Goal: Task Accomplishment & Management: Use online tool/utility

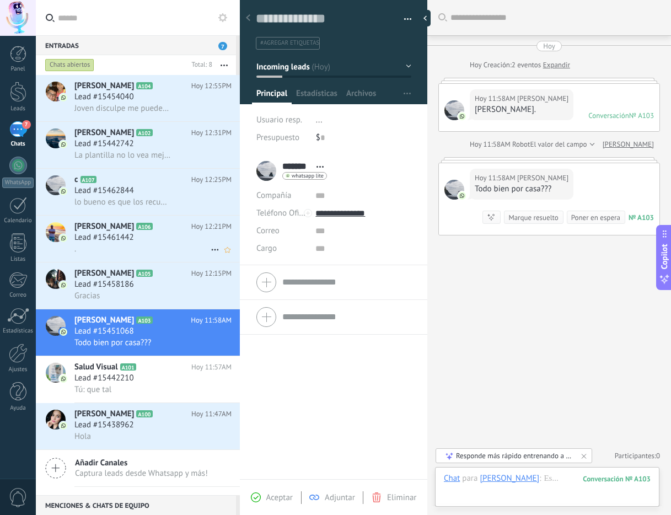
click at [111, 226] on span "Carlos Despachos" at bounding box center [104, 226] width 60 height 11
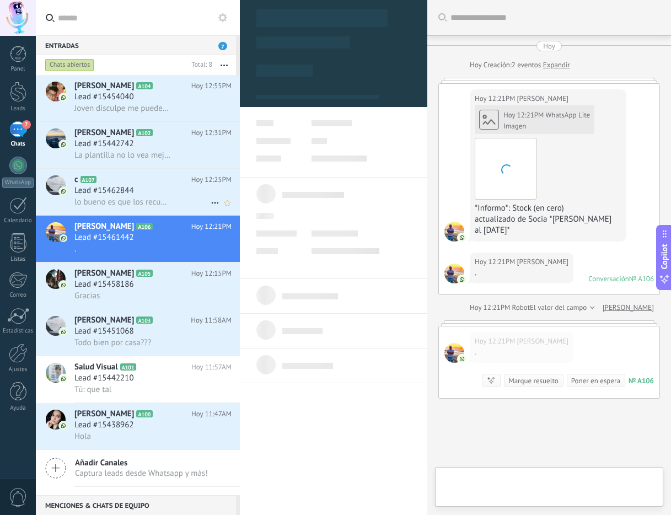
click at [138, 193] on h3 "Lead #15462844" at bounding box center [106, 190] width 65 height 11
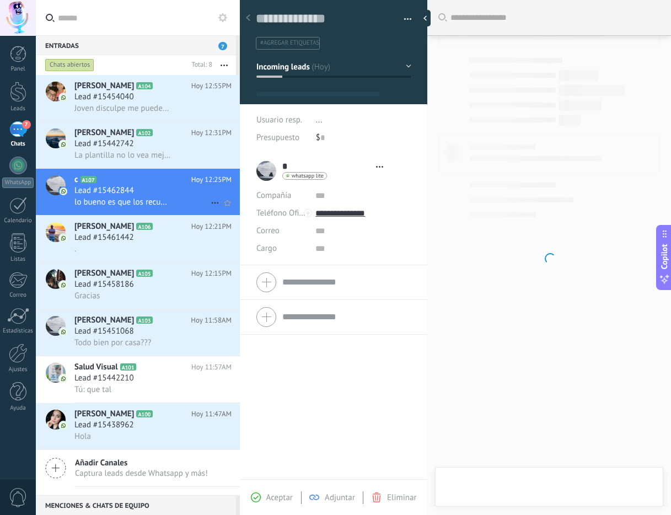
scroll to position [17, 0]
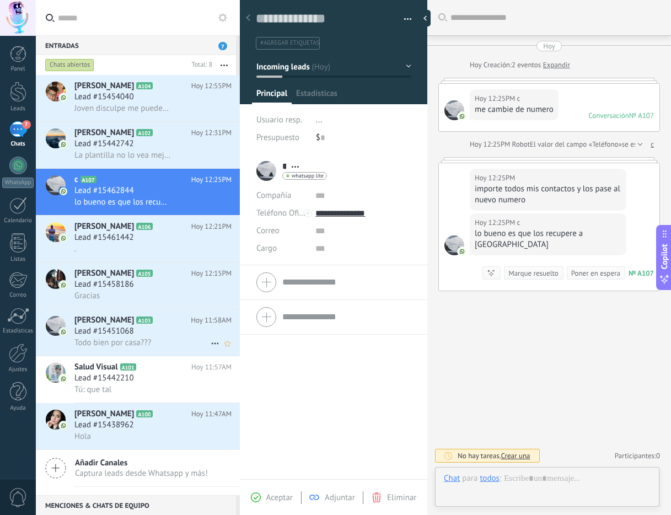
click at [157, 328] on div "Lead #15451068" at bounding box center [152, 331] width 157 height 11
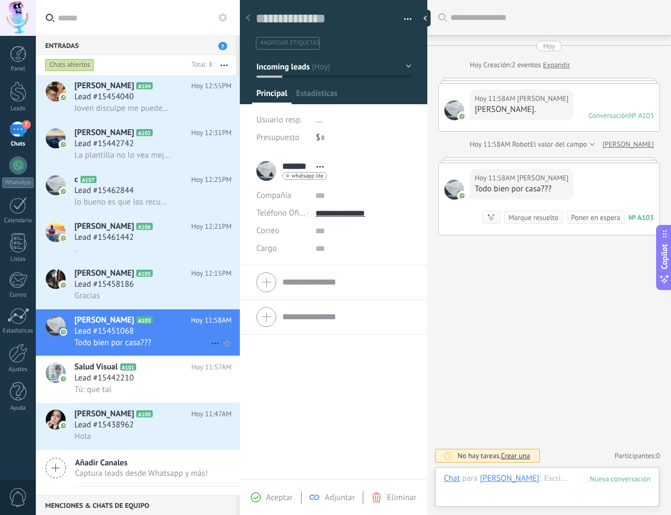
scroll to position [17, 0]
click at [162, 104] on span "Joven disculpe me puede enviar el precio de cada producto" at bounding box center [122, 108] width 97 height 10
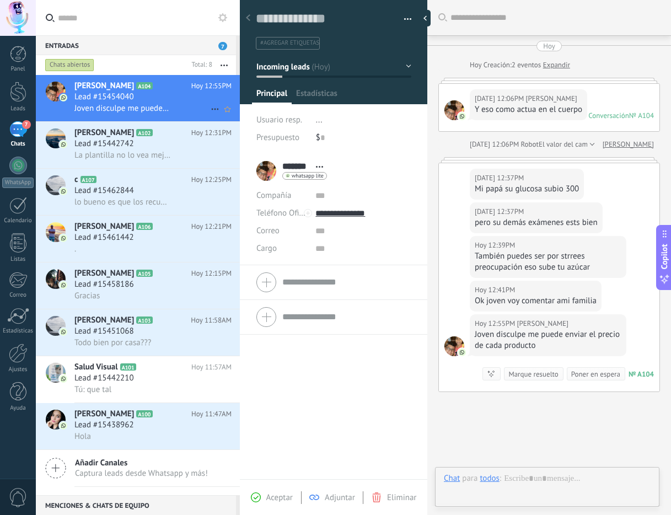
scroll to position [90, 0]
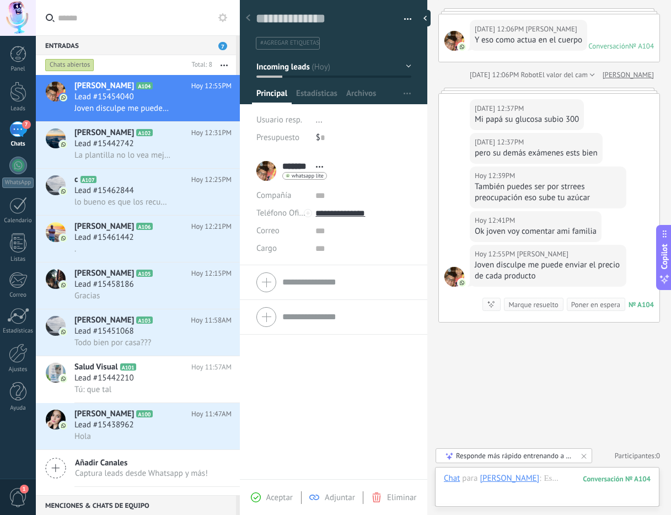
click at [20, 130] on div "7" at bounding box center [18, 129] width 18 height 16
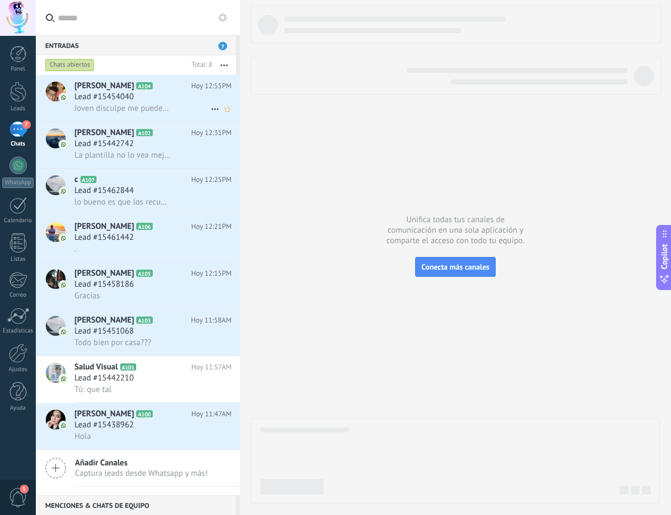
click at [146, 97] on div "Lead #15454040" at bounding box center [152, 97] width 157 height 11
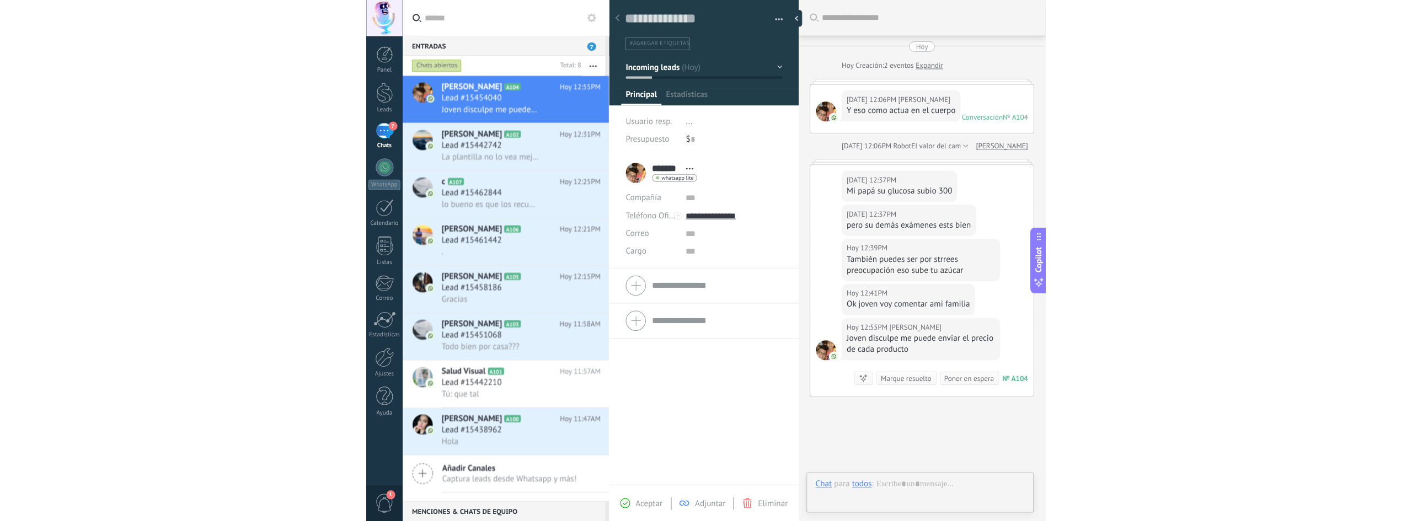
scroll to position [90, 0]
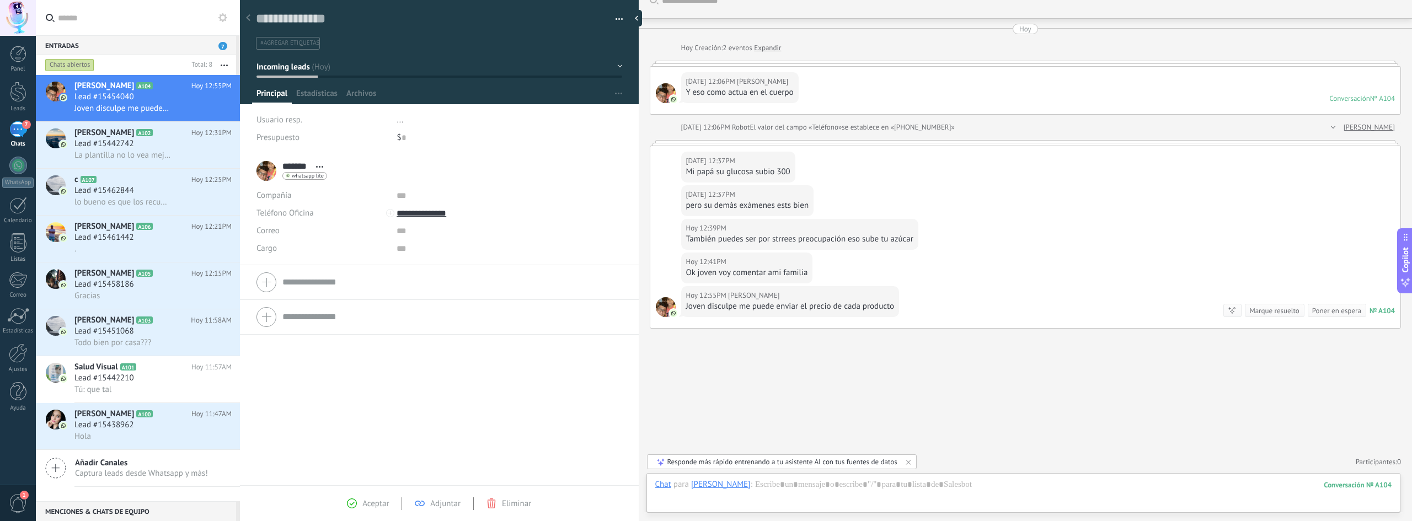
type textarea "**********"
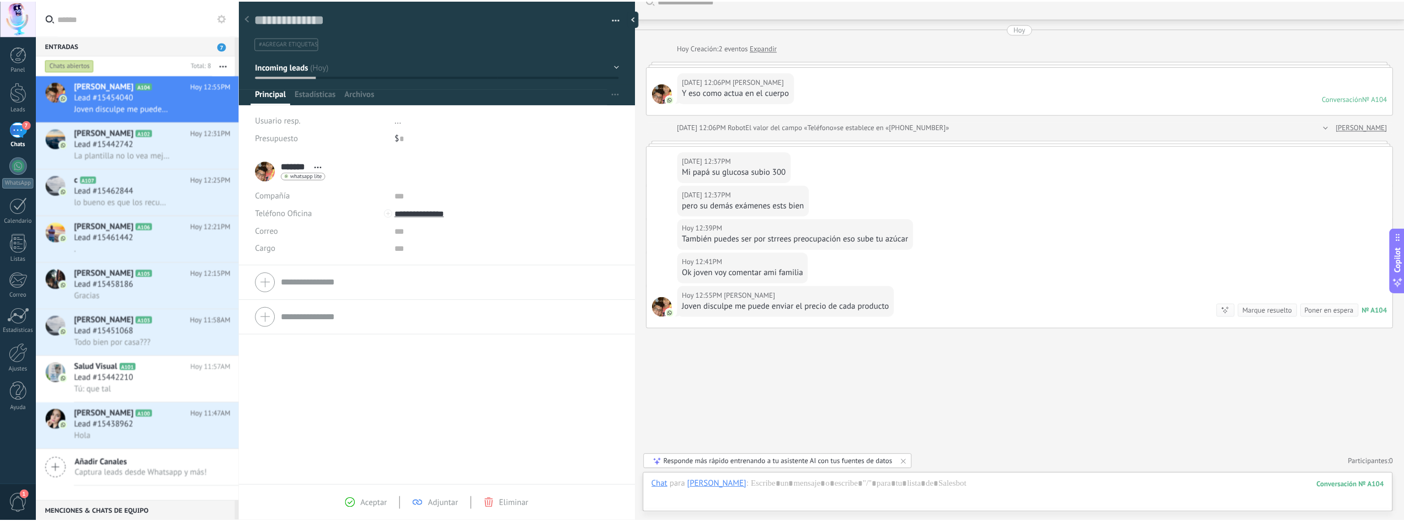
scroll to position [17, 0]
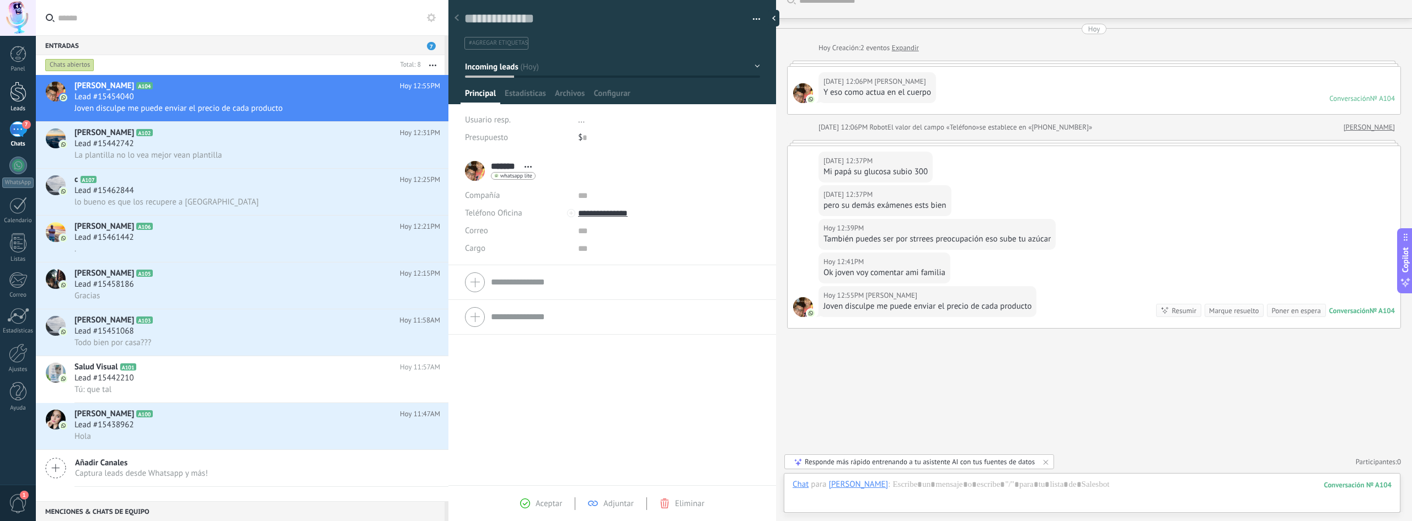
click at [18, 96] on div at bounding box center [18, 92] width 17 height 20
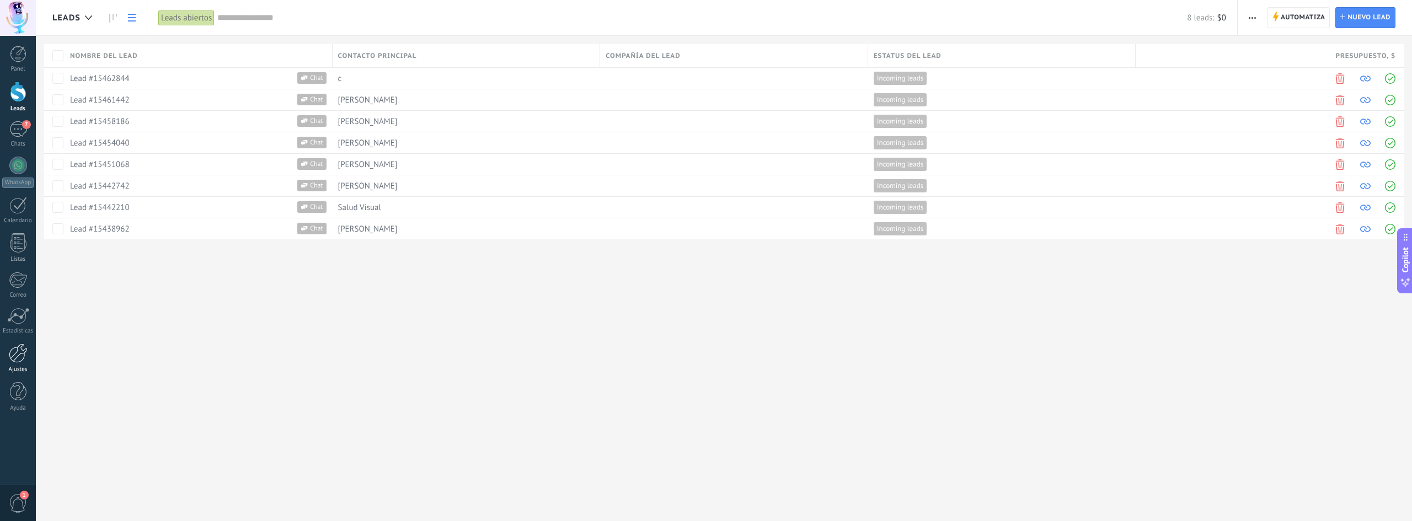
click at [20, 361] on div at bounding box center [18, 353] width 19 height 19
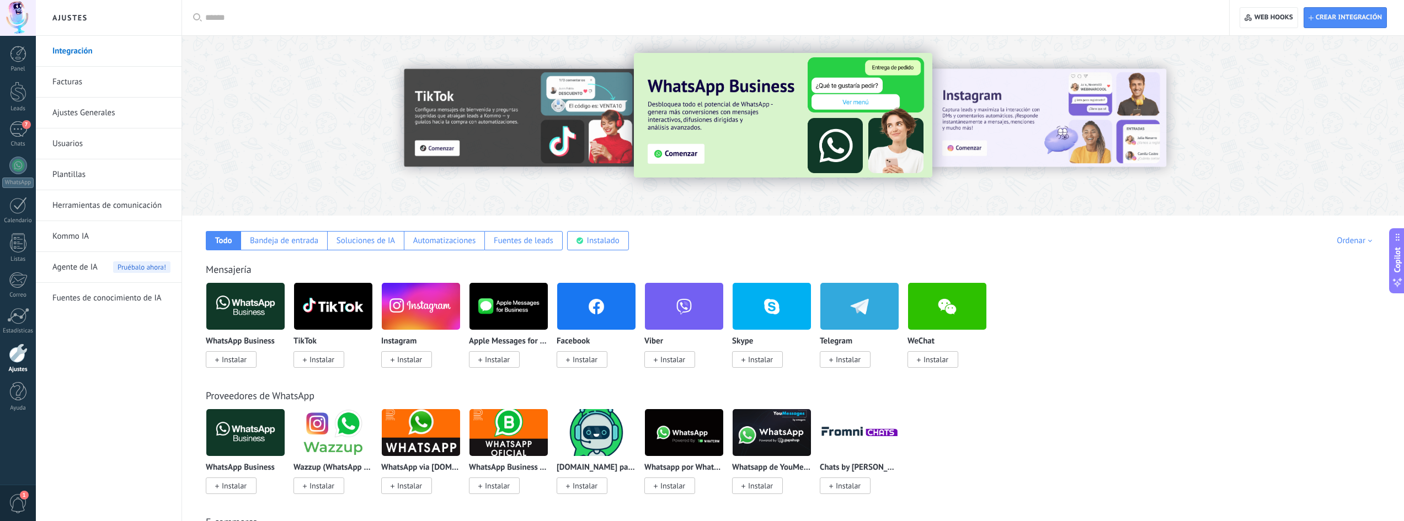
click at [127, 202] on link "Herramientas de comunicación" at bounding box center [111, 205] width 118 height 31
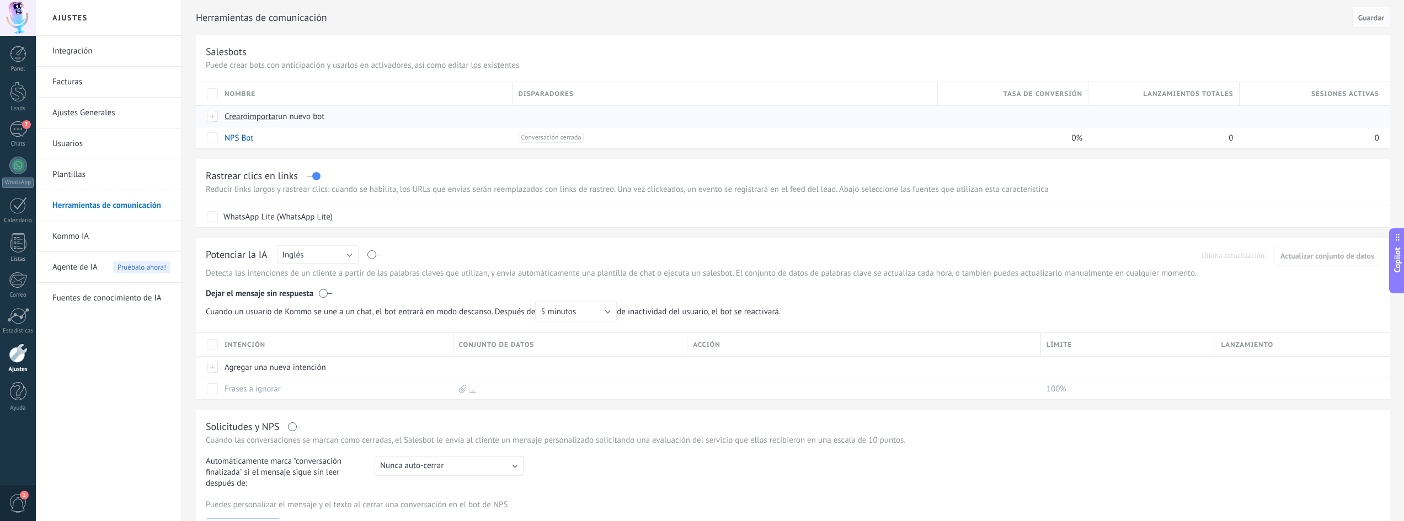
click at [231, 119] on span "Crear" at bounding box center [234, 116] width 19 height 10
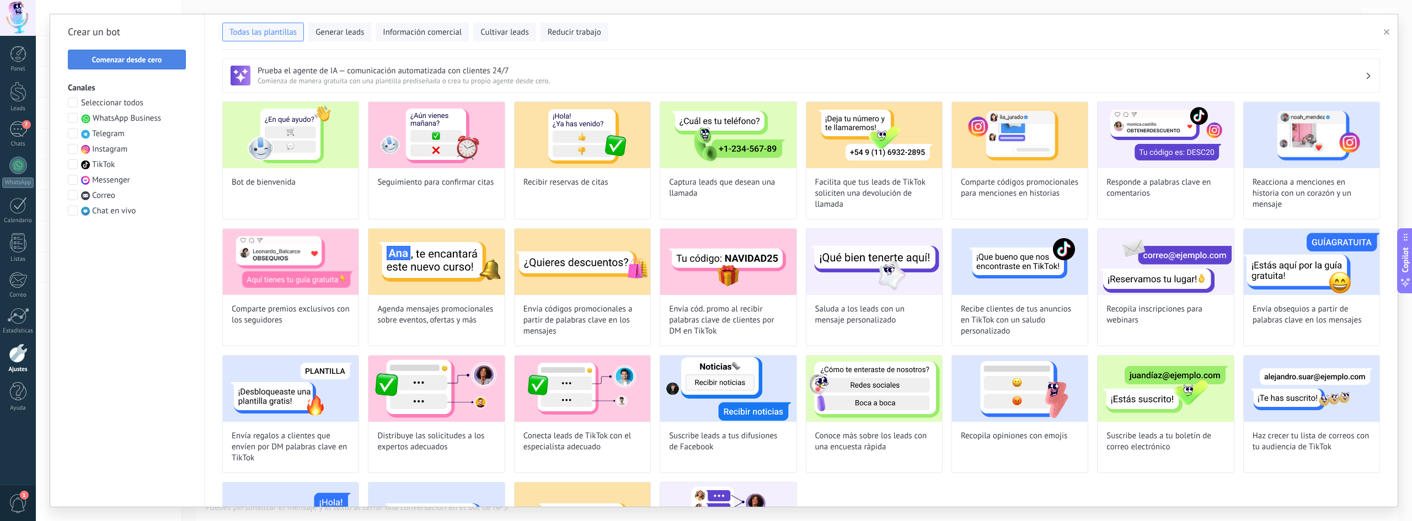
click at [150, 61] on span "Comenzar desde cero" at bounding box center [127, 60] width 70 height 8
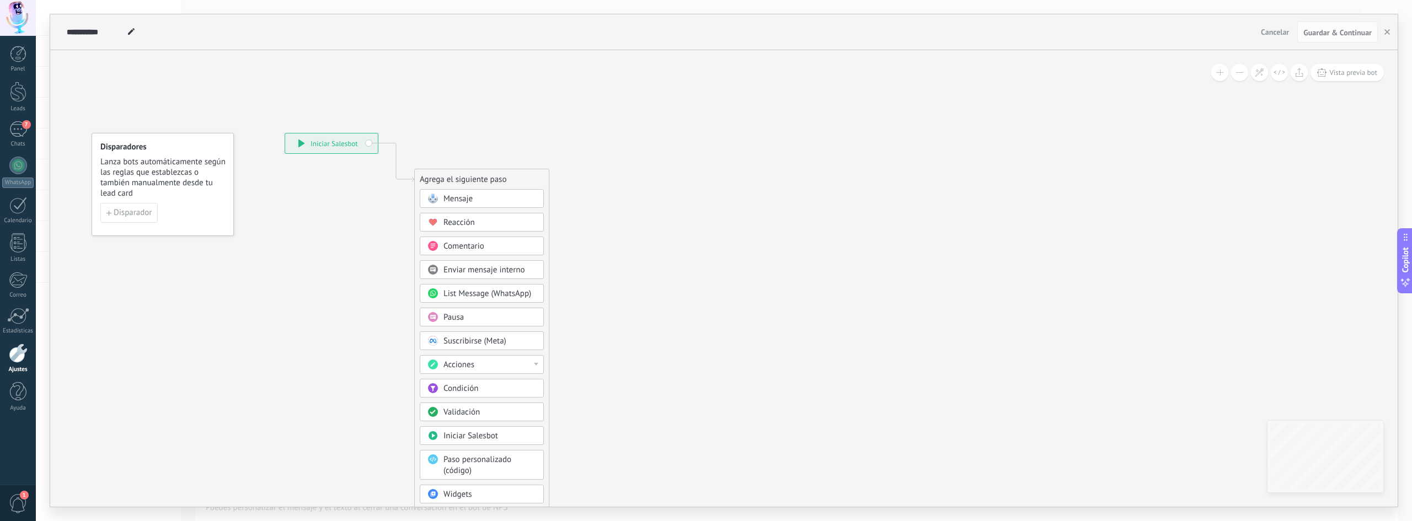
click at [469, 194] on span "Mensaje" at bounding box center [458, 199] width 29 height 10
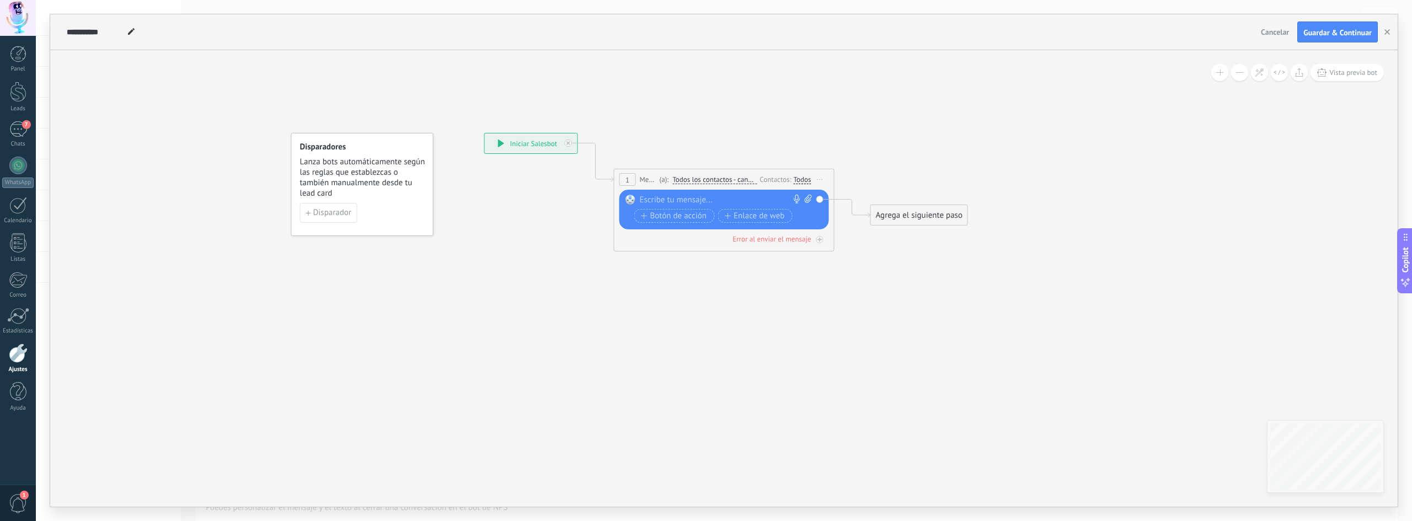
click at [671, 200] on div at bounding box center [722, 200] width 164 height 11
click at [671, 197] on icon at bounding box center [808, 199] width 7 height 8
click input "Subir" at bounding box center [0, 0] width 0 height 0
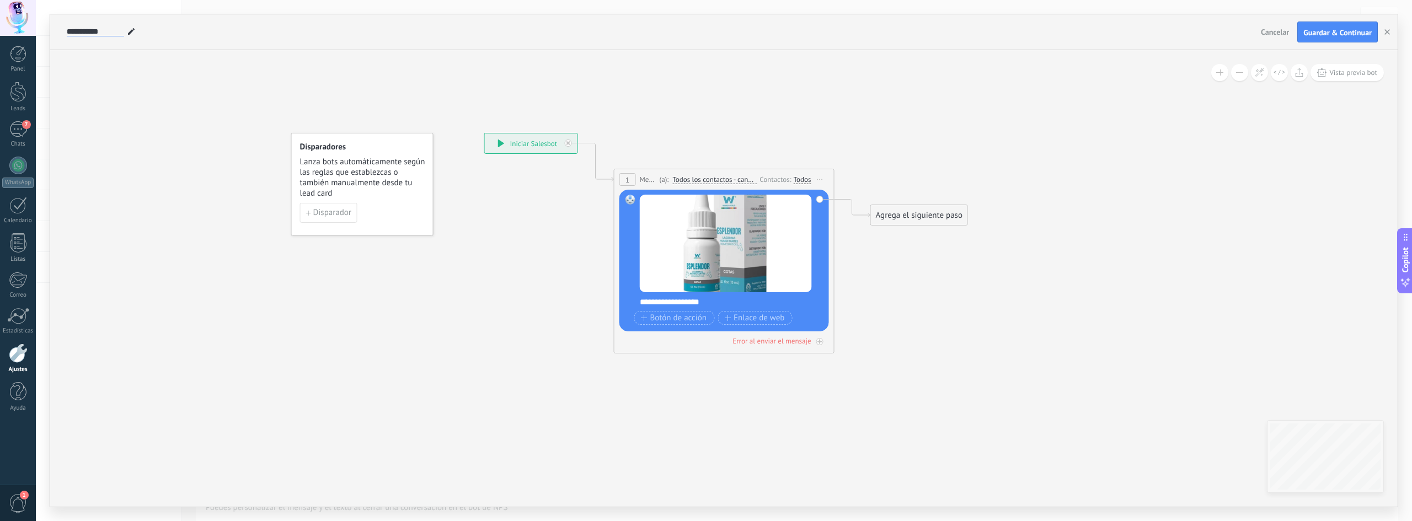
click at [98, 31] on input "**********" at bounding box center [95, 32] width 57 height 9
click at [132, 33] on icon at bounding box center [131, 31] width 7 height 7
click at [104, 28] on input "**********" at bounding box center [95, 32] width 57 height 9
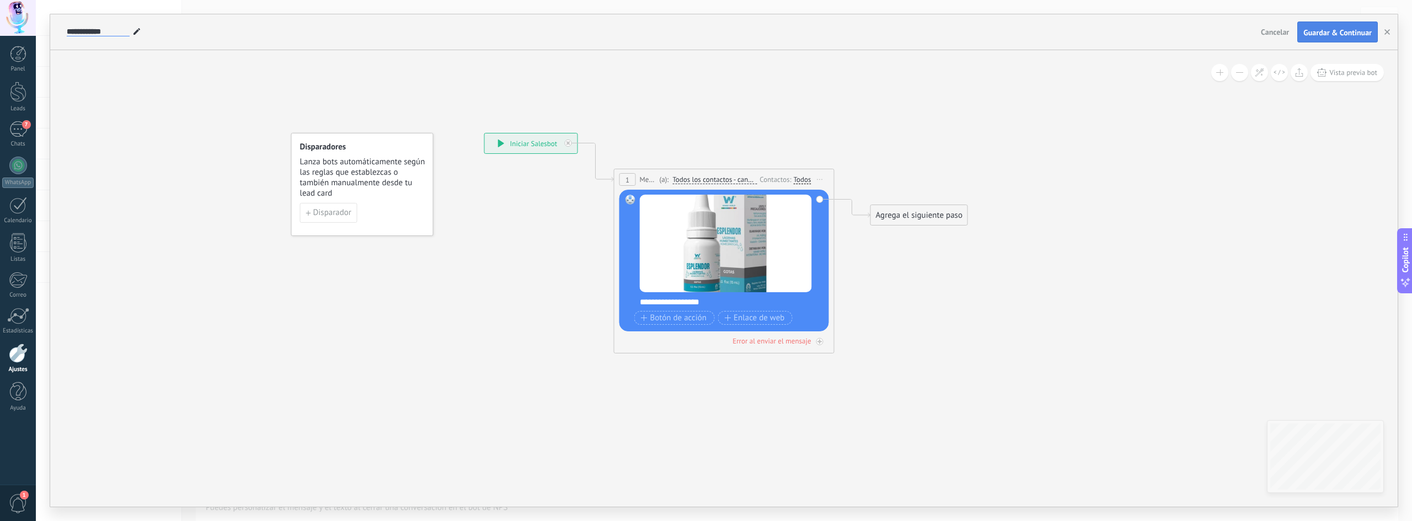
type input "**********"
click at [671, 31] on span "Guardar & Continuar" at bounding box center [1338, 33] width 68 height 8
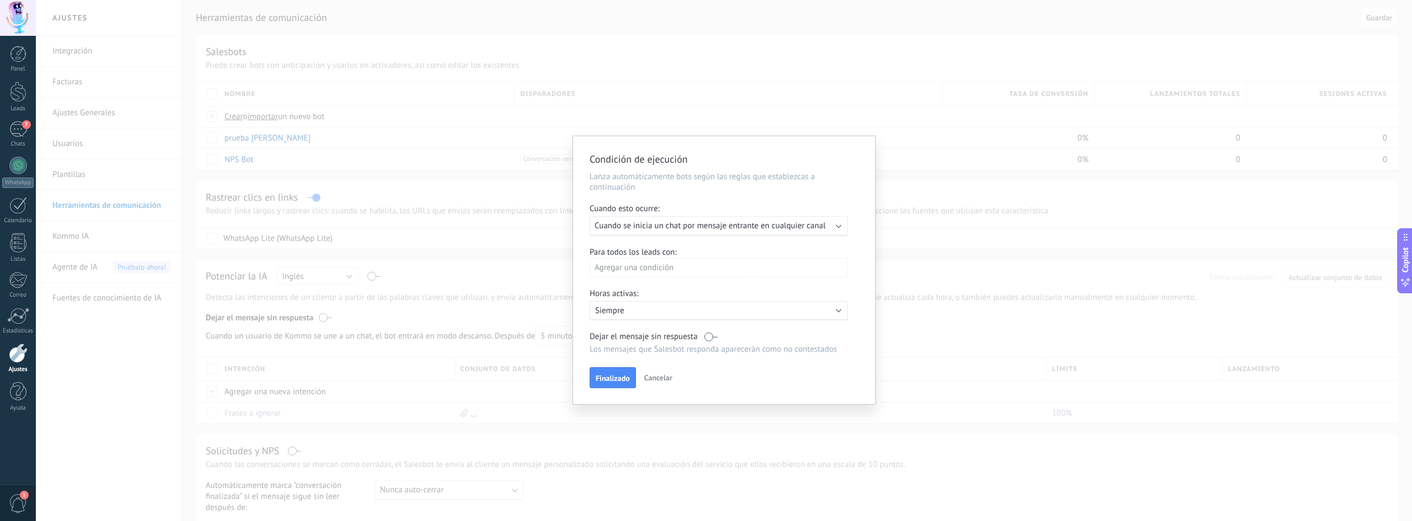
click at [671, 226] on span "Cuando se inicia un chat por mensaje entrante en cualquier canal" at bounding box center [710, 226] width 231 height 10
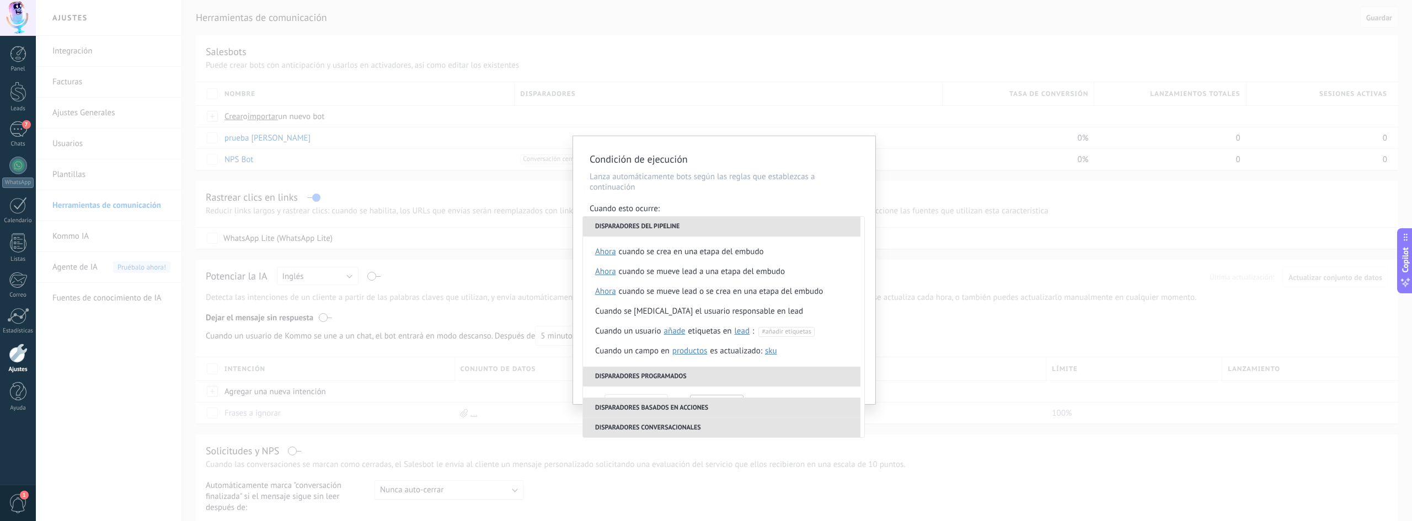
click at [671, 202] on div "Condición de ejecución Lanza automáticamente bots según las reglas que establez…" at bounding box center [724, 270] width 302 height 268
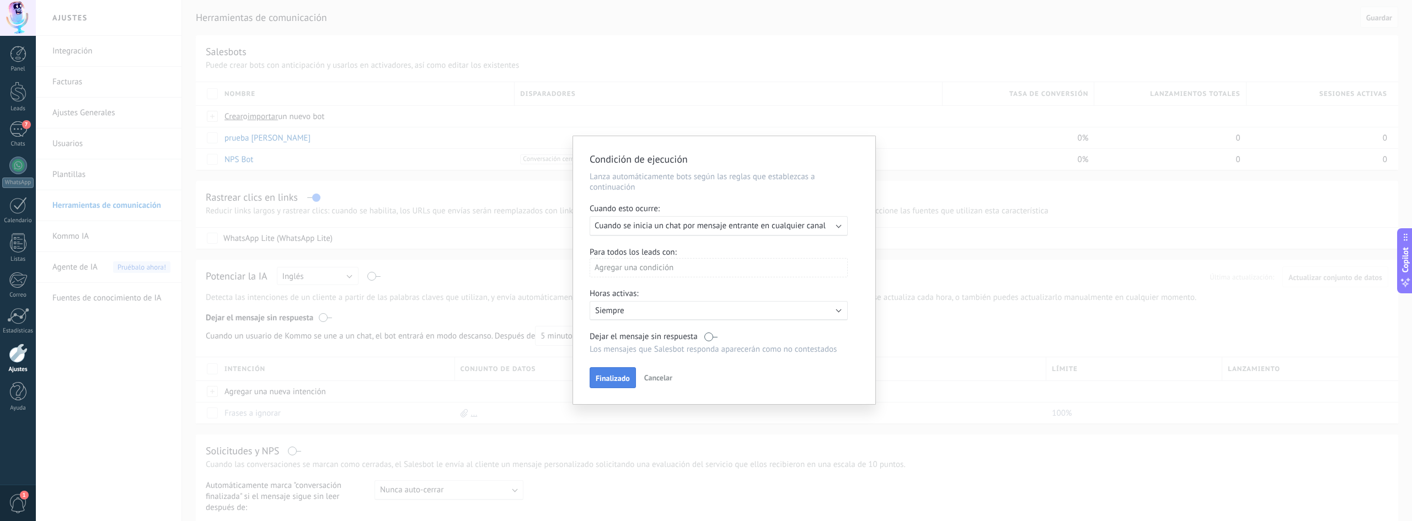
click at [609, 379] on span "Finalizado" at bounding box center [613, 379] width 34 height 8
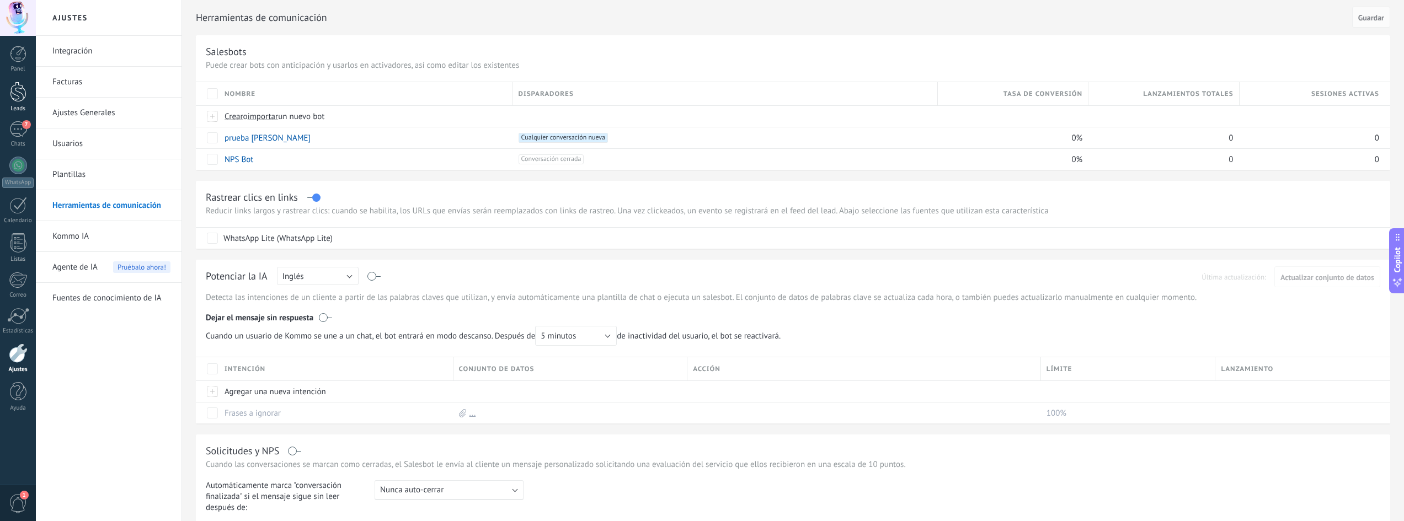
click at [18, 88] on div at bounding box center [18, 92] width 17 height 20
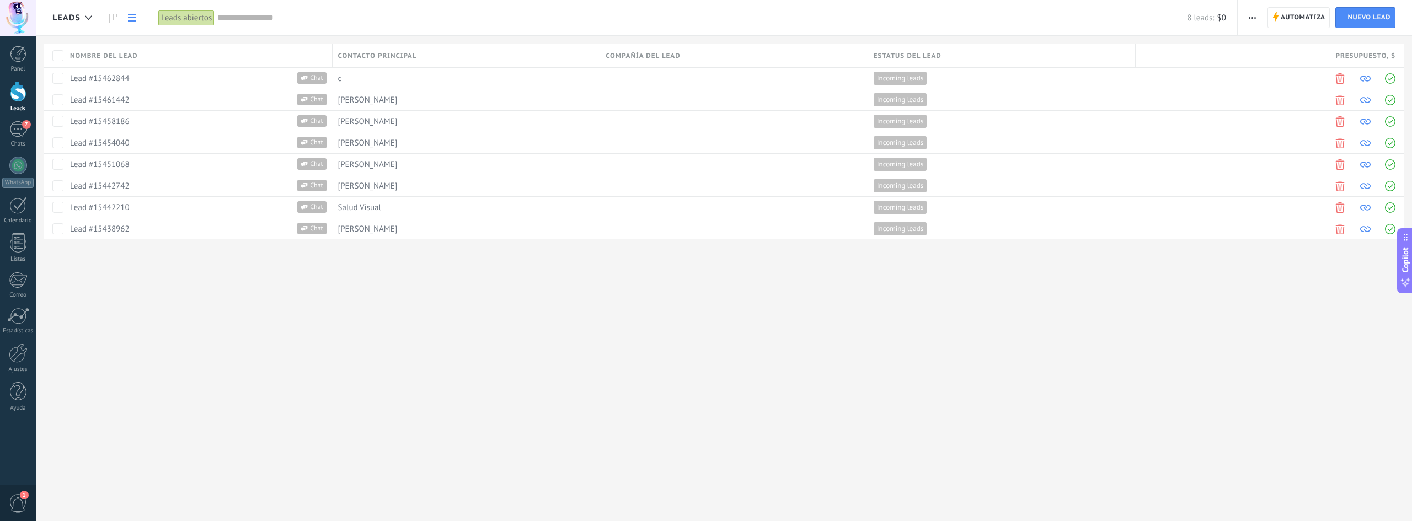
click at [671, 17] on button "button" at bounding box center [1253, 17] width 16 height 21
click at [671, 44] on div "Nueva difusión" at bounding box center [1284, 47] width 93 height 22
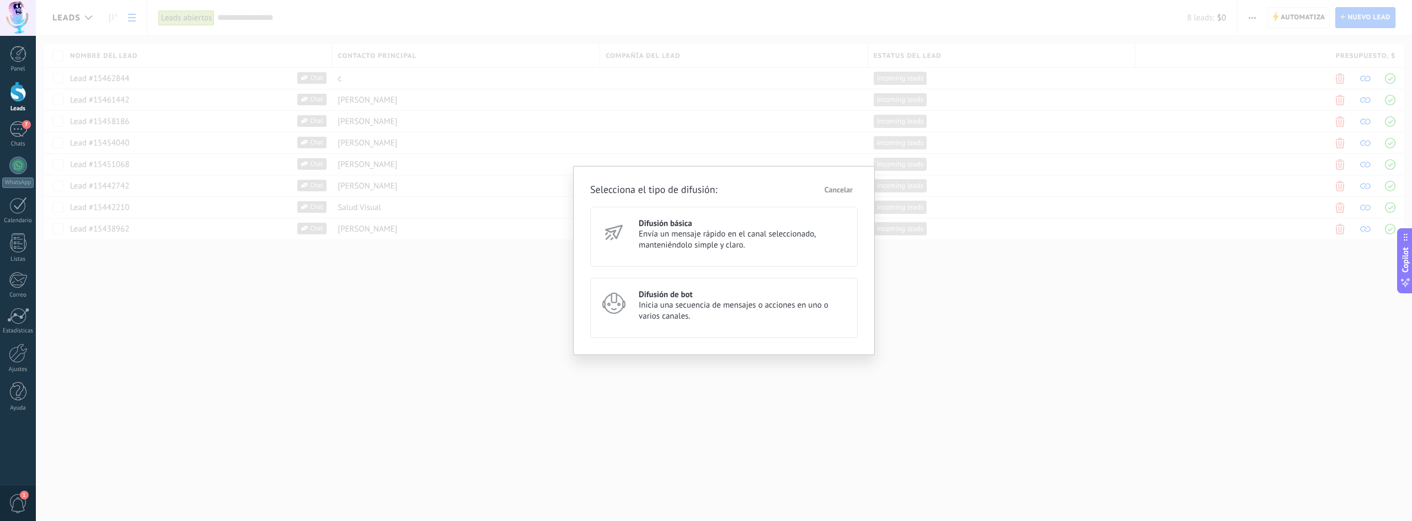
click at [671, 306] on span "Inicia una secuencia de mensajes o acciones en uno o varios canales." at bounding box center [743, 311] width 209 height 22
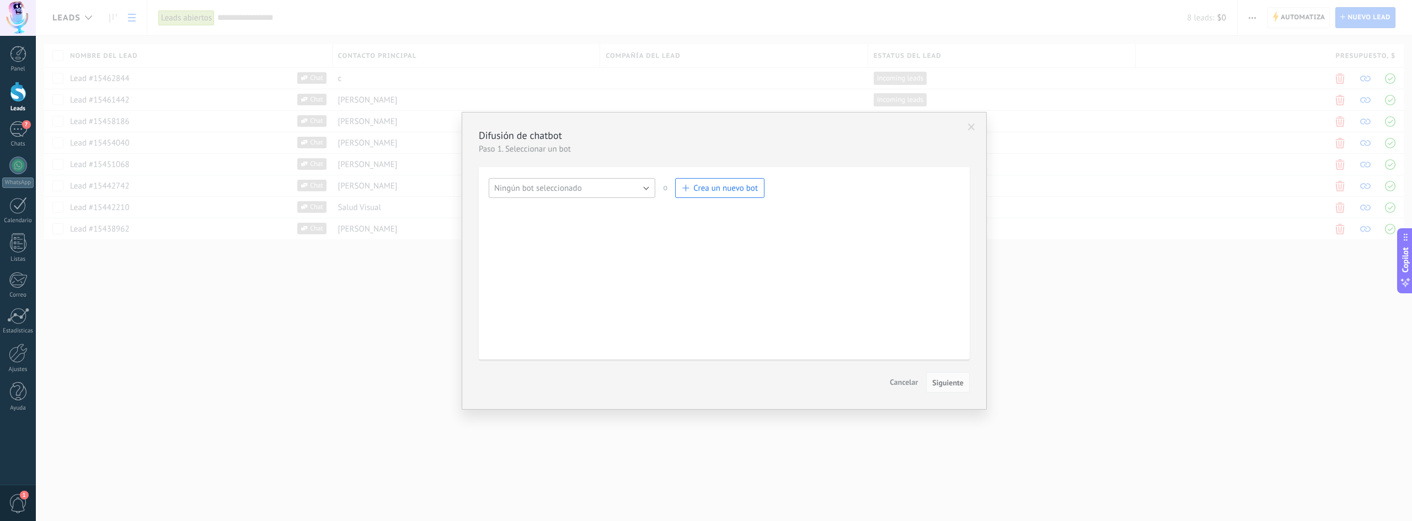
click at [629, 185] on button "Ningún bot seleccionado" at bounding box center [572, 188] width 167 height 20
click at [564, 207] on span "prueba erick" at bounding box center [566, 207] width 169 height 10
click at [671, 382] on span "Siguiente" at bounding box center [947, 383] width 31 height 8
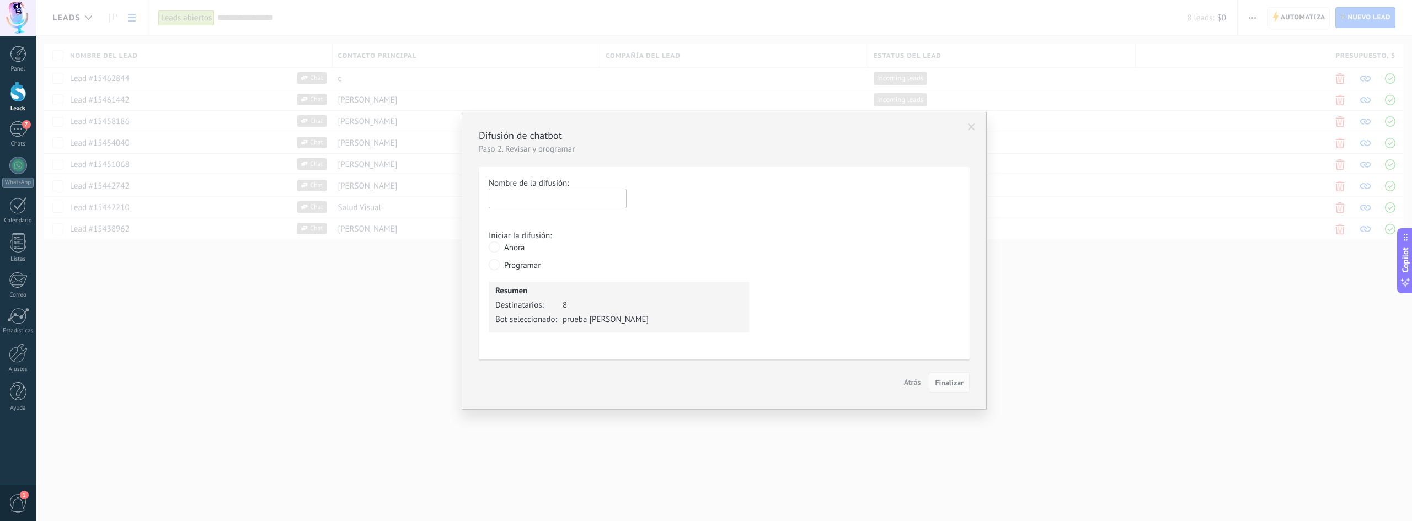
click at [564, 199] on input "text" at bounding box center [558, 199] width 138 height 20
type input "**********"
click at [671, 384] on span "Finalizar" at bounding box center [949, 383] width 29 height 8
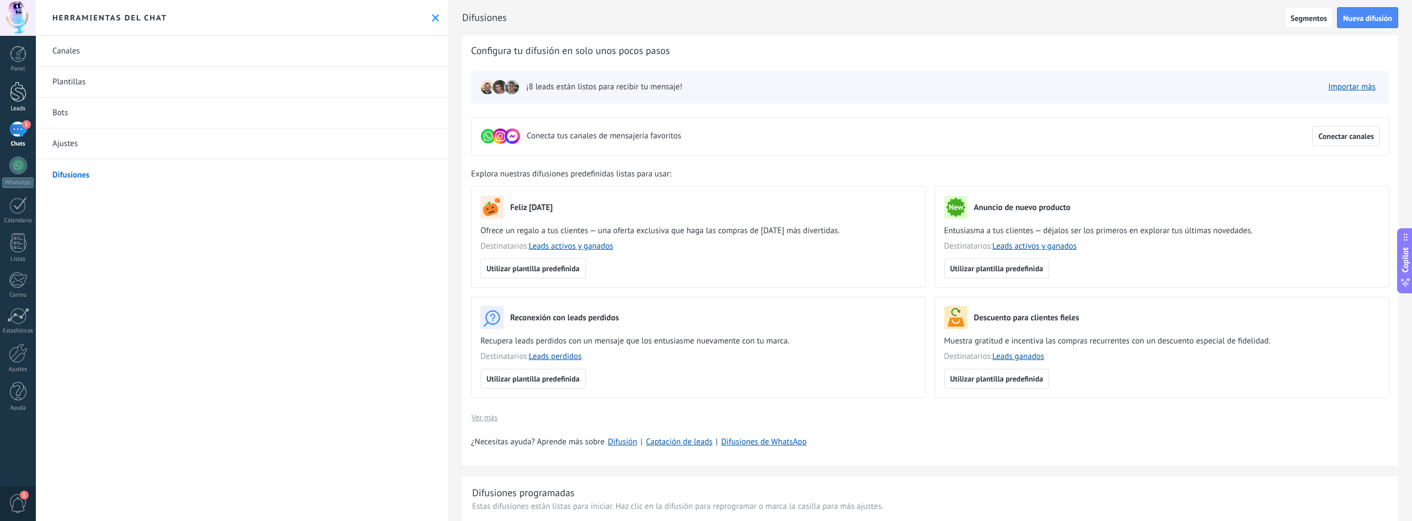
click at [20, 98] on div at bounding box center [18, 92] width 17 height 20
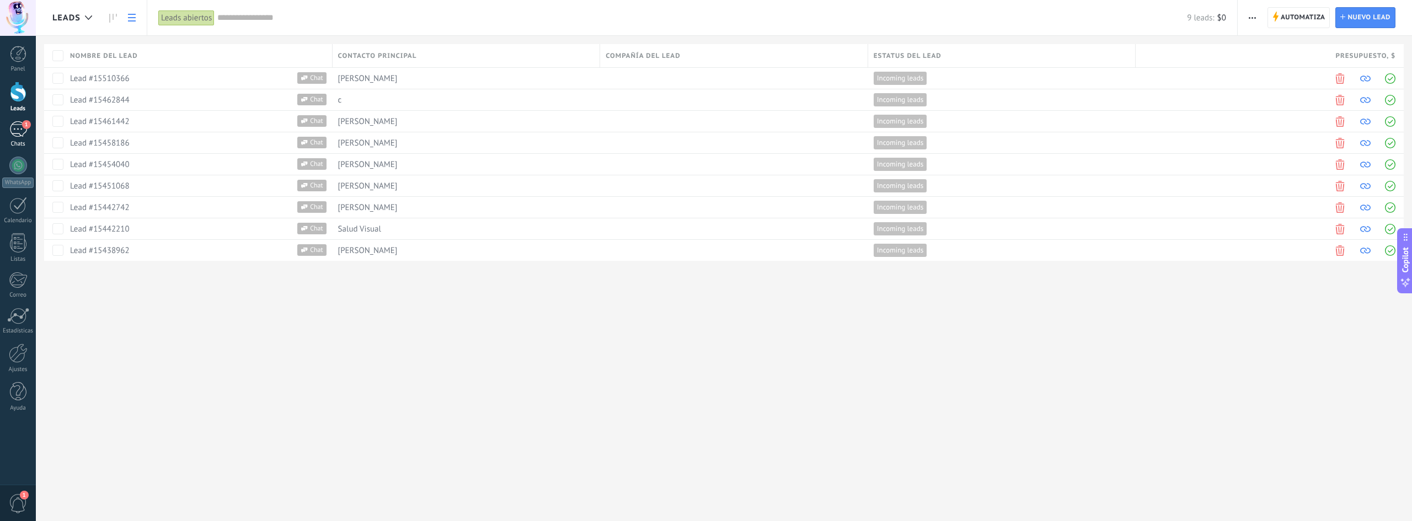
click at [17, 133] on div "1" at bounding box center [18, 129] width 18 height 16
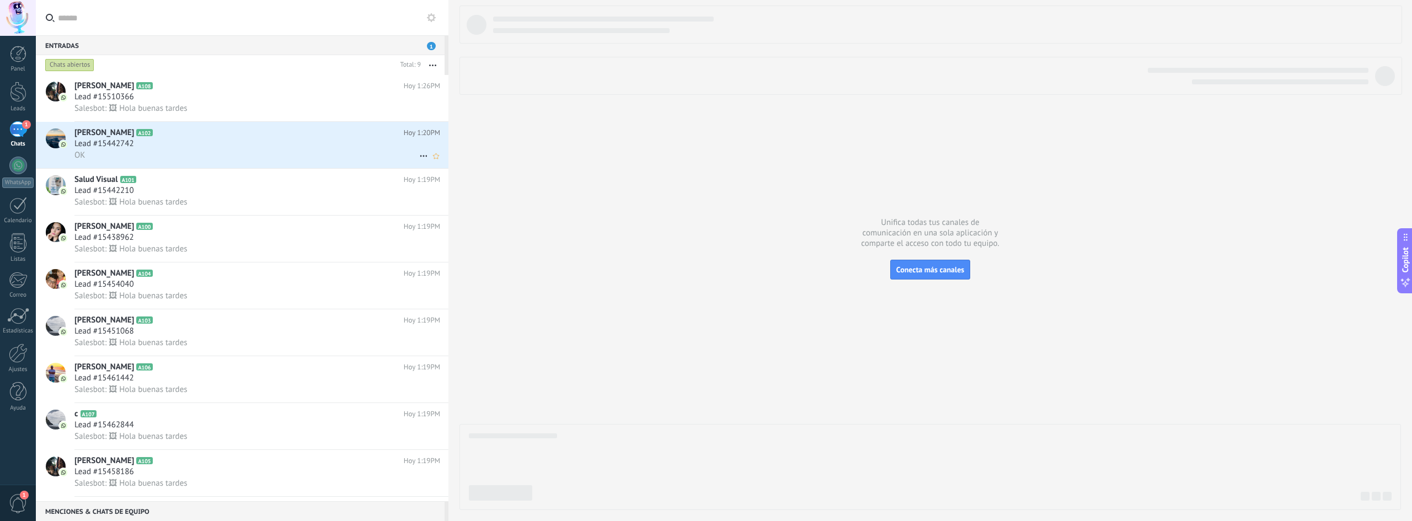
click at [305, 148] on div "Lead #15442742" at bounding box center [257, 143] width 366 height 11
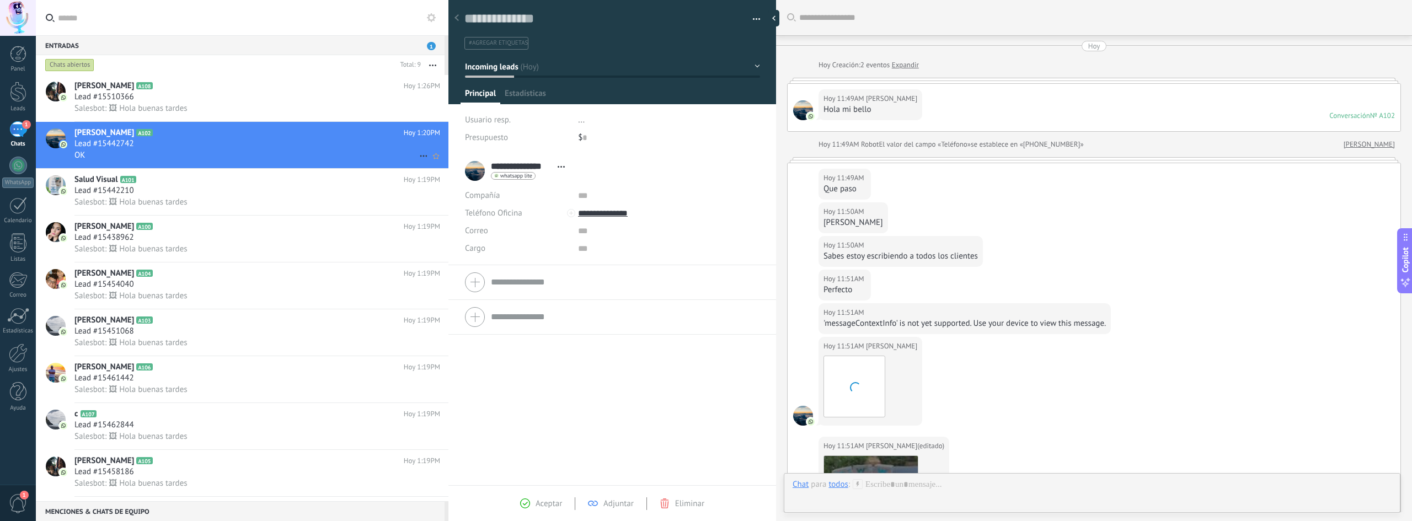
scroll to position [762, 0]
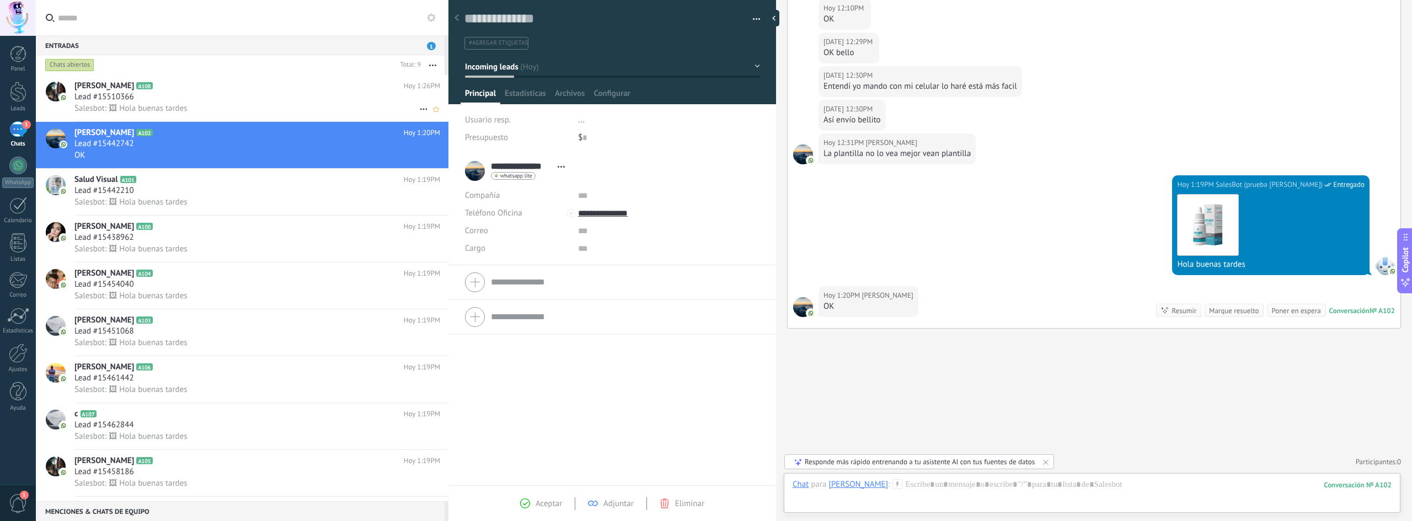
click at [250, 98] on div "Lead #15510366" at bounding box center [257, 97] width 366 height 11
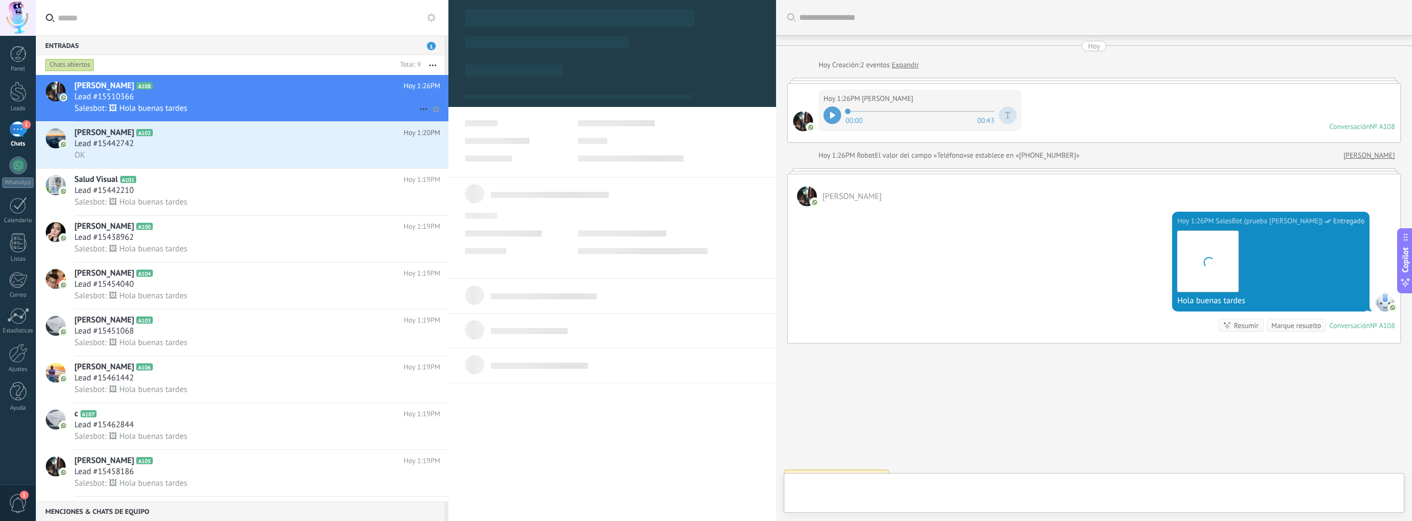
type textarea "**********"
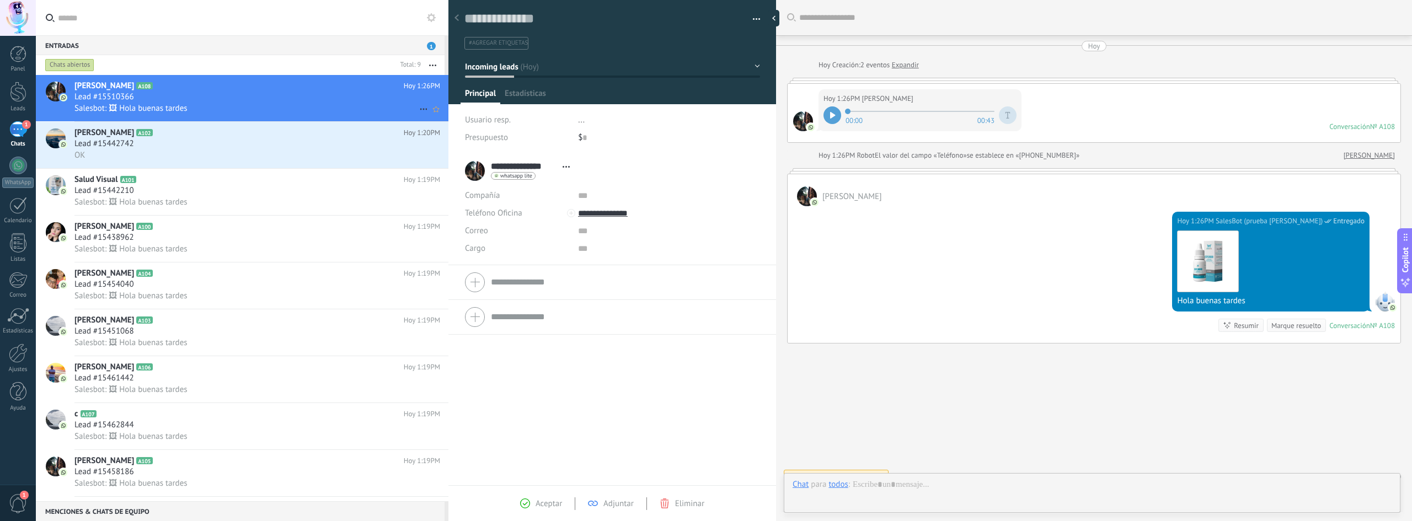
scroll to position [15, 0]
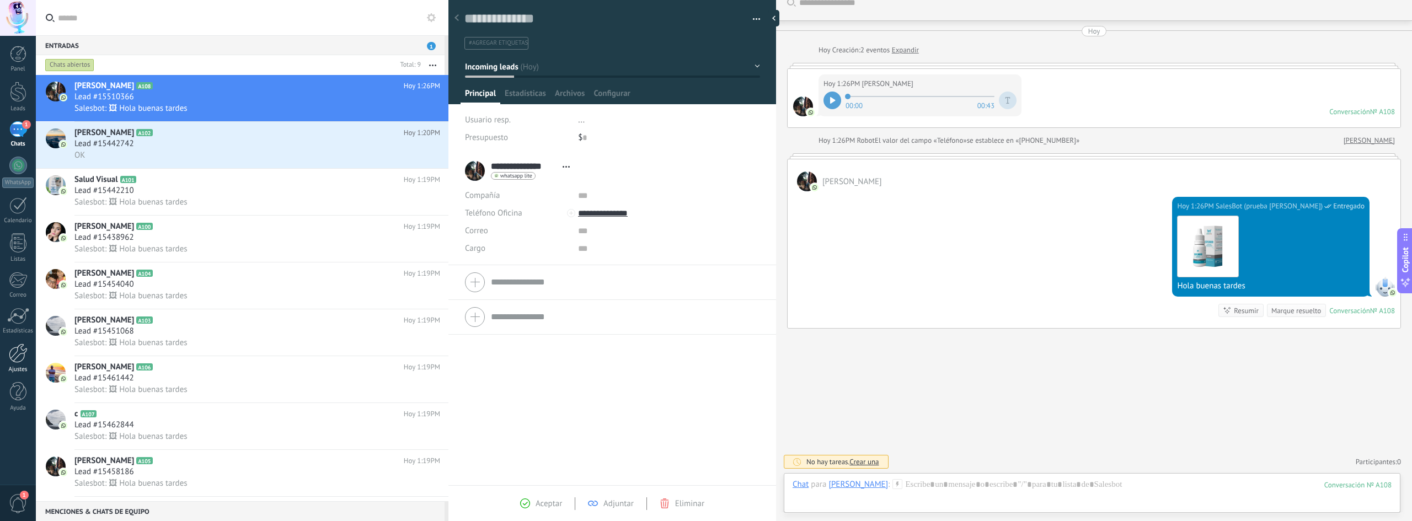
click at [20, 358] on div at bounding box center [18, 353] width 19 height 19
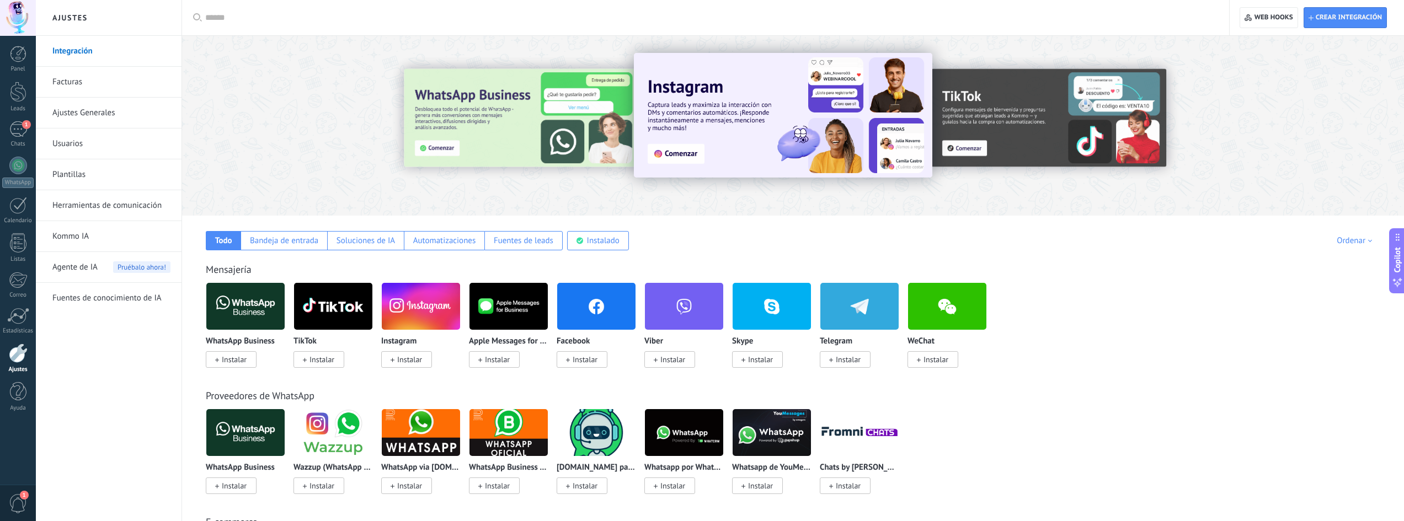
click at [99, 202] on link "Herramientas de comunicación" at bounding box center [111, 205] width 118 height 31
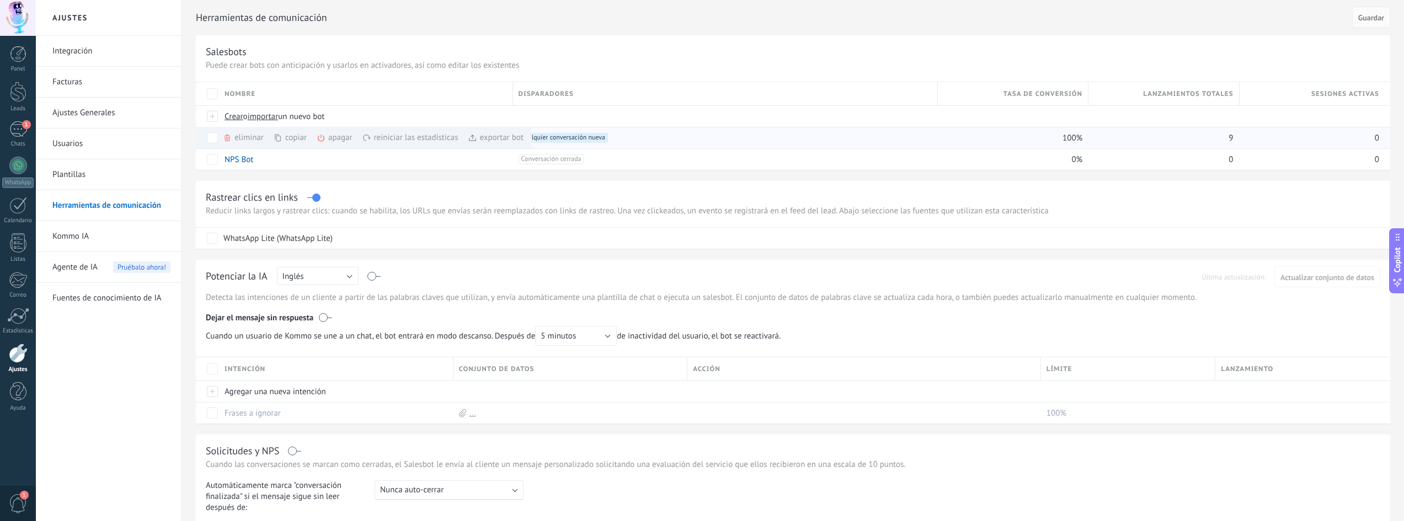
click at [240, 135] on div "eliminar màs" at bounding box center [262, 138] width 78 height 22
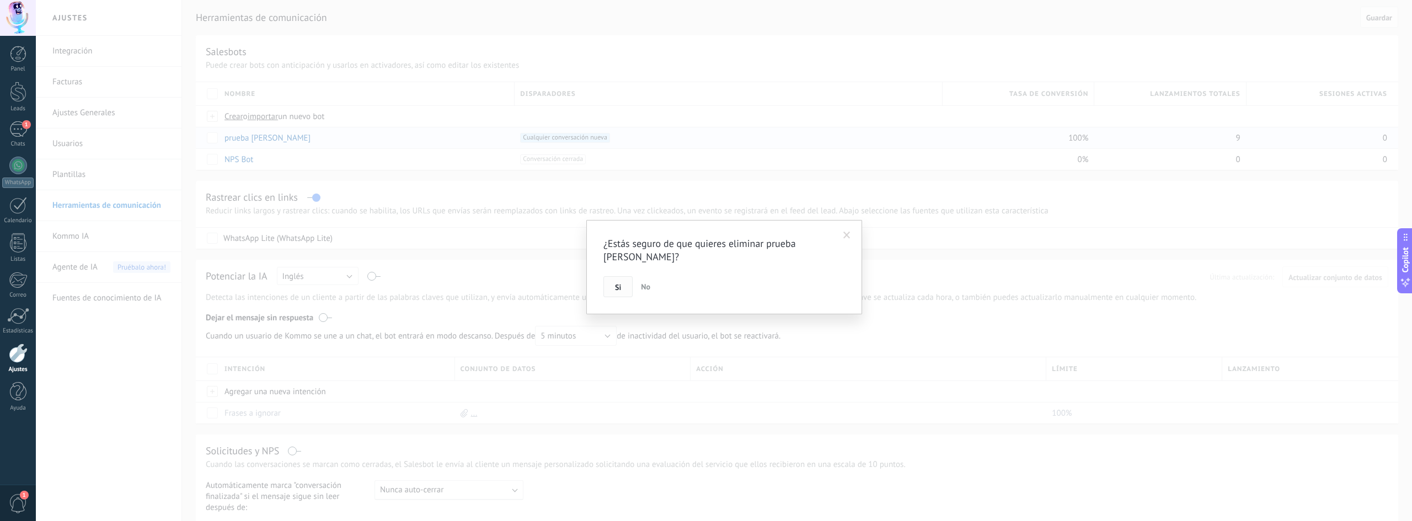
click at [622, 276] on button "Si" at bounding box center [618, 286] width 29 height 21
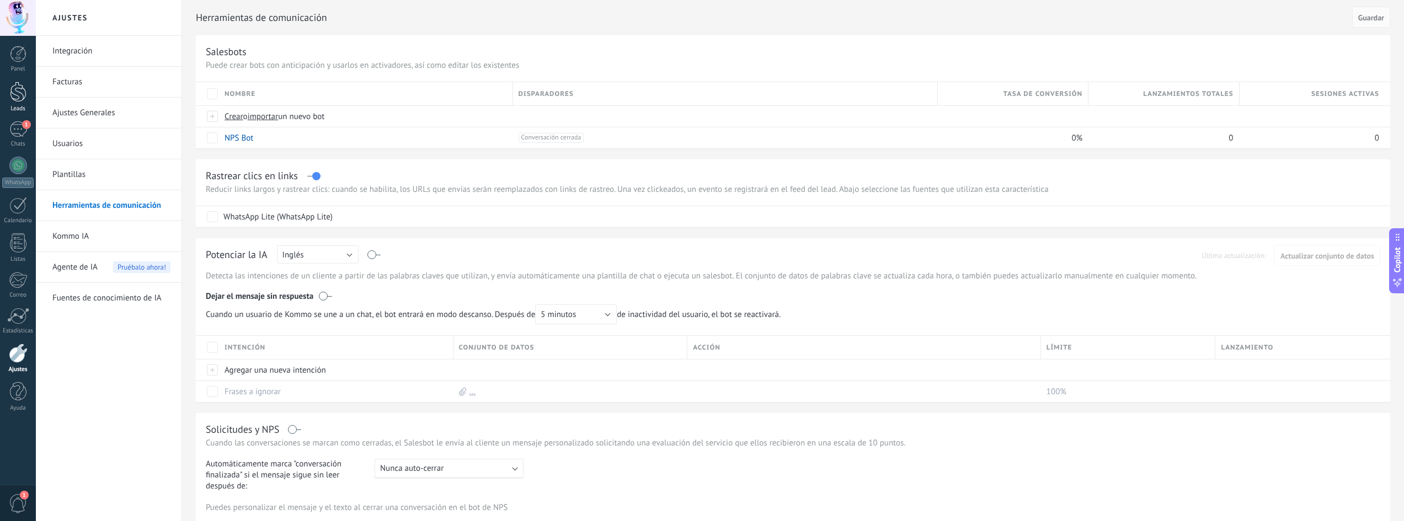
click at [20, 99] on div at bounding box center [18, 92] width 17 height 20
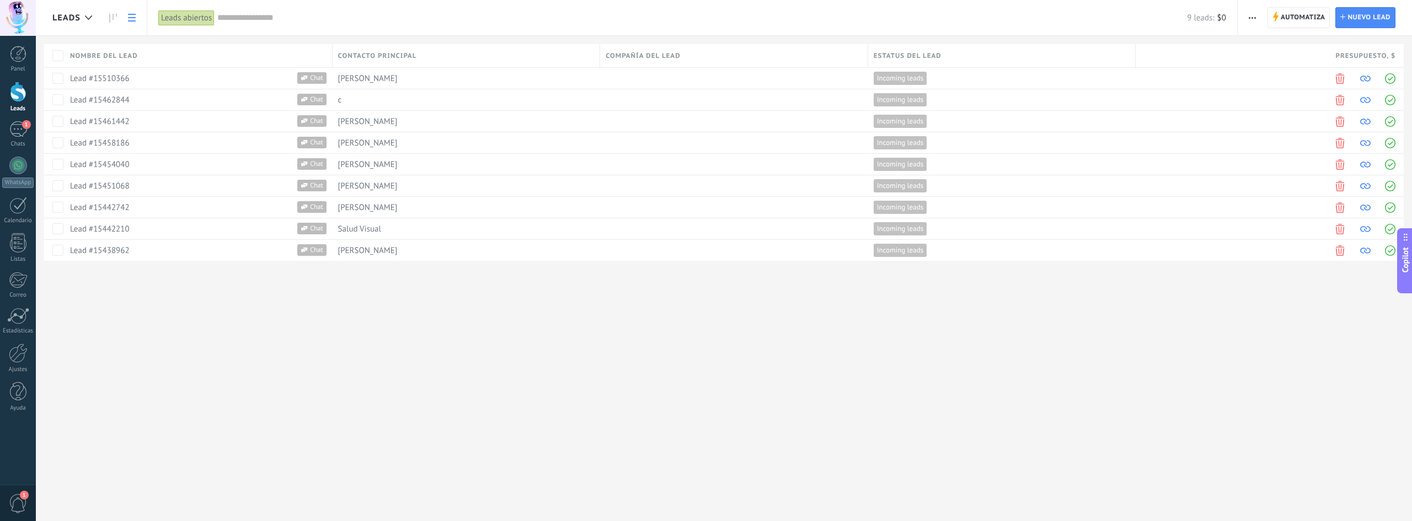
click at [671, 18] on icon "button" at bounding box center [1252, 18] width 7 height 2
click at [671, 138] on span "Importar" at bounding box center [1274, 136] width 31 height 22
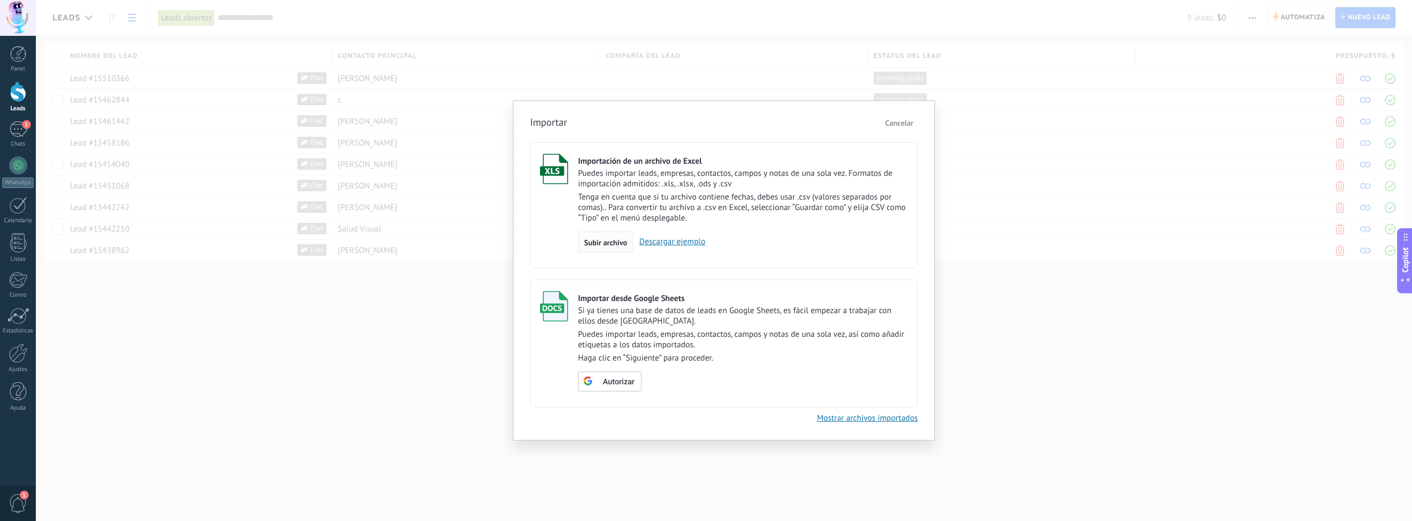
click at [613, 242] on span "Subir archivo" at bounding box center [605, 243] width 43 height 8
click at [0, 0] on input "Importación de un archivo de Excel Puedes importar leads, empresas, contactos, …" at bounding box center [0, 0] width 0 height 0
click at [671, 240] on link "Descargar ejemplo" at bounding box center [669, 242] width 72 height 10
click at [616, 241] on span "Subir archivo" at bounding box center [605, 243] width 43 height 8
click at [0, 0] on input "Importación de un archivo de Excel Puedes importar leads, empresas, contactos, …" at bounding box center [0, 0] width 0 height 0
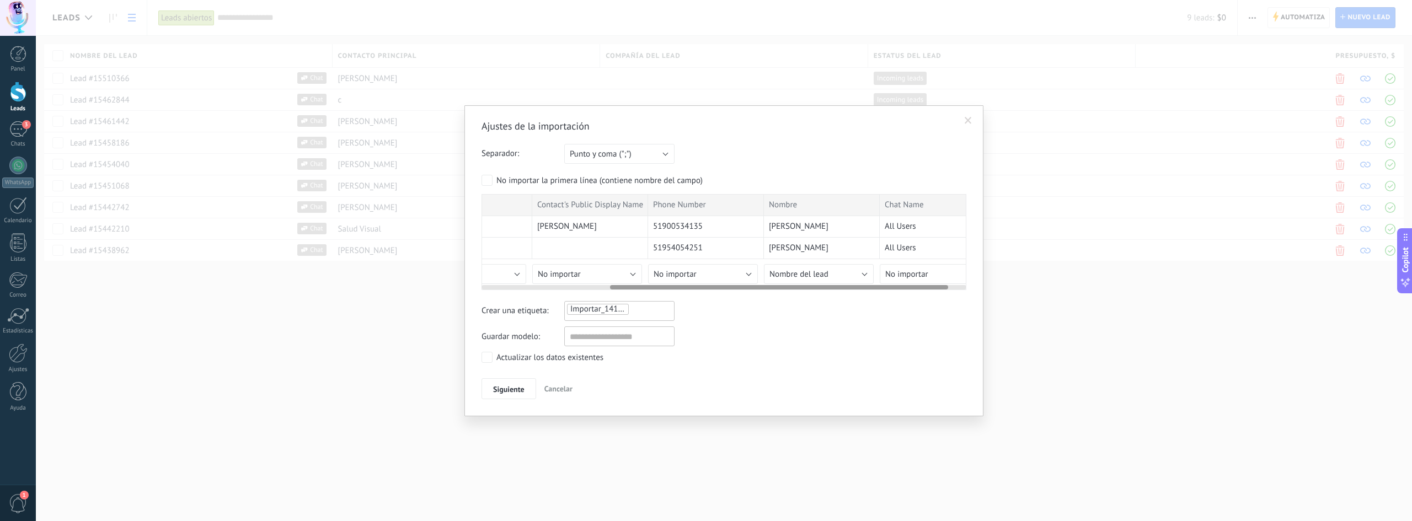
scroll to position [0, 210]
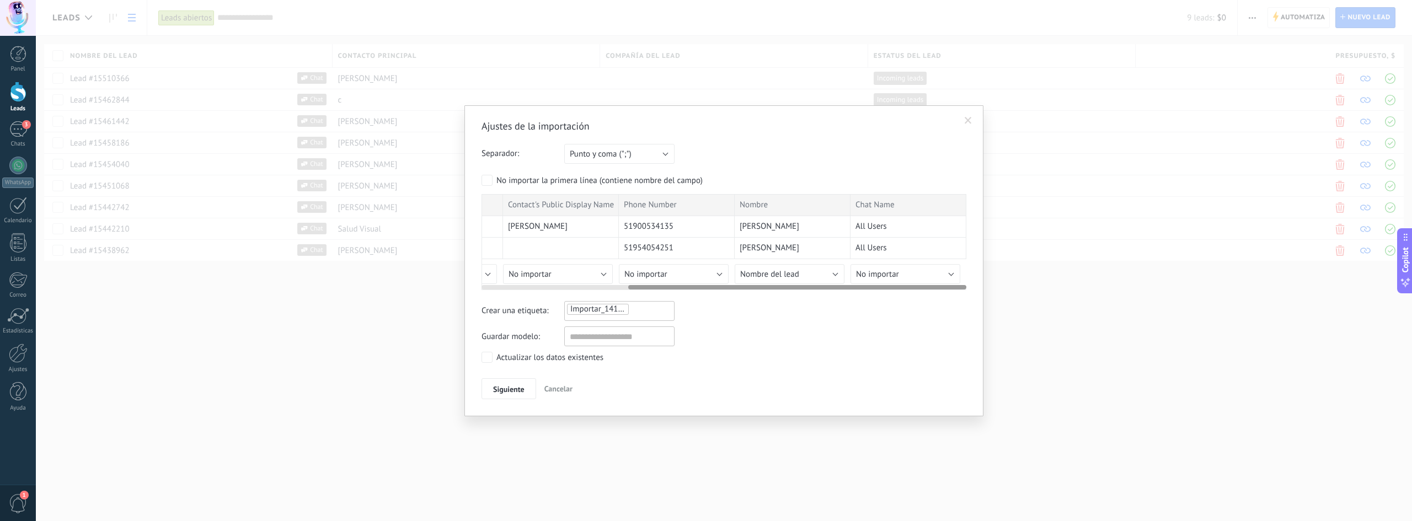
drag, startPoint x: 761, startPoint y: 286, endPoint x: 933, endPoint y: 288, distance: 171.6
click at [671, 288] on div at bounding box center [797, 287] width 338 height 4
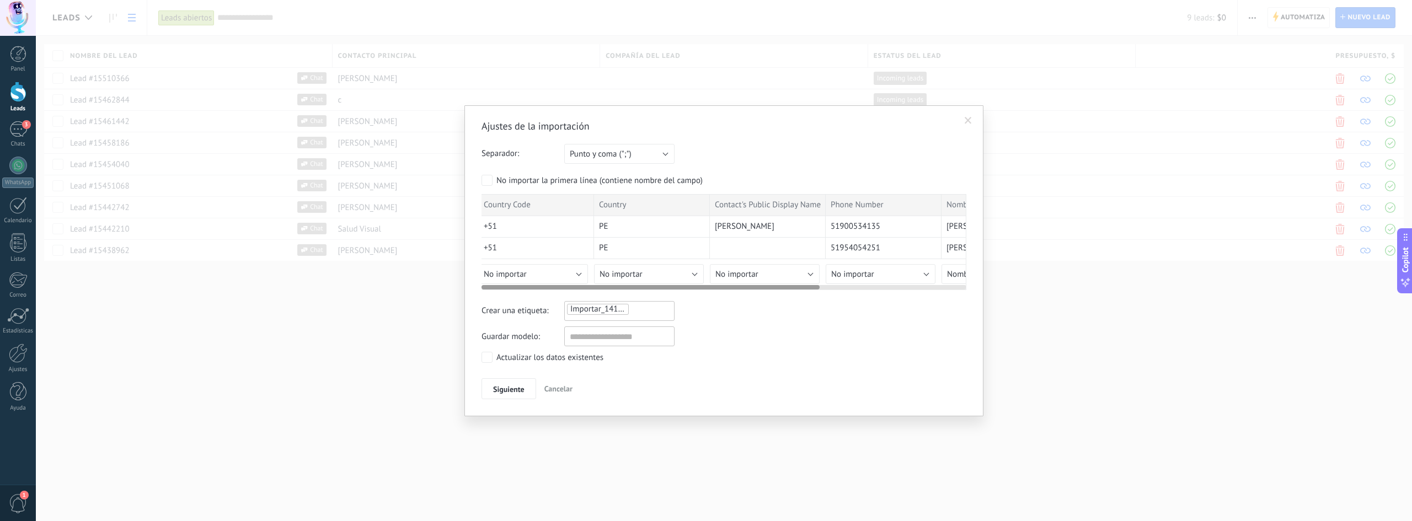
scroll to position [0, 0]
drag, startPoint x: 840, startPoint y: 286, endPoint x: 672, endPoint y: 288, distance: 167.7
click at [671, 288] on div at bounding box center [651, 287] width 338 height 4
click at [594, 157] on span "Punto y coma (";")" at bounding box center [601, 154] width 62 height 10
click at [671, 148] on div "Separador: Punto y coma (";") Coma (",") Tabulación (" ") Punto y coma (";")" at bounding box center [724, 154] width 485 height 20
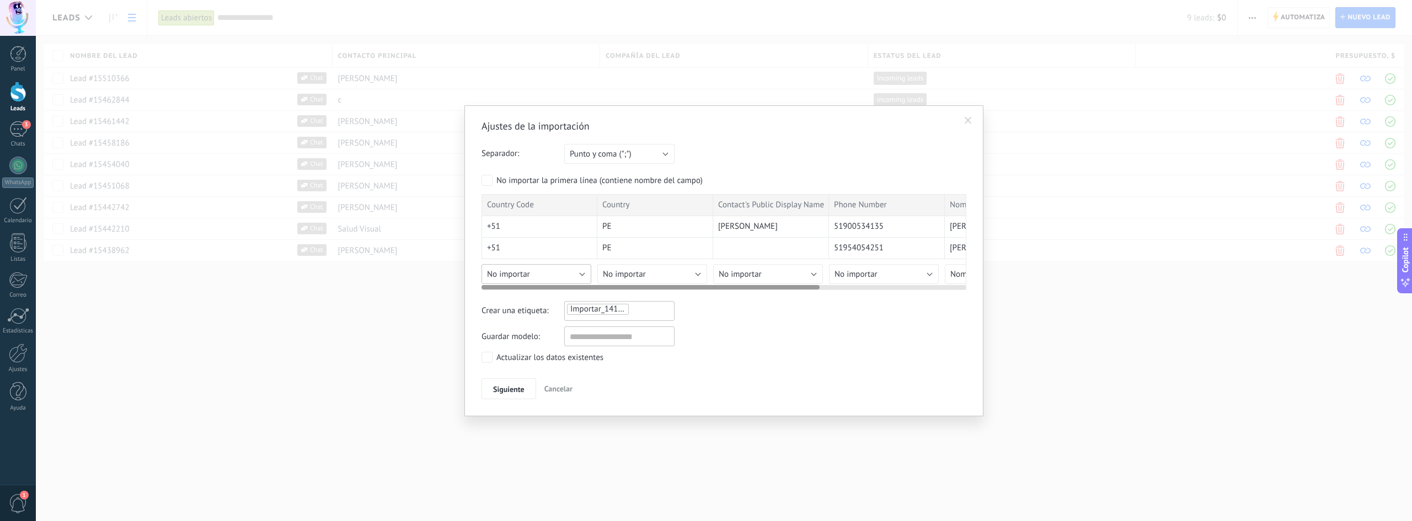
click at [584, 275] on button "No importar" at bounding box center [537, 274] width 110 height 20
click at [671, 275] on button "No importar" at bounding box center [884, 274] width 110 height 20
click at [671, 332] on span "Teléfono celular" at bounding box center [886, 332] width 113 height 10
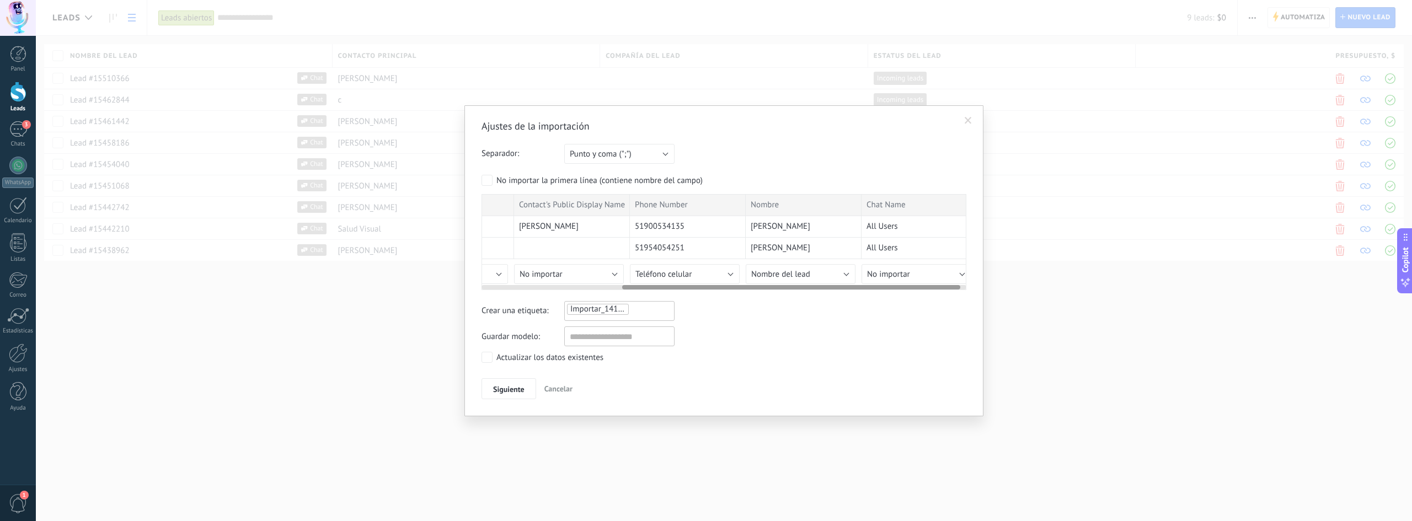
scroll to position [0, 201]
drag, startPoint x: 780, startPoint y: 288, endPoint x: 921, endPoint y: 297, distance: 141.0
click at [671, 297] on div "Ajustes de la importación Separador: Punto y coma (";") Coma (",") Tabulación (…" at bounding box center [724, 260] width 485 height 280
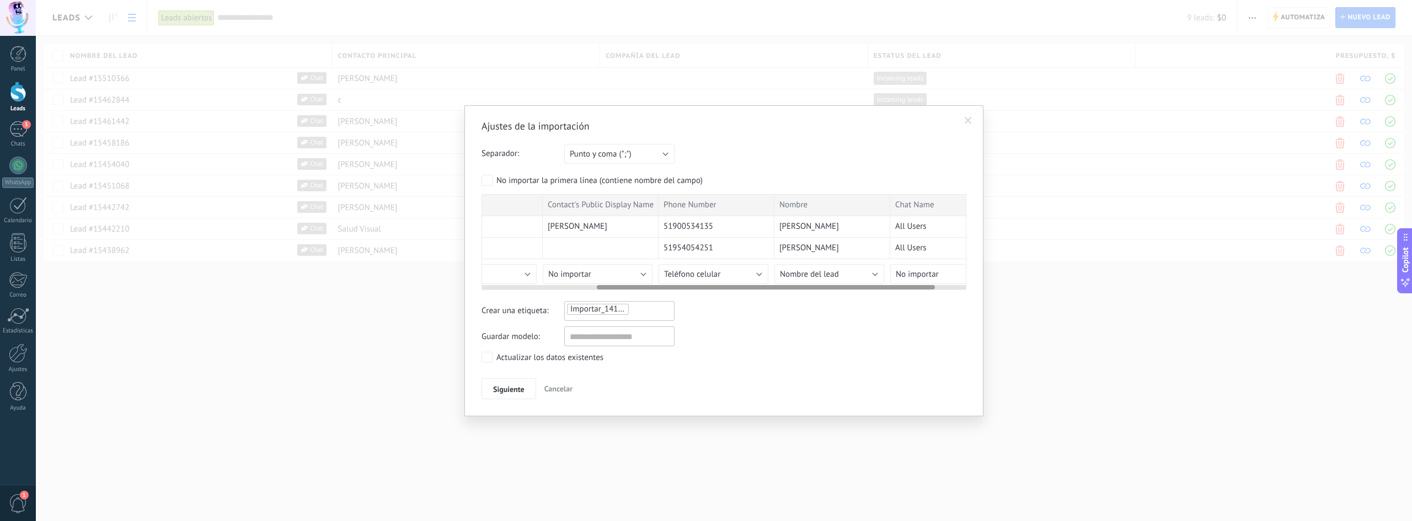
scroll to position [0, 166]
drag, startPoint x: 844, startPoint y: 288, endPoint x: 819, endPoint y: 290, distance: 25.5
click at [671, 290] on div "Country Code Country Contact's Public Display Name Phone Number Nombre Chat Nam…" at bounding box center [724, 242] width 485 height 96
click at [598, 311] on span "Importar_14102025_1338" at bounding box center [616, 309] width 92 height 10
click at [649, 327] on li at bounding box center [613, 324] width 91 height 17
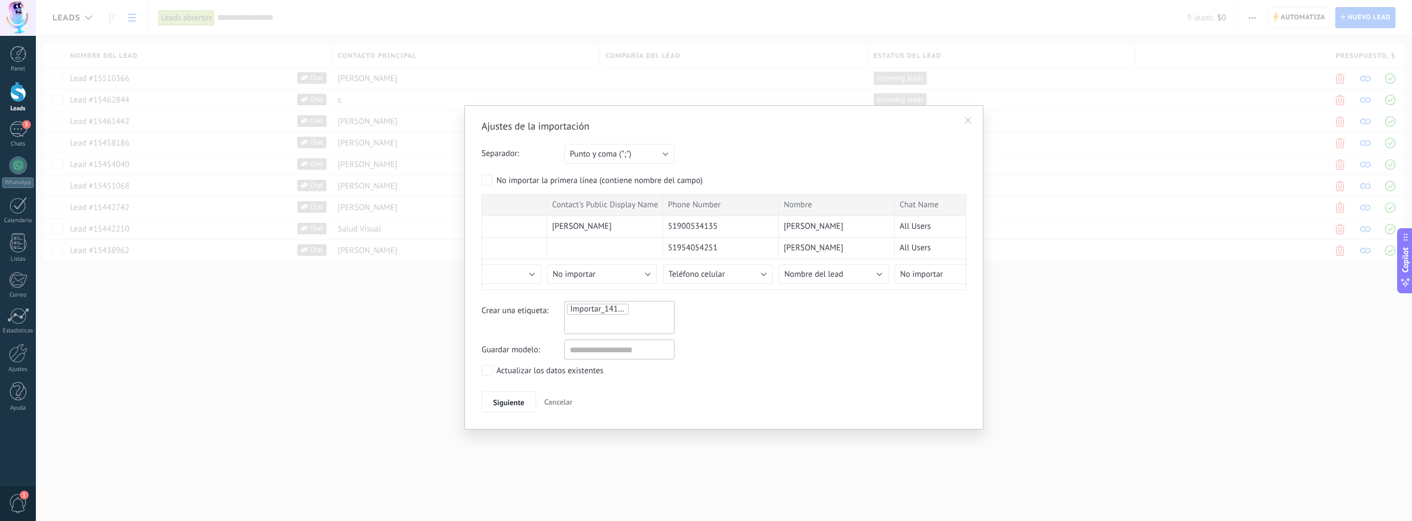
click at [623, 332] on li at bounding box center [613, 324] width 91 height 17
click at [633, 328] on li at bounding box center [613, 324] width 91 height 17
click at [642, 343] on input "text" at bounding box center [619, 350] width 110 height 20
type input "**********"
click at [671, 353] on div "Actualizar los datos existentes" at bounding box center [724, 359] width 485 height 14
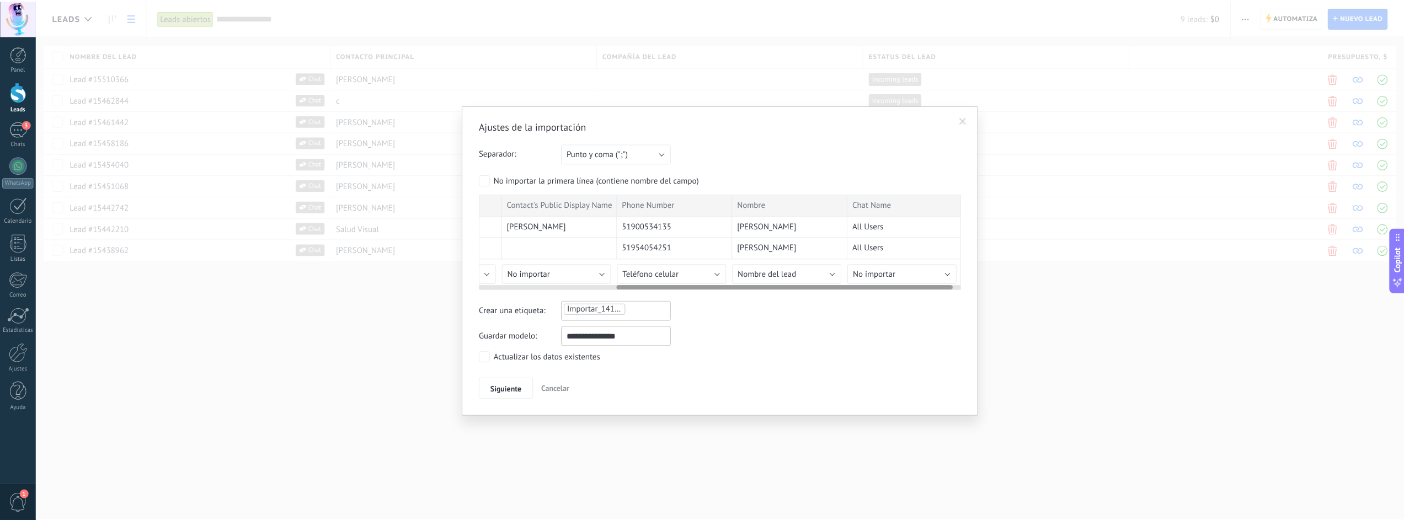
scroll to position [0, 210]
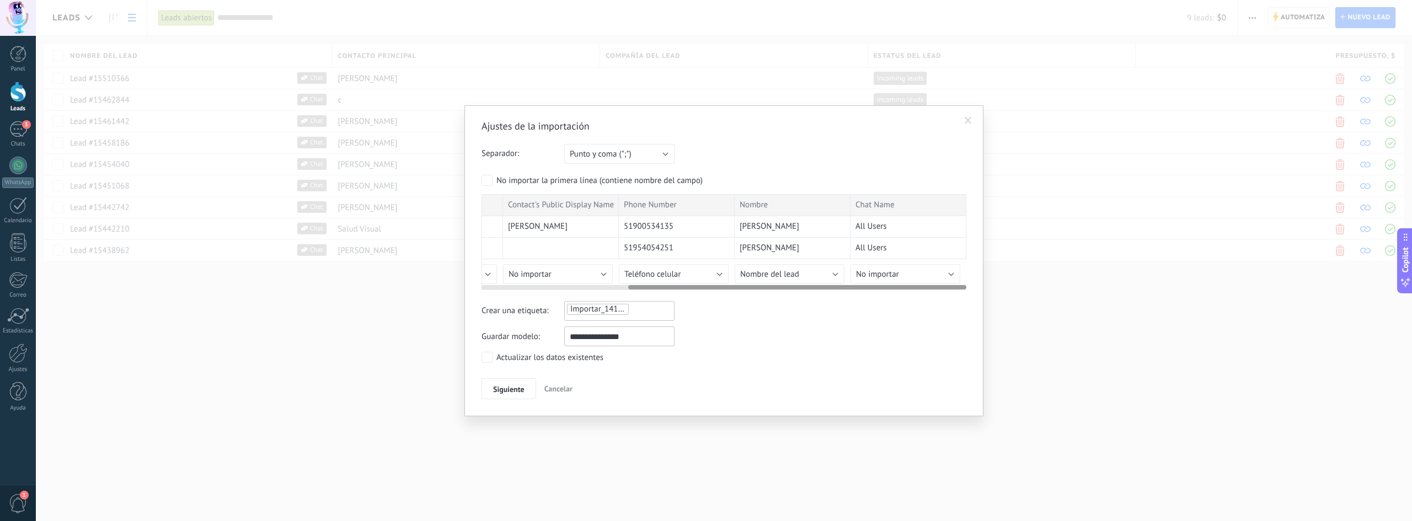
drag, startPoint x: 746, startPoint y: 289, endPoint x: 828, endPoint y: 294, distance: 81.8
click at [671, 294] on div "Ajustes de la importación Separador: Punto y coma (";") Coma (",") Tabulación (…" at bounding box center [724, 260] width 485 height 280
click at [514, 390] on span "Siguiente" at bounding box center [508, 390] width 31 height 8
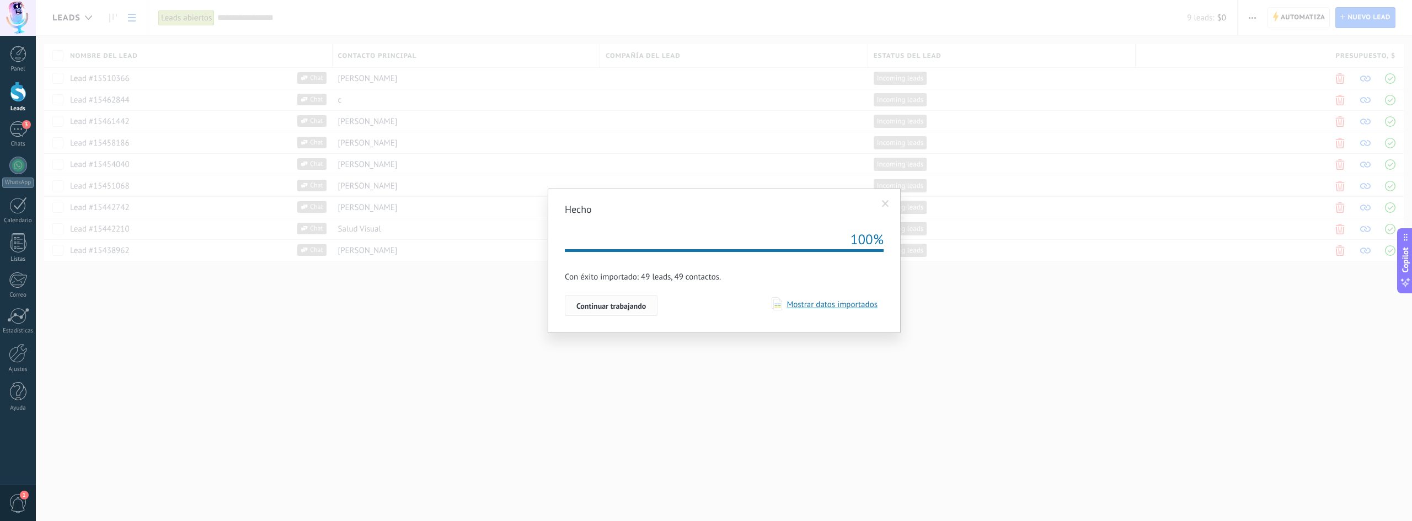
click at [632, 309] on span "Continuar trabajando" at bounding box center [612, 306] width 70 height 8
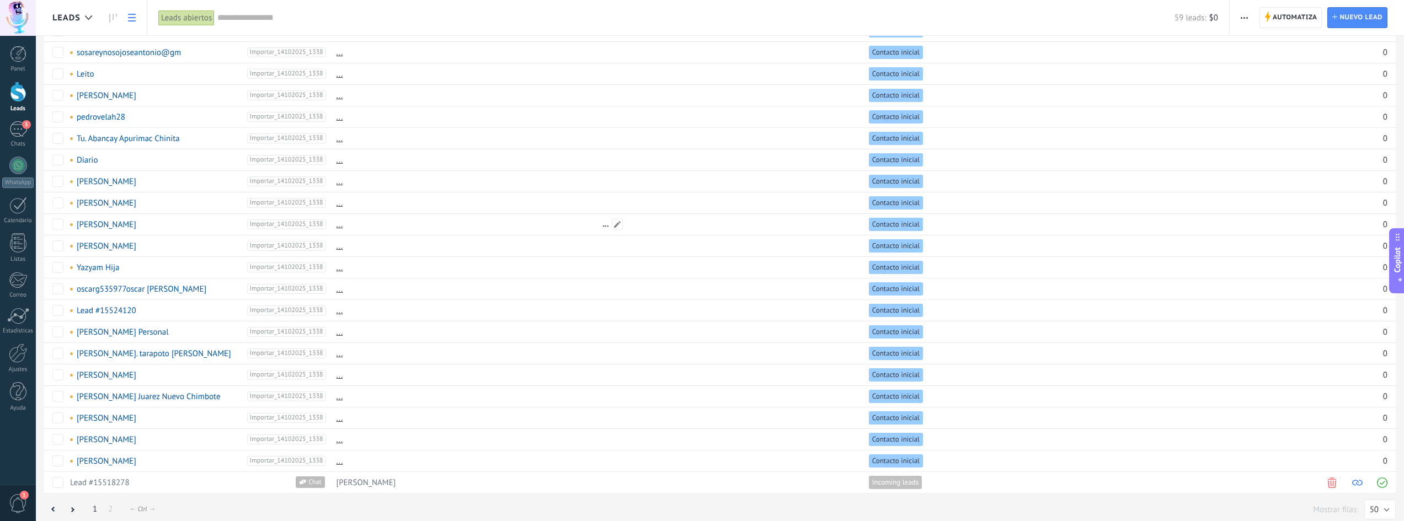
scroll to position [658, 0]
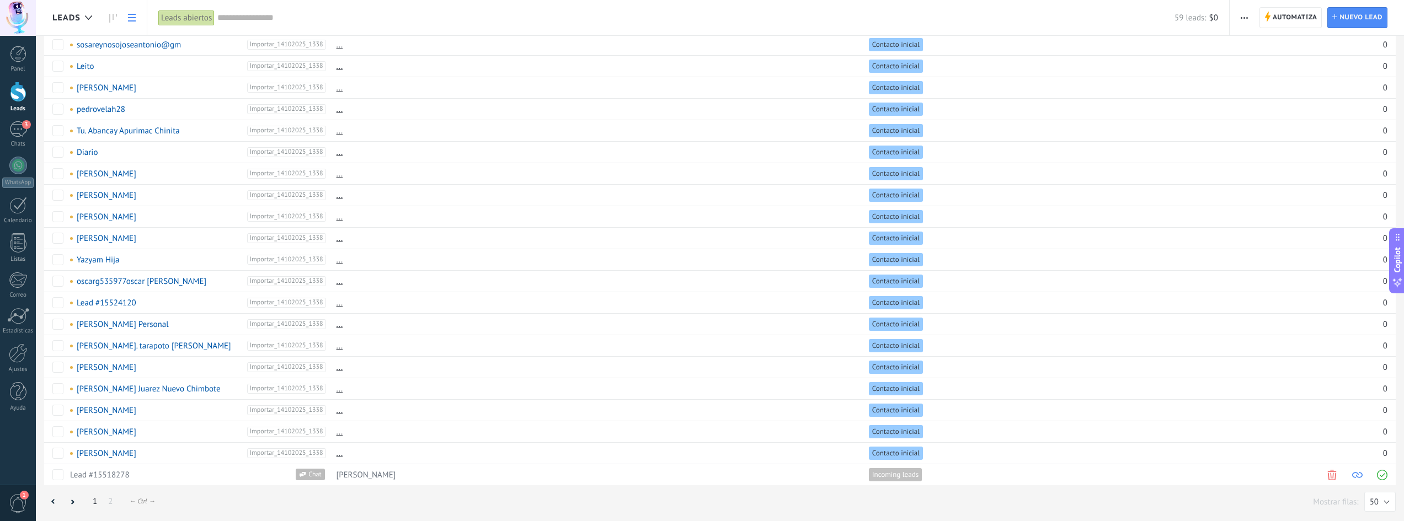
click at [95, 502] on link "1" at bounding box center [94, 502] width 15 height 22
click at [113, 503] on link "2" at bounding box center [110, 502] width 15 height 22
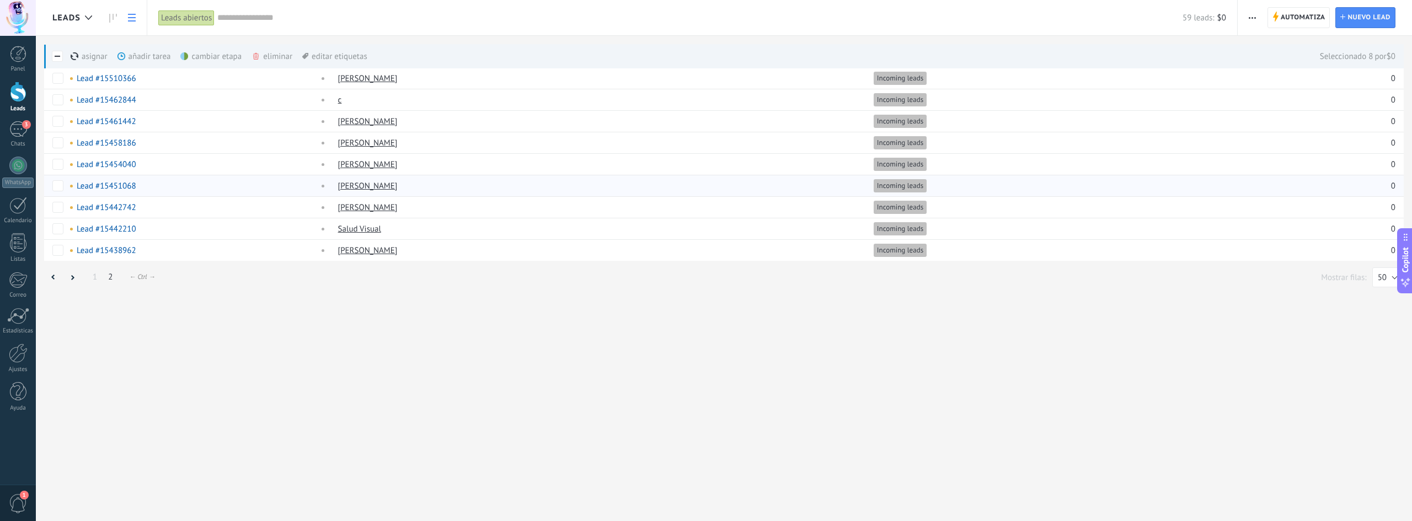
click at [269, 54] on div "eliminar màs" at bounding box center [291, 56] width 78 height 24
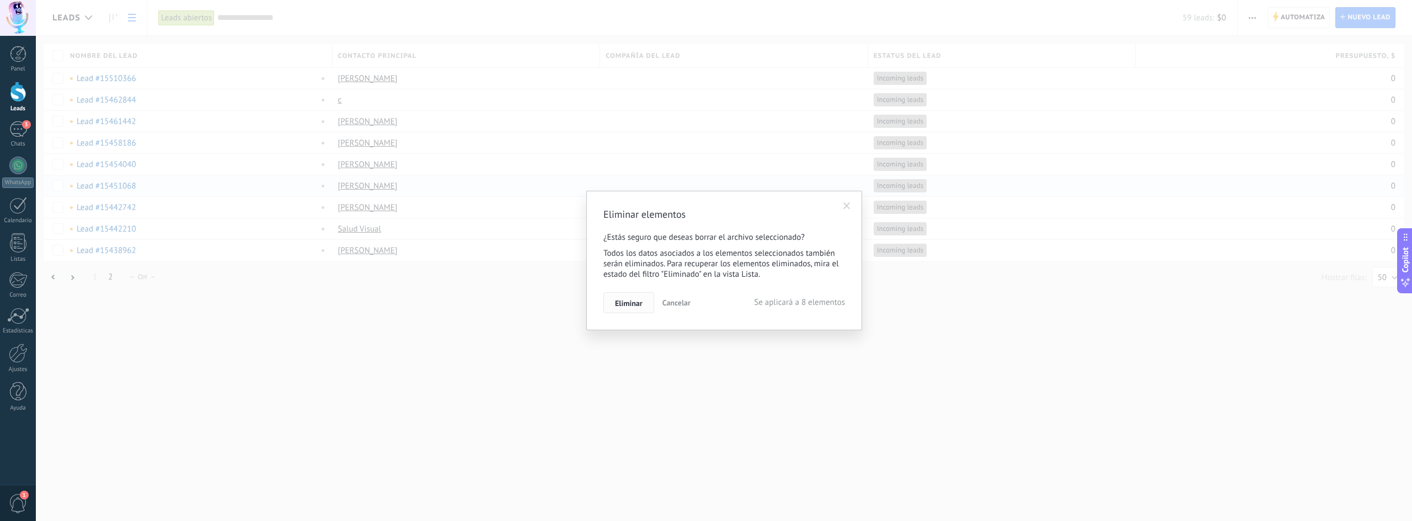
click at [628, 303] on span "Eliminar" at bounding box center [629, 304] width 28 height 8
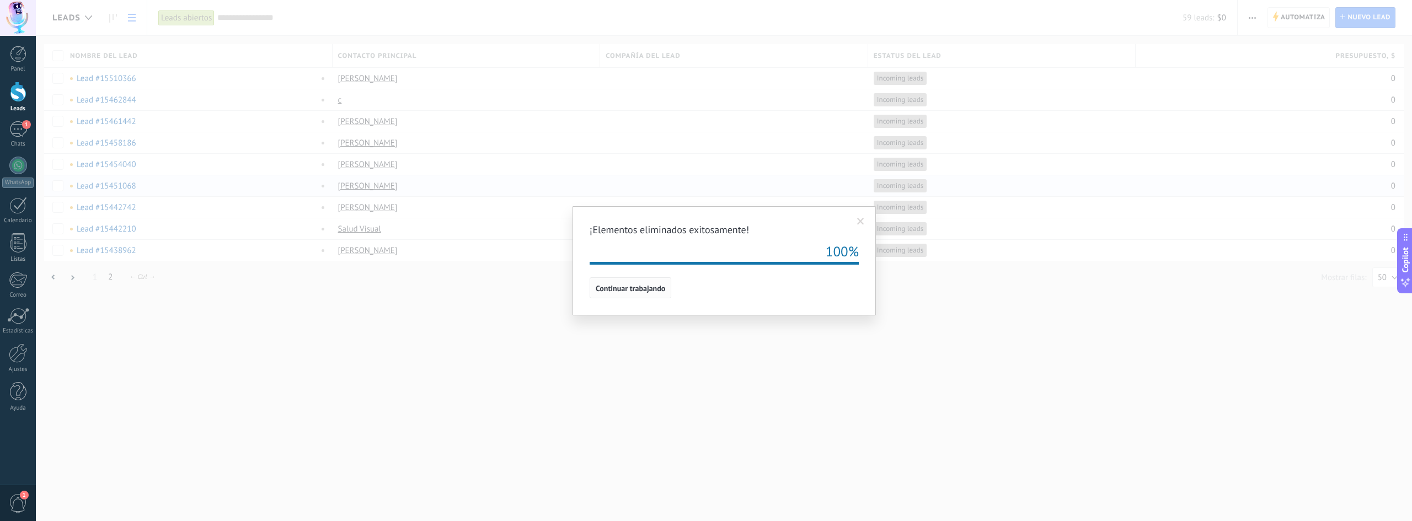
click at [626, 292] on span "Continuar trabajando" at bounding box center [631, 289] width 70 height 8
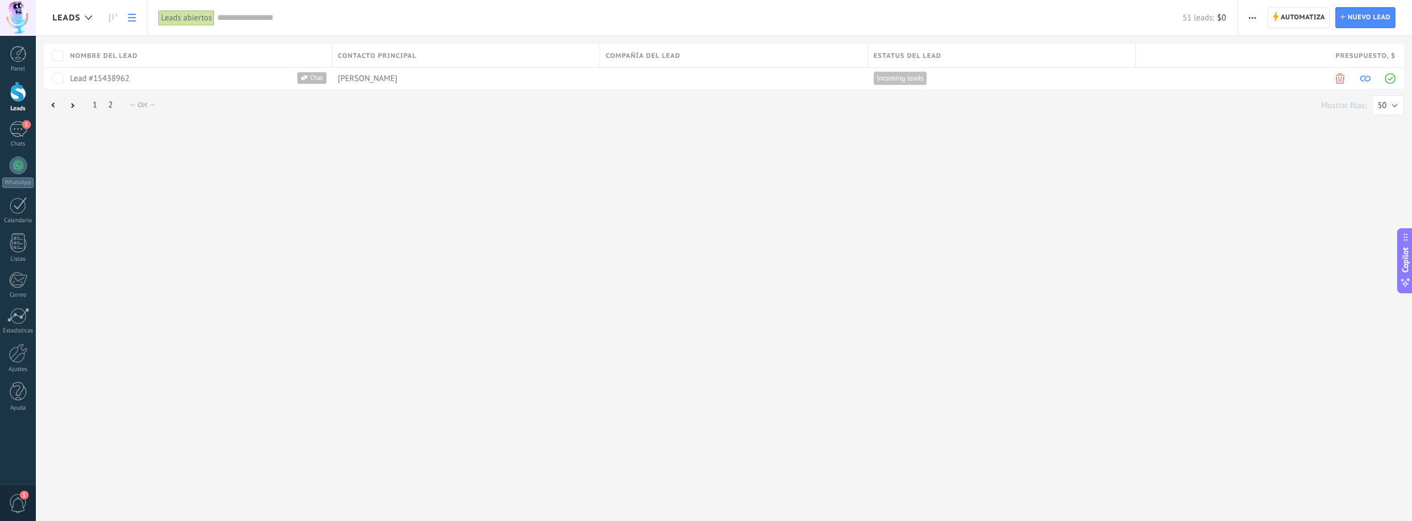
click at [95, 106] on link "1" at bounding box center [94, 105] width 15 height 22
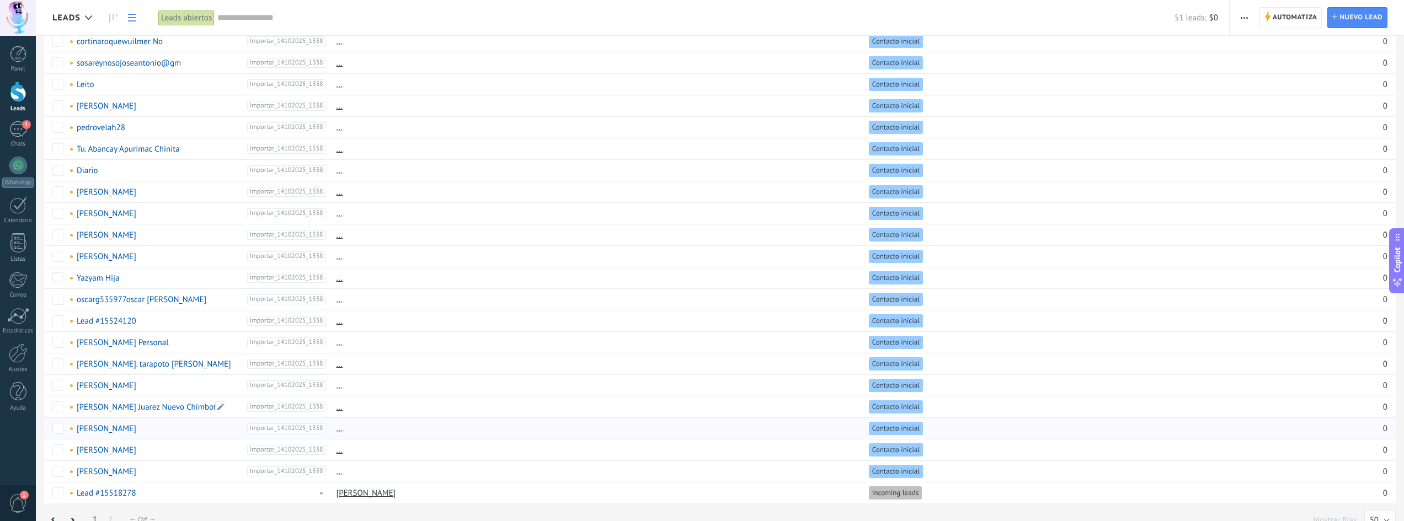
scroll to position [658, 0]
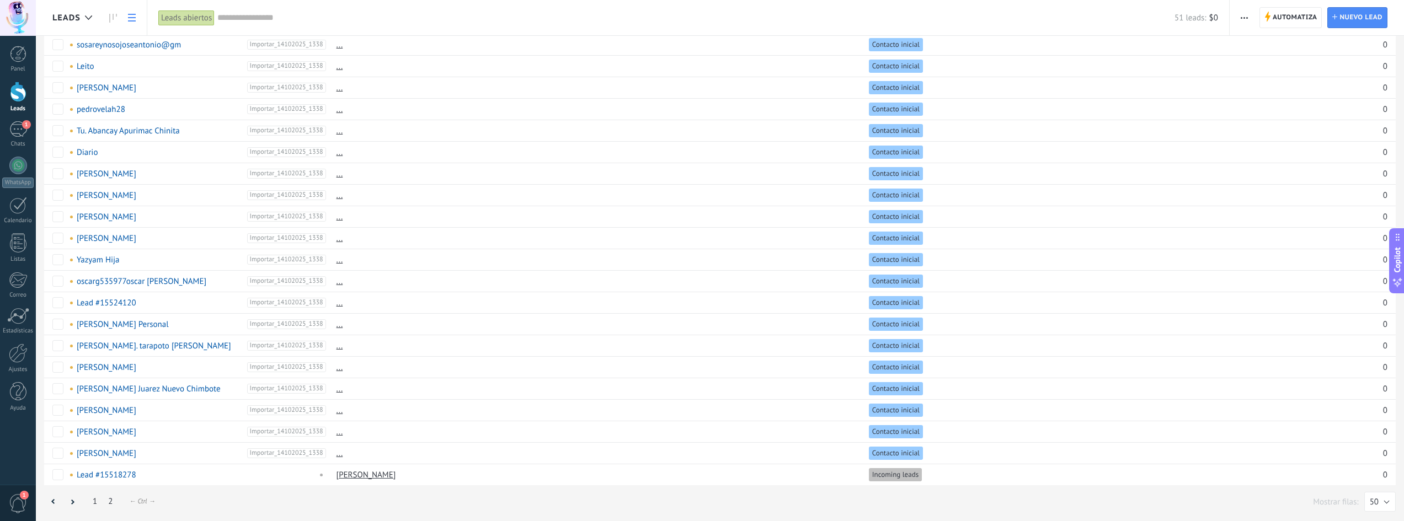
click at [111, 503] on link "2" at bounding box center [110, 502] width 15 height 22
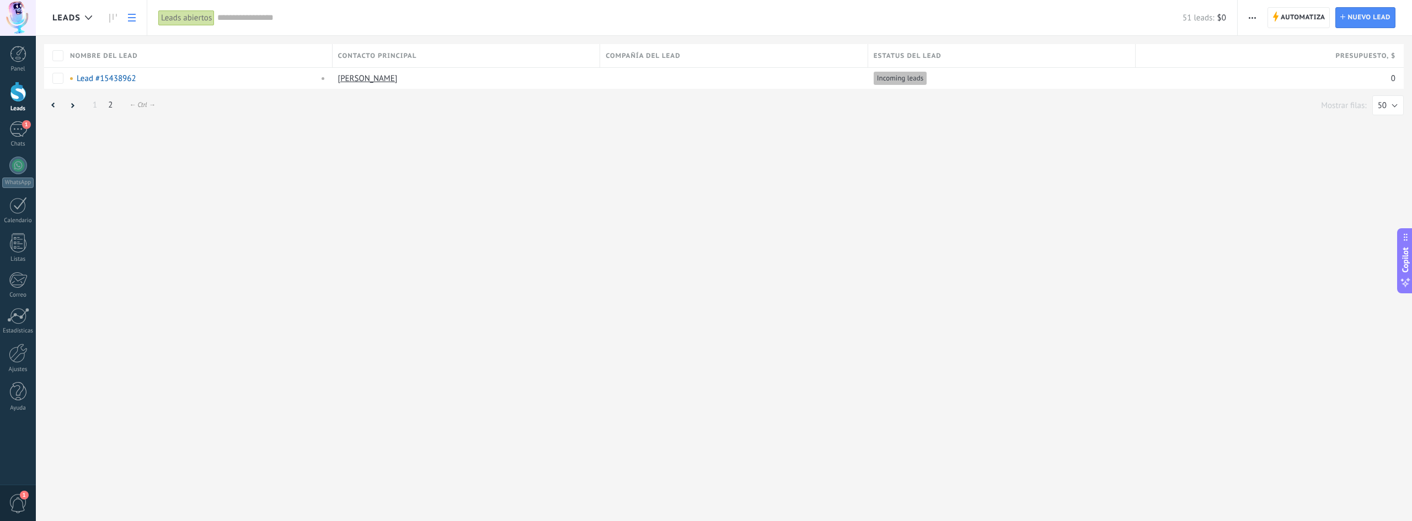
click at [100, 53] on span "Nombre del lead" at bounding box center [104, 56] width 68 height 10
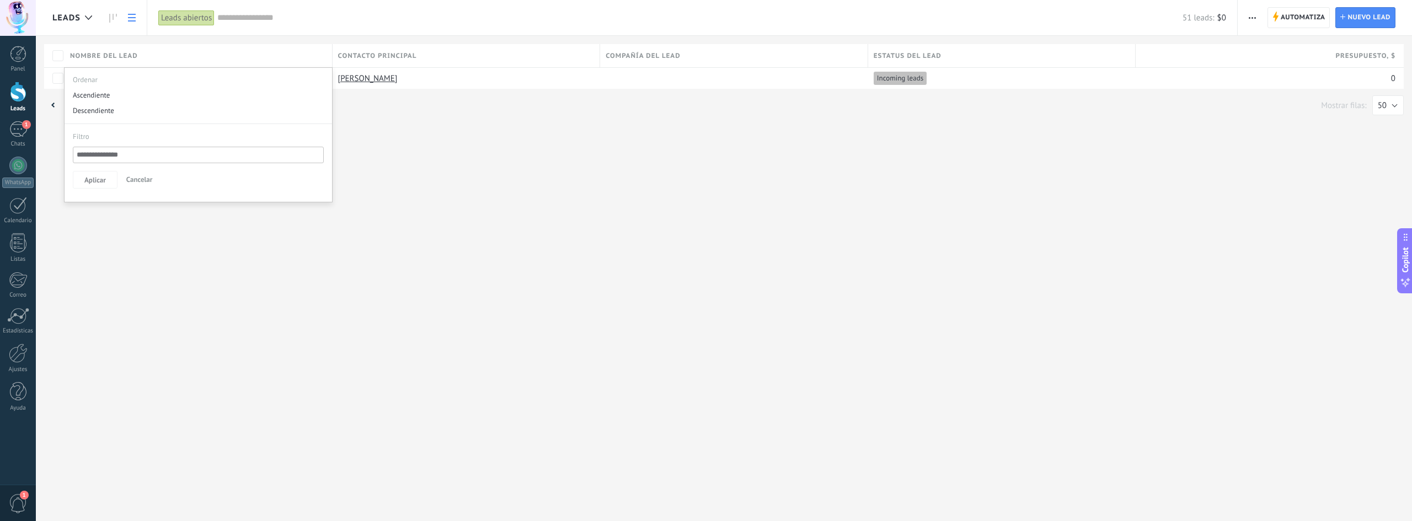
click at [437, 144] on div "Leads Automatiza Nueva difusión Editar embudo Imprimir Ajustes de la lista Impo…" at bounding box center [724, 260] width 1376 height 521
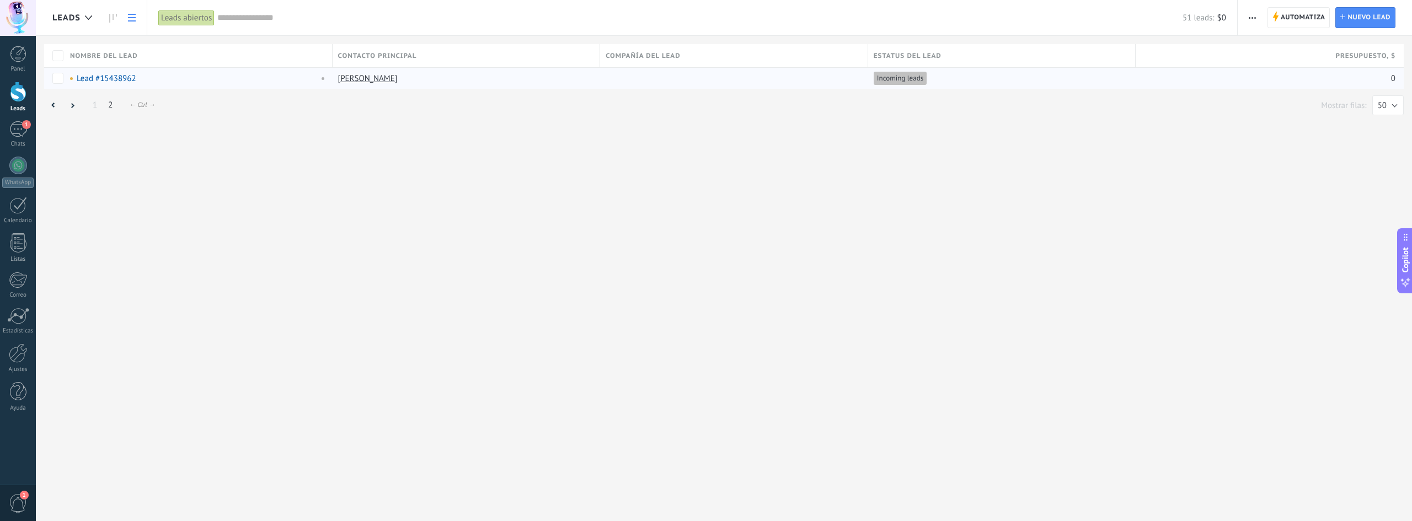
click at [121, 79] on link "Lead #15438962" at bounding box center [107, 78] width 60 height 10
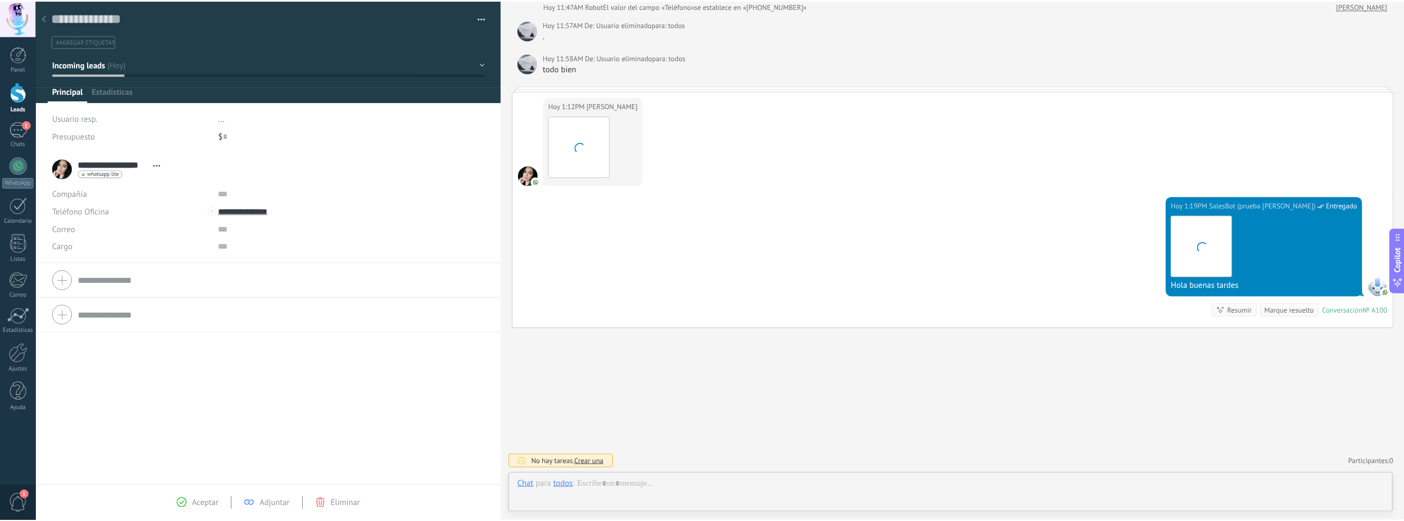
scroll to position [17, 0]
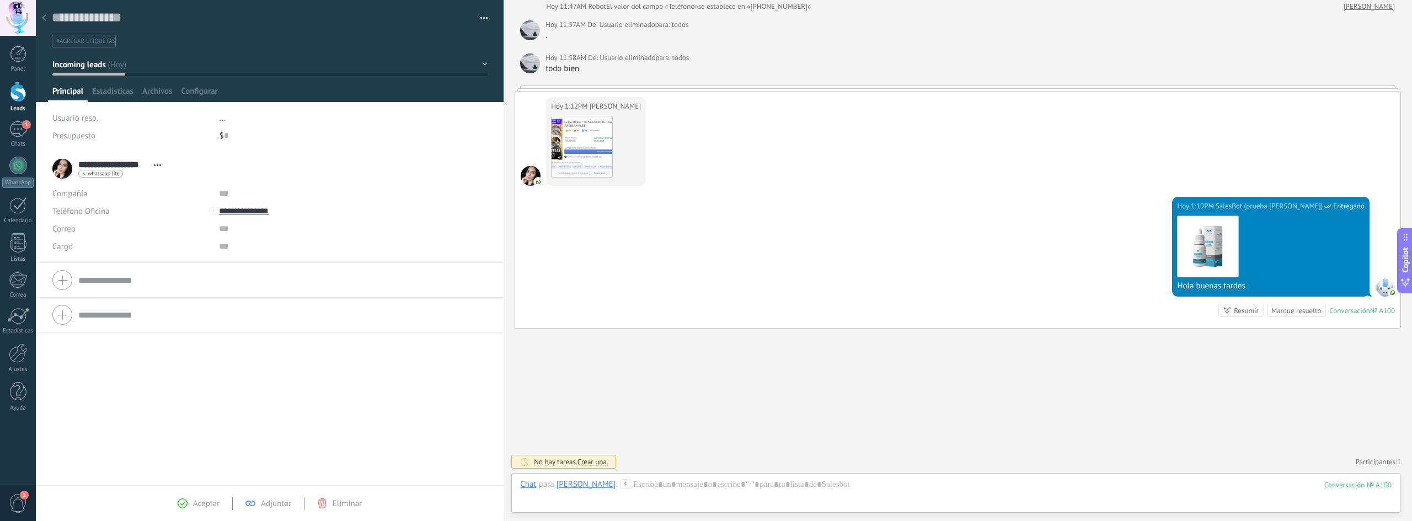
click at [18, 94] on div at bounding box center [18, 92] width 17 height 20
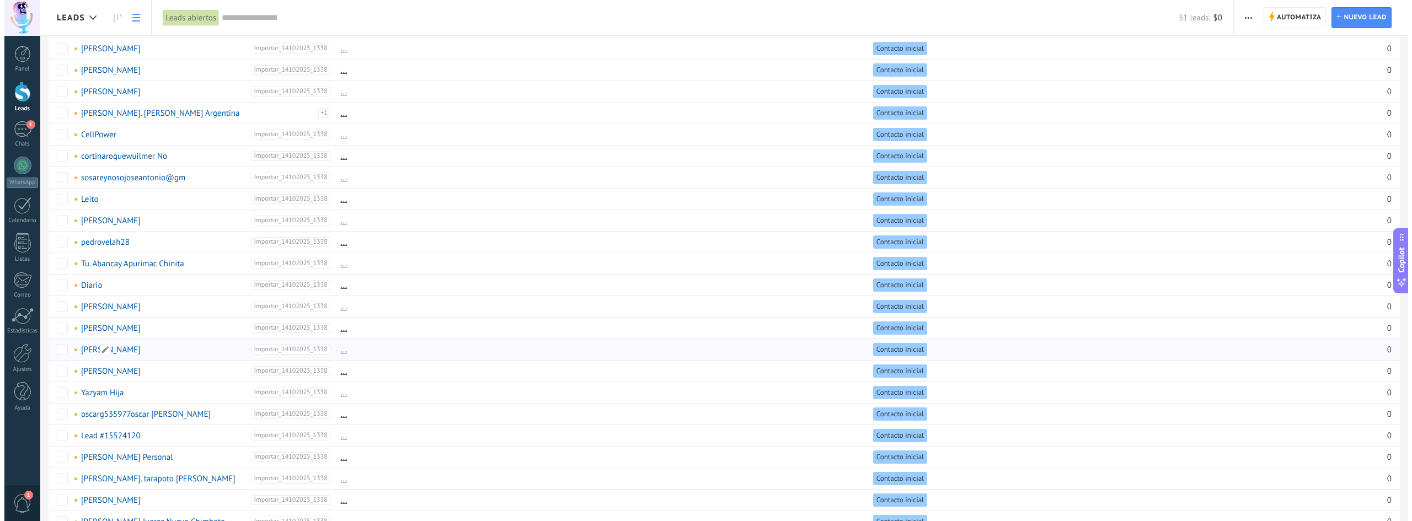
scroll to position [658, 0]
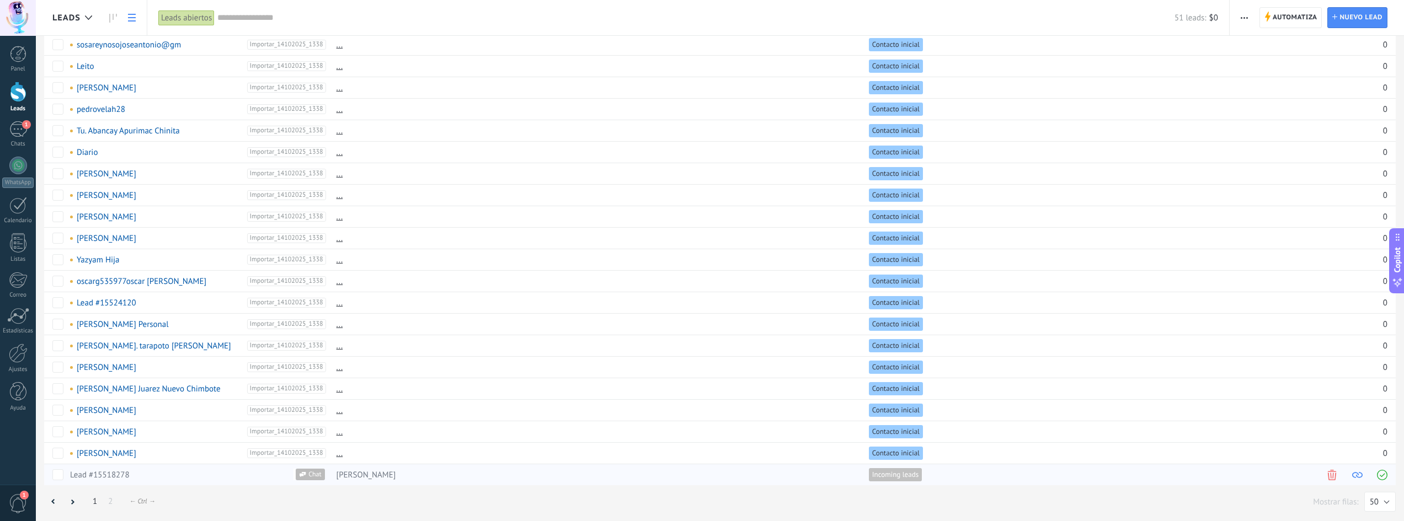
click at [109, 473] on link "Lead #15518278" at bounding box center [100, 475] width 60 height 10
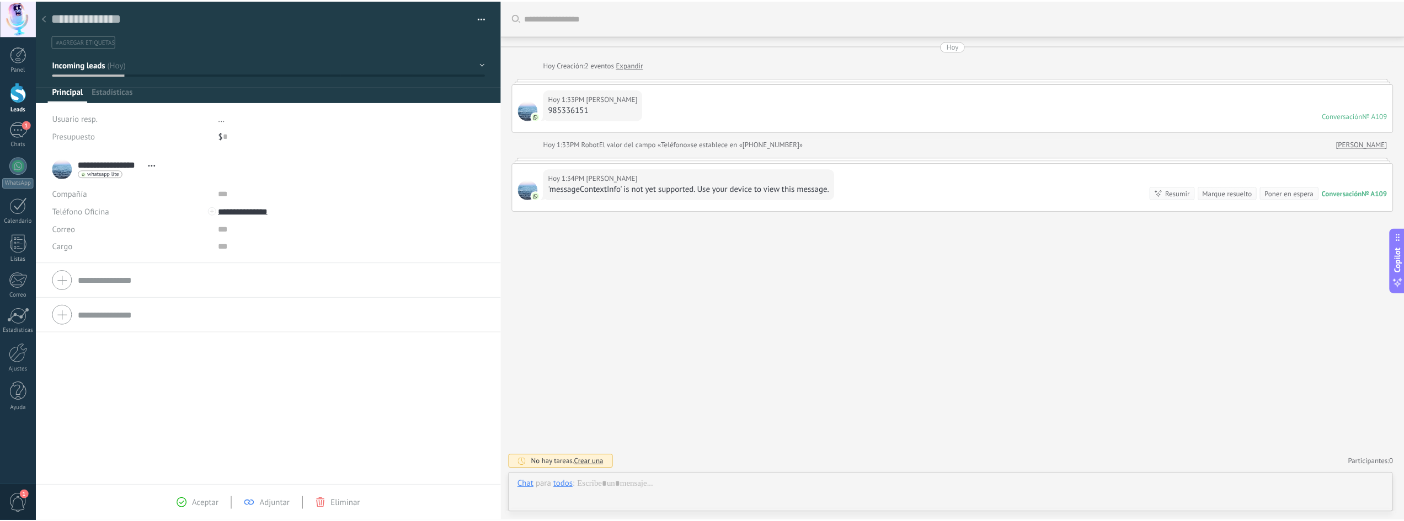
scroll to position [17, 0]
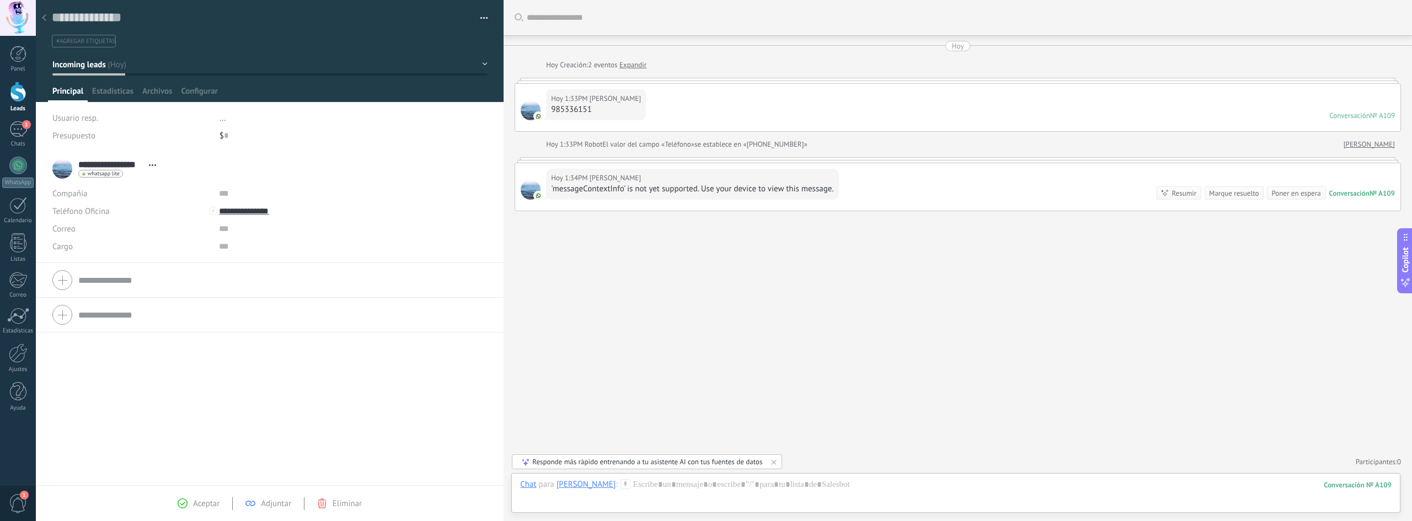
click at [19, 95] on div at bounding box center [18, 92] width 17 height 20
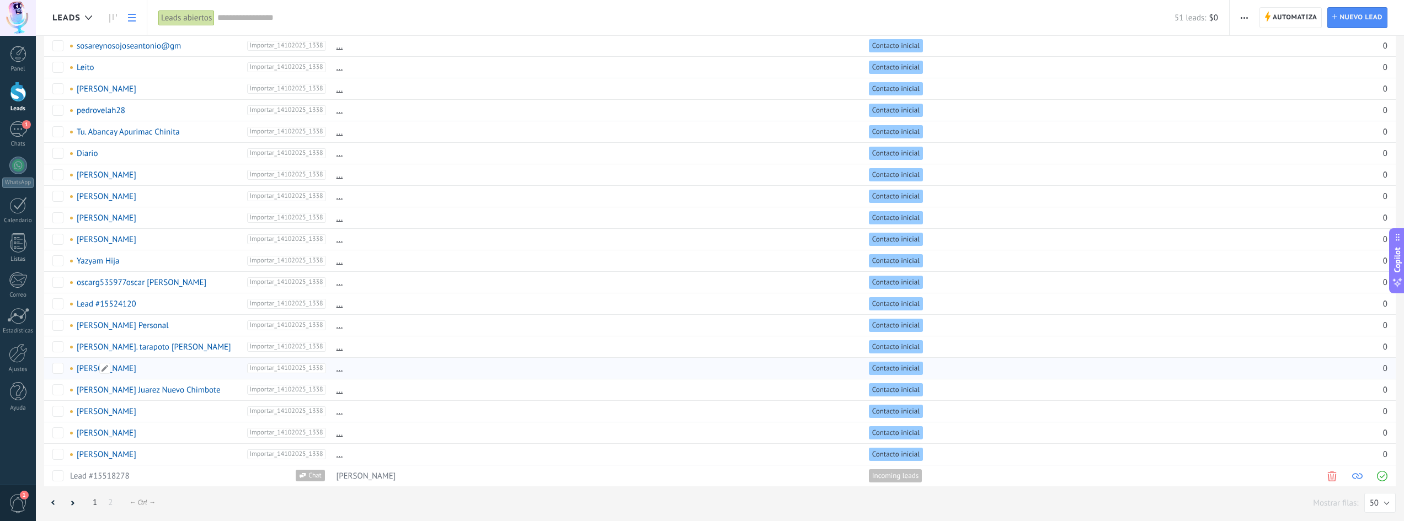
scroll to position [658, 0]
click at [271, 474] on div "eliminar màs" at bounding box center [291, 475] width 78 height 22
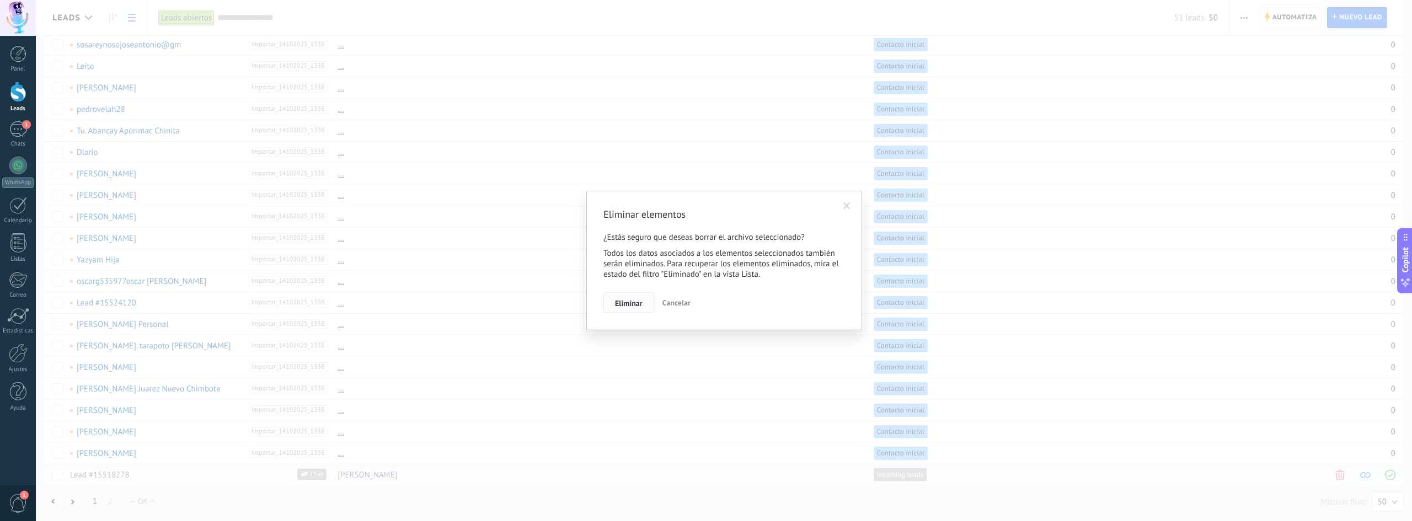
click at [625, 300] on span "Eliminar" at bounding box center [629, 304] width 28 height 8
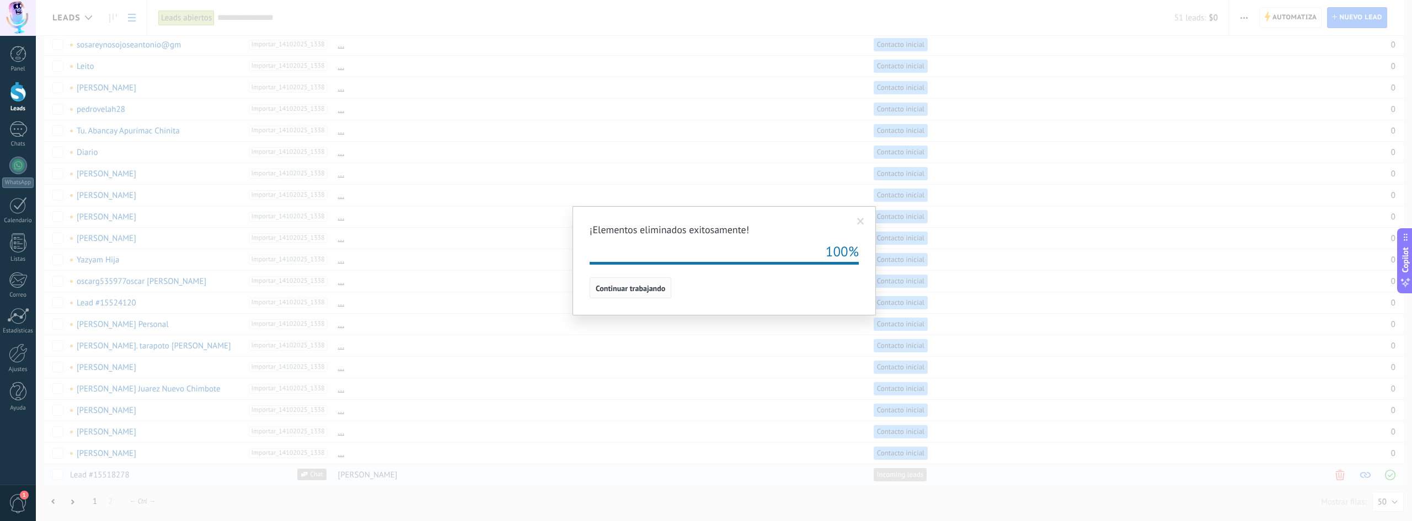
click at [607, 289] on span "Continuar trabajando" at bounding box center [631, 289] width 70 height 8
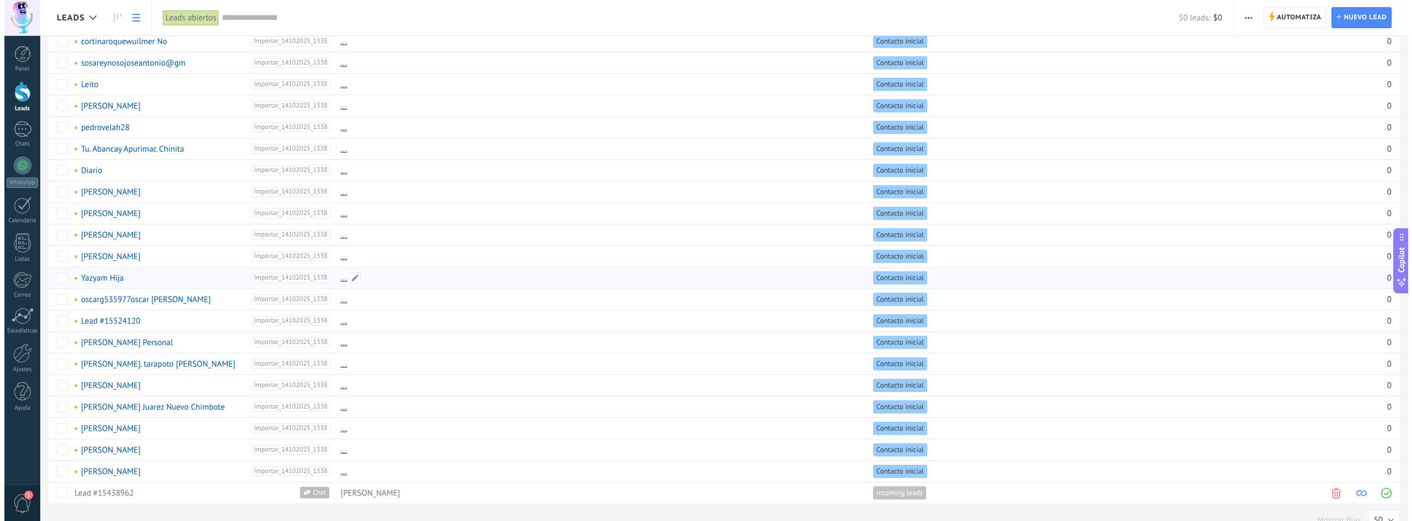
scroll to position [658, 0]
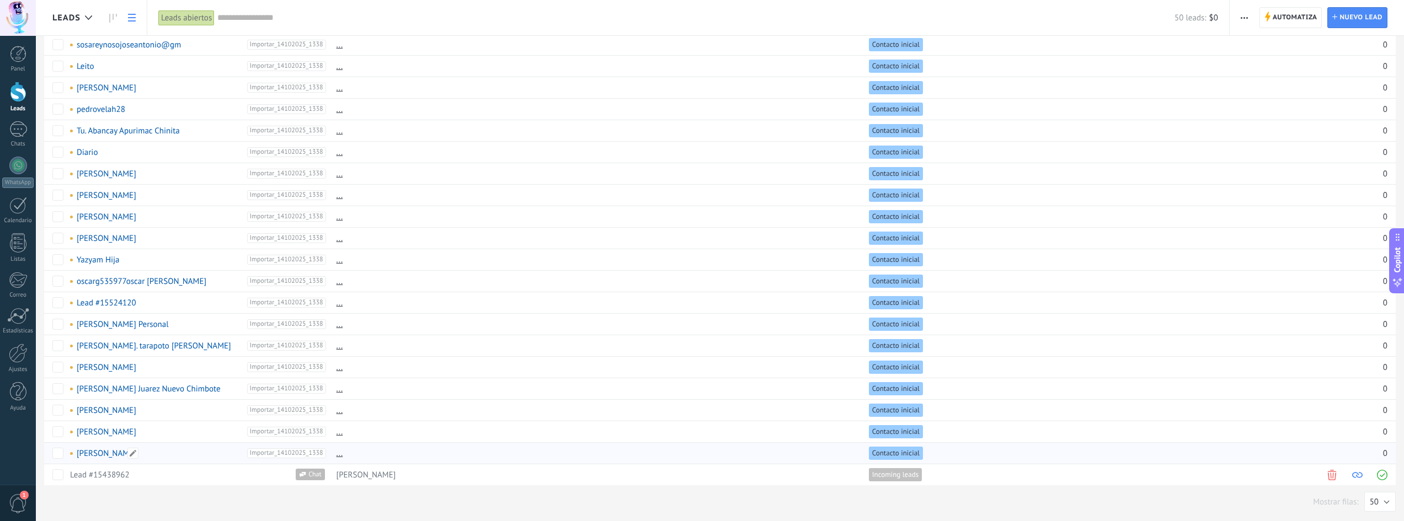
click at [113, 455] on link "[PERSON_NAME]" at bounding box center [107, 454] width 60 height 10
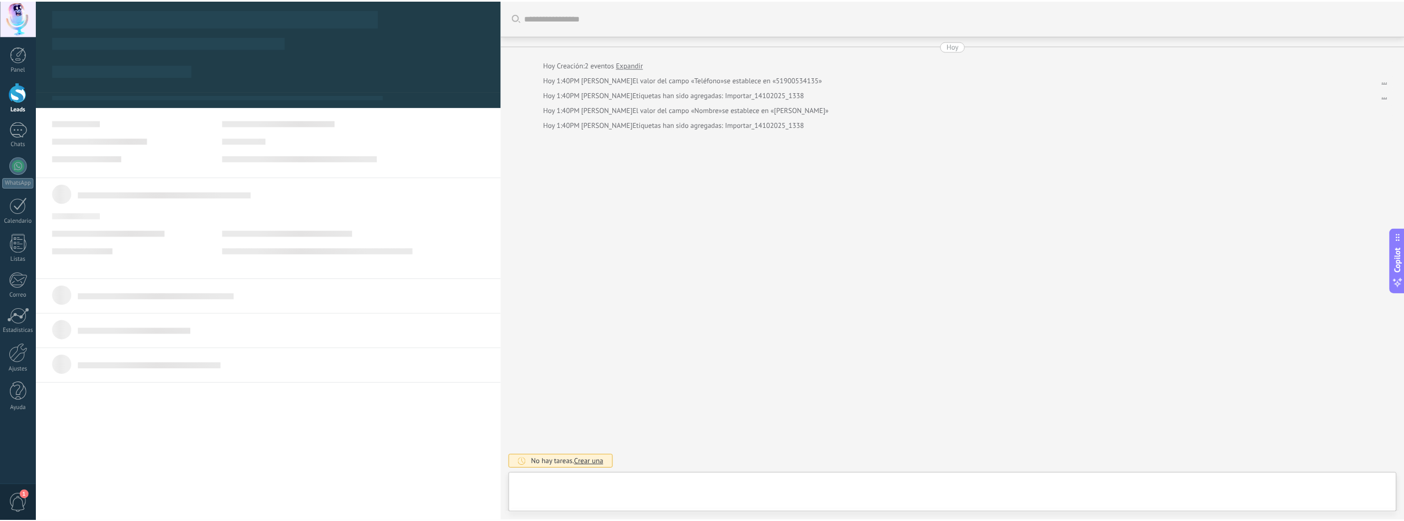
scroll to position [17, 0]
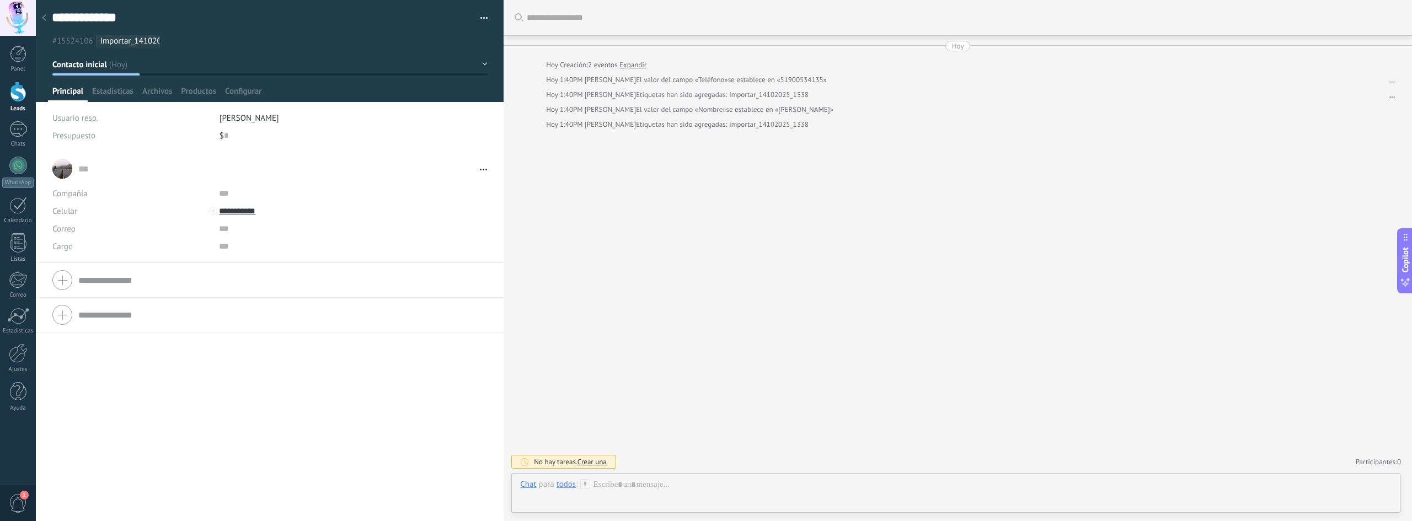
click at [18, 100] on div at bounding box center [18, 92] width 17 height 20
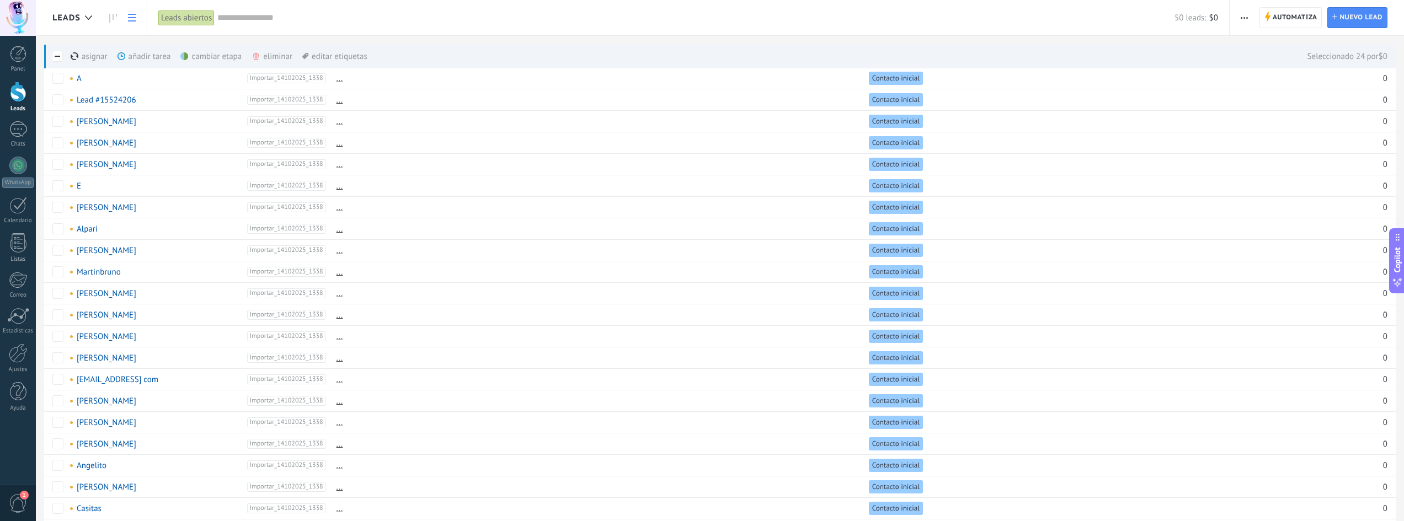
click at [275, 56] on div "eliminar màs" at bounding box center [291, 56] width 78 height 24
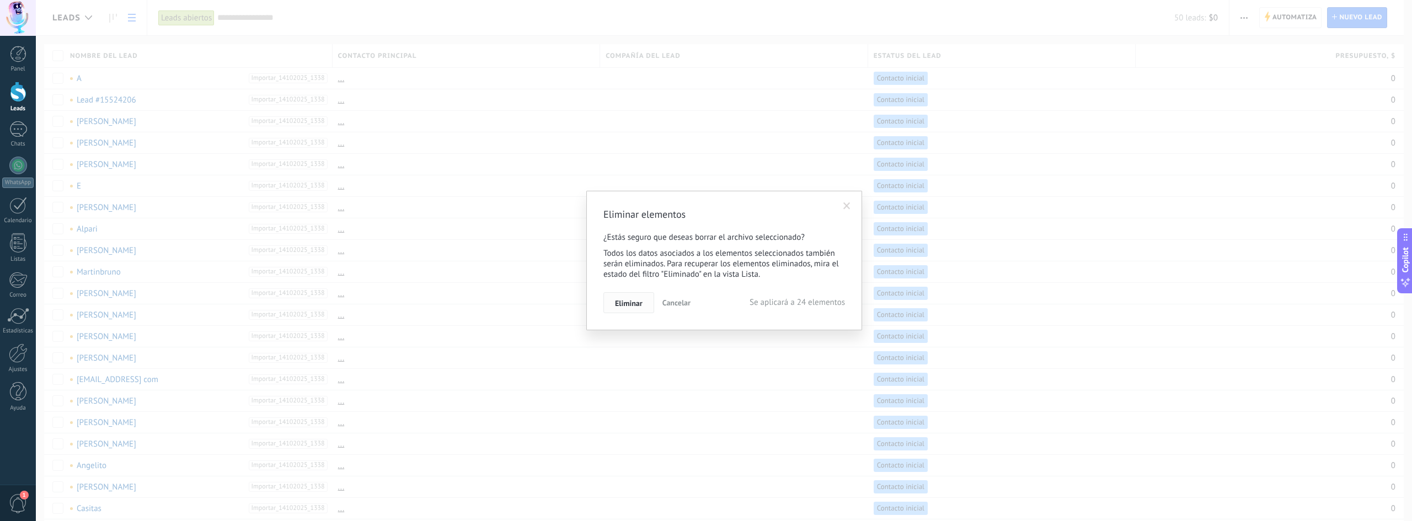
click at [625, 306] on span "Eliminar" at bounding box center [629, 304] width 28 height 8
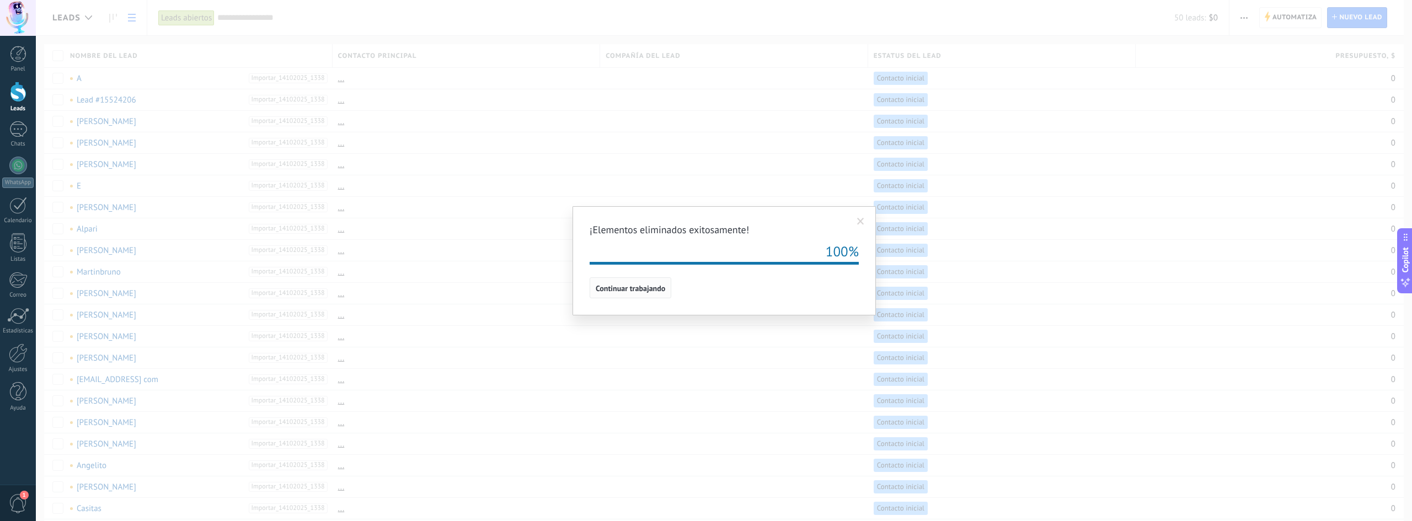
click at [609, 283] on button "Continuar trabajando" at bounding box center [631, 288] width 82 height 21
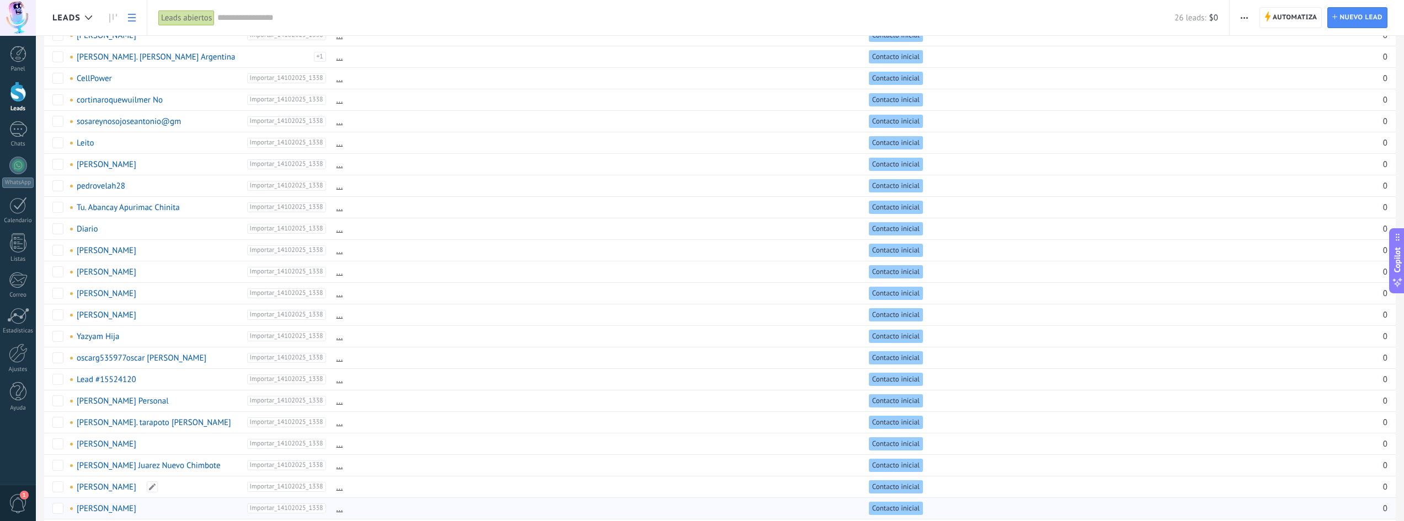
scroll to position [141, 0]
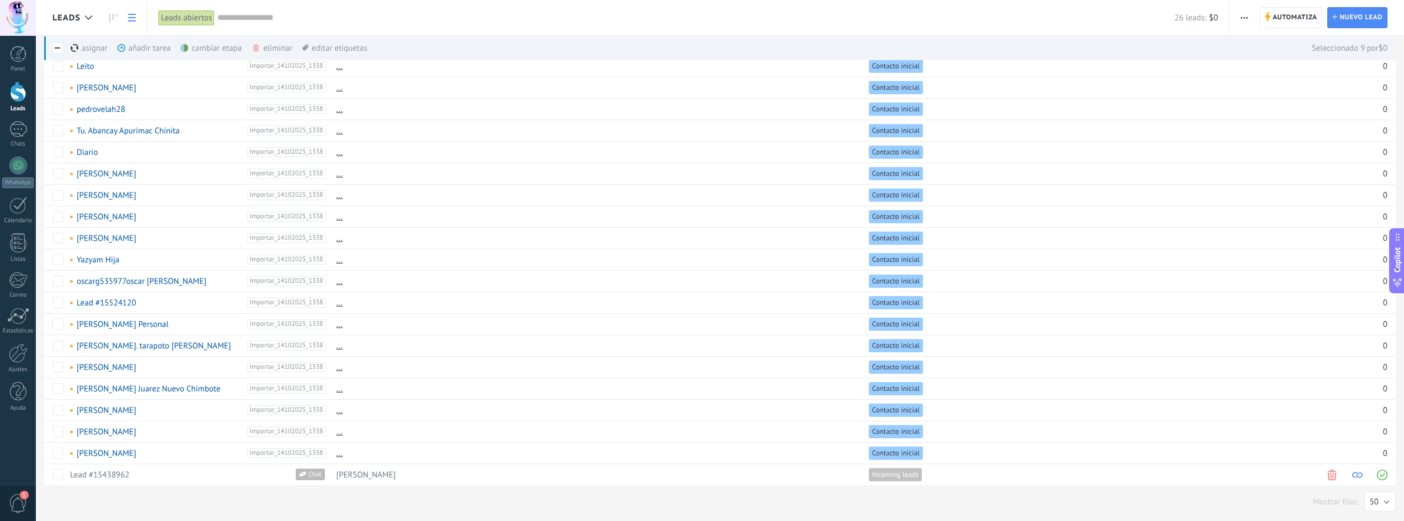
click at [282, 47] on div "eliminar màs" at bounding box center [291, 48] width 78 height 24
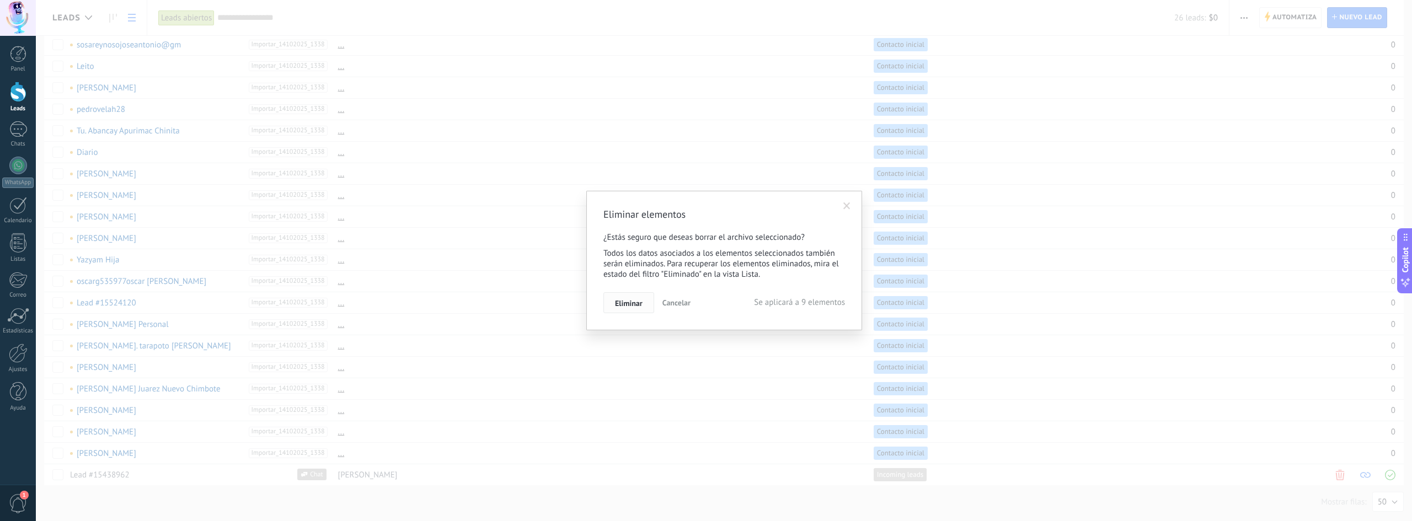
click at [634, 302] on span "Eliminar" at bounding box center [629, 304] width 28 height 8
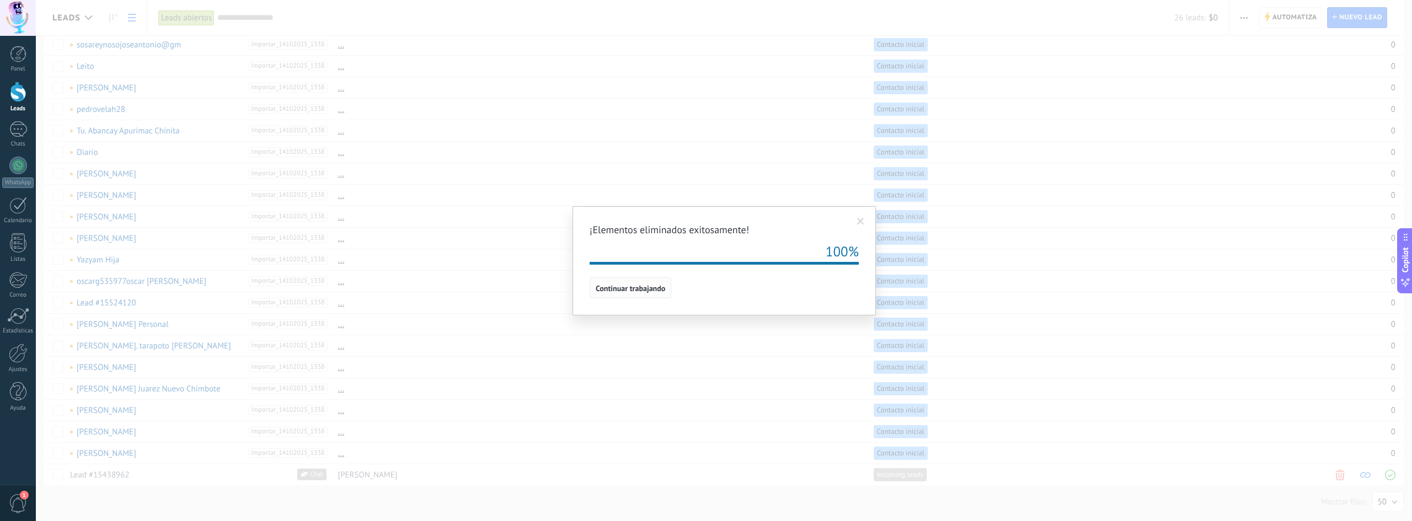
click at [659, 290] on span "Continuar trabajando" at bounding box center [631, 289] width 70 height 8
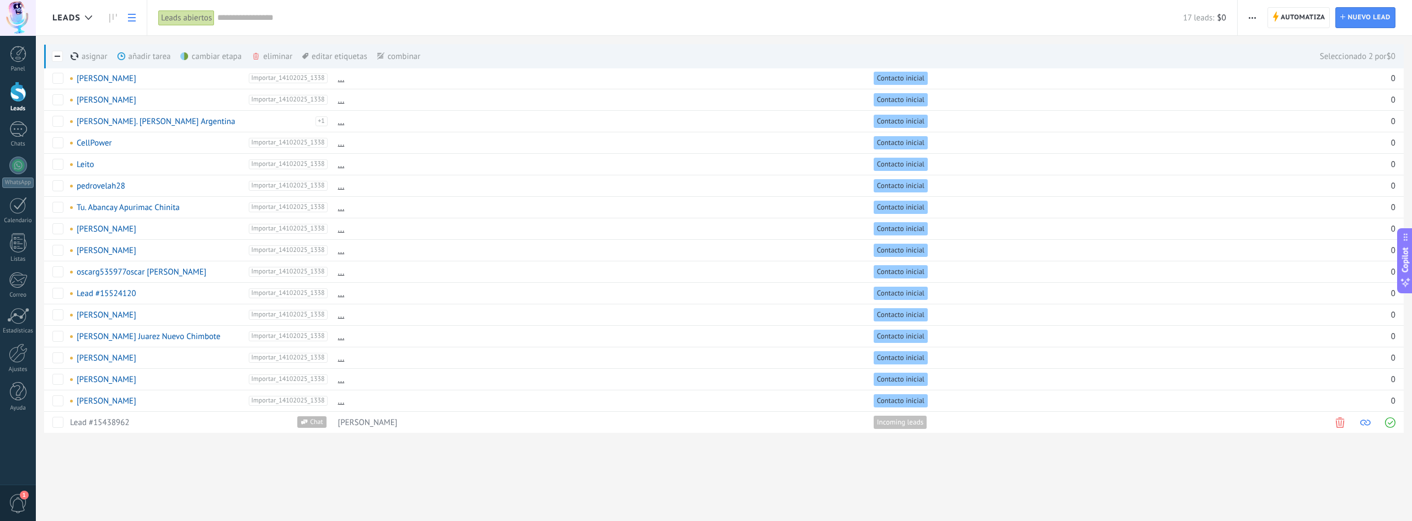
click at [272, 57] on div "eliminar màs" at bounding box center [291, 56] width 78 height 24
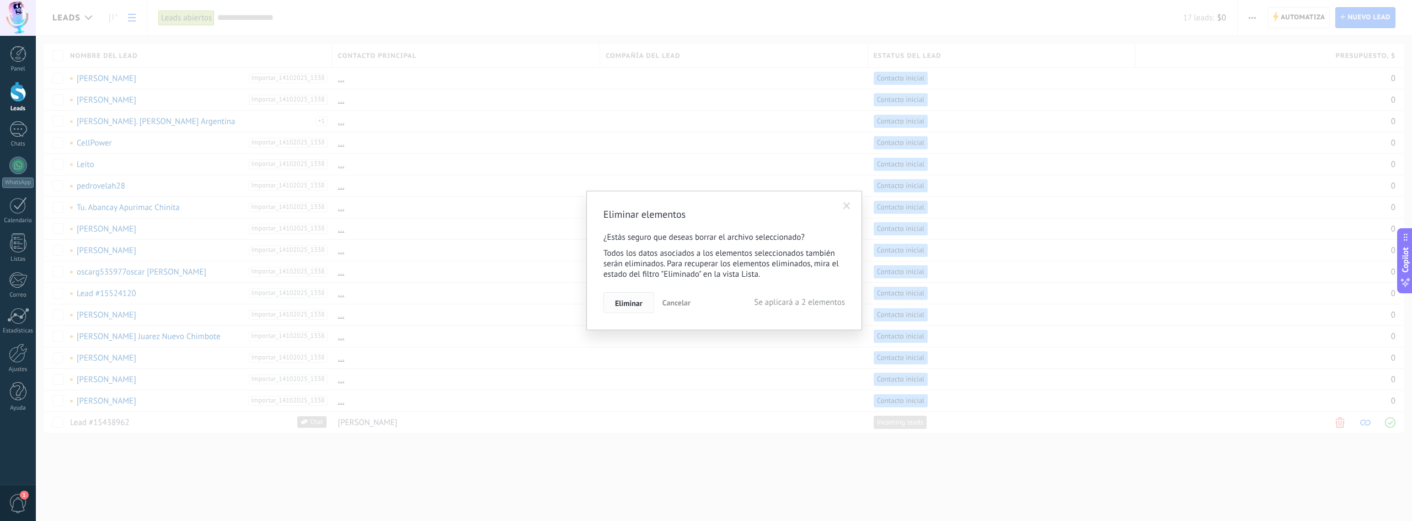
click at [632, 307] on span "Eliminar" at bounding box center [629, 304] width 28 height 8
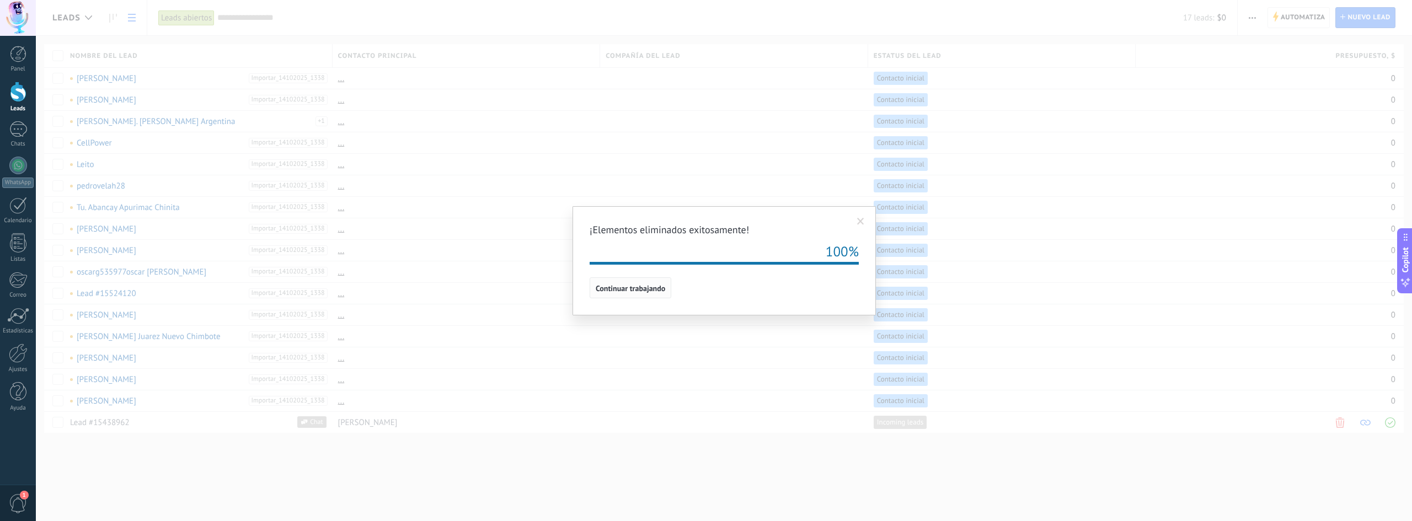
click at [648, 285] on span "Continuar trabajando" at bounding box center [631, 289] width 70 height 8
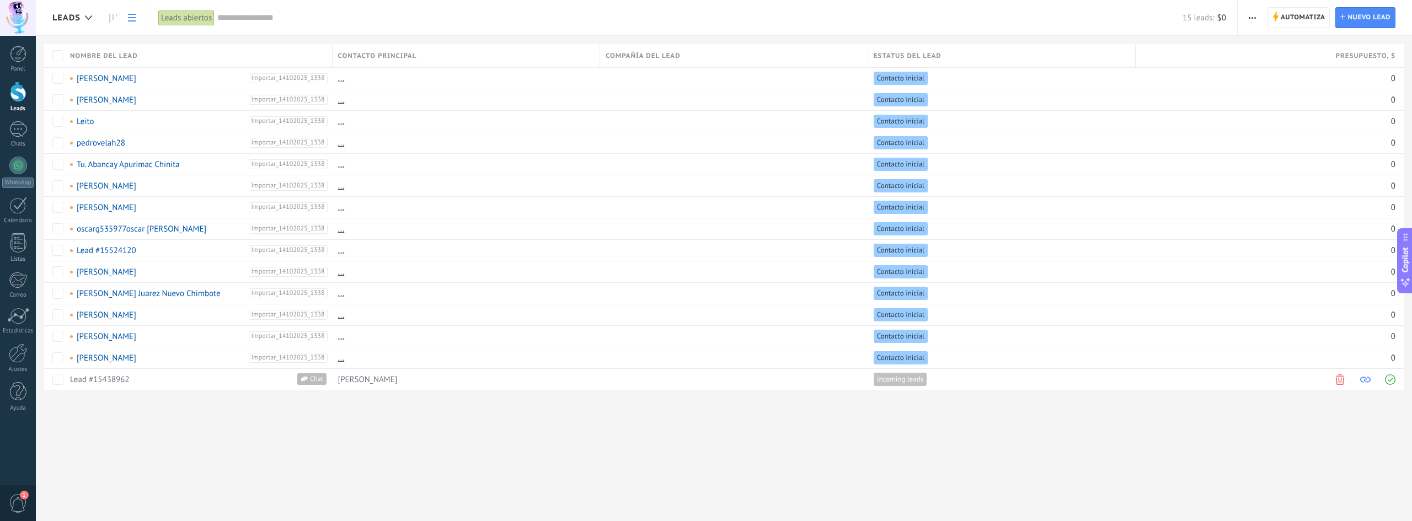
click at [671, 470] on div "Leads Automatiza Nueva difusión Editar embudo Imprimir Ajustes de la lista Impo…" at bounding box center [724, 260] width 1376 height 521
click at [115, 251] on link "Lead #15524120" at bounding box center [107, 251] width 60 height 10
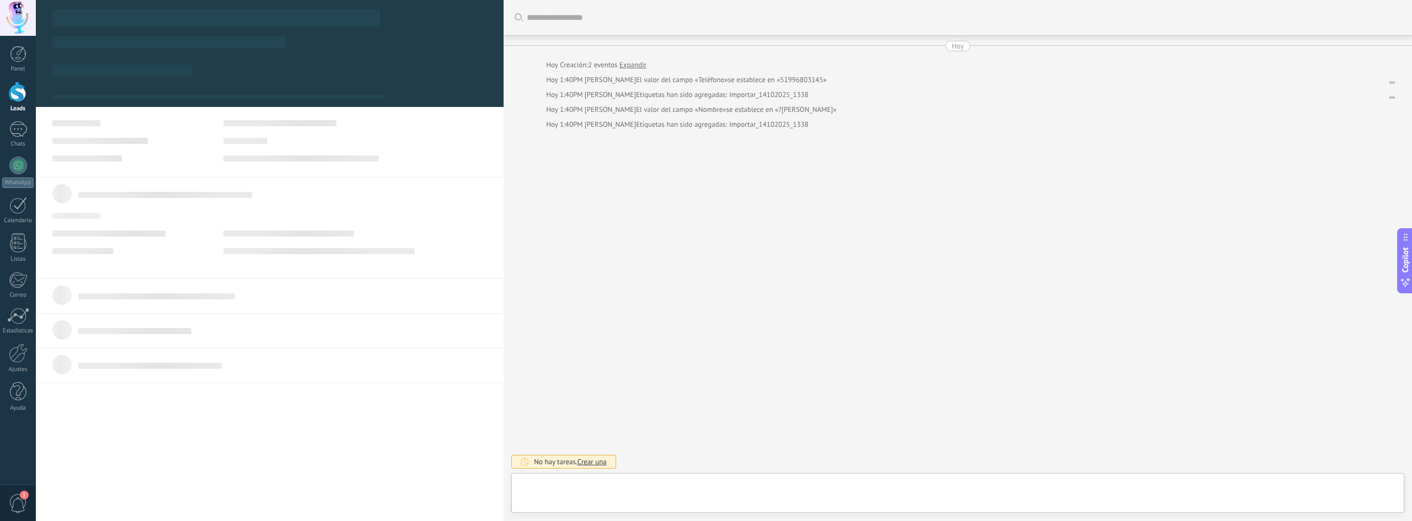
type textarea "**********"
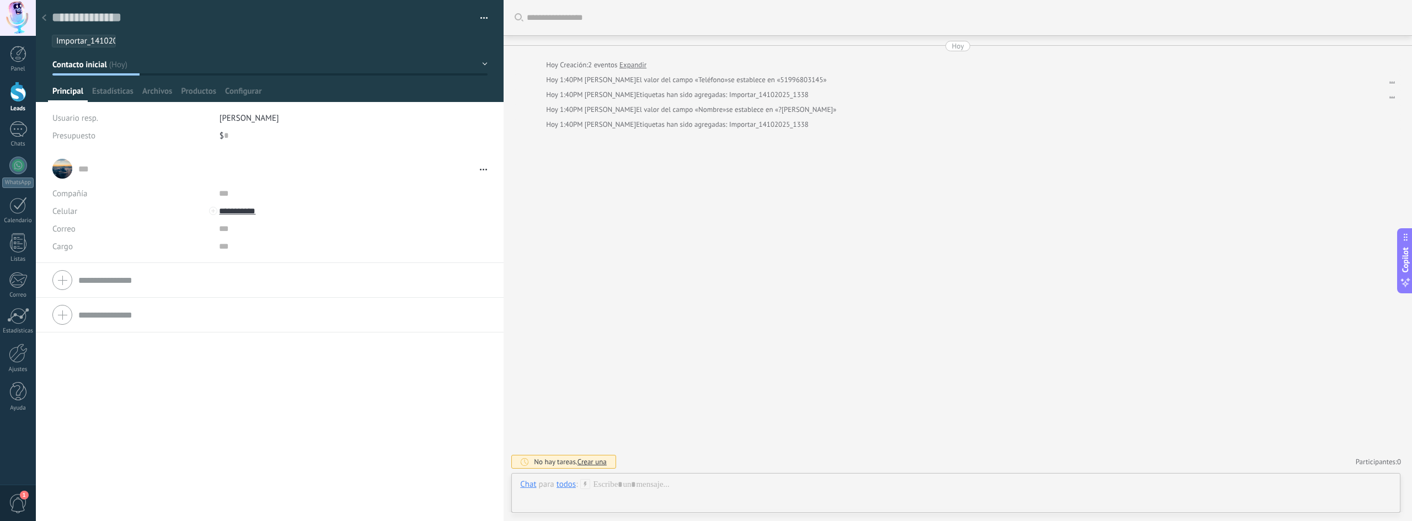
click at [18, 92] on div at bounding box center [18, 92] width 17 height 20
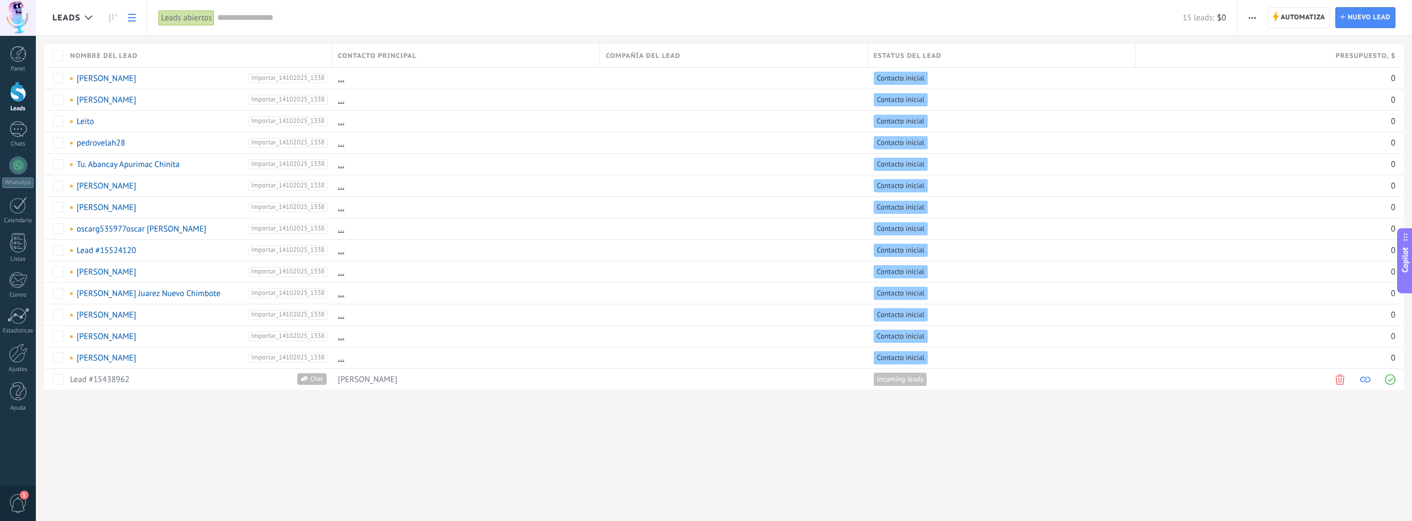
click at [429, 456] on div "Leads Automatiza Nueva difusión Editar embudo Imprimir Ajustes de la lista Impo…" at bounding box center [724, 260] width 1376 height 521
click at [17, 358] on div at bounding box center [18, 353] width 19 height 19
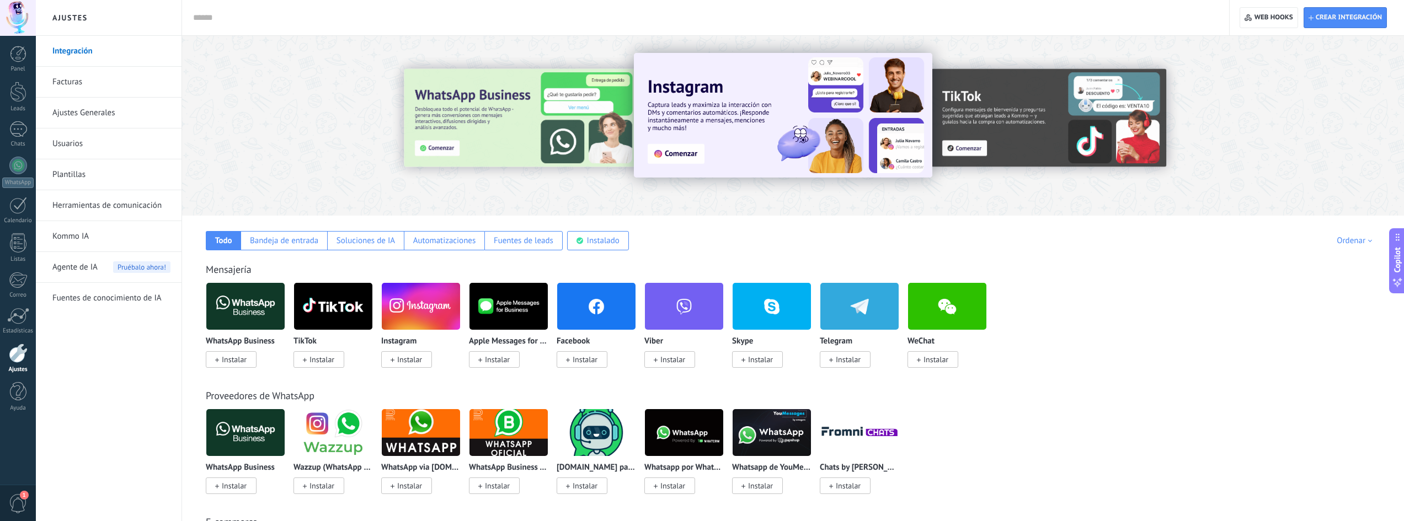
click at [97, 202] on link "Herramientas de comunicación" at bounding box center [111, 205] width 118 height 31
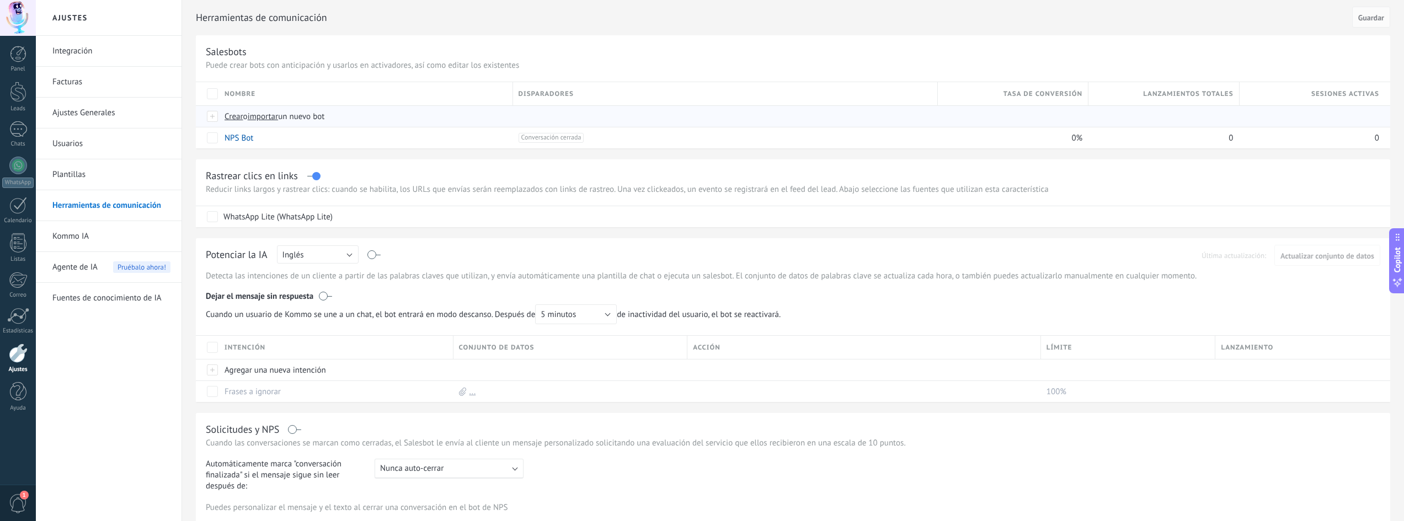
click at [227, 116] on span "Crear" at bounding box center [234, 116] width 19 height 10
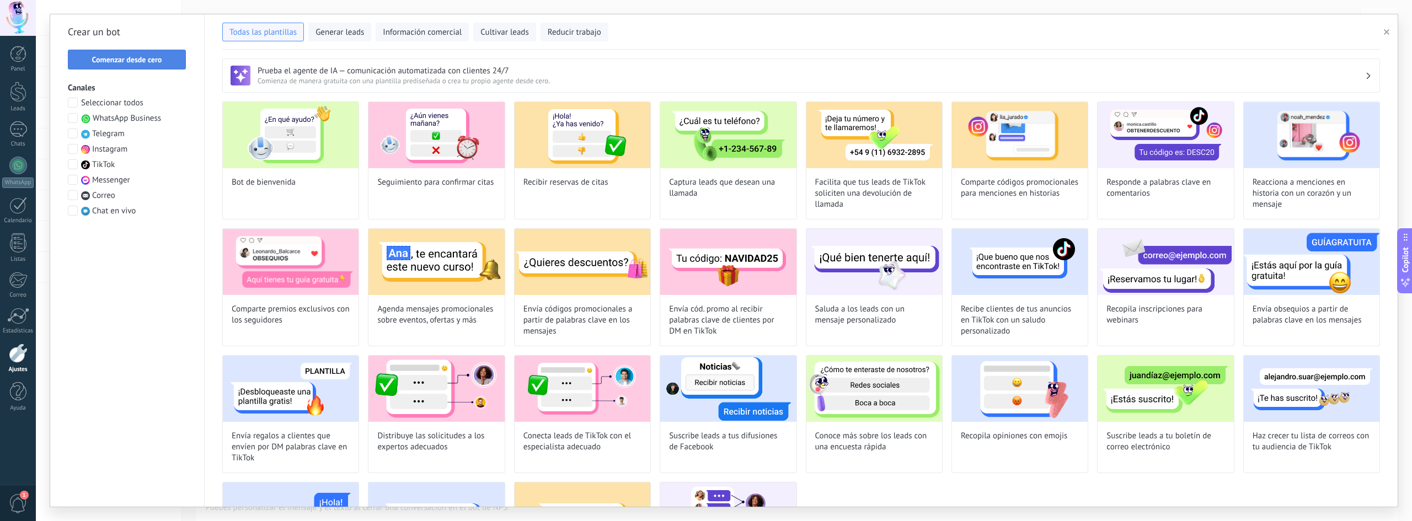
click at [154, 60] on span "Comenzar desde cero" at bounding box center [127, 60] width 70 height 8
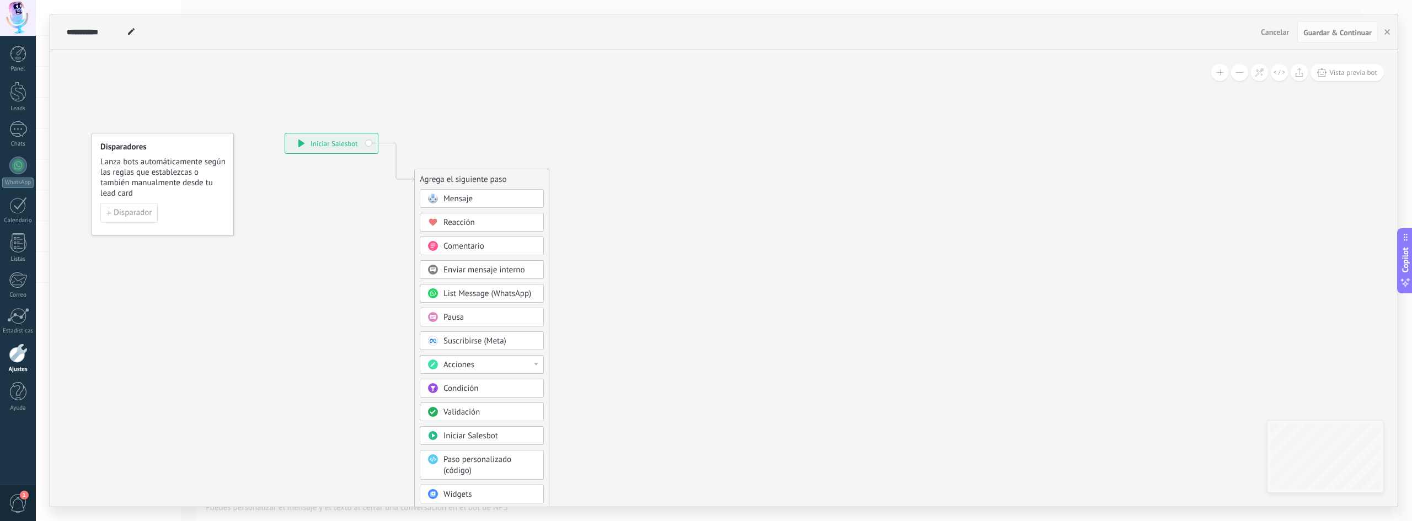
click at [93, 38] on div "**********" at bounding box center [660, 31] width 1193 height 35
click at [130, 30] on icon at bounding box center [131, 31] width 7 height 7
click at [113, 30] on input "**********" at bounding box center [95, 32] width 57 height 9
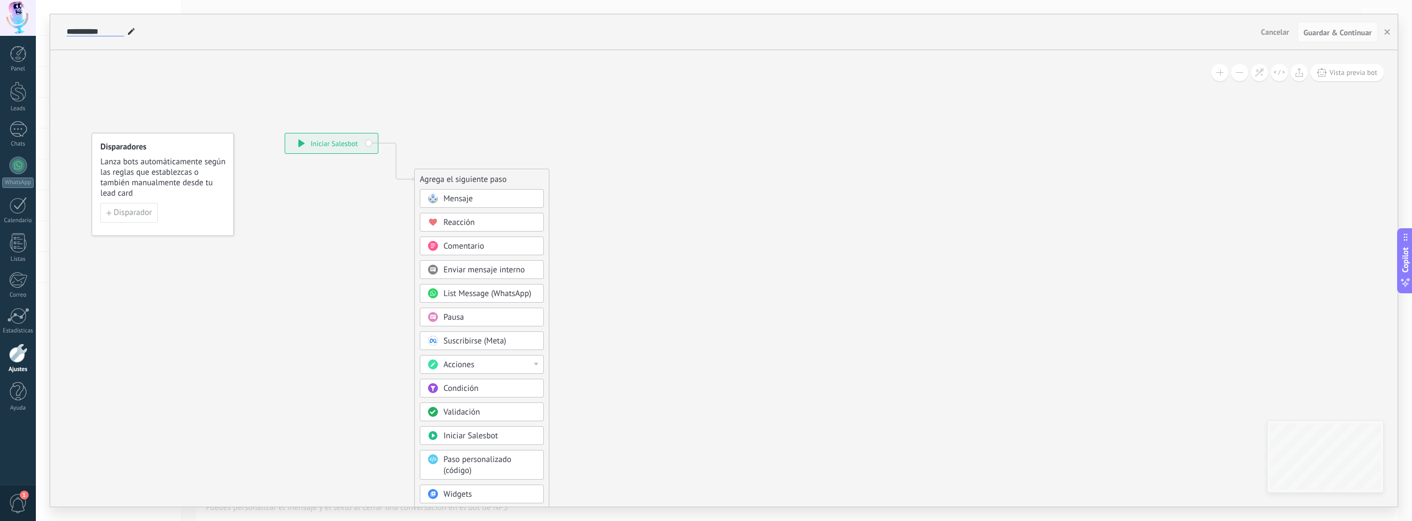
click at [113, 30] on input "**********" at bounding box center [95, 32] width 57 height 9
type input "**********"
click at [504, 191] on div "Mensaje" at bounding box center [482, 198] width 124 height 19
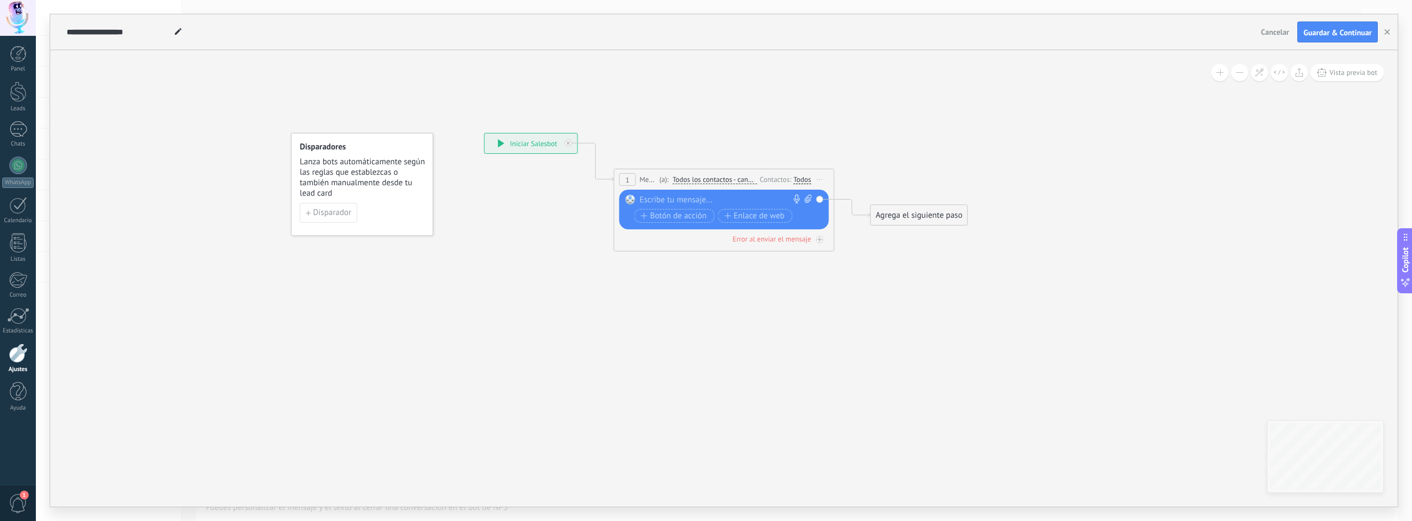
click at [671, 201] on div at bounding box center [722, 200] width 164 height 11
click at [671, 200] on div at bounding box center [722, 200] width 164 height 11
click at [671, 199] on icon at bounding box center [808, 199] width 7 height 8
click input "Subir" at bounding box center [0, 0] width 0 height 0
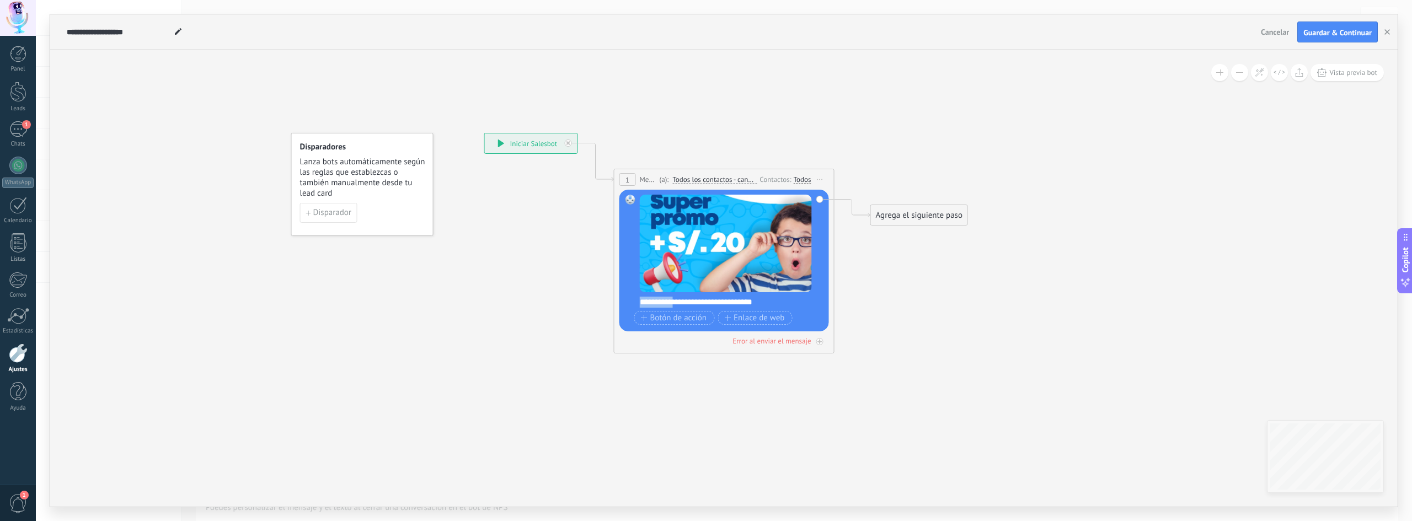
drag, startPoint x: 675, startPoint y: 303, endPoint x: 634, endPoint y: 305, distance: 41.4
click at [634, 305] on div "Reemplazar Quitar Convertir a mensaje de voz Arrastre la imagen aquí para adjun…" at bounding box center [725, 261] width 210 height 142
click at [671, 333] on icon at bounding box center [708, 184] width 998 height 655
click at [671, 35] on span "Guardar & Continuar" at bounding box center [1338, 33] width 68 height 8
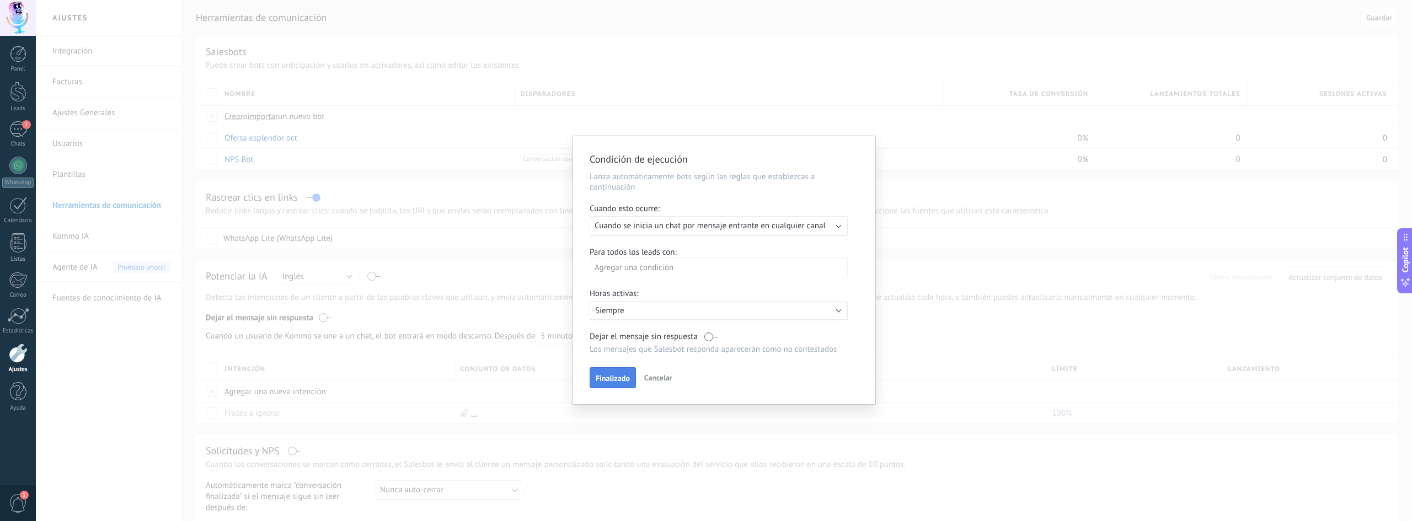
click at [609, 378] on span "Finalizado" at bounding box center [613, 379] width 34 height 8
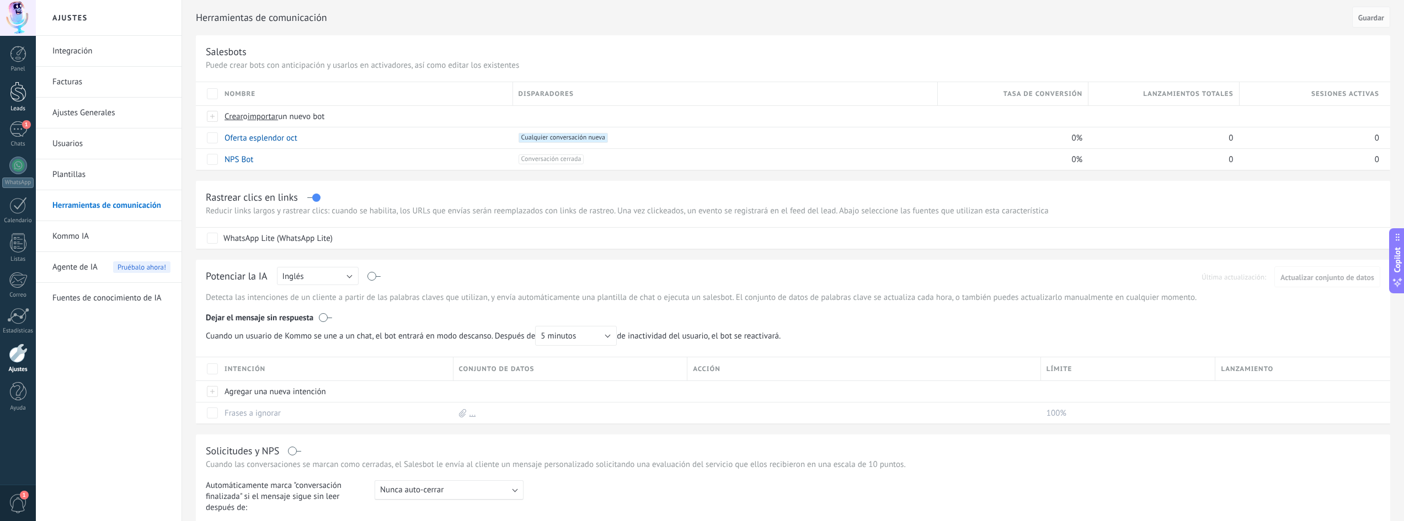
click at [16, 95] on div at bounding box center [18, 92] width 17 height 20
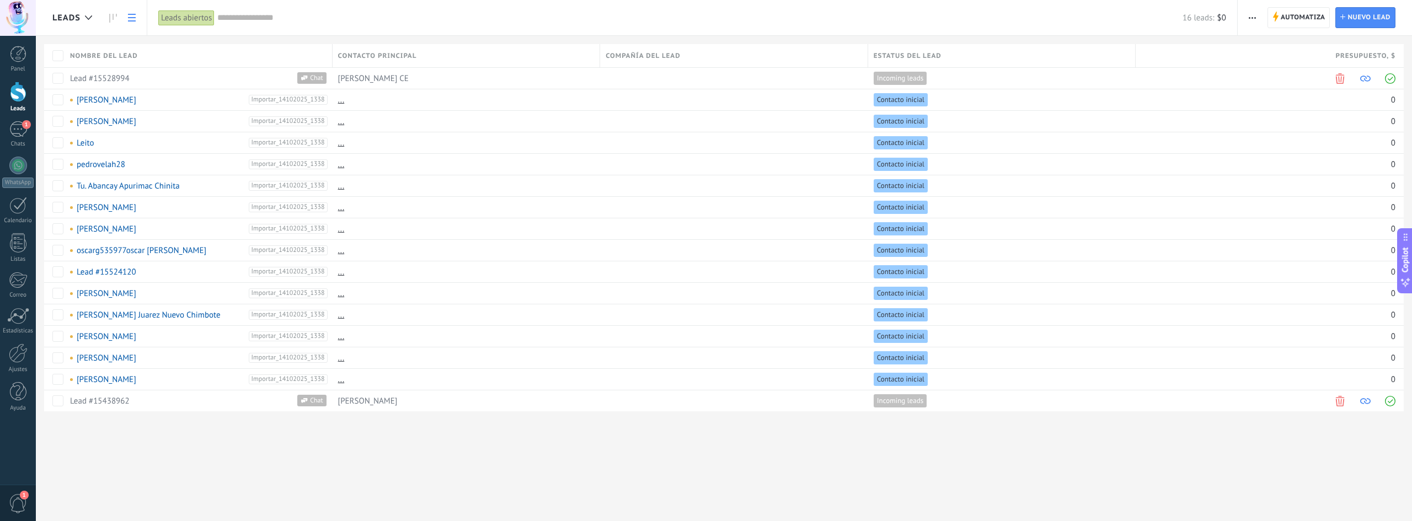
click at [671, 438] on div "Leads Automatiza Nueva difusión Editar embudo Imprimir Ajustes de la lista Impo…" at bounding box center [724, 223] width 1376 height 447
click at [671, 15] on span "button" at bounding box center [1252, 17] width 7 height 21
click at [671, 47] on span "Nueva difusión" at bounding box center [1285, 47] width 53 height 22
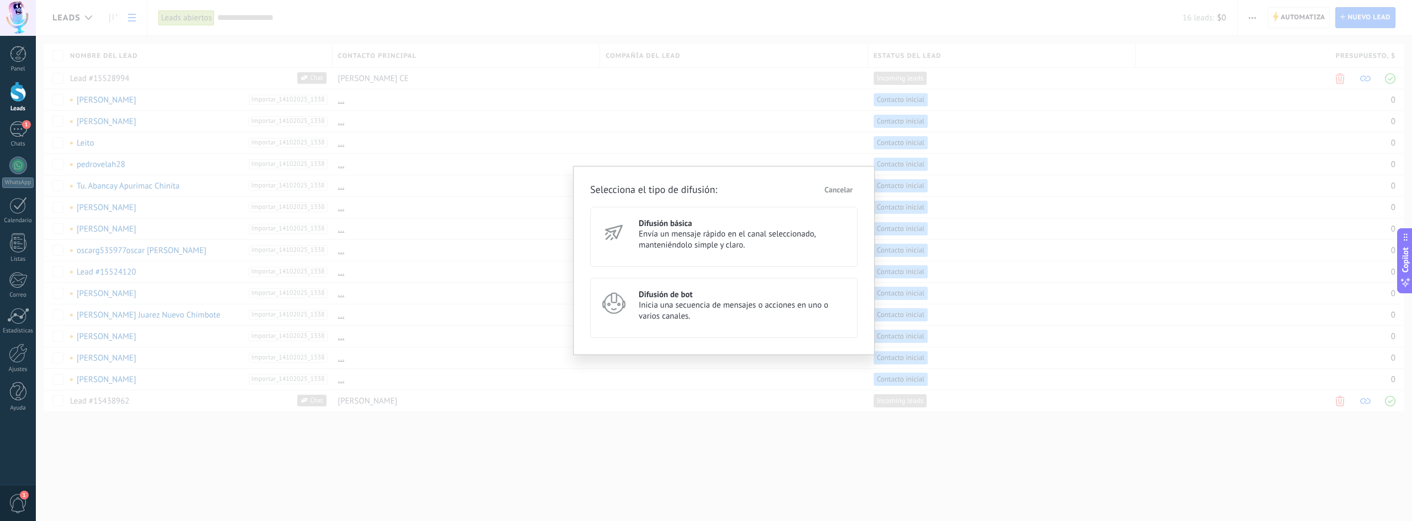
click at [671, 297] on h3 "Difusión de bot" at bounding box center [743, 295] width 209 height 10
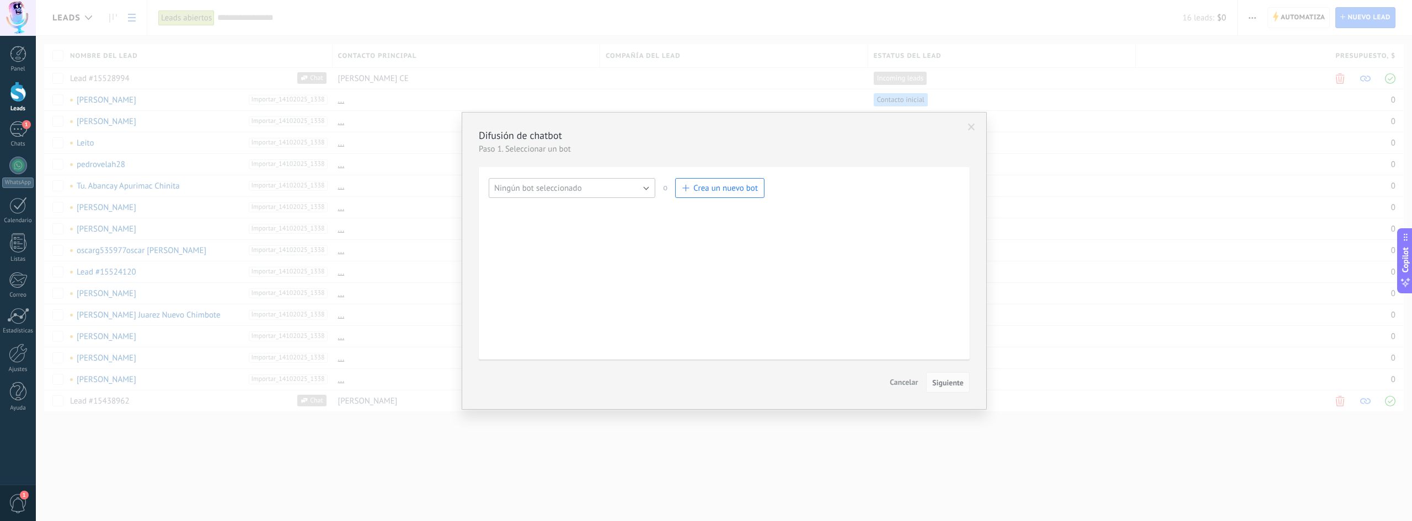
click at [630, 187] on button "Ningún bot seleccionado" at bounding box center [572, 188] width 167 height 20
click at [580, 208] on span "Oferta esplendor oct" at bounding box center [566, 207] width 169 height 10
click at [671, 381] on span "Siguiente" at bounding box center [947, 383] width 31 height 8
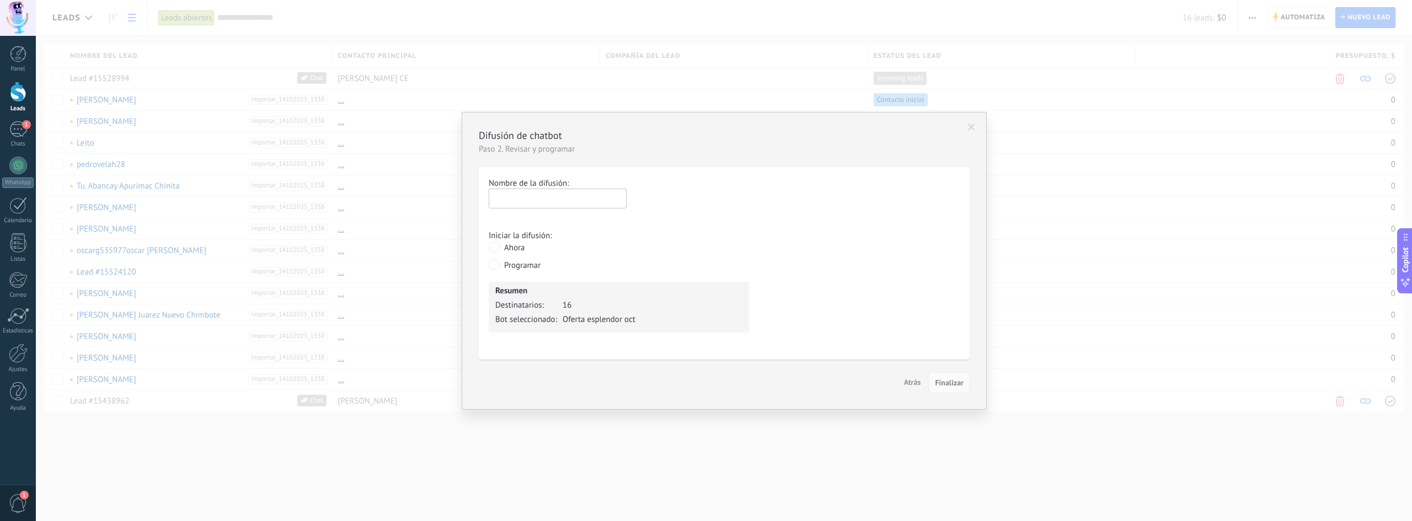
click at [583, 198] on input "text" at bounding box center [558, 199] width 138 height 20
click at [546, 203] on input "text" at bounding box center [558, 199] width 138 height 20
type input "**********"
click at [671, 384] on span "Finalizar" at bounding box center [949, 383] width 29 height 8
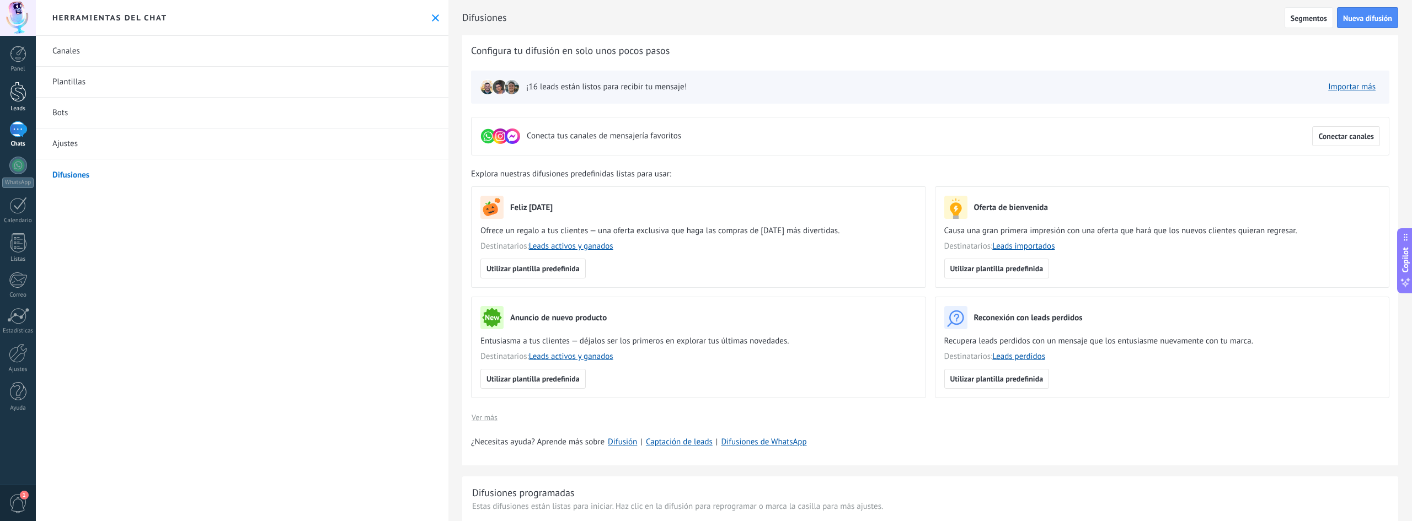
click at [19, 97] on div at bounding box center [18, 92] width 17 height 20
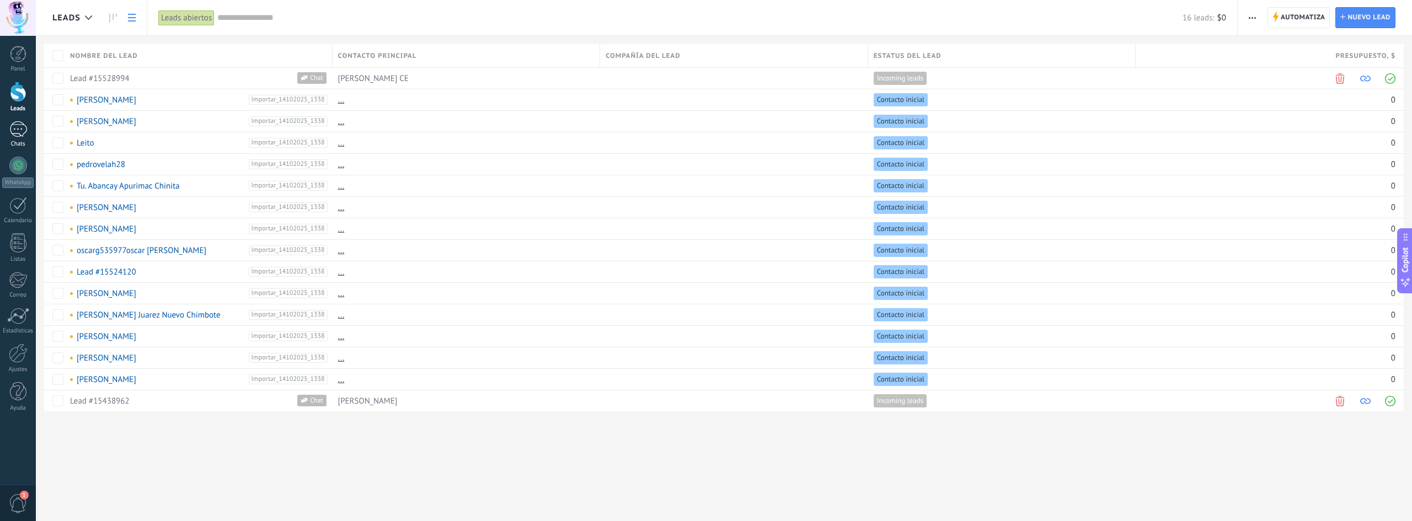
click at [0, 135] on link "1 Chats" at bounding box center [18, 134] width 36 height 26
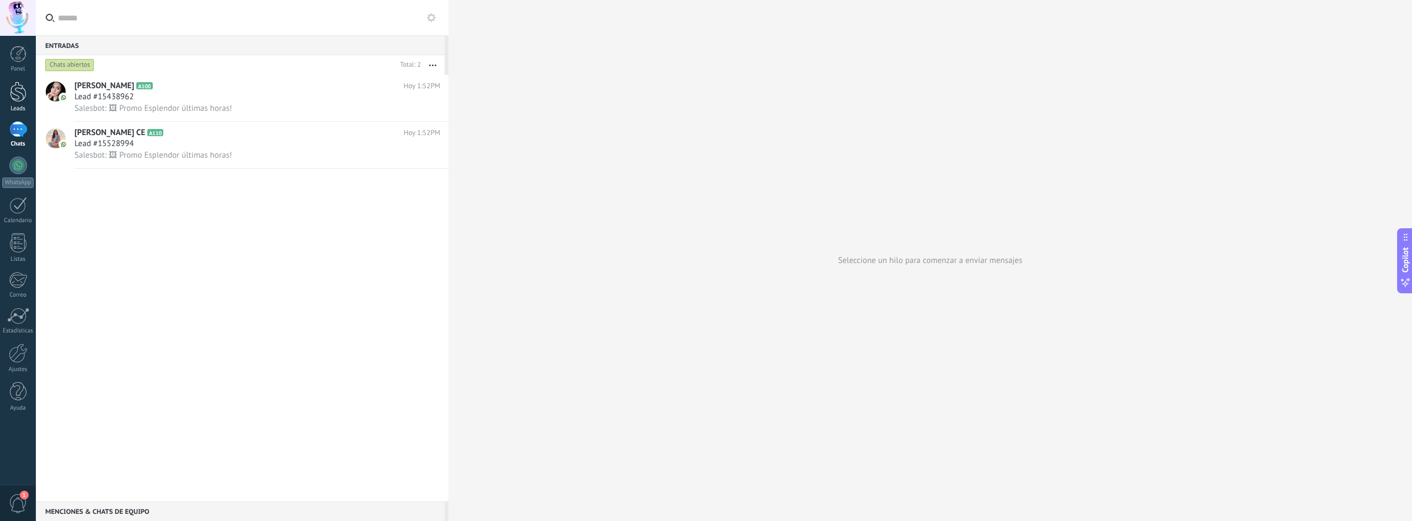
click at [19, 90] on div at bounding box center [18, 92] width 17 height 20
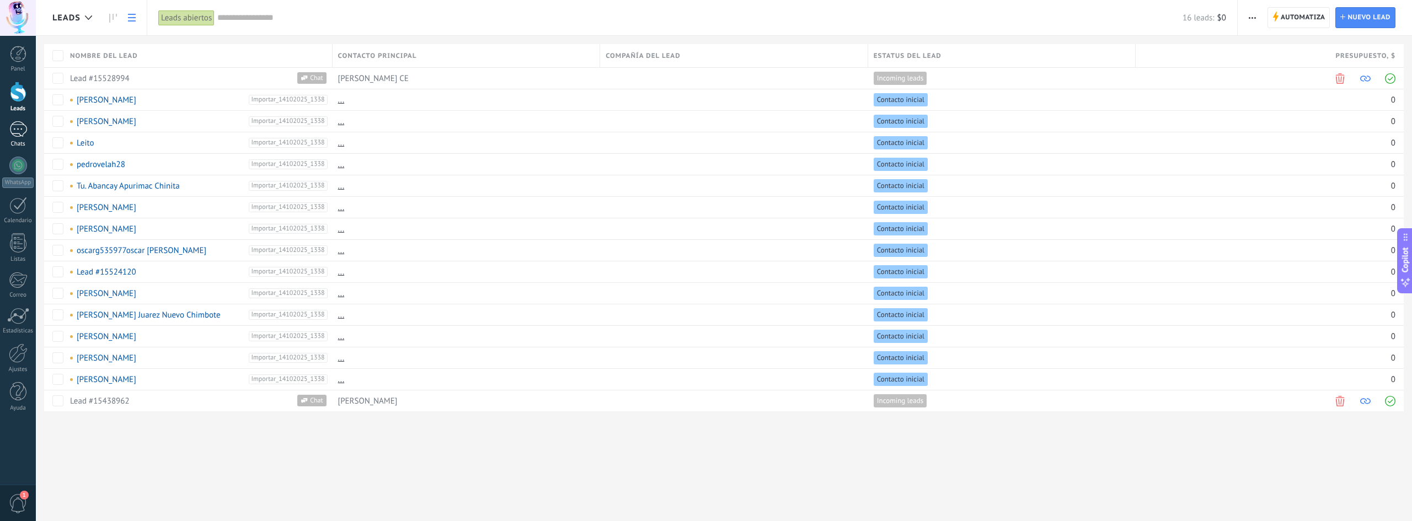
click at [26, 129] on div "1" at bounding box center [18, 129] width 18 height 16
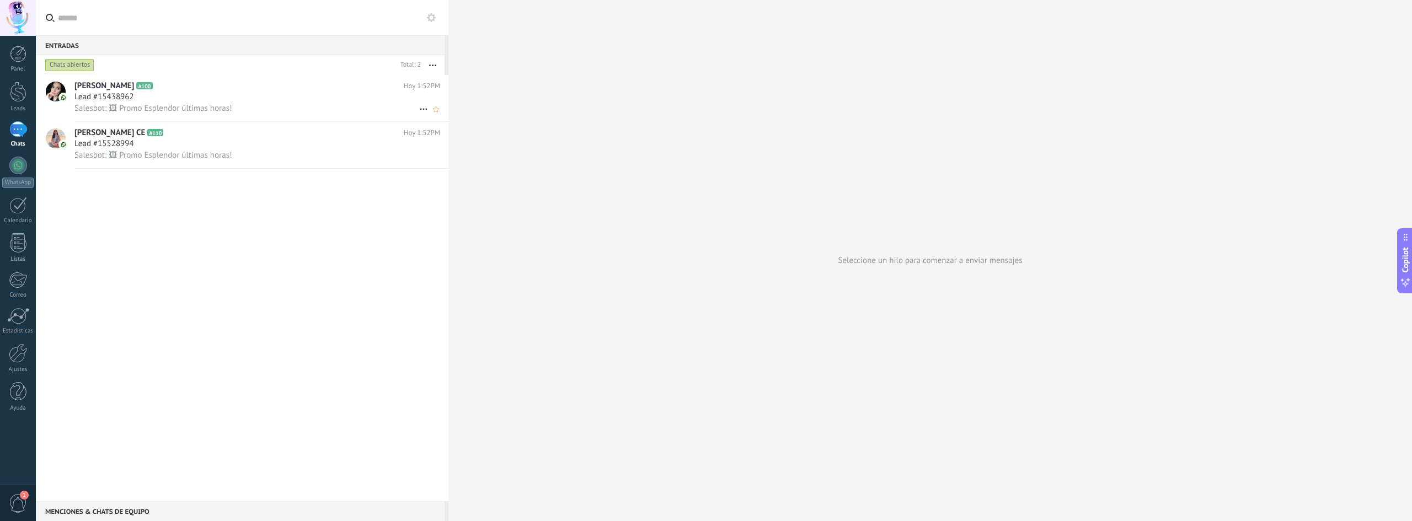
click at [179, 97] on div "Lead #15438962" at bounding box center [257, 97] width 366 height 11
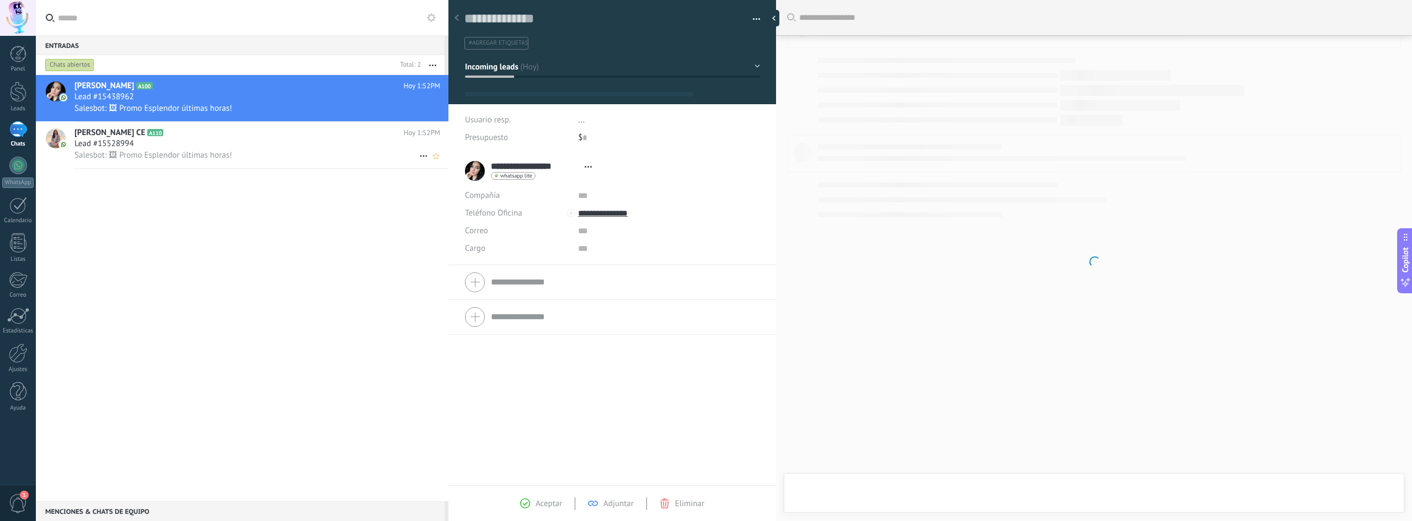
scroll to position [17, 0]
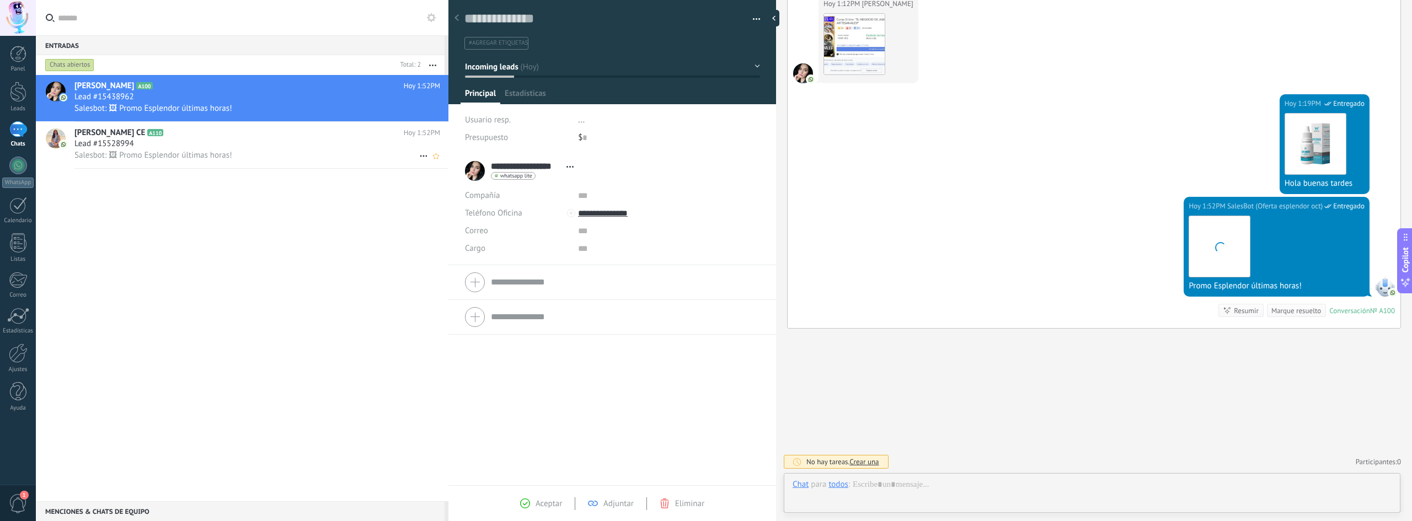
click at [190, 136] on h2 "[PERSON_NAME] CE A110" at bounding box center [238, 132] width 329 height 11
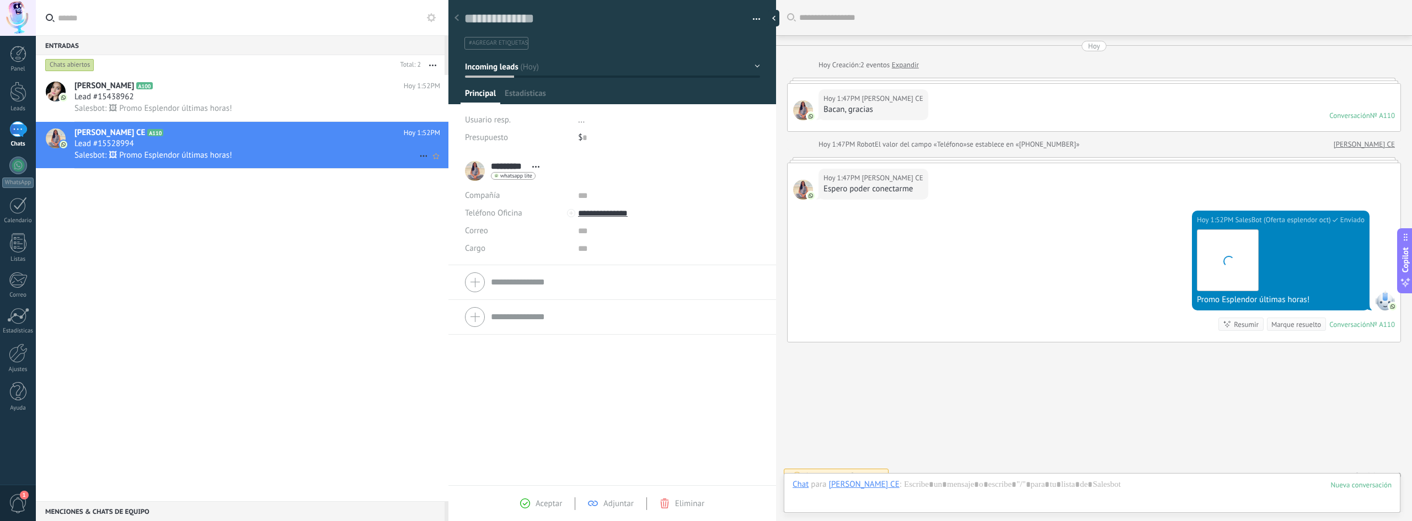
scroll to position [17, 0]
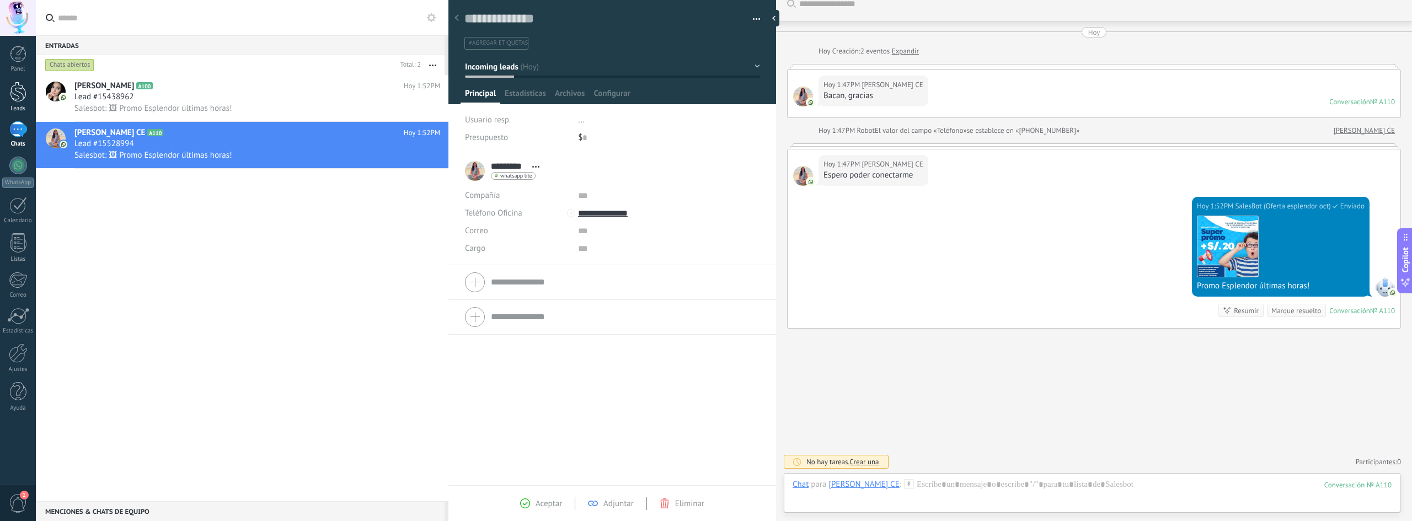
click at [21, 98] on div at bounding box center [18, 92] width 17 height 20
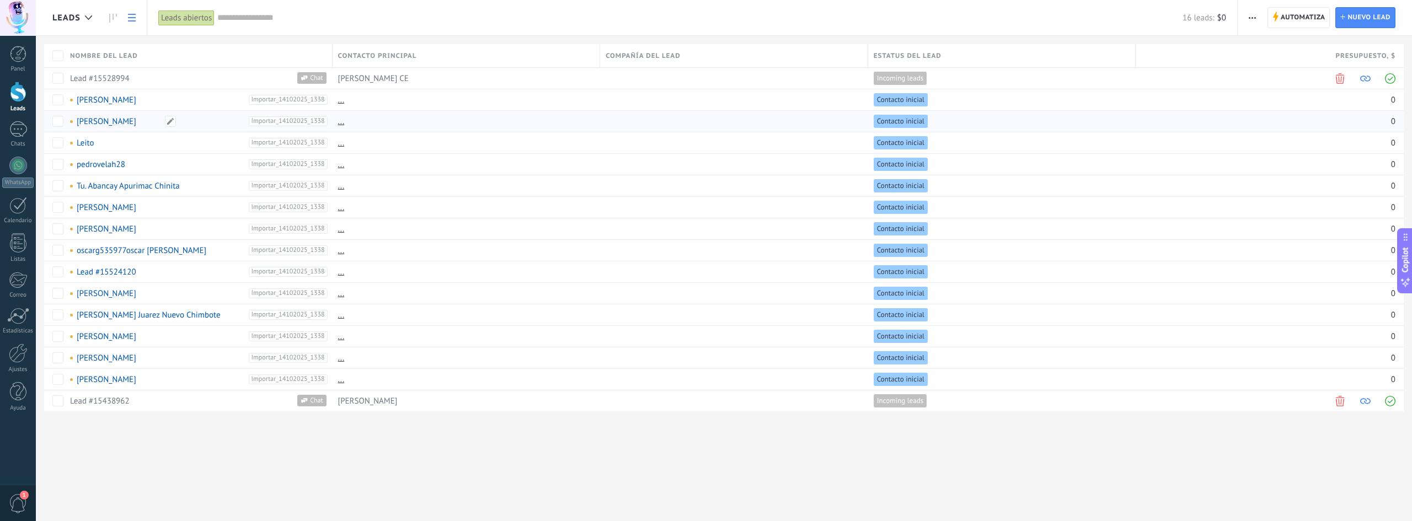
click at [114, 120] on link "[PERSON_NAME]" at bounding box center [107, 121] width 60 height 10
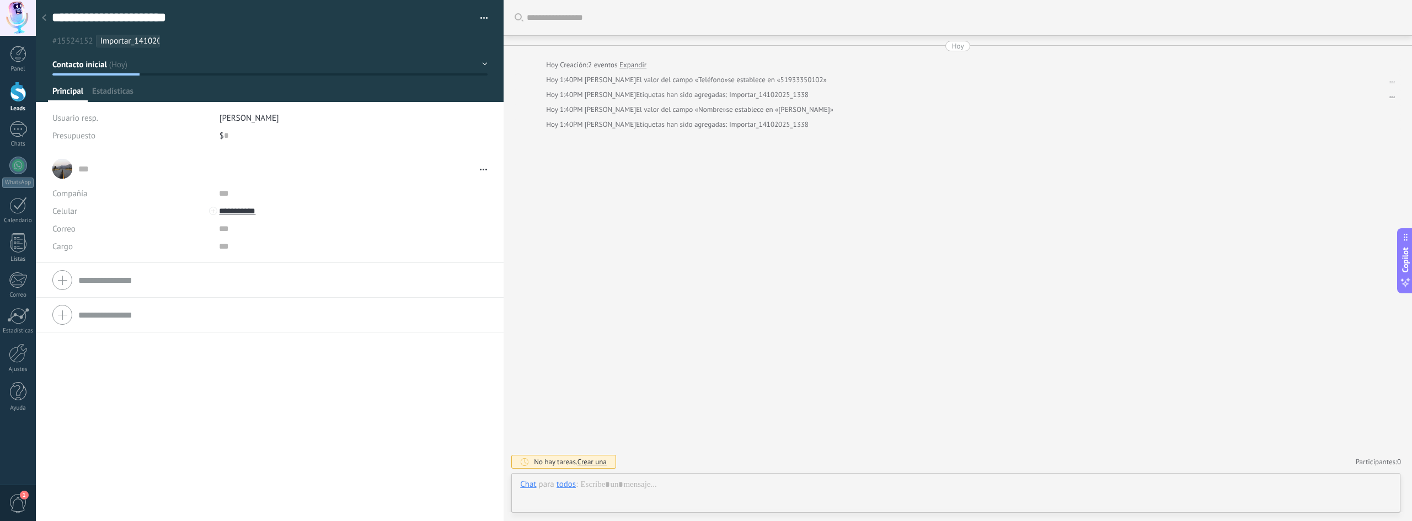
scroll to position [17, 0]
click at [12, 90] on div at bounding box center [18, 92] width 17 height 20
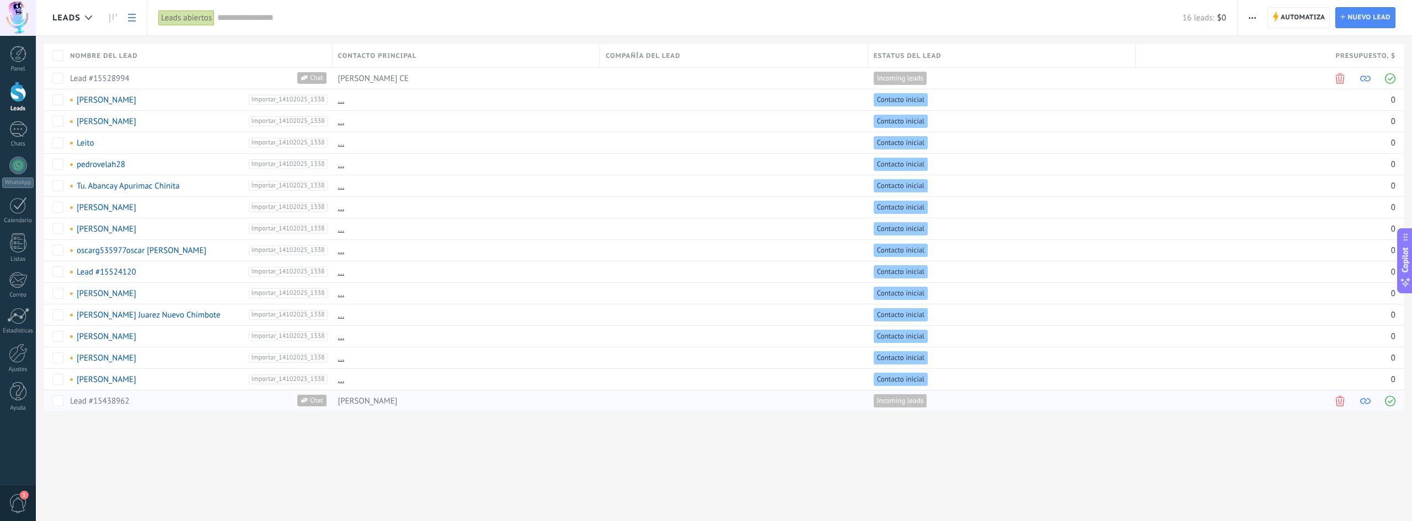
click at [114, 401] on link "Lead #15438962" at bounding box center [100, 401] width 60 height 10
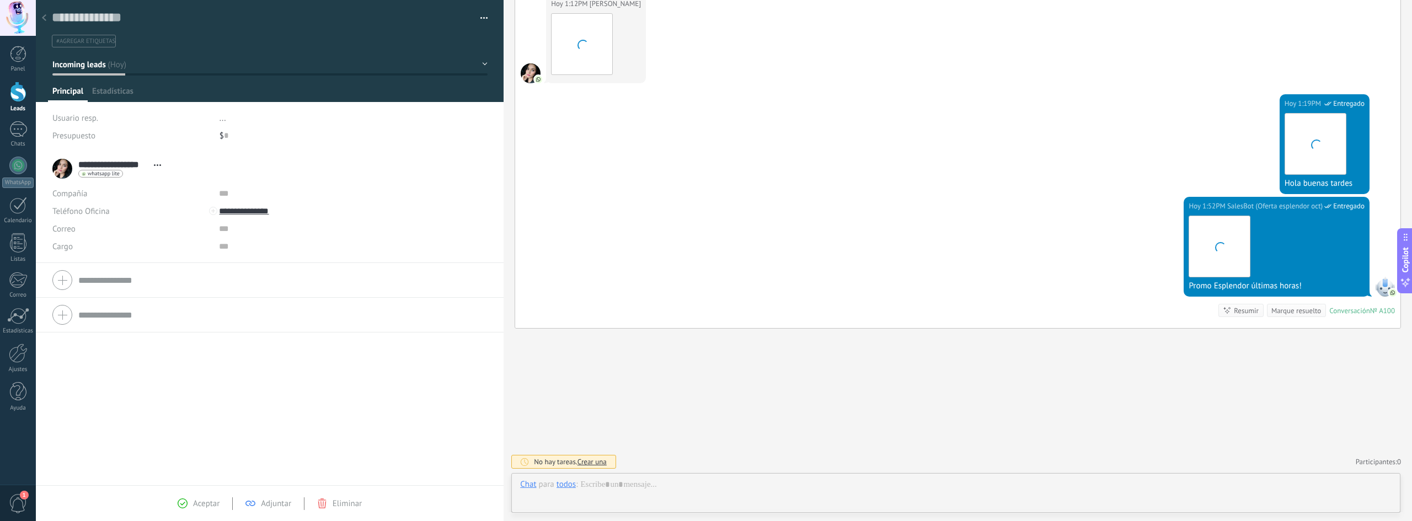
scroll to position [17, 0]
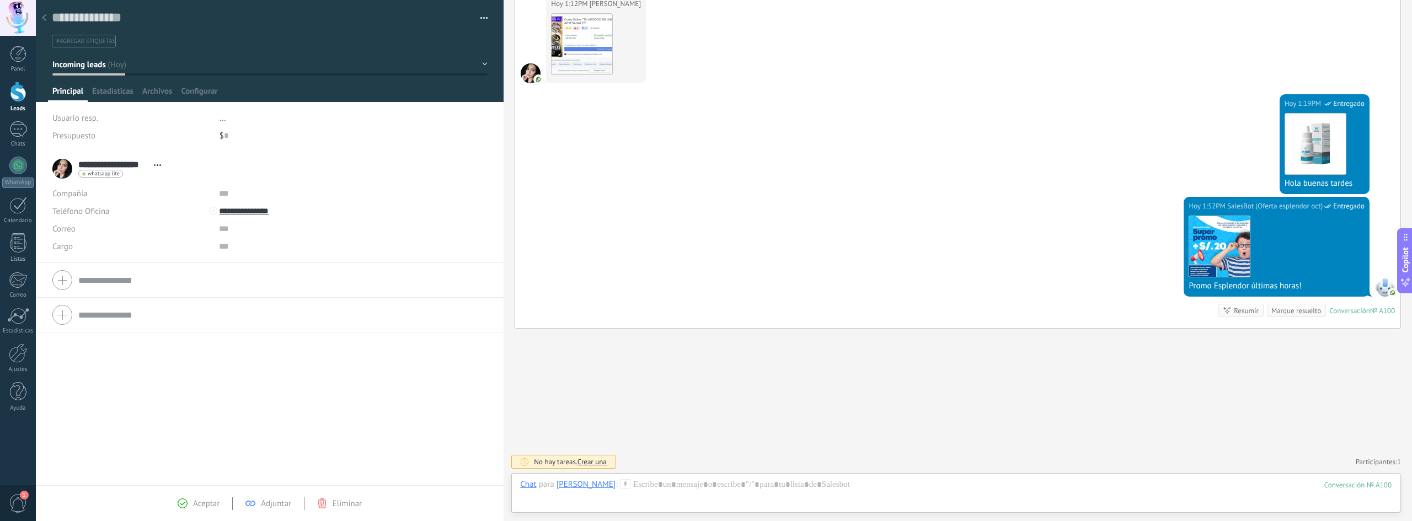
click at [19, 97] on div at bounding box center [18, 92] width 17 height 20
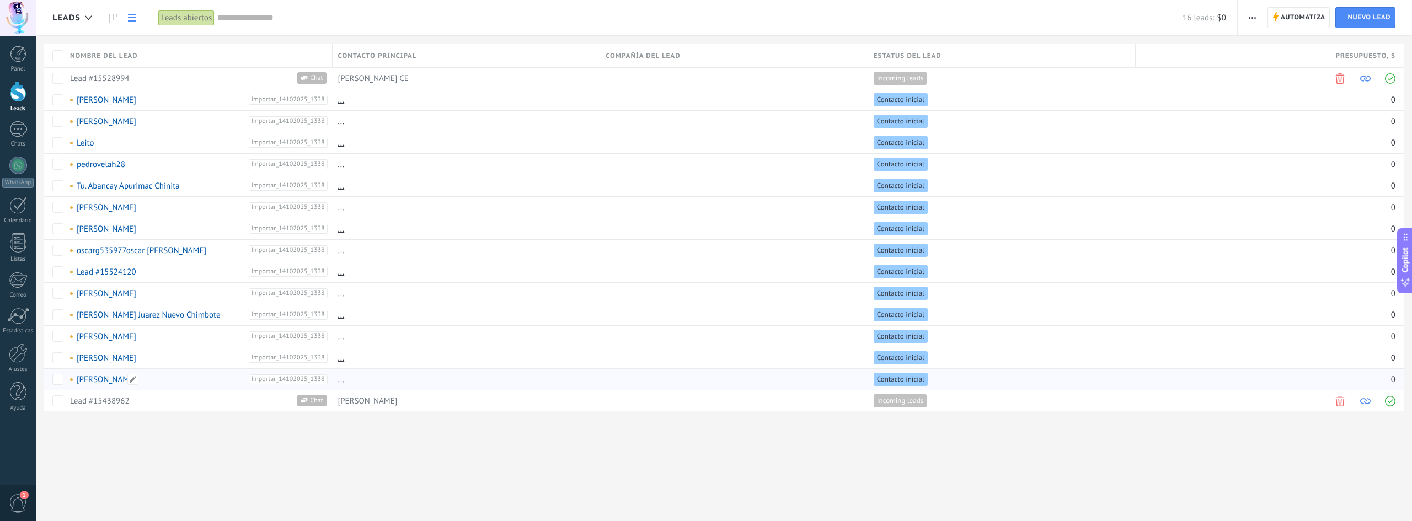
click at [113, 381] on link "[PERSON_NAME]" at bounding box center [107, 380] width 60 height 10
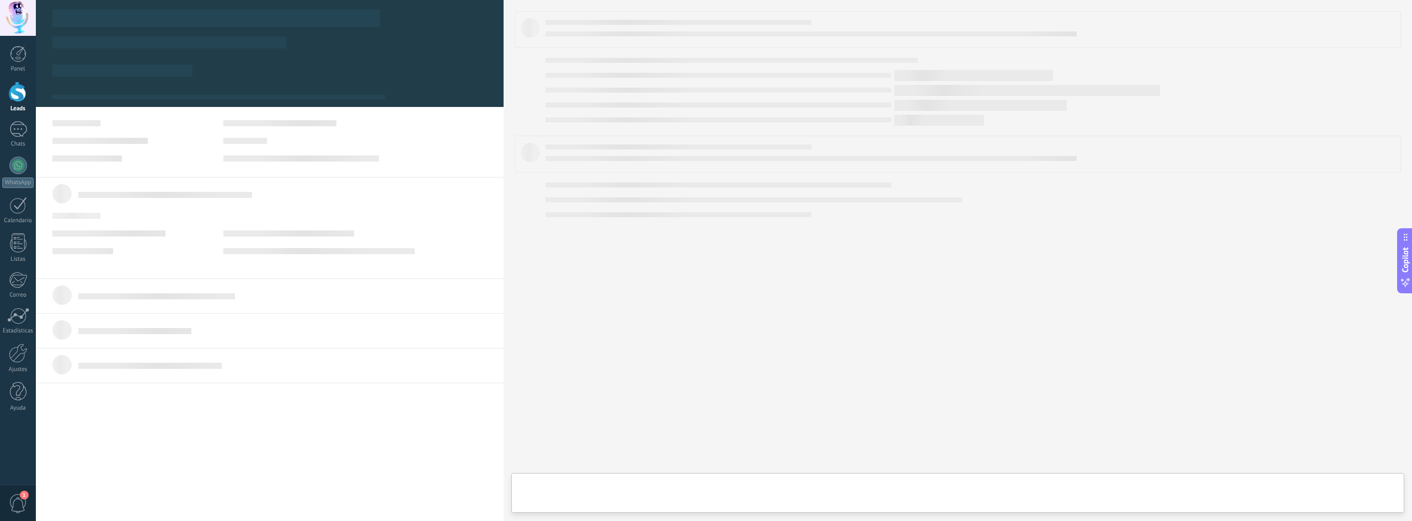
type textarea "**********"
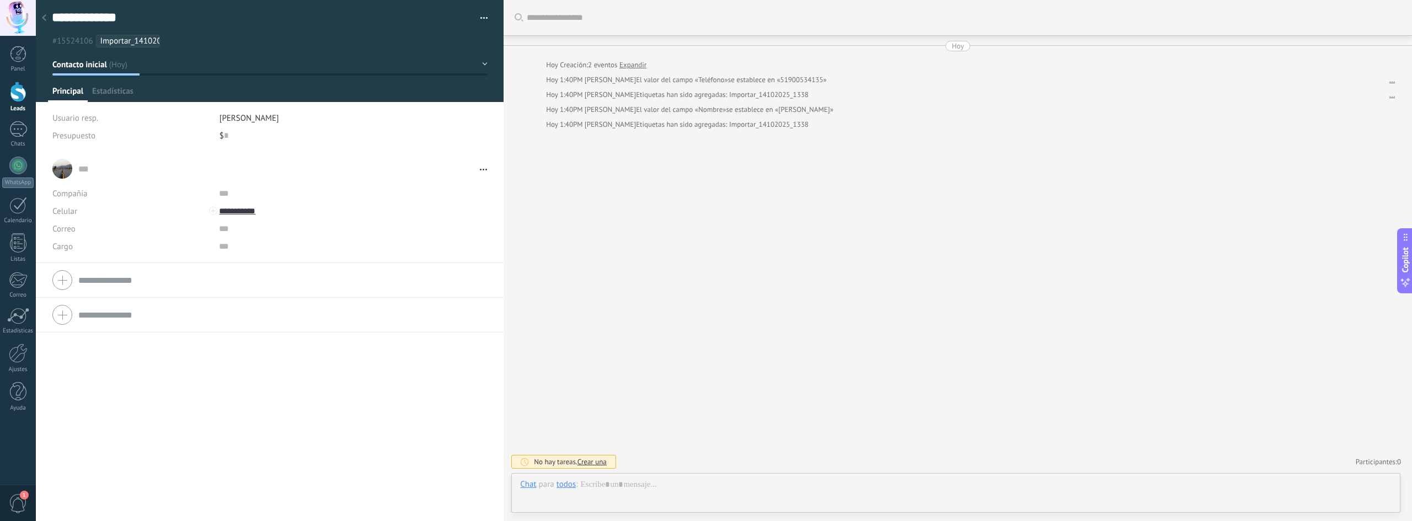
scroll to position [17, 0]
click at [484, 168] on li "... ... Abrir detalle Copie el nombre Desatar" at bounding box center [270, 207] width 468 height 111
click at [481, 169] on use at bounding box center [483, 170] width 7 height 2
click at [243, 212] on input "**********" at bounding box center [301, 211] width 165 height 18
click at [306, 251] on div "[PHONE_NUMBER] (WhatsApp)" at bounding box center [288, 248] width 137 height 19
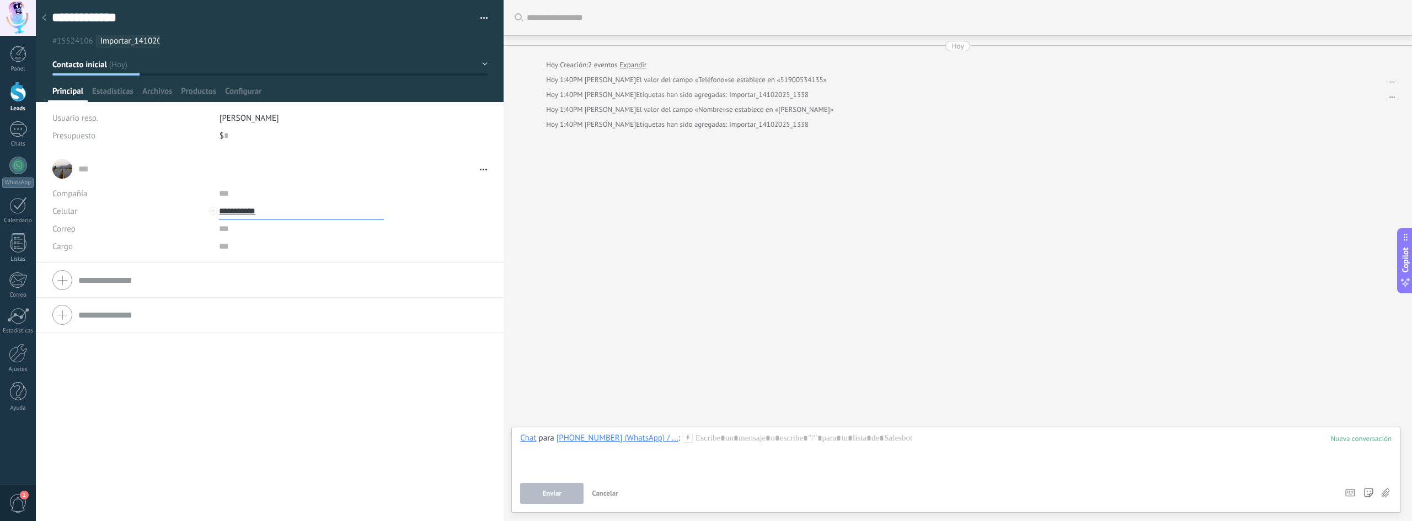
click at [236, 210] on input "**********" at bounding box center [301, 211] width 165 height 18
click at [248, 287] on div "Editar" at bounding box center [288, 286] width 137 height 19
type input "**********"
click at [77, 502] on span "Guardar" at bounding box center [71, 504] width 26 height 8
click at [21, 131] on div "1" at bounding box center [18, 129] width 18 height 16
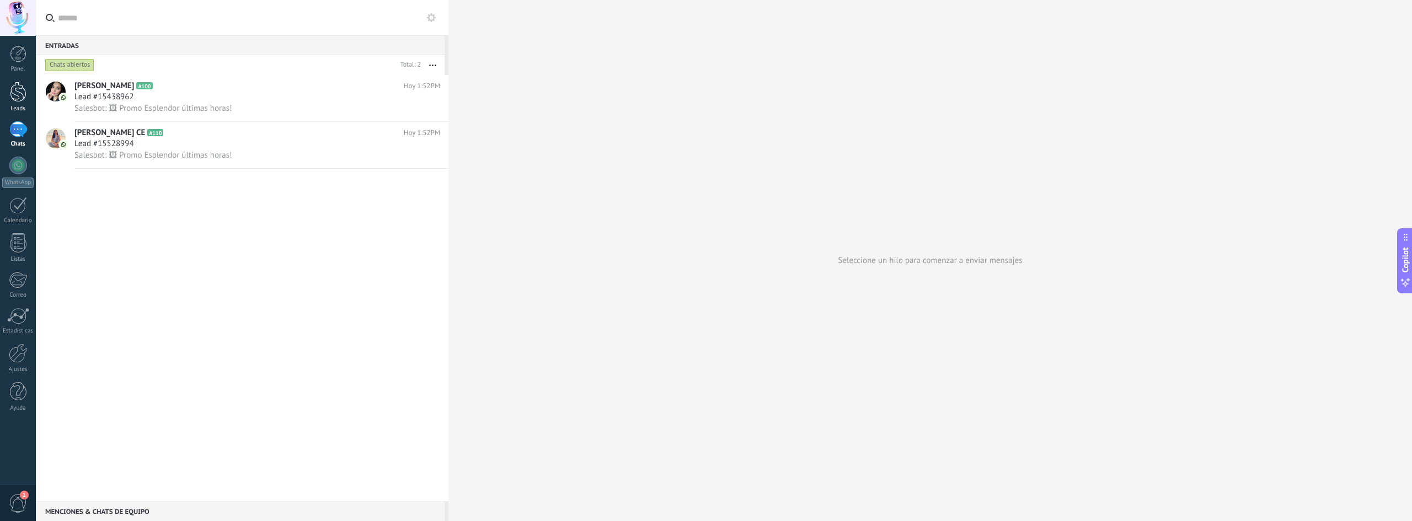
click at [18, 93] on div at bounding box center [18, 92] width 17 height 20
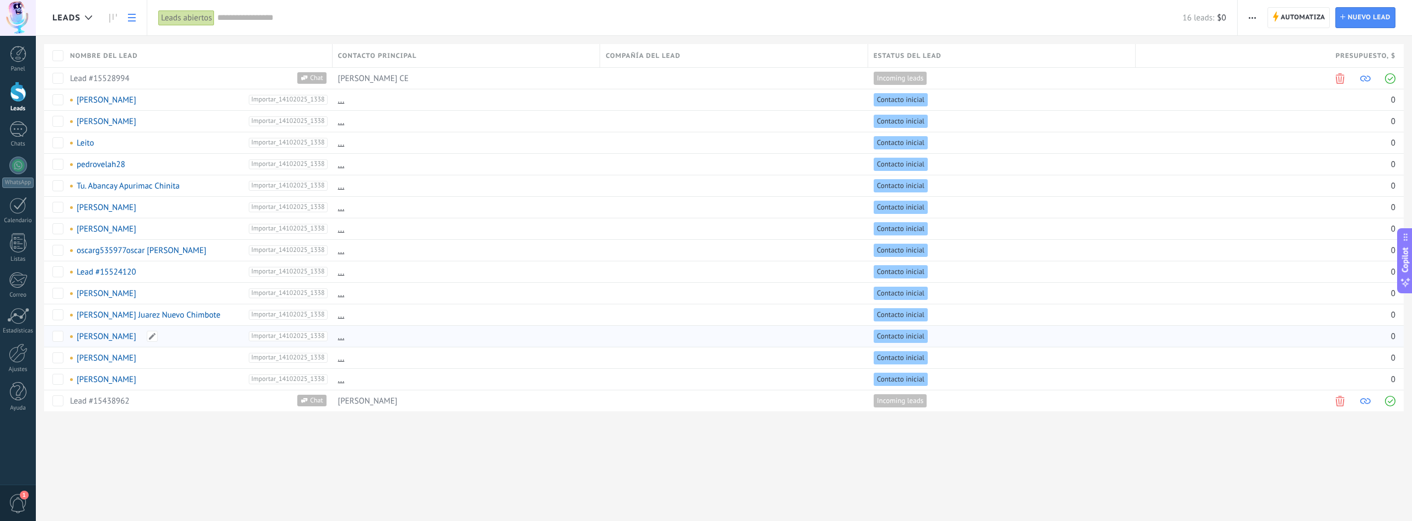
click at [110, 333] on link "[PERSON_NAME]" at bounding box center [107, 337] width 60 height 10
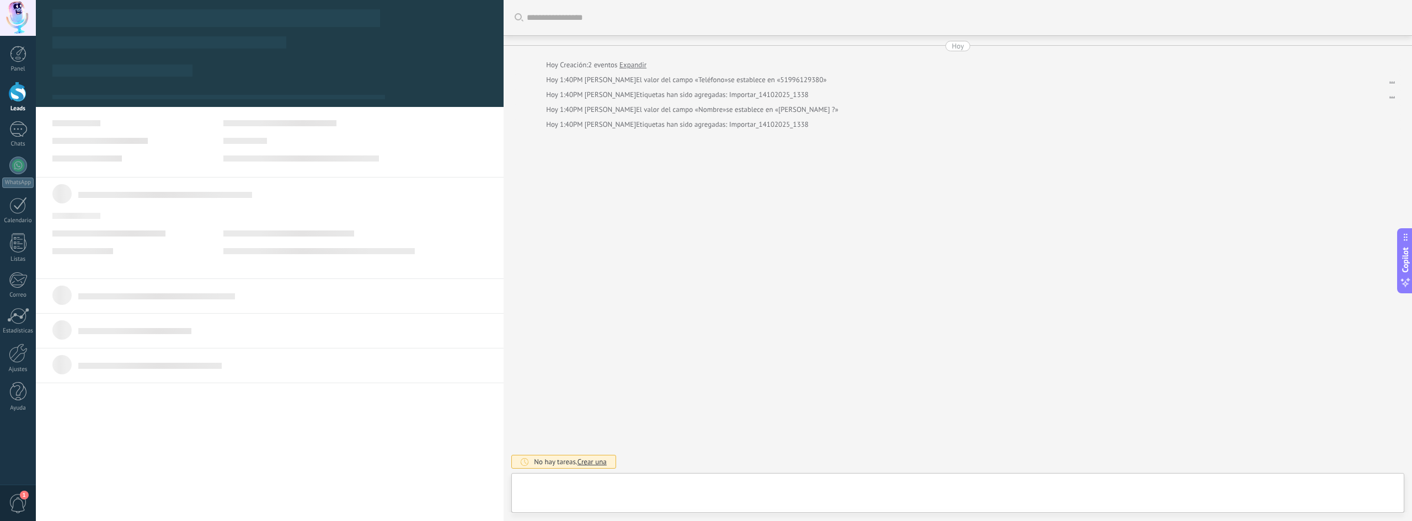
scroll to position [17, 0]
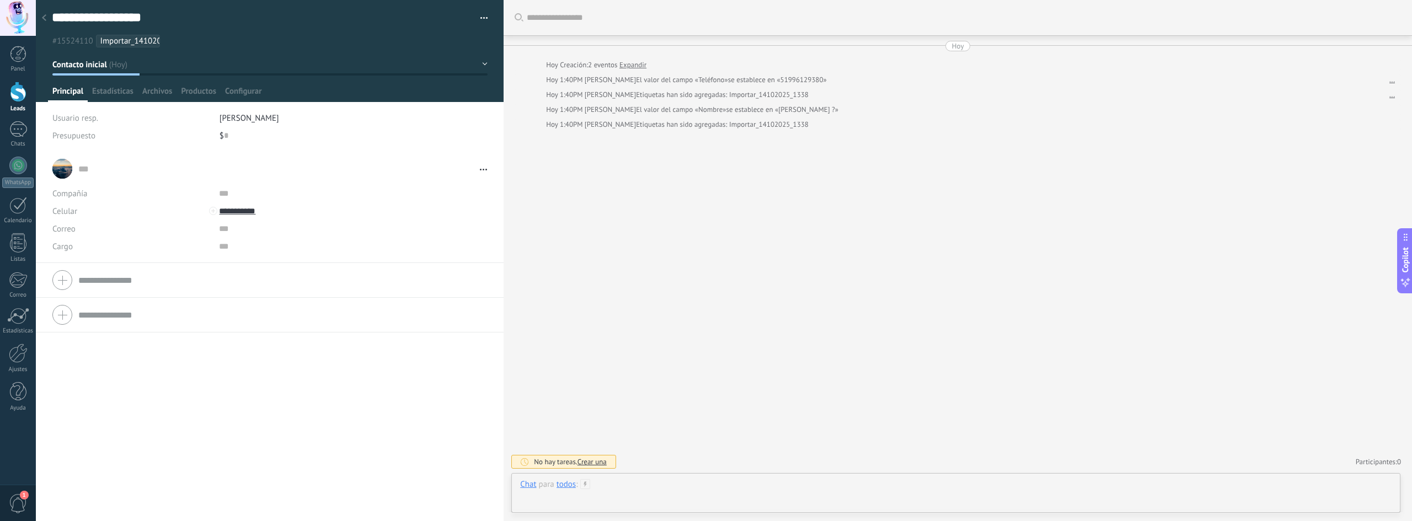
click at [672, 487] on div at bounding box center [956, 495] width 872 height 33
click at [18, 96] on div at bounding box center [18, 92] width 17 height 20
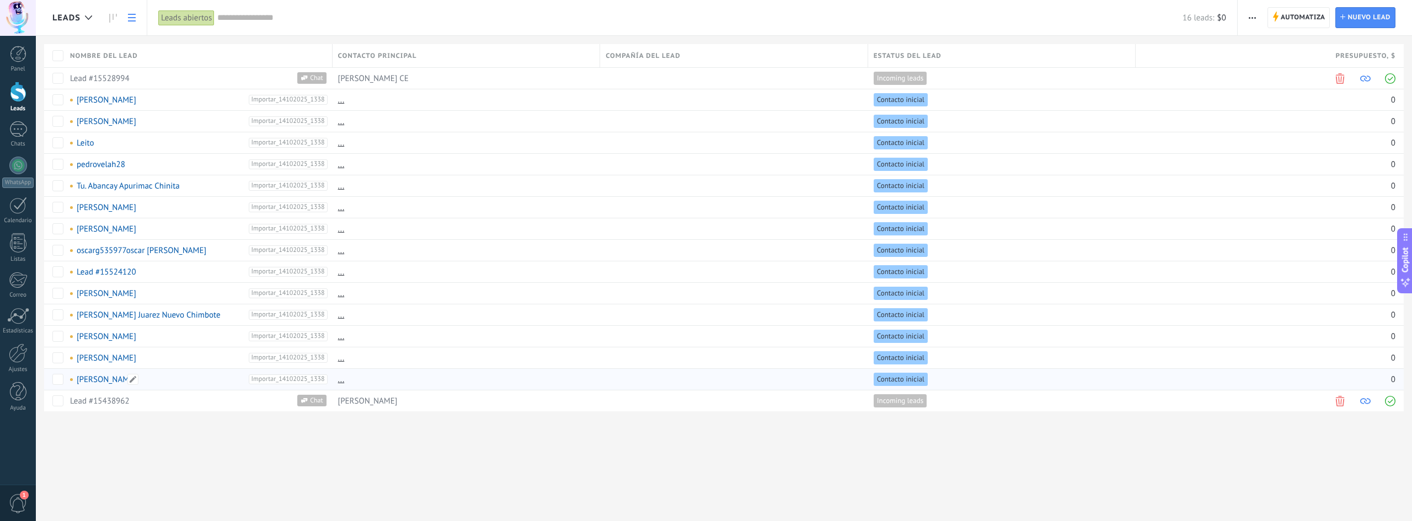
click at [111, 380] on link "[PERSON_NAME]" at bounding box center [107, 380] width 60 height 10
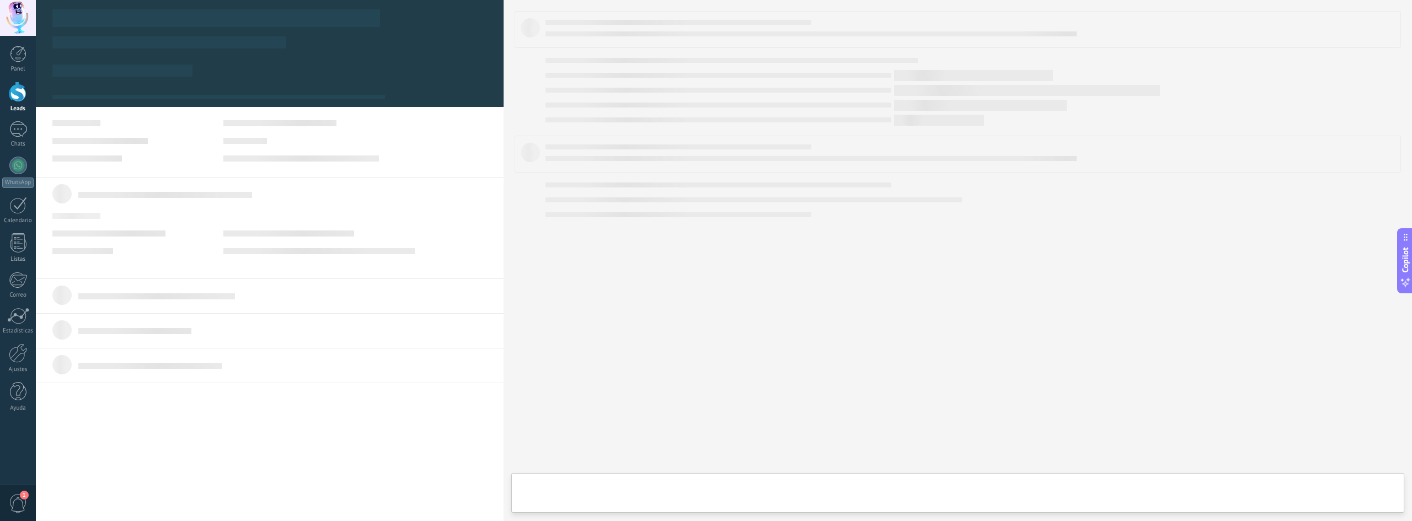
type textarea "**********"
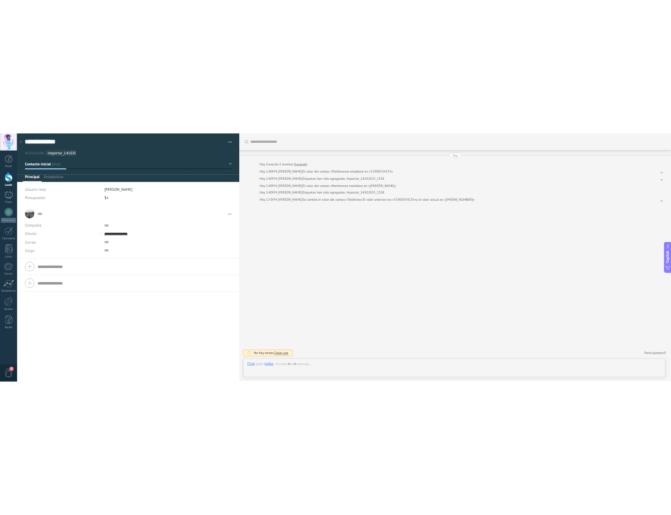
scroll to position [17, 0]
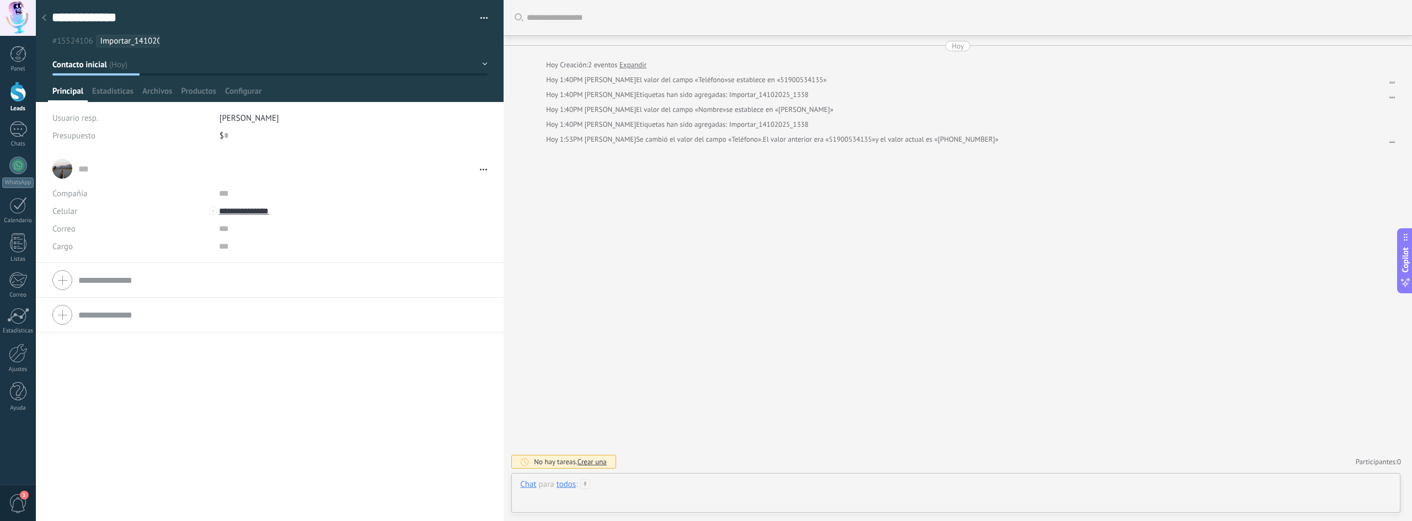
click at [742, 492] on div at bounding box center [956, 495] width 872 height 33
click at [552, 492] on span "Enviar" at bounding box center [552, 494] width 19 height 8
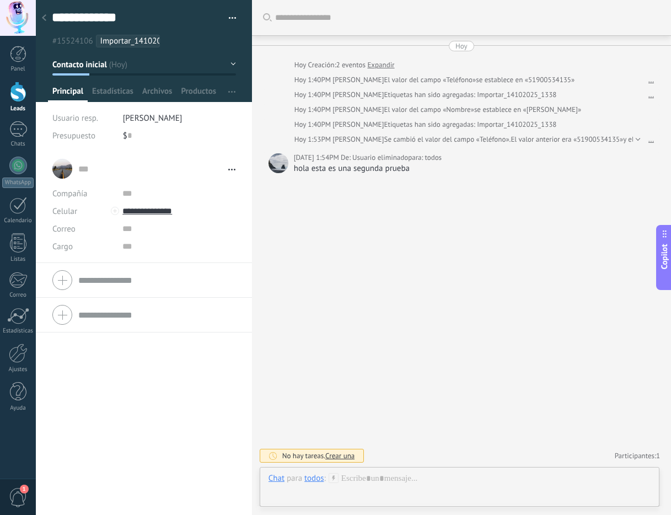
click at [419, 265] on div "Buscar Carga más [DATE] [DATE] Creación: 2 eventos Expandir [DATE] 1:40PM [PERS…" at bounding box center [461, 257] width 419 height 515
click at [19, 90] on div at bounding box center [18, 92] width 17 height 20
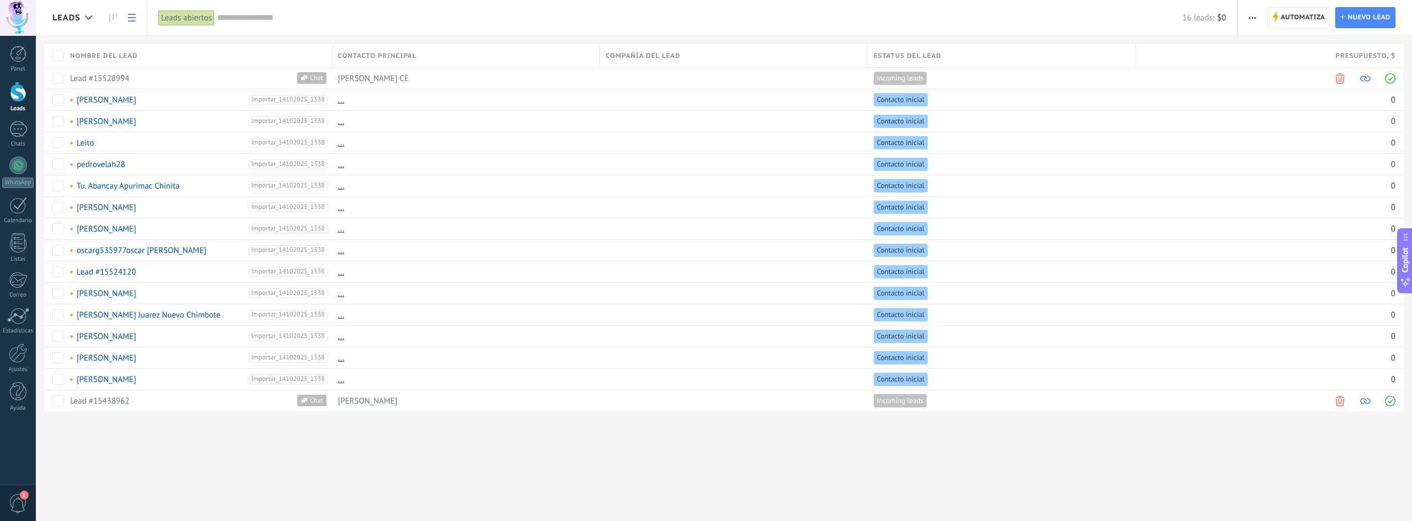
scroll to position [17, 0]
click at [661, 471] on div "Leads Automatiza Nueva difusión Editar embudo Imprimir Ajustes de la lista Impo…" at bounding box center [724, 260] width 1376 height 521
click at [111, 379] on link "[PERSON_NAME]" at bounding box center [107, 380] width 60 height 10
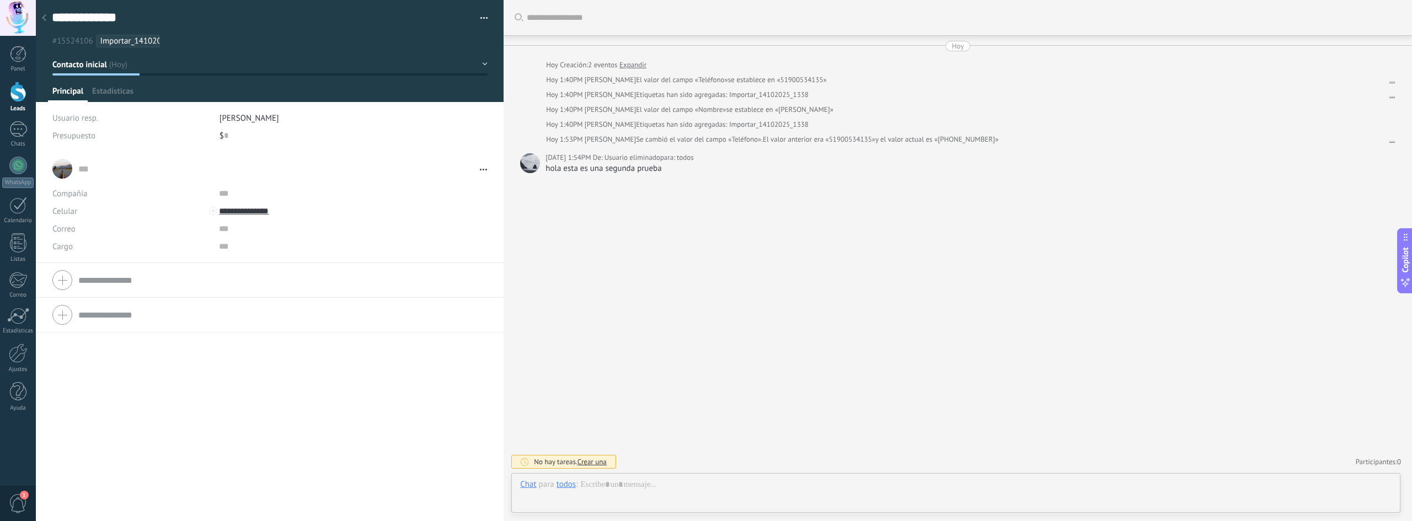
scroll to position [17, 0]
click at [219, 198] on input "text" at bounding box center [301, 194] width 165 height 18
click at [226, 130] on input "text" at bounding box center [226, 136] width 4 height 18
click at [232, 119] on span "[PERSON_NAME]" at bounding box center [250, 118] width 60 height 10
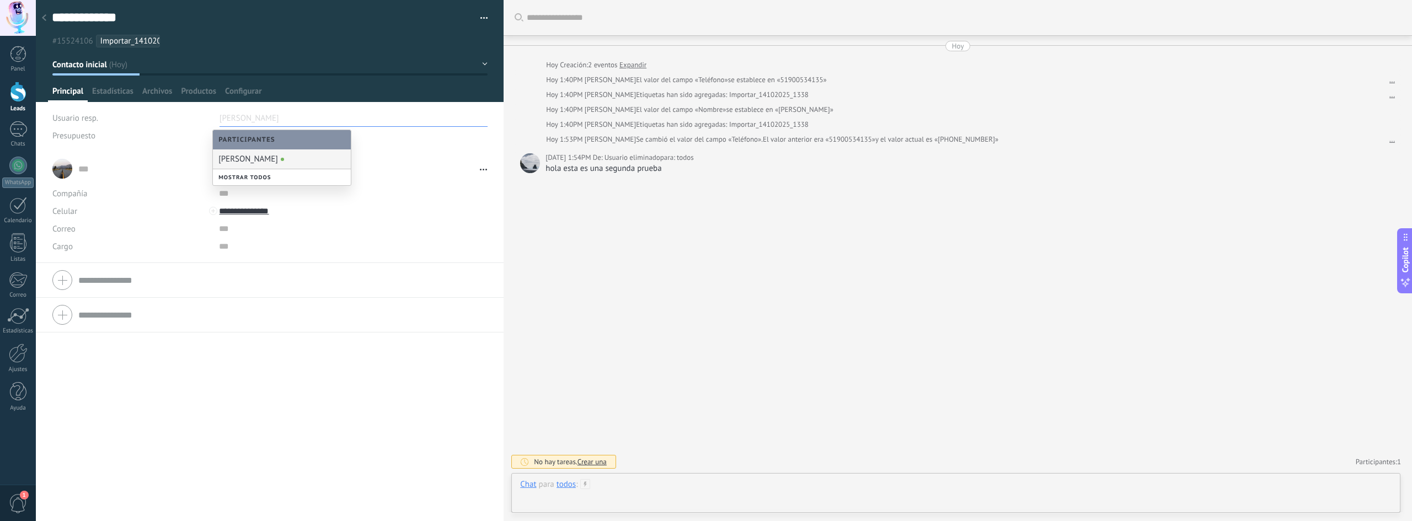
click at [720, 482] on div at bounding box center [956, 495] width 872 height 33
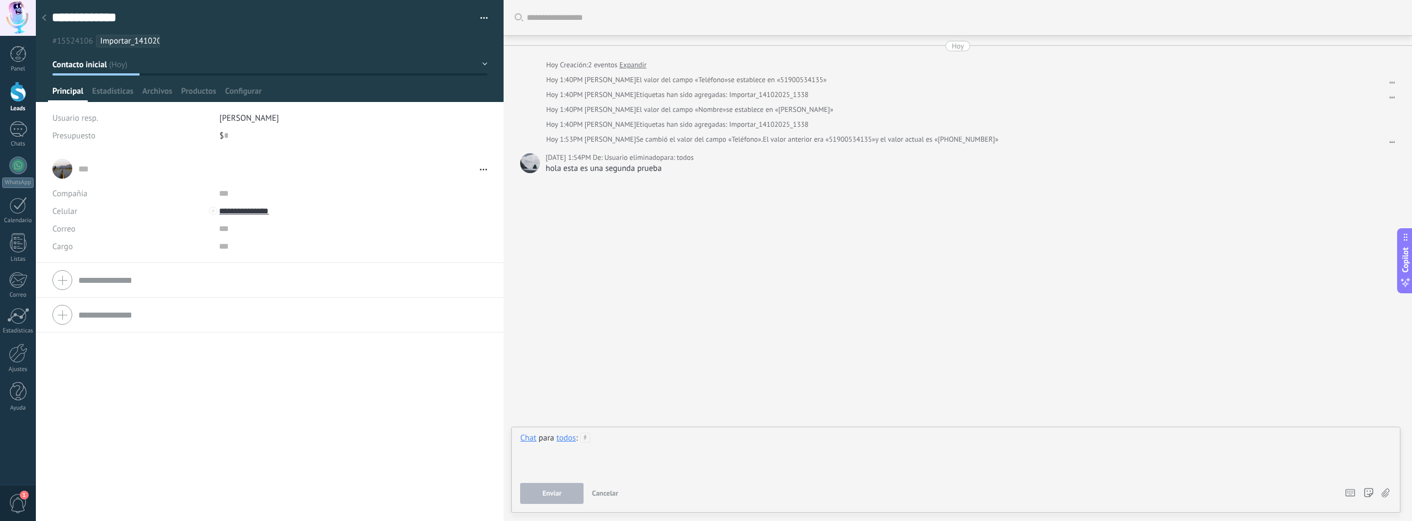
click at [724, 449] on div at bounding box center [956, 454] width 872 height 42
click at [65, 169] on div "... ... Abrir detalle Copie el nombre Desatar Contacto principal" at bounding box center [269, 169] width 435 height 28
click at [86, 174] on link "... ..." at bounding box center [276, 168] width 396 height 11
click at [68, 170] on div "... ... Abrir detalle Copie el nombre Desatar Contacto principal" at bounding box center [269, 169] width 435 height 28
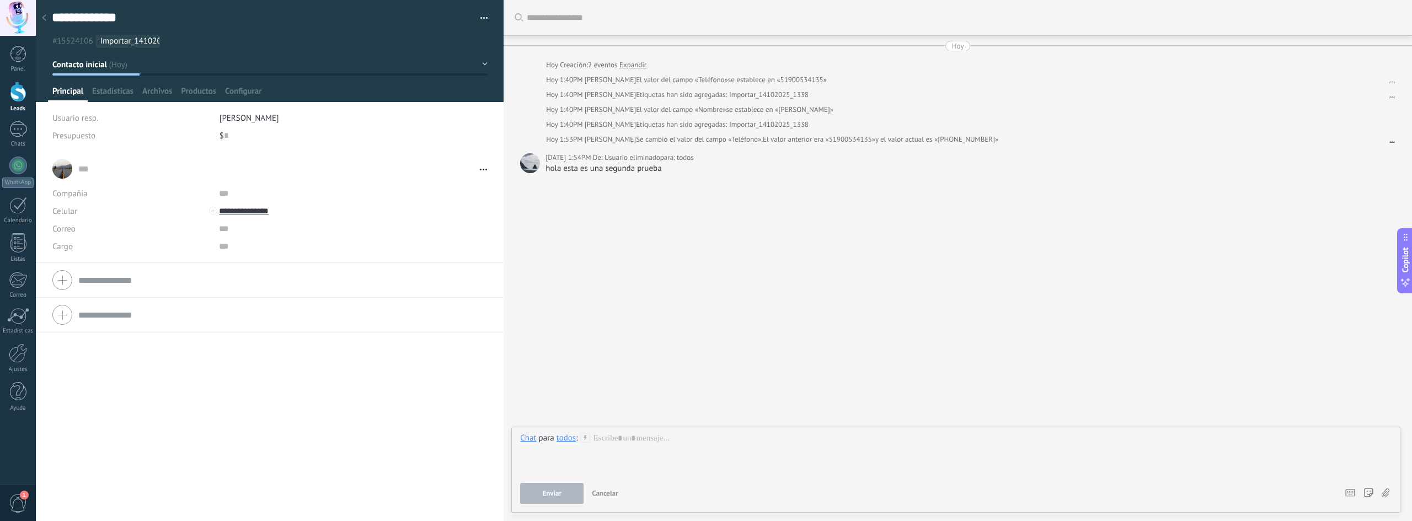
click at [68, 170] on div "... ... Abrir detalle Copie el nombre Desatar Contacto principal" at bounding box center [269, 169] width 435 height 28
click at [105, 88] on span "Estadísticas" at bounding box center [112, 94] width 41 height 16
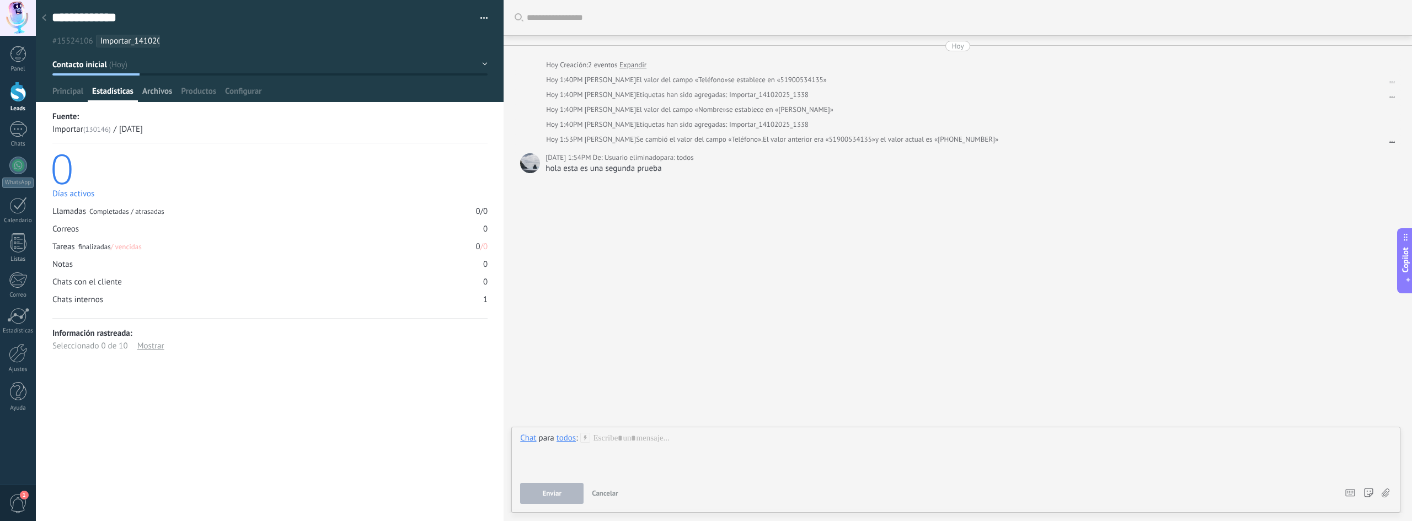
click at [151, 93] on span "Archivos" at bounding box center [157, 94] width 30 height 16
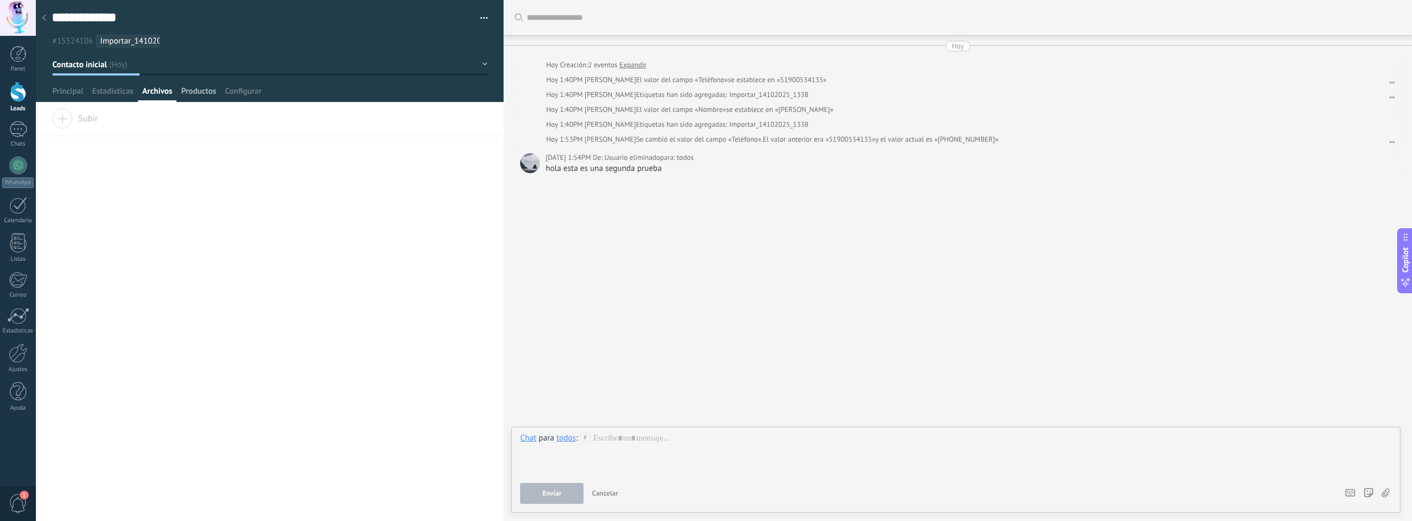
click at [200, 87] on span "Productos" at bounding box center [198, 94] width 35 height 16
click at [236, 90] on span "Configurar" at bounding box center [243, 94] width 36 height 16
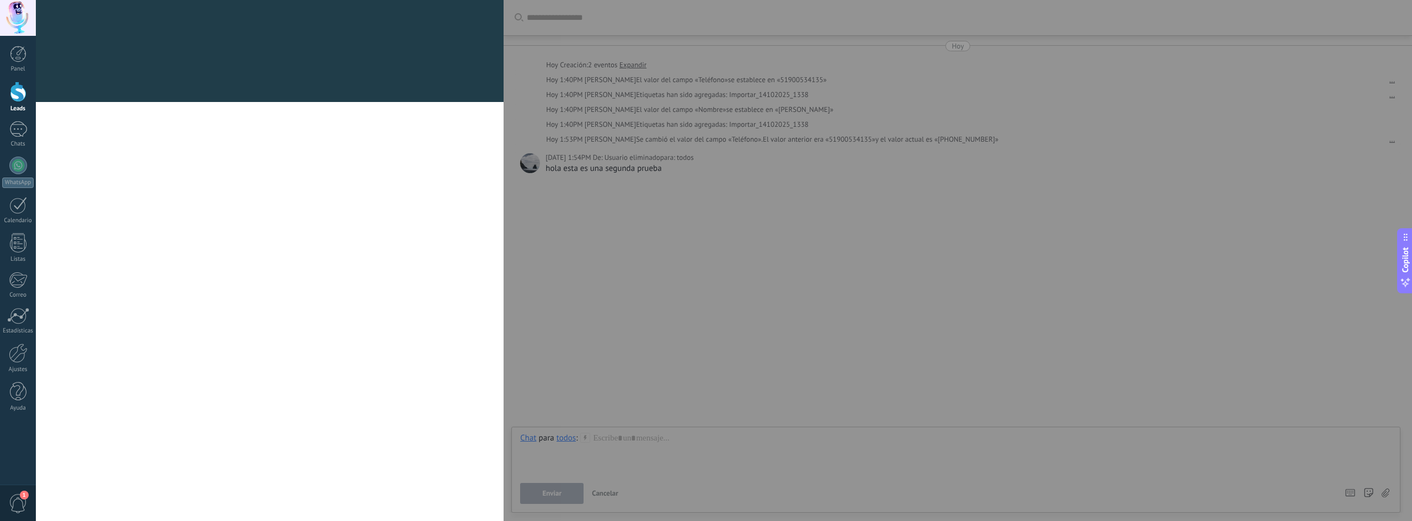
click at [63, 94] on div at bounding box center [270, 95] width 468 height 13
click at [476, 20] on use at bounding box center [480, 19] width 13 height 13
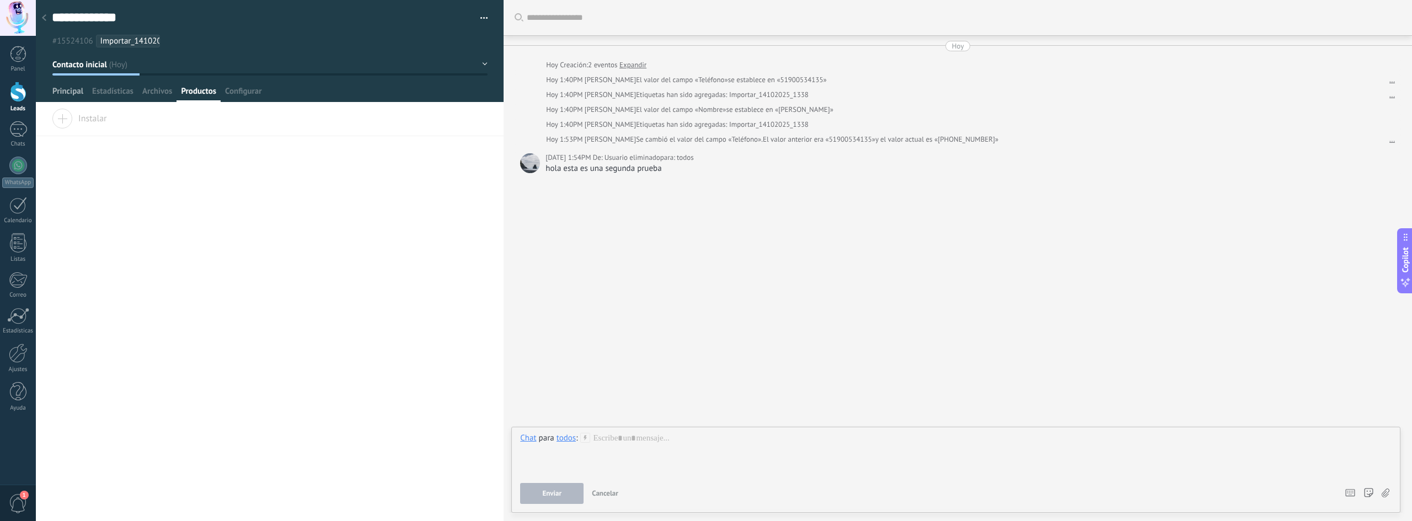
click at [78, 91] on span "Principal" at bounding box center [67, 94] width 31 height 16
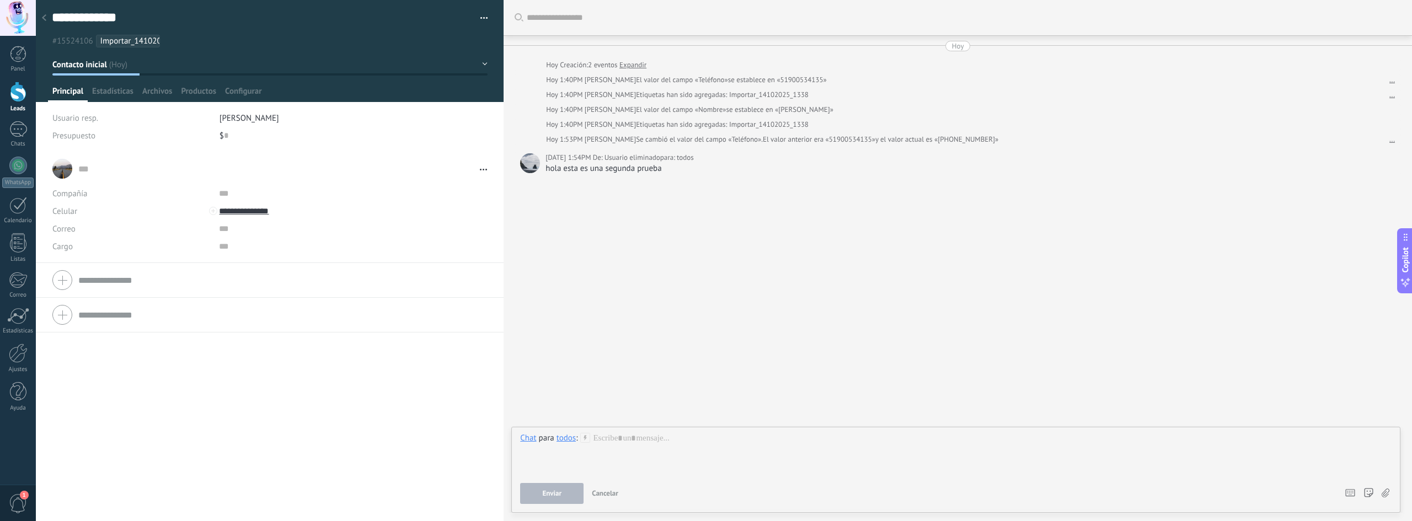
click at [585, 166] on div "hola esta es una segunda prueba" at bounding box center [971, 168] width 850 height 11
click at [636, 447] on div at bounding box center [956, 454] width 872 height 42
click at [46, 18] on icon at bounding box center [44, 17] width 4 height 7
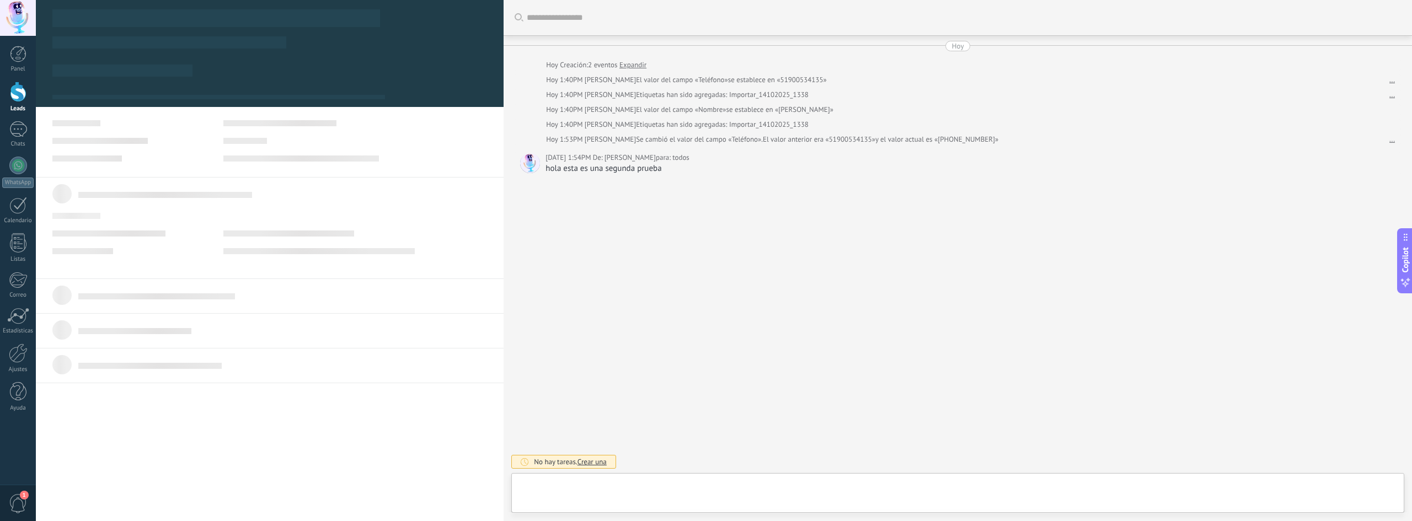
click at [19, 96] on div at bounding box center [18, 92] width 17 height 20
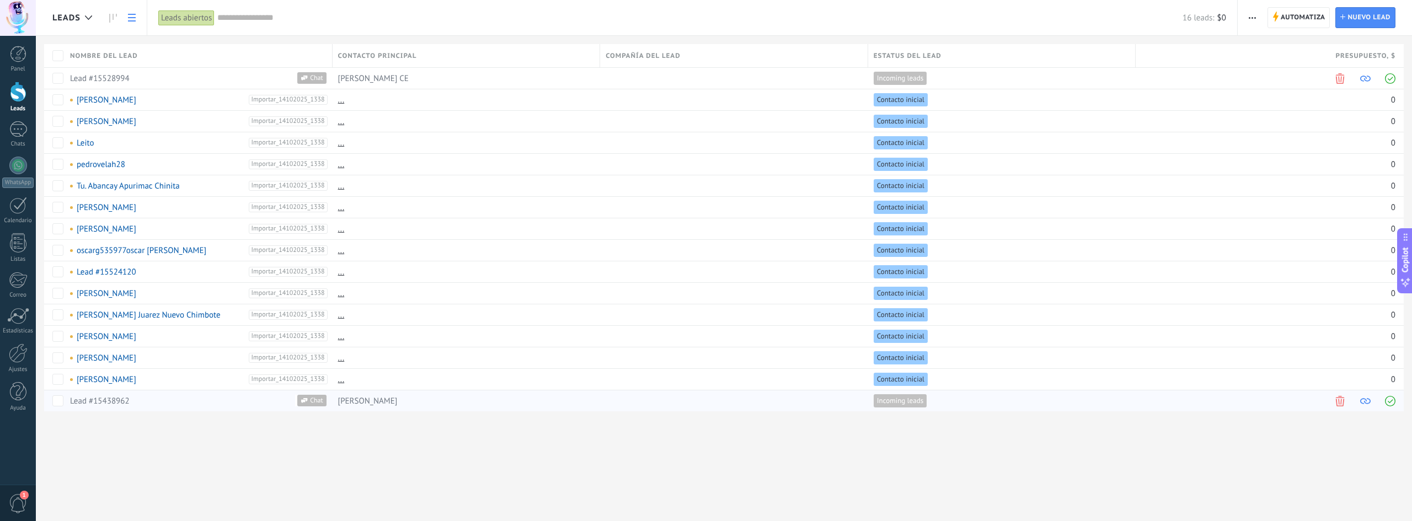
click at [91, 402] on link "Lead #15438962" at bounding box center [100, 401] width 60 height 10
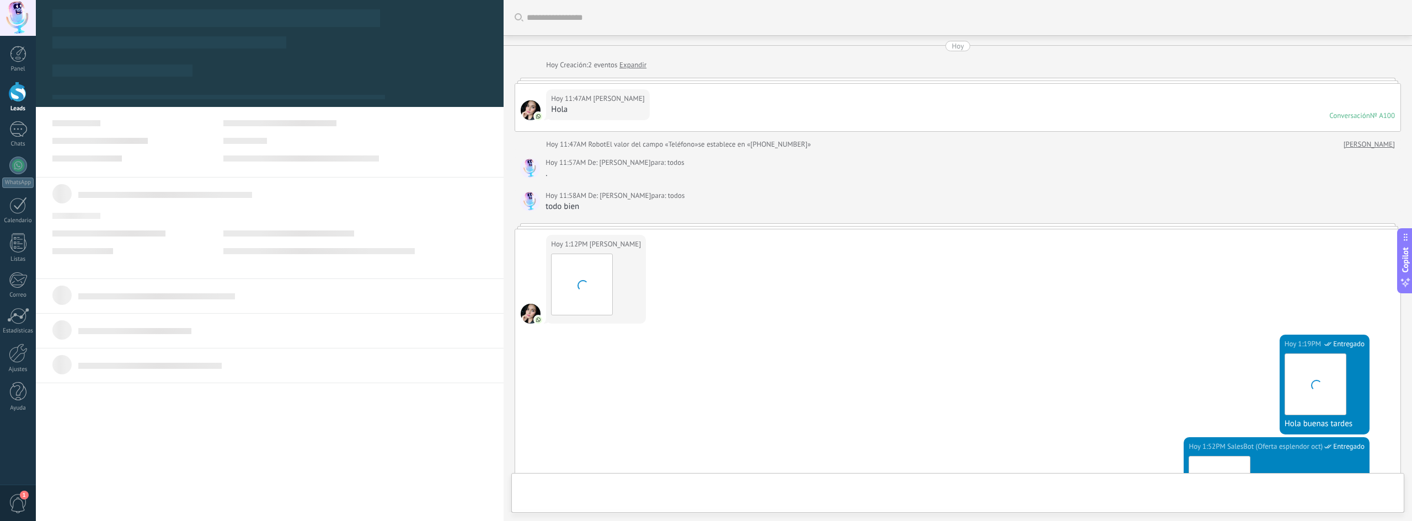
scroll to position [241, 0]
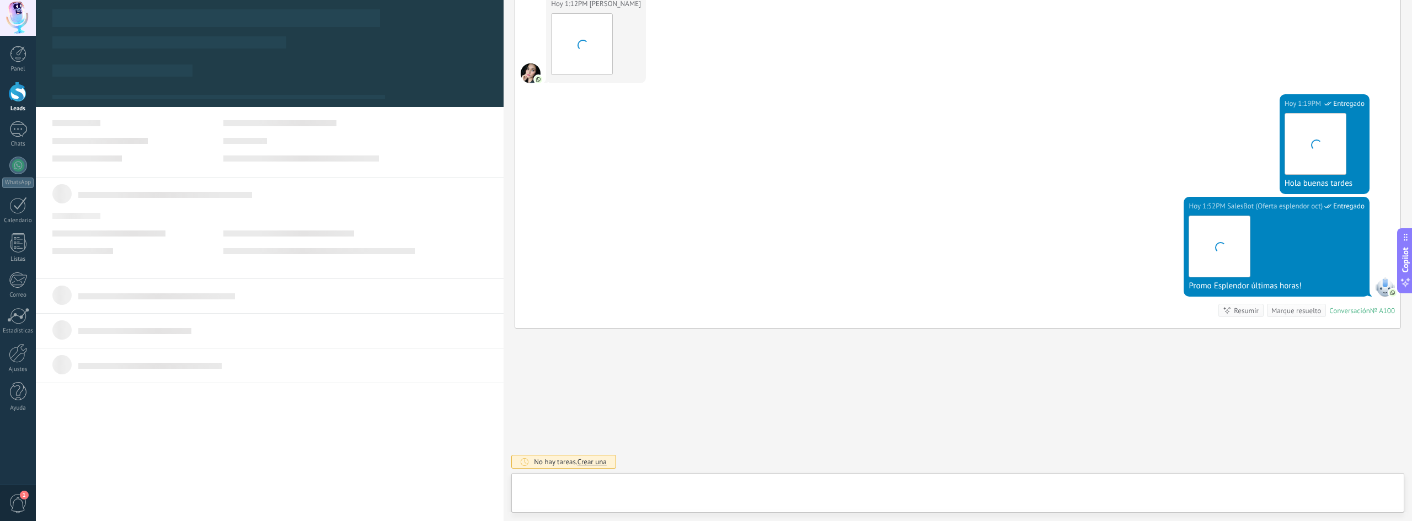
type textarea "**********"
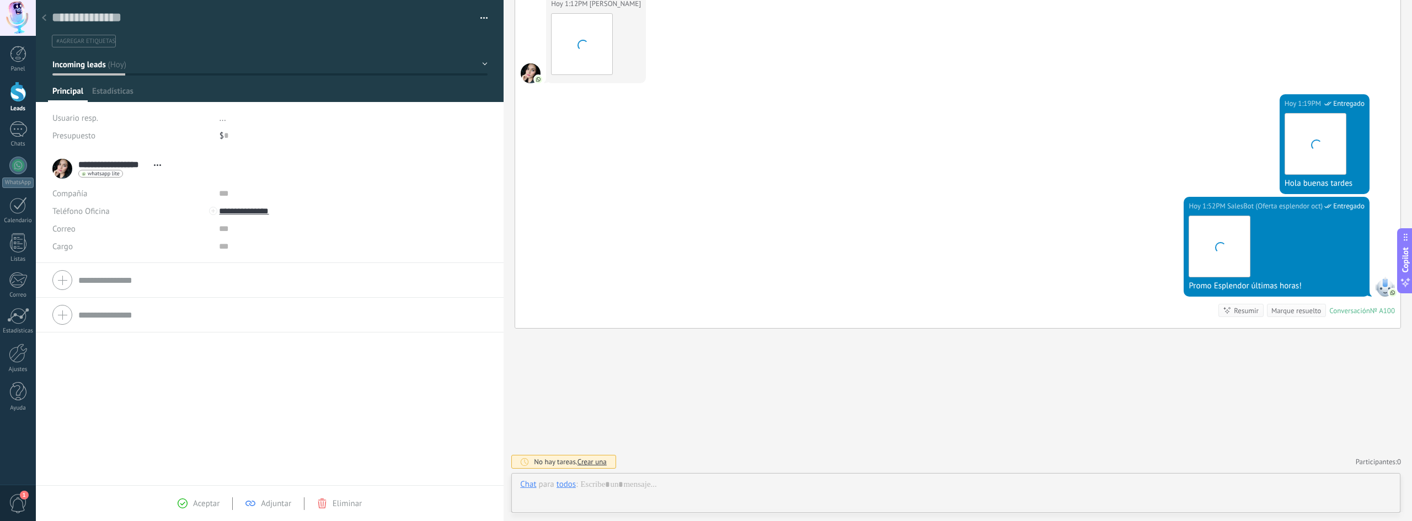
scroll to position [17, 0]
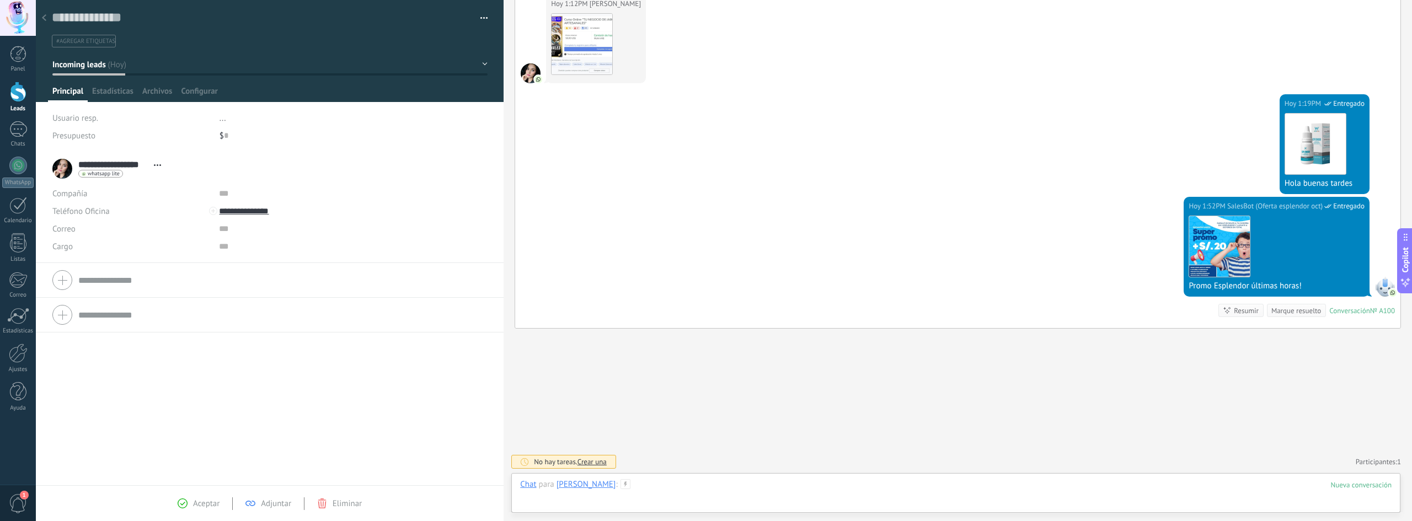
click at [797, 488] on div at bounding box center [956, 495] width 872 height 33
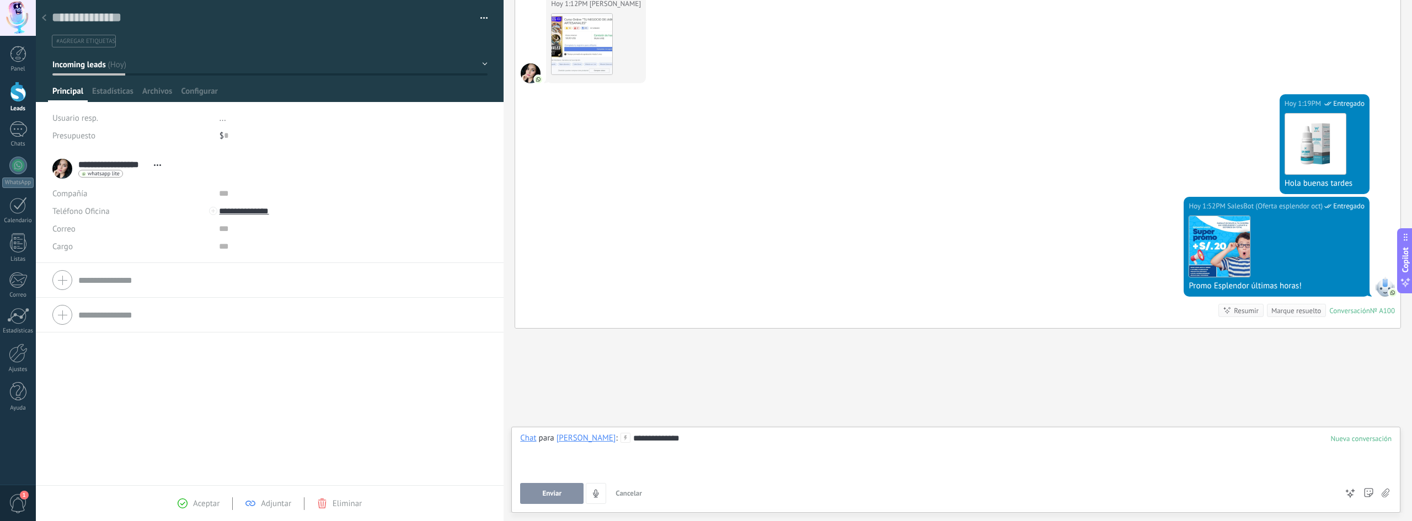
click at [553, 496] on span "Enviar" at bounding box center [552, 494] width 19 height 8
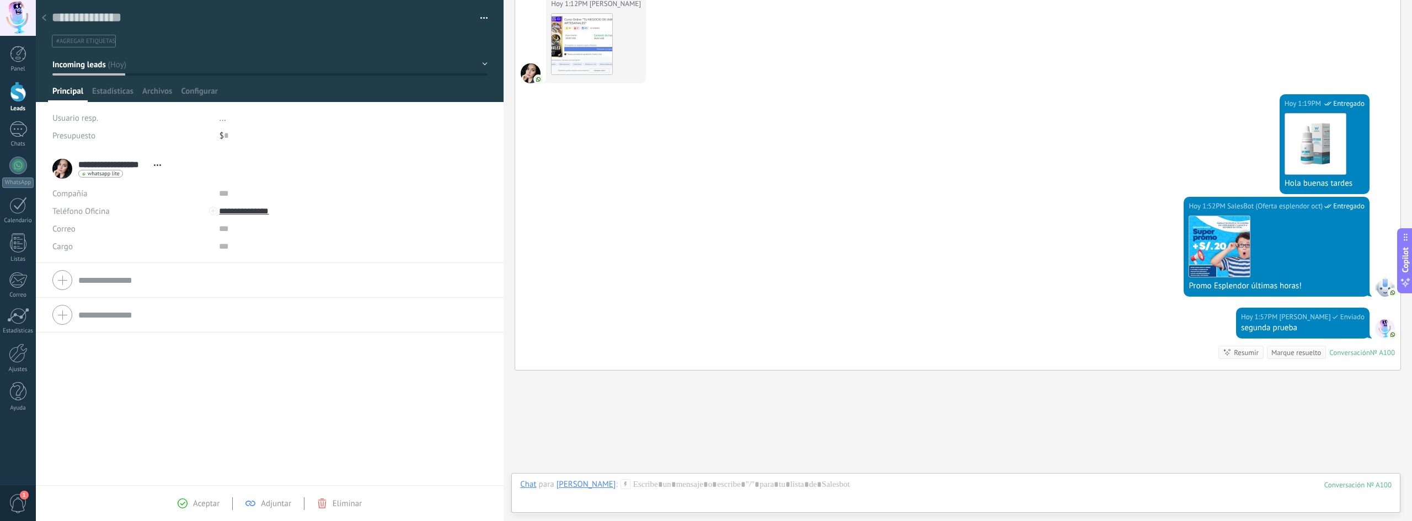
scroll to position [282, 0]
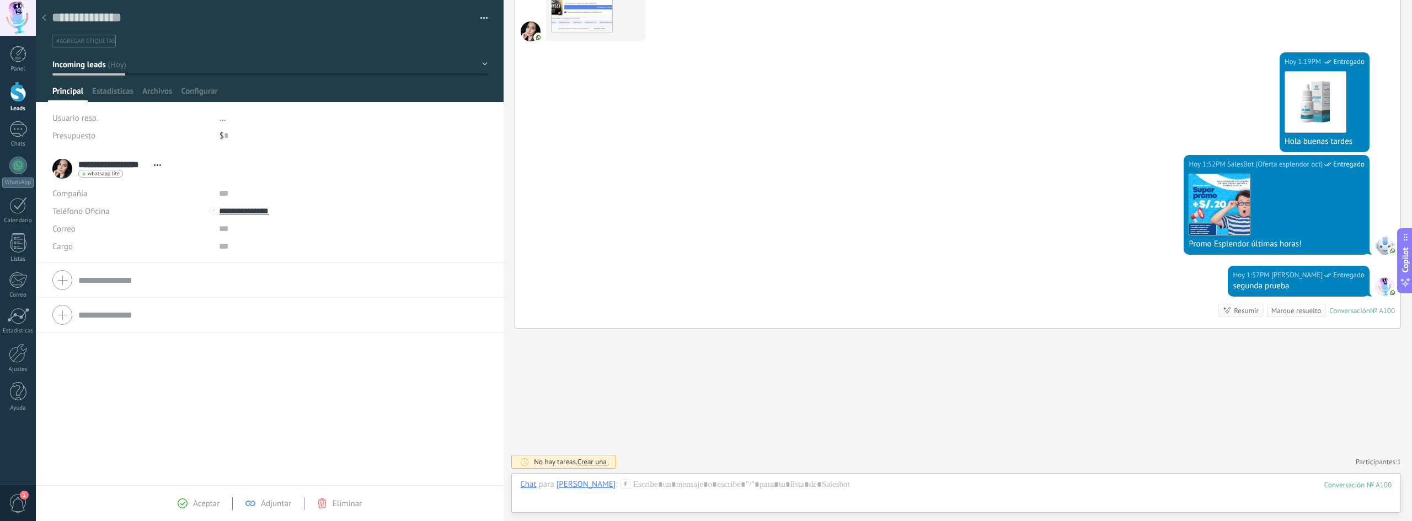
click at [14, 100] on div at bounding box center [18, 92] width 17 height 20
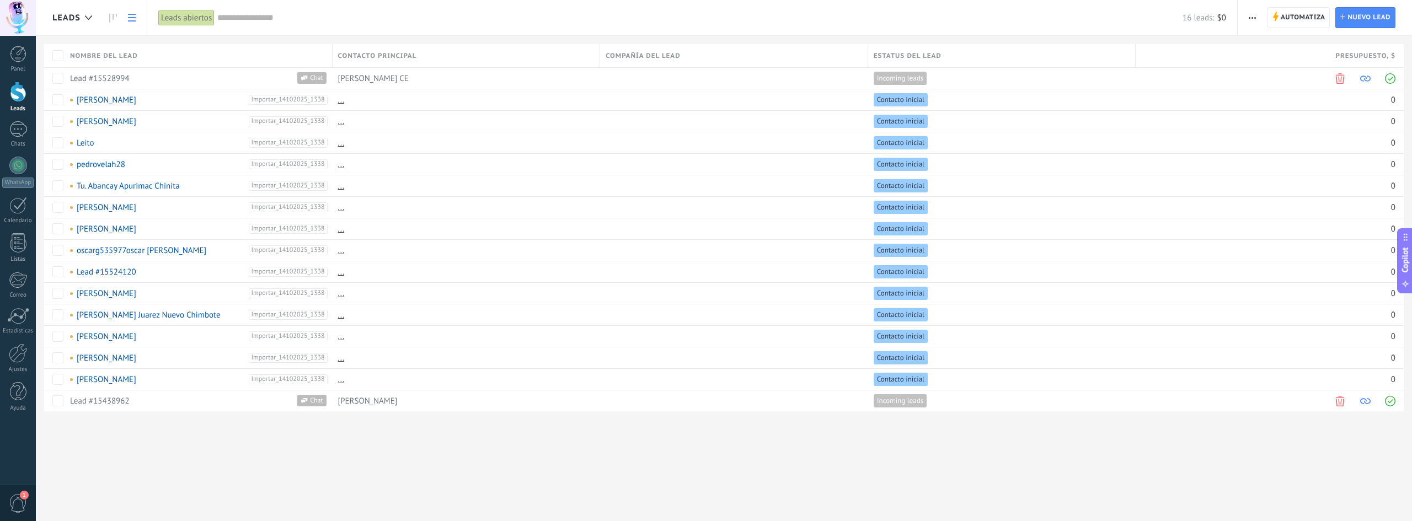
click at [408, 460] on div "Leads Automatiza Nueva difusión Editar embudo Imprimir Ajustes de la lista Impo…" at bounding box center [724, 260] width 1376 height 521
click at [116, 339] on link "[PERSON_NAME]" at bounding box center [107, 337] width 60 height 10
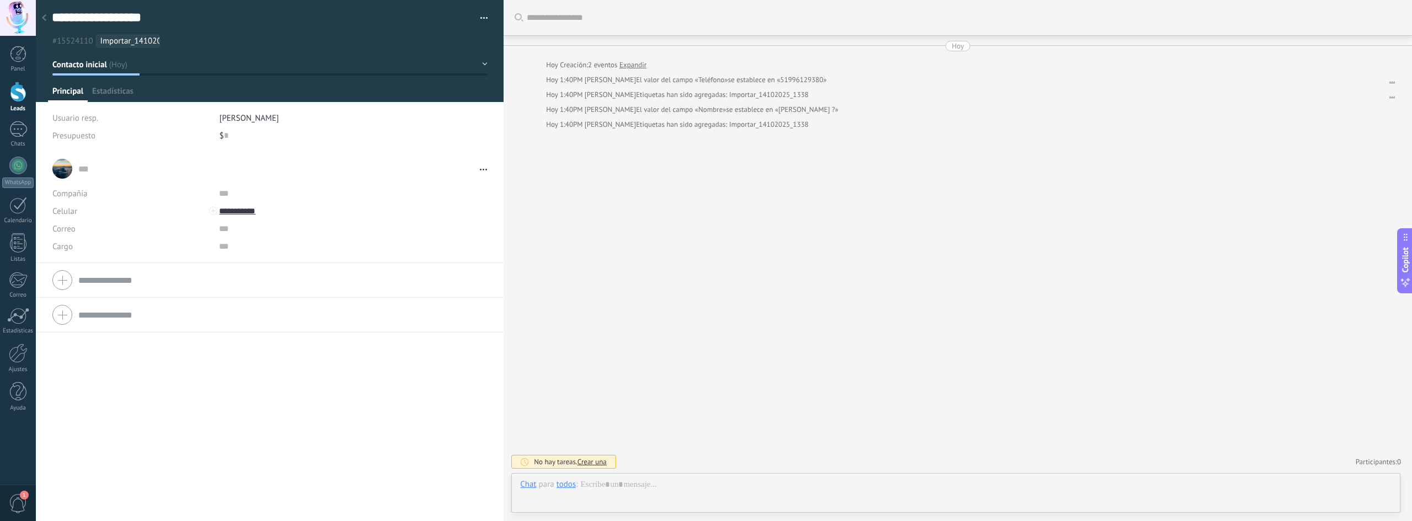
scroll to position [17, 0]
click at [478, 172] on span "Abrir detalle Copie el nombre Desatar Contacto principal" at bounding box center [480, 170] width 13 height 8
click at [454, 183] on link "Abrir detalle" at bounding box center [446, 184] width 44 height 10
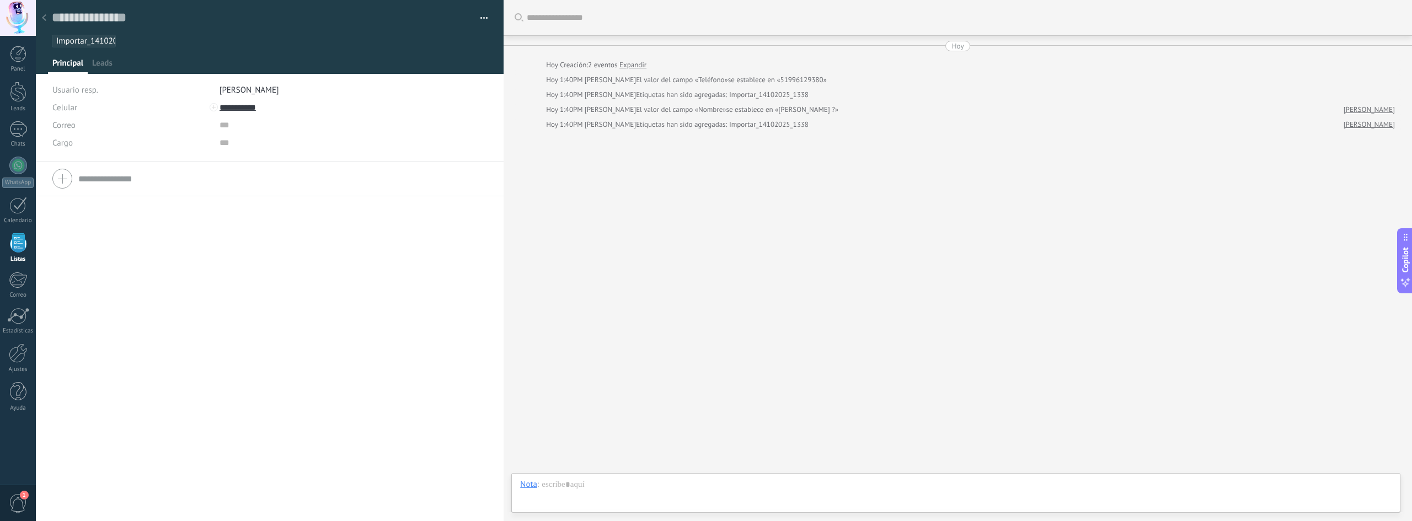
scroll to position [17, 0]
click at [42, 17] on icon at bounding box center [44, 17] width 4 height 7
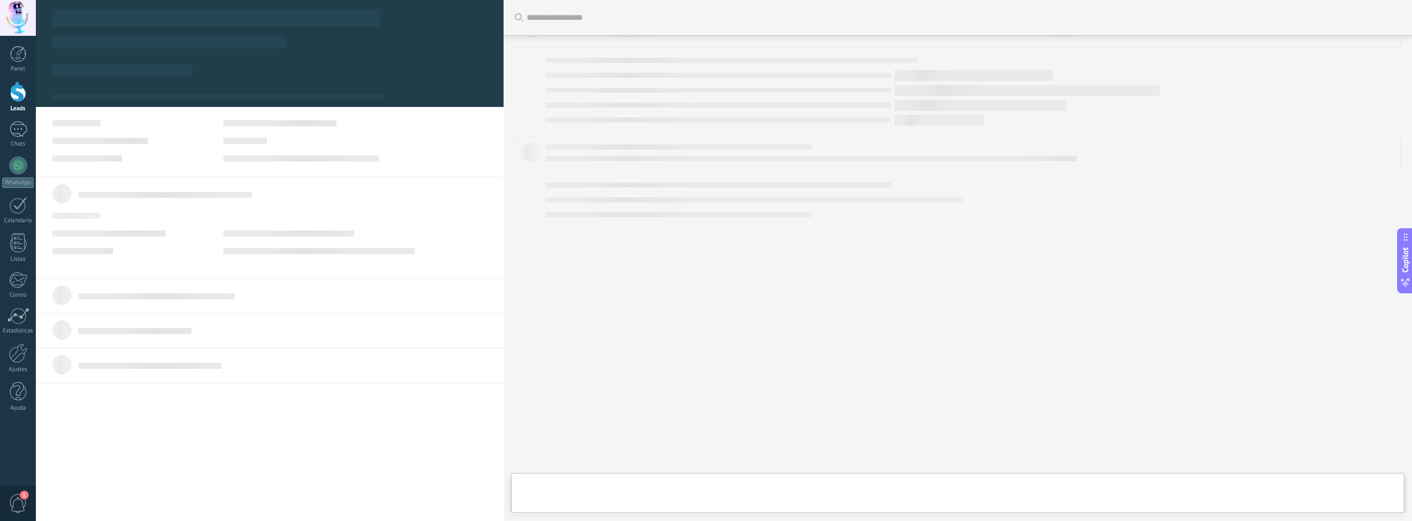
click at [607, 344] on div at bounding box center [958, 260] width 887 height 499
click at [17, 102] on div at bounding box center [18, 92] width 17 height 20
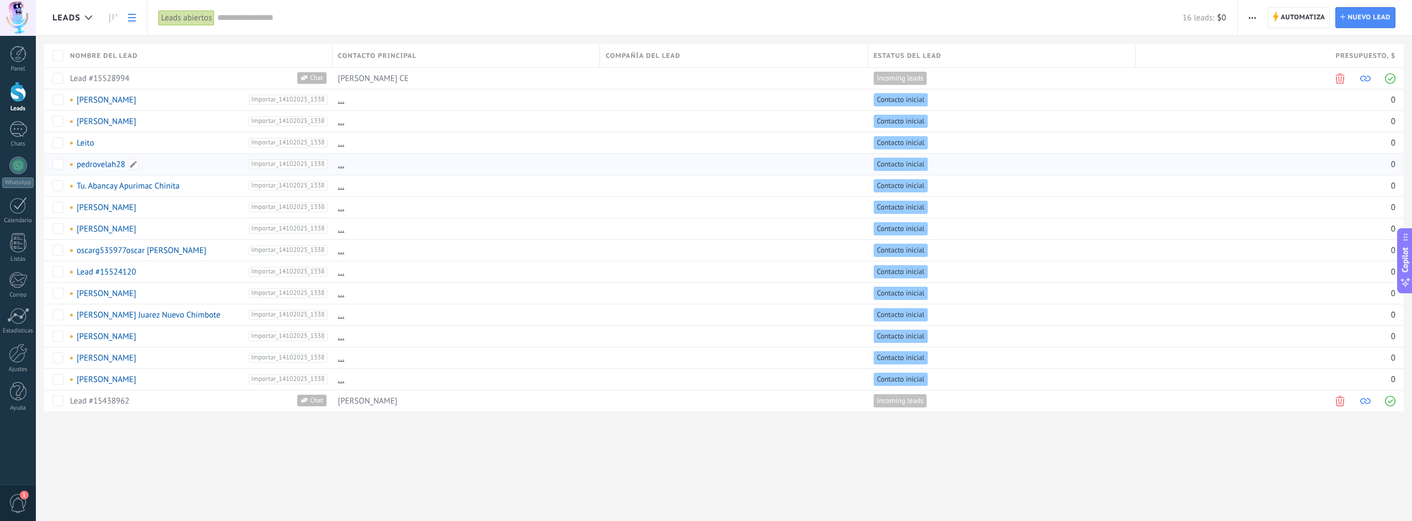
click at [88, 164] on link "pedrovelah28" at bounding box center [101, 164] width 49 height 10
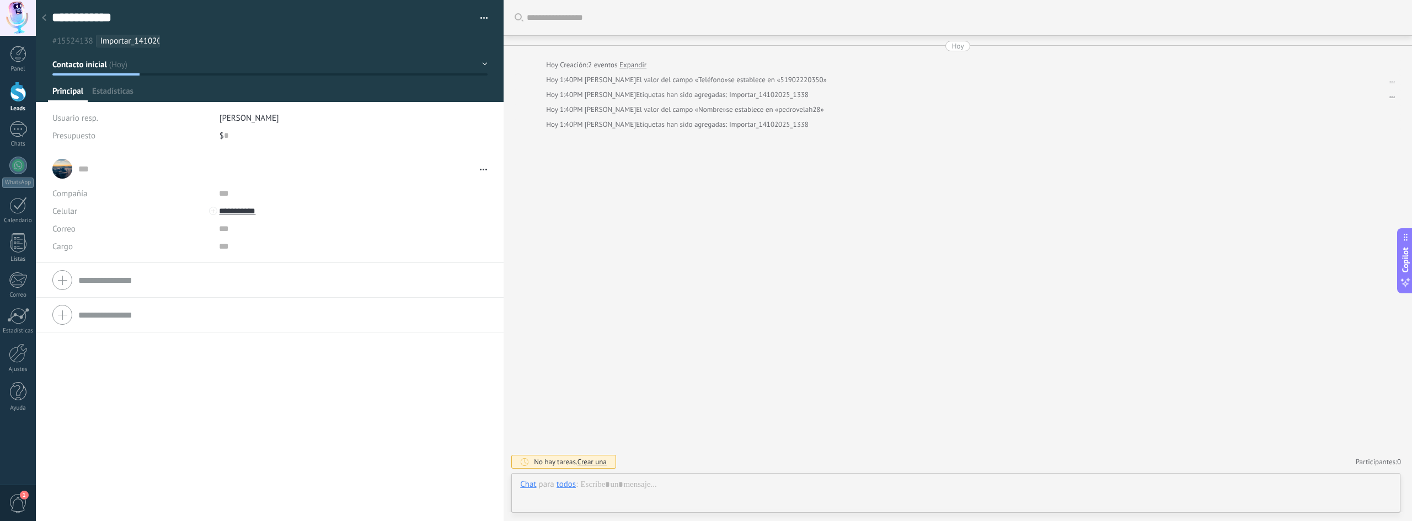
scroll to position [17, 0]
click at [12, 90] on div at bounding box center [18, 92] width 17 height 20
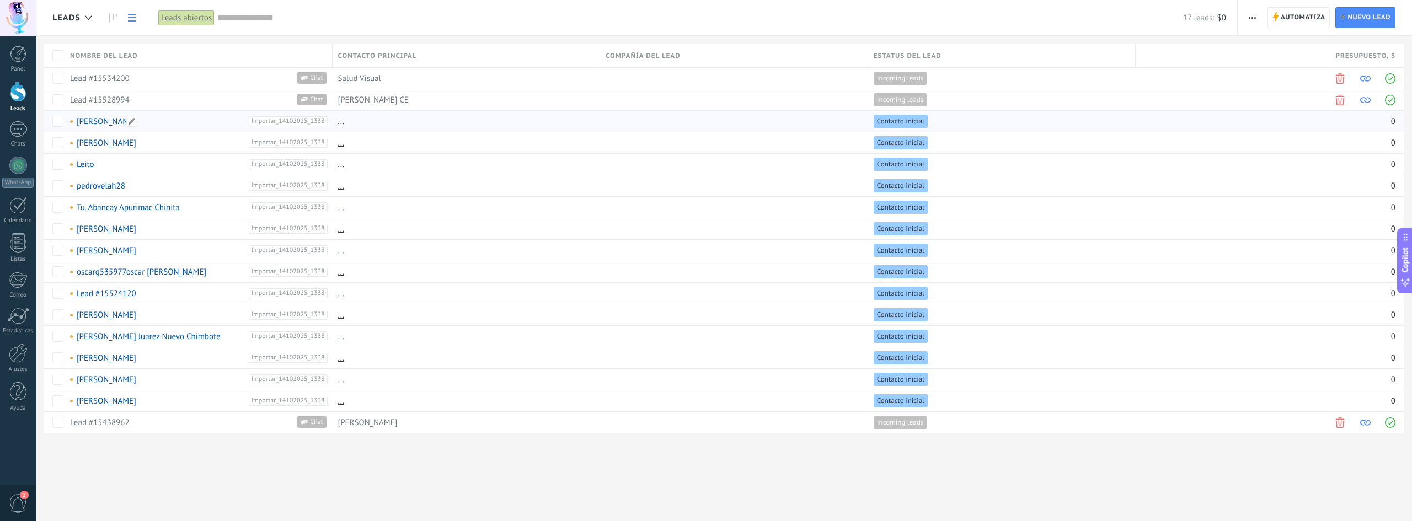
click at [303, 121] on span "Importar_14102025_1338" at bounding box center [288, 121] width 79 height 10
click at [409, 129] on div "..." at bounding box center [464, 121] width 263 height 21
drag, startPoint x: 227, startPoint y: 422, endPoint x: 224, endPoint y: 401, distance: 21.8
click at [224, 401] on div "Nombre del lead Contacto principal Compañía del lead Estatus del lead Presupues…" at bounding box center [728, 238] width 1368 height 389
drag, startPoint x: 452, startPoint y: 428, endPoint x: 520, endPoint y: 93, distance: 341.1
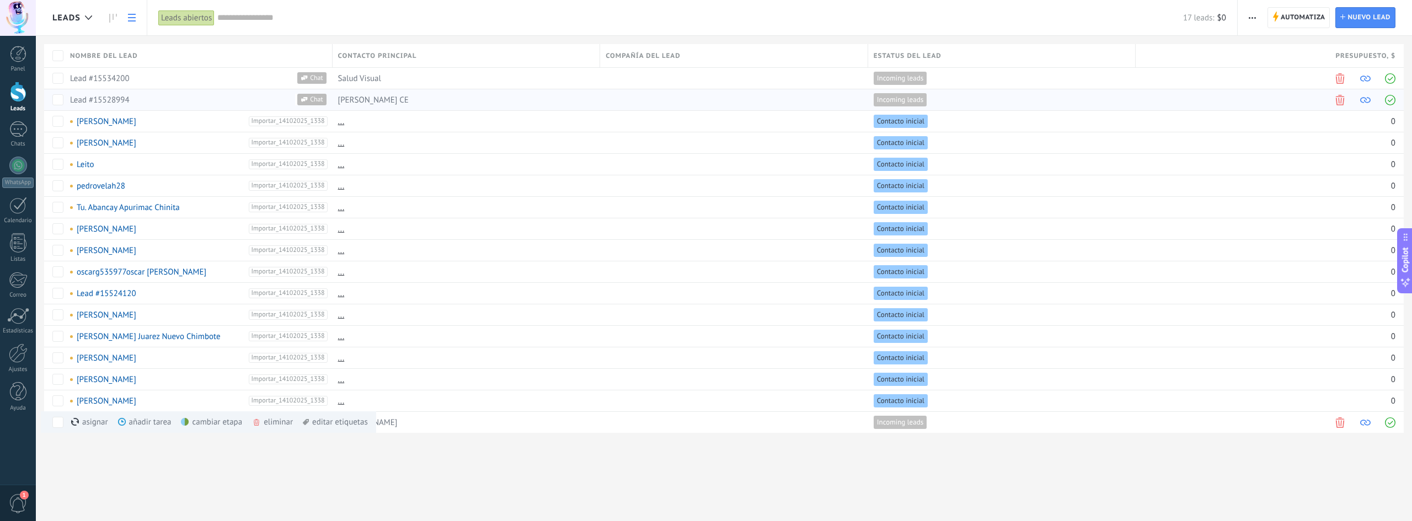
click at [520, 93] on div "Nombre del lead Contacto principal Compañía del lead Estatus del lead Presupues…" at bounding box center [728, 238] width 1368 height 389
click at [431, 490] on div "Leads Automatiza Nueva difusión Editar embudo Imprimir Ajustes de la lista Impo…" at bounding box center [724, 260] width 1376 height 521
click at [1113, 471] on div "Leads Automatiza Nueva difusión Editar embudo Imprimir Ajustes de la lista Impo…" at bounding box center [724, 260] width 1376 height 521
click at [100, 119] on link "[PERSON_NAME]" at bounding box center [107, 121] width 60 height 10
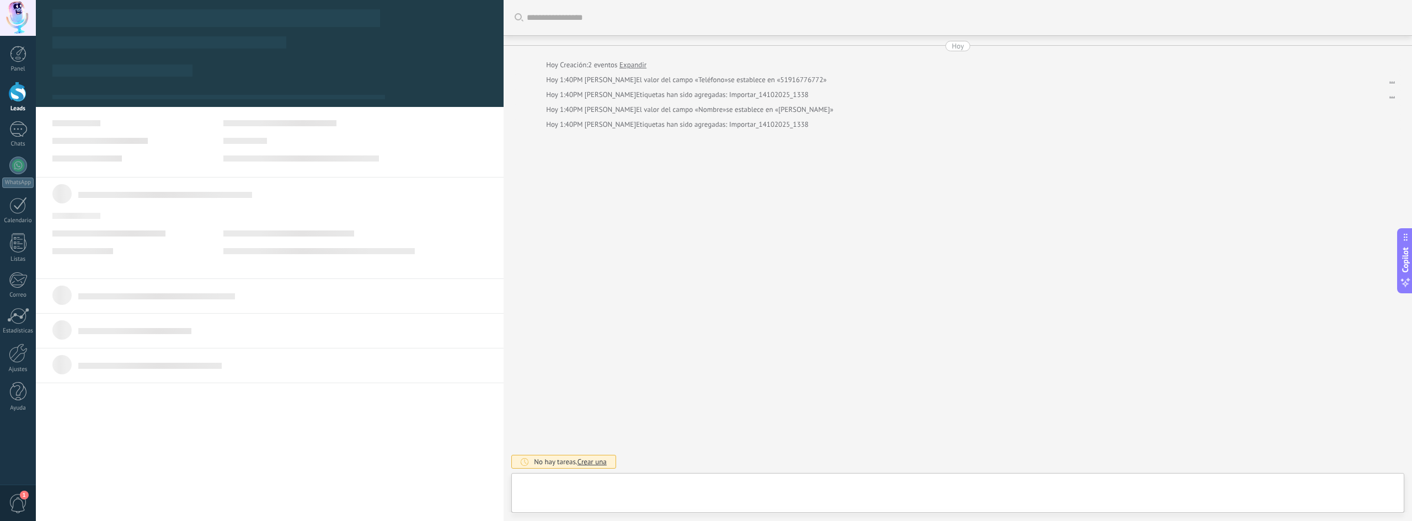
scroll to position [17, 0]
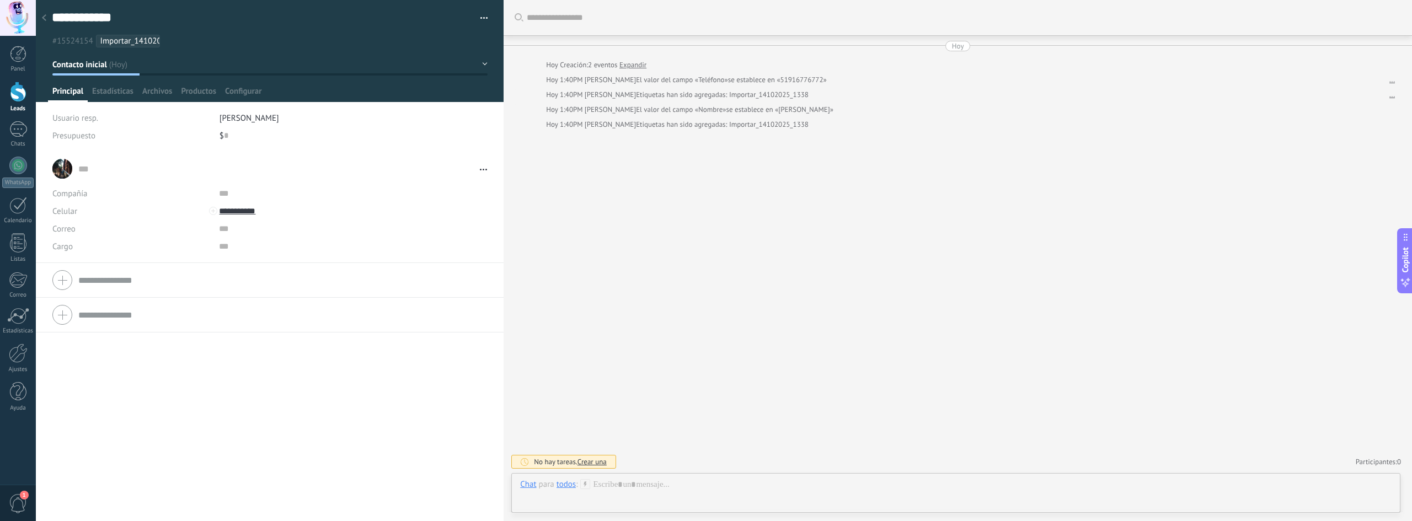
click at [138, 38] on span "Importar_14102025_1338" at bounding box center [146, 41] width 92 height 10
click at [475, 38] on input "text" at bounding box center [324, 41] width 319 height 12
click at [477, 18] on button "button" at bounding box center [480, 18] width 16 height 17
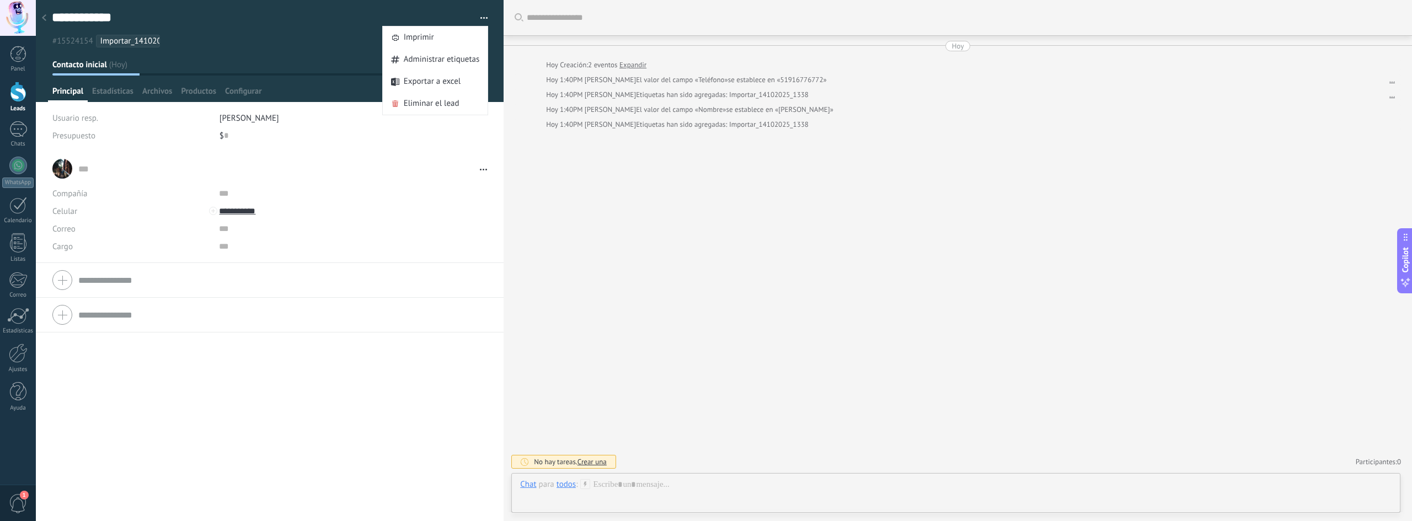
click at [328, 43] on ul "#15524154 Importar_14102025_1338" at bounding box center [268, 41] width 434 height 15
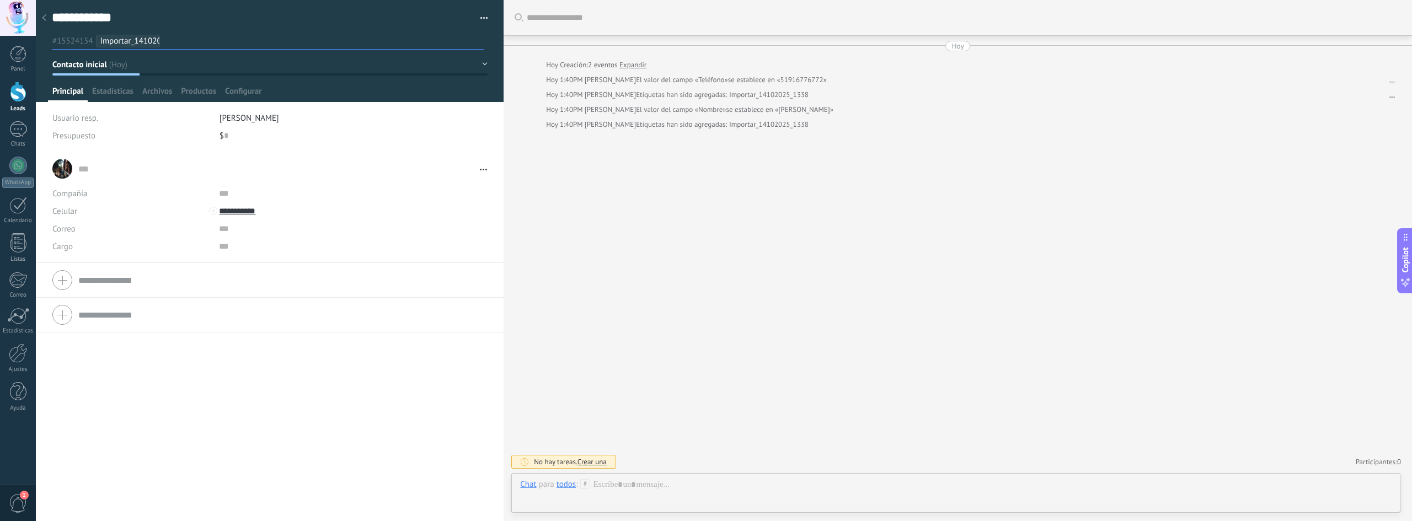
click at [479, 60] on button "Contacto inicial" at bounding box center [269, 65] width 435 height 20
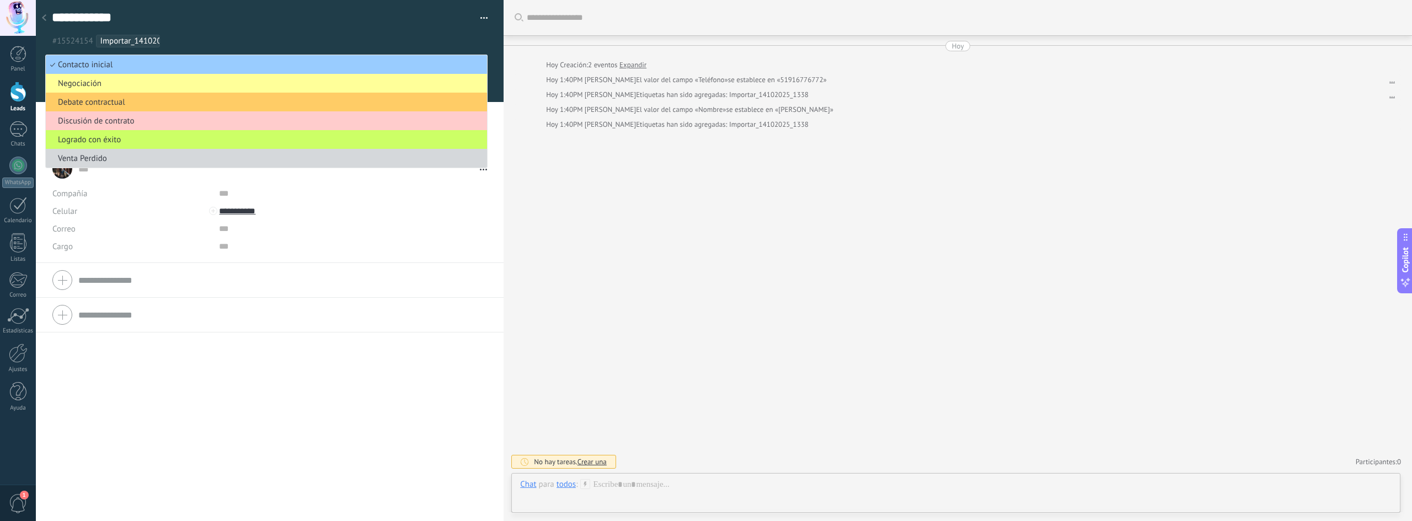
click at [323, 390] on div "... ... Abrir detalle Copie el nombre Desatar" at bounding box center [270, 337] width 468 height 370
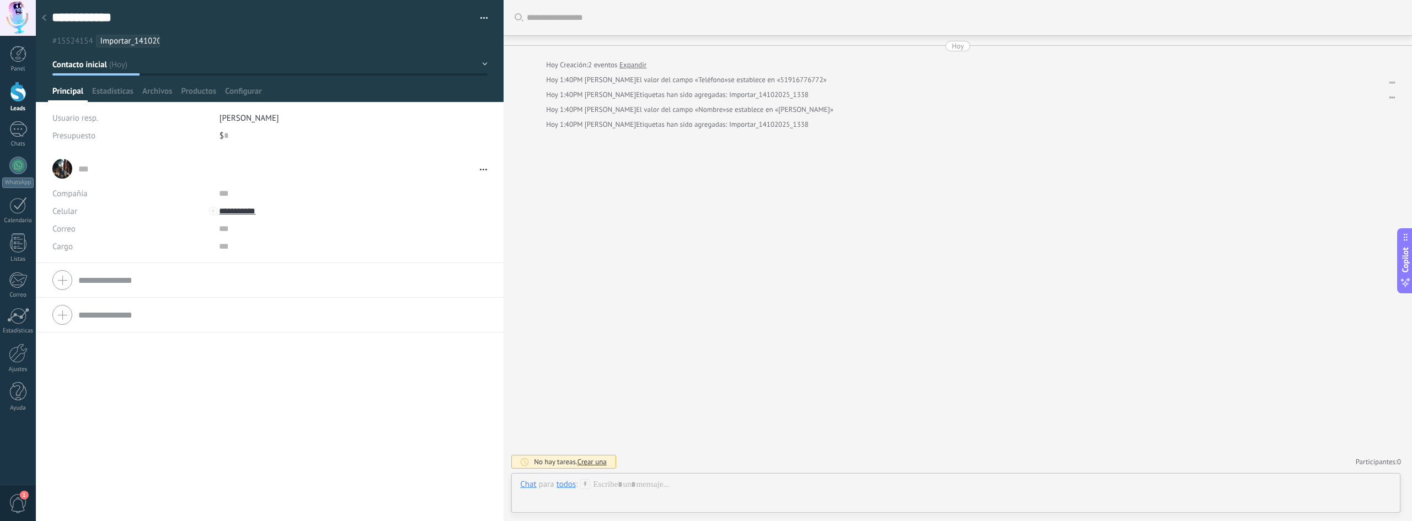
click at [474, 14] on button "button" at bounding box center [480, 18] width 16 height 17
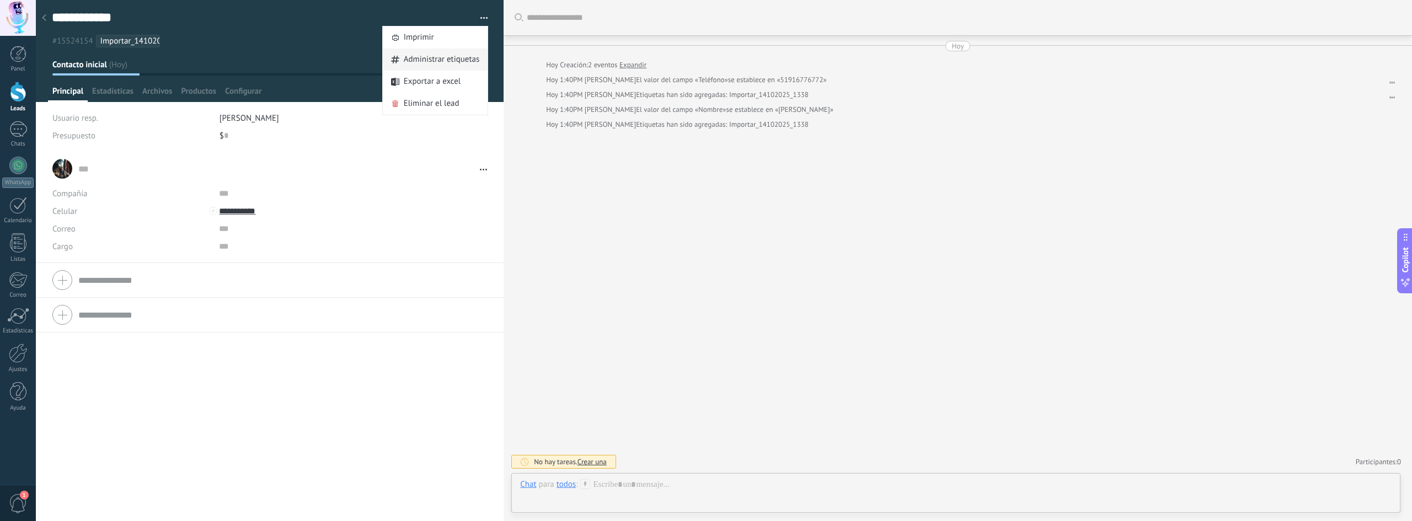
click at [460, 62] on span "Administrar etiquetas" at bounding box center [442, 60] width 76 height 22
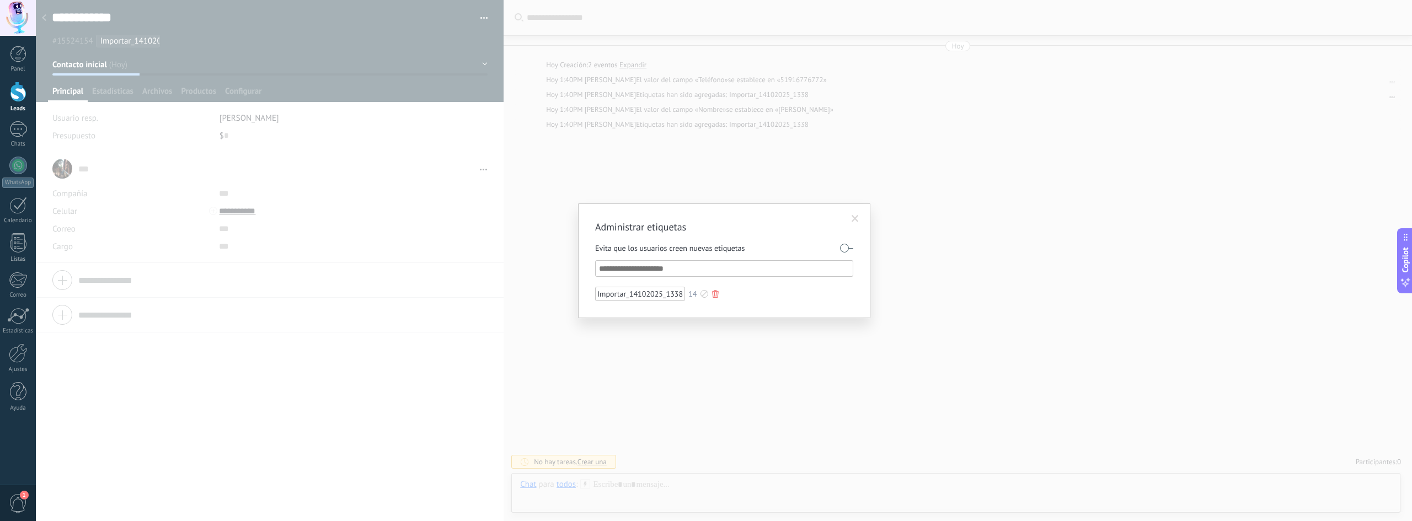
click at [675, 297] on div "Importar_14102025_1338" at bounding box center [640, 294] width 90 height 14
click at [858, 216] on span at bounding box center [855, 219] width 7 height 8
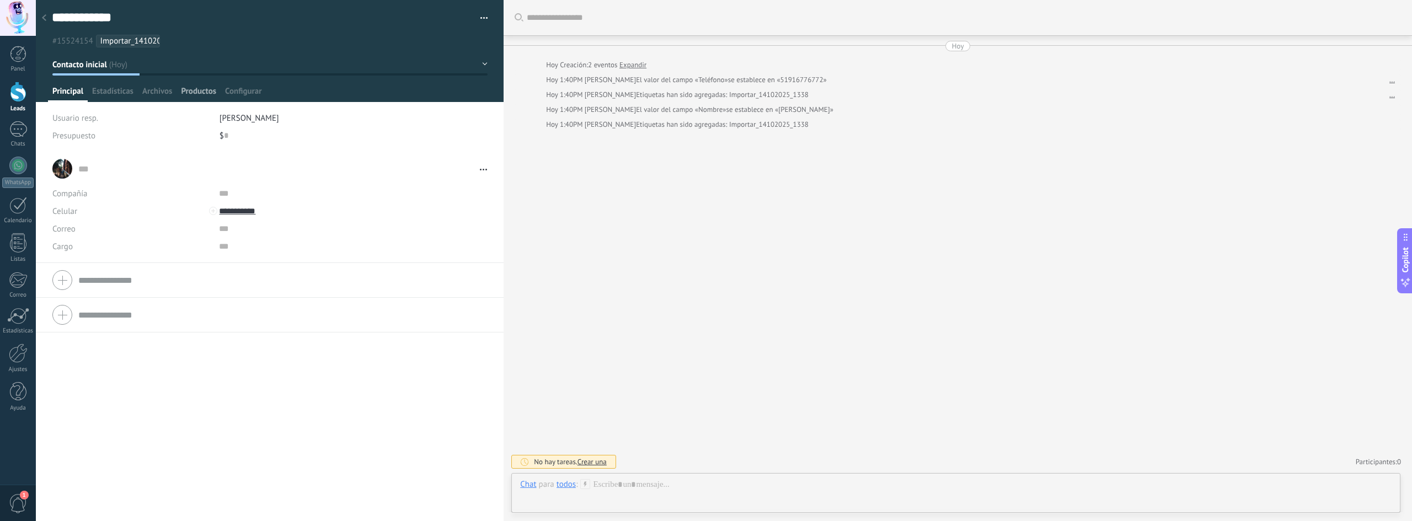
click at [191, 95] on span "Productos" at bounding box center [198, 94] width 35 height 16
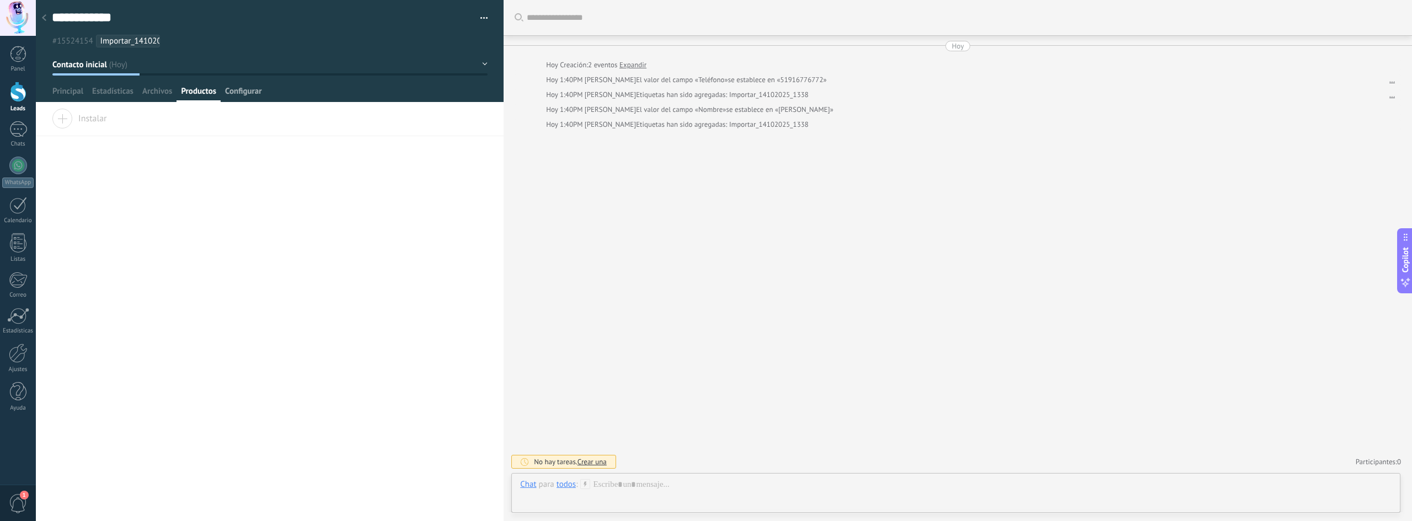
click at [253, 88] on span "Configurar" at bounding box center [243, 94] width 36 height 16
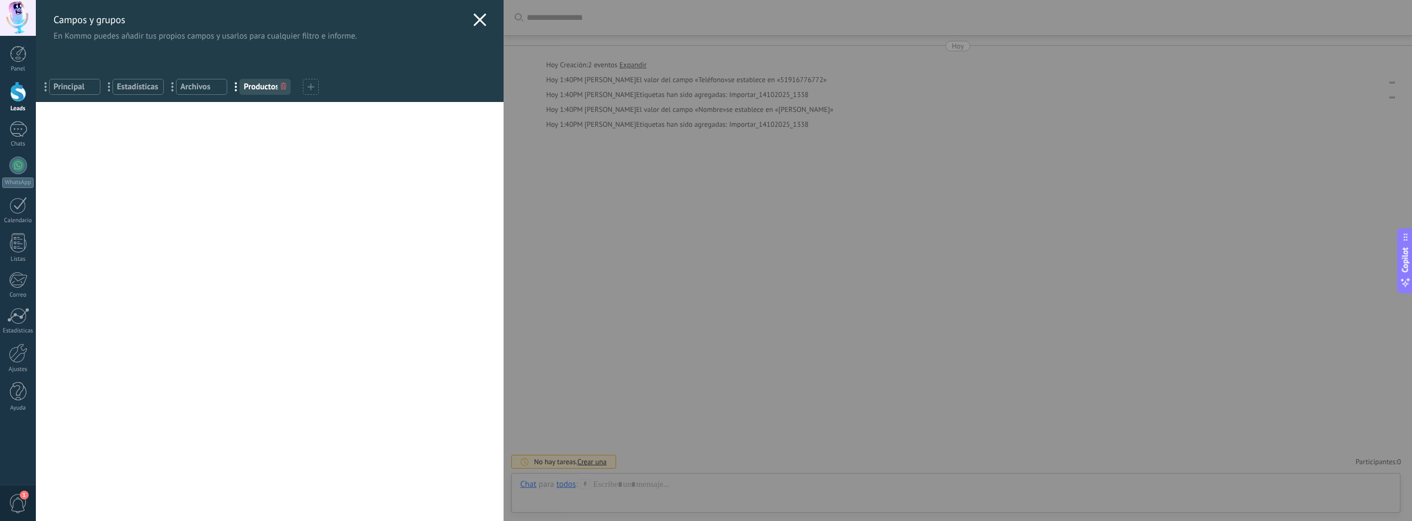
click at [207, 89] on span "Archivos" at bounding box center [201, 87] width 42 height 10
click at [267, 82] on span "Productos" at bounding box center [265, 87] width 42 height 10
click at [152, 87] on span "Estadísticas" at bounding box center [138, 87] width 42 height 10
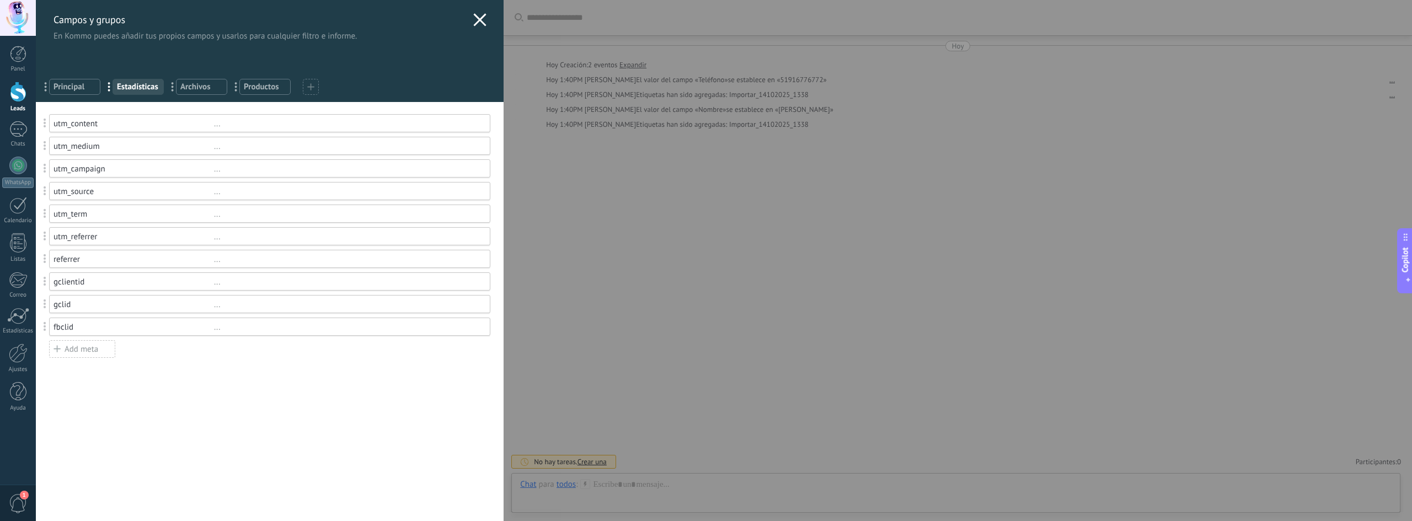
click at [67, 90] on span "Principal" at bounding box center [75, 87] width 42 height 10
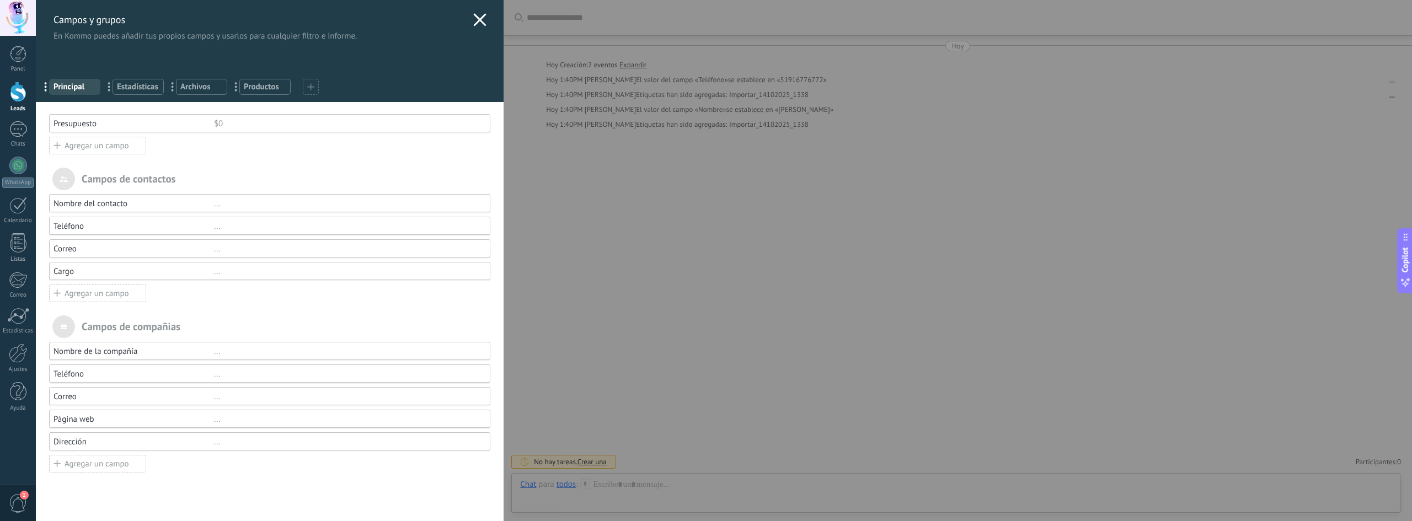
click at [473, 18] on icon at bounding box center [479, 19] width 13 height 13
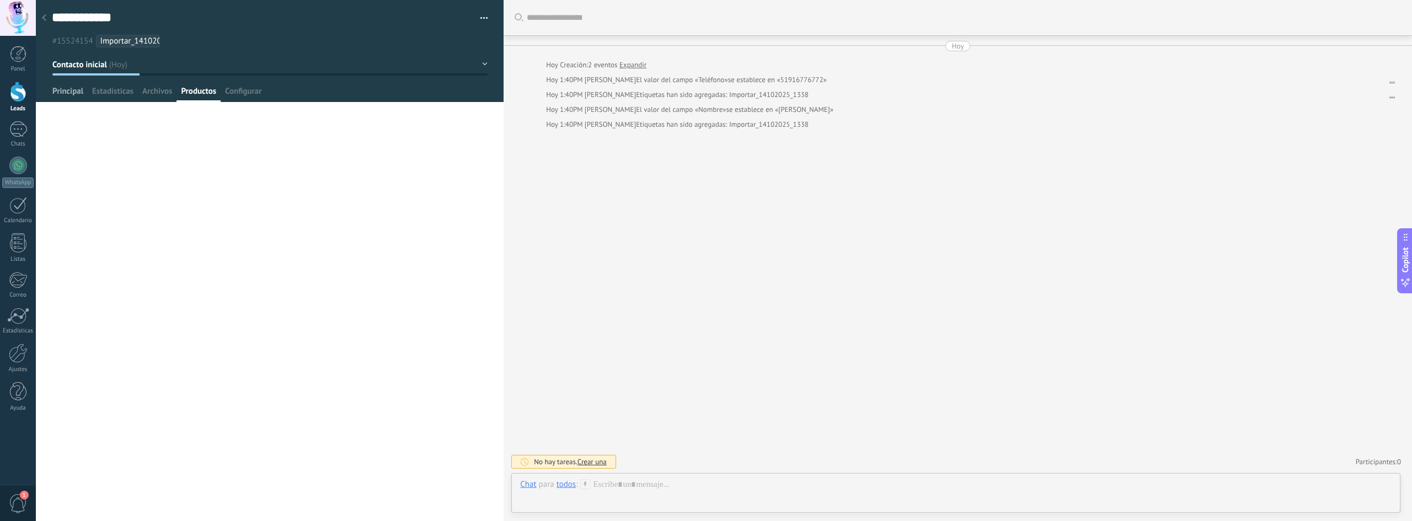
click at [62, 98] on span "Principal" at bounding box center [67, 94] width 31 height 16
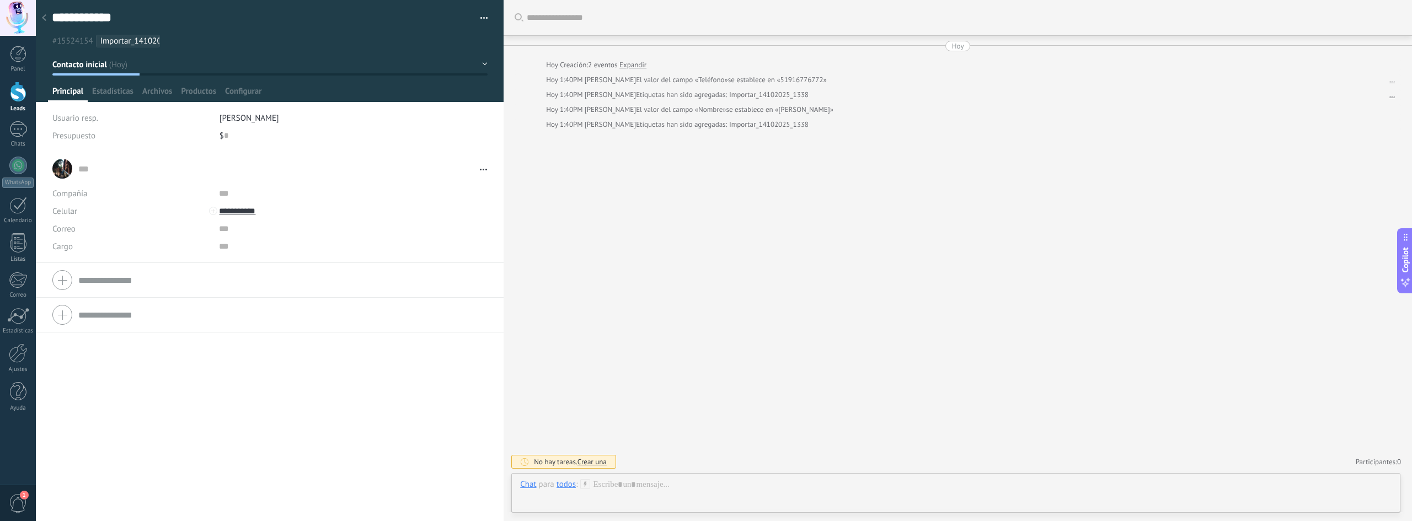
click at [120, 314] on form "Teléfono Oficina Ofic. directo Celular Fax Casa Otro Teléfono Oficina Llamar Co…" at bounding box center [269, 315] width 435 height 28
click at [230, 268] on input "text" at bounding box center [301, 263] width 165 height 18
drag, startPoint x: 143, startPoint y: 397, endPoint x: 143, endPoint y: 384, distance: 12.7
click at [143, 397] on div "... ... Abrir detalle Copie el nombre Desatar" at bounding box center [270, 337] width 468 height 370
click at [83, 169] on input "text" at bounding box center [282, 168] width 409 height 11
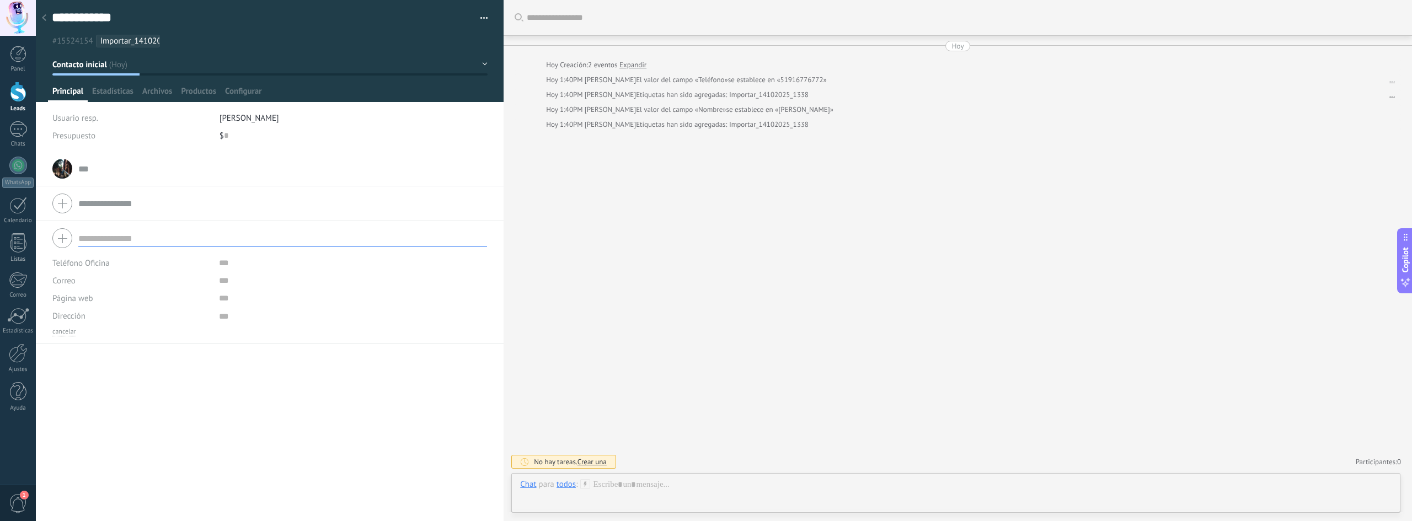
type textarea "***"
click at [237, 213] on input "**********" at bounding box center [301, 211] width 165 height 18
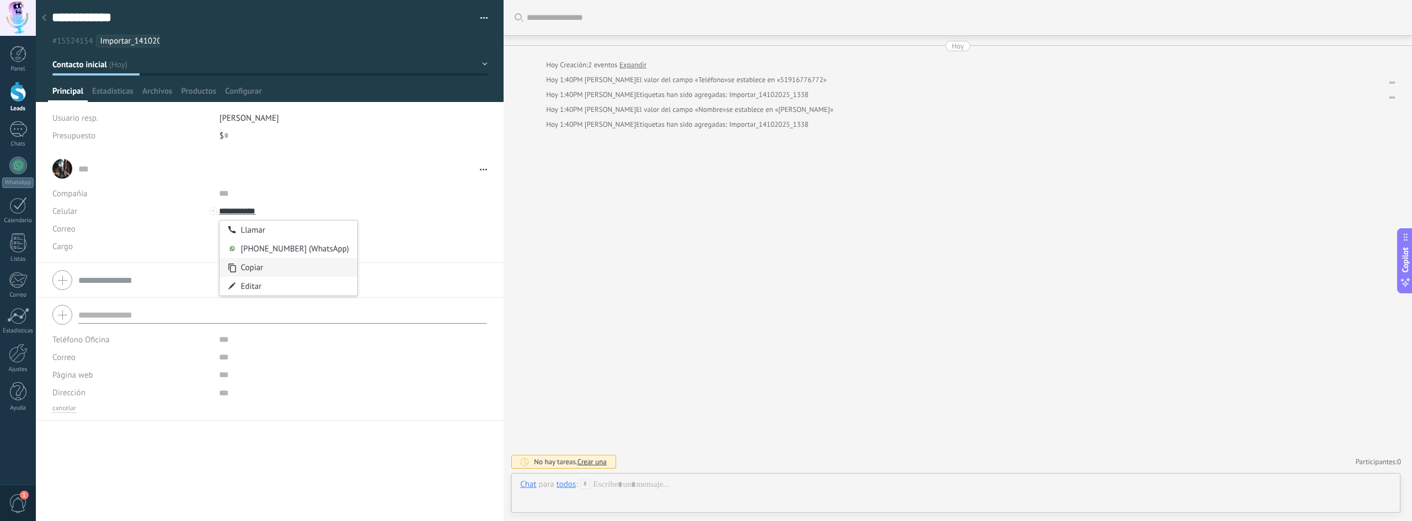
click at [264, 268] on div "Copiar" at bounding box center [288, 267] width 137 height 19
click at [226, 339] on input "text" at bounding box center [301, 340] width 165 height 18
paste input "**********"
click at [220, 342] on input "**********" at bounding box center [301, 340] width 165 height 18
type input "**********"
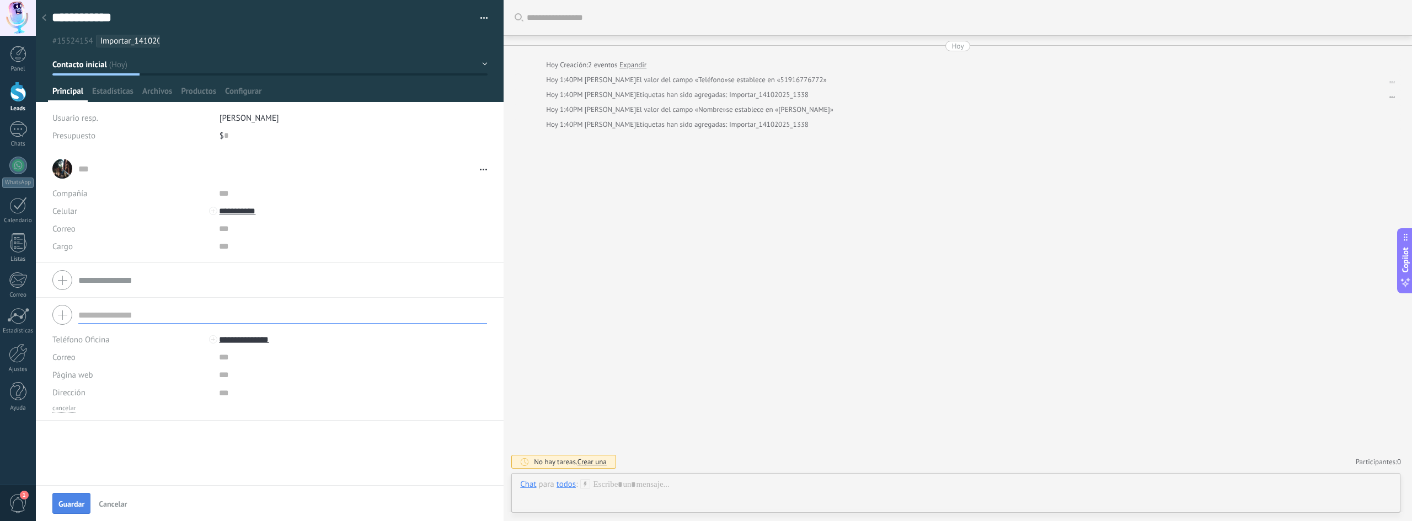
click at [76, 501] on span "Guardar" at bounding box center [71, 504] width 26 height 8
type textarea "***"
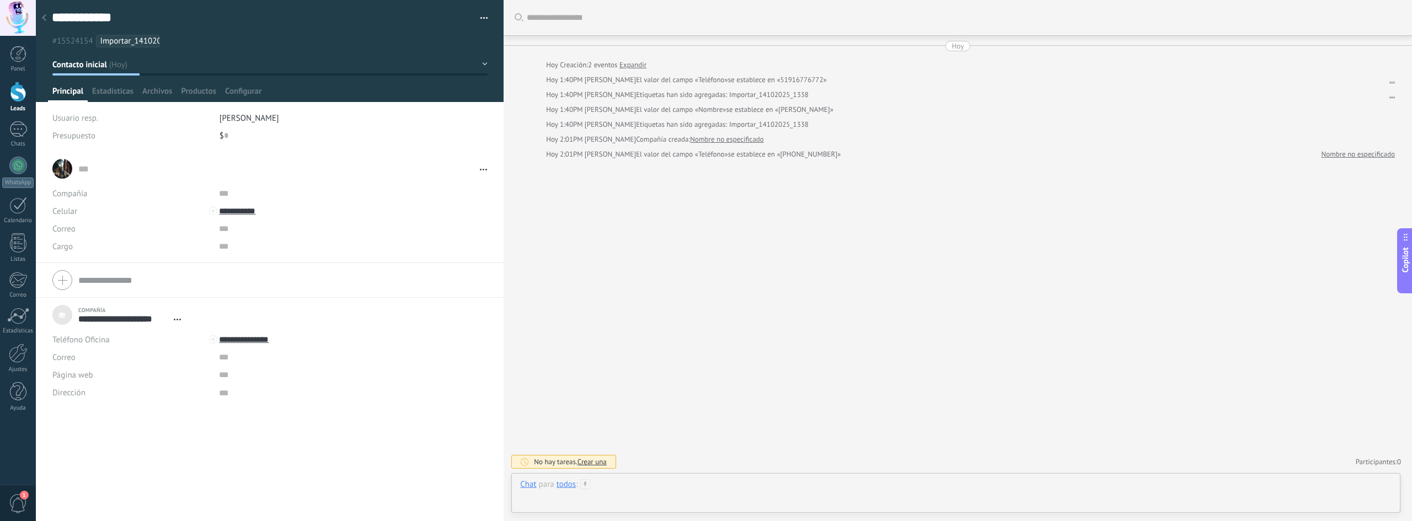
click at [654, 493] on div at bounding box center [956, 495] width 872 height 33
click at [571, 494] on button "Enviar" at bounding box center [551, 493] width 63 height 21
click at [1145, 335] on div "Buscar Carga más [DATE] [DATE] Creación: 2 eventos Expandir [DATE] 1:40PM [PERS…" at bounding box center [958, 260] width 909 height 521
click at [17, 98] on div at bounding box center [18, 92] width 17 height 20
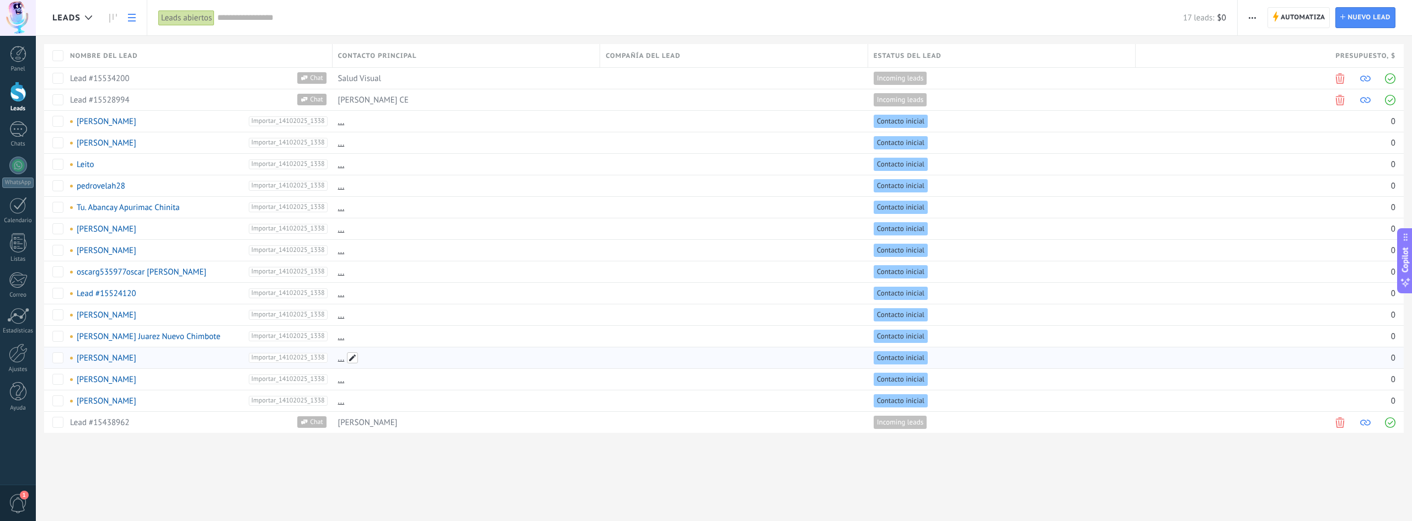
click at [351, 360] on span at bounding box center [352, 358] width 11 height 11
click at [351, 360] on input "text" at bounding box center [422, 358] width 171 height 18
type input "*********"
click at [578, 356] on span "Guardar" at bounding box center [573, 359] width 26 height 8
click at [353, 336] on span at bounding box center [352, 336] width 11 height 11
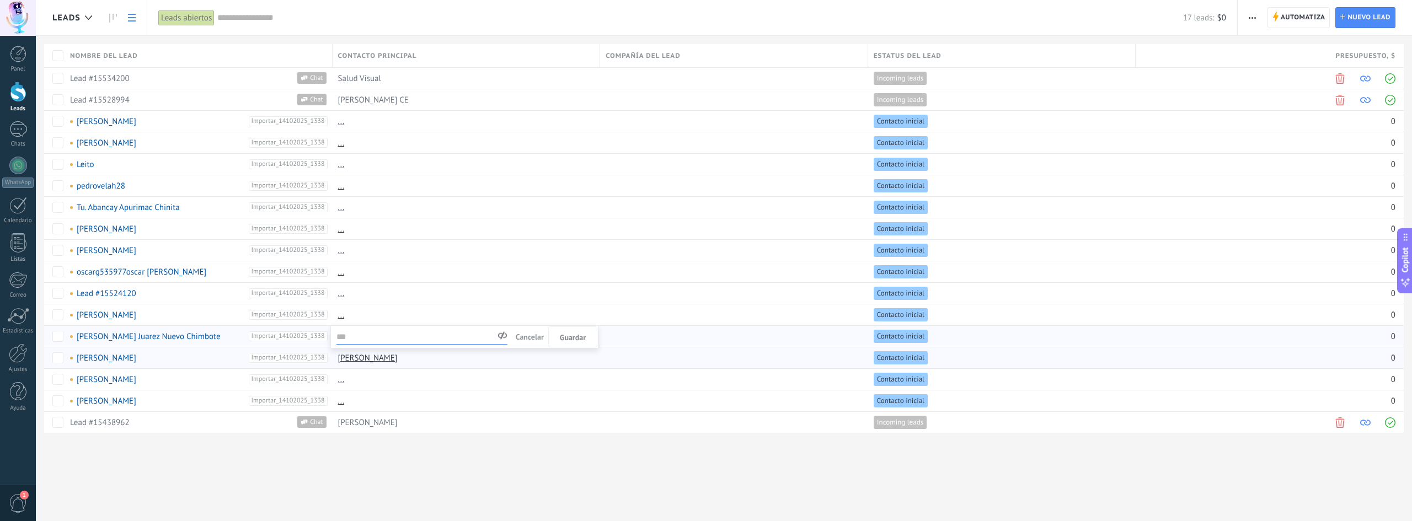
click at [388, 339] on input "text" at bounding box center [422, 336] width 171 height 18
type input "*****"
click at [570, 336] on span "Guardar" at bounding box center [573, 338] width 26 height 8
click at [349, 316] on span at bounding box center [352, 315] width 11 height 11
click at [461, 474] on div "Leads Automatiza Nueva difusión Editar embudo Imprimir Ajustes de la lista Impo…" at bounding box center [724, 260] width 1376 height 521
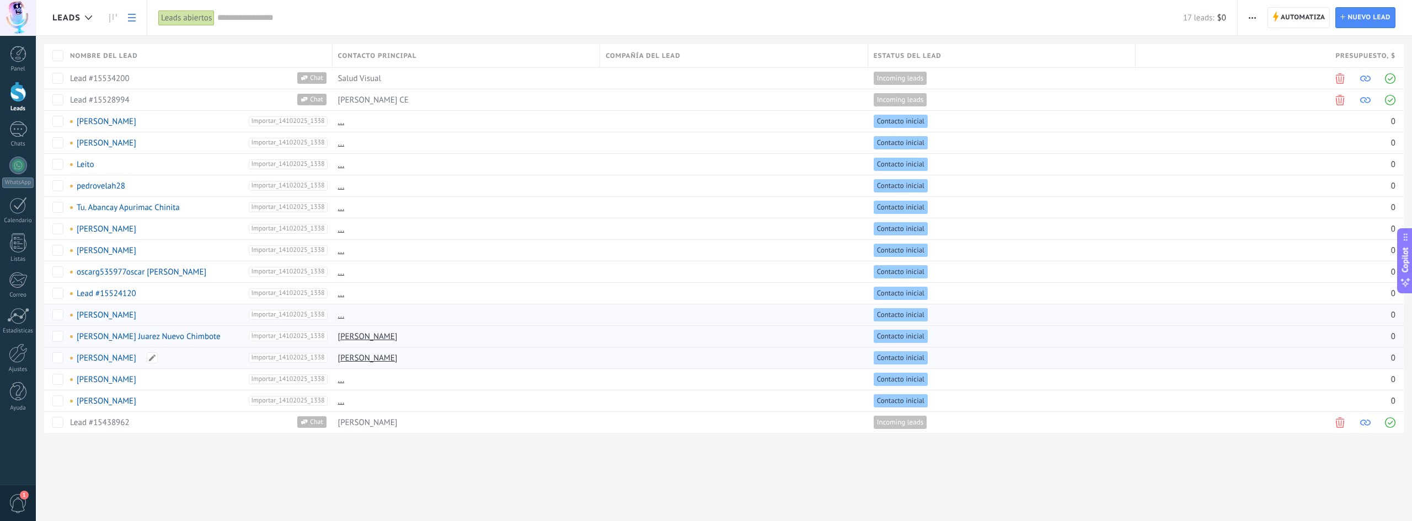
click at [126, 359] on link "[PERSON_NAME]" at bounding box center [107, 358] width 60 height 10
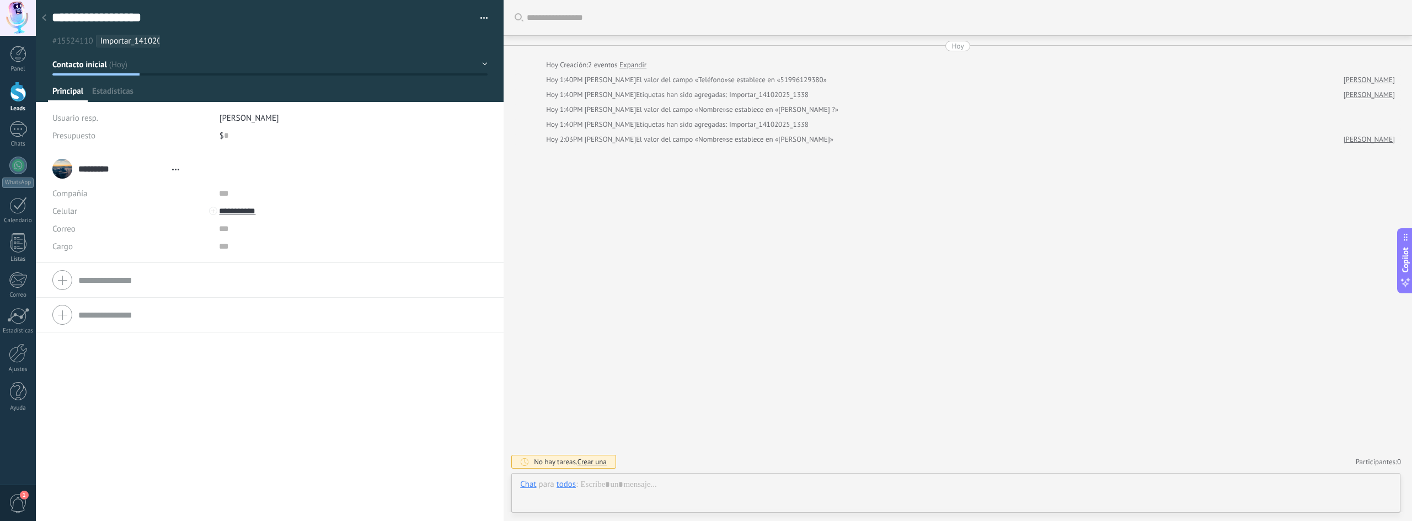
type textarea "**********"
click at [211, 212] on div at bounding box center [213, 211] width 8 height 8
click at [258, 208] on input "**********" at bounding box center [301, 211] width 165 height 18
click at [271, 289] on div "Editar" at bounding box center [288, 286] width 137 height 19
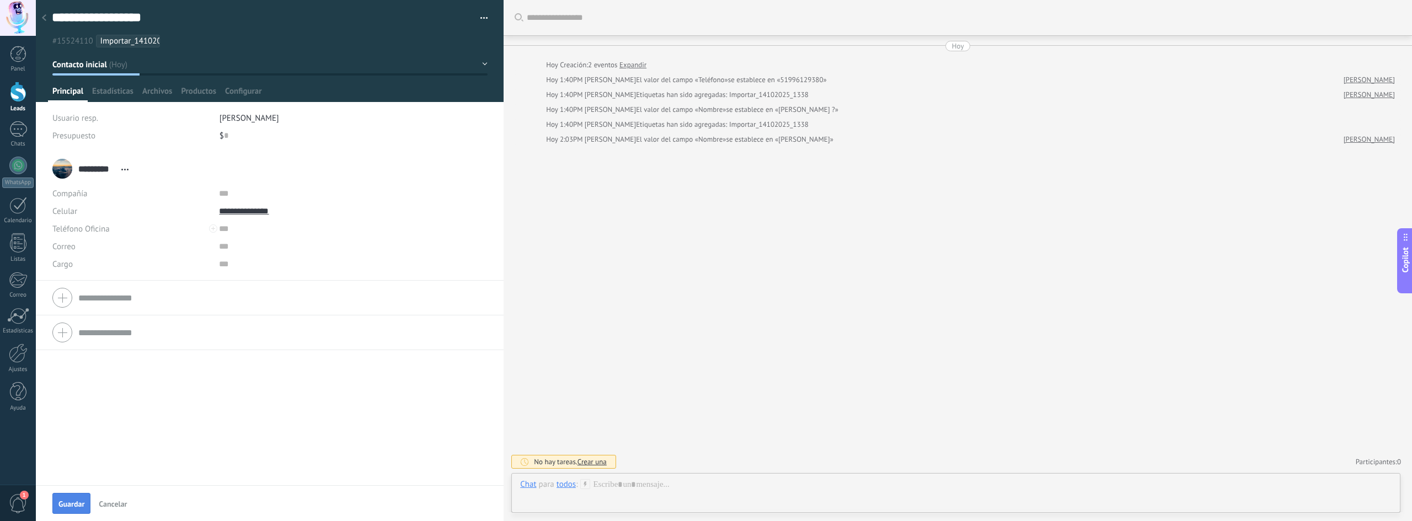
type input "**********"
click at [76, 504] on span "Guardar" at bounding box center [71, 504] width 26 height 8
click at [17, 95] on div at bounding box center [18, 92] width 17 height 20
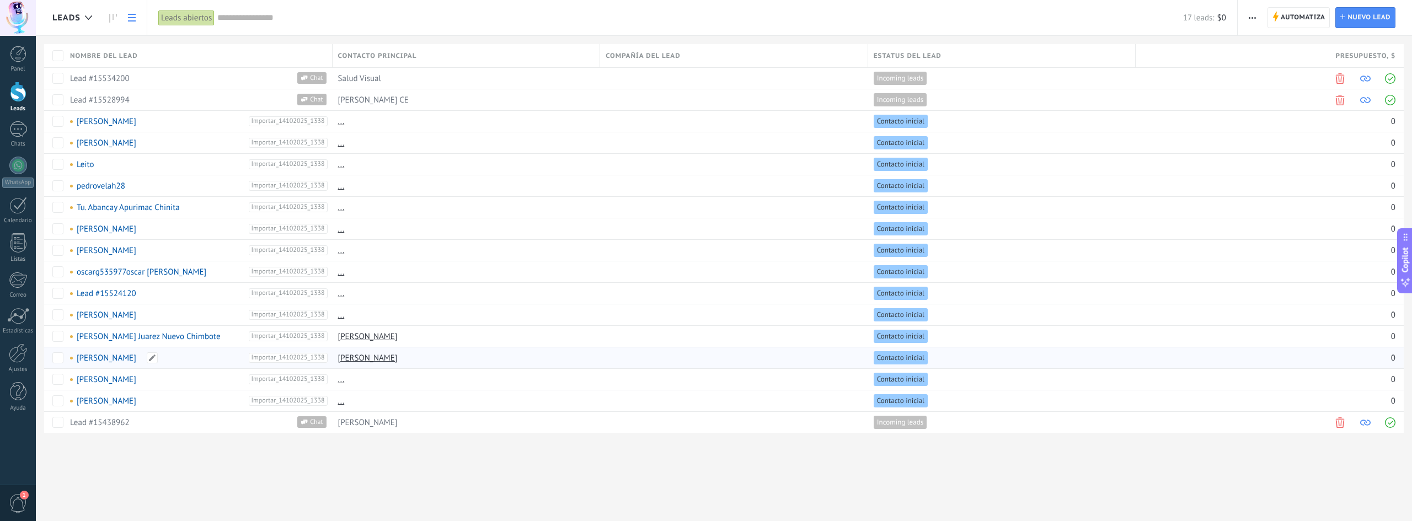
click at [114, 358] on link "[PERSON_NAME]" at bounding box center [107, 358] width 60 height 10
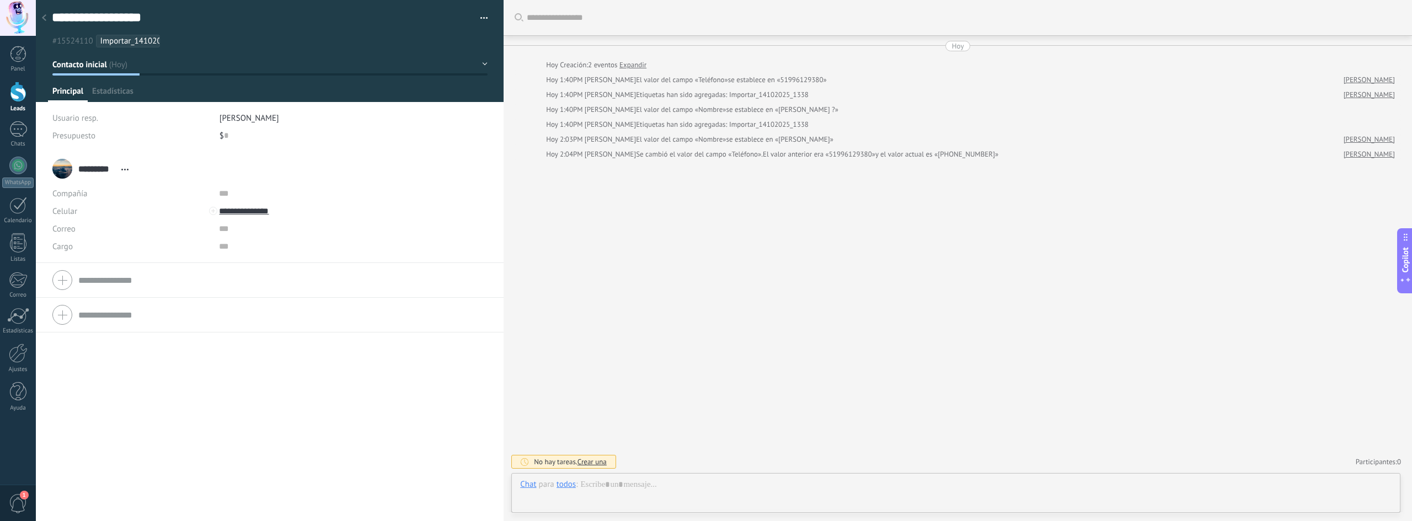
scroll to position [17, 0]
click at [14, 100] on div at bounding box center [18, 92] width 17 height 20
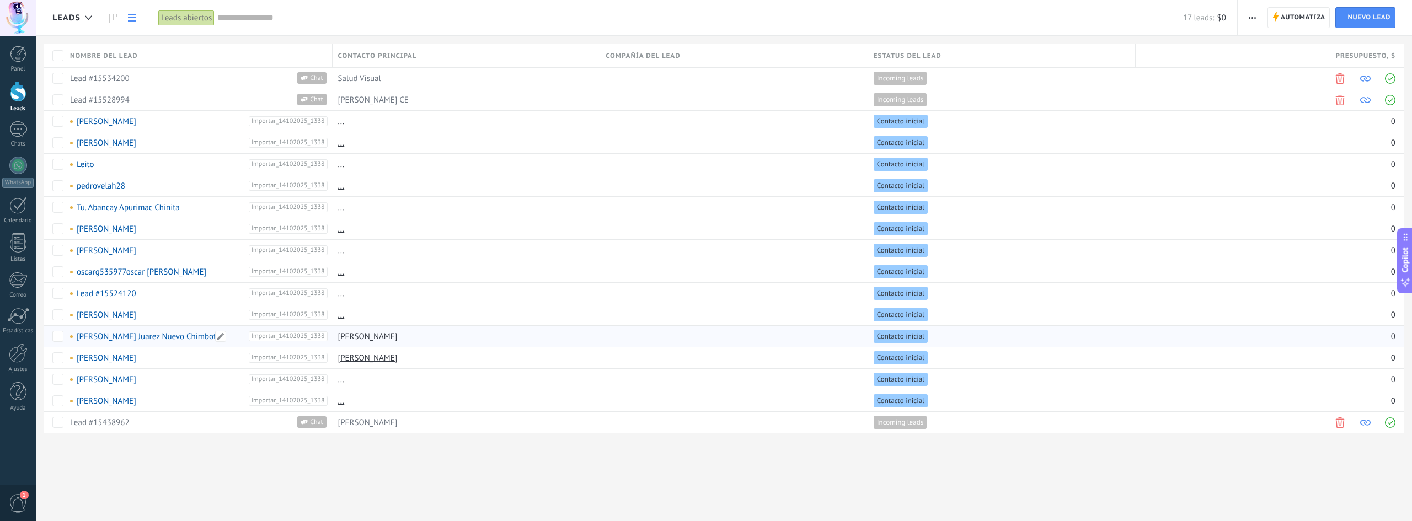
click at [137, 338] on link "[PERSON_NAME] Juarez Nuevo Chimbote" at bounding box center [149, 337] width 144 height 10
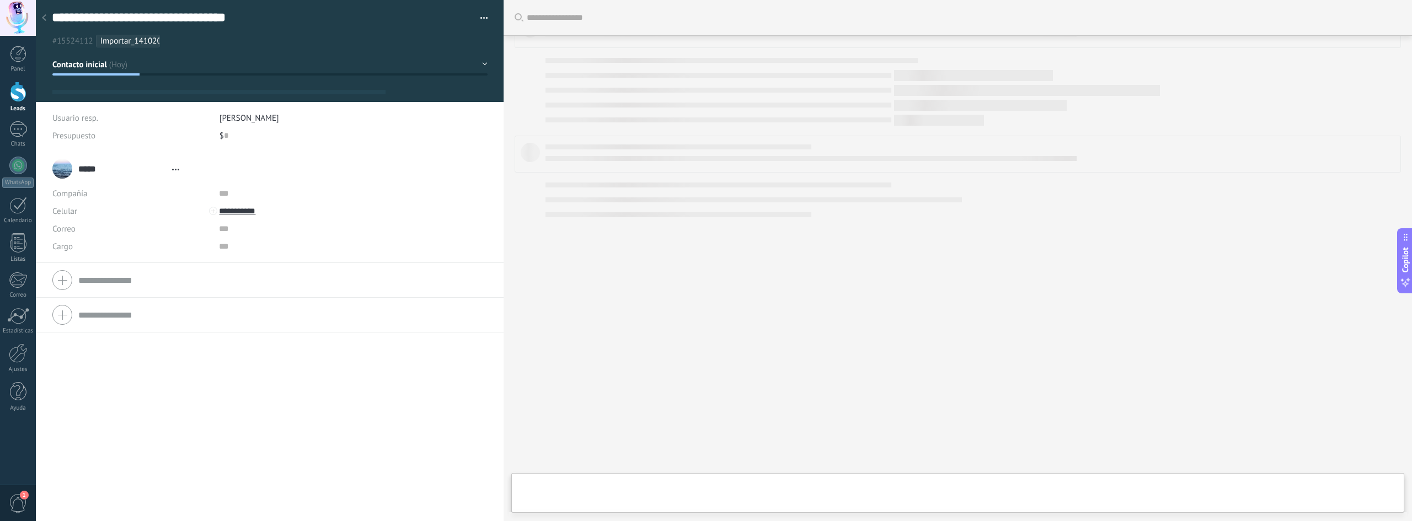
type textarea "**********"
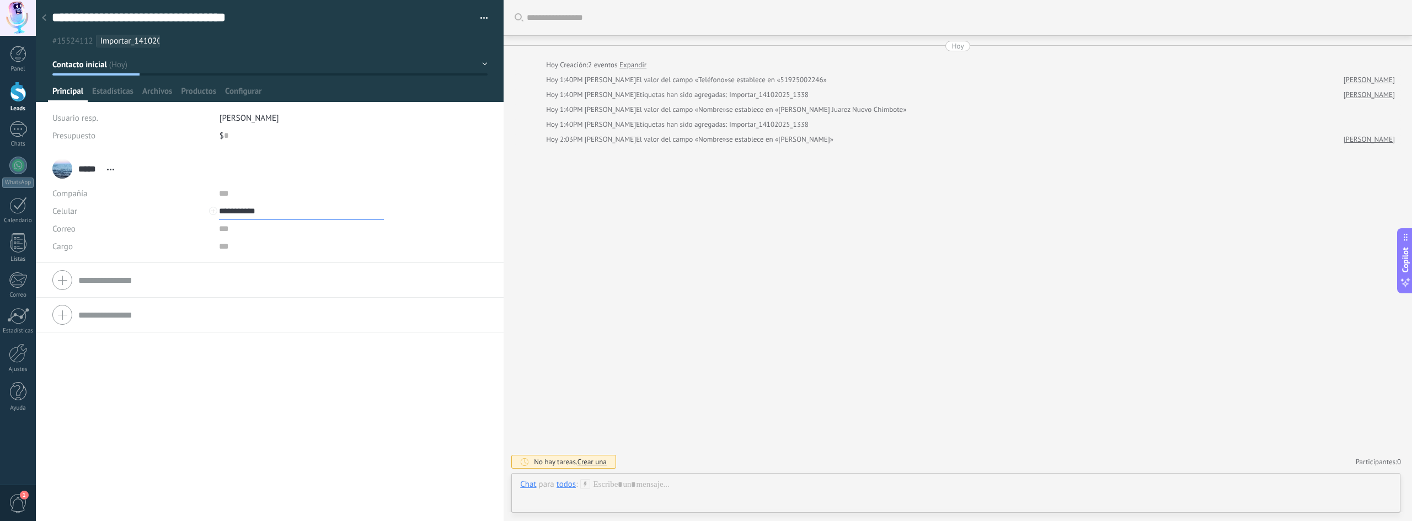
click at [238, 210] on input "**********" at bounding box center [301, 211] width 165 height 18
click at [252, 286] on div "Editar" at bounding box center [288, 286] width 137 height 19
type input "**********"
click at [69, 506] on span "Guardar" at bounding box center [71, 504] width 26 height 8
click at [18, 99] on div at bounding box center [18, 92] width 17 height 20
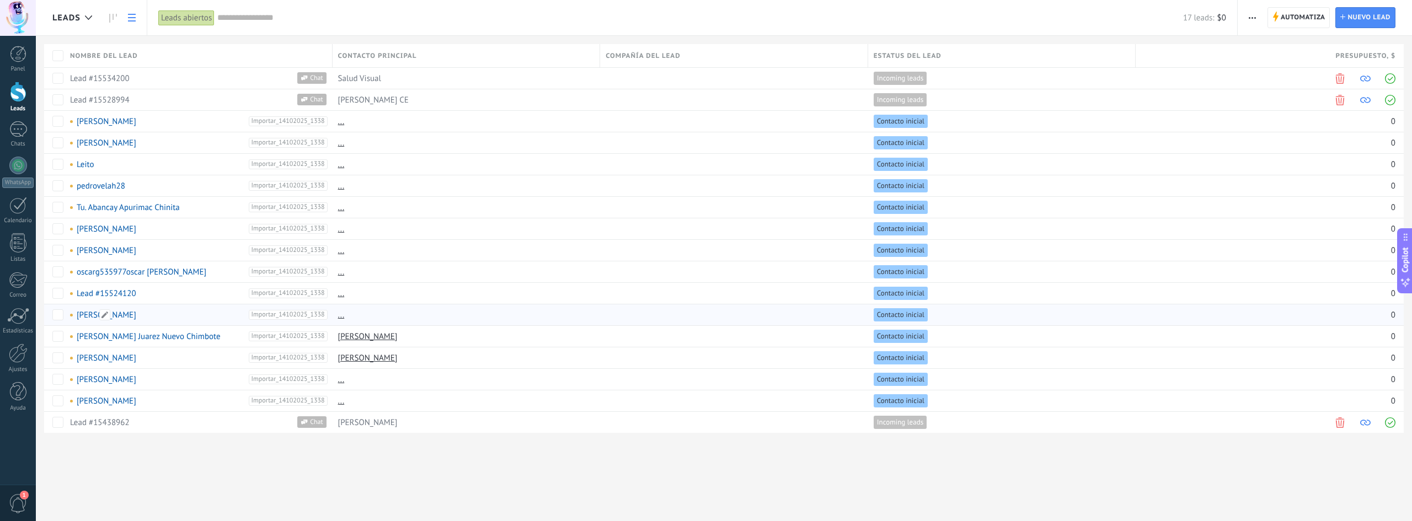
click at [90, 317] on link "[PERSON_NAME]" at bounding box center [107, 315] width 60 height 10
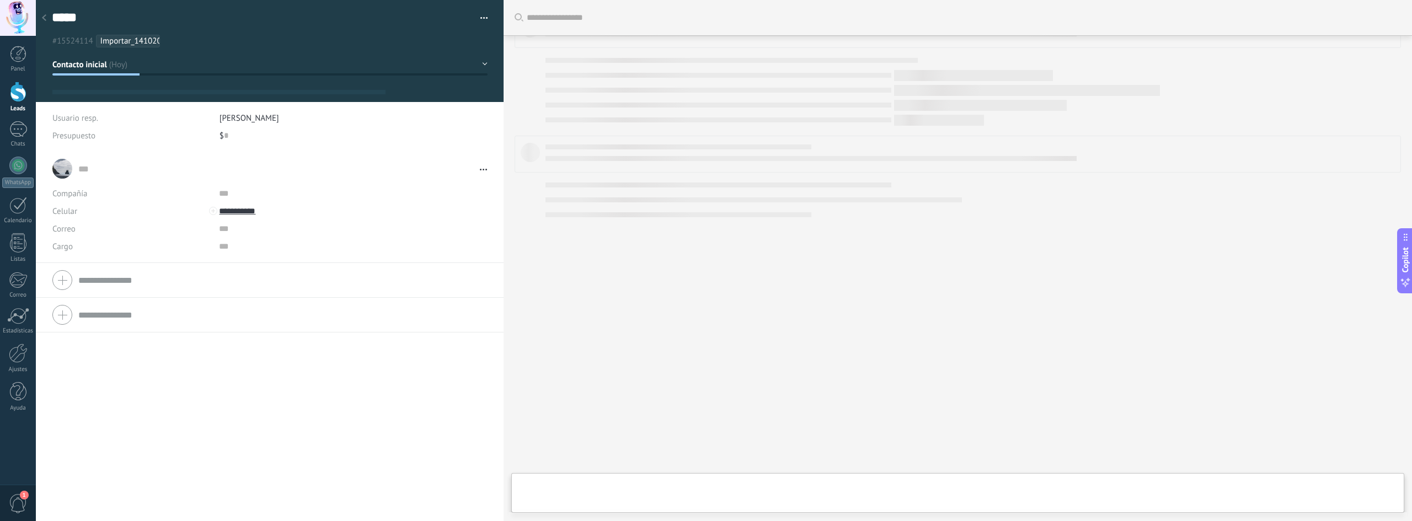
type textarea "*****"
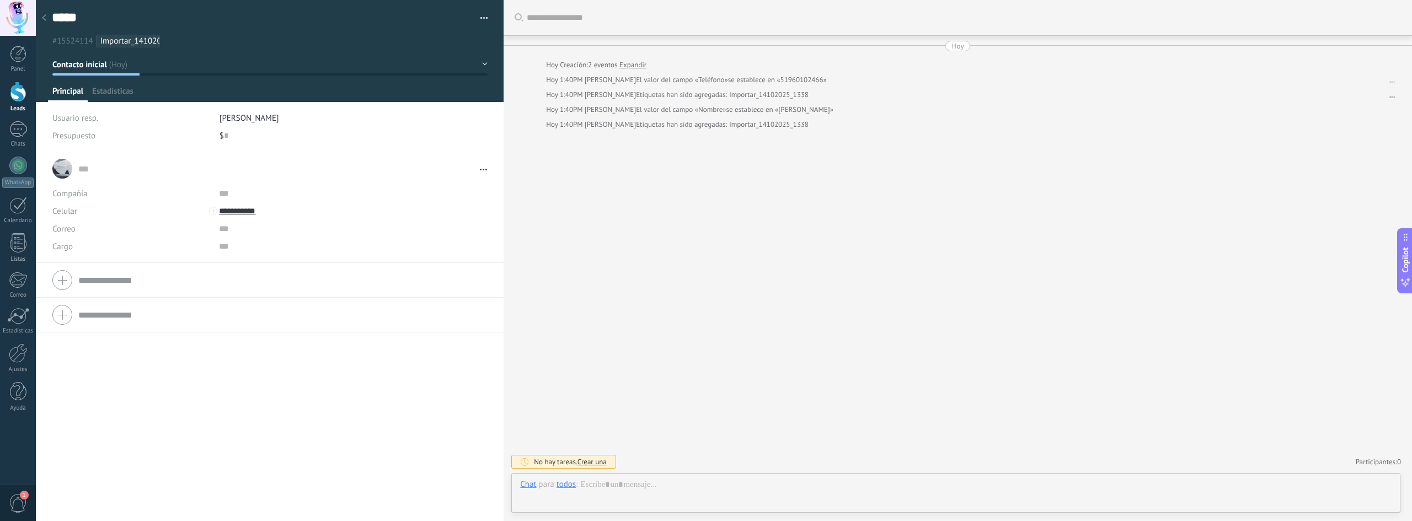
scroll to position [17, 0]
click at [230, 212] on input "**********" at bounding box center [301, 211] width 165 height 18
click at [252, 286] on div "Editar" at bounding box center [288, 286] width 137 height 19
type input "**********"
click at [70, 508] on span "Guardar" at bounding box center [71, 504] width 26 height 8
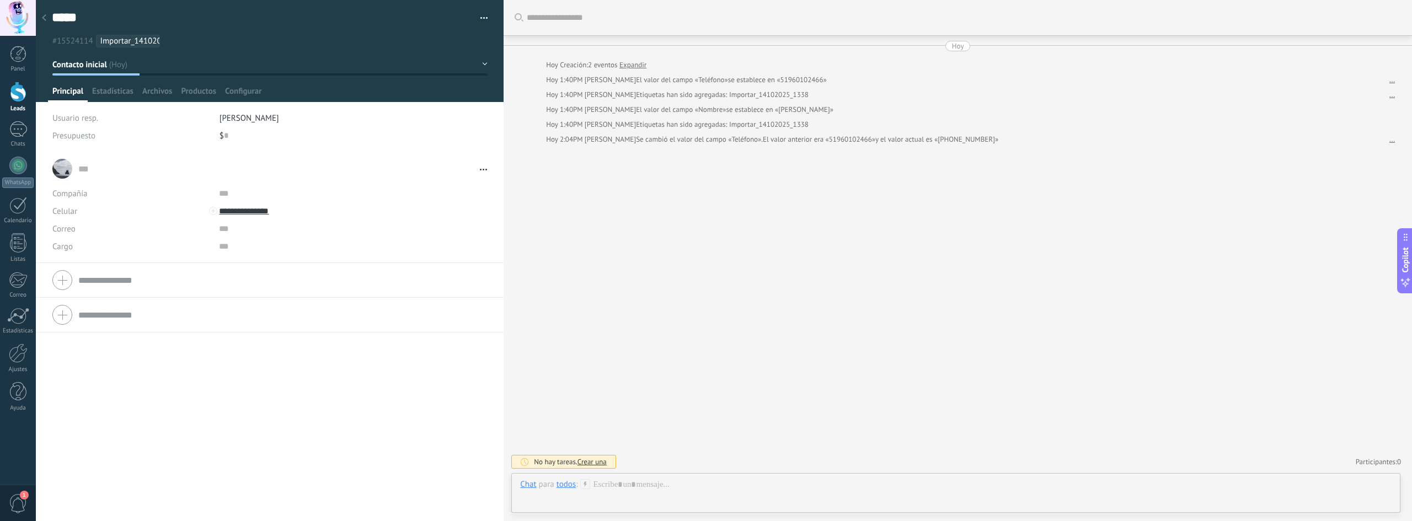
click at [18, 97] on div at bounding box center [18, 92] width 17 height 20
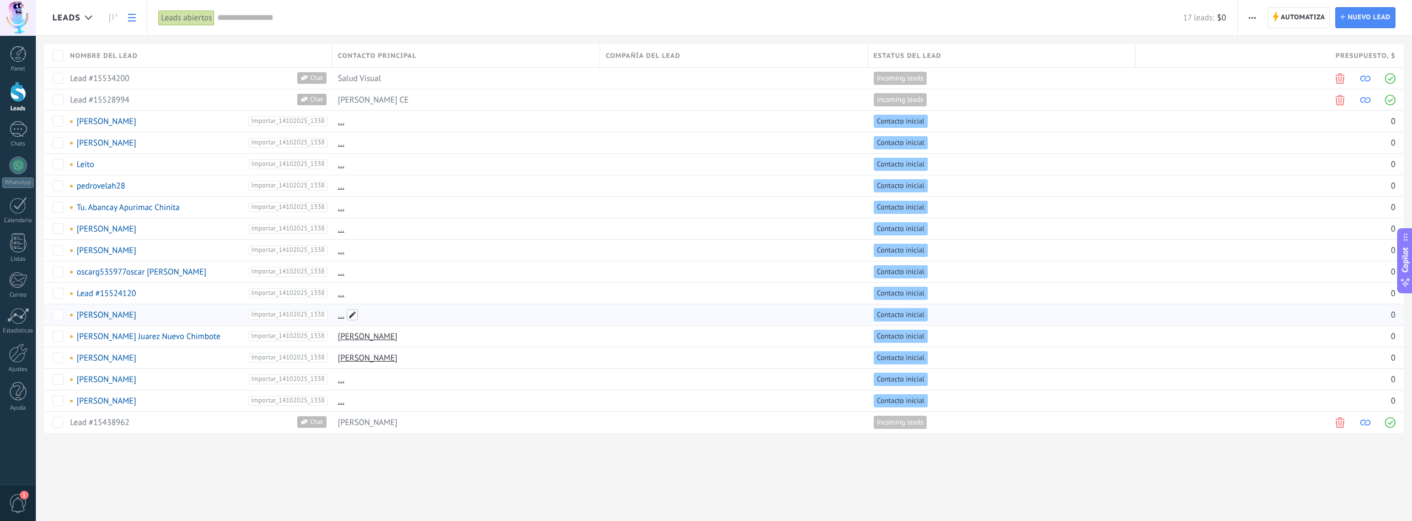
click at [352, 317] on span at bounding box center [352, 315] width 11 height 11
click at [439, 318] on input "text" at bounding box center [422, 315] width 171 height 18
type input "*****"
click at [569, 312] on span "Guardar" at bounding box center [573, 316] width 26 height 8
click at [551, 461] on div "Leads Automatiza Nueva difusión Editar embudo Imprimir Ajustes de la lista Impo…" at bounding box center [724, 234] width 1376 height 469
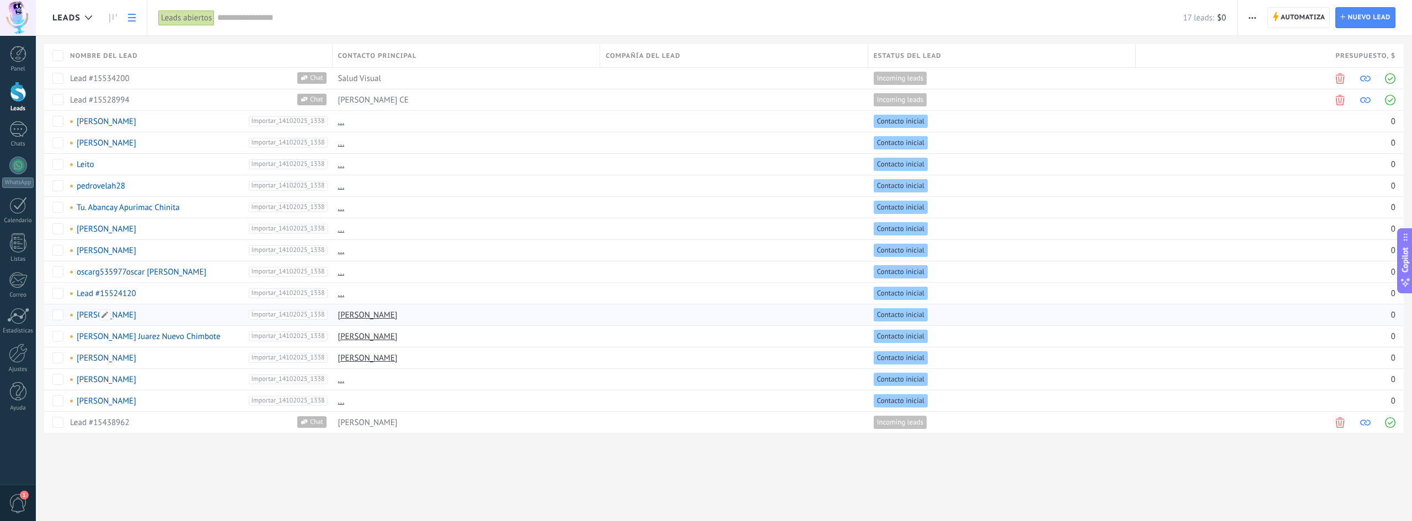
click at [87, 316] on link "[PERSON_NAME]" at bounding box center [107, 315] width 60 height 10
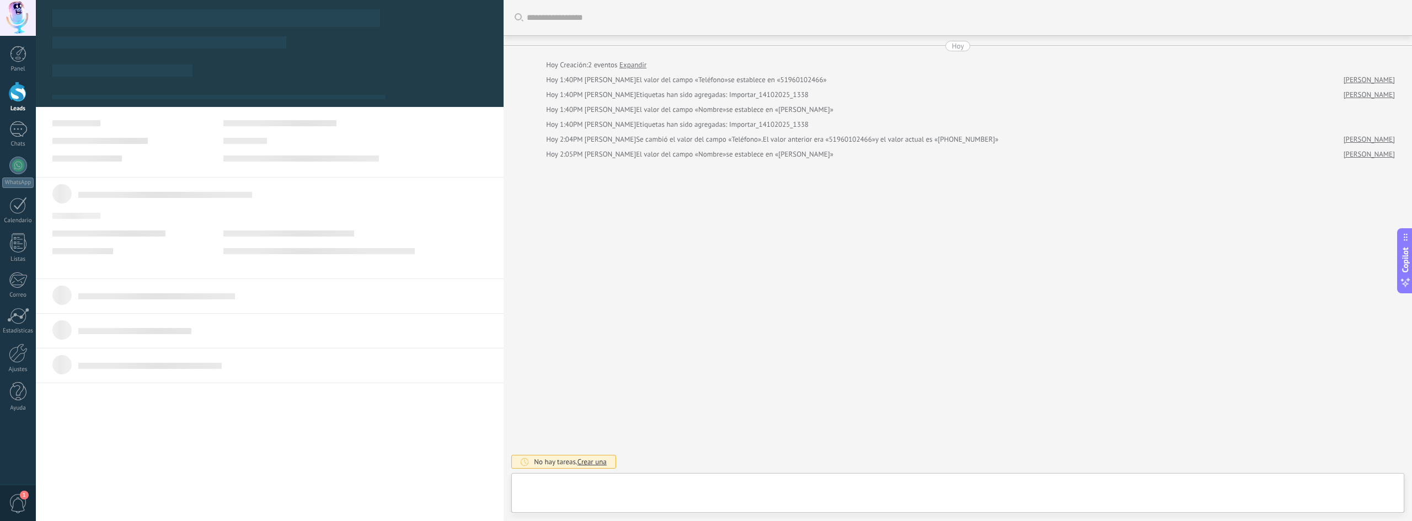
type textarea "*****"
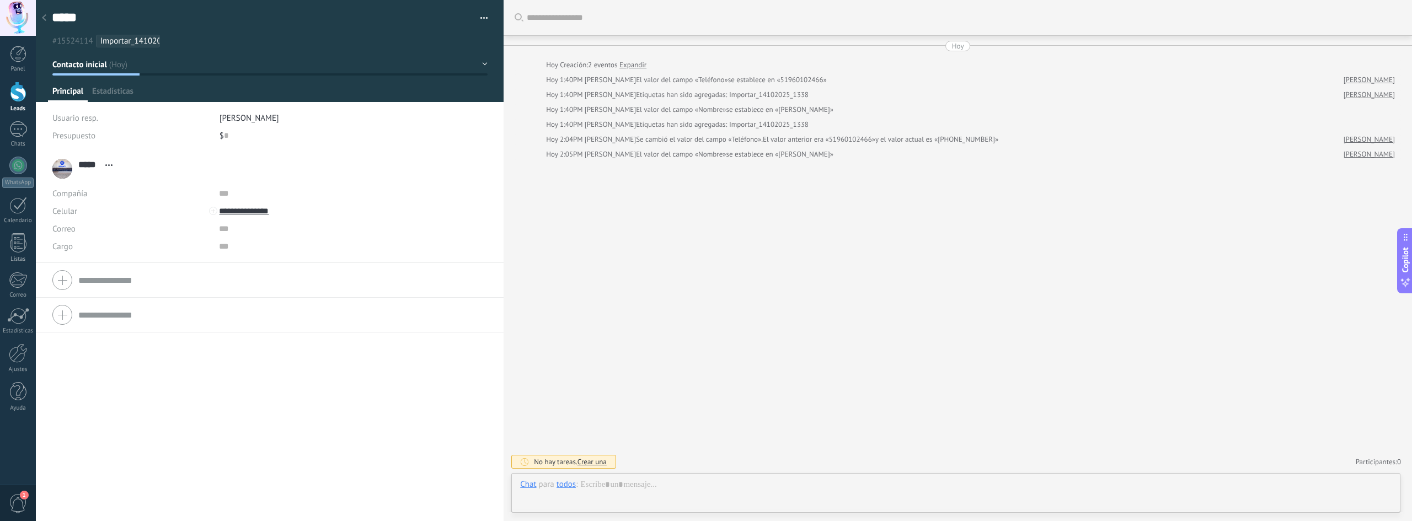
scroll to position [17, 0]
click at [681, 493] on div at bounding box center [956, 495] width 872 height 33
click at [558, 492] on span "Enviar" at bounding box center [552, 494] width 19 height 8
click at [116, 87] on span "Estadísticas" at bounding box center [112, 94] width 41 height 16
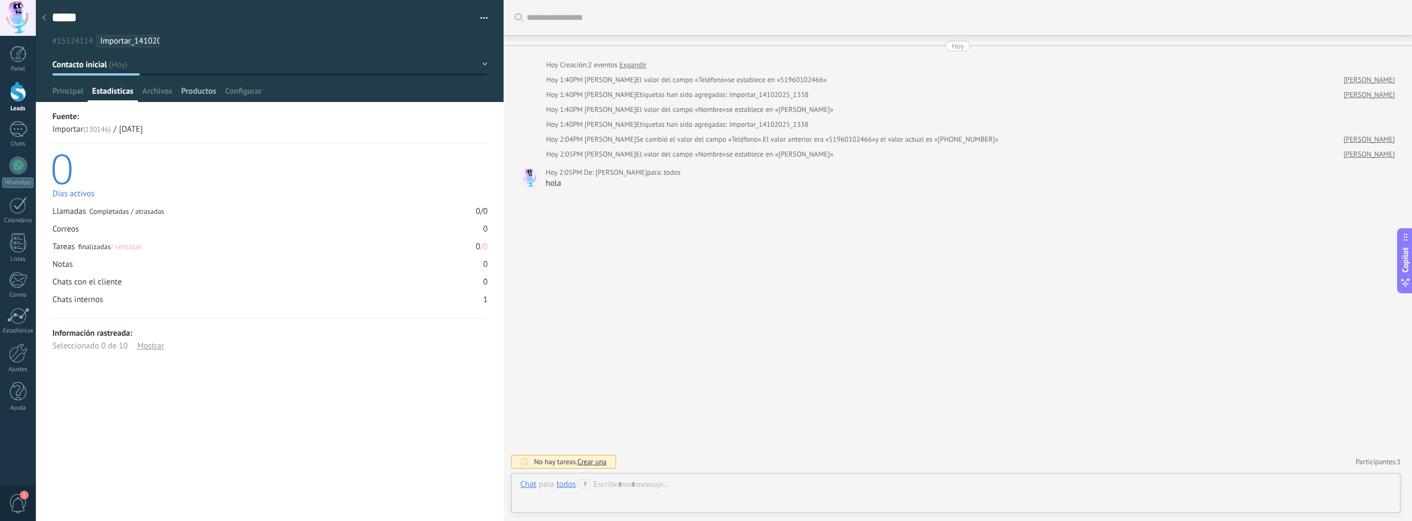
click at [177, 87] on div "Productos" at bounding box center [199, 94] width 44 height 16
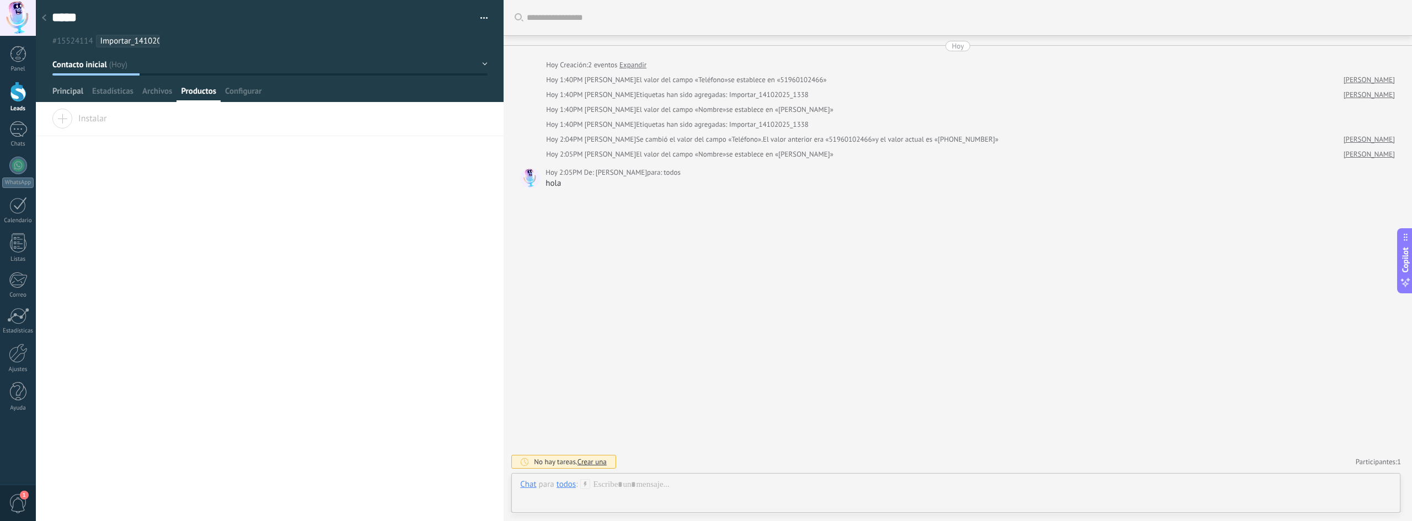
click at [52, 97] on span "Principal" at bounding box center [67, 94] width 31 height 16
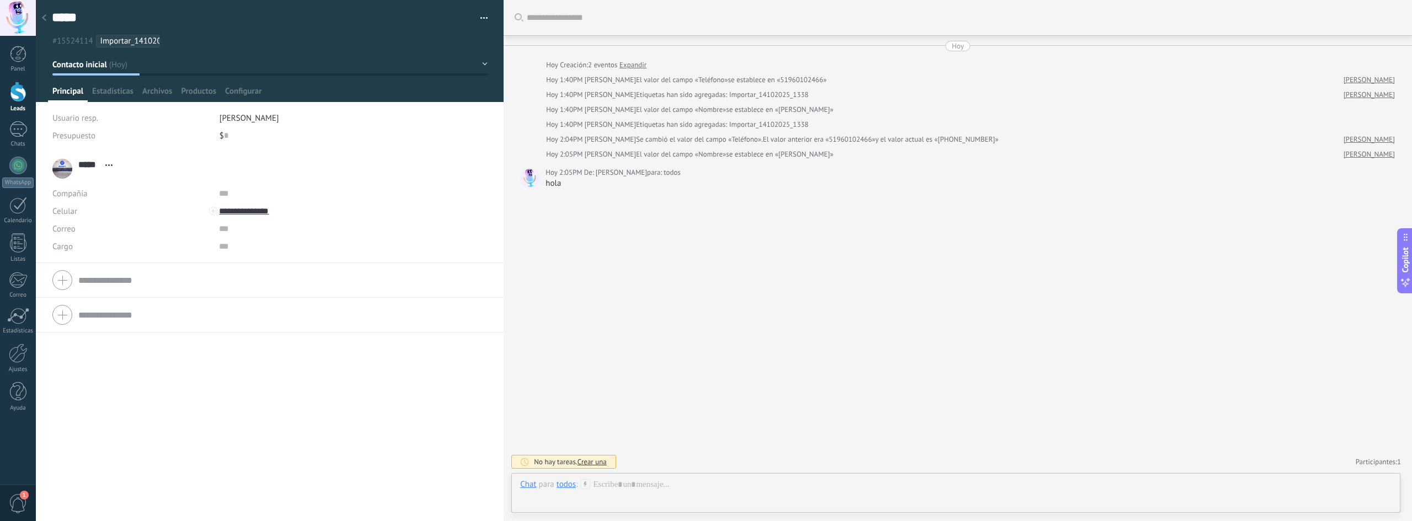
click at [24, 102] on link "Leads" at bounding box center [18, 97] width 36 height 31
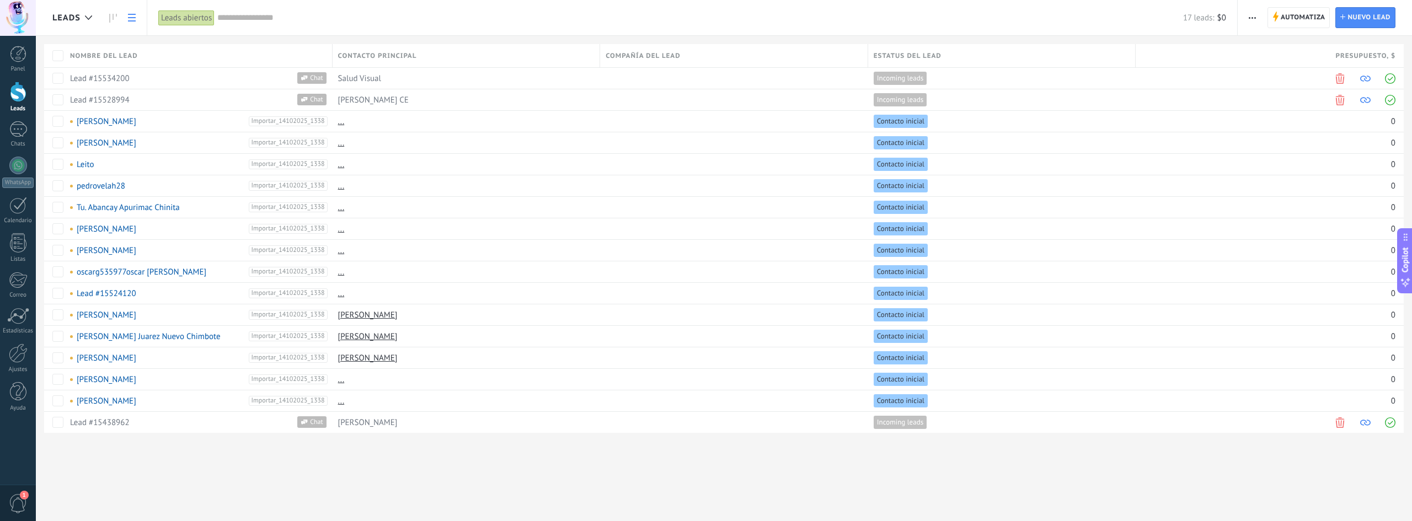
click at [1252, 16] on span "button" at bounding box center [1252, 17] width 7 height 21
click at [1278, 133] on span "Importar" at bounding box center [1274, 136] width 31 height 22
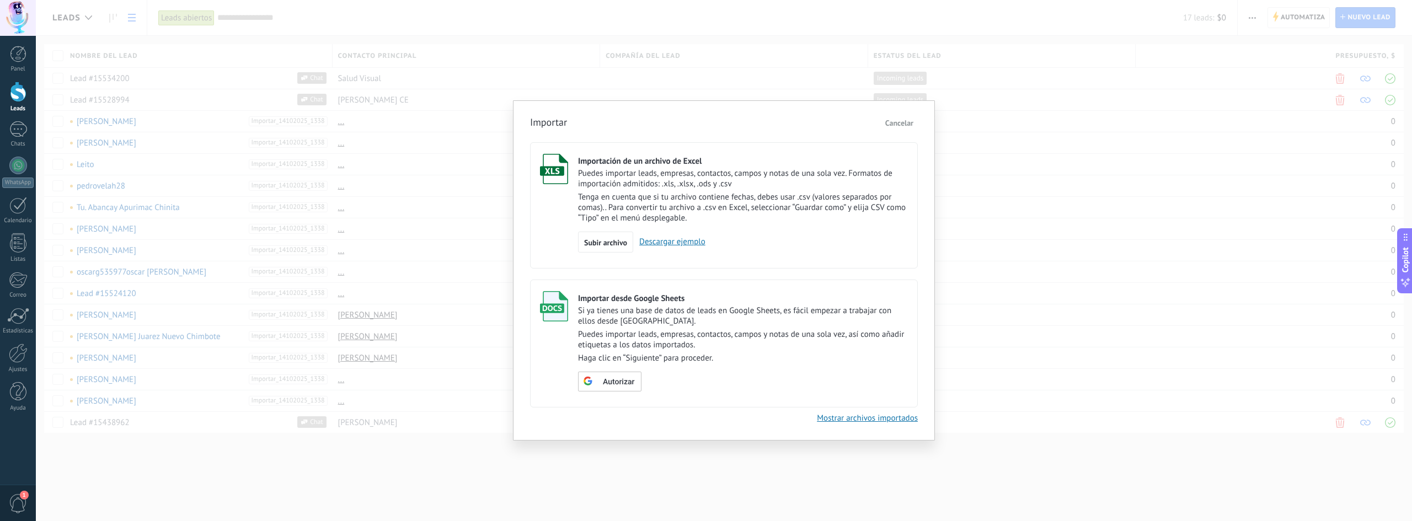
click at [855, 418] on link "Mostrar archivos importados" at bounding box center [867, 418] width 101 height 10
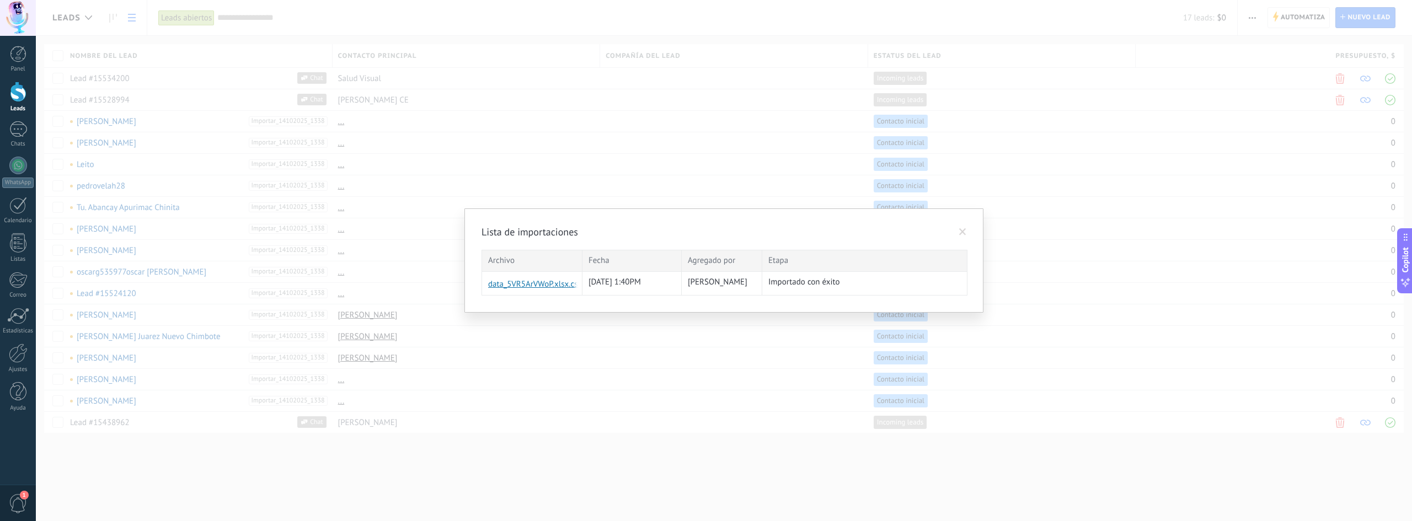
click at [530, 284] on link "data_5VR5ArVWoP.xlsx.csv" at bounding box center [508, 284] width 41 height 11
click at [812, 285] on span "Importado con éxito" at bounding box center [805, 282] width 72 height 10
click at [964, 231] on span at bounding box center [962, 232] width 7 height 8
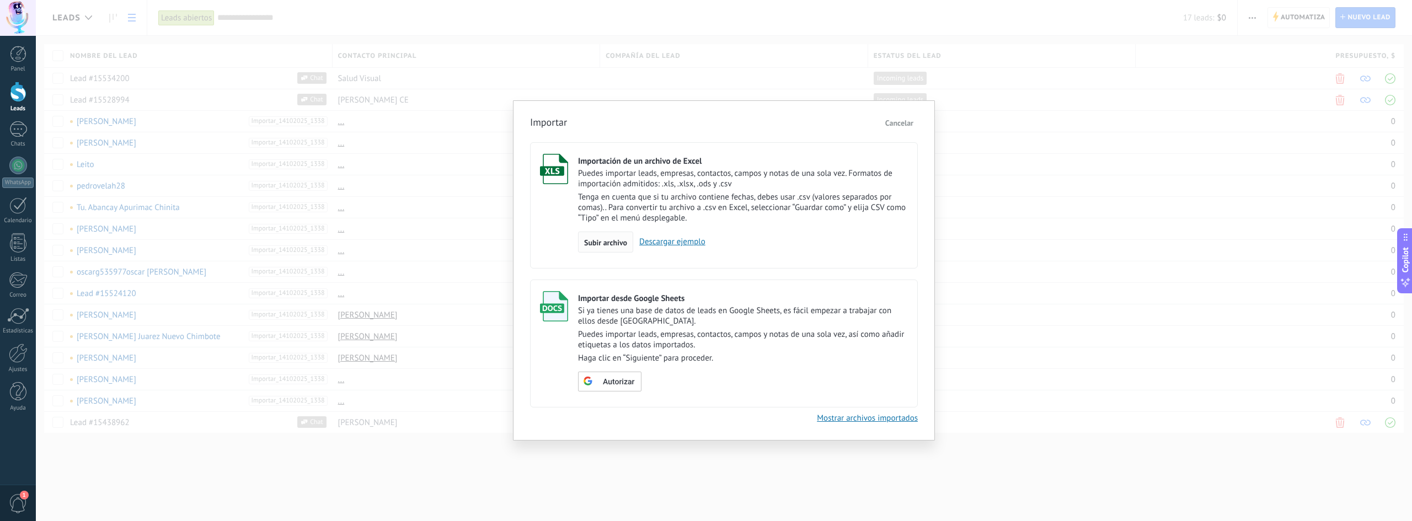
click at [603, 244] on span "Subir archivo" at bounding box center [605, 243] width 43 height 8
click at [0, 0] on input "Importación de un archivo de Excel Puedes importar leads, empresas, contactos, …" at bounding box center [0, 0] width 0 height 0
click at [927, 367] on div "Importar Cancelar Importación de un archivo de Excel Puedes importar leads, emp…" at bounding box center [724, 270] width 422 height 340
click at [601, 241] on span "Subir archivo" at bounding box center [605, 243] width 43 height 8
click at [0, 0] on input "Importación de un archivo de Excel Puedes importar leads, empresas, contactos, …" at bounding box center [0, 0] width 0 height 0
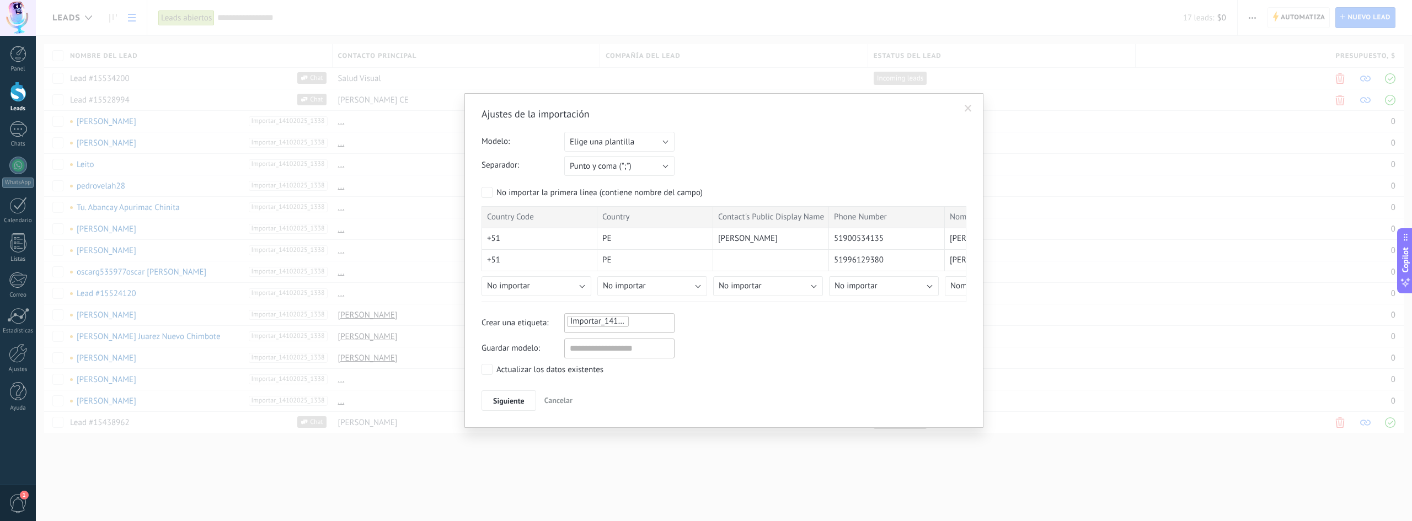
click at [636, 322] on ul "Importar_14102025_1411" at bounding box center [604, 321] width 77 height 13
type input "**********"
click at [616, 344] on span "crear etiqueta Lista de 20" at bounding box center [621, 344] width 103 height 10
click at [751, 342] on div "Crear una etiqueta: Lista de 20 Importar_14102025_1338 Lista de 20" at bounding box center [724, 329] width 485 height 33
click at [793, 356] on div "Guardar modelo:" at bounding box center [724, 349] width 485 height 20
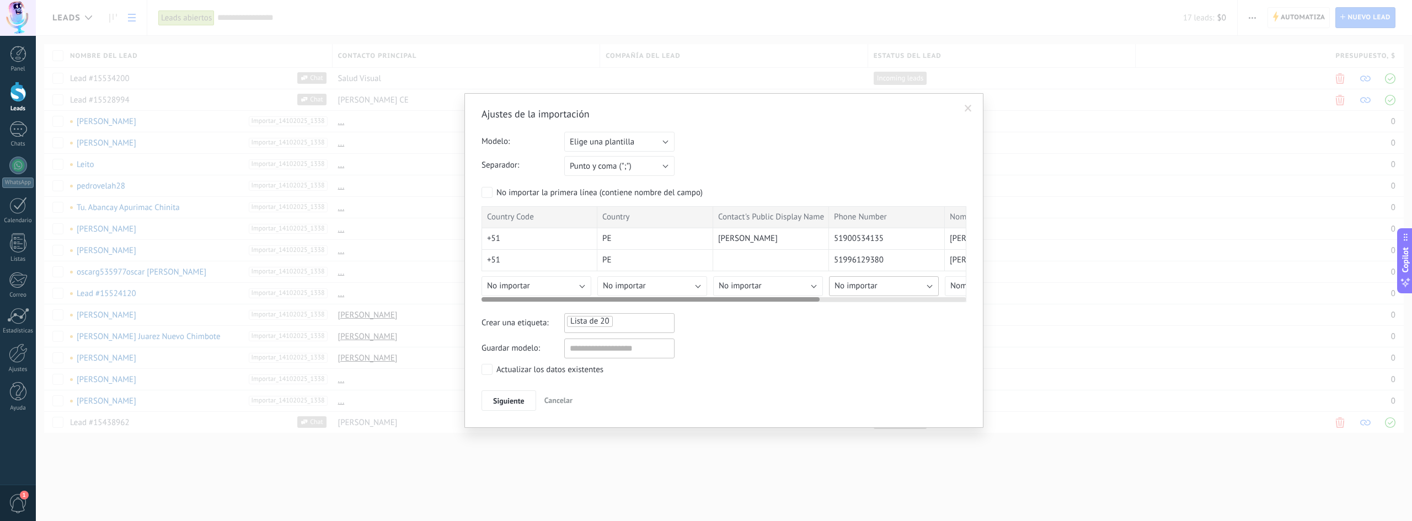
click at [931, 286] on button "No importar" at bounding box center [884, 286] width 110 height 20
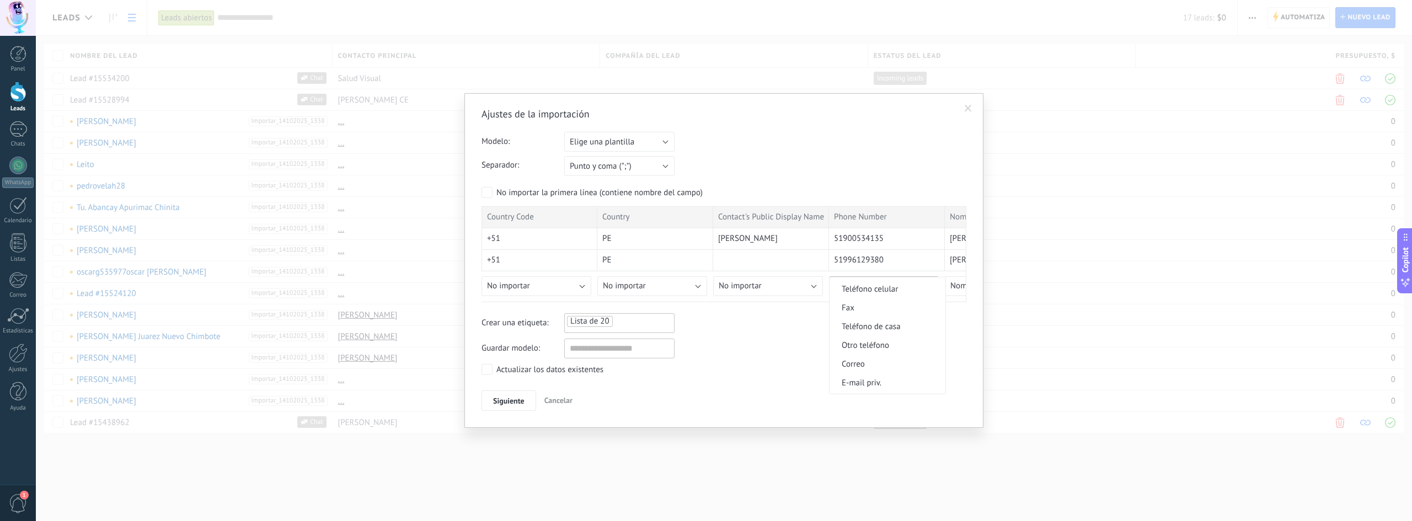
scroll to position [276, 0]
click at [950, 371] on div "Actualizar los datos existentes" at bounding box center [724, 371] width 485 height 14
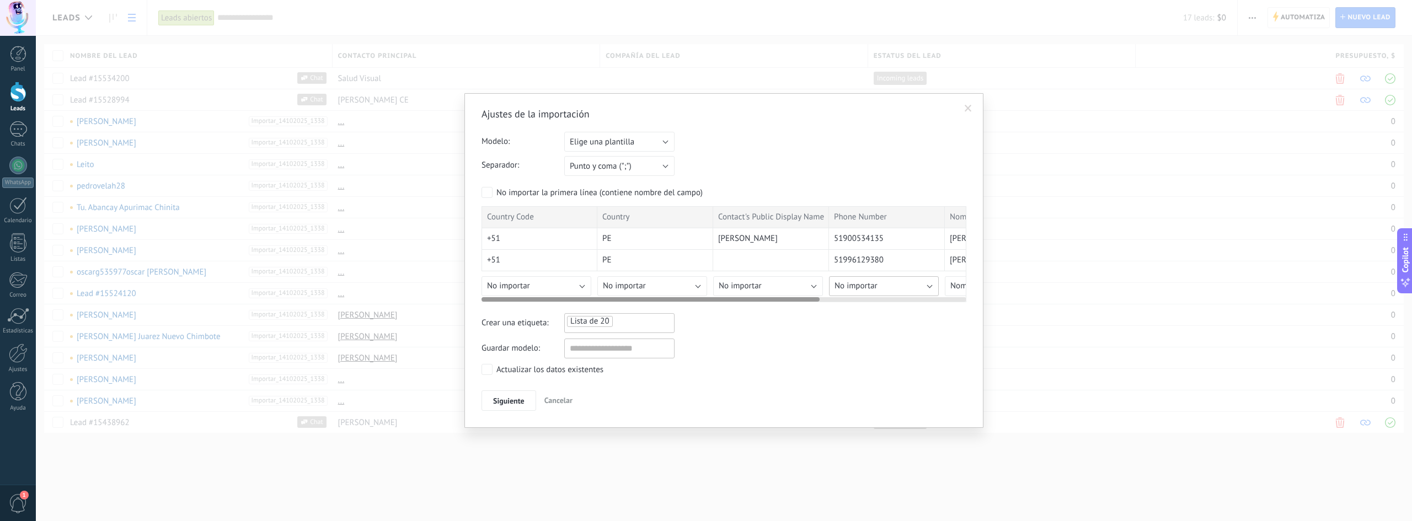
click at [927, 285] on button "No importar" at bounding box center [884, 286] width 110 height 20
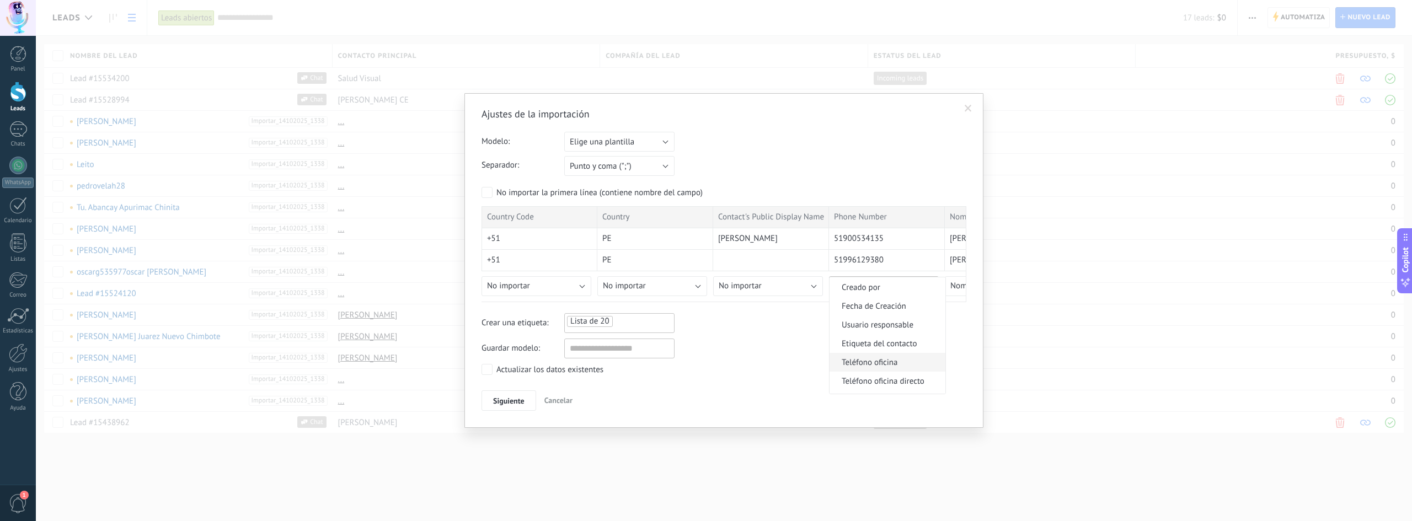
scroll to position [221, 0]
click at [895, 306] on span "Teléfono oficina" at bounding box center [886, 307] width 113 height 10
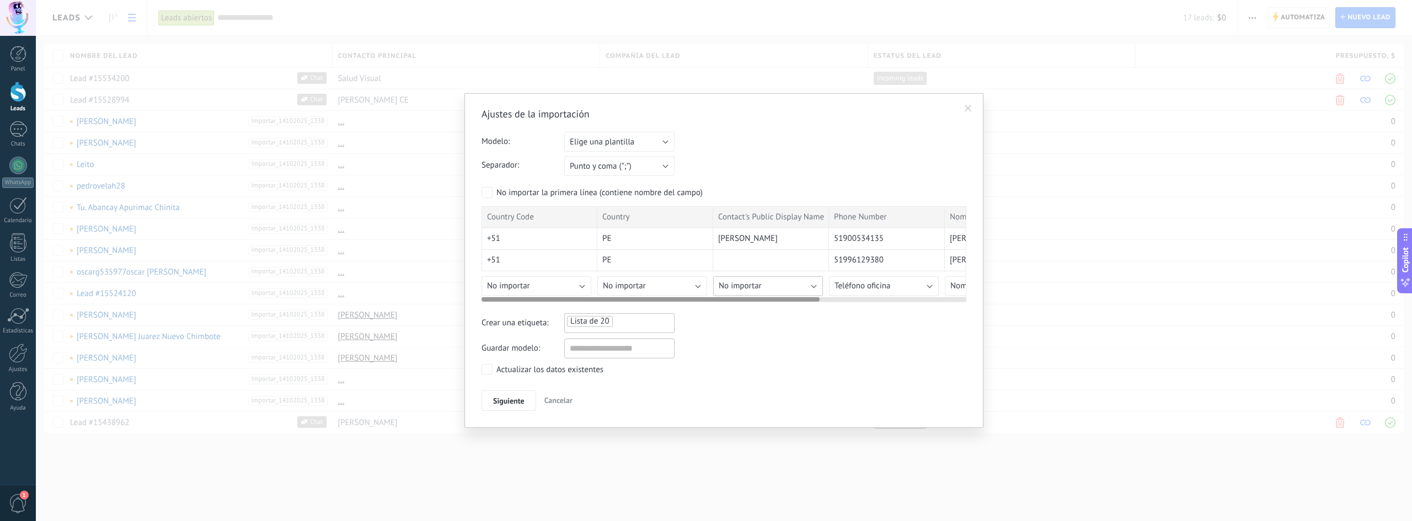
click at [815, 289] on button "No importar" at bounding box center [768, 286] width 110 height 20
click at [959, 383] on div "Ajustes de la importación Modelo: Elige una plantilla Prueba 50 leads Elige una…" at bounding box center [724, 259] width 485 height 303
click at [808, 285] on button "No importar" at bounding box center [768, 286] width 110 height 20
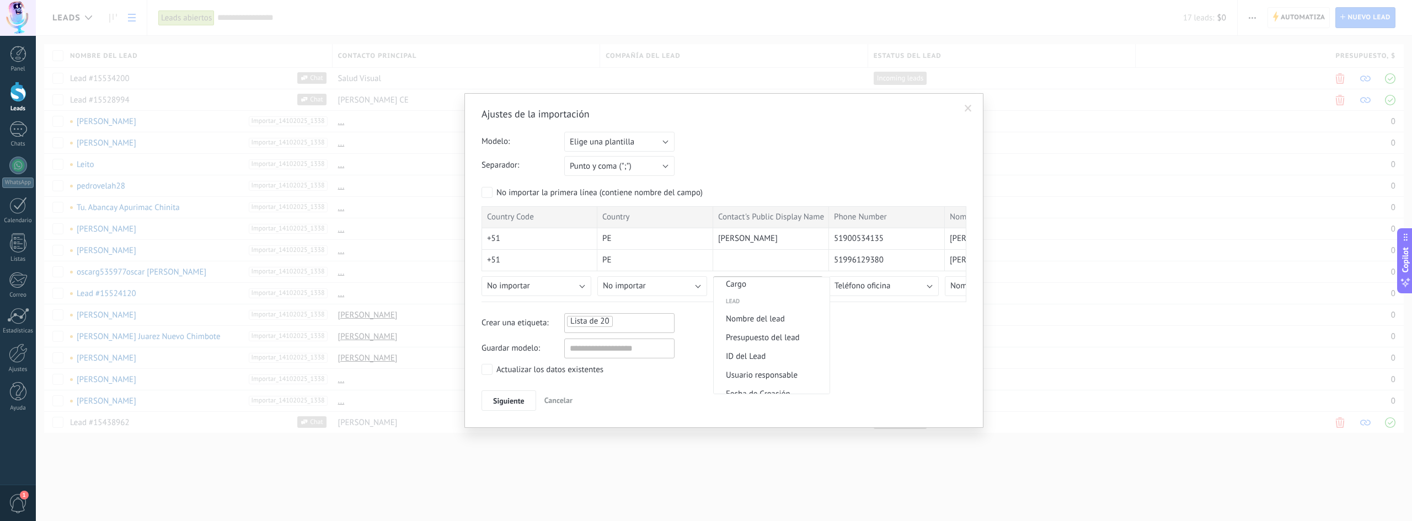
scroll to position [386, 0]
click at [793, 342] on span "Nombre del lead" at bounding box center [770, 345] width 113 height 10
click at [823, 398] on div "Siguiente Cancelar" at bounding box center [724, 401] width 485 height 21
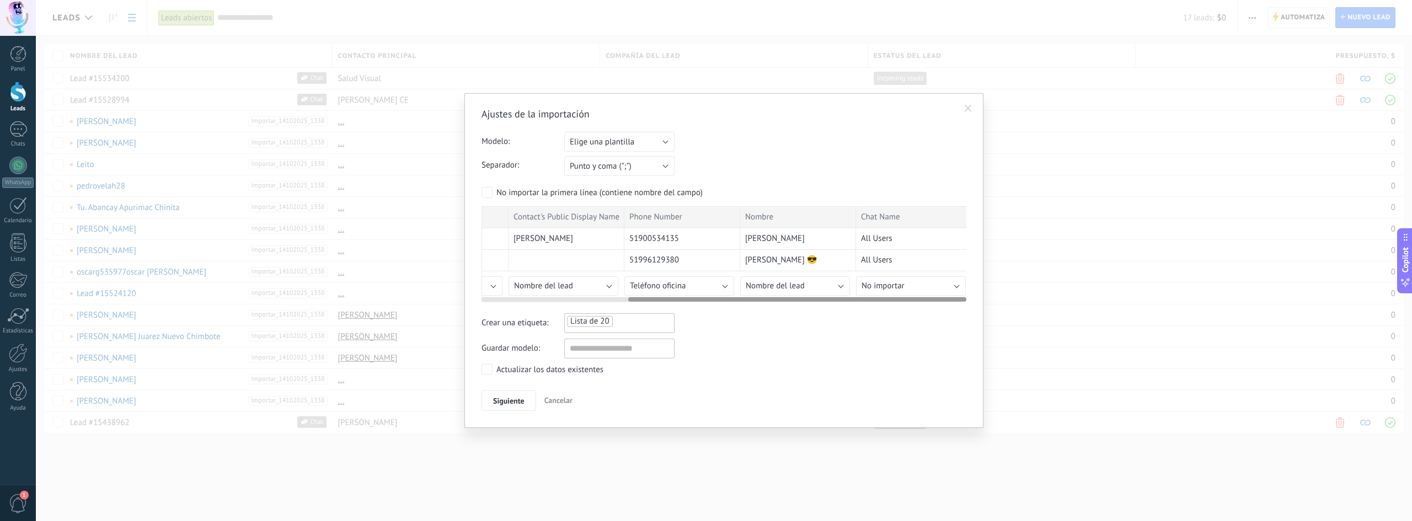
scroll to position [0, 210]
drag, startPoint x: 709, startPoint y: 302, endPoint x: 903, endPoint y: 306, distance: 194.2
click at [903, 306] on div "Ajustes de la importación Modelo: Elige una plantilla Prueba 50 leads Elige una…" at bounding box center [724, 259] width 485 height 303
click at [627, 241] on span "51900534135" at bounding box center [649, 238] width 50 height 11
click at [642, 243] on span "51900534135" at bounding box center [649, 238] width 50 height 11
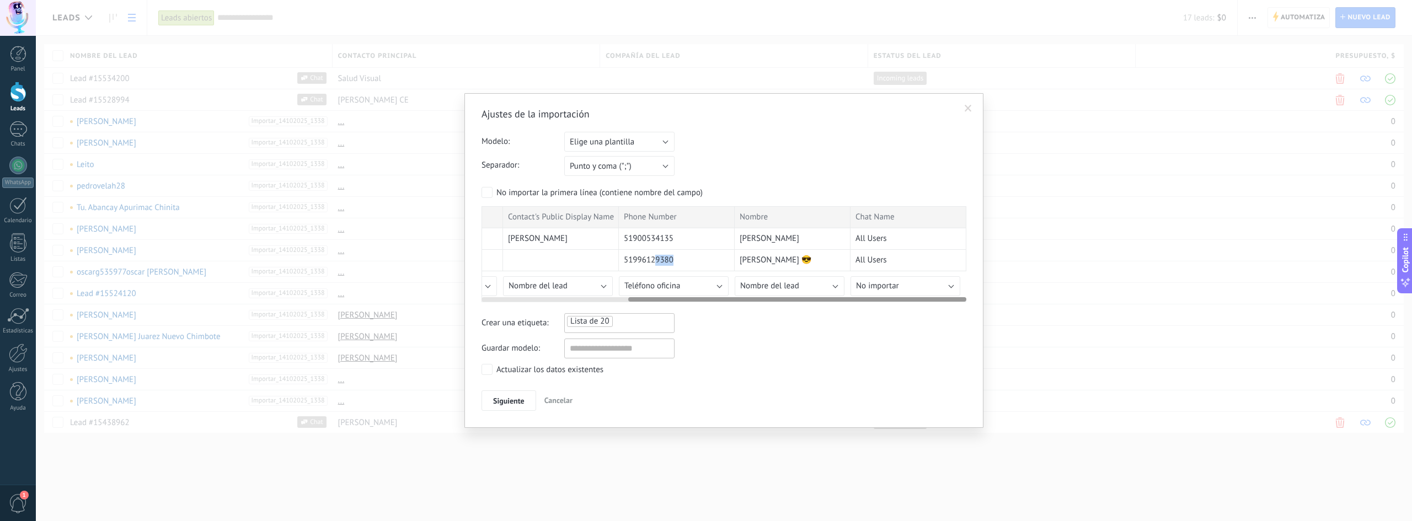
drag, startPoint x: 658, startPoint y: 258, endPoint x: 664, endPoint y: 269, distance: 13.1
click at [664, 269] on div "51996129380" at bounding box center [677, 261] width 116 height 22
click at [603, 286] on button "Nombre del lead" at bounding box center [558, 286] width 110 height 20
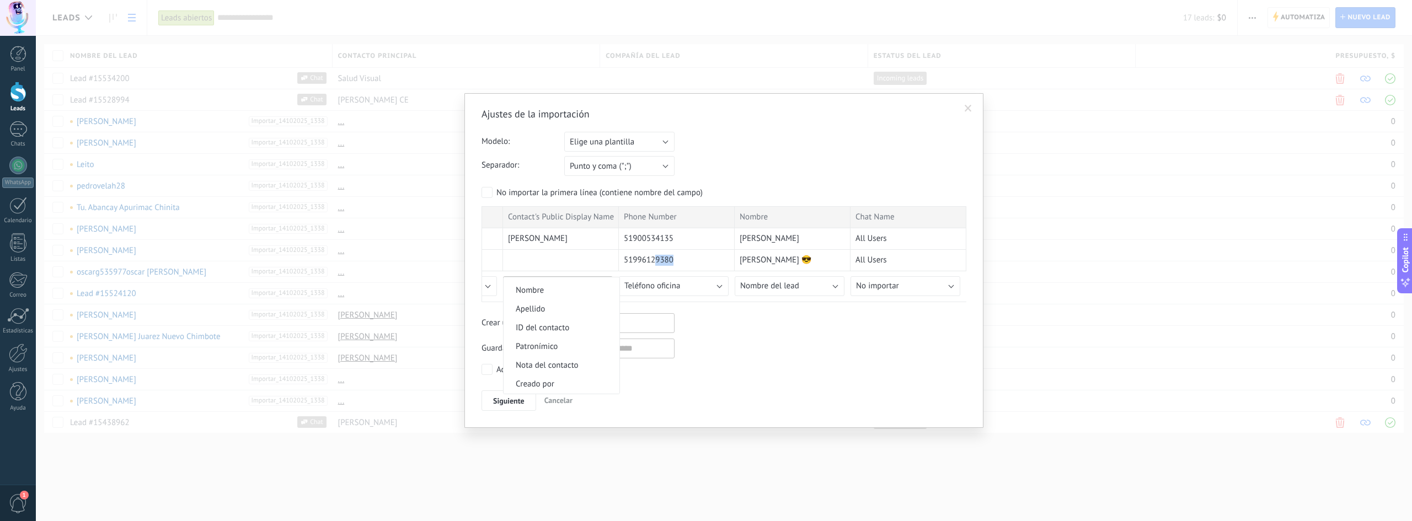
scroll to position [0, 0]
click at [572, 290] on span "No importar" at bounding box center [560, 287] width 113 height 10
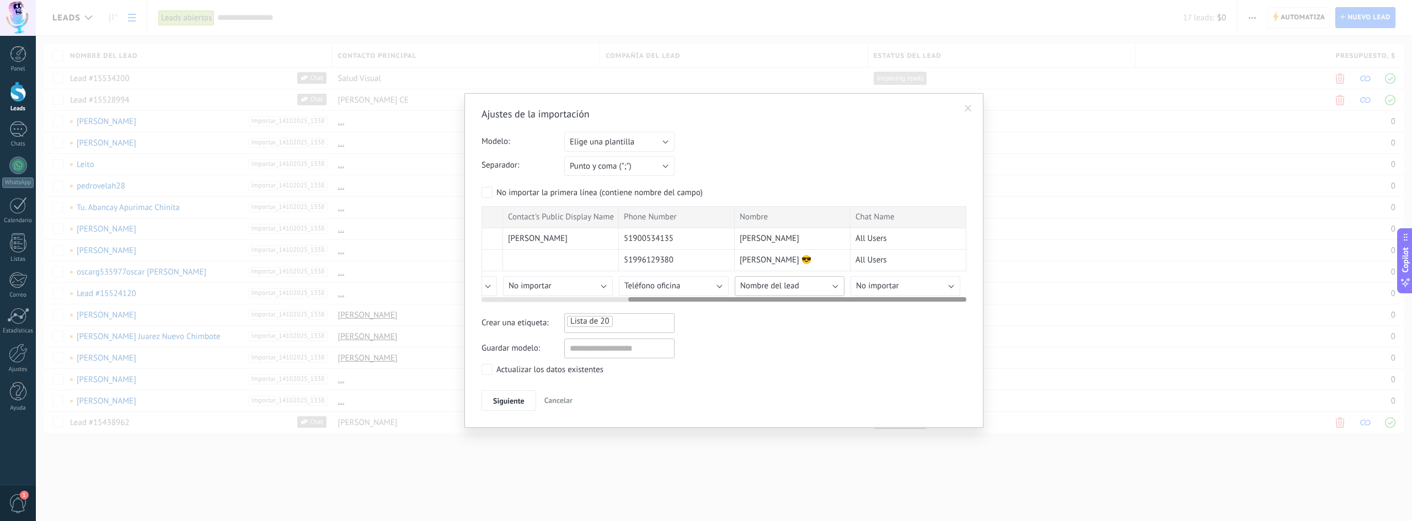
click at [794, 284] on span "Nombre del lead" at bounding box center [769, 286] width 59 height 10
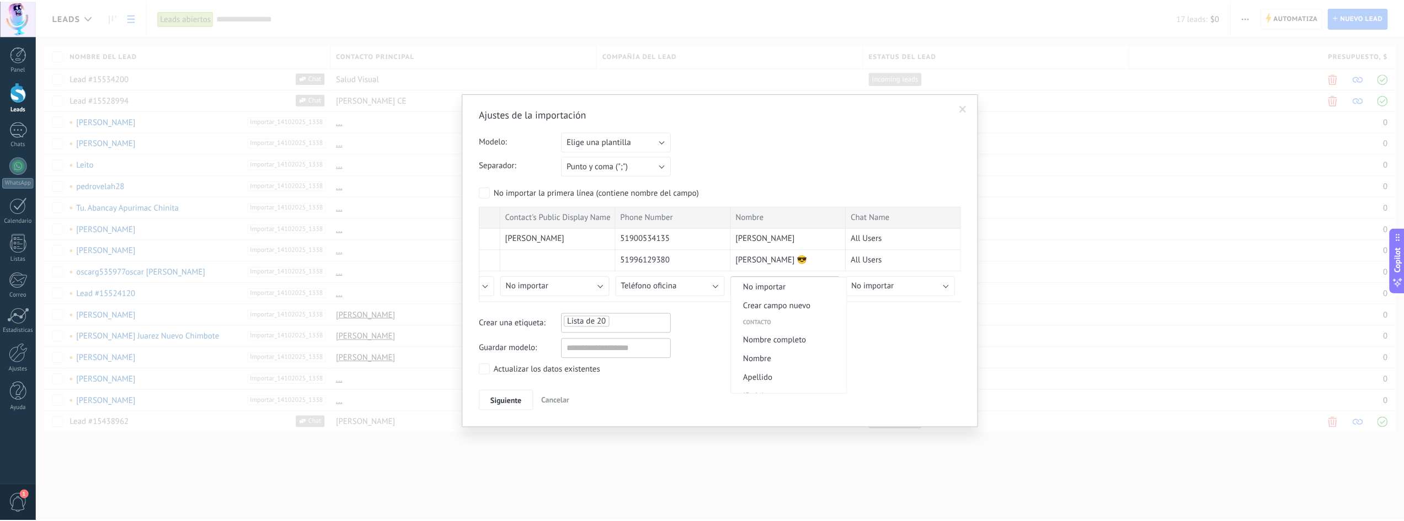
scroll to position [397, 0]
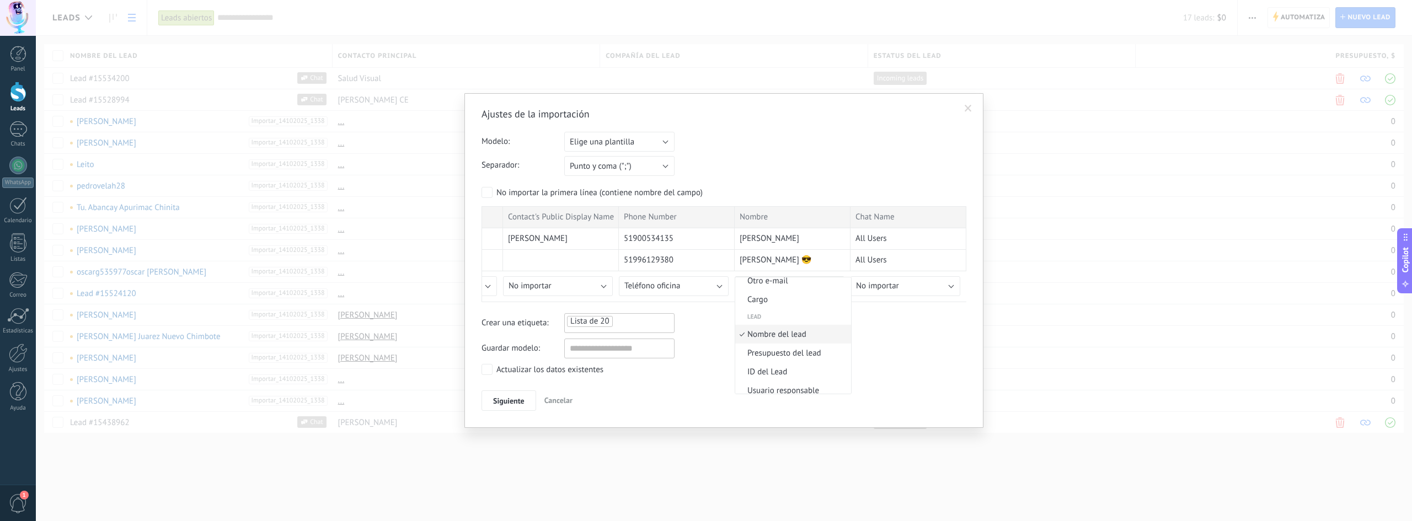
click at [802, 334] on span "Nombre del lead" at bounding box center [791, 334] width 113 height 10
click at [874, 348] on div "Guardar modelo:" at bounding box center [724, 349] width 485 height 20
click at [511, 399] on span "Siguiente" at bounding box center [508, 401] width 31 height 8
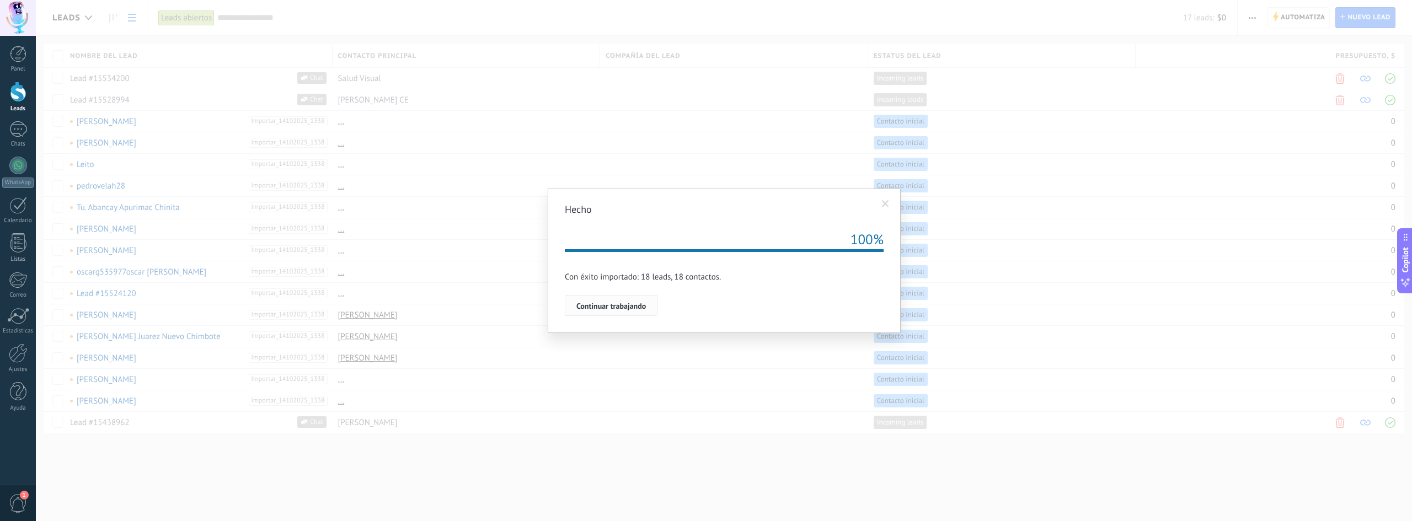
click at [635, 309] on span "Continuar trabajando" at bounding box center [612, 306] width 70 height 8
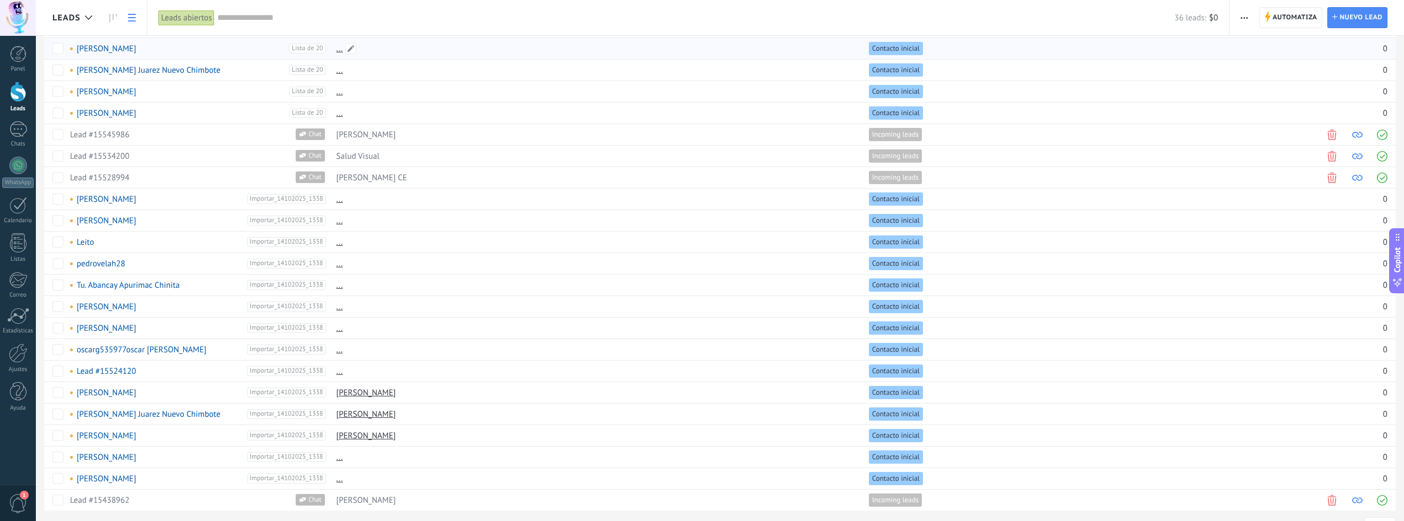
scroll to position [356, 0]
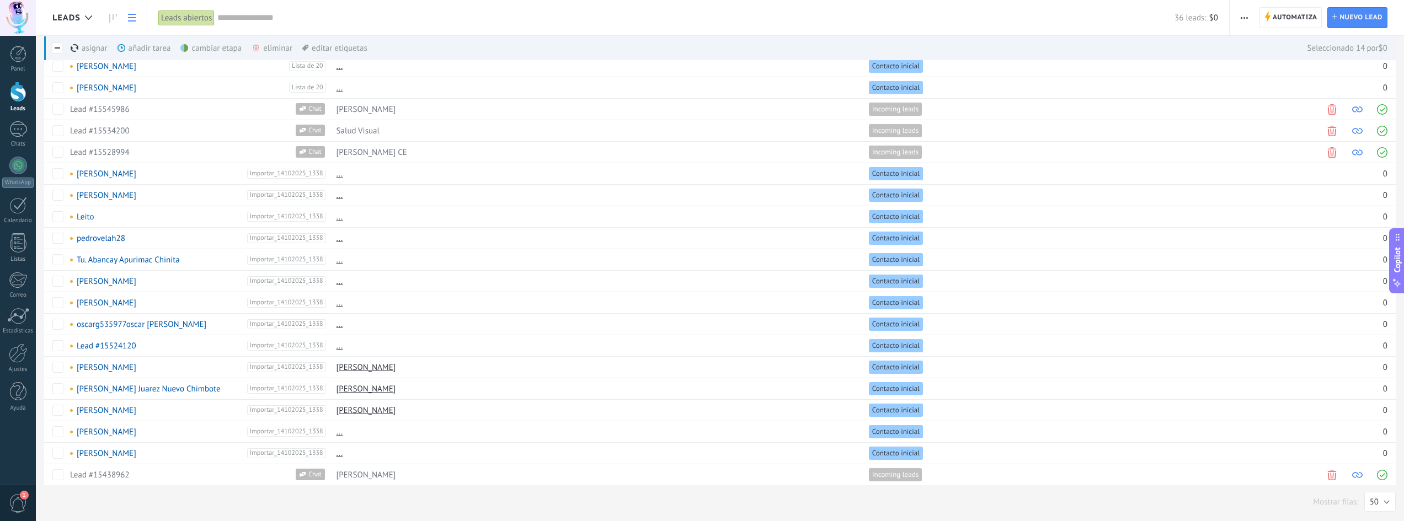
click at [266, 51] on div "eliminar màs" at bounding box center [291, 48] width 78 height 24
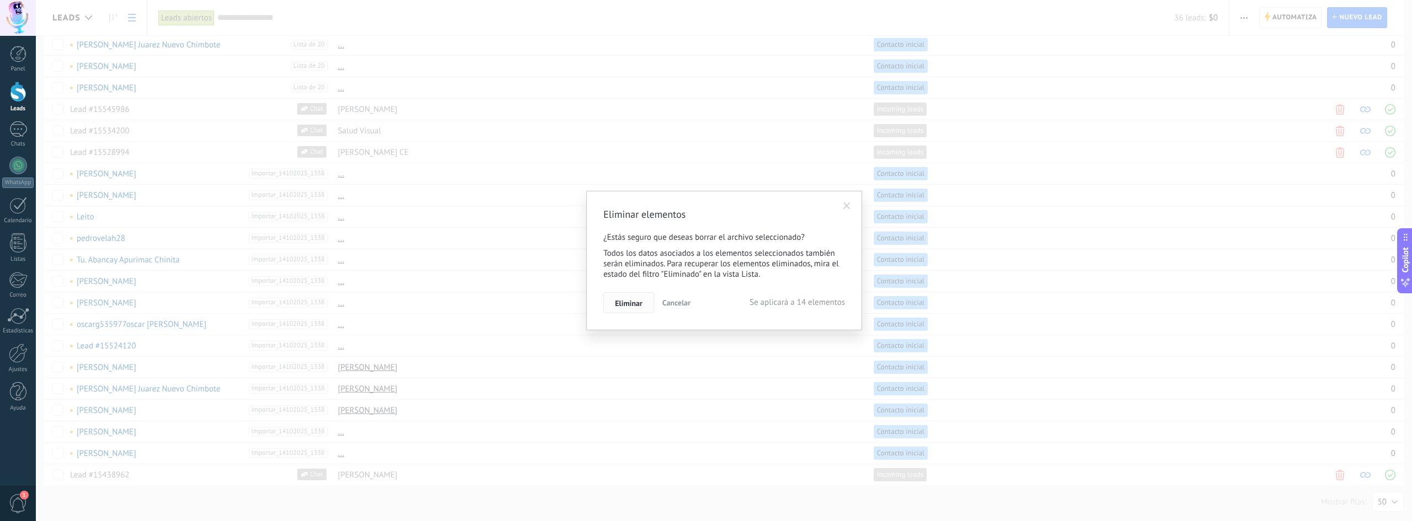
click at [625, 301] on span "Eliminar" at bounding box center [629, 304] width 28 height 8
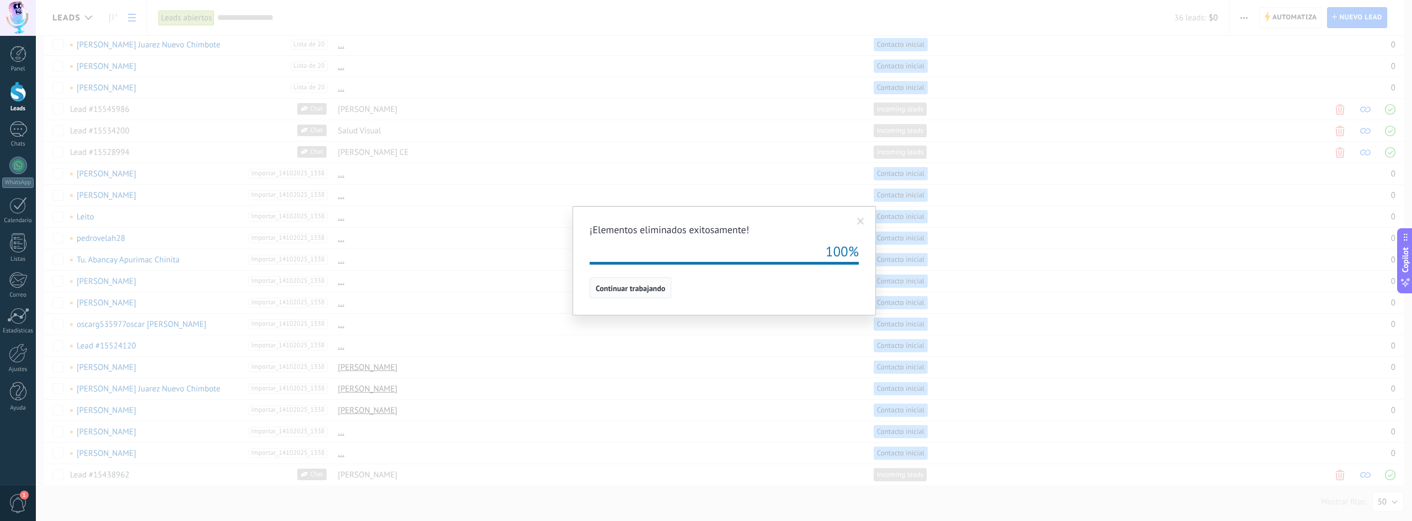
click at [629, 289] on span "Continuar trabajando" at bounding box center [631, 289] width 70 height 8
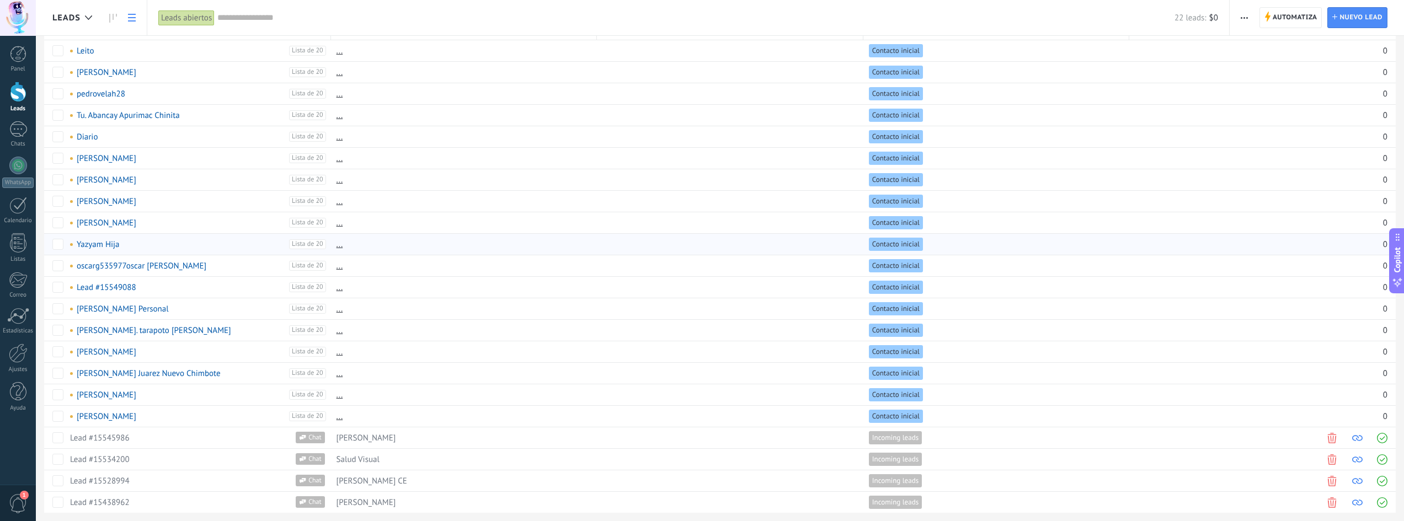
scroll to position [55, 0]
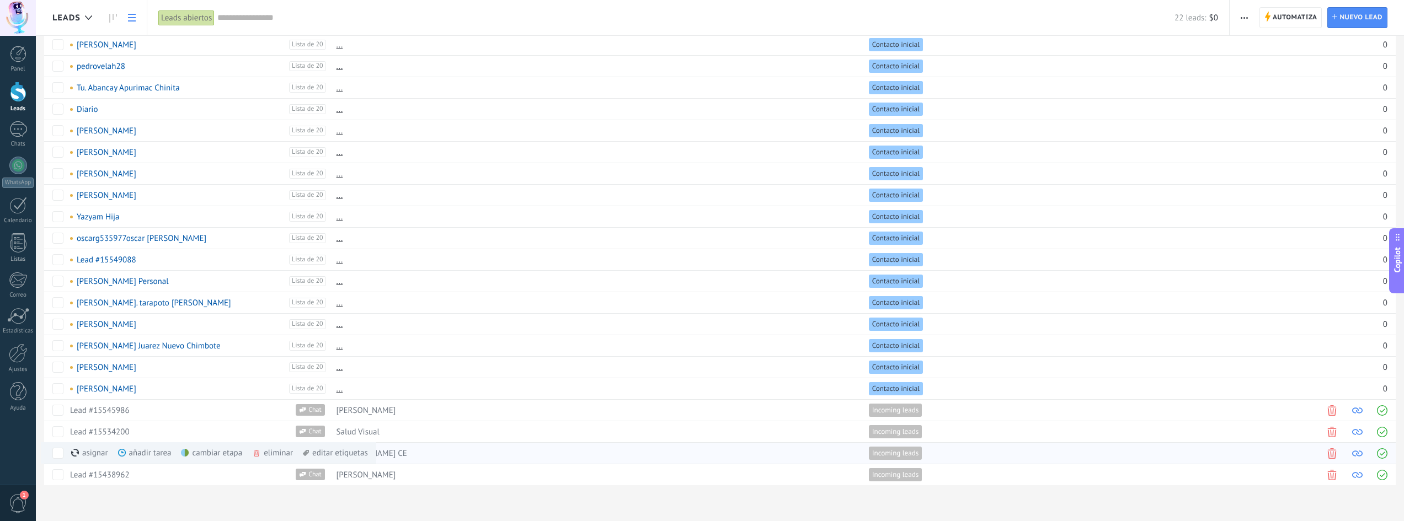
click at [257, 454] on use at bounding box center [257, 453] width 6 height 7
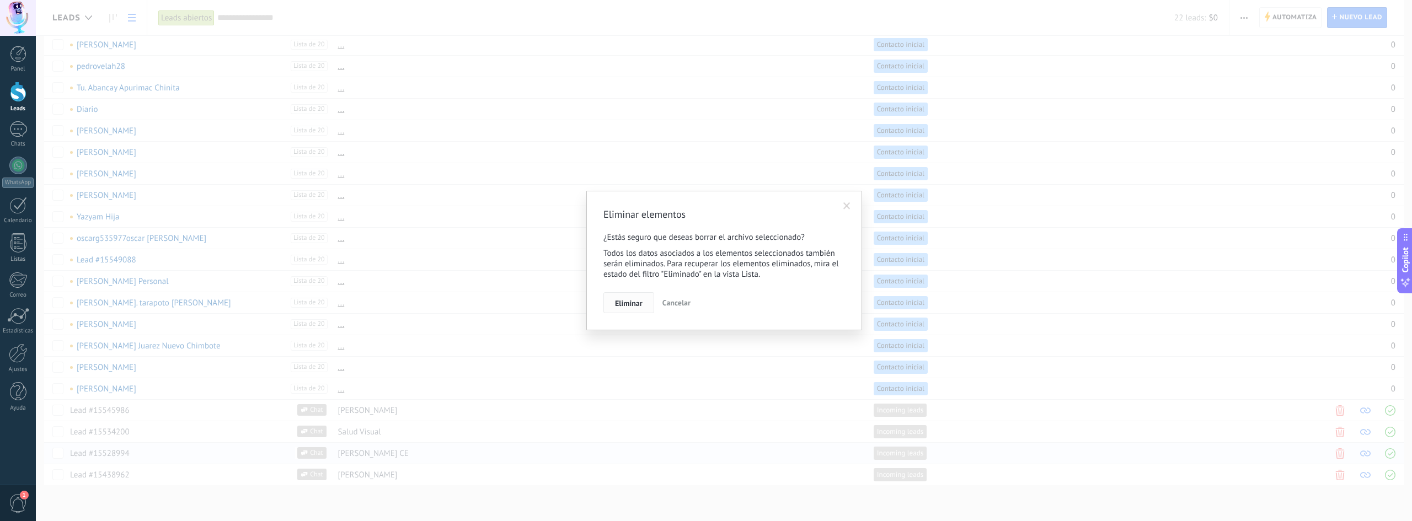
click at [639, 300] on span "Eliminar" at bounding box center [629, 304] width 28 height 8
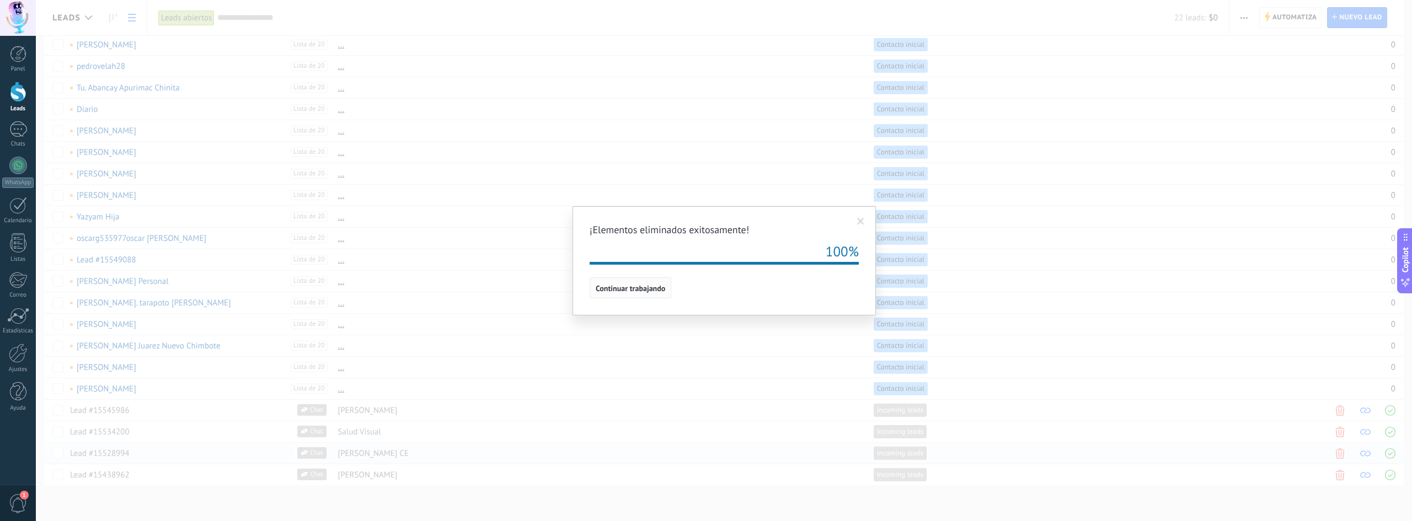
click at [634, 287] on span "Continuar trabajando" at bounding box center [631, 289] width 70 height 8
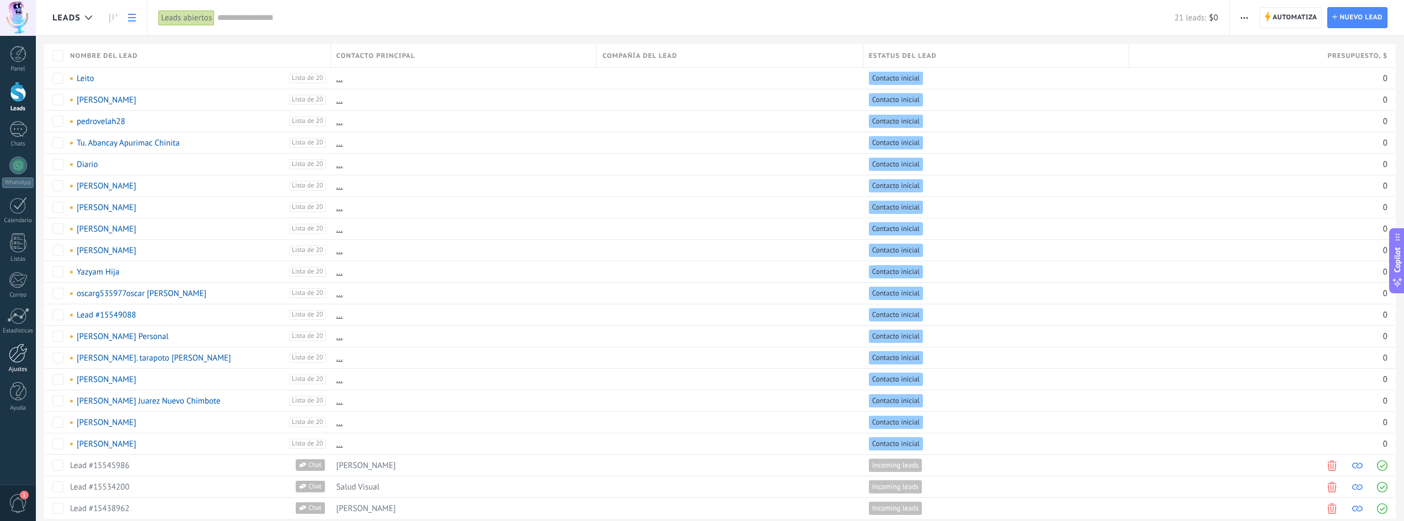
click at [14, 354] on div at bounding box center [18, 353] width 19 height 19
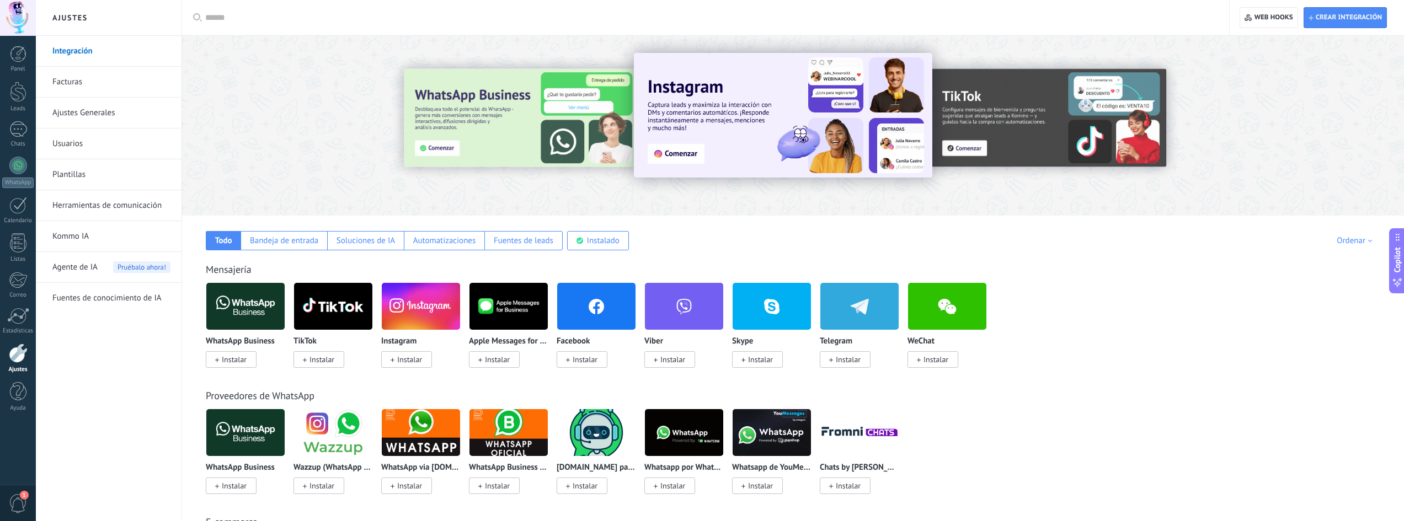
click at [88, 204] on link "Herramientas de comunicación" at bounding box center [111, 205] width 118 height 31
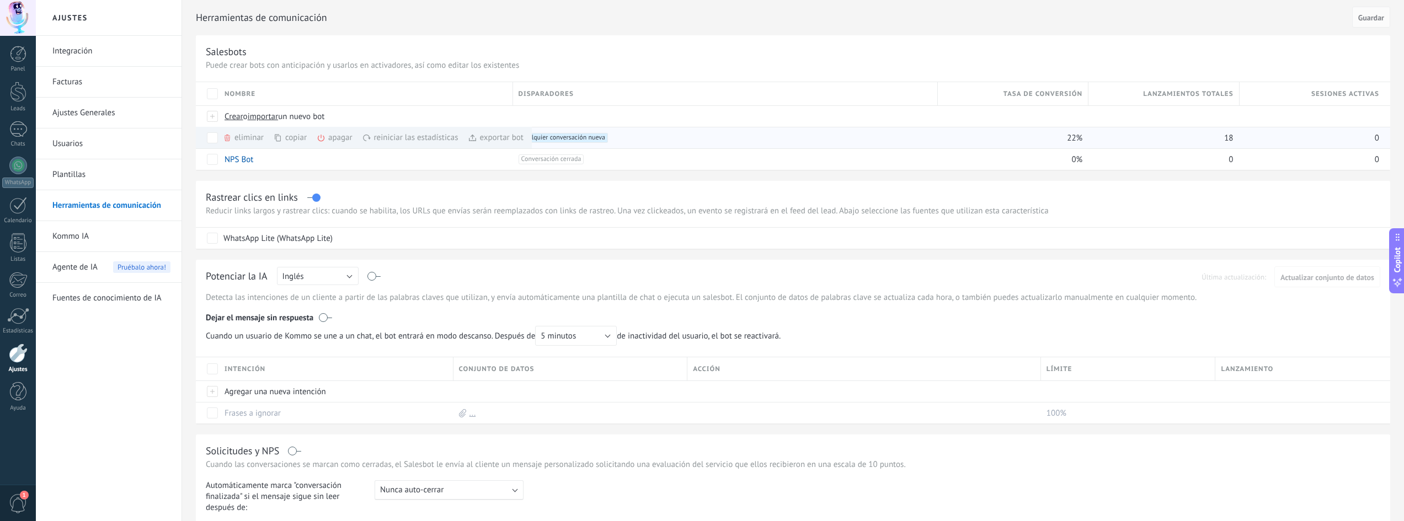
click at [246, 139] on div "eliminar màs" at bounding box center [262, 138] width 78 height 22
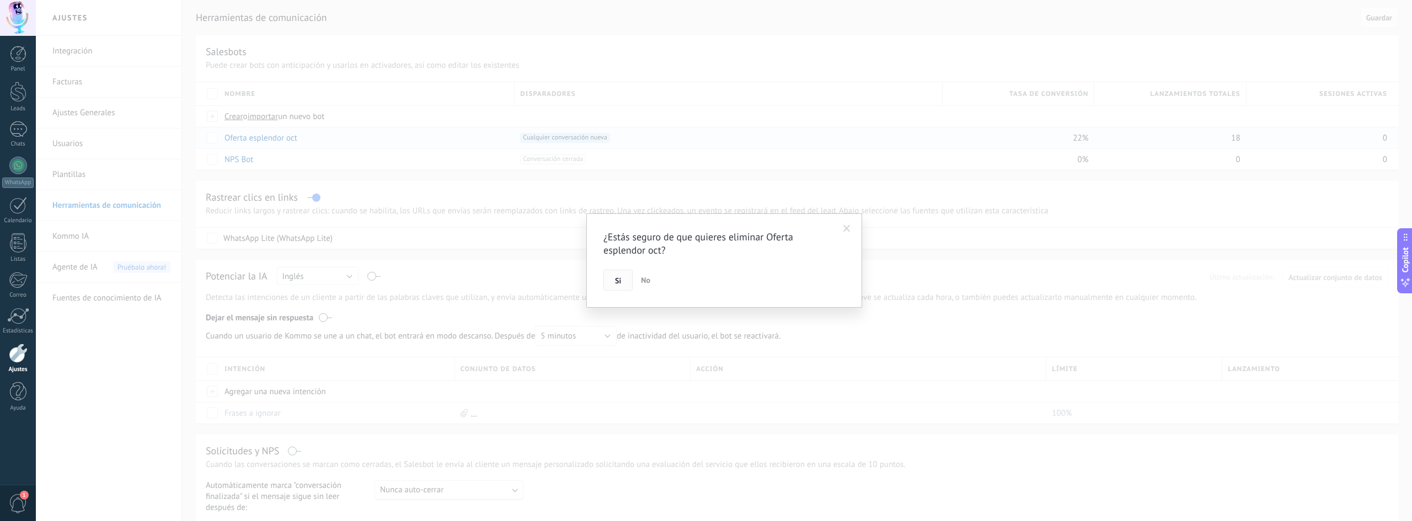
click at [623, 274] on button "Si" at bounding box center [618, 280] width 29 height 21
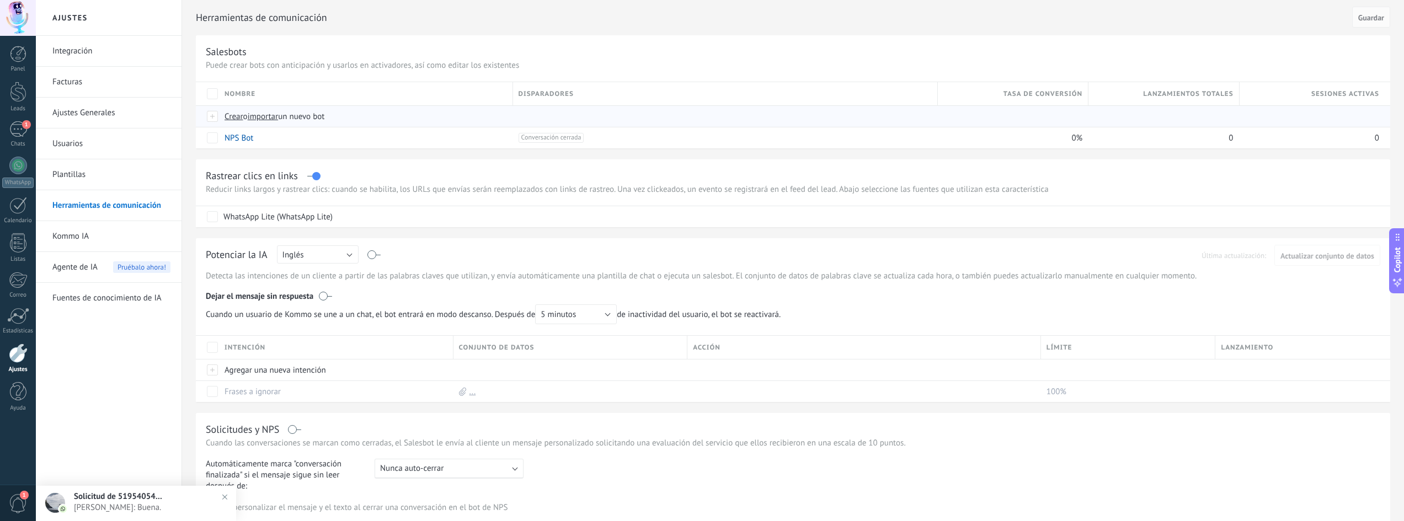
click at [233, 116] on span "Crear" at bounding box center [234, 116] width 19 height 10
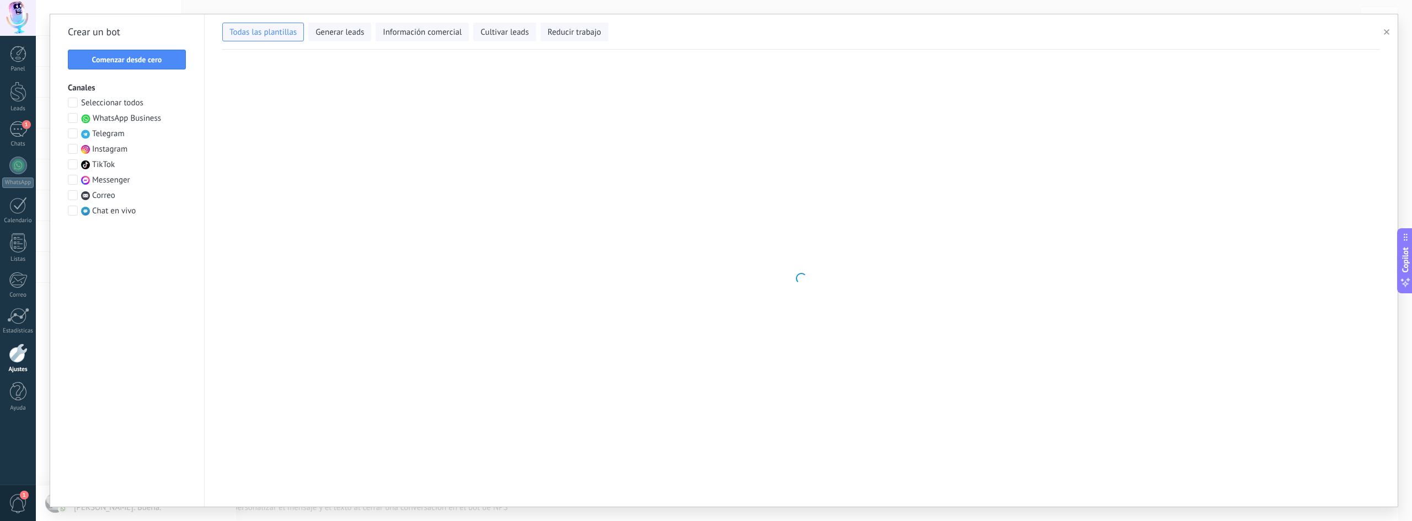
type input "**********"
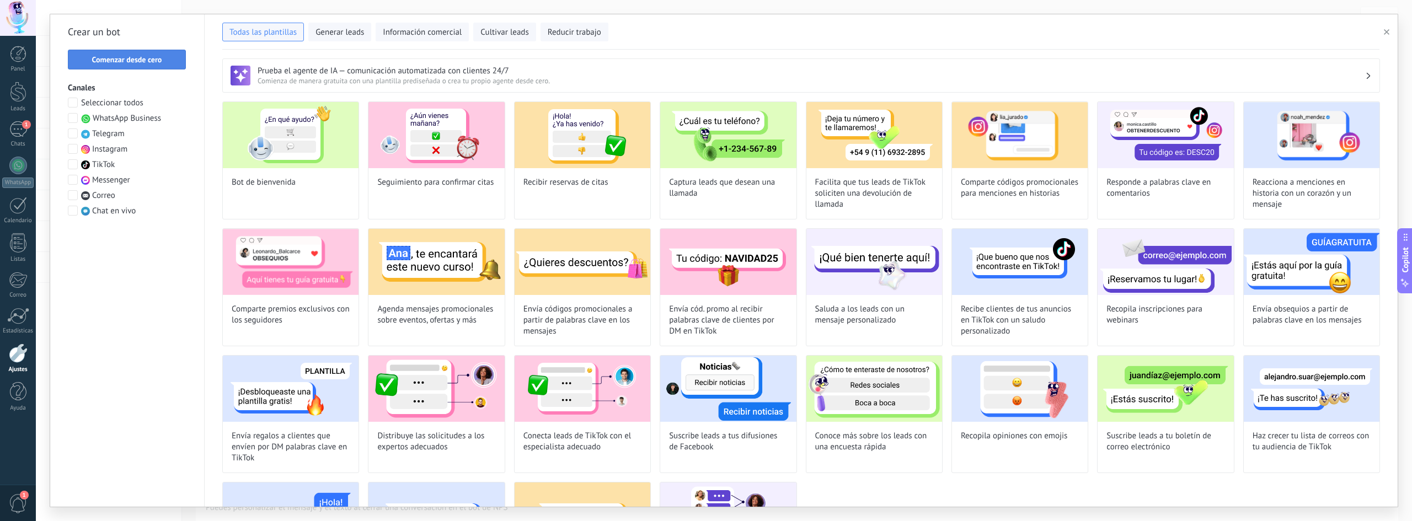
click at [108, 58] on span "Comenzar desde cero" at bounding box center [127, 60] width 70 height 8
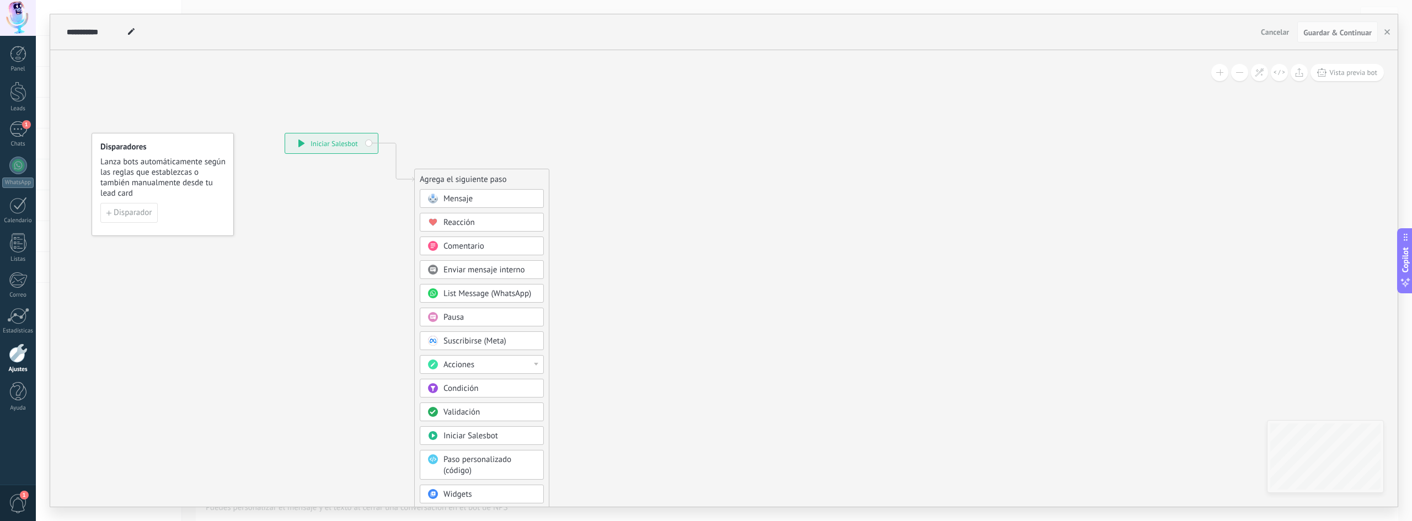
click at [453, 196] on span "Mensaje" at bounding box center [458, 199] width 29 height 10
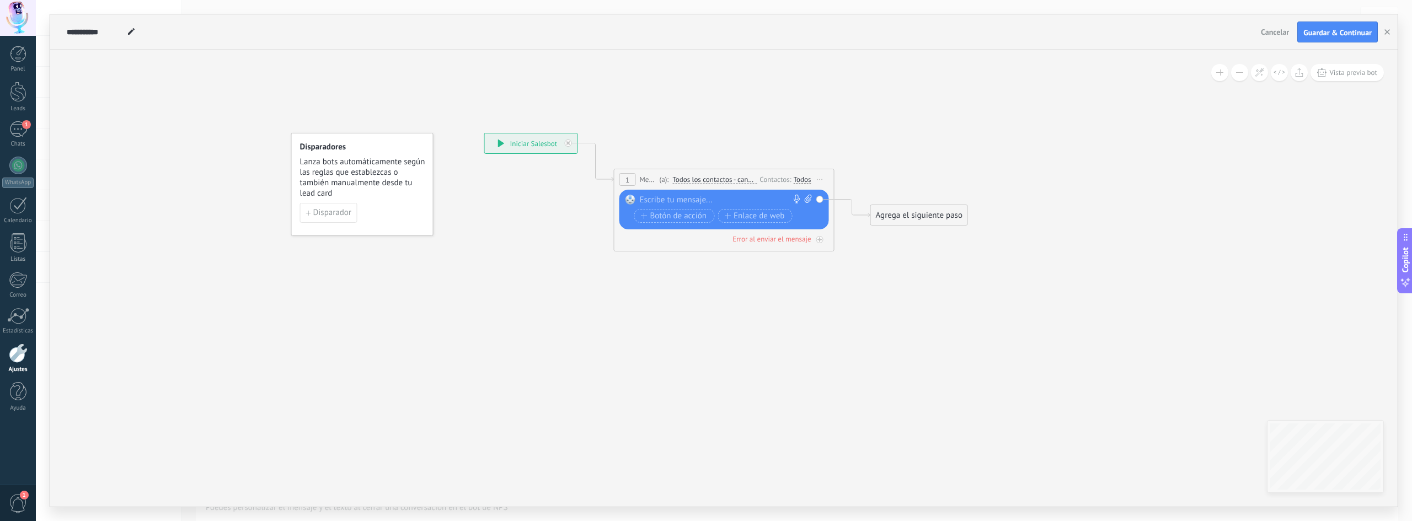
click at [680, 198] on div at bounding box center [722, 200] width 164 height 11
click at [807, 199] on icon at bounding box center [807, 199] width 7 height 8
click input "Subir" at bounding box center [0, 0] width 0 height 0
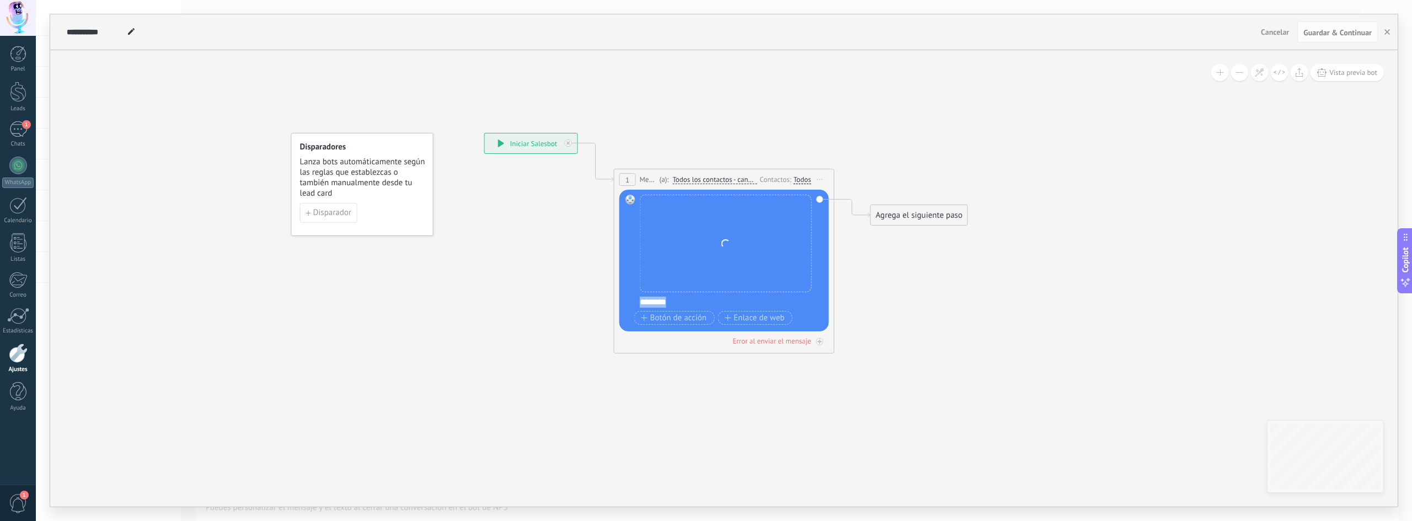
drag, startPoint x: 679, startPoint y: 301, endPoint x: 635, endPoint y: 303, distance: 43.6
click at [635, 303] on div "Reemplazar Quitar Convertir a mensaje de voz Arrastre la imagen aquí para adjun…" at bounding box center [725, 261] width 210 height 142
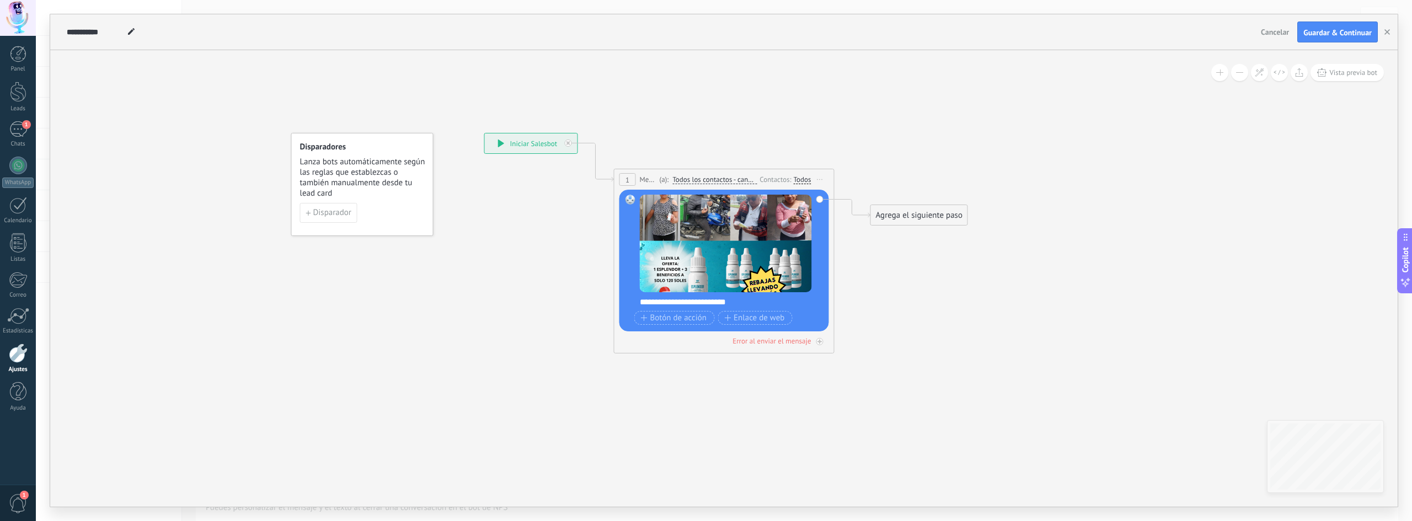
click at [954, 294] on icon at bounding box center [708, 184] width 998 height 655
click at [81, 33] on input "**********" at bounding box center [95, 32] width 57 height 9
click at [84, 29] on input "**********" at bounding box center [95, 32] width 57 height 9
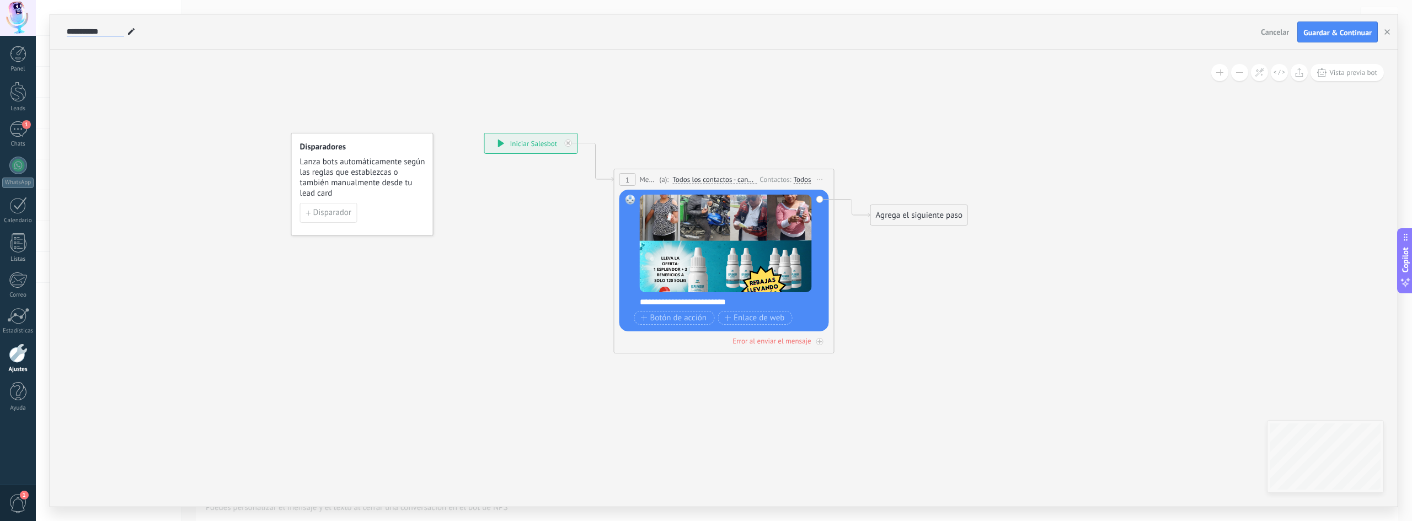
click at [84, 29] on input "**********" at bounding box center [95, 32] width 57 height 9
click at [86, 29] on input "**********" at bounding box center [95, 32] width 57 height 9
click at [87, 29] on input "**********" at bounding box center [95, 32] width 57 height 9
click at [131, 31] on use at bounding box center [131, 31] width 7 height 7
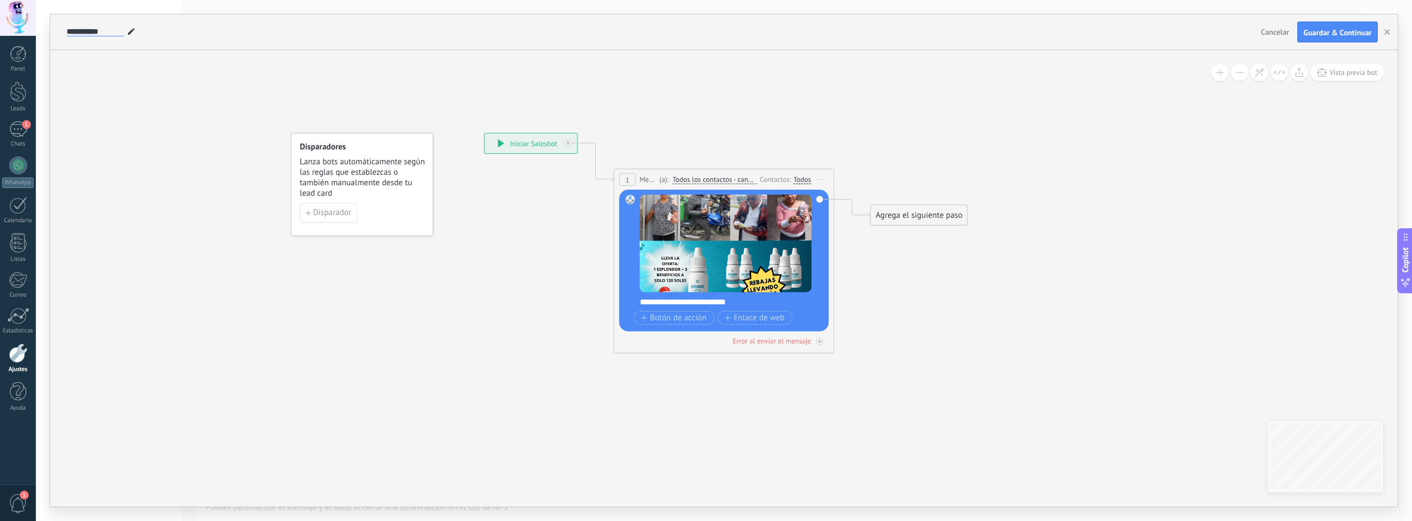
click at [111, 31] on input "**********" at bounding box center [95, 32] width 57 height 9
type input "******"
click at [1312, 32] on span "Guardar & Continuar" at bounding box center [1338, 33] width 68 height 8
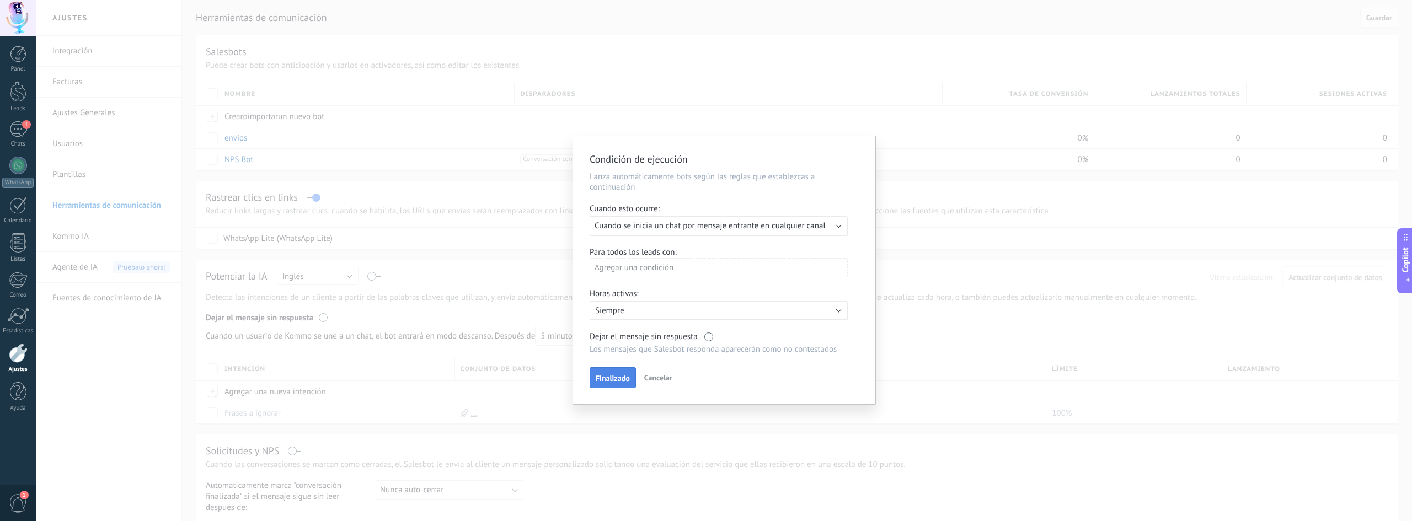
click at [606, 380] on span "Finalizado" at bounding box center [613, 379] width 34 height 8
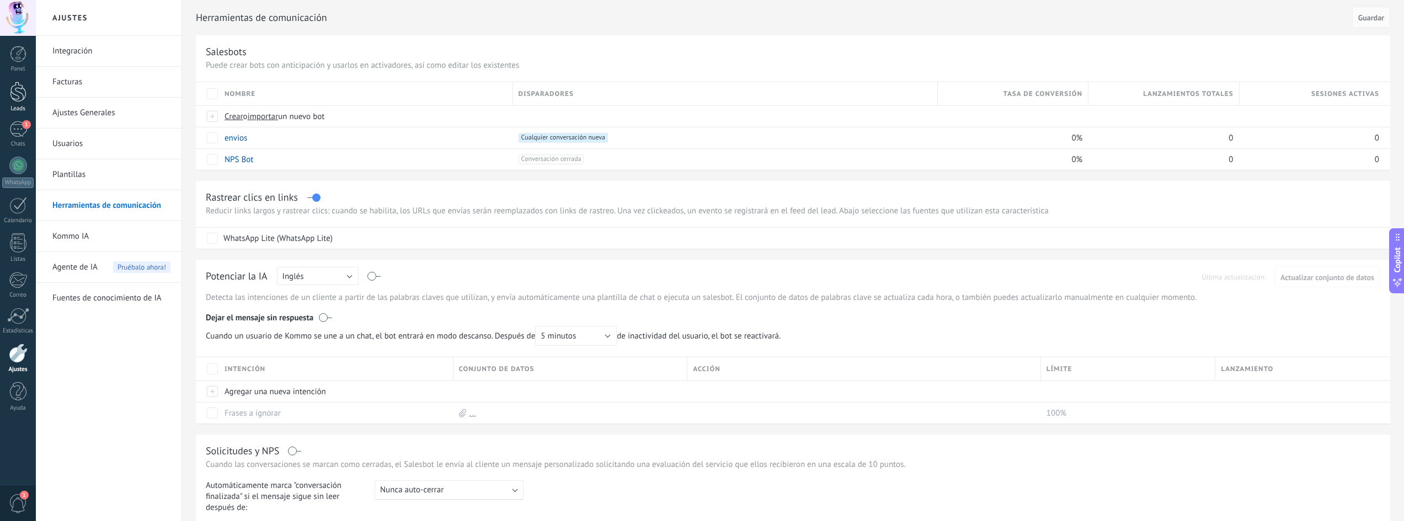
click at [16, 97] on div at bounding box center [18, 92] width 17 height 20
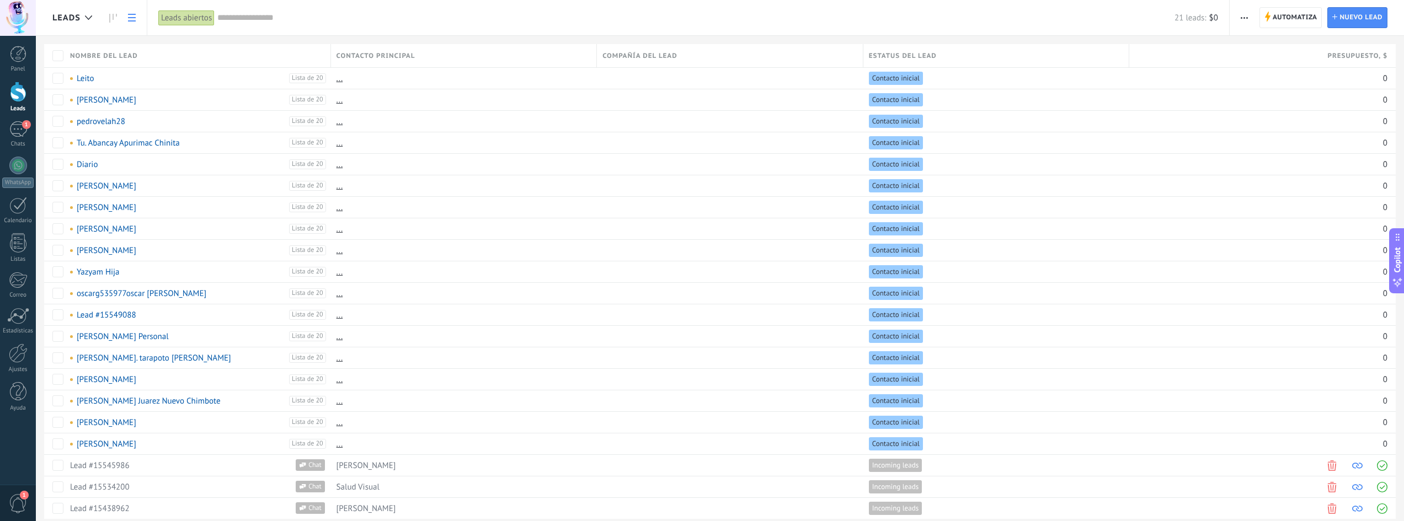
click at [1248, 16] on span "button" at bounding box center [1244, 17] width 7 height 21
click at [1263, 45] on span "Nueva difusión" at bounding box center [1277, 47] width 53 height 22
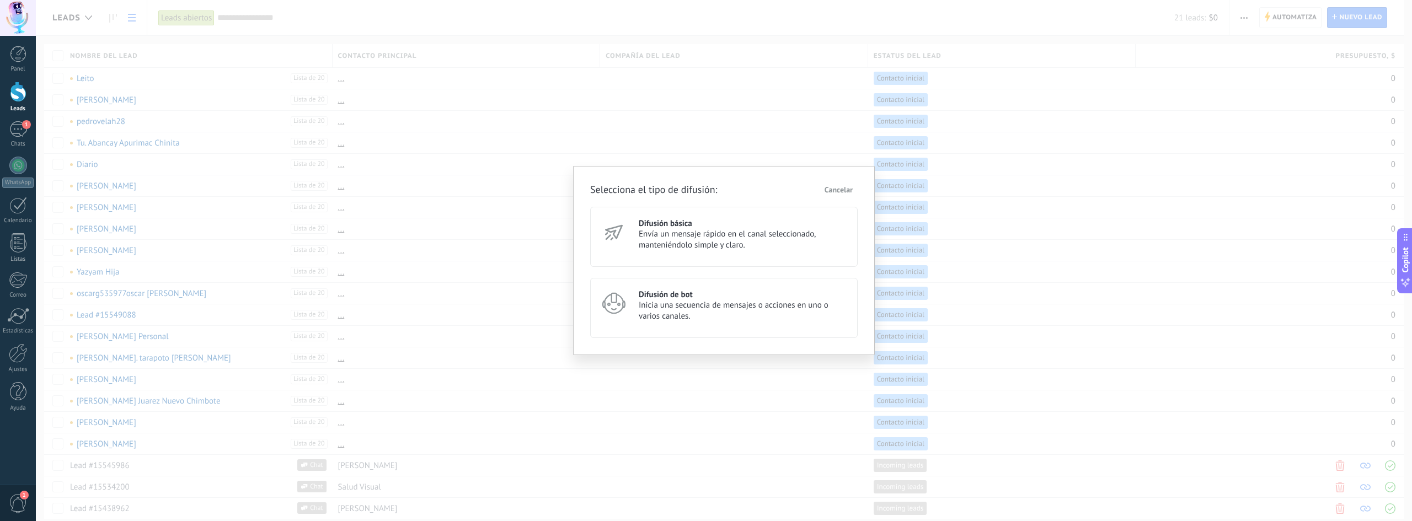
click at [652, 283] on div "Difusión de bot Inicia una secuencia de mensajes o acciones en uno o varios can…" at bounding box center [724, 308] width 268 height 60
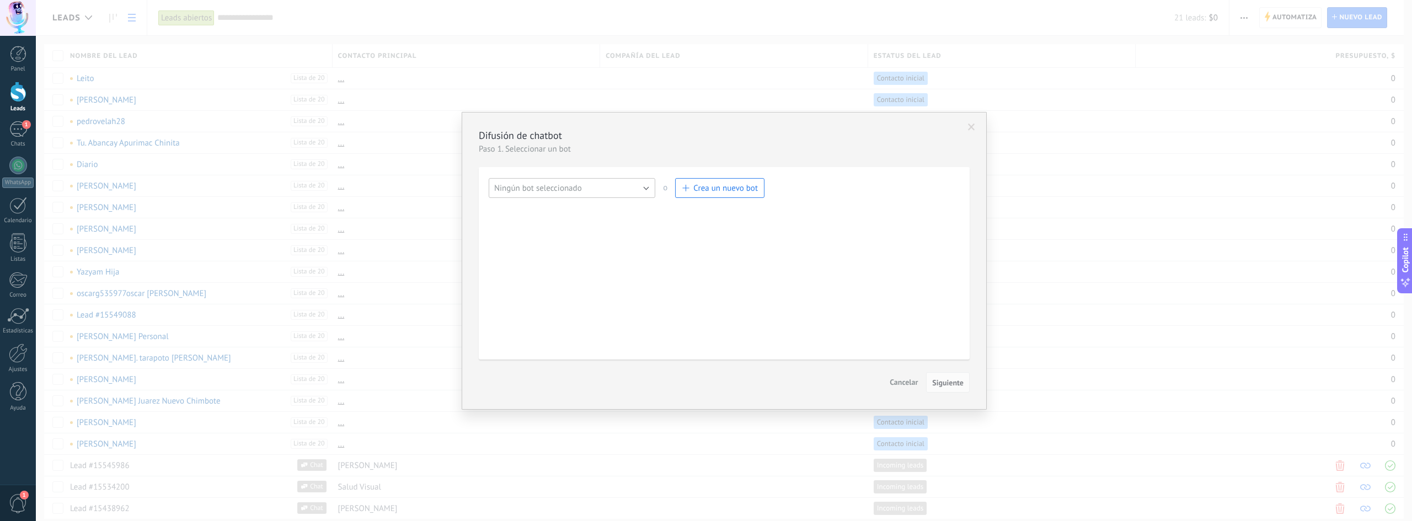
click at [578, 184] on span "Ningún bot seleccionado" at bounding box center [538, 188] width 88 height 10
click at [707, 200] on div "Ningún bot seleccionado envios Ningún bot seleccionado o Crea un nuevo bot" at bounding box center [627, 190] width 276 height 25
click at [709, 189] on span "Crea un nuevo bot" at bounding box center [725, 188] width 65 height 10
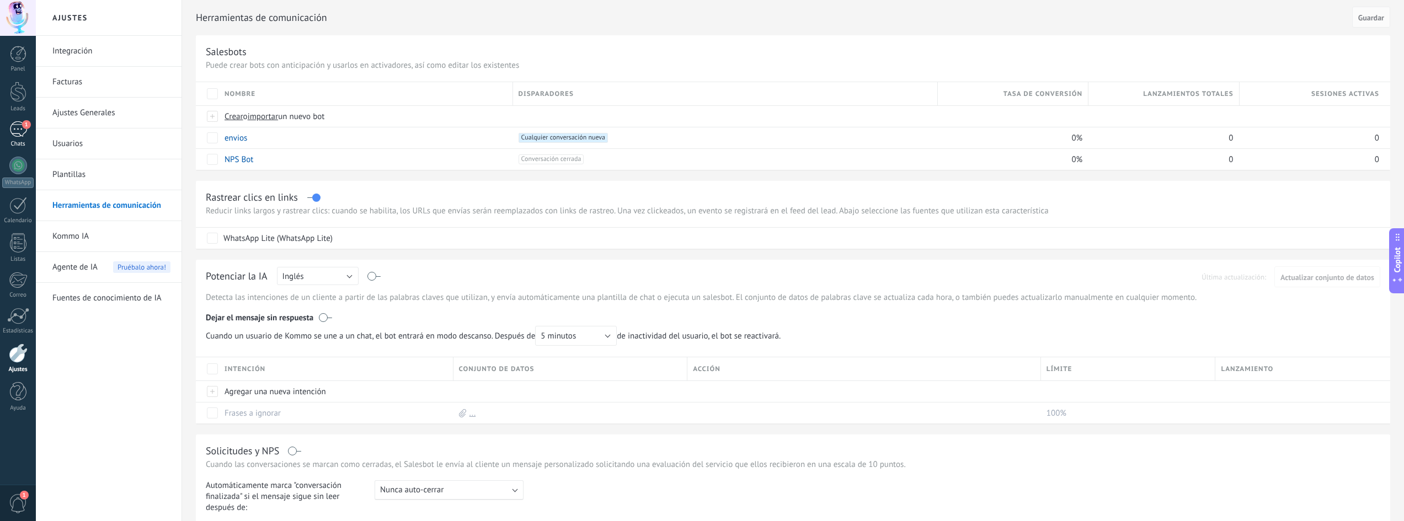
click at [20, 124] on div "1" at bounding box center [18, 129] width 18 height 16
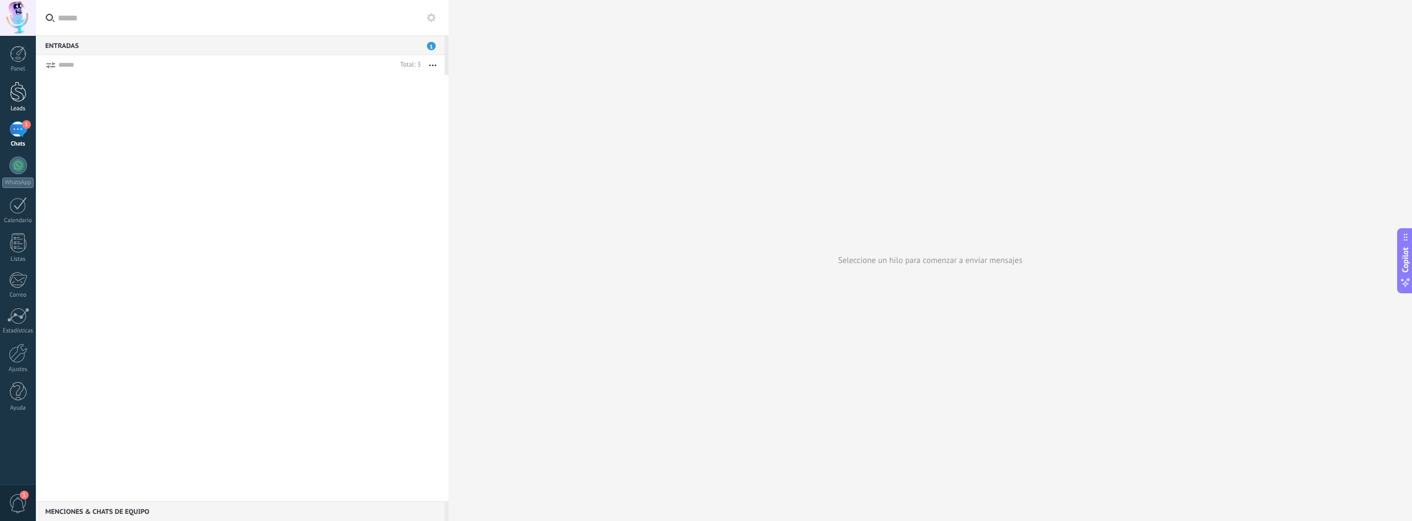
click at [18, 102] on div at bounding box center [18, 92] width 17 height 20
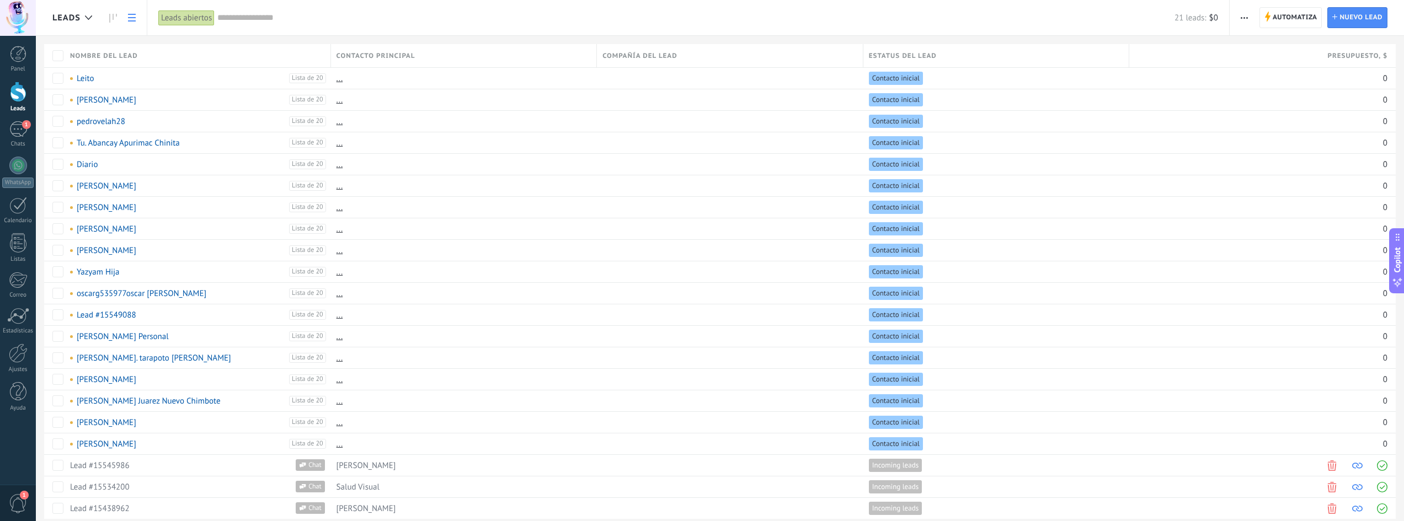
click at [1245, 18] on use "button" at bounding box center [1244, 18] width 7 height 2
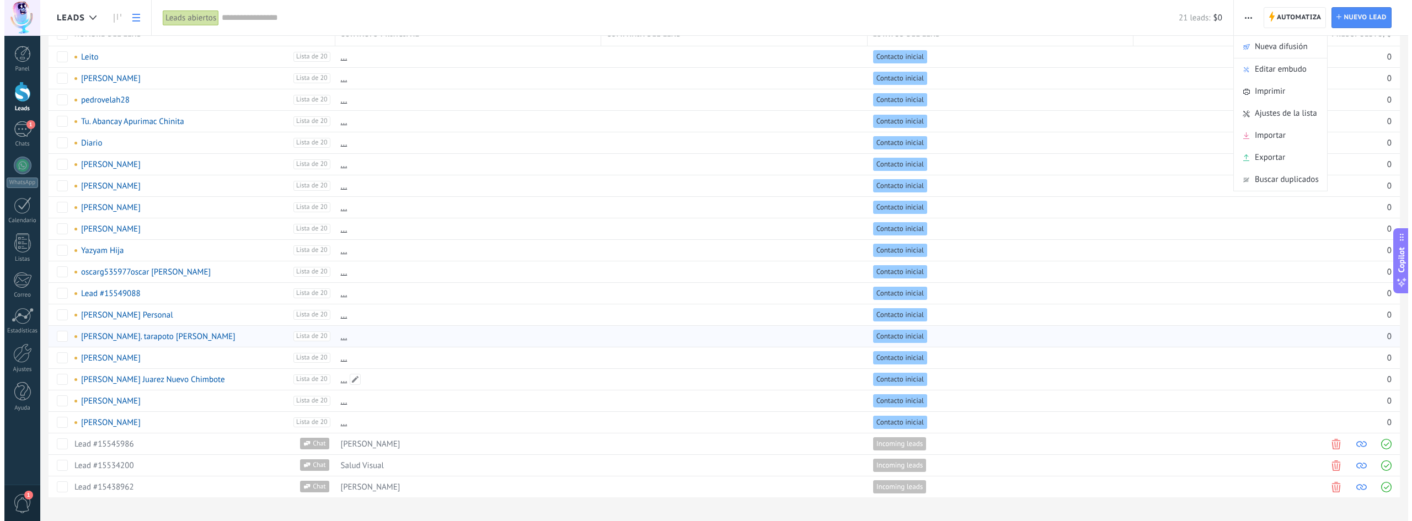
scroll to position [34, 0]
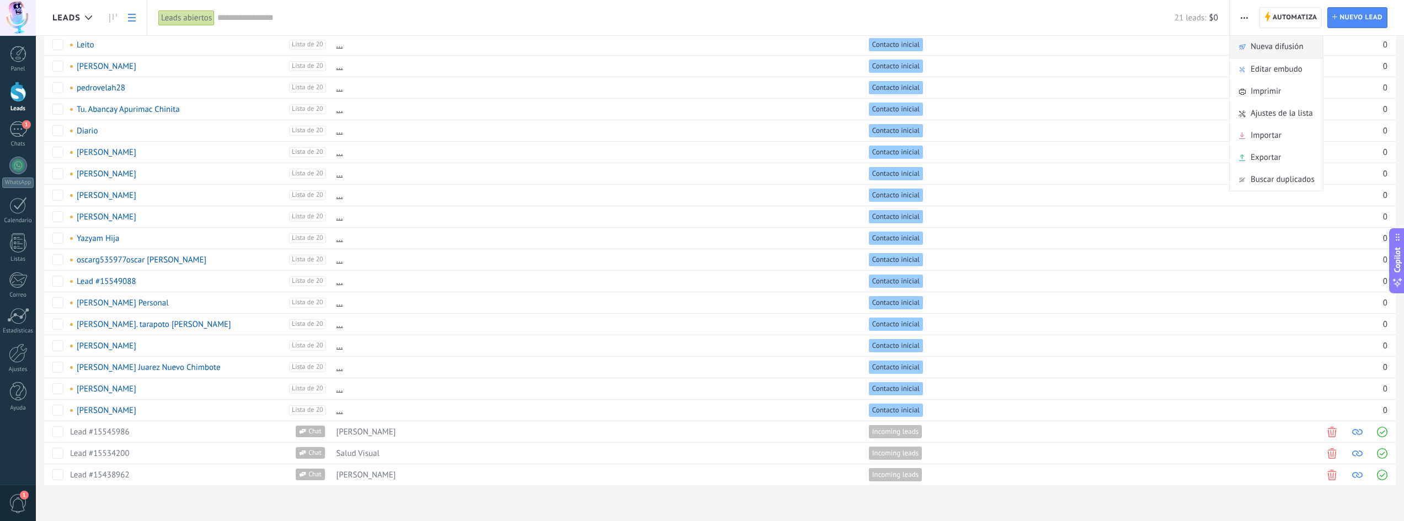
click at [1256, 45] on span "Nueva difusión" at bounding box center [1277, 47] width 53 height 22
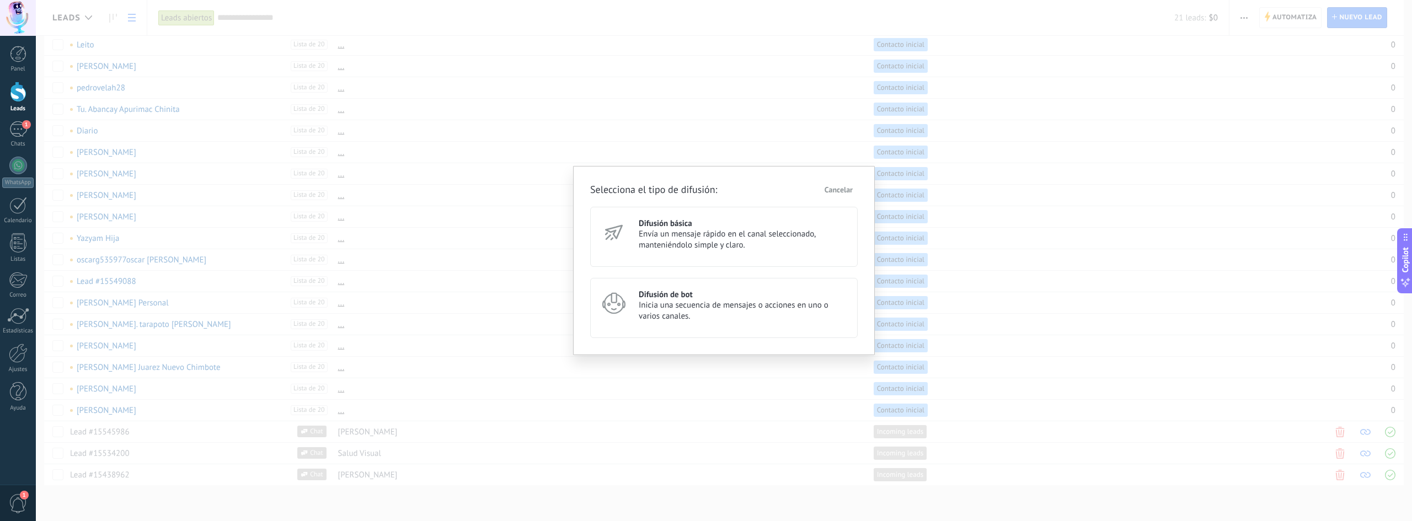
click at [676, 311] on span "Inicia una secuencia de mensajes o acciones en uno o varios canales." at bounding box center [743, 311] width 209 height 22
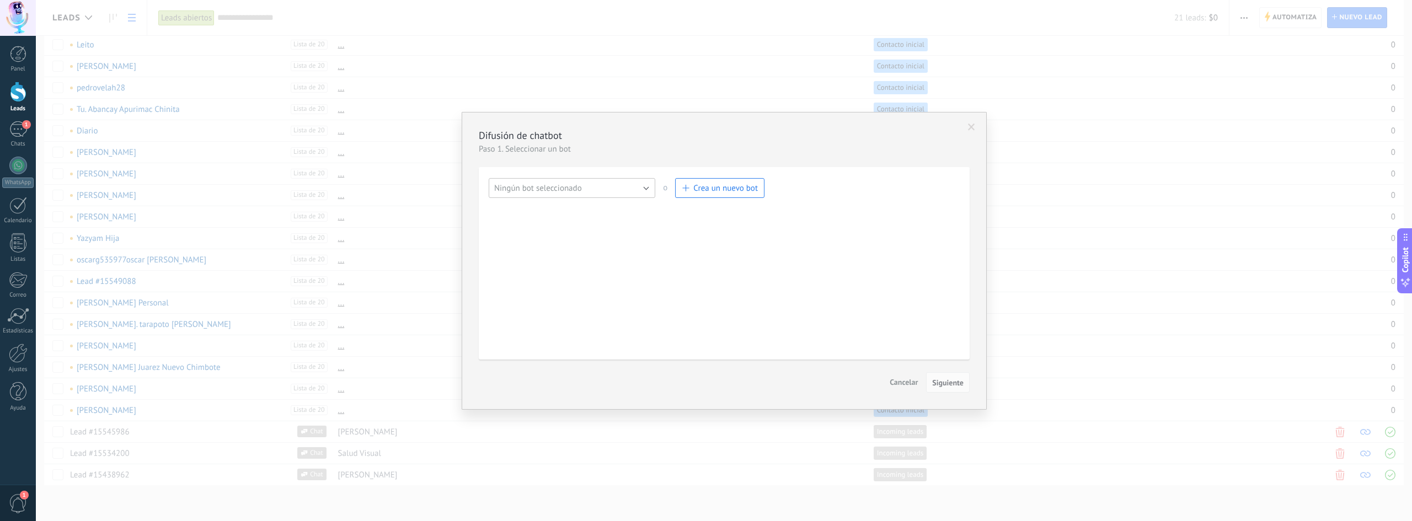
click at [590, 186] on button "Ningún bot seleccionado" at bounding box center [572, 188] width 167 height 20
click at [549, 209] on span "envios" at bounding box center [566, 207] width 169 height 10
click at [946, 380] on span "Siguiente" at bounding box center [947, 383] width 31 height 8
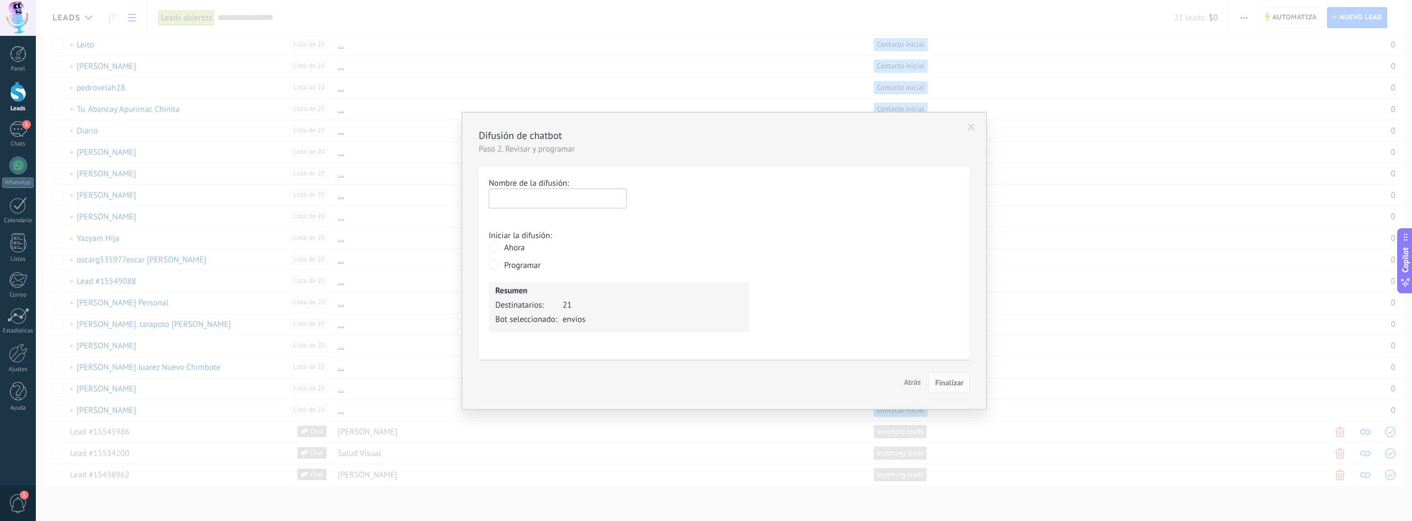
click at [529, 202] on input "text" at bounding box center [558, 199] width 138 height 20
type input "********"
click at [948, 381] on span "Finalizar" at bounding box center [949, 383] width 29 height 8
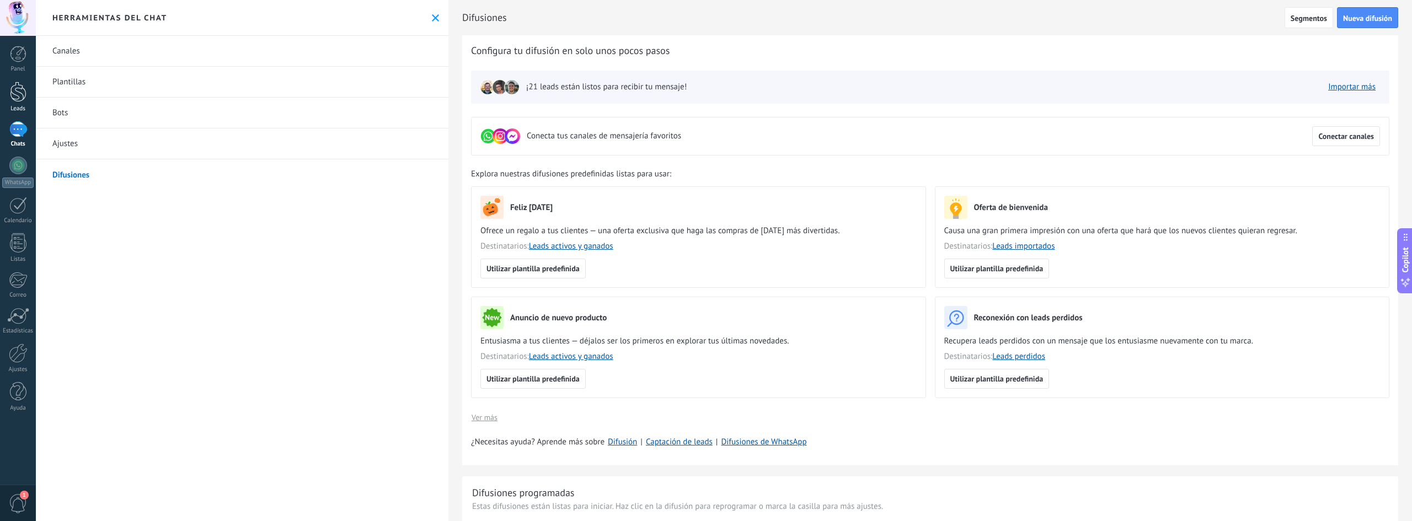
click at [24, 106] on div "Leads" at bounding box center [18, 108] width 32 height 7
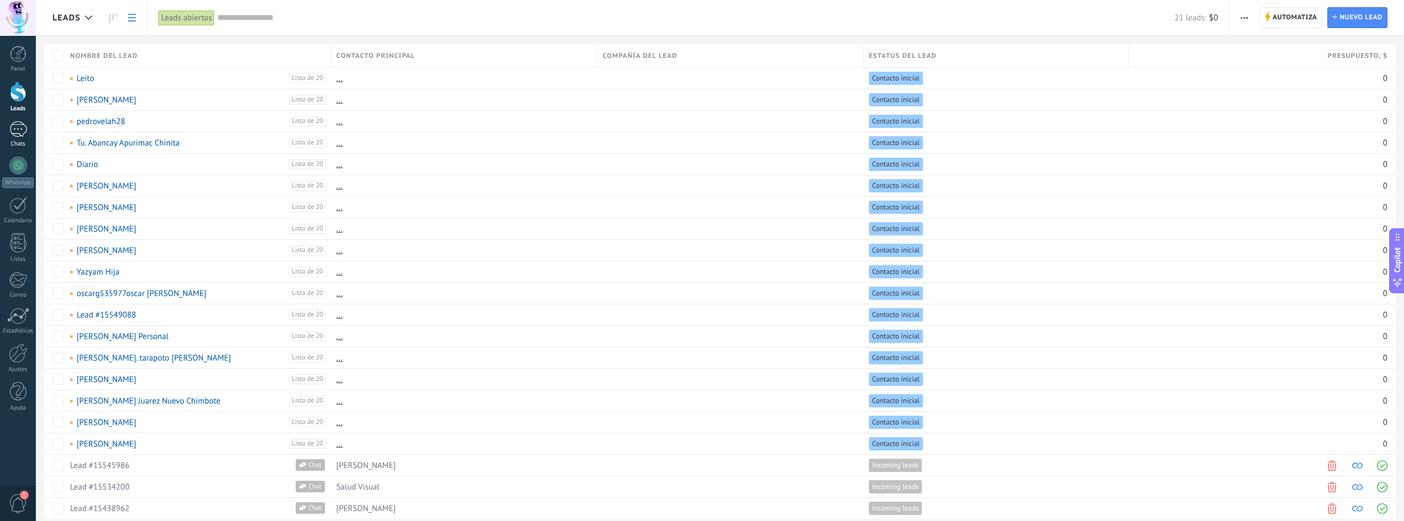
click at [10, 131] on div "1" at bounding box center [18, 129] width 18 height 16
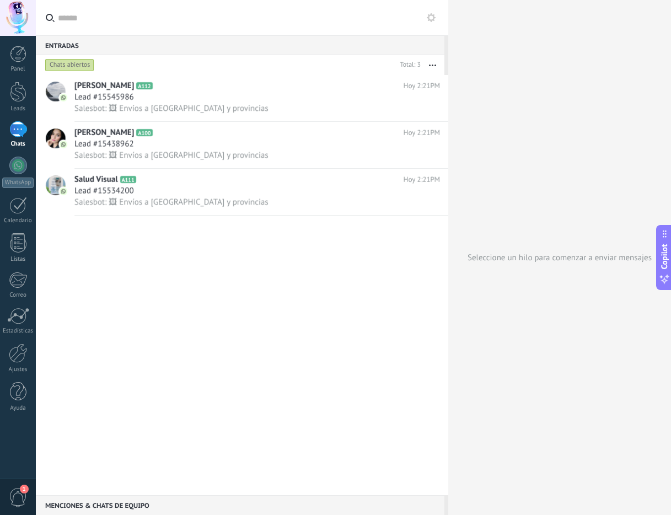
scroll to position [10, 0]
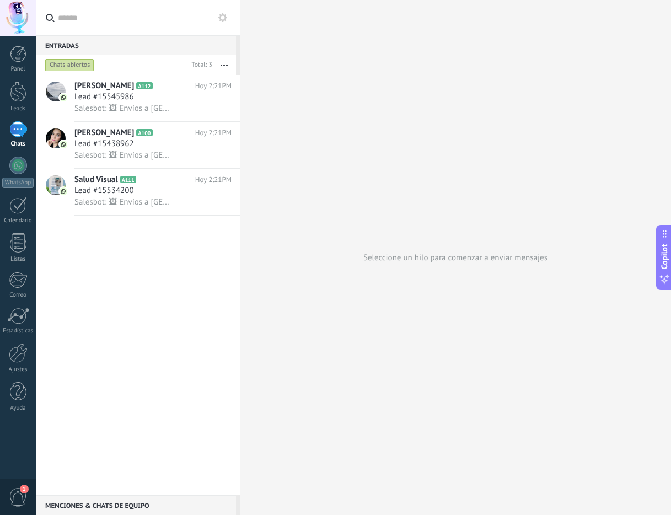
click at [168, 422] on div "Ricardo A112 Hoy 2:21PM Lead #15545986 Salesbot: 🖼 Envíos a Lima y provincias P…" at bounding box center [138, 285] width 204 height 420
click at [170, 97] on div "Lead #15545986" at bounding box center [152, 97] width 157 height 11
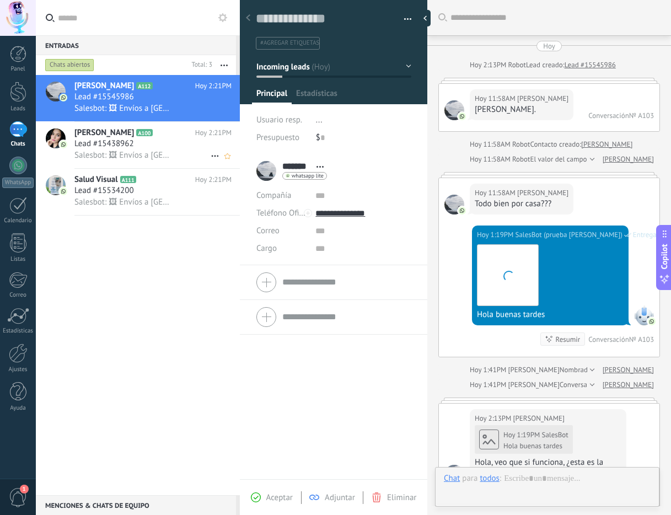
scroll to position [17, 0]
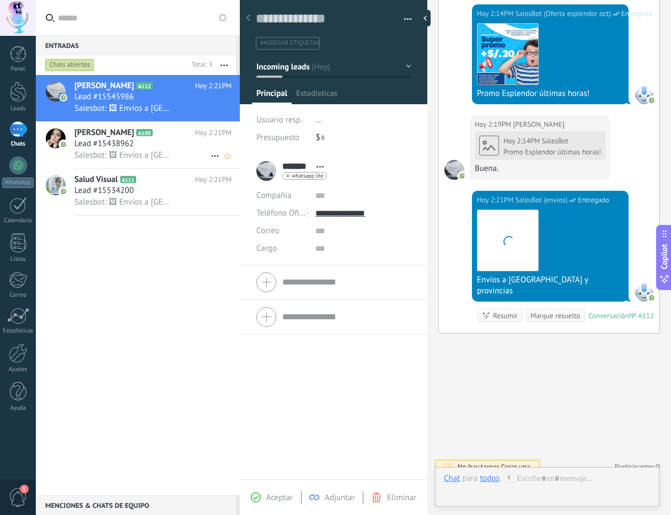
click at [167, 137] on icon at bounding box center [161, 132] width 11 height 11
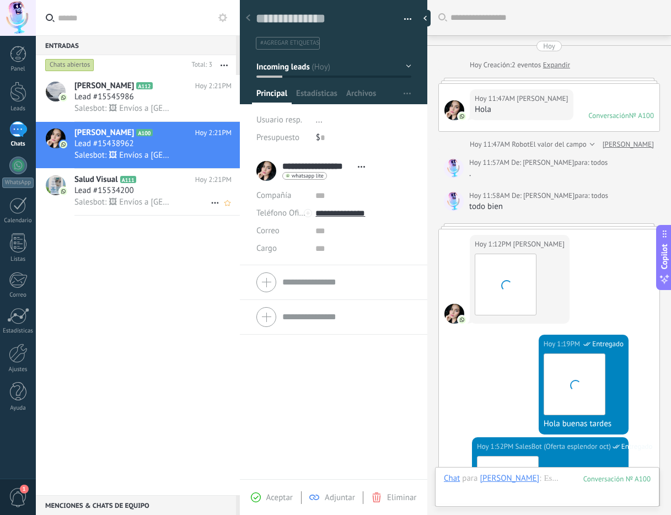
scroll to position [399, 0]
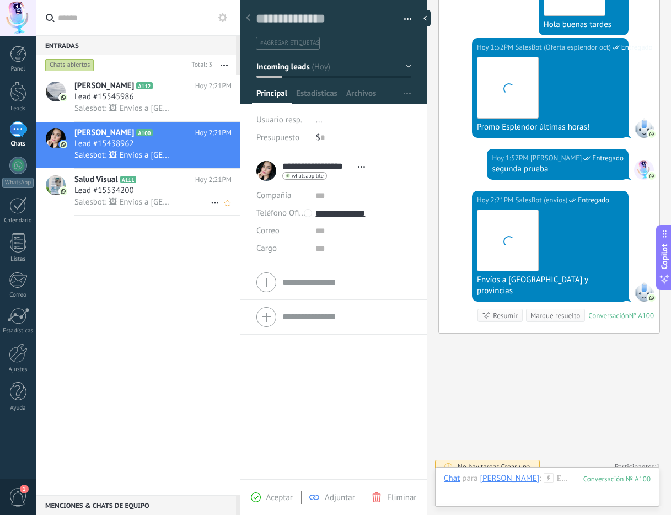
click at [162, 184] on h2 "Salud Visual A111" at bounding box center [134, 179] width 121 height 11
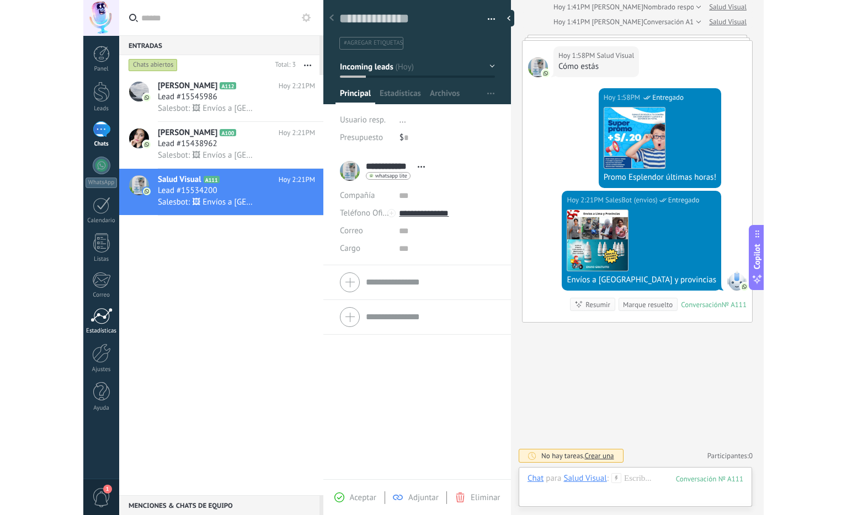
scroll to position [10, 0]
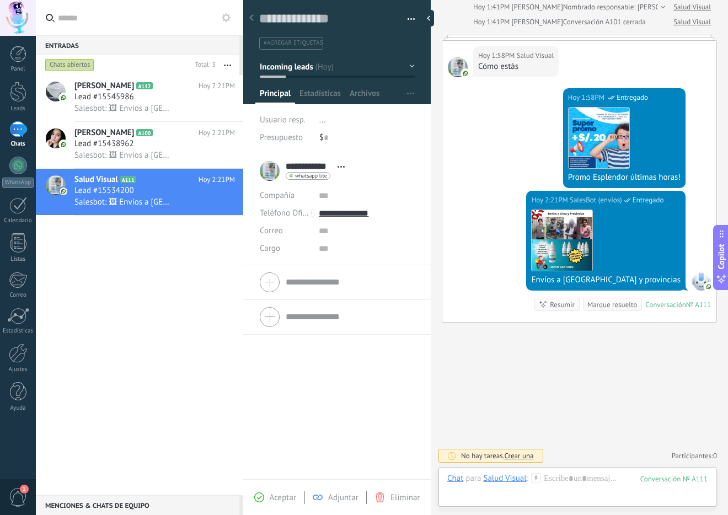
click at [149, 316] on div "Ricardo A112 Hoy 2:21PM Lead #15545986 Salesbot: 🖼 Envíos a Lima y provincias P…" at bounding box center [139, 285] width 207 height 420
click at [0, 322] on link "Estadísticas" at bounding box center [18, 321] width 36 height 27
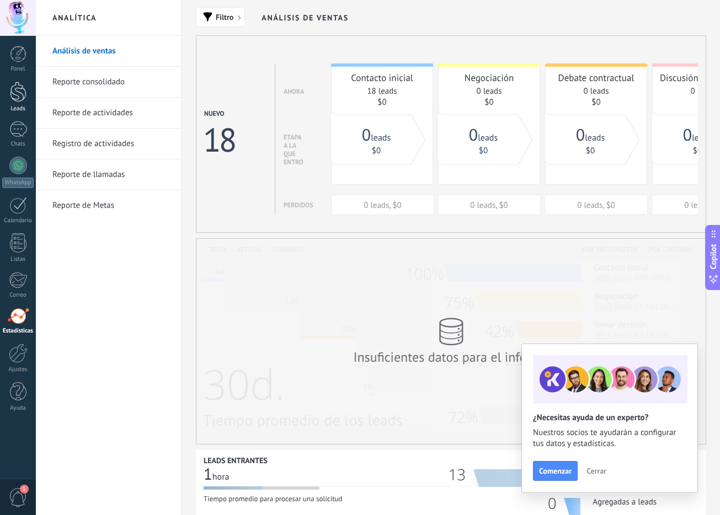
click at [19, 93] on div at bounding box center [18, 92] width 17 height 20
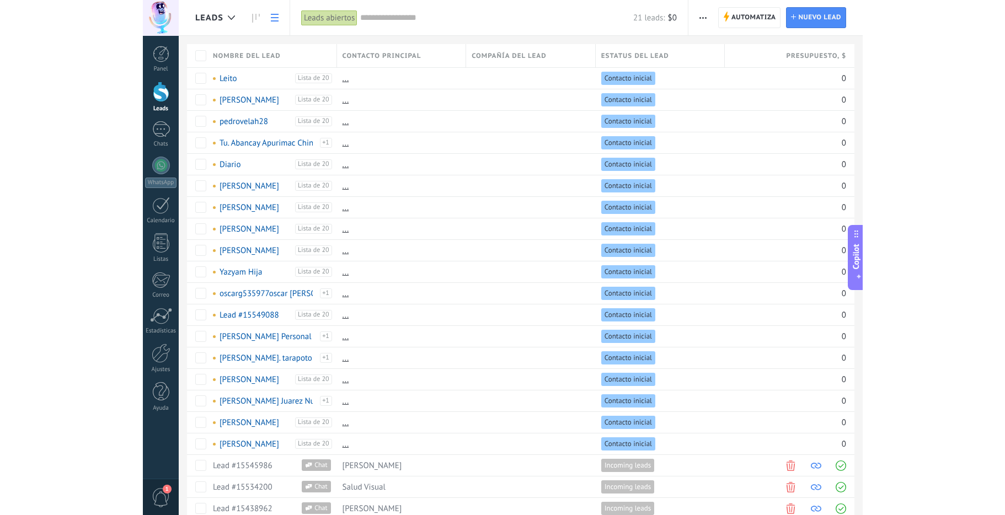
scroll to position [10, 0]
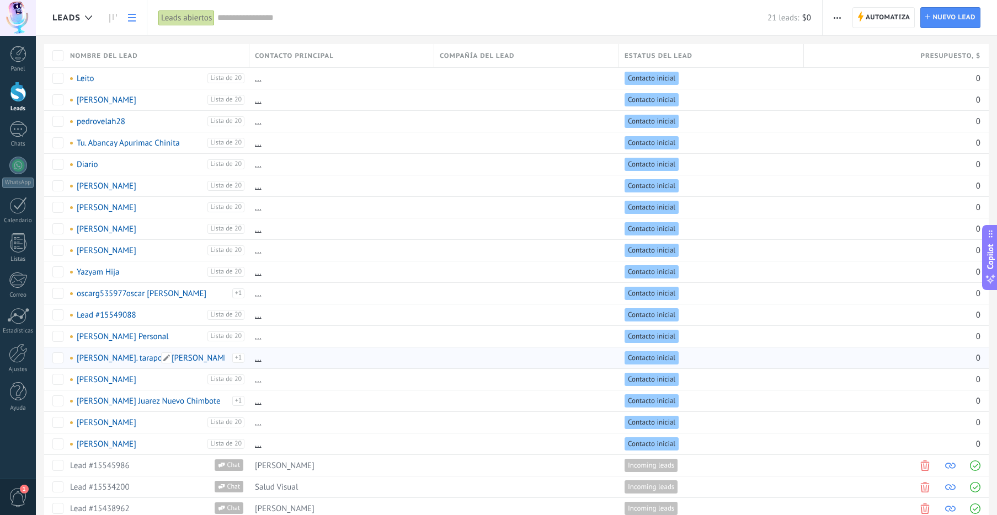
click at [124, 355] on link "[PERSON_NAME]. tarapoto [PERSON_NAME]" at bounding box center [154, 358] width 154 height 10
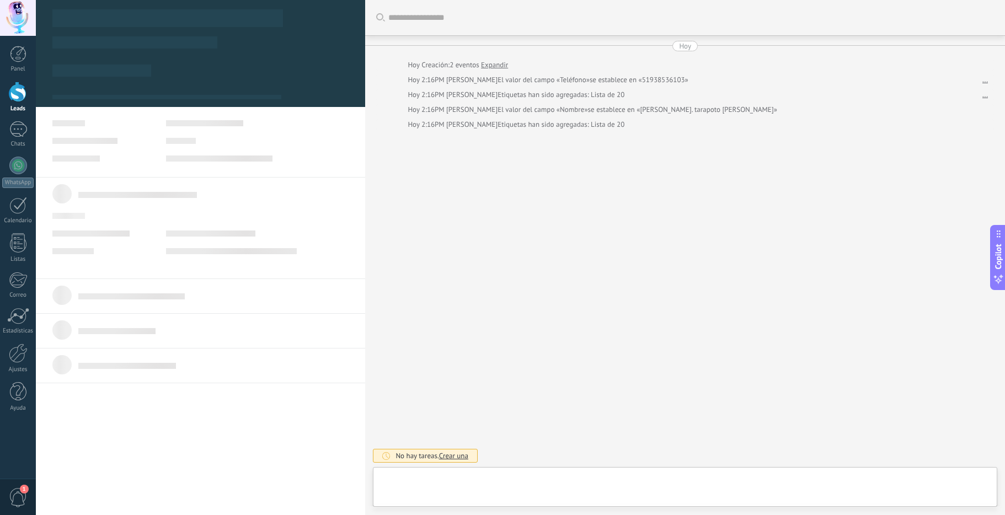
scroll to position [17, 0]
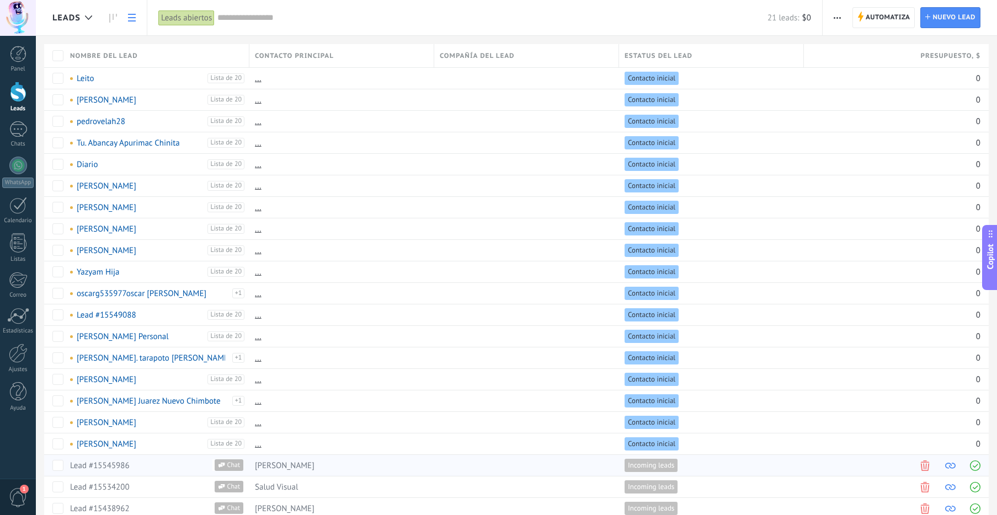
click at [178, 465] on div "Lead #15545986" at bounding box center [150, 466] width 161 height 10
click at [122, 468] on link "Lead #15545986" at bounding box center [100, 466] width 60 height 10
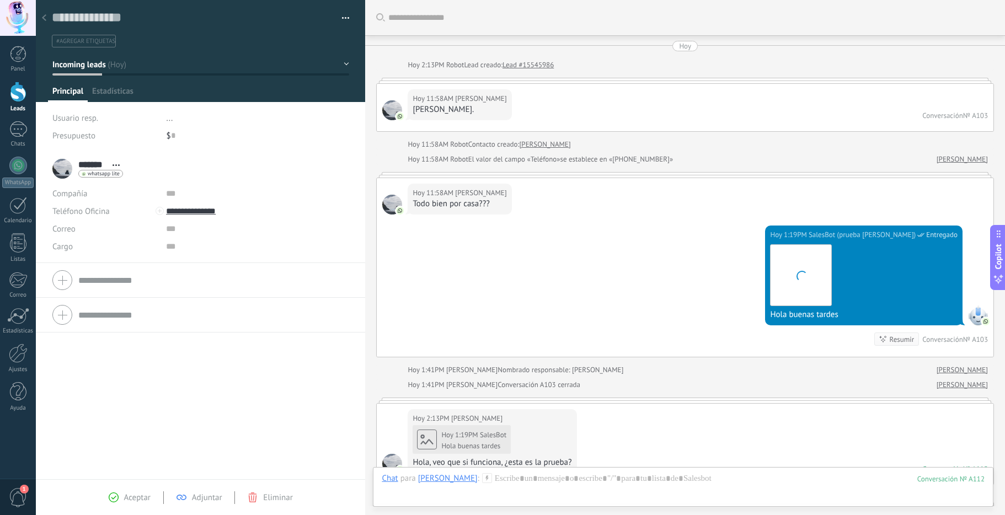
scroll to position [536, 0]
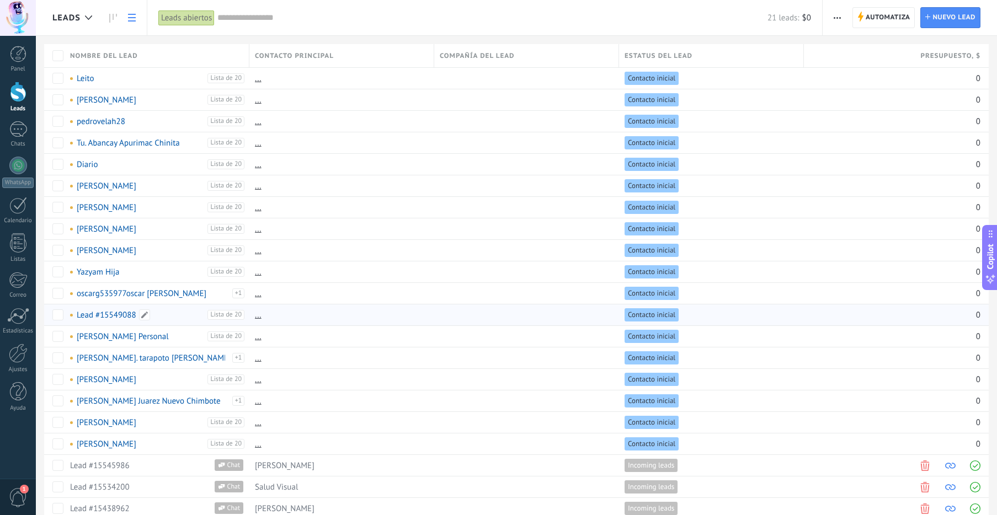
click at [111, 316] on link "Lead #15549088" at bounding box center [107, 315] width 60 height 10
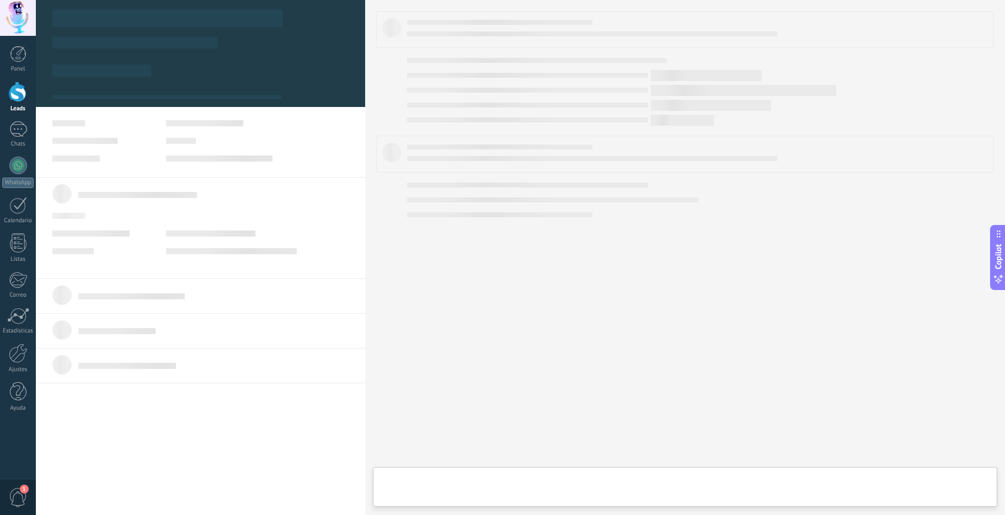
type textarea "**********"
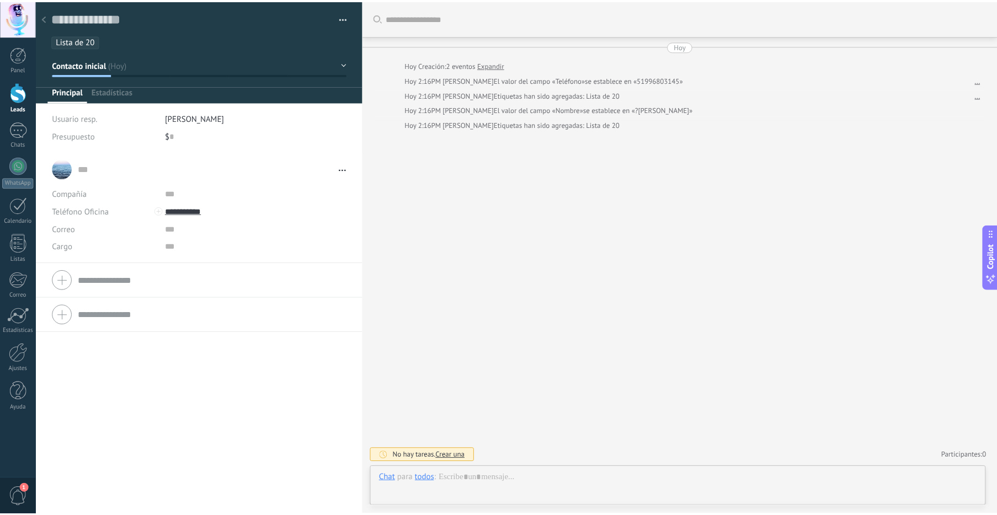
scroll to position [17, 0]
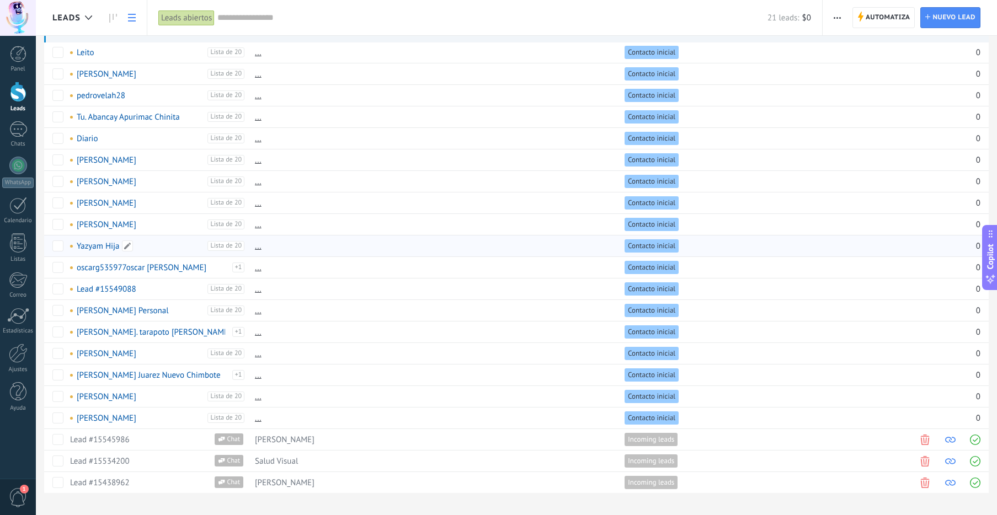
scroll to position [40, 0]
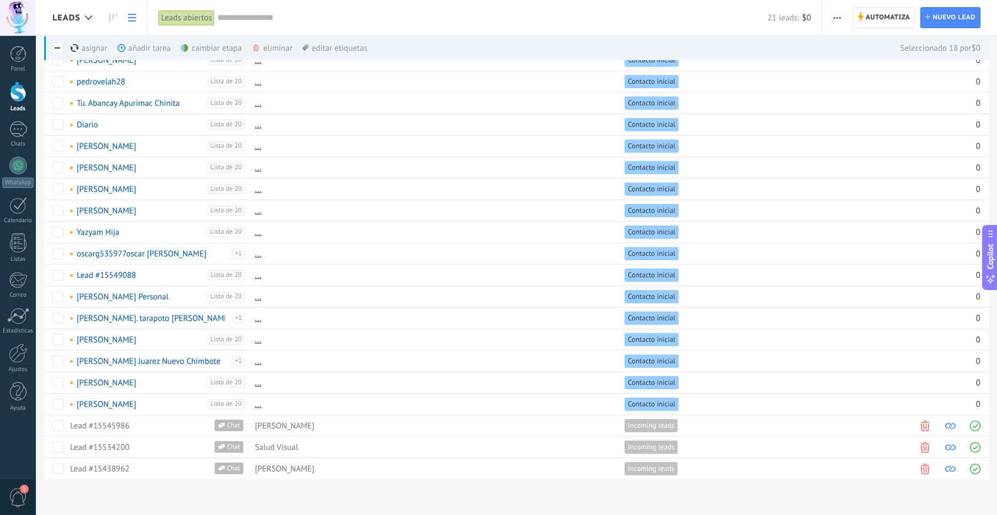
click at [254, 46] on use at bounding box center [256, 48] width 6 height 7
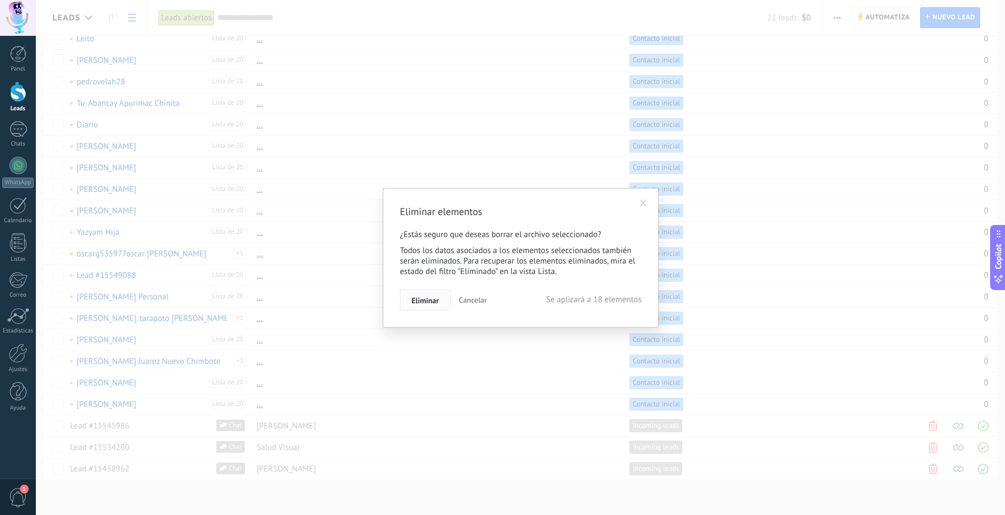
click at [430, 302] on span "Eliminar" at bounding box center [426, 301] width 28 height 8
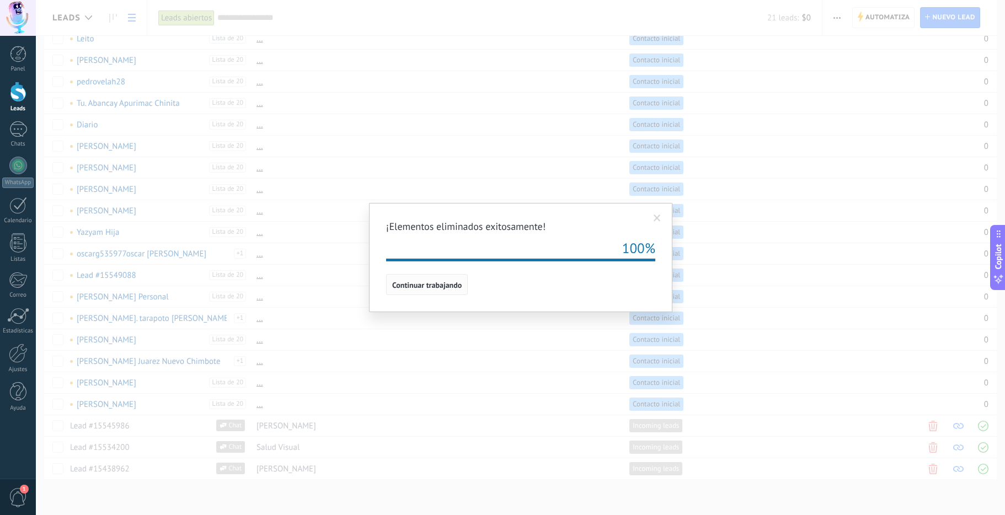
click at [435, 289] on span "Continuar trabajando" at bounding box center [427, 285] width 70 height 8
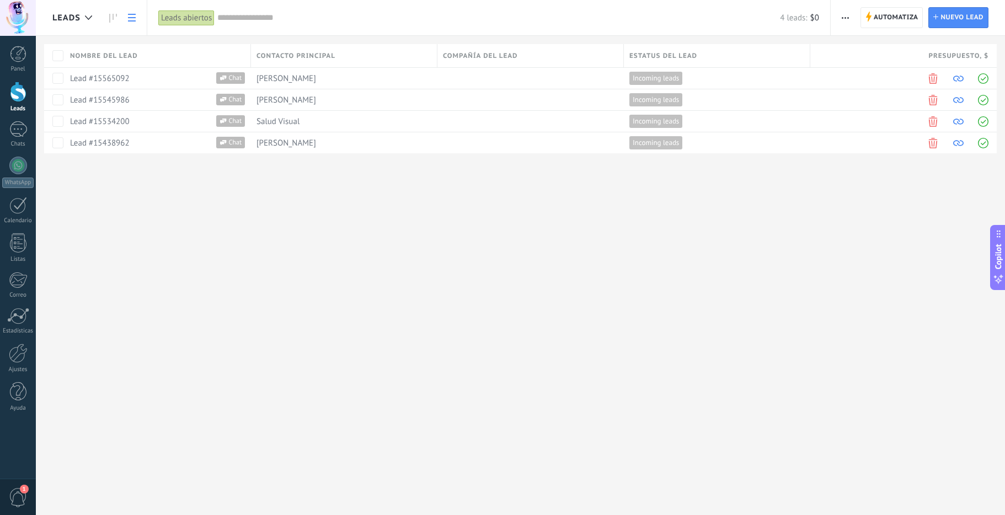
click at [519, 269] on div "Leads Automatiza Nueva difusión Editar embudo Imprimir Ajustes de la lista Impo…" at bounding box center [520, 257] width 969 height 515
click at [844, 17] on use "button" at bounding box center [845, 18] width 7 height 2
click at [871, 135] on span "Importar" at bounding box center [867, 136] width 31 height 22
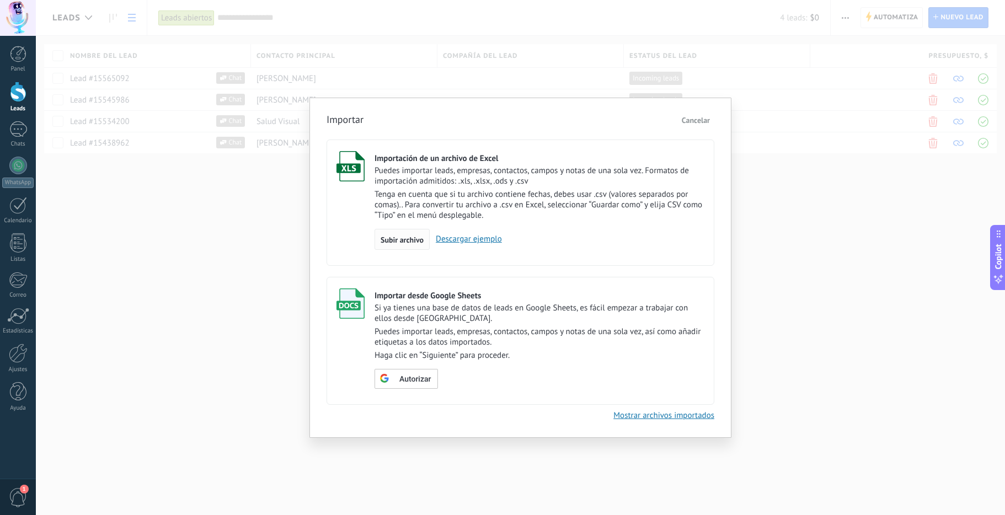
click at [415, 241] on span "Subir archivo" at bounding box center [402, 240] width 43 height 8
click at [0, 0] on input "Importación de un archivo de Excel Puedes importar leads, empresas, contactos, …" at bounding box center [0, 0] width 0 height 0
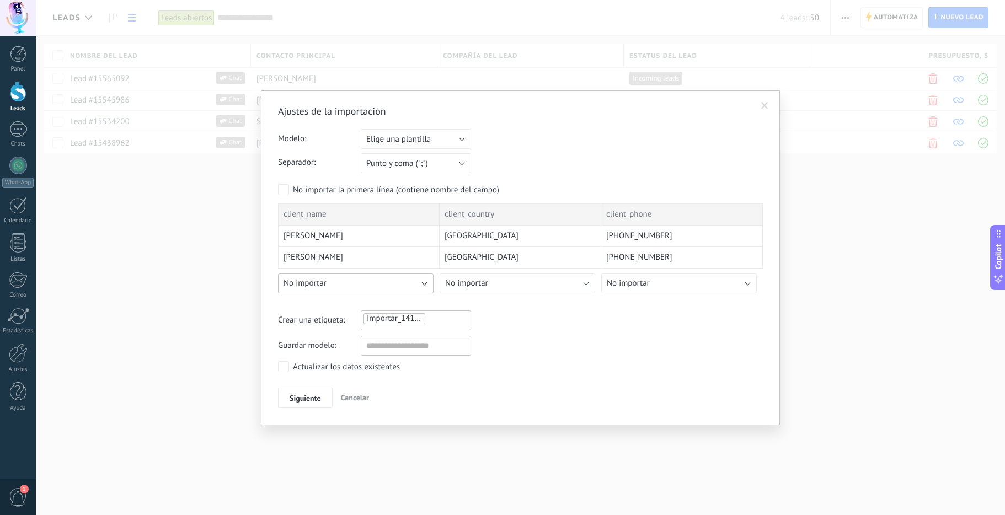
click at [420, 285] on button "No importar" at bounding box center [356, 284] width 156 height 20
click at [371, 344] on span "Nombre del lead" at bounding box center [358, 343] width 158 height 10
click at [692, 282] on button "No importar" at bounding box center [679, 284] width 156 height 20
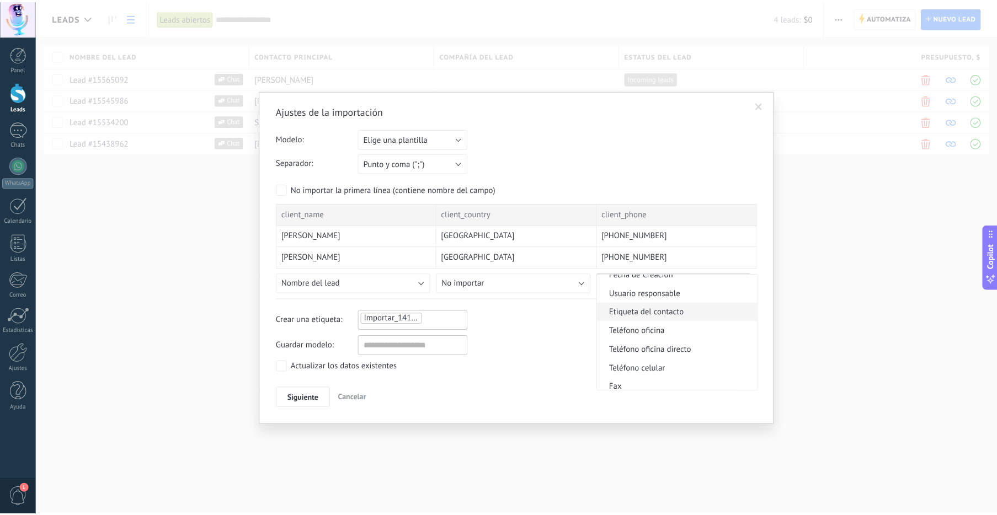
scroll to position [221, 0]
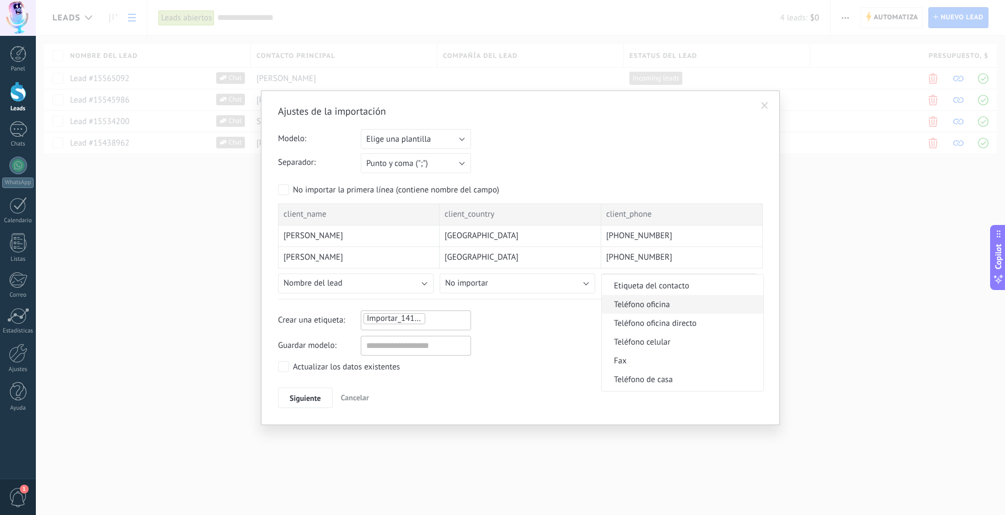
click at [680, 306] on span "Teléfono oficina" at bounding box center [681, 305] width 158 height 10
click at [447, 321] on div "Importar_14102025_1435" at bounding box center [415, 318] width 107 height 13
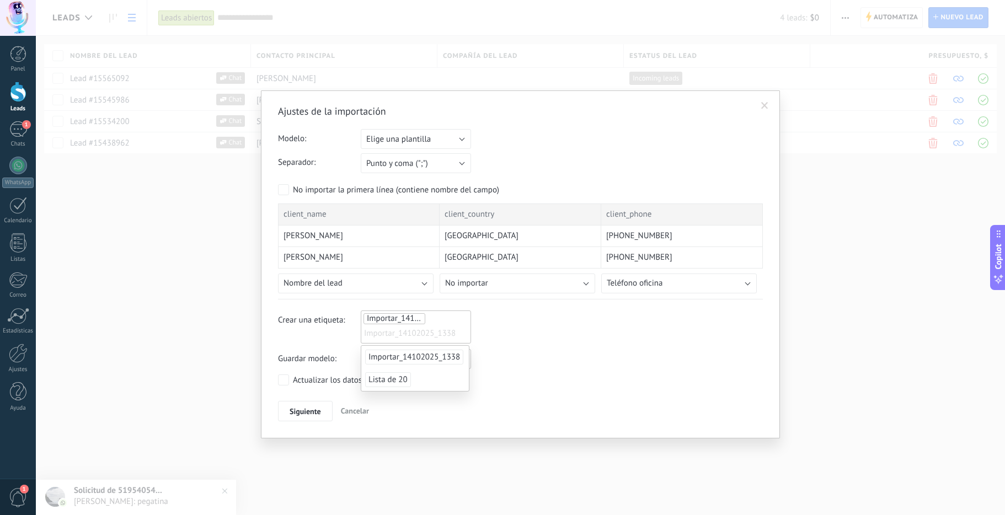
click at [441, 320] on ul "Importar_14102025_1435 Importar_14102025_1338" at bounding box center [415, 327] width 107 height 30
click at [439, 330] on span "Importar_14102025_1338" at bounding box center [409, 334] width 91 height 17
click at [427, 337] on span "Importar_14102025_1338" at bounding box center [409, 334] width 91 height 17
click at [433, 330] on span "Importar_14102025_1338" at bounding box center [409, 334] width 91 height 17
click at [404, 335] on input "text" at bounding box center [391, 334] width 55 height 17
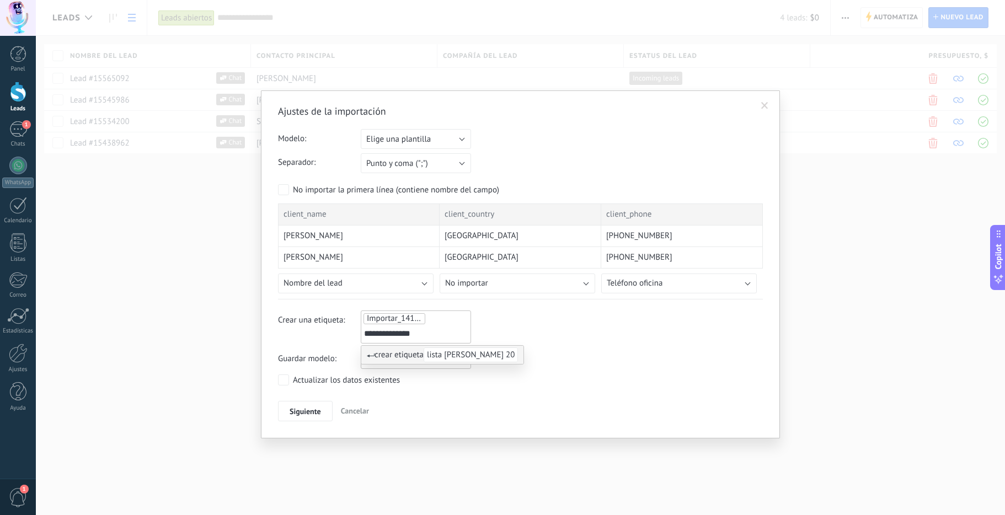
type input "**********"
click at [398, 355] on span "crear etiqueta lista edith 20" at bounding box center [442, 355] width 151 height 10
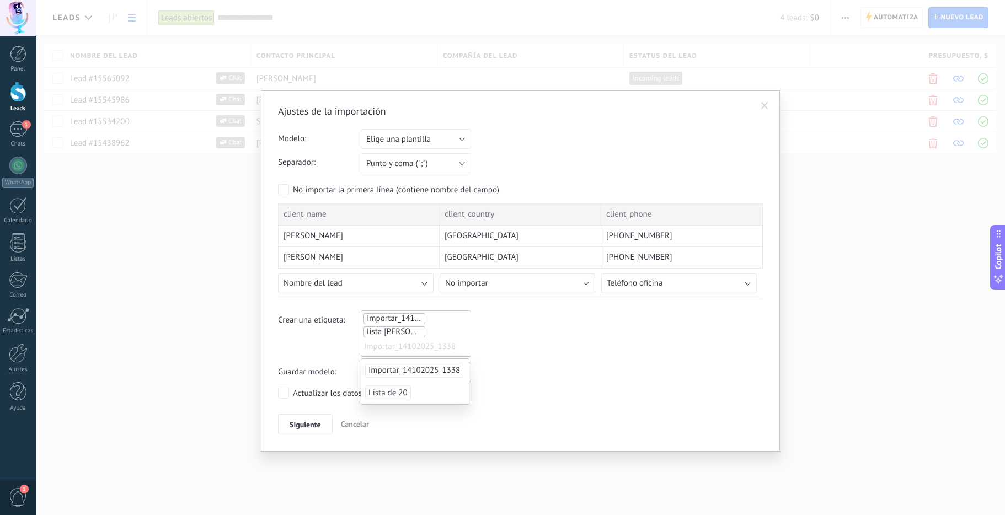
click at [410, 317] on span "Importar_14102025_1435" at bounding box center [413, 318] width 92 height 10
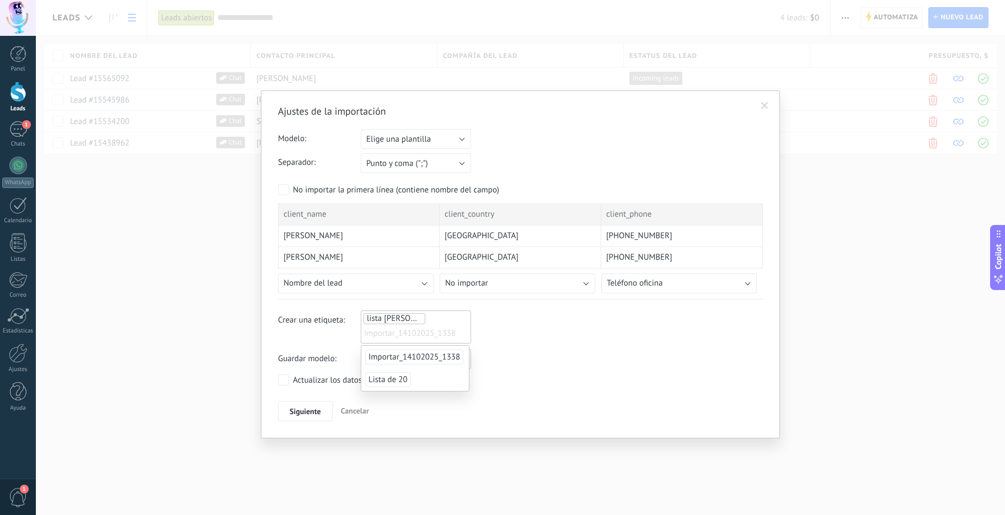
click at [535, 340] on div "Crear una etiqueta: lista edith 20 Importar_14102025_1338 lista edith 20" at bounding box center [520, 327] width 485 height 33
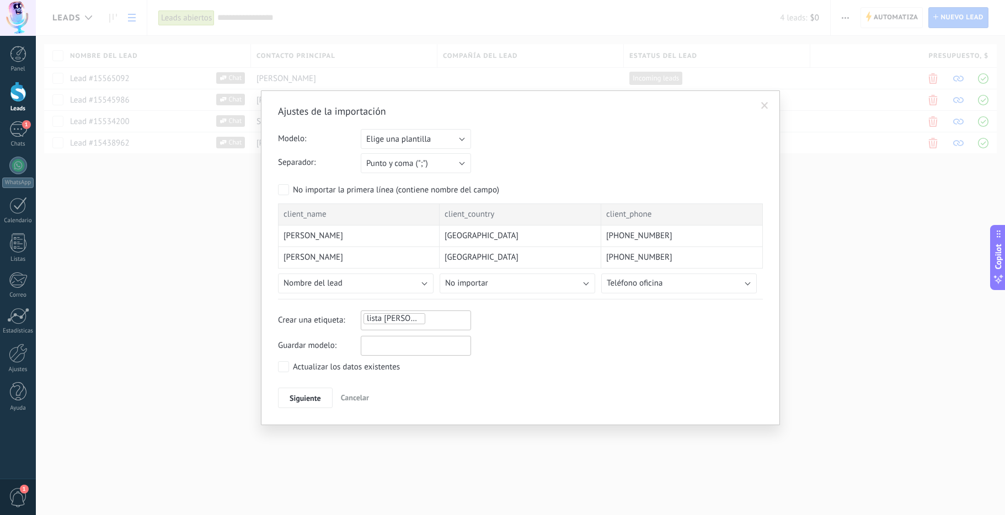
click at [431, 346] on input "text" at bounding box center [416, 346] width 110 height 20
click at [304, 398] on span "Siguiente" at bounding box center [305, 398] width 31 height 8
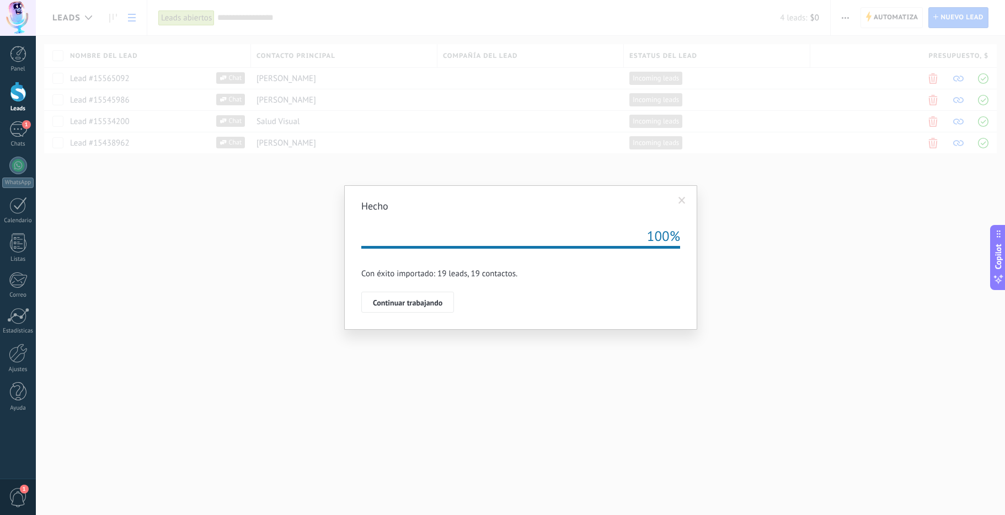
click at [190, 301] on div "Hecho Repetir 100% Importación esta en la cola, una vez que sus datos serán imp…" at bounding box center [520, 257] width 969 height 515
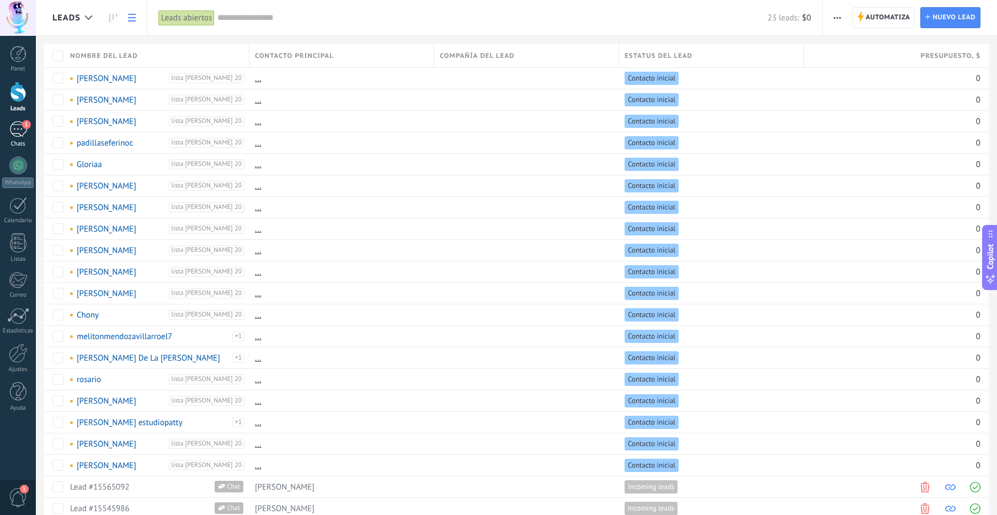
click at [22, 134] on div "1" at bounding box center [18, 129] width 18 height 16
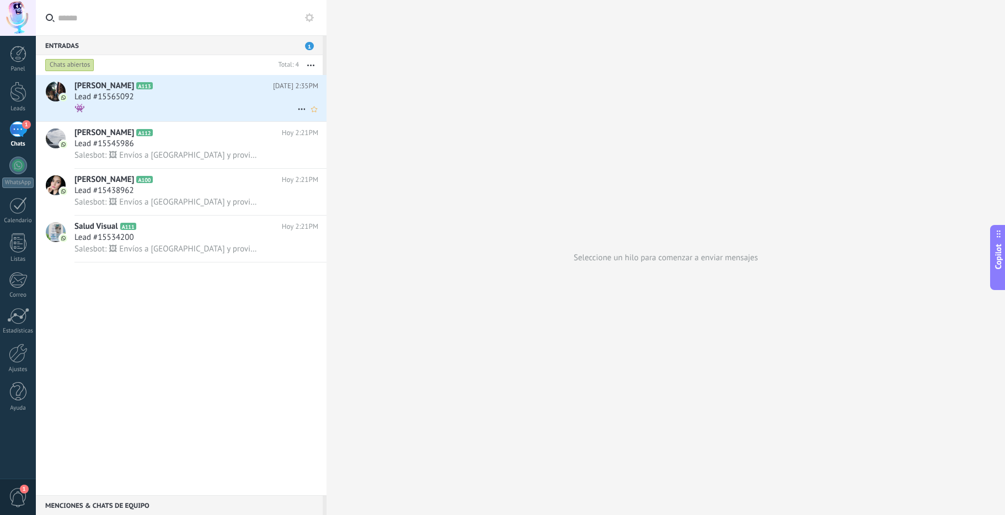
click at [152, 95] on div "Lead #15565092" at bounding box center [196, 97] width 244 height 11
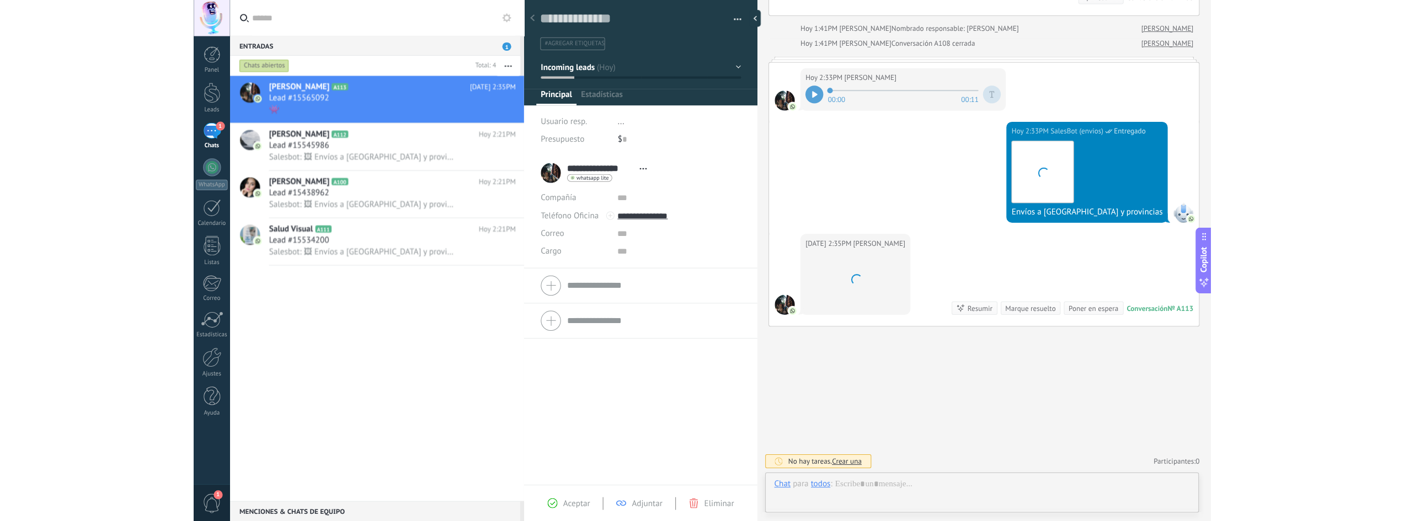
scroll to position [17, 0]
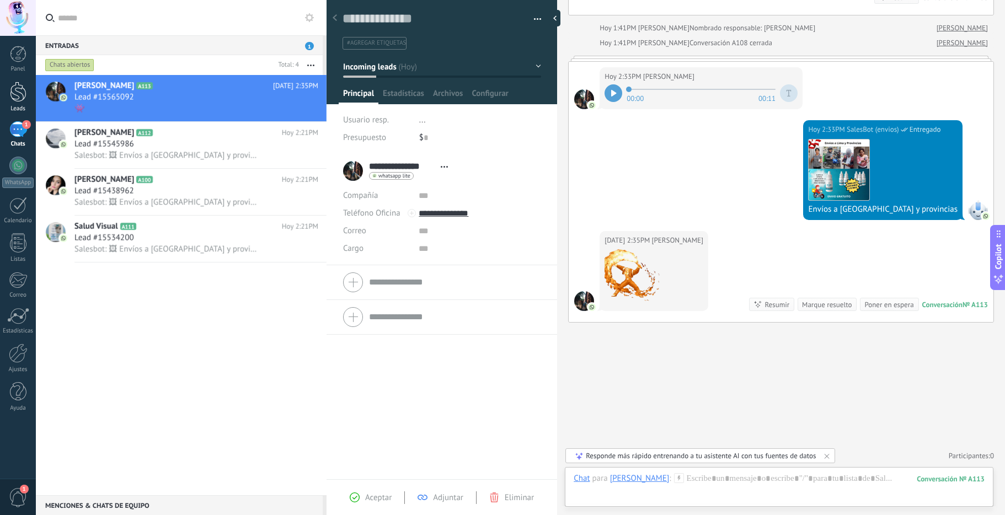
click at [15, 95] on div at bounding box center [18, 92] width 17 height 20
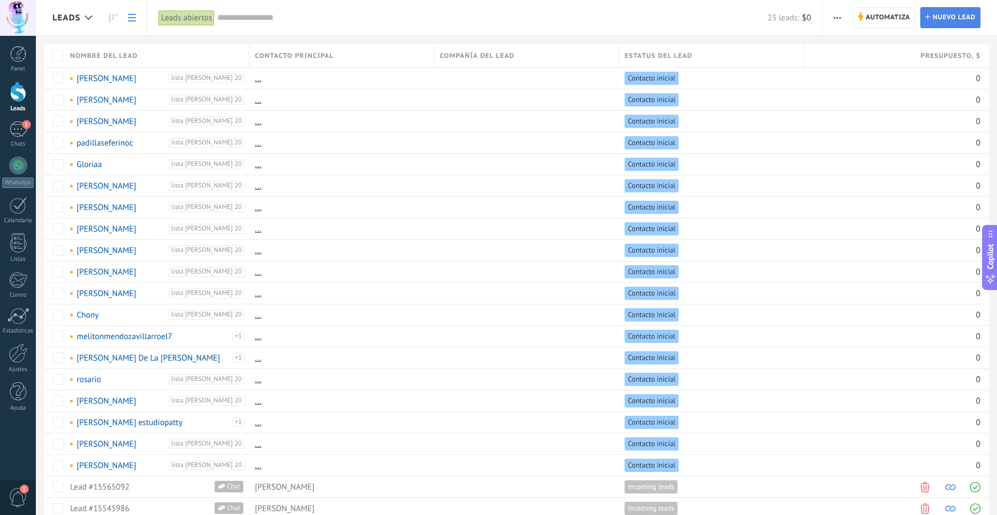
type textarea "**********"
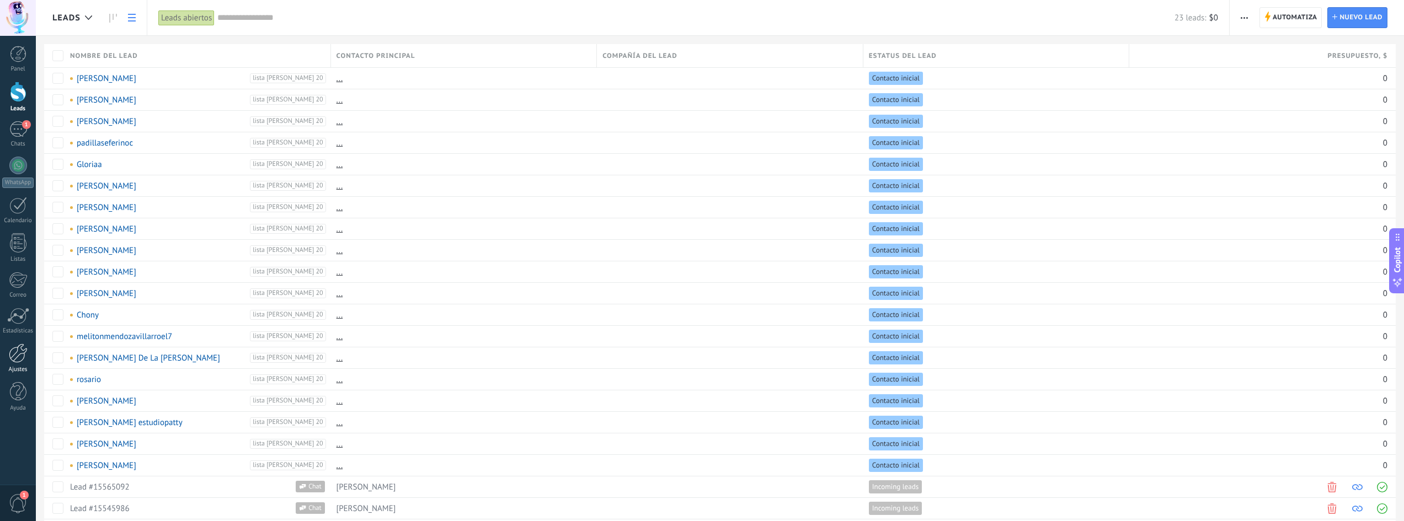
click at [19, 360] on div at bounding box center [18, 353] width 19 height 19
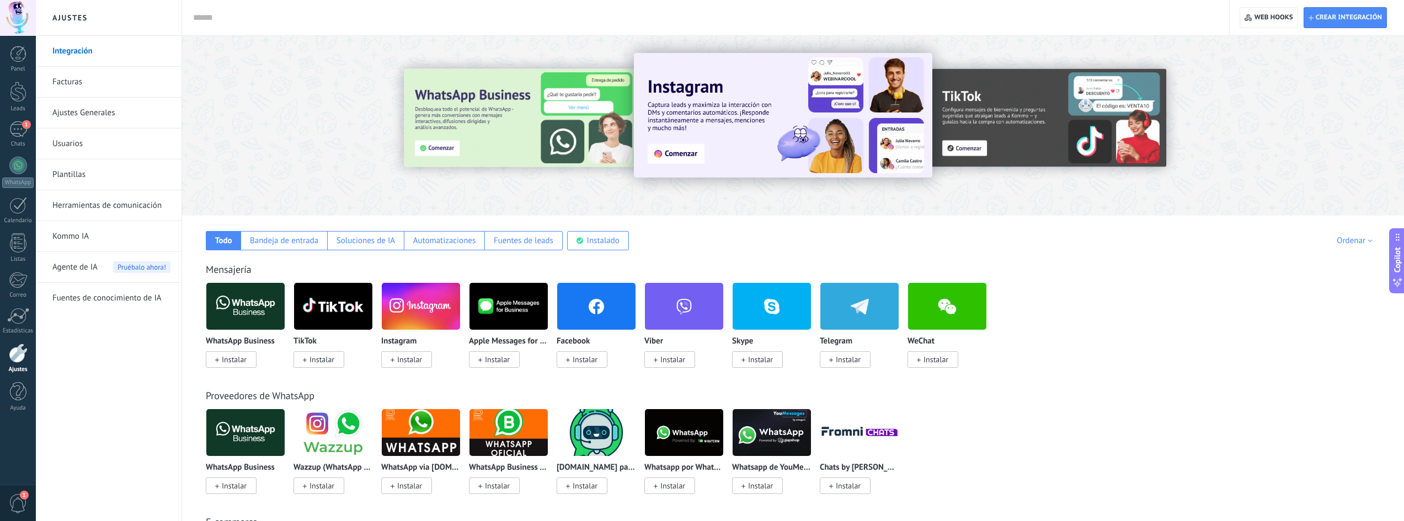
click at [115, 203] on link "Herramientas de comunicación" at bounding box center [111, 205] width 118 height 31
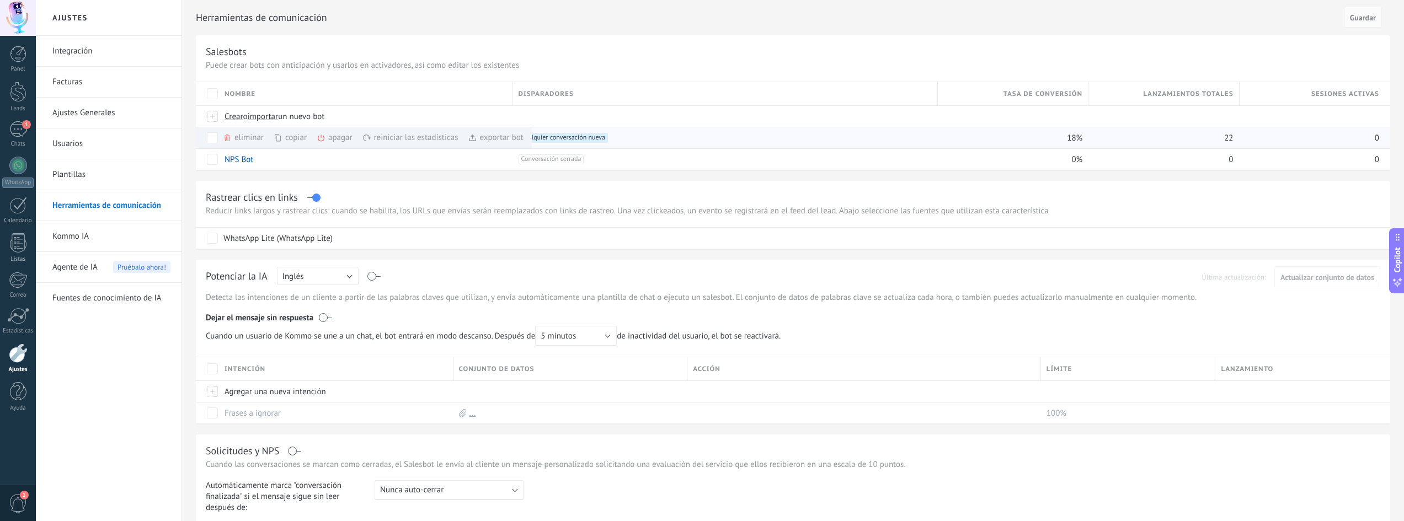
click at [242, 134] on div "eliminar màs" at bounding box center [262, 138] width 78 height 22
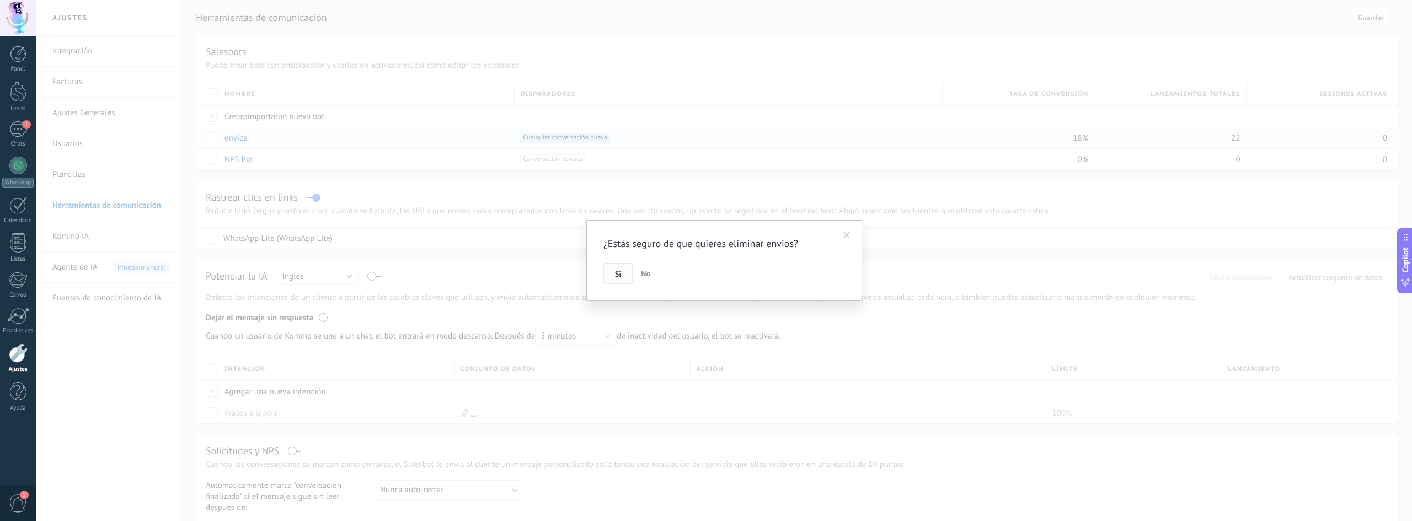
click at [621, 273] on span "Si" at bounding box center [618, 274] width 6 height 8
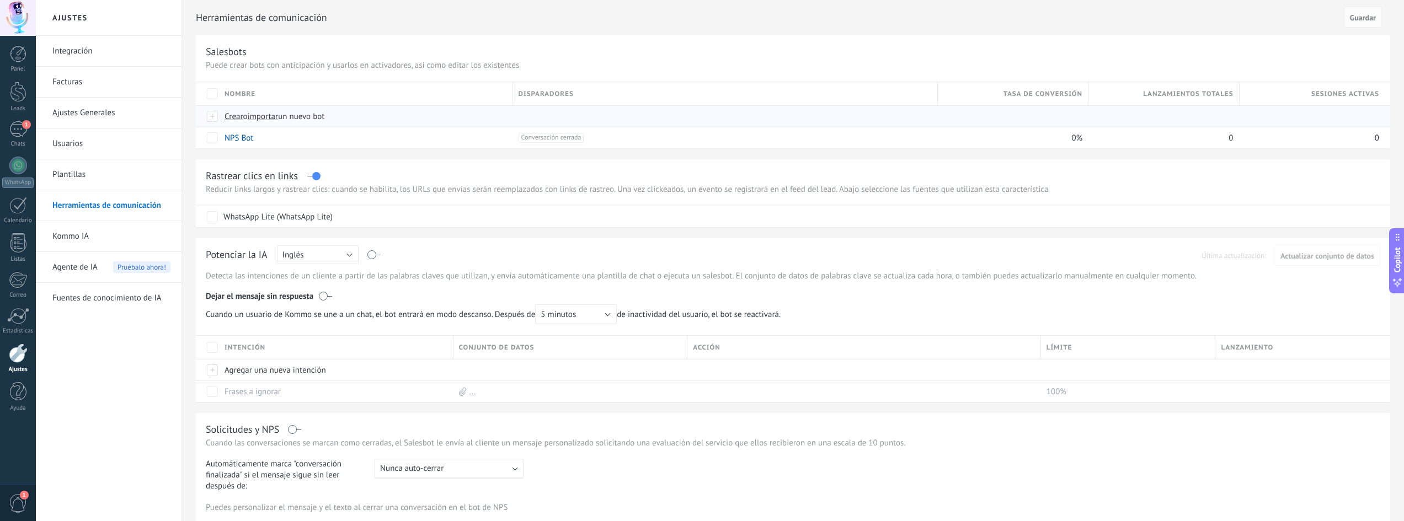
click at [234, 114] on span "Crear" at bounding box center [234, 116] width 19 height 10
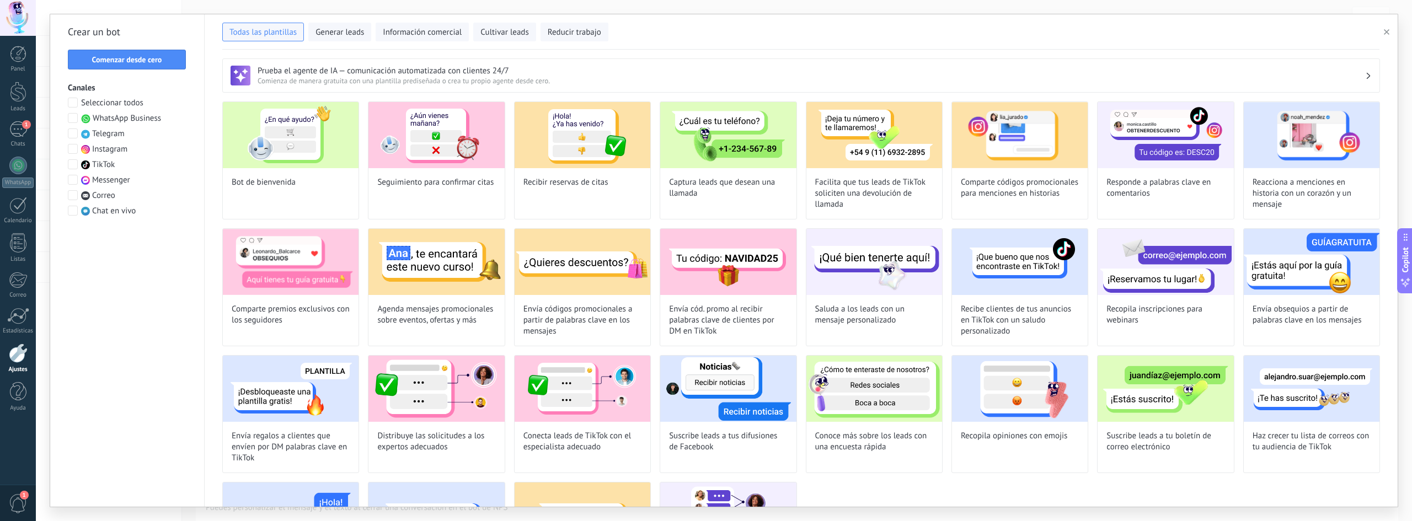
type input "**********"
click at [131, 59] on span "Comenzar desde cero" at bounding box center [127, 60] width 70 height 8
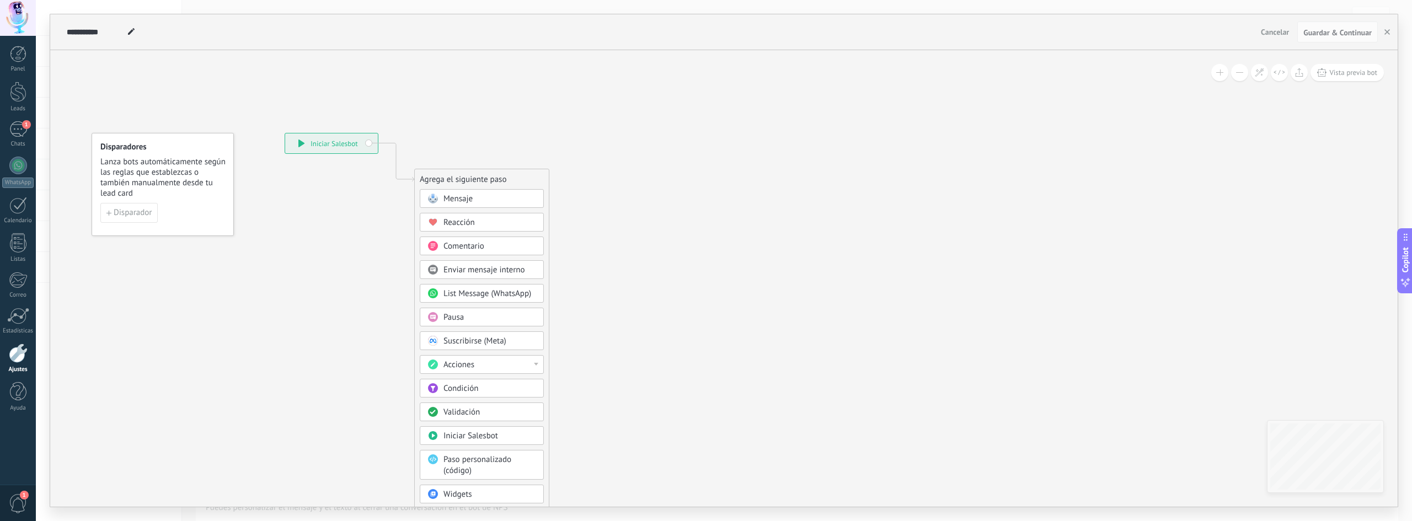
click at [458, 195] on span "Mensaje" at bounding box center [458, 199] width 29 height 10
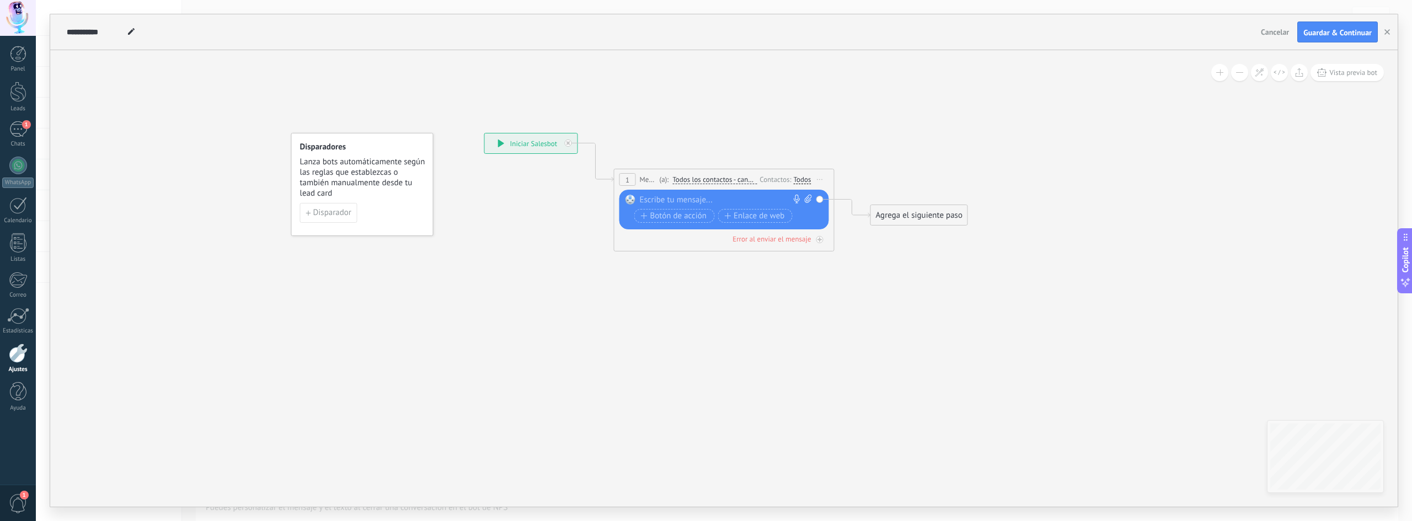
click at [741, 195] on div at bounding box center [722, 200] width 164 height 11
click at [807, 199] on icon at bounding box center [808, 199] width 7 height 8
click input "Subir" at bounding box center [0, 0] width 0 height 0
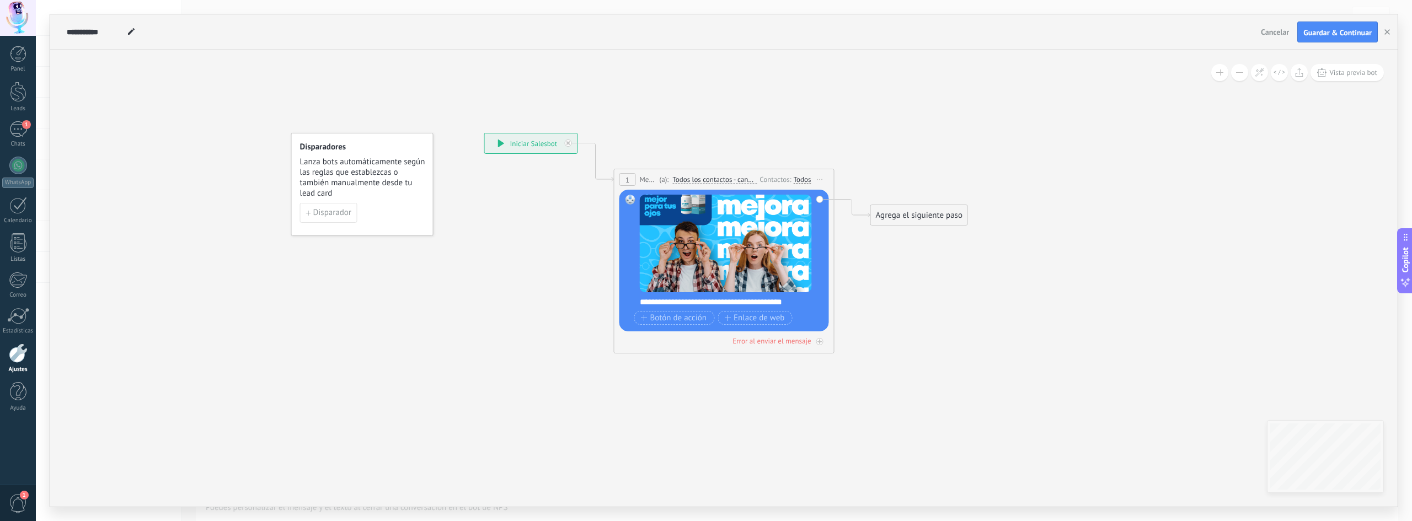
click at [100, 38] on div "**********" at bounding box center [660, 31] width 1193 height 35
click at [128, 34] on use at bounding box center [131, 31] width 7 height 7
click at [83, 33] on input "*********" at bounding box center [92, 32] width 51 height 9
type input "******"
click at [1330, 33] on span "Guardar & Continuar" at bounding box center [1338, 33] width 68 height 8
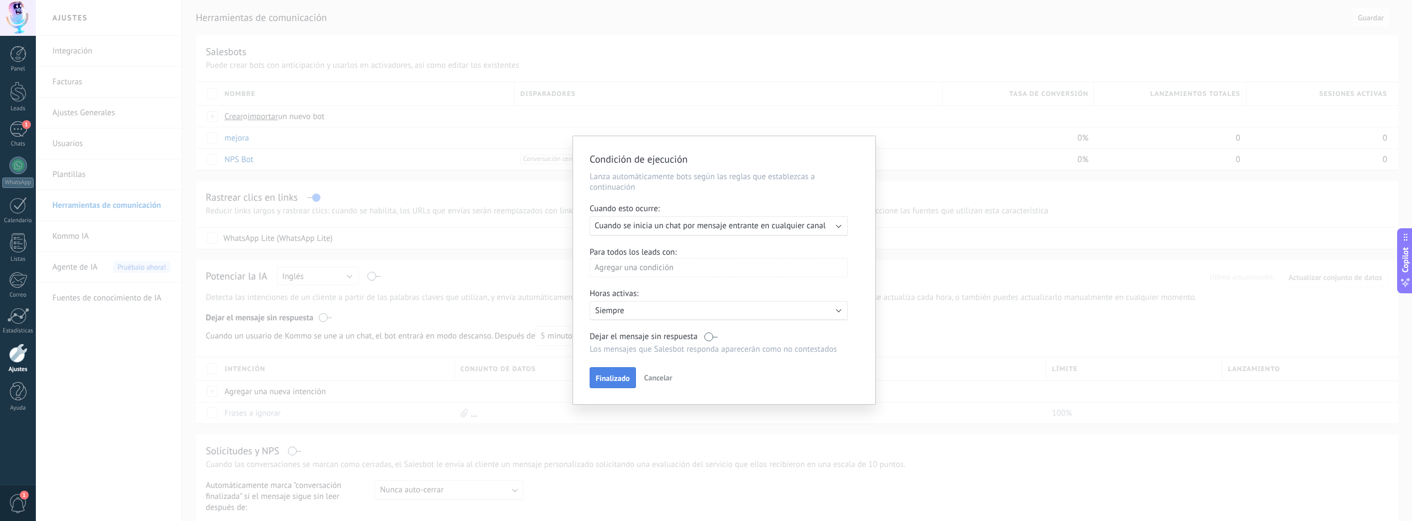
click at [613, 376] on span "Finalizado" at bounding box center [613, 379] width 34 height 8
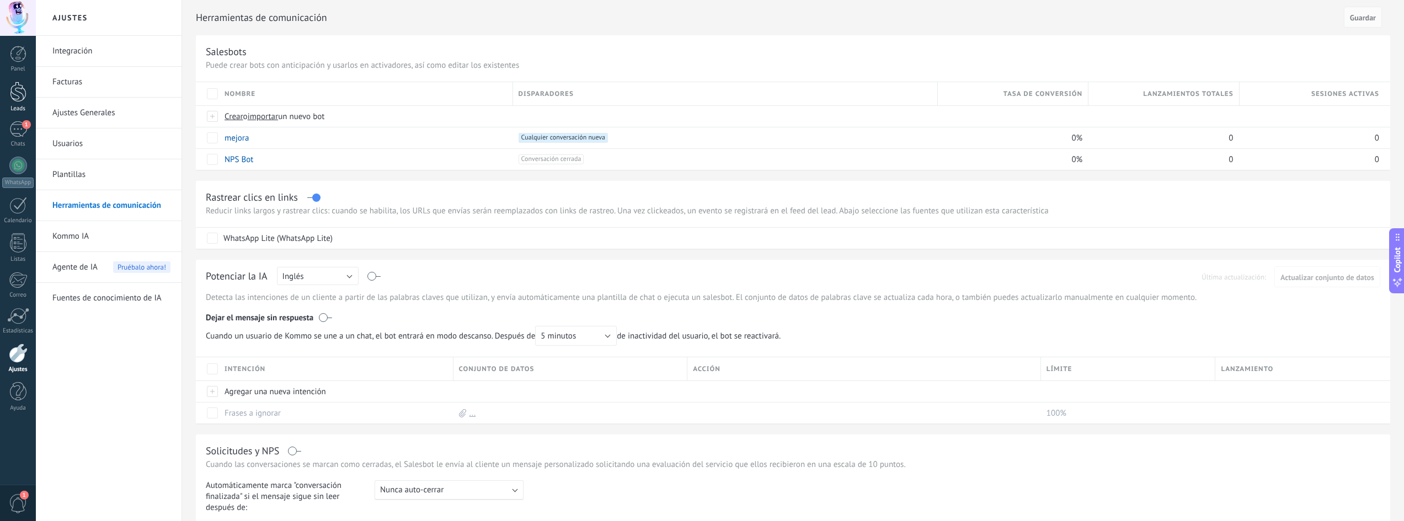
click at [12, 99] on div at bounding box center [18, 92] width 17 height 20
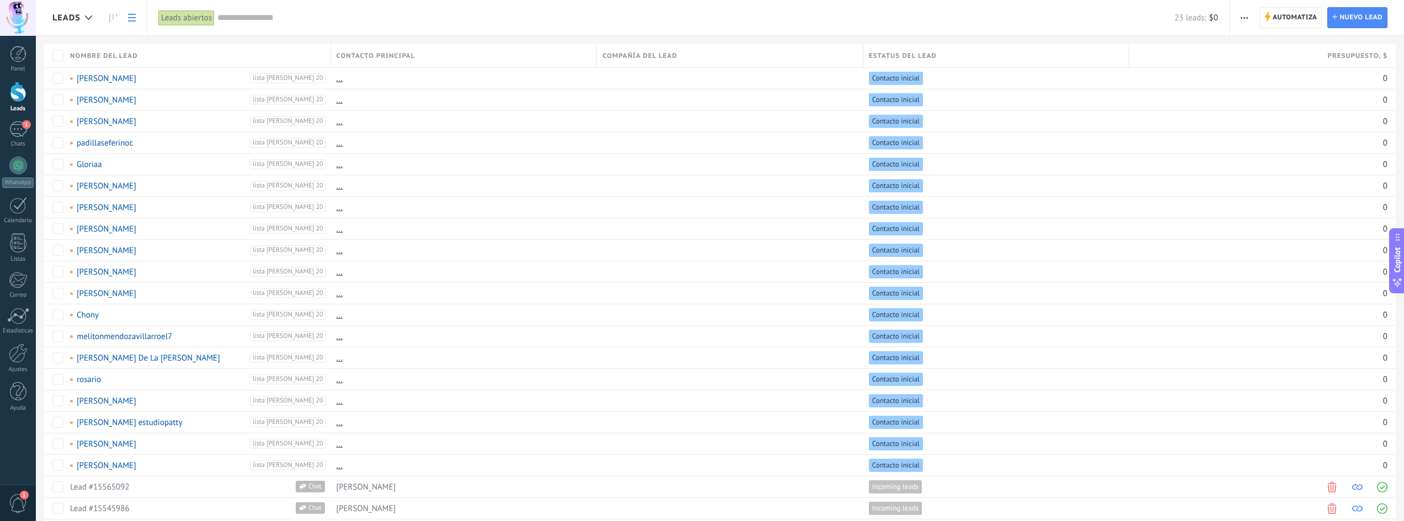
click at [1245, 16] on span "button" at bounding box center [1244, 17] width 7 height 21
click at [1283, 49] on span "Nueva difusión" at bounding box center [1277, 47] width 53 height 22
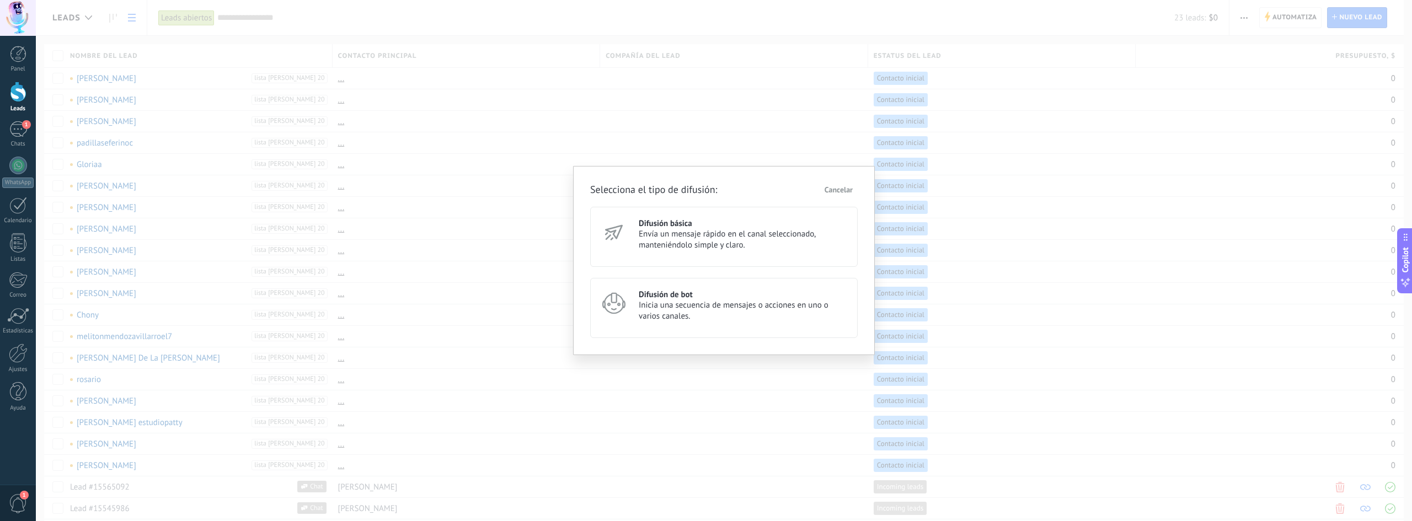
click at [692, 313] on span "Inicia una secuencia de mensajes o acciones en uno o varios canales." at bounding box center [743, 311] width 209 height 22
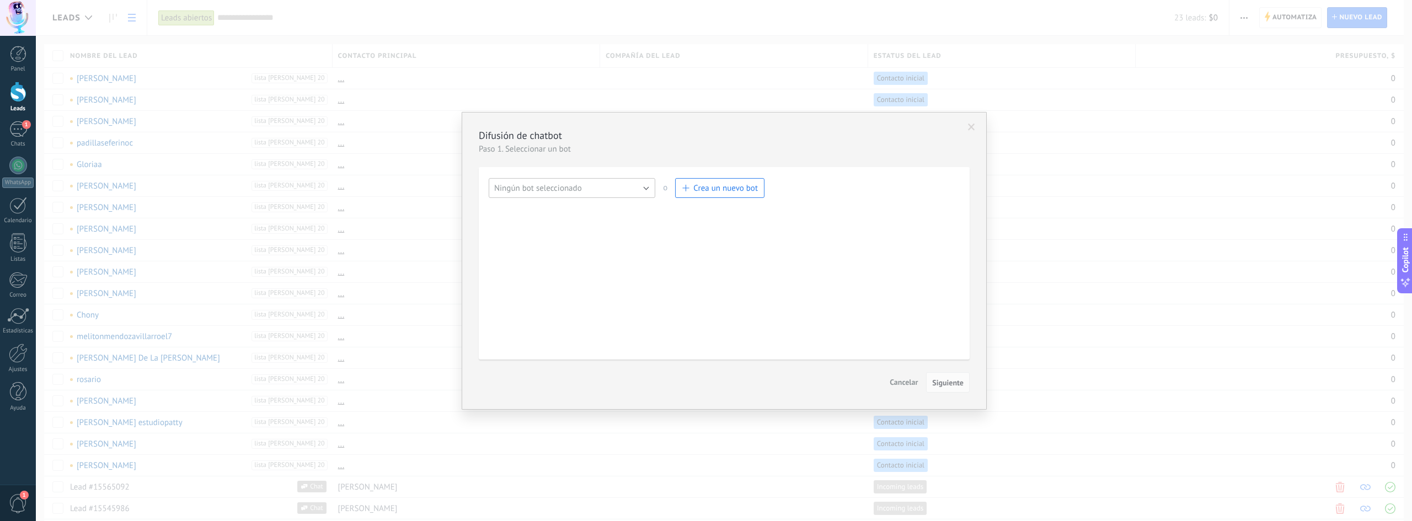
click at [620, 187] on button "Ningún bot seleccionado" at bounding box center [572, 188] width 167 height 20
click at [572, 207] on span "mejora" at bounding box center [566, 207] width 169 height 10
click at [945, 379] on span "Siguiente" at bounding box center [947, 383] width 31 height 8
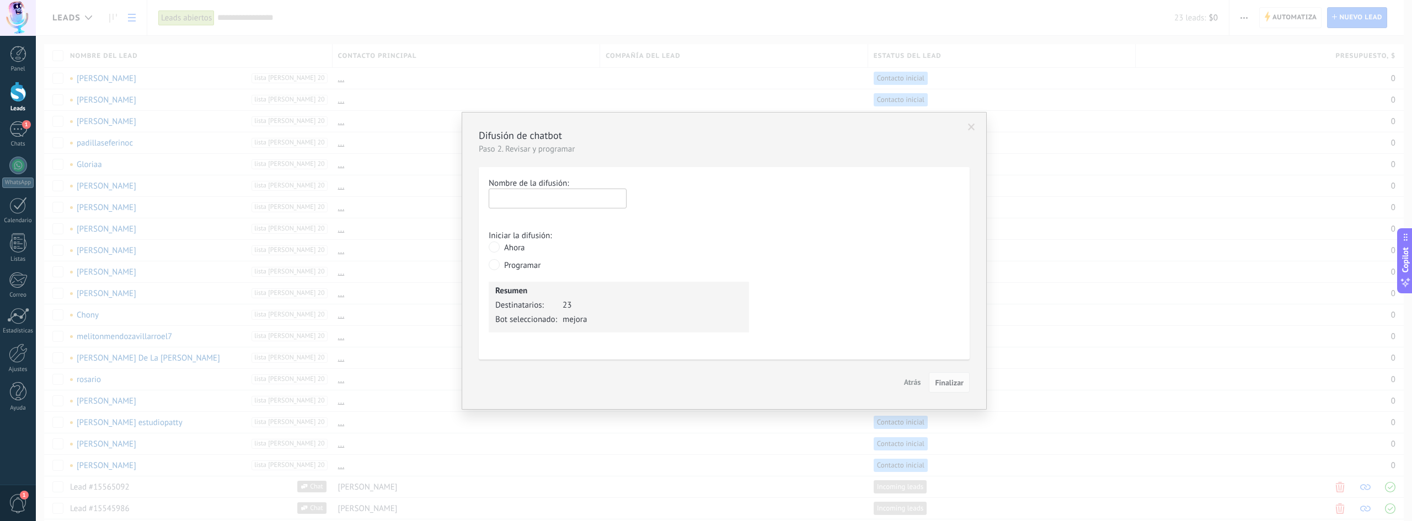
click at [575, 198] on input "text" at bounding box center [558, 199] width 138 height 20
type input "******"
click at [951, 380] on span "Finalizar" at bounding box center [949, 383] width 29 height 8
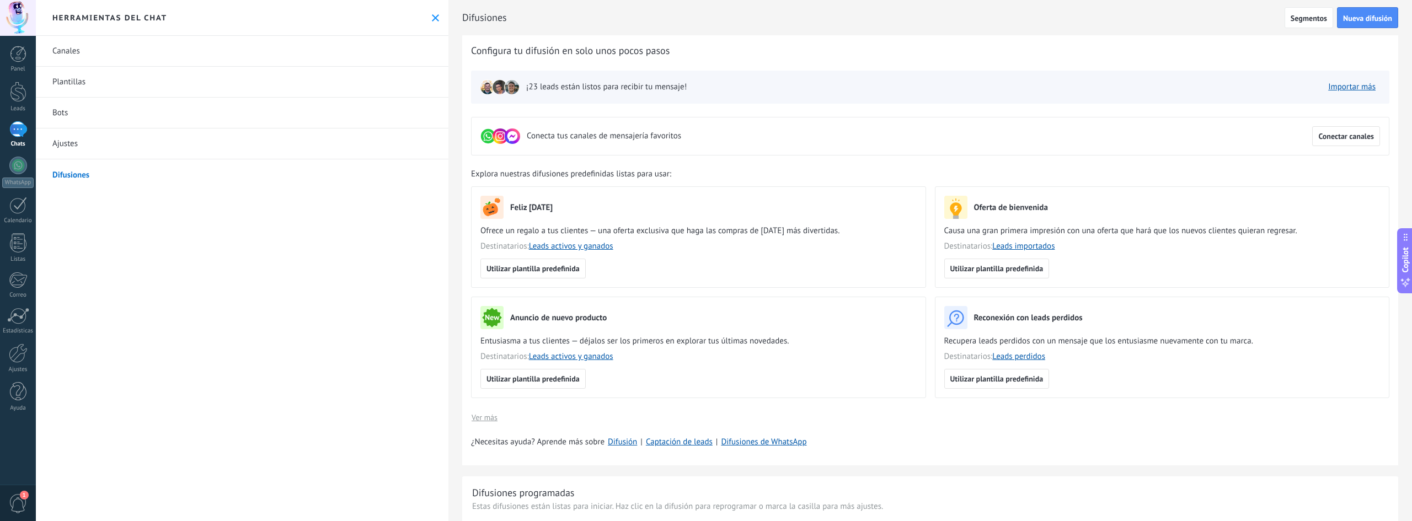
click at [525, 54] on span "Configura tu difusión en solo unos pocos pasos" at bounding box center [570, 50] width 199 height 13
click at [19, 100] on div at bounding box center [18, 92] width 17 height 20
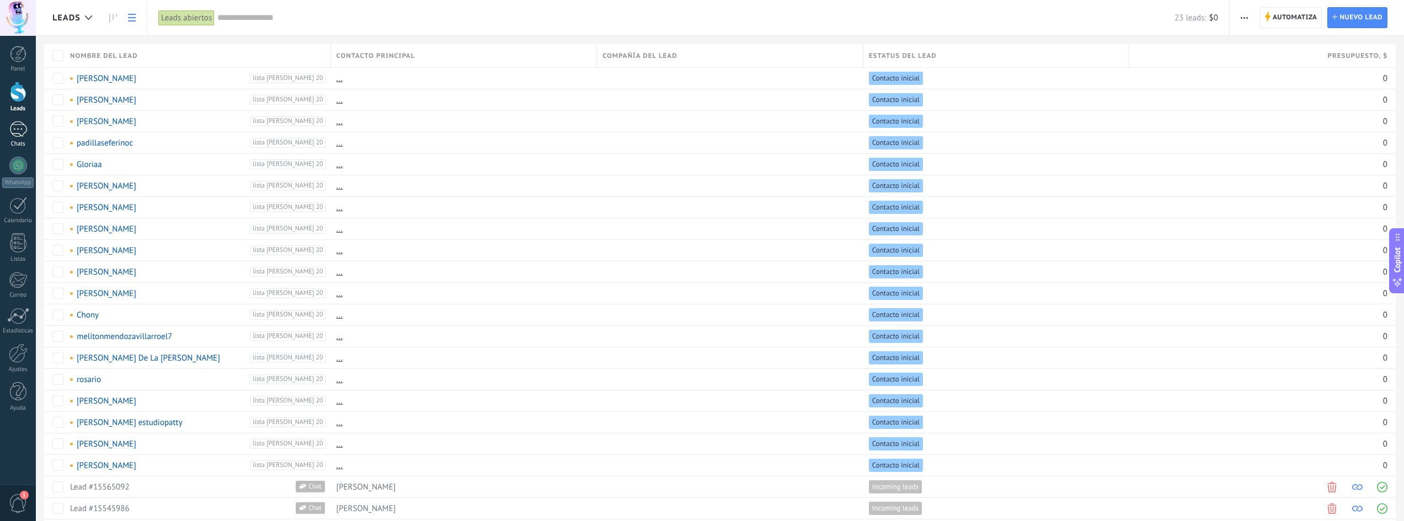
click at [20, 126] on div "1" at bounding box center [18, 129] width 18 height 16
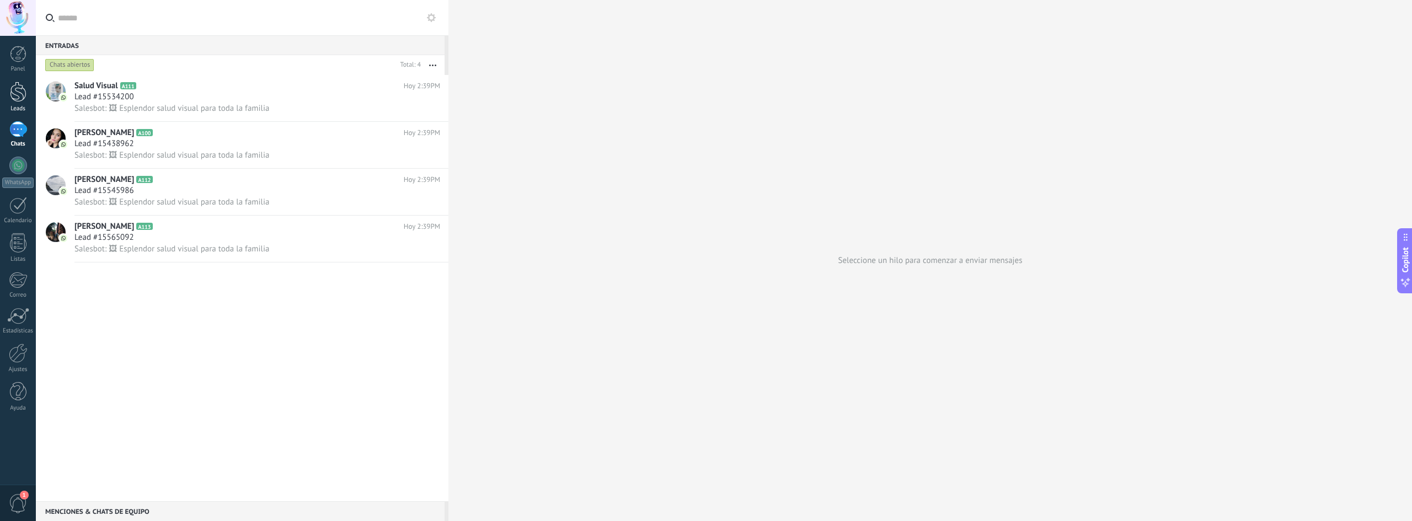
click at [19, 98] on div at bounding box center [18, 92] width 17 height 20
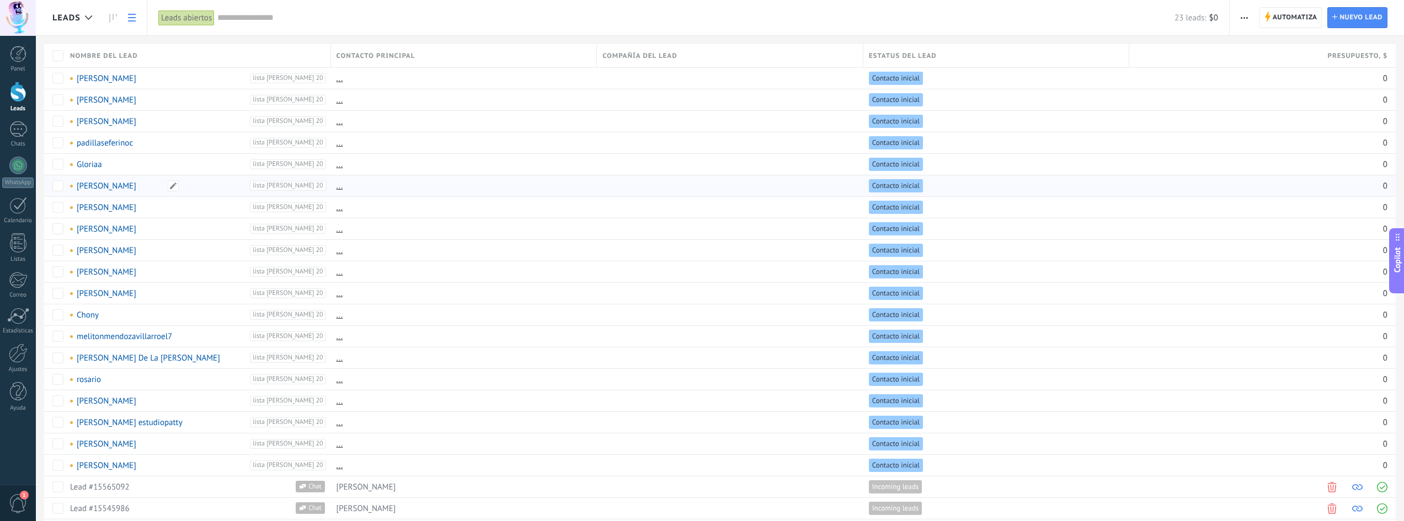
click at [136, 184] on link "Albino Marcial Rodríguez" at bounding box center [107, 186] width 60 height 10
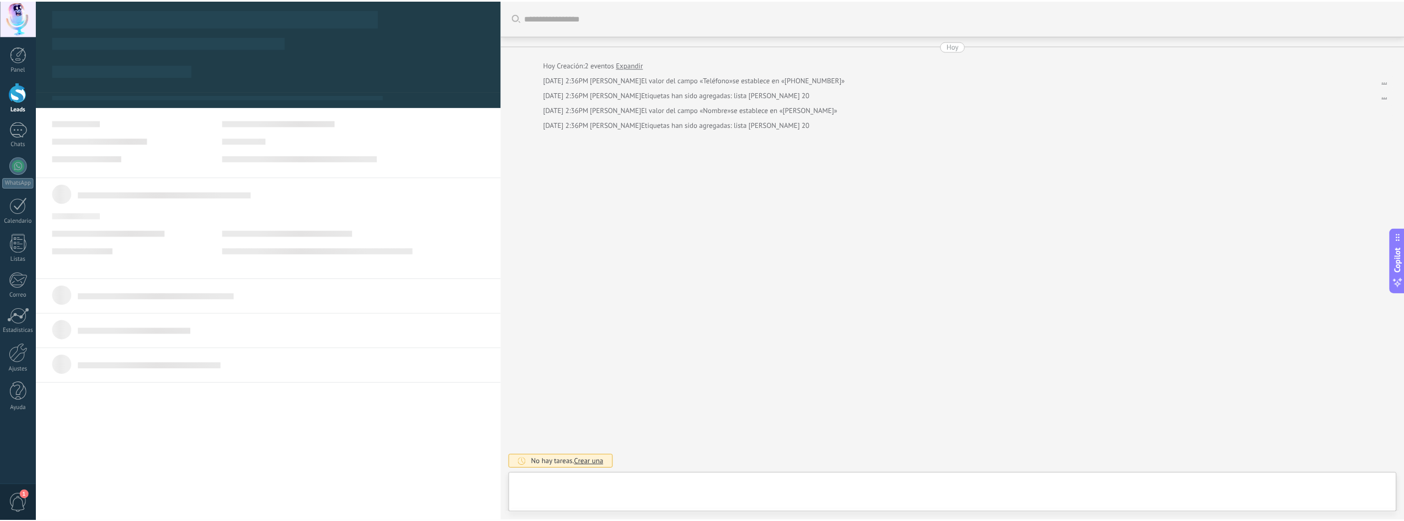
scroll to position [17, 0]
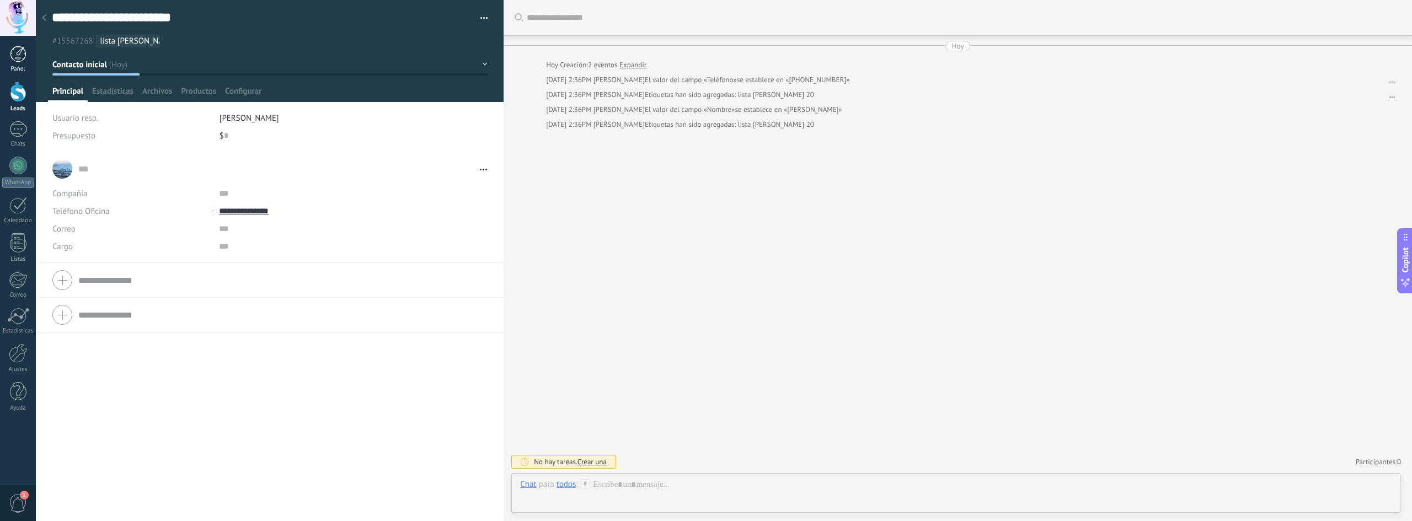
click at [15, 60] on div at bounding box center [18, 54] width 17 height 17
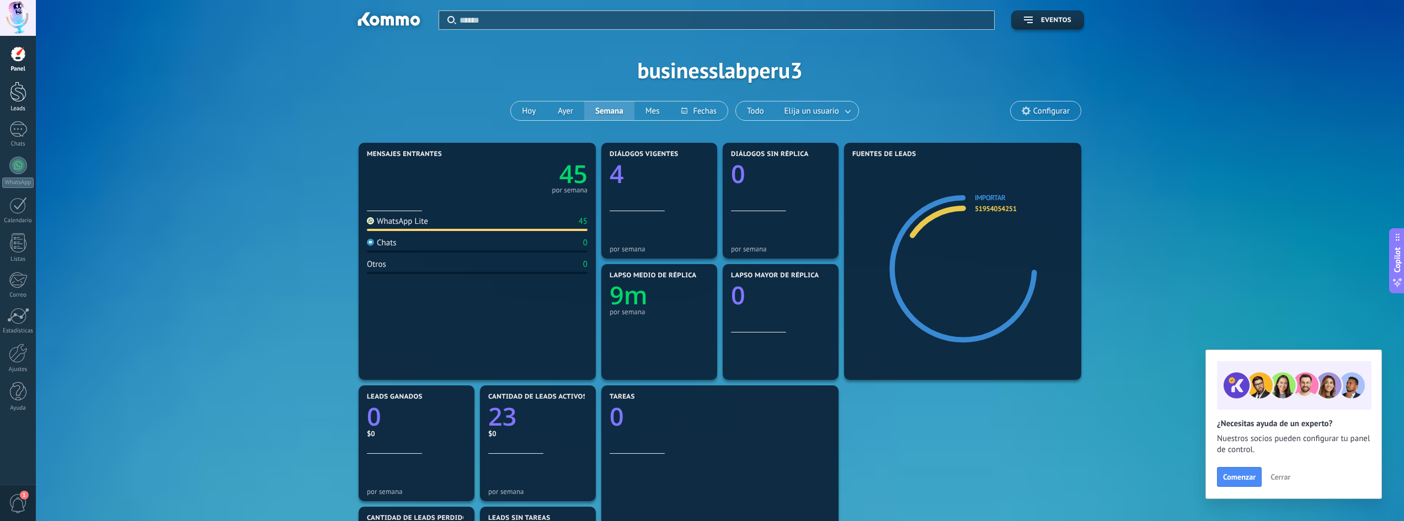
click at [18, 99] on div at bounding box center [18, 92] width 17 height 20
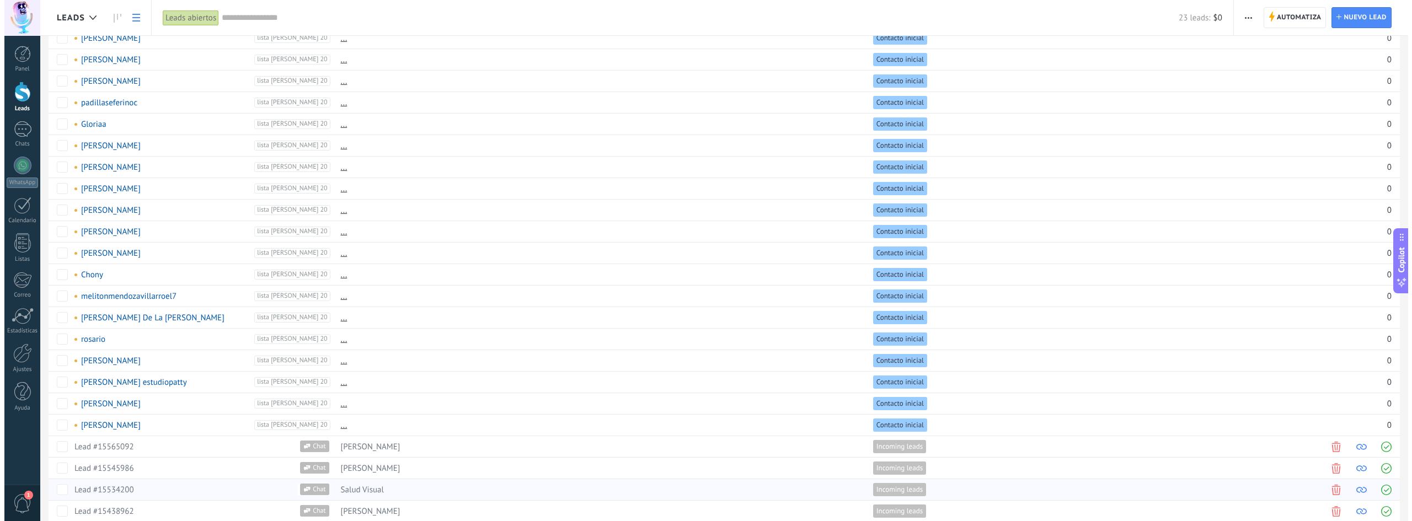
scroll to position [77, 0]
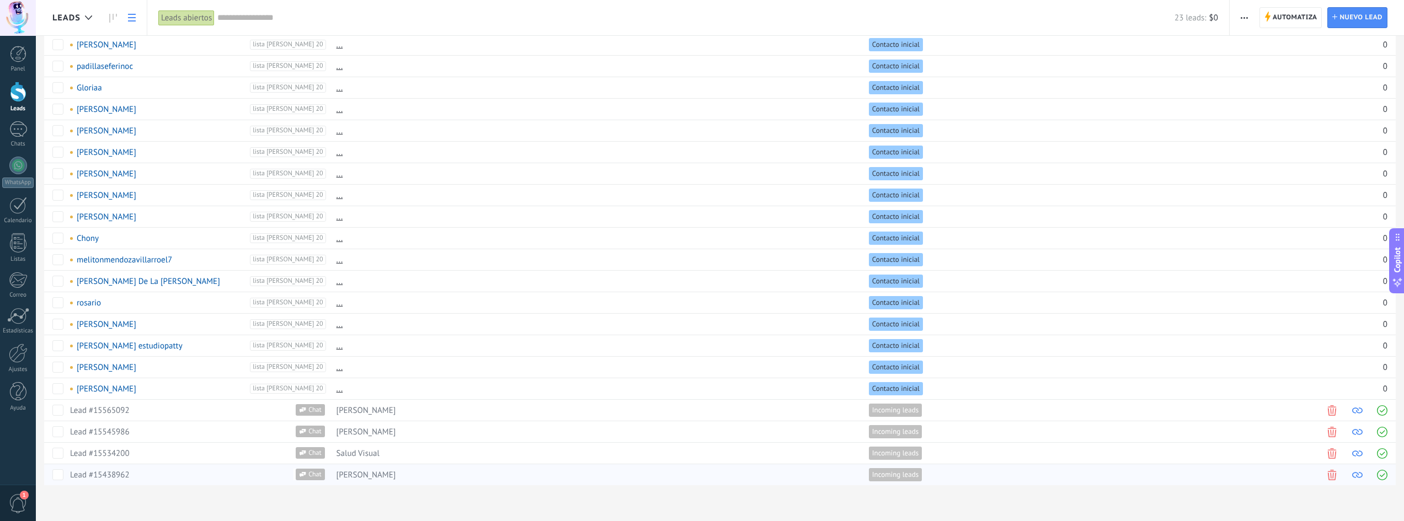
click at [114, 474] on link "Lead #15438962" at bounding box center [100, 475] width 60 height 10
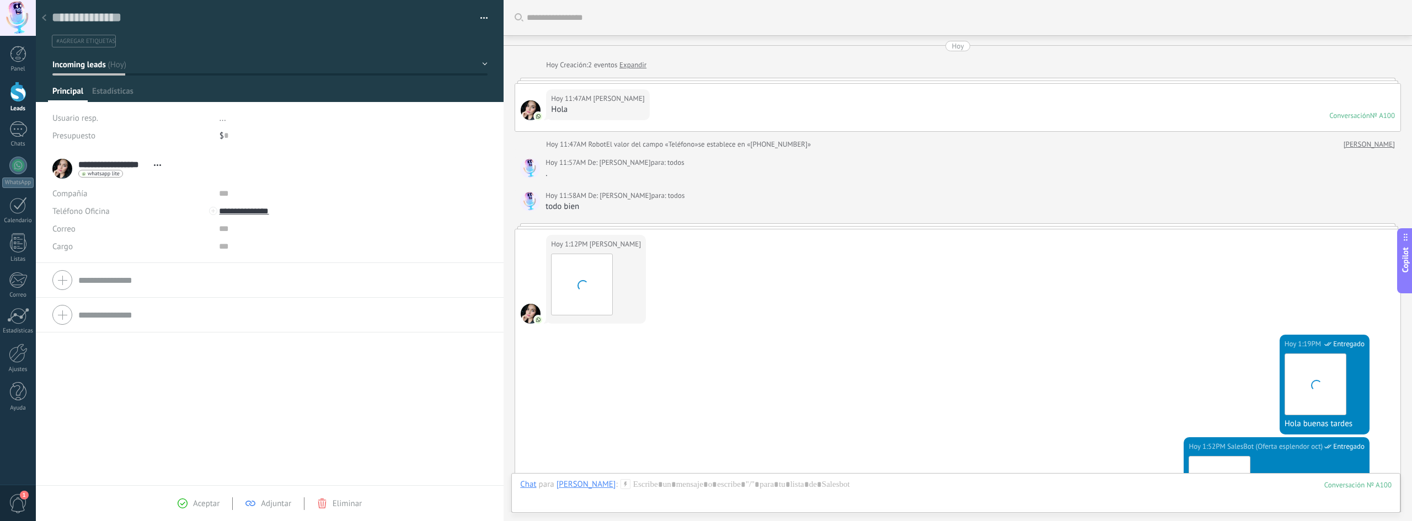
scroll to position [496, 0]
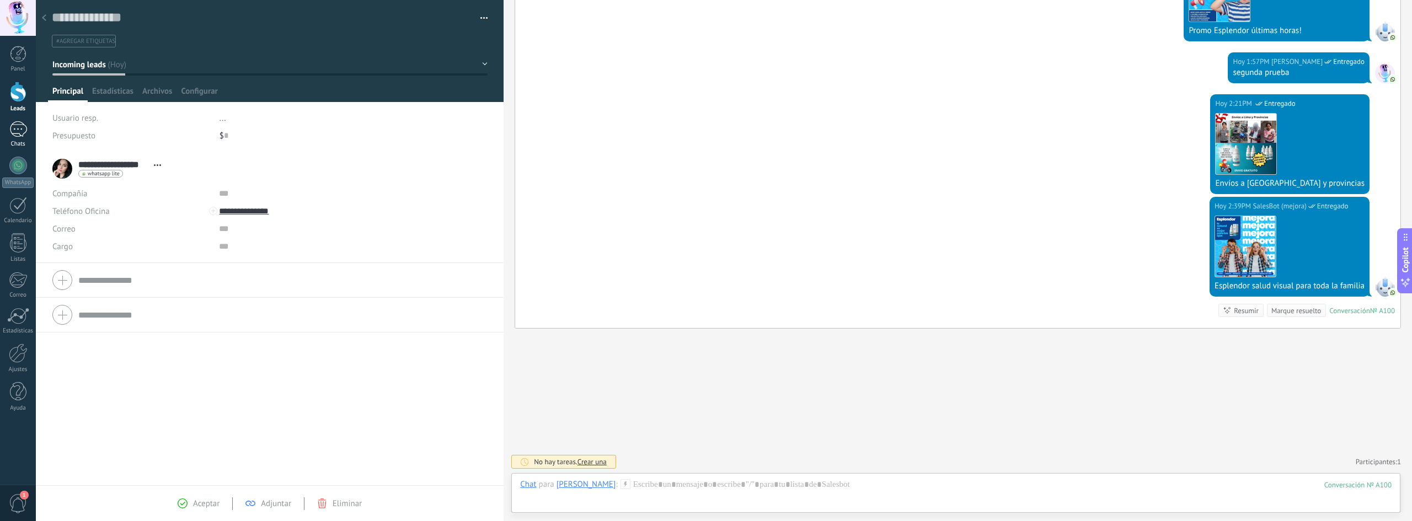
click at [20, 131] on div "1" at bounding box center [18, 129] width 18 height 16
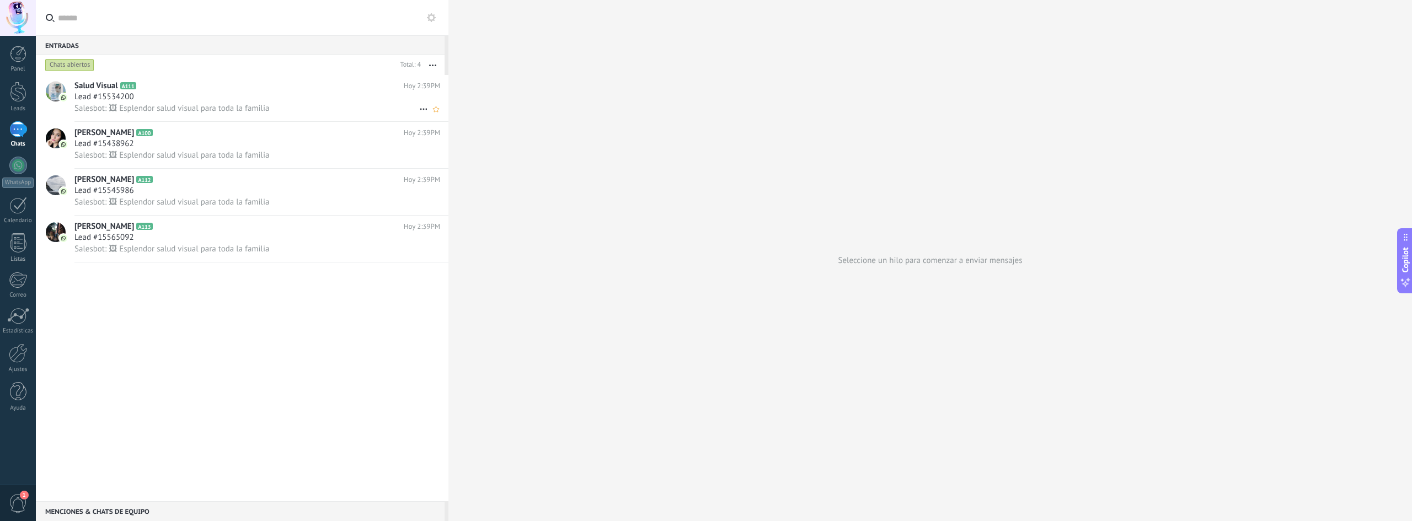
click at [232, 101] on div "Lead #15534200" at bounding box center [257, 97] width 366 height 11
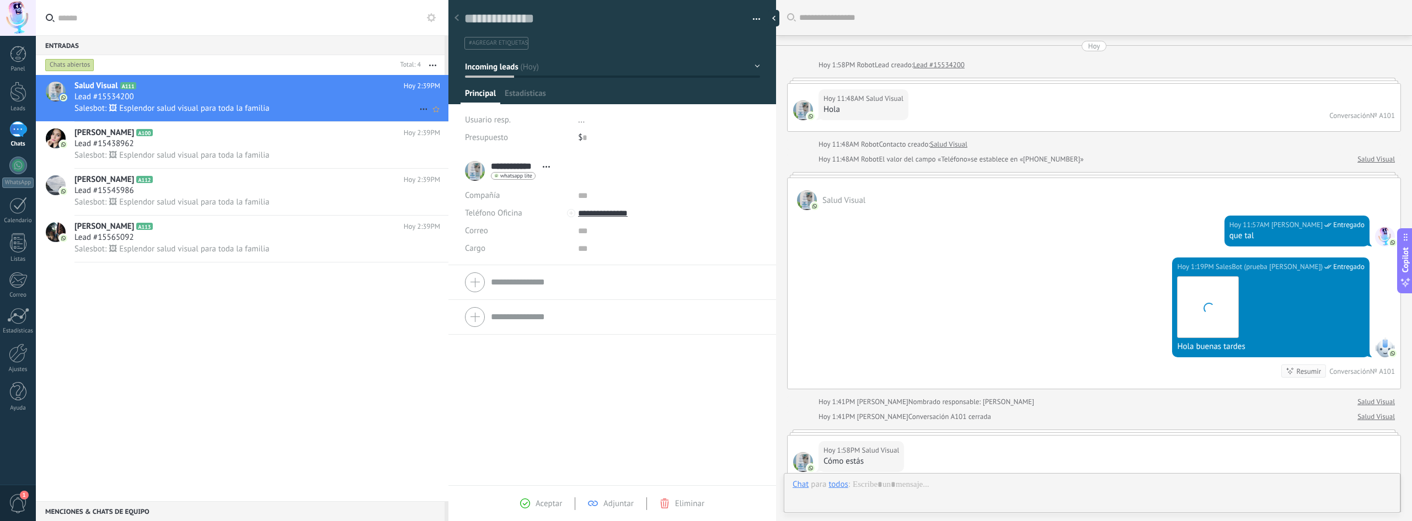
scroll to position [17, 0]
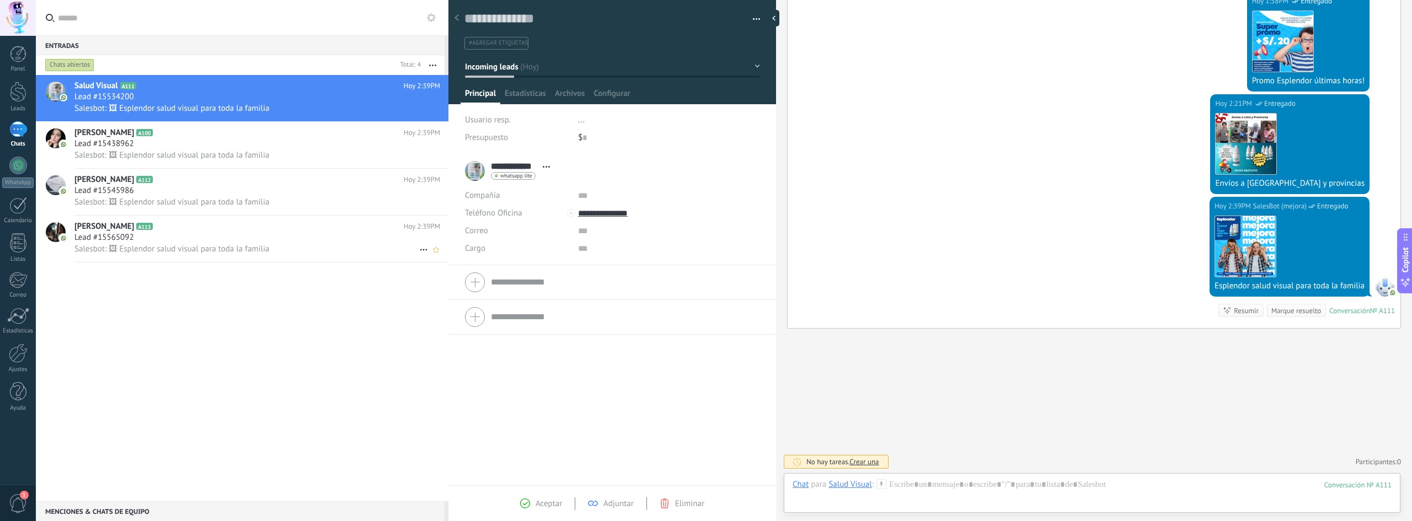
click at [205, 247] on span "Salesbot: 🖼 Esplendor salud visual para toda la familia" at bounding box center [171, 249] width 195 height 10
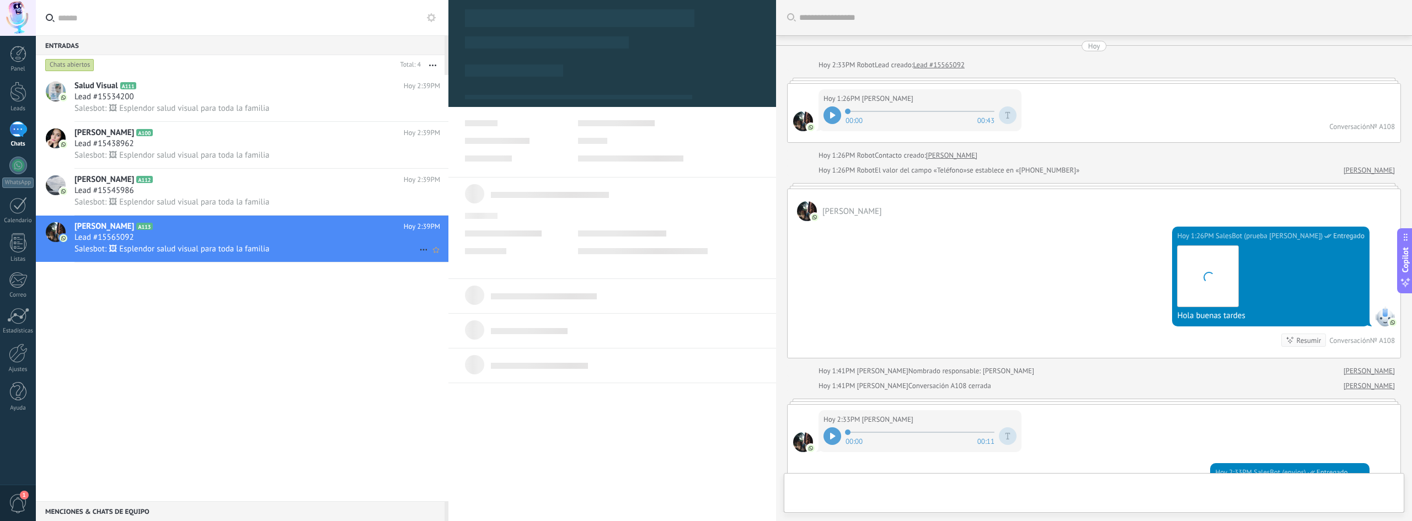
type textarea "**********"
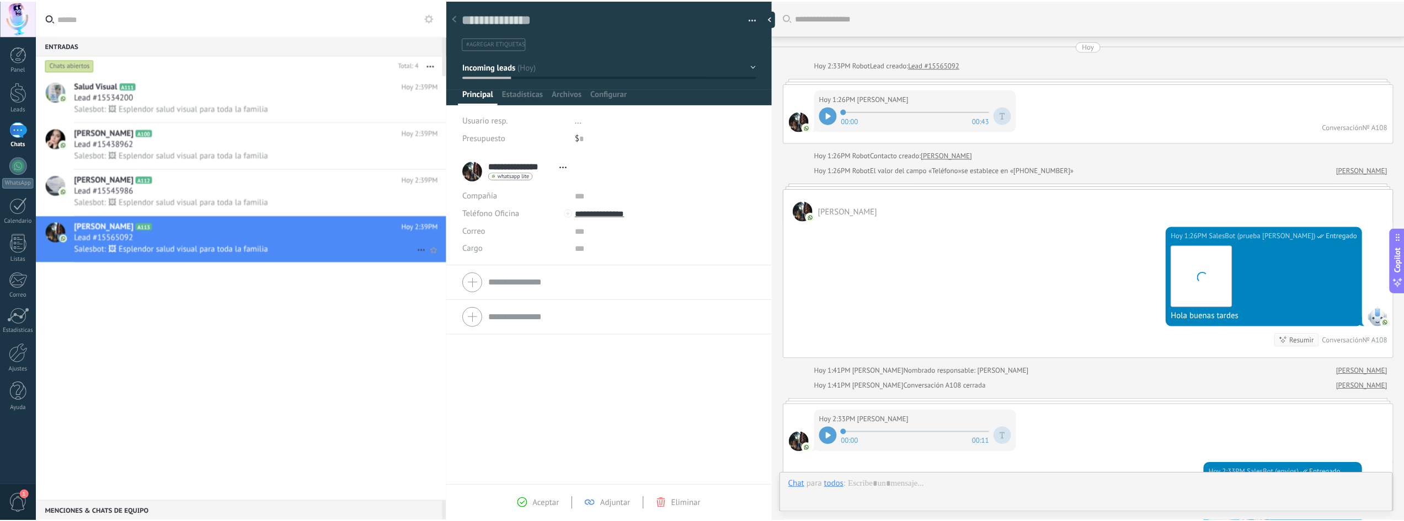
scroll to position [468, 0]
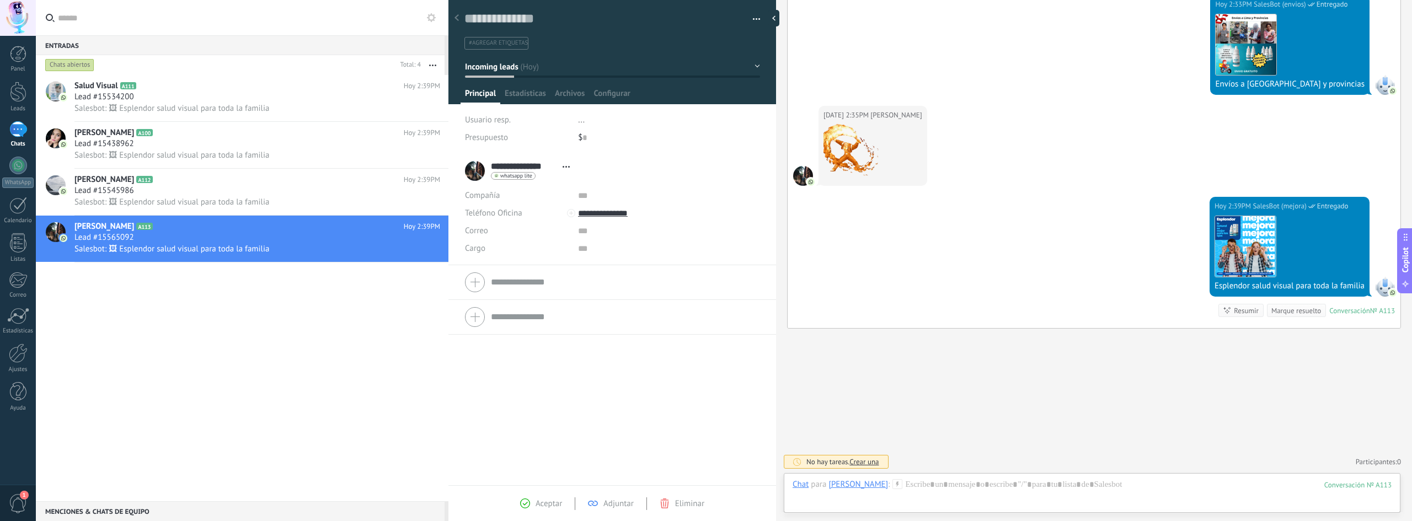
click at [1028, 361] on div "Buscar Carga más Hoy Hoy 2:33PM Robot Lead creado: Lead #15565092 Hoy 1:26PM Mi…" at bounding box center [1094, 27] width 636 height 990
click at [202, 234] on div "Lead #15565092" at bounding box center [257, 237] width 366 height 11
click at [18, 95] on div at bounding box center [18, 92] width 17 height 20
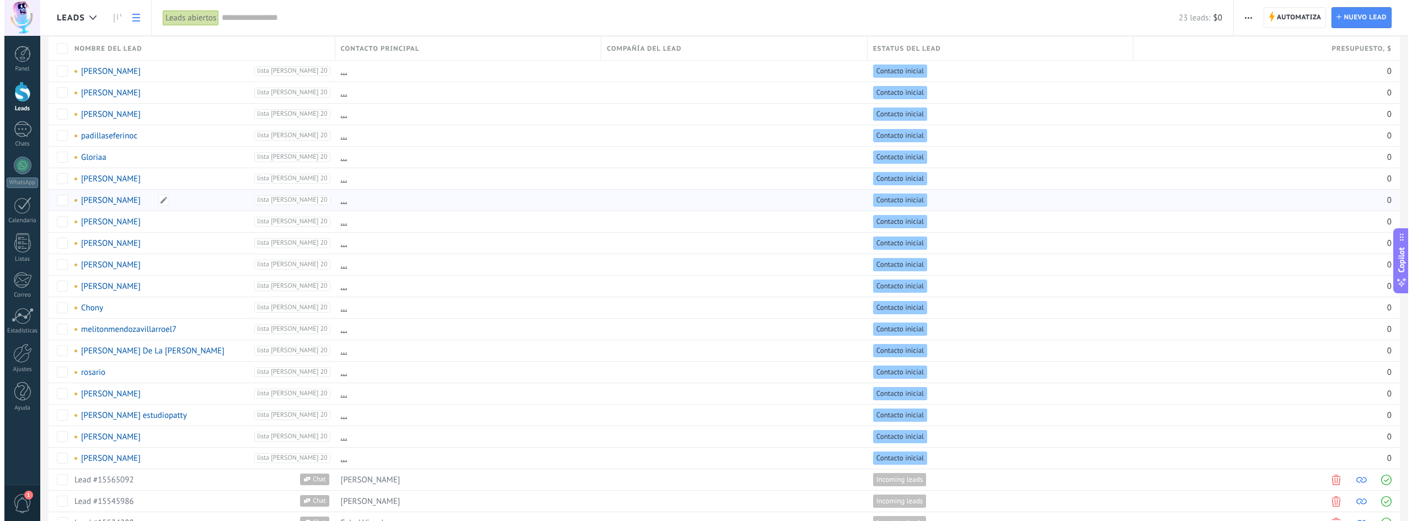
scroll to position [77, 0]
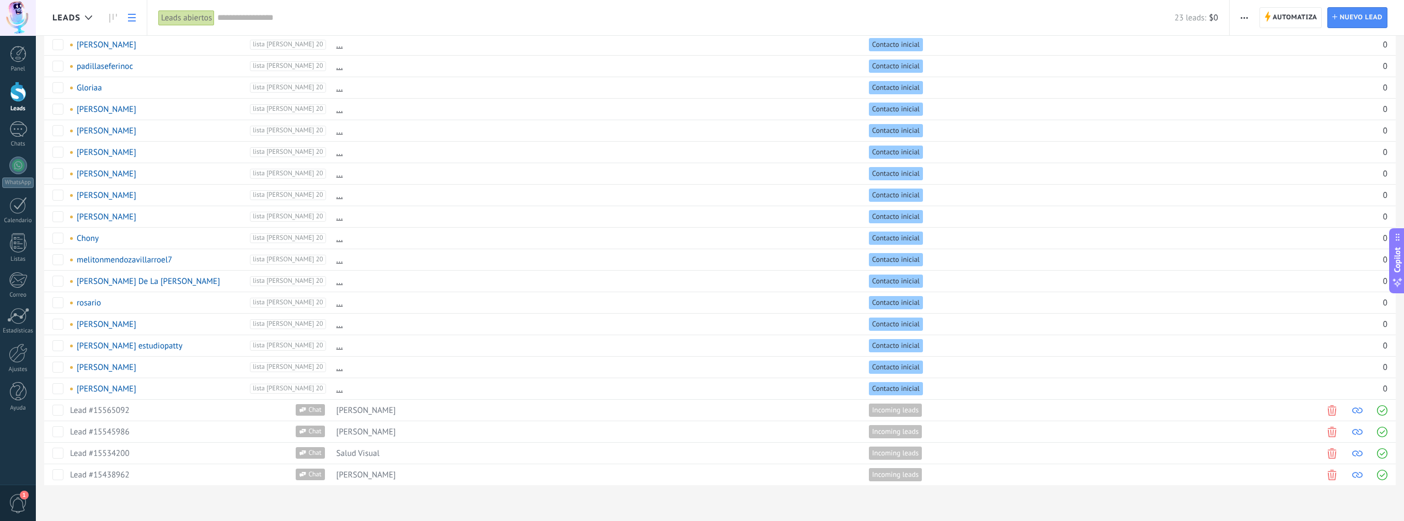
click at [1247, 17] on use "button" at bounding box center [1244, 18] width 7 height 2
click at [1264, 50] on span "Nueva difusión" at bounding box center [1277, 47] width 53 height 22
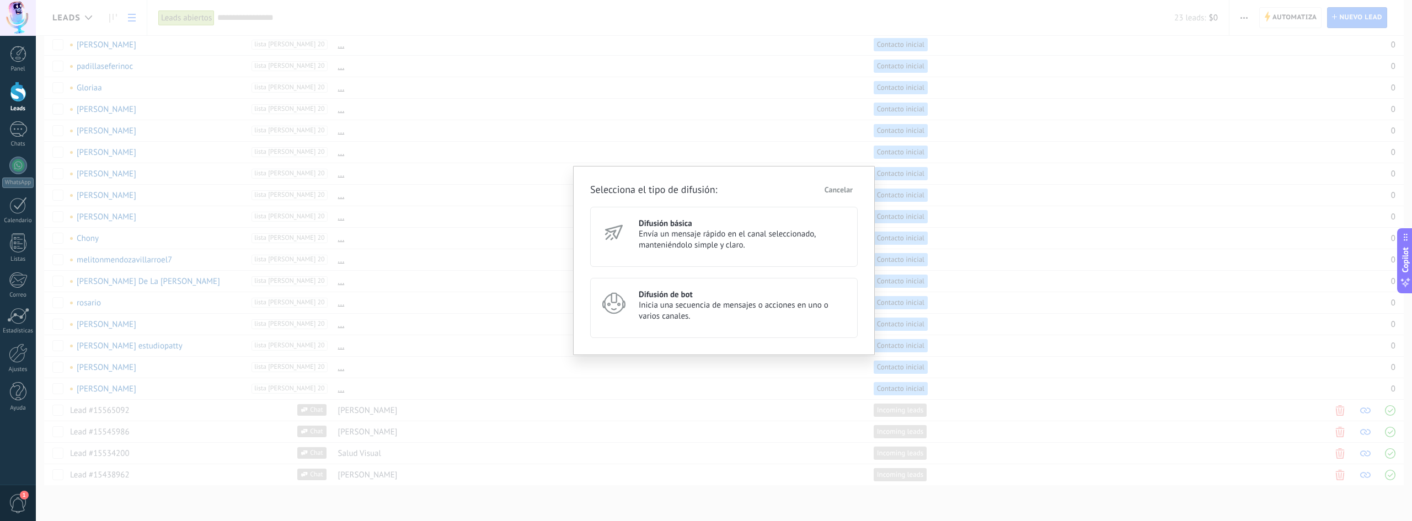
click at [685, 248] on span "Envía un mensaje rápido en el canal seleccionado, manteniéndolo simple y claro." at bounding box center [743, 240] width 209 height 22
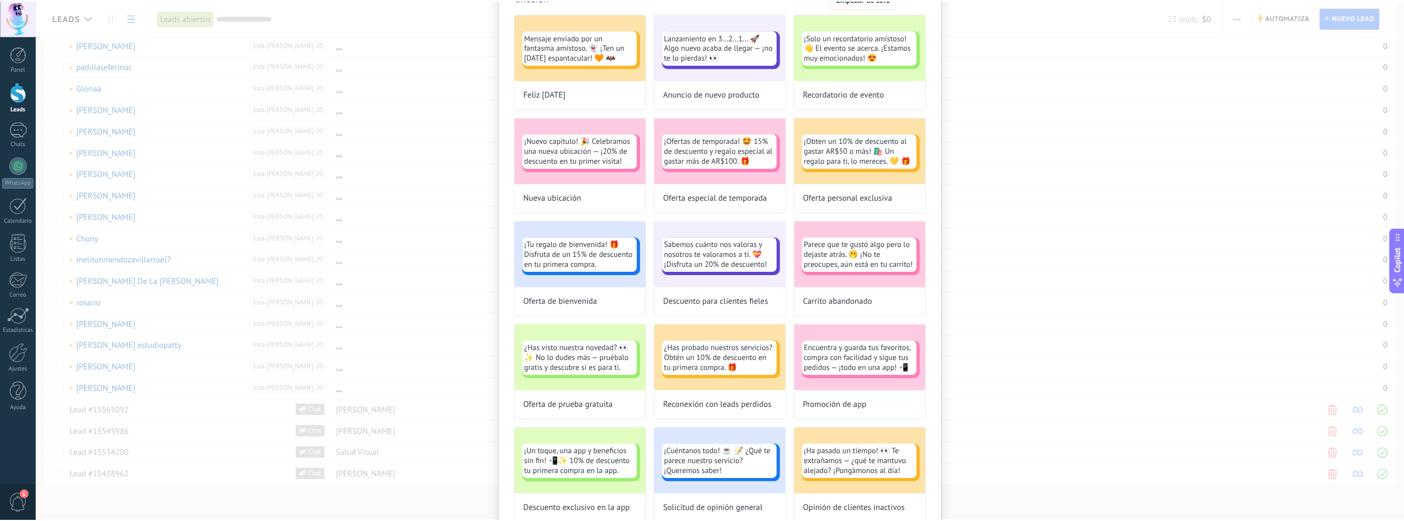
scroll to position [0, 0]
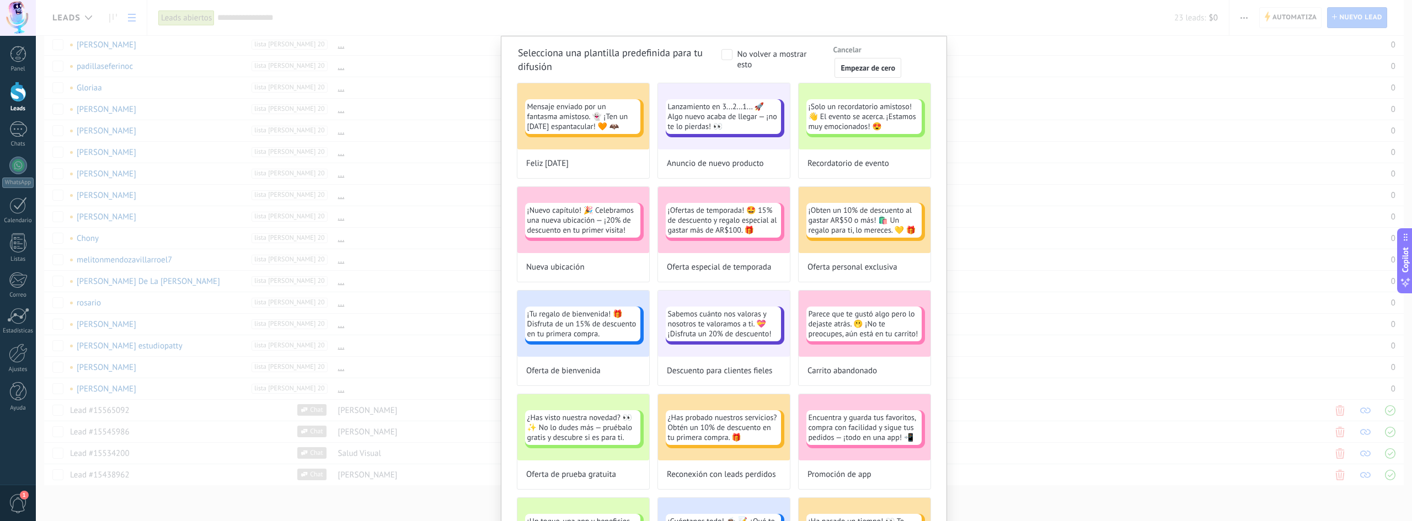
click at [1064, 86] on div "Selecciona una plantilla predefinida para tu difusión No volver a mostrar esto …" at bounding box center [724, 260] width 1376 height 521
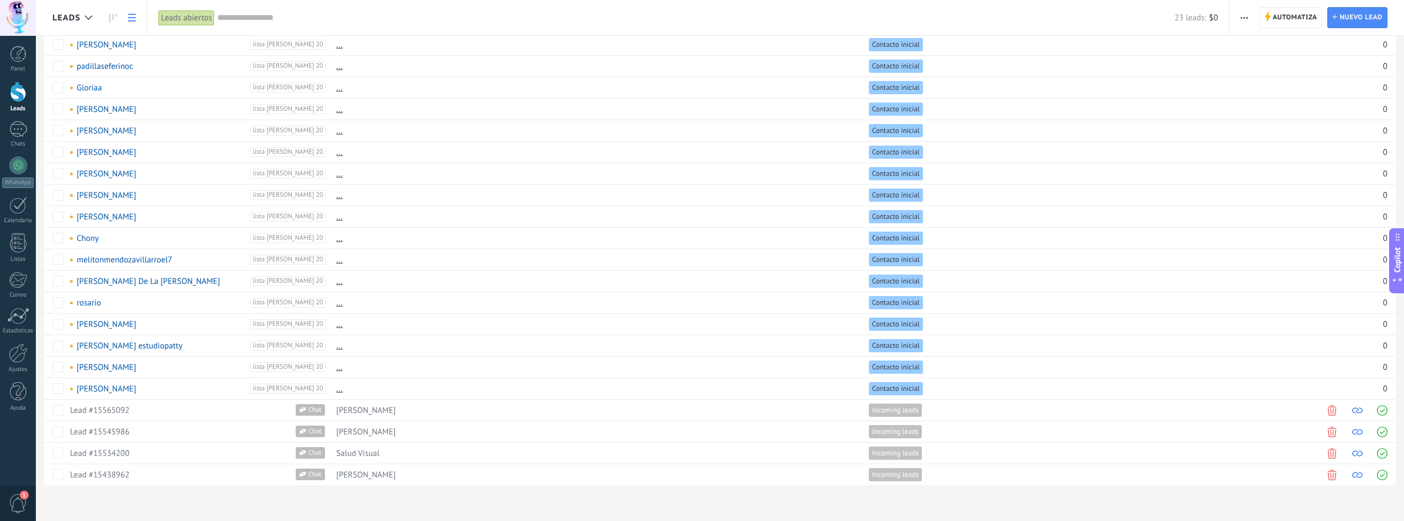
click at [1242, 16] on span "button" at bounding box center [1244, 17] width 7 height 21
click at [1263, 46] on span "Nueva difusión" at bounding box center [1277, 47] width 53 height 22
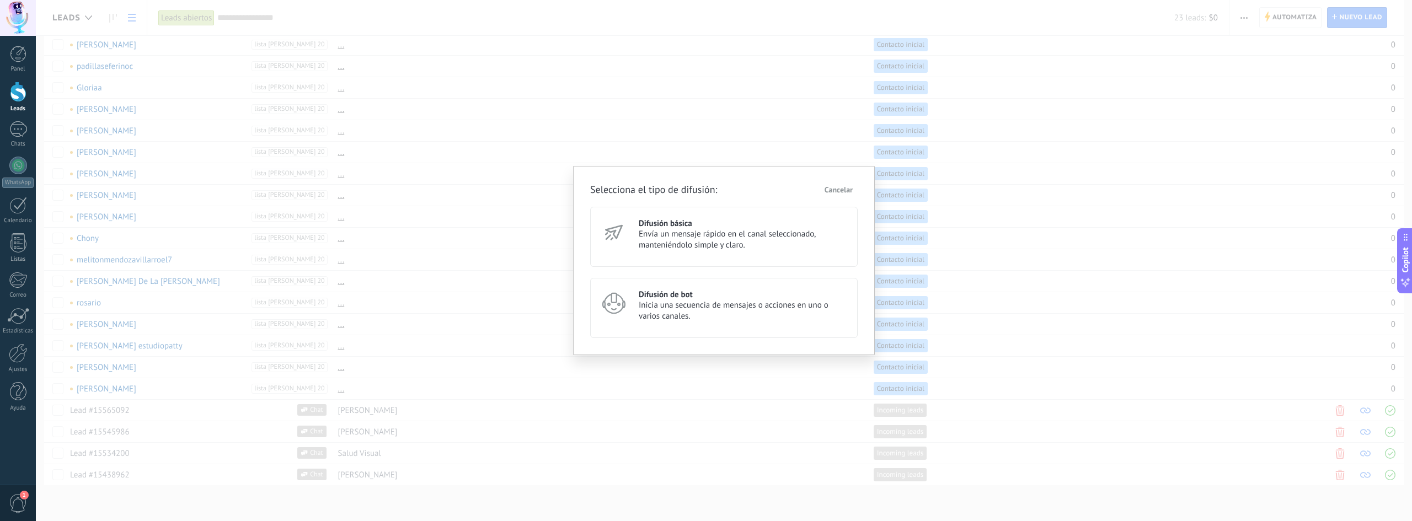
click at [693, 296] on h3 "Difusión de bot" at bounding box center [743, 295] width 209 height 10
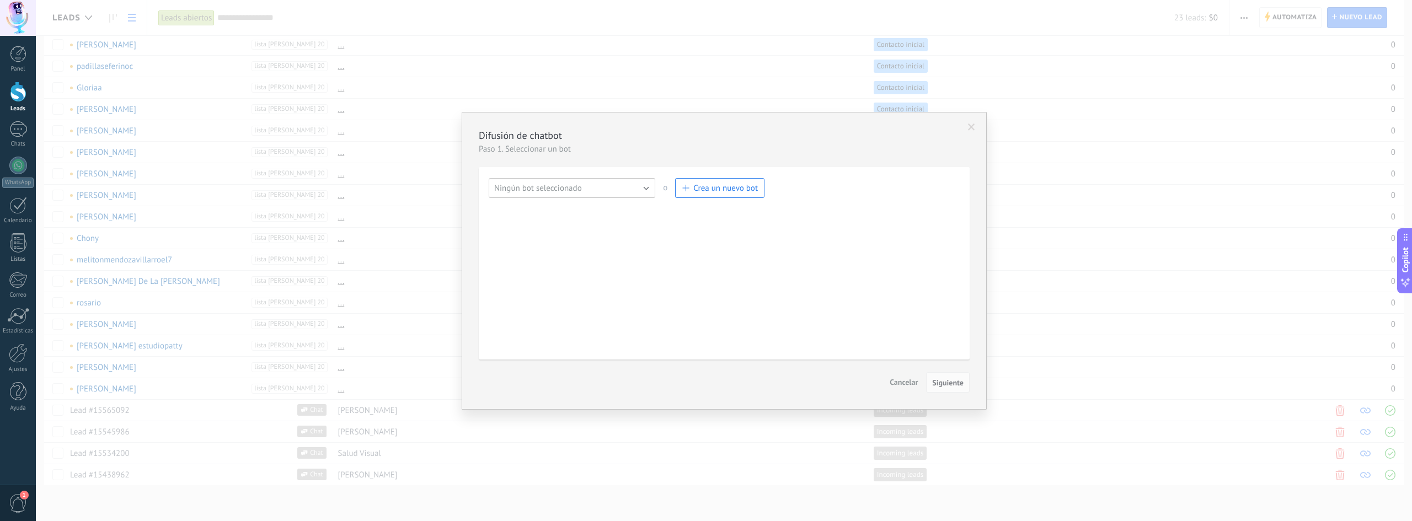
click at [560, 191] on span "Ningún bot seleccionado" at bounding box center [538, 188] width 88 height 10
click at [558, 205] on span "mejora" at bounding box center [566, 207] width 169 height 10
click at [949, 381] on span "Siguiente" at bounding box center [947, 383] width 31 height 8
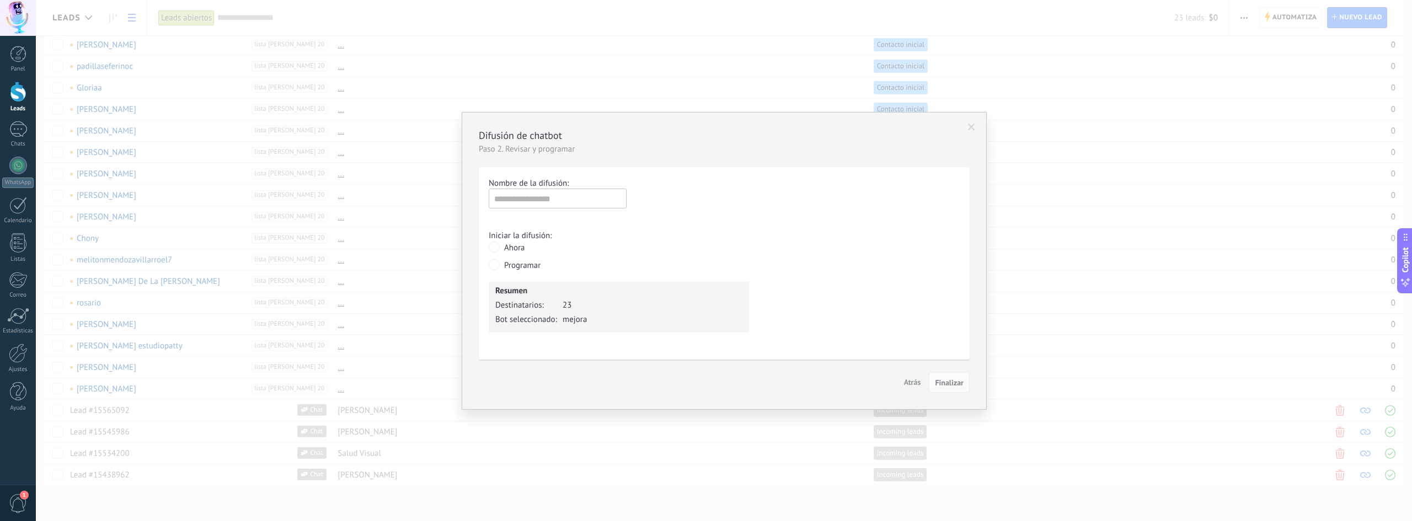
click at [912, 381] on span "Atrás" at bounding box center [912, 382] width 17 height 10
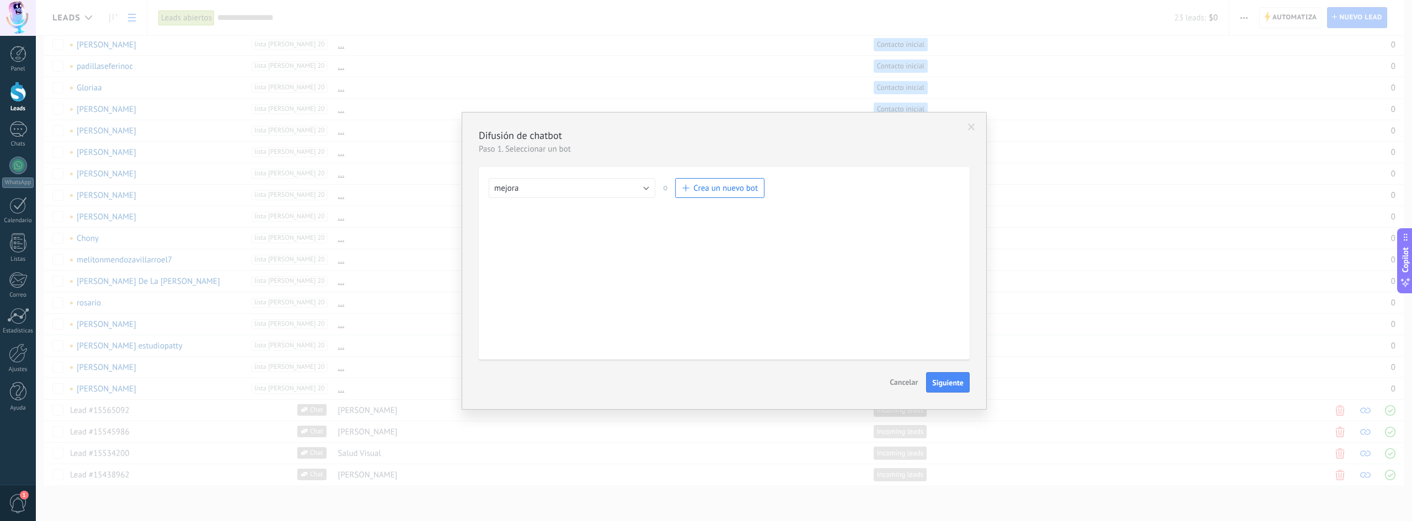
click at [906, 377] on button "Cancelar" at bounding box center [903, 382] width 37 height 21
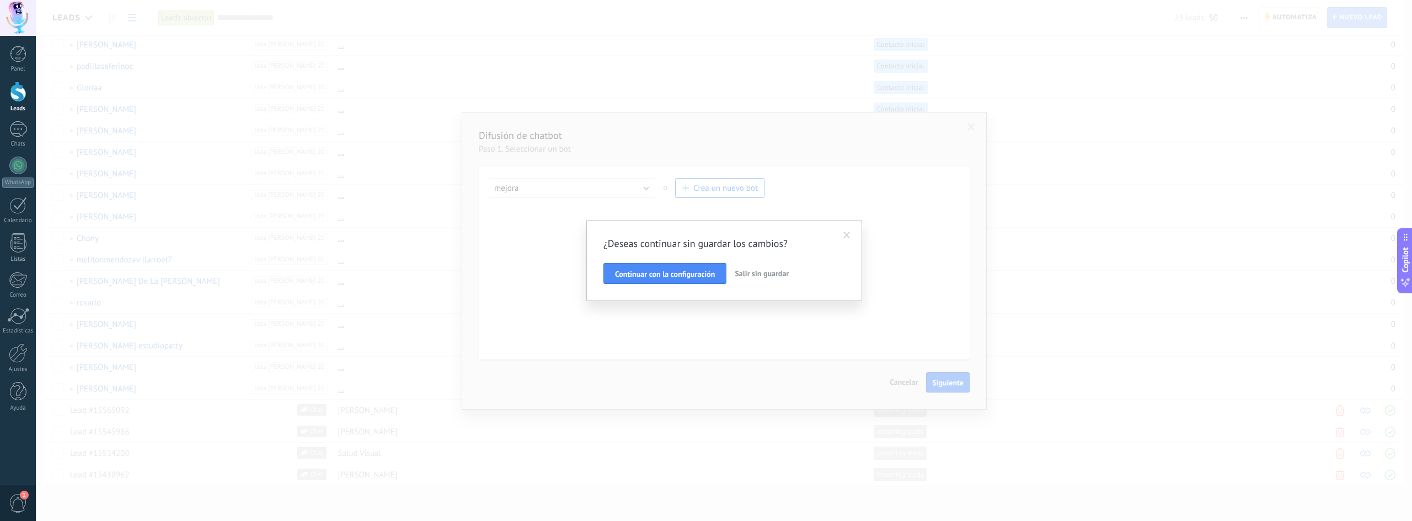
click at [844, 234] on span at bounding box center [847, 236] width 7 height 8
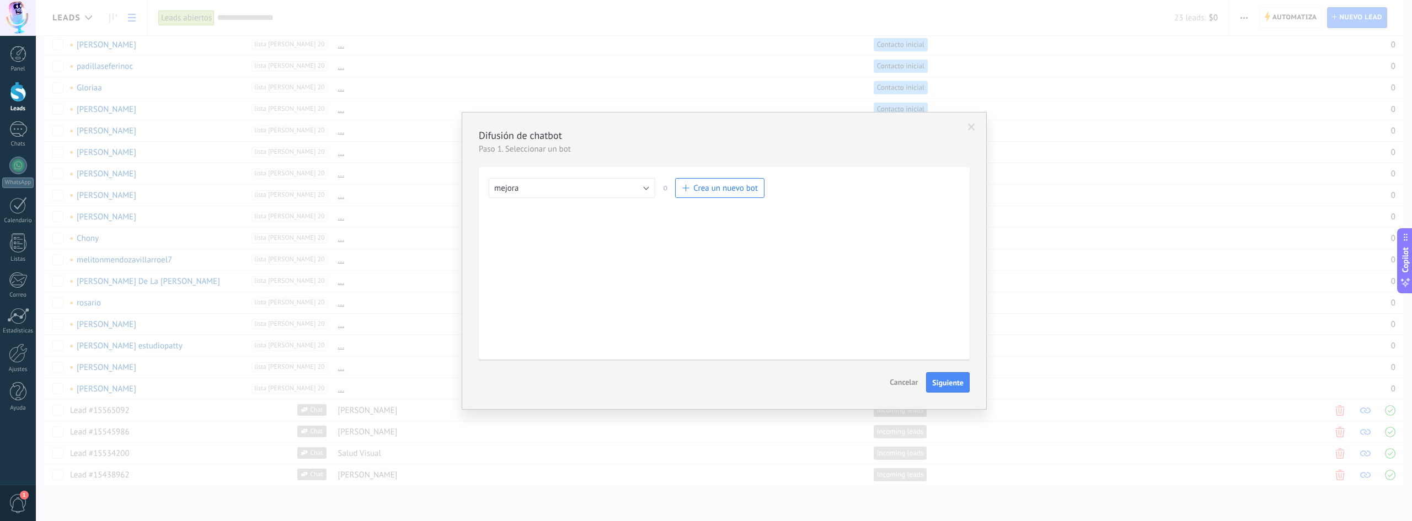
click at [972, 122] on span at bounding box center [972, 127] width 18 height 19
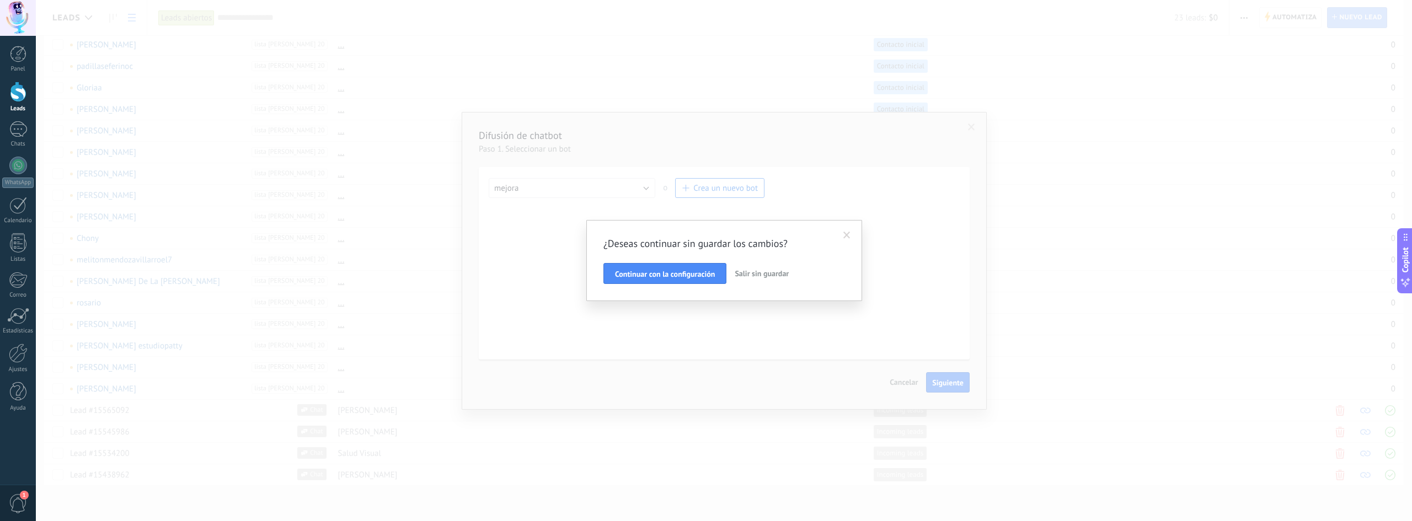
click at [757, 273] on span "Salir sin guardar" at bounding box center [762, 274] width 54 height 10
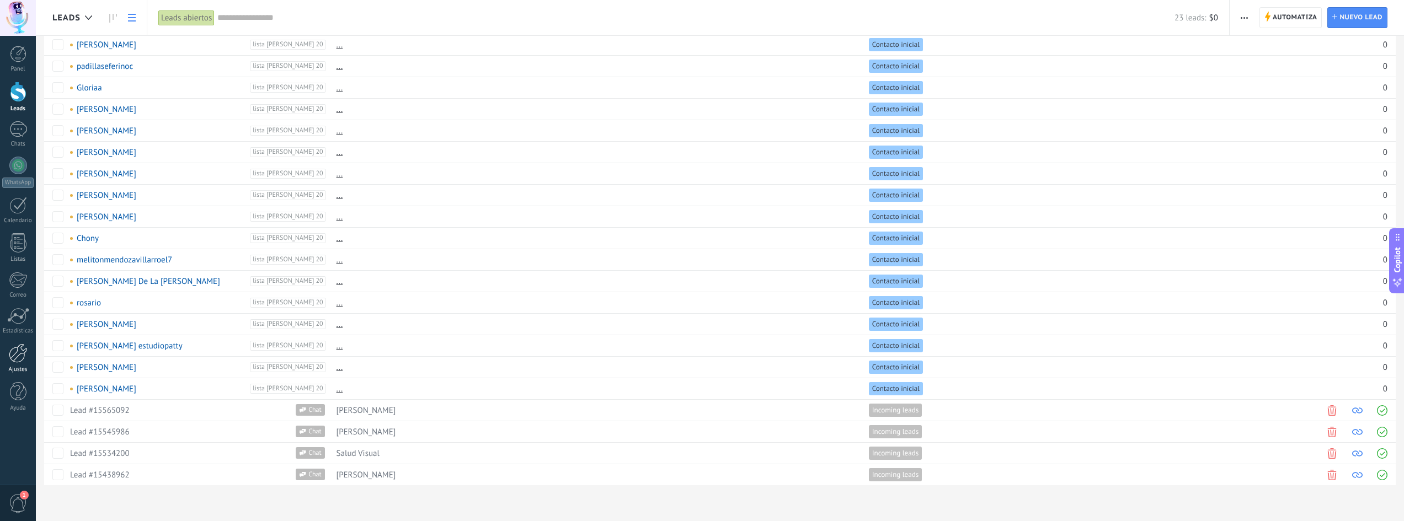
click at [15, 351] on div at bounding box center [18, 353] width 19 height 19
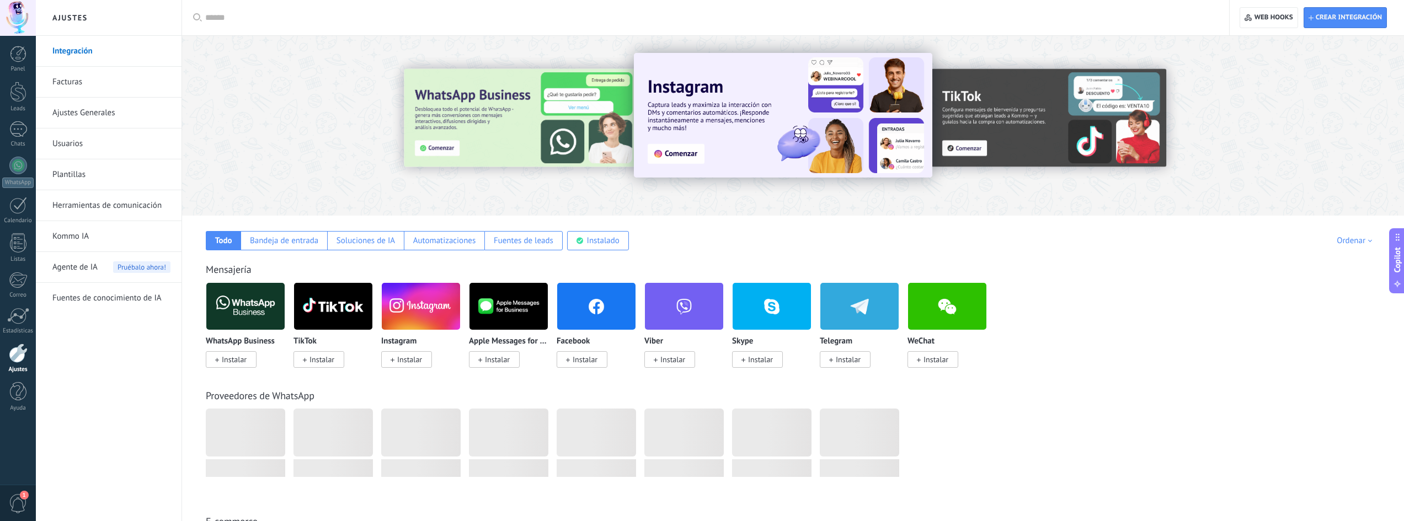
click at [85, 200] on link "Herramientas de comunicación" at bounding box center [111, 205] width 118 height 31
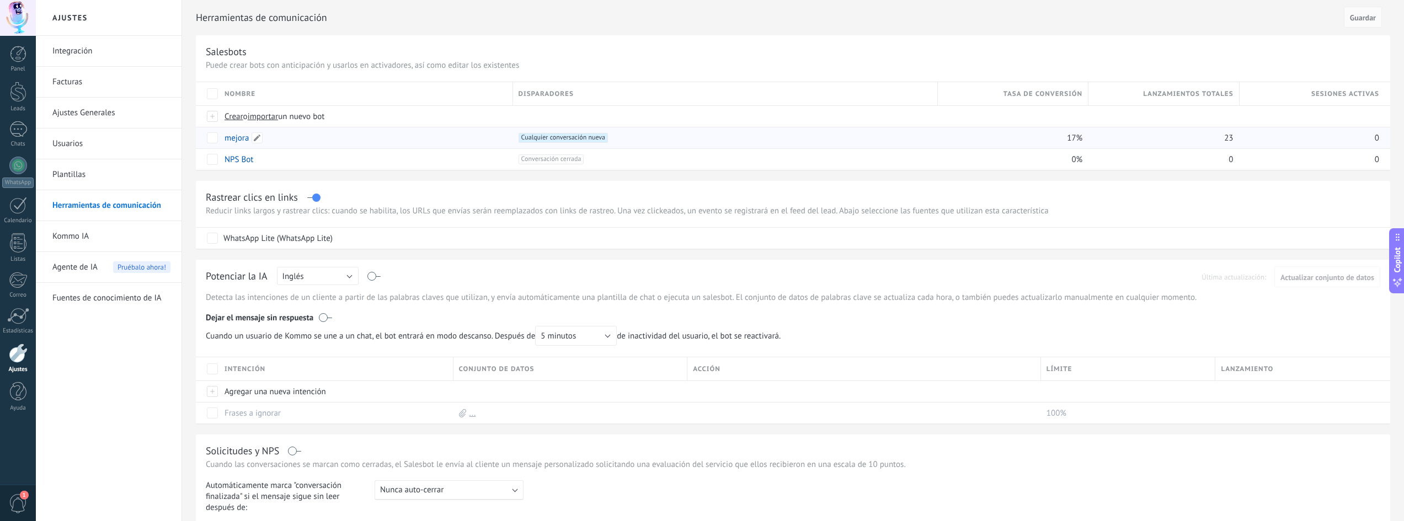
click at [234, 138] on link "mejora" at bounding box center [237, 138] width 24 height 10
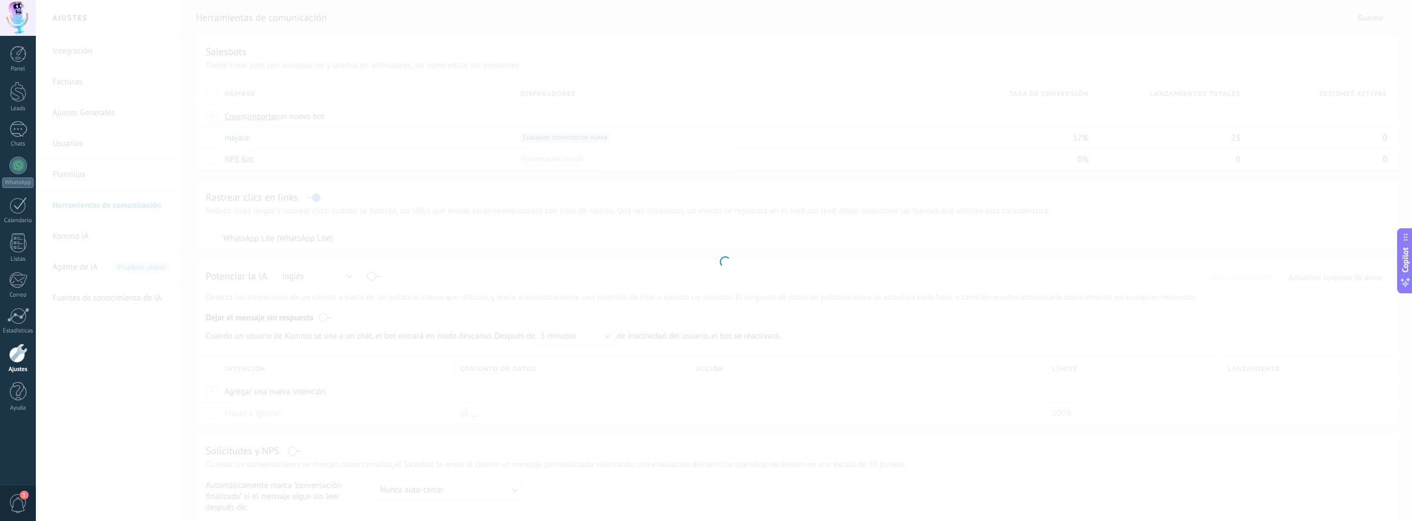
type input "******"
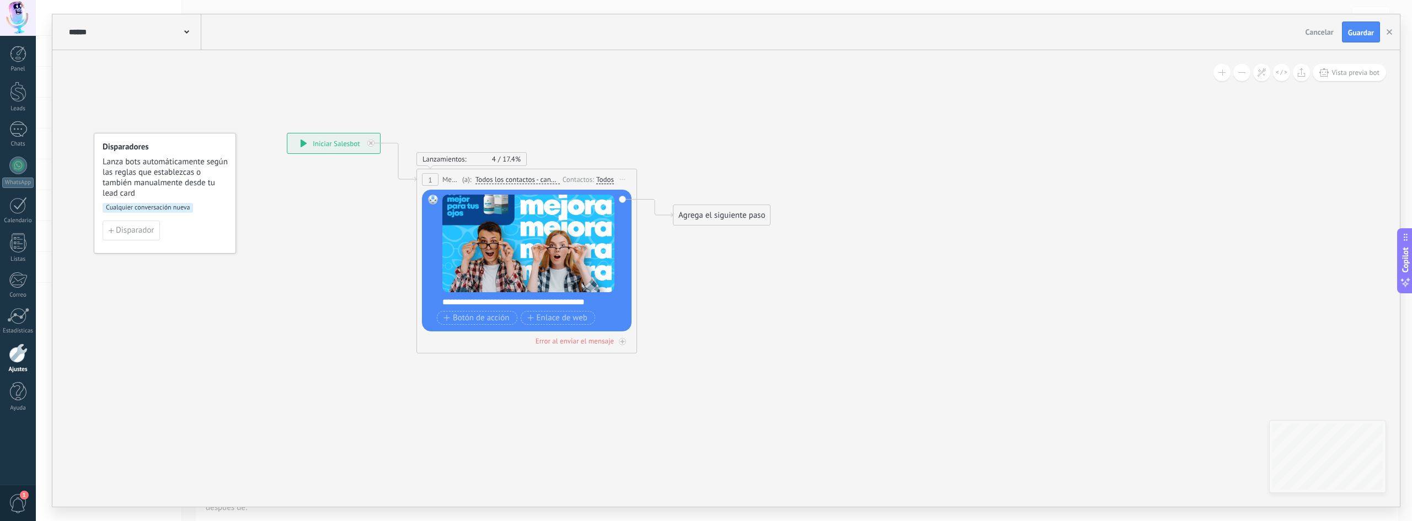
click at [625, 178] on span "Iniciar vista previa aquí Cambiar nombre Duplicar Borrar" at bounding box center [623, 180] width 18 height 16
click at [540, 177] on span "Todos los contactos - canales seleccionados" at bounding box center [518, 179] width 84 height 9
click at [540, 177] on button "Todos los contactos - canales seleccionados" at bounding box center [539, 180] width 138 height 20
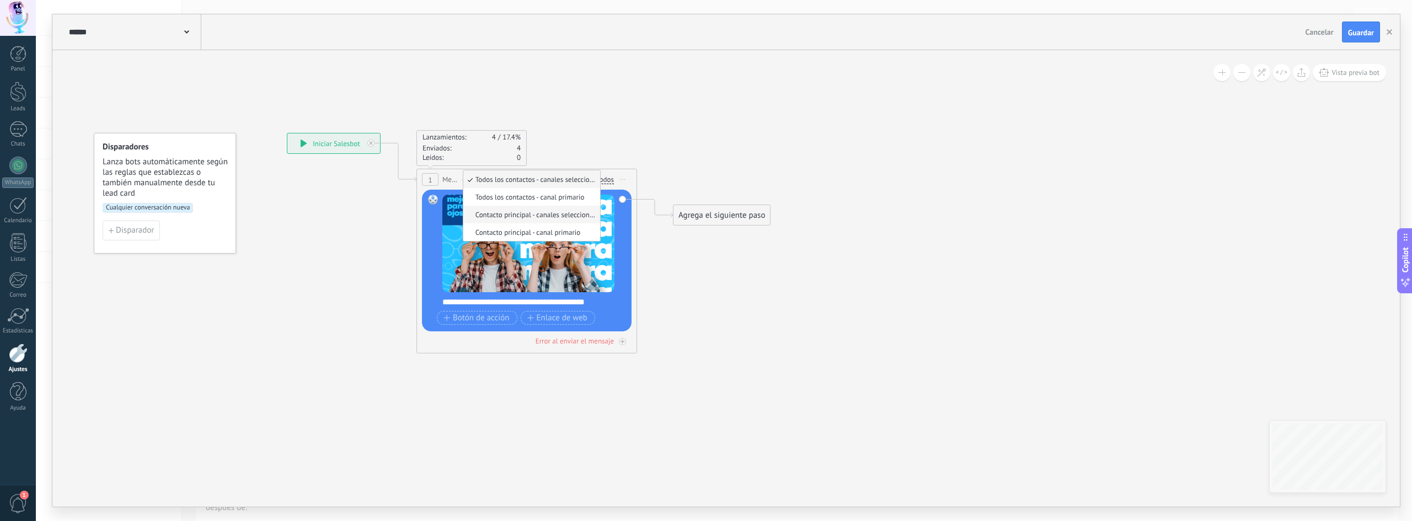
click at [547, 215] on span "Contacto principal - canales seleccionados" at bounding box center [530, 214] width 134 height 9
click at [541, 181] on span "Contacto principal - canales seleccionados" at bounding box center [518, 179] width 84 height 9
click at [541, 181] on button "Contacto principal - canales seleccionados" at bounding box center [539, 180] width 138 height 20
click at [540, 178] on span "Todos los contactos - canales seleccionados" at bounding box center [530, 179] width 134 height 9
click at [606, 181] on div "Todos" at bounding box center [605, 179] width 18 height 9
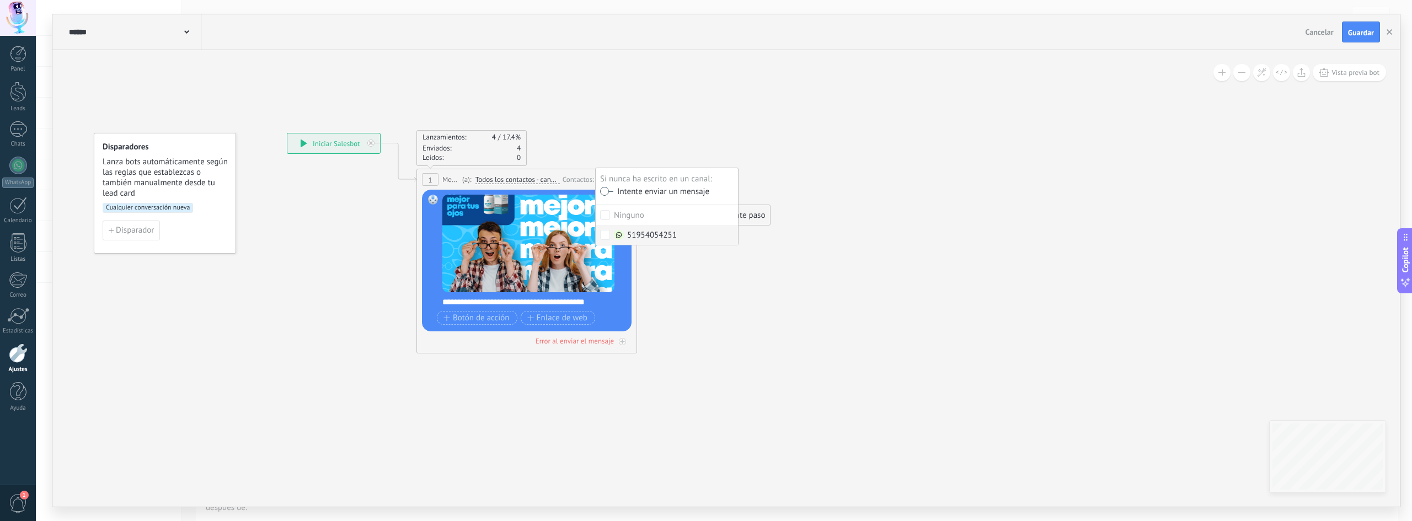
click at [729, 259] on icon at bounding box center [510, 243] width 998 height 772
click at [508, 180] on span "Todos los contactos - canales seleccionados" at bounding box center [518, 179] width 84 height 9
click at [508, 180] on button "Todos los contactos - canales seleccionados" at bounding box center [539, 180] width 138 height 20
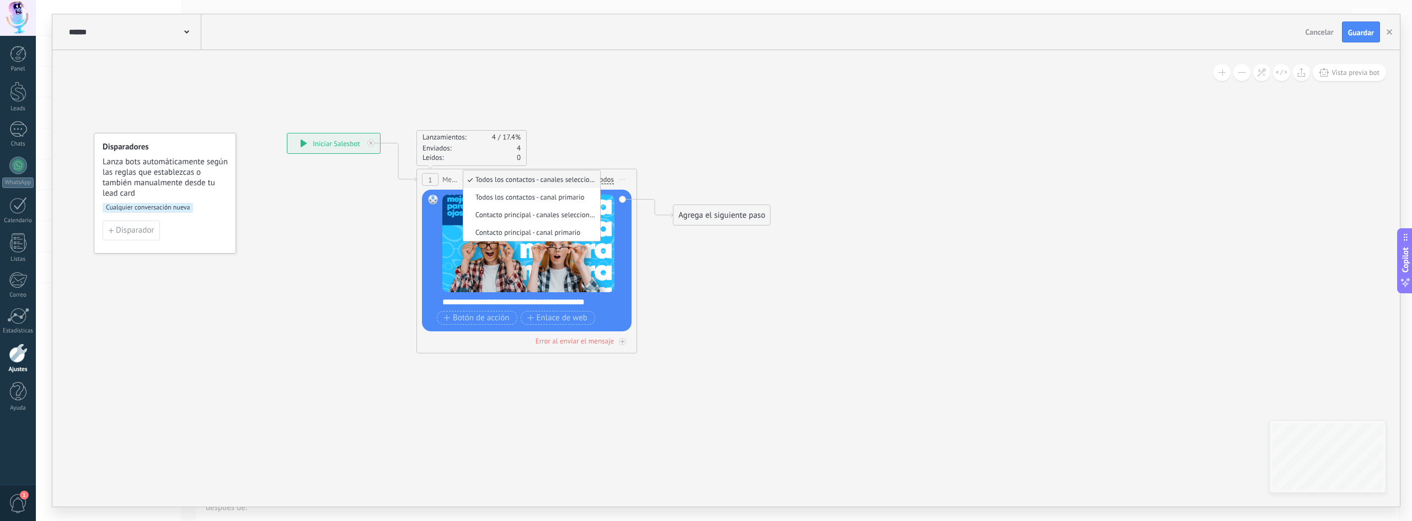
click at [622, 132] on div "Lanzamientos: 4 17.4% Enviados: 4 Leídos: 0" at bounding box center [527, 148] width 221 height 36
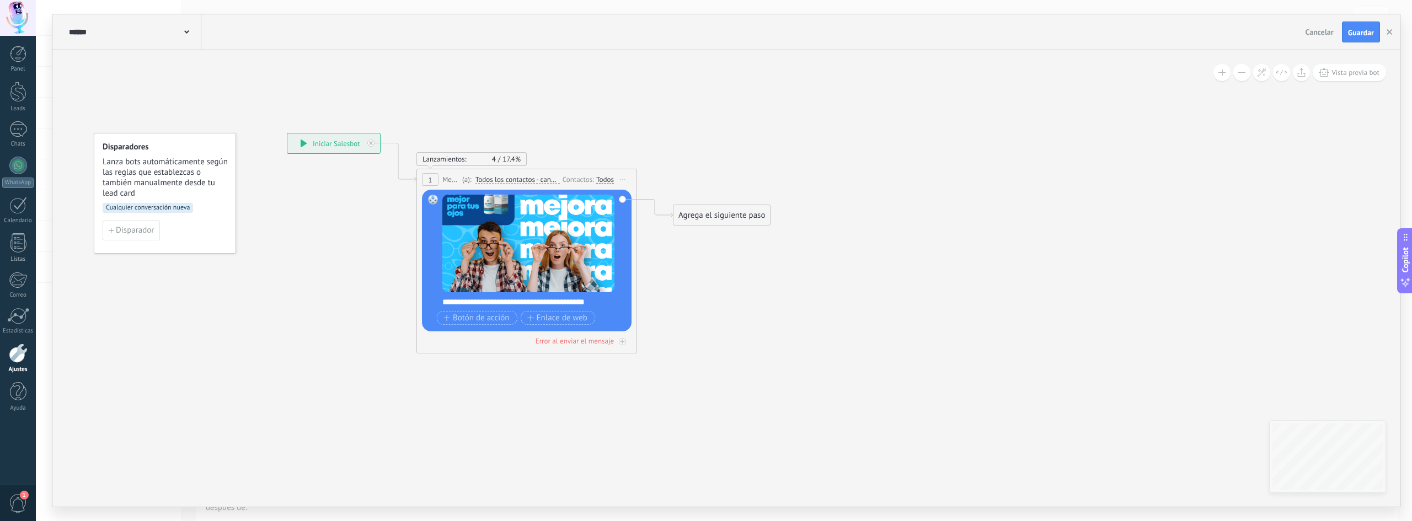
click at [138, 207] on span "Cualquier conversación nueva" at bounding box center [148, 208] width 90 height 10
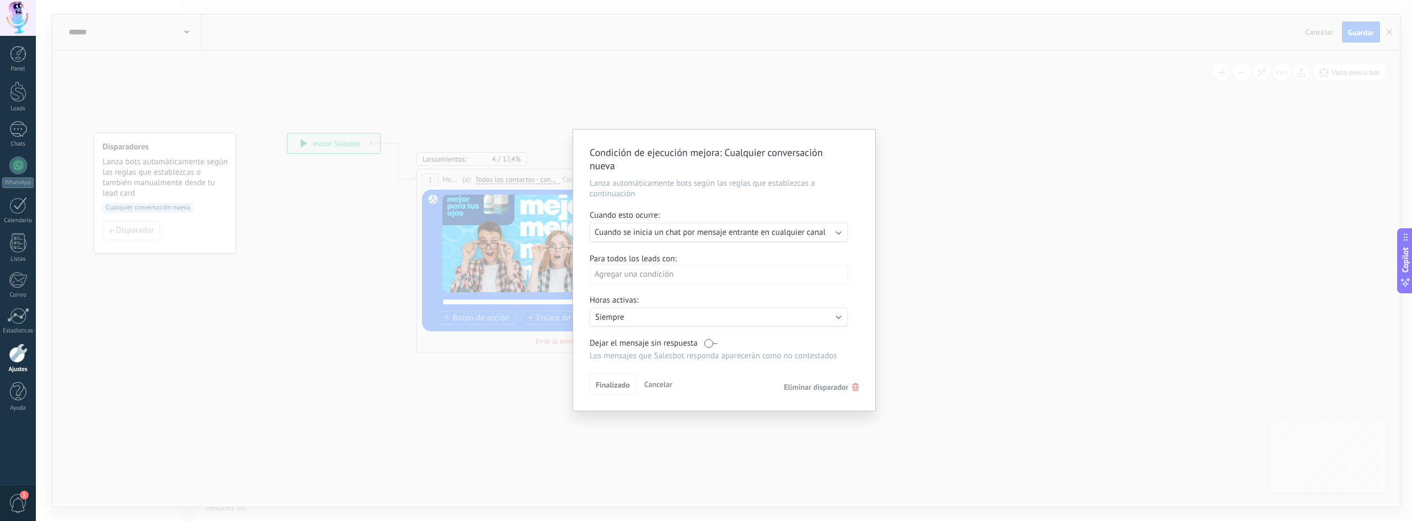
click at [659, 383] on span "Cancelar" at bounding box center [658, 385] width 28 height 10
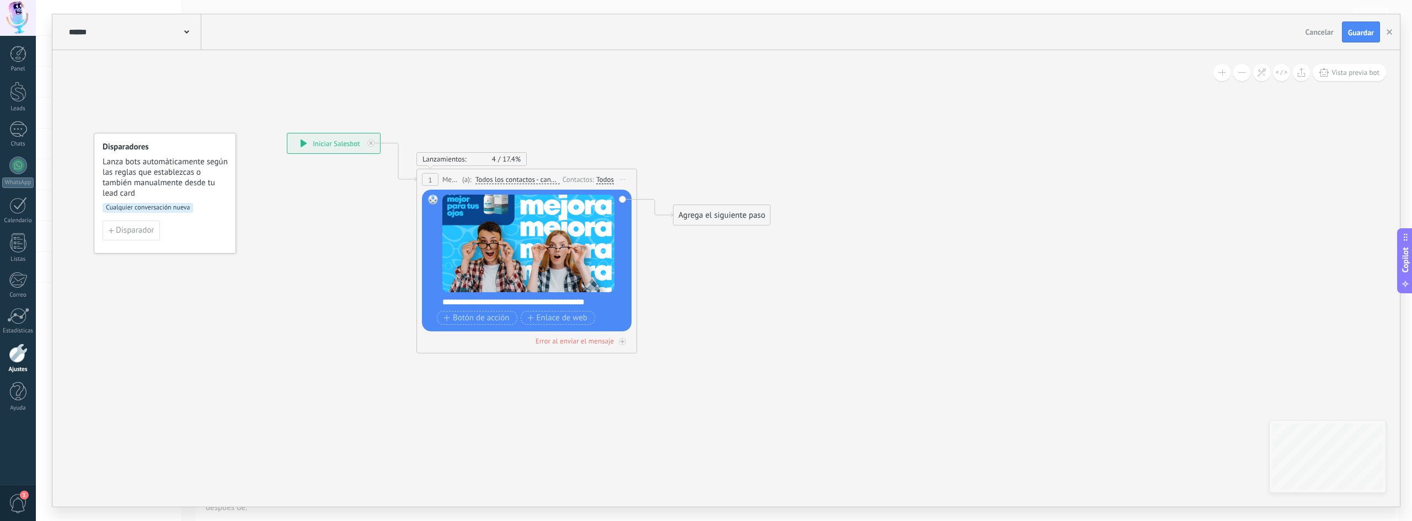
click at [344, 341] on icon at bounding box center [510, 243] width 998 height 772
click at [1365, 29] on span "Guardar" at bounding box center [1361, 33] width 26 height 8
click at [25, 88] on div at bounding box center [18, 92] width 17 height 20
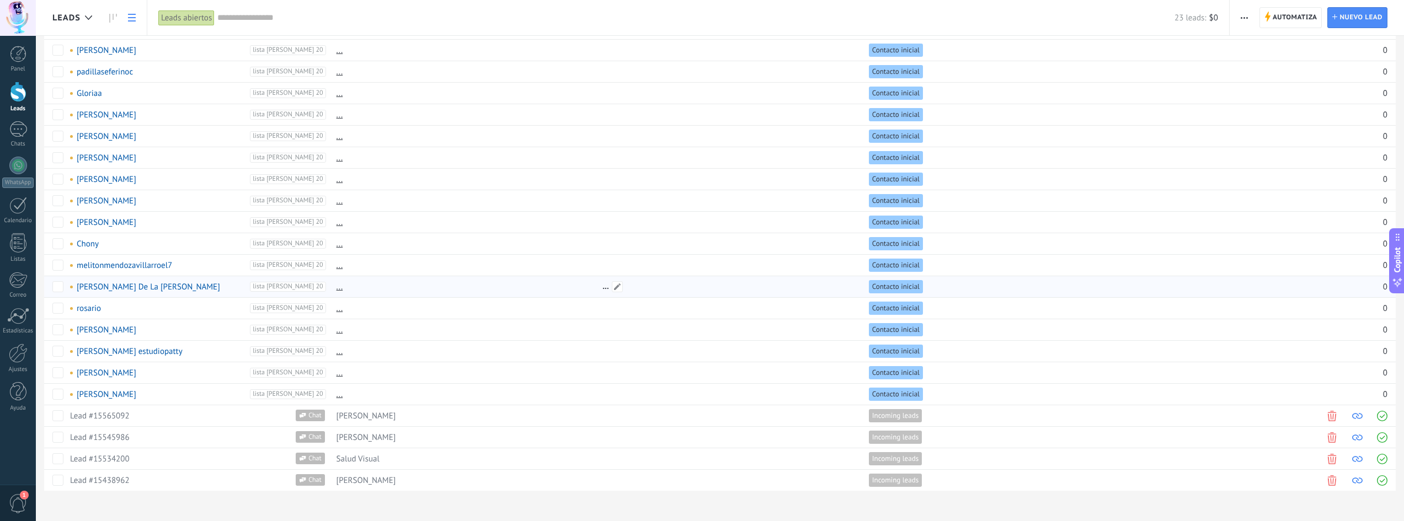
scroll to position [77, 0]
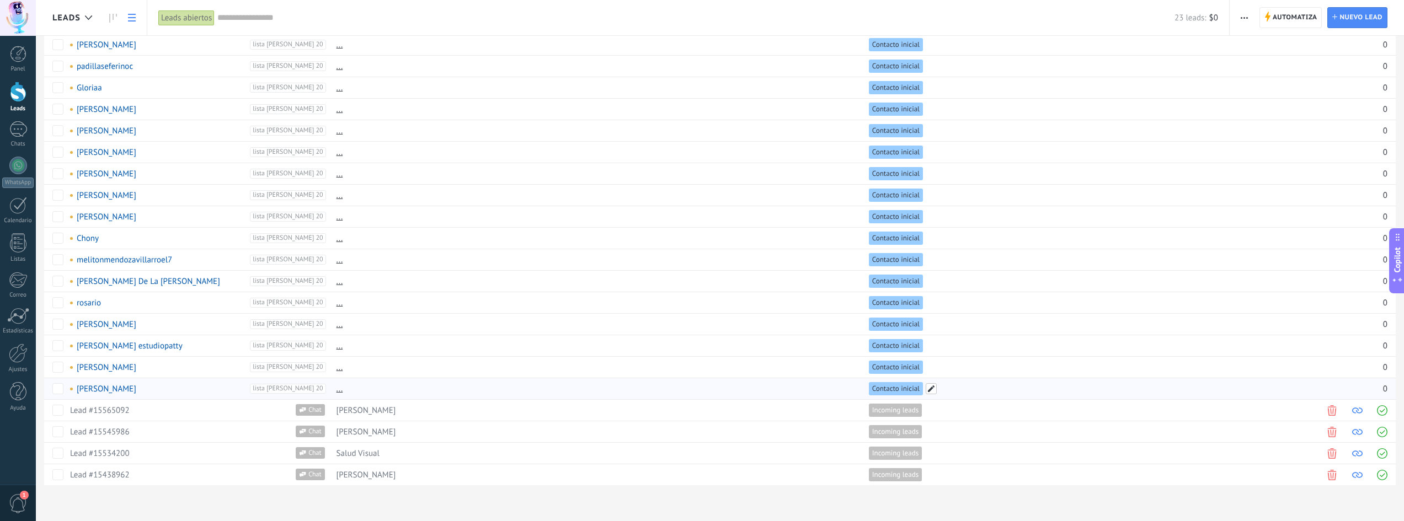
click at [932, 388] on span at bounding box center [931, 388] width 11 height 11
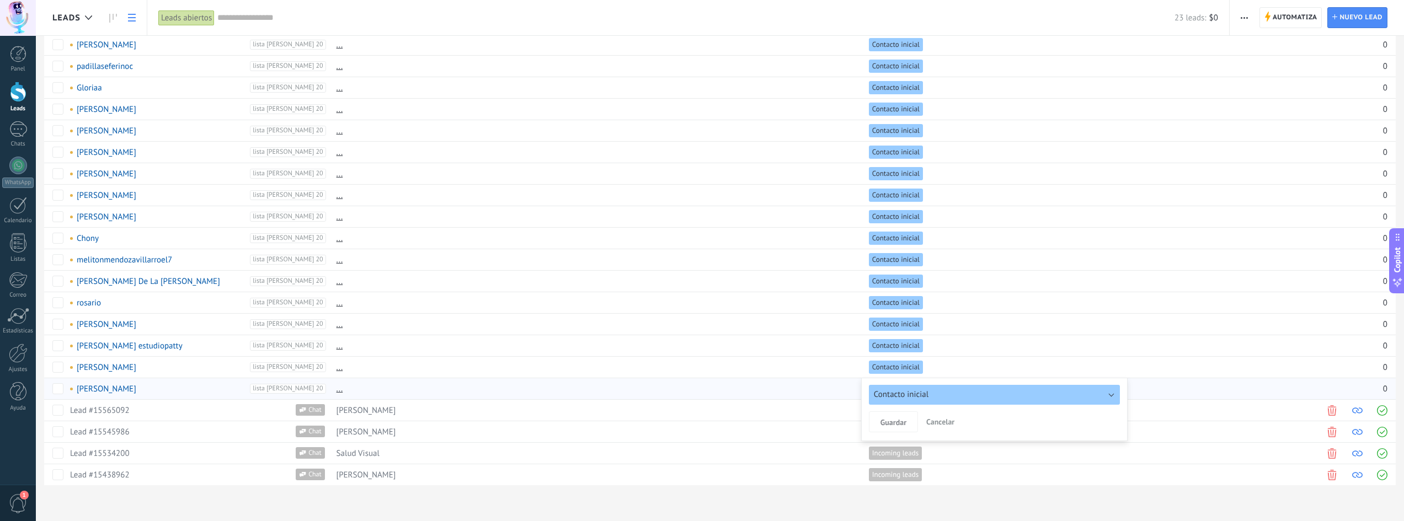
click at [1113, 396] on button "Contacto inicial" at bounding box center [995, 395] width 252 height 20
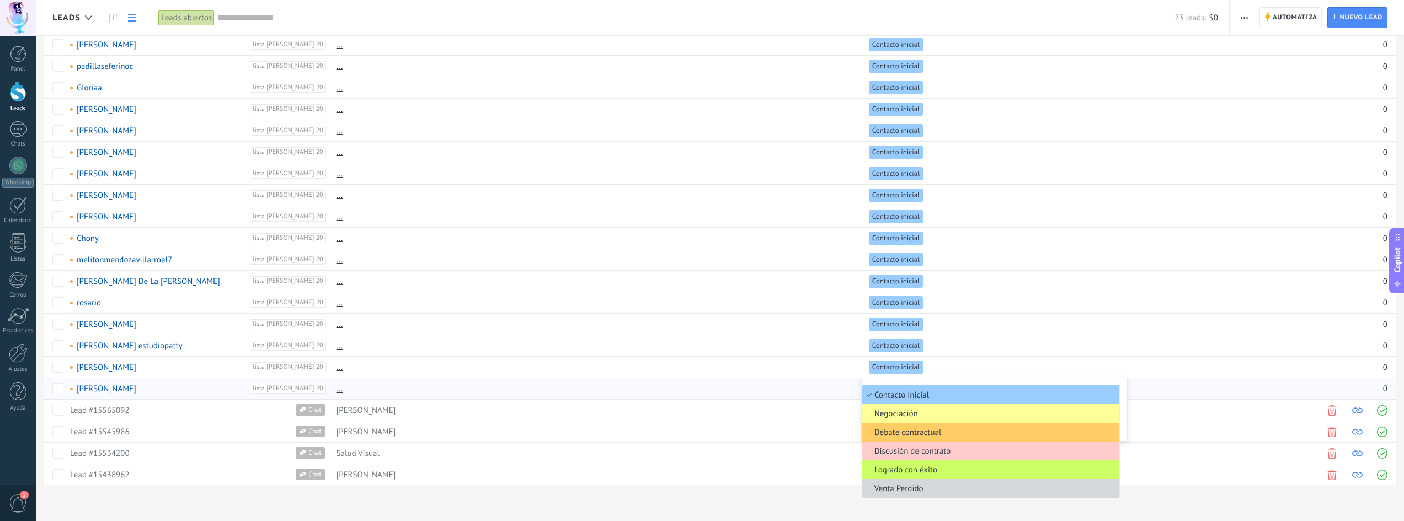
click at [962, 17] on div at bounding box center [702, 18] width 1404 height 36
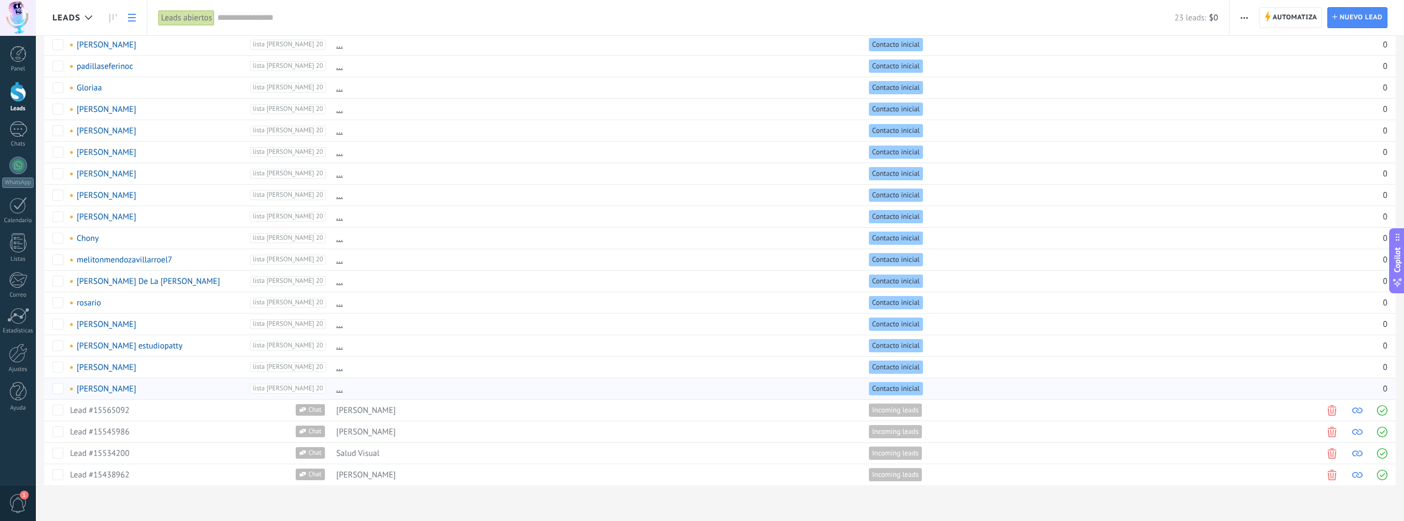
click at [1247, 15] on span "button" at bounding box center [1244, 17] width 7 height 21
click at [1282, 48] on span "Nueva difusión" at bounding box center [1277, 47] width 53 height 22
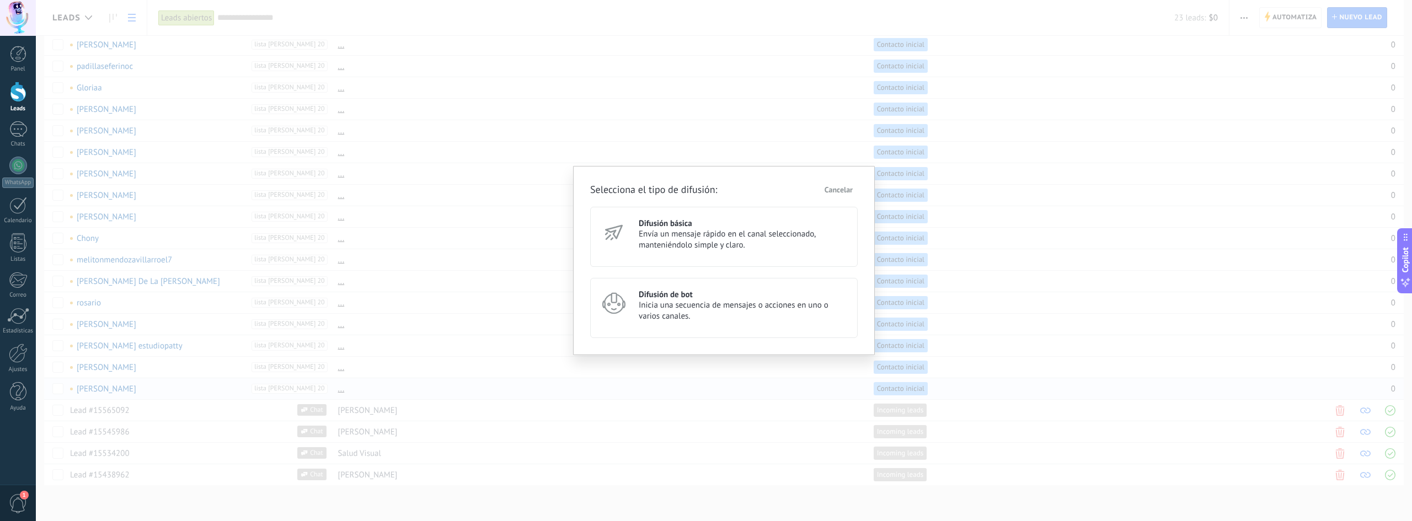
click at [683, 306] on span "Inicia una secuencia de mensajes o acciones en uno o varios canales." at bounding box center [743, 311] width 209 height 22
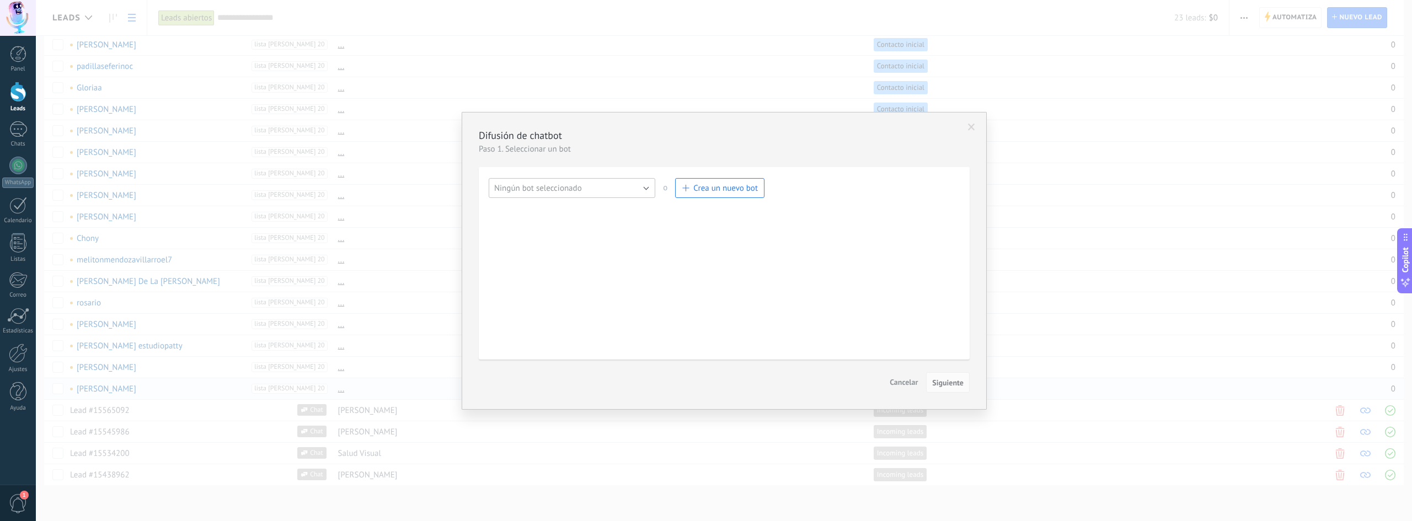
click at [592, 189] on button "Ningún bot seleccionado" at bounding box center [572, 188] width 167 height 20
click at [581, 210] on span "mejora" at bounding box center [566, 207] width 169 height 10
click at [947, 379] on span "Siguiente" at bounding box center [947, 383] width 31 height 8
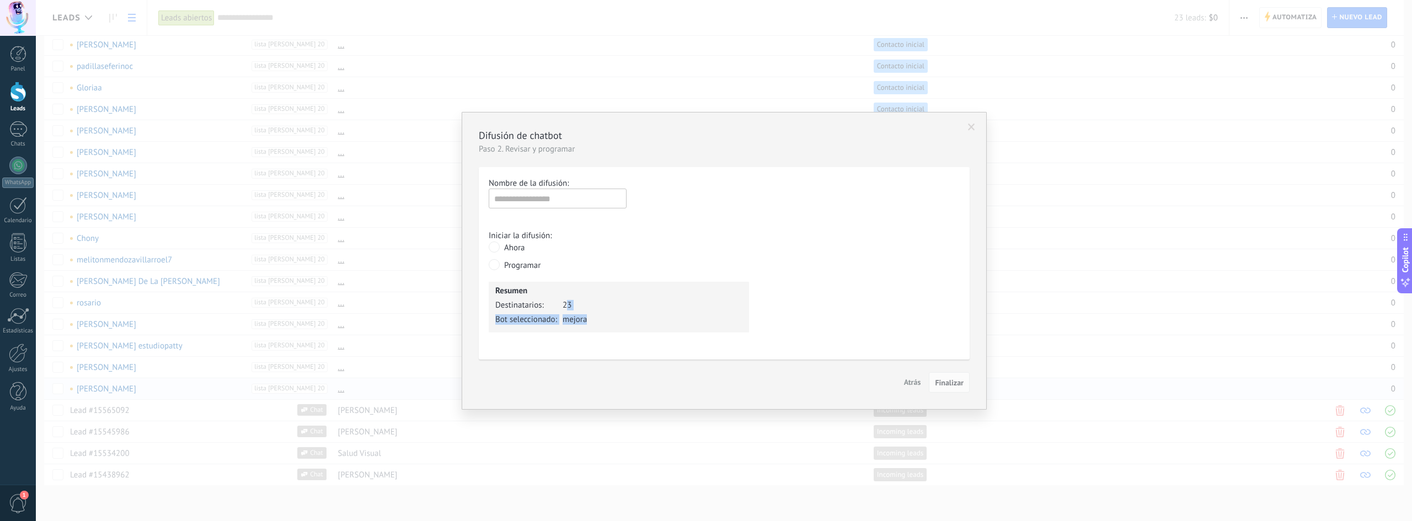
drag, startPoint x: 565, startPoint y: 306, endPoint x: 597, endPoint y: 326, distance: 36.9
click at [597, 326] on div "Resumen Destinatarios: 23 Bot seleccionado: mejora" at bounding box center [619, 307] width 260 height 51
click at [652, 99] on div "Difusión de chatbot Paso 2. Revisar y programar Nombre de la difusión: Iniciar …" at bounding box center [724, 260] width 1376 height 521
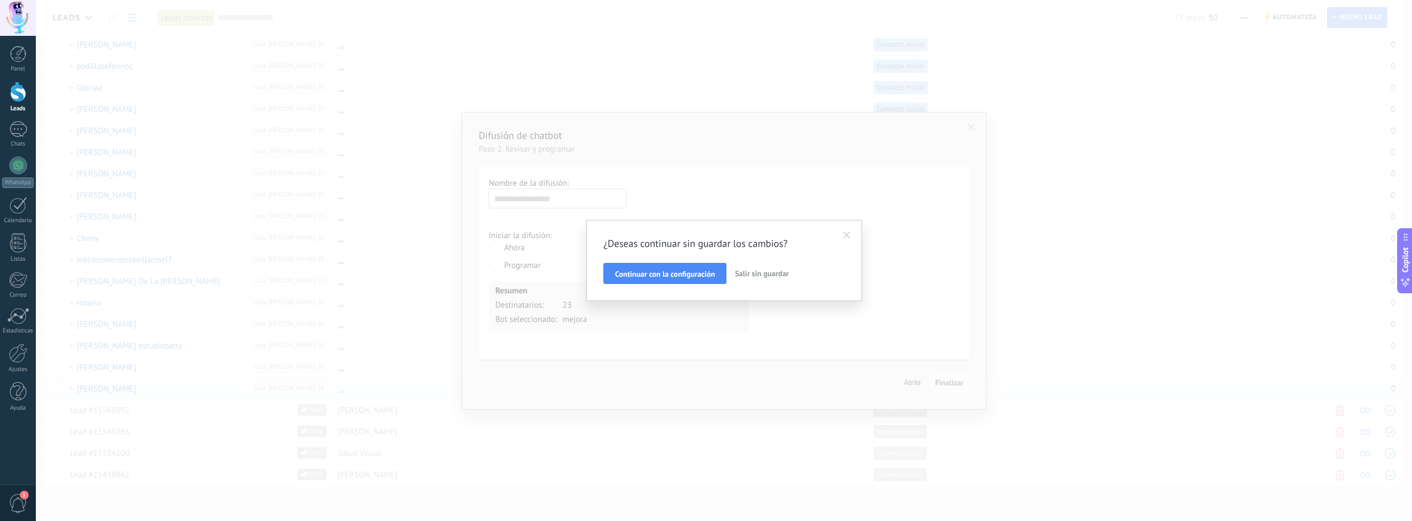
click at [767, 278] on span "Salir sin guardar" at bounding box center [762, 274] width 54 height 10
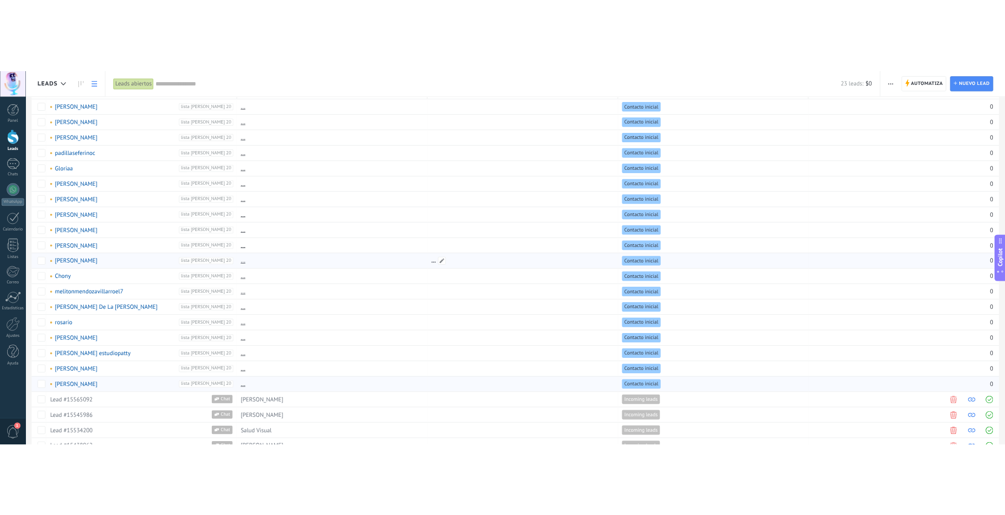
scroll to position [0, 0]
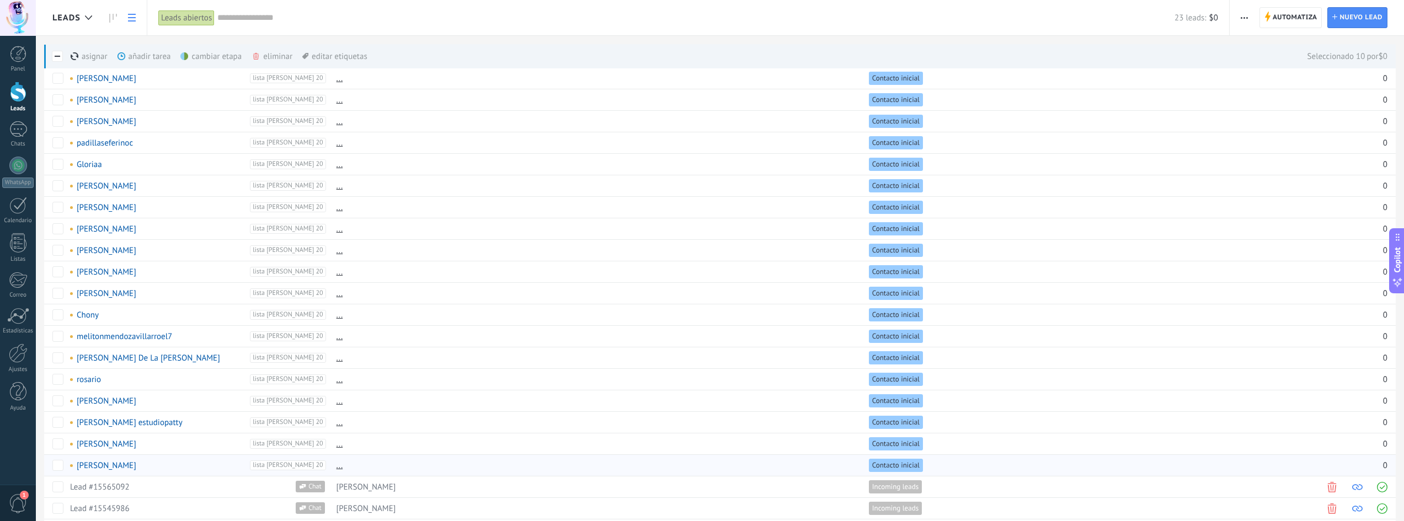
click at [268, 55] on div "eliminar màs" at bounding box center [291, 56] width 78 height 24
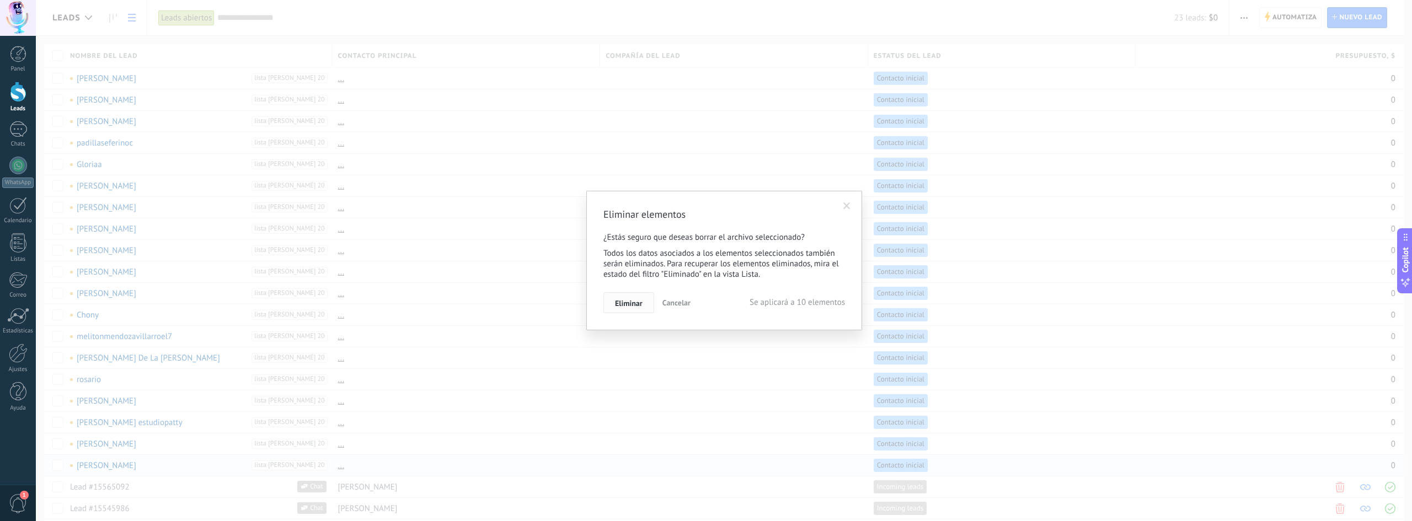
click at [627, 305] on span "Eliminar" at bounding box center [629, 304] width 28 height 8
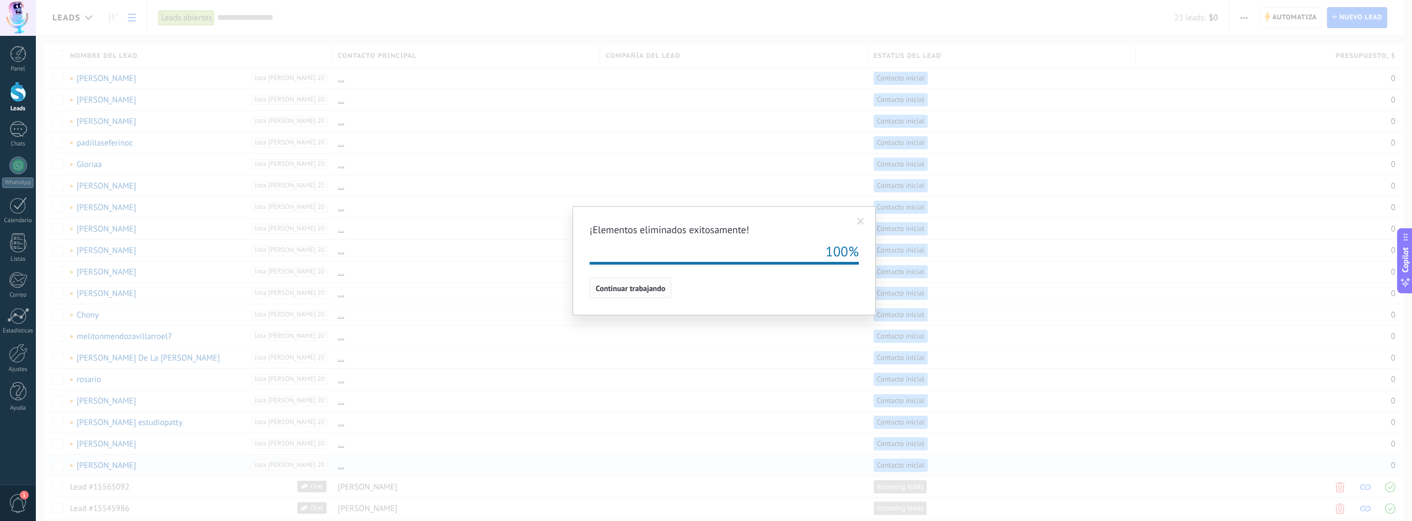
click at [632, 291] on span "Continuar trabajando" at bounding box center [631, 289] width 70 height 8
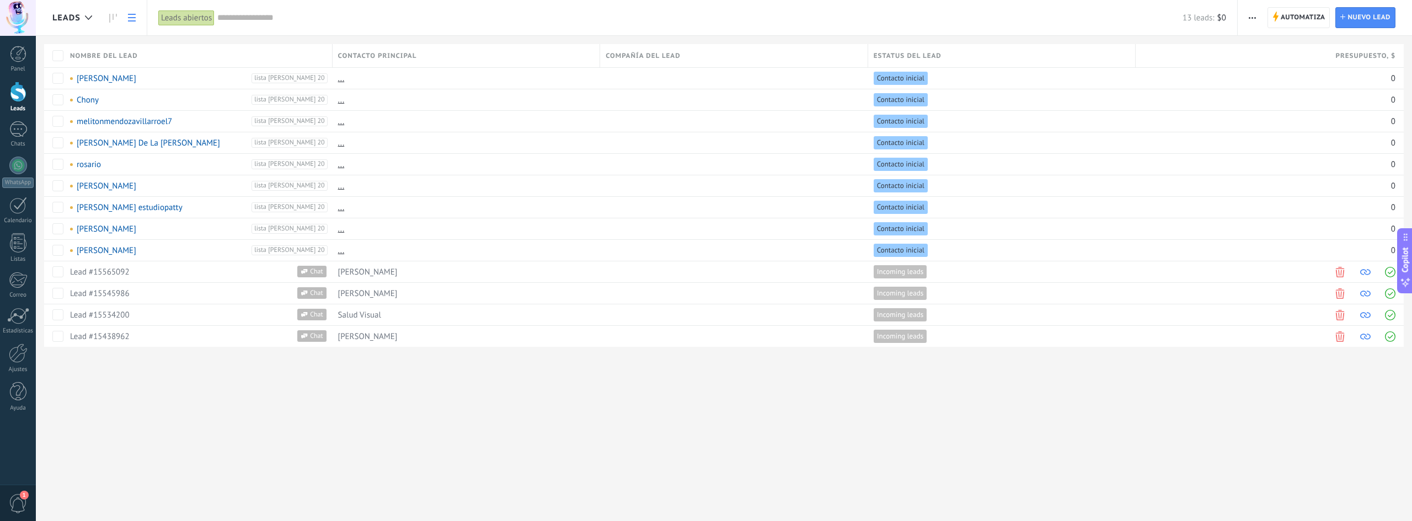
click at [591, 407] on div "Leads Automatiza Nueva difusión Editar embudo Imprimir Ajustes de la lista Impo…" at bounding box center [724, 260] width 1376 height 521
type textarea "**********"
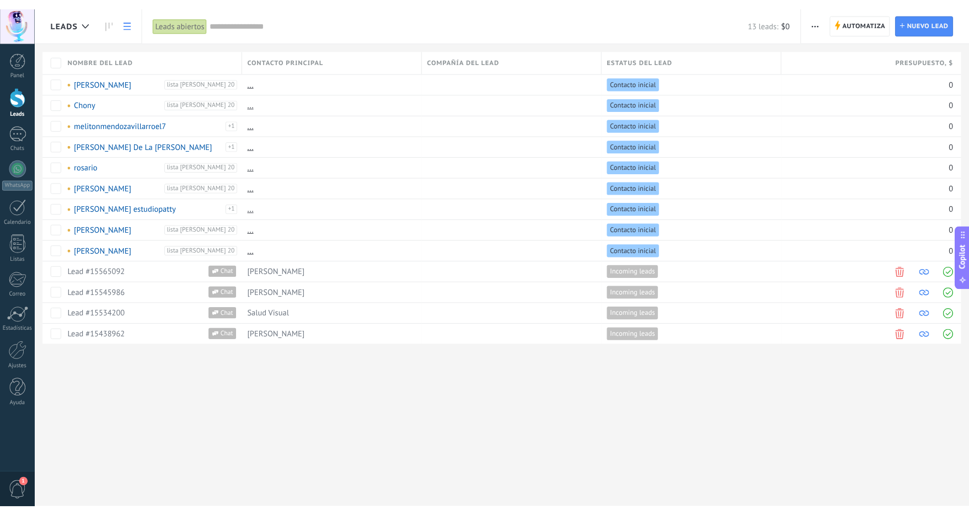
scroll to position [10, 0]
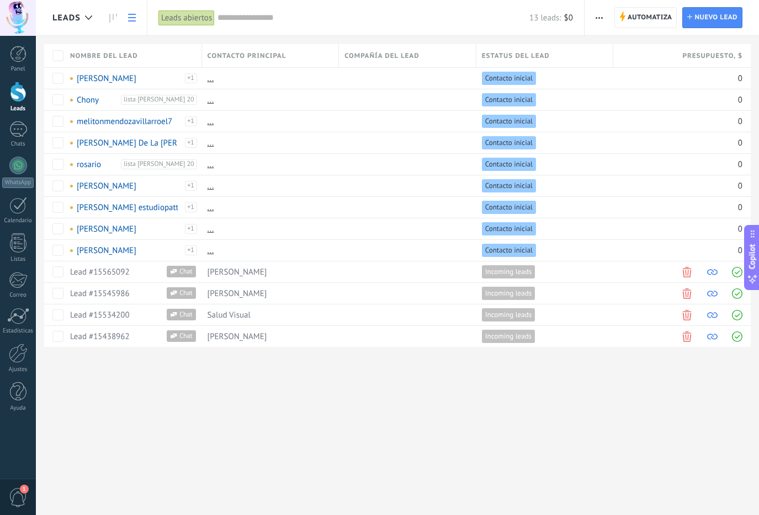
click at [322, 439] on div "Leads Automatiza Nueva difusión Editar embudo Imprimir Ajustes de la lista Impo…" at bounding box center [397, 257] width 723 height 515
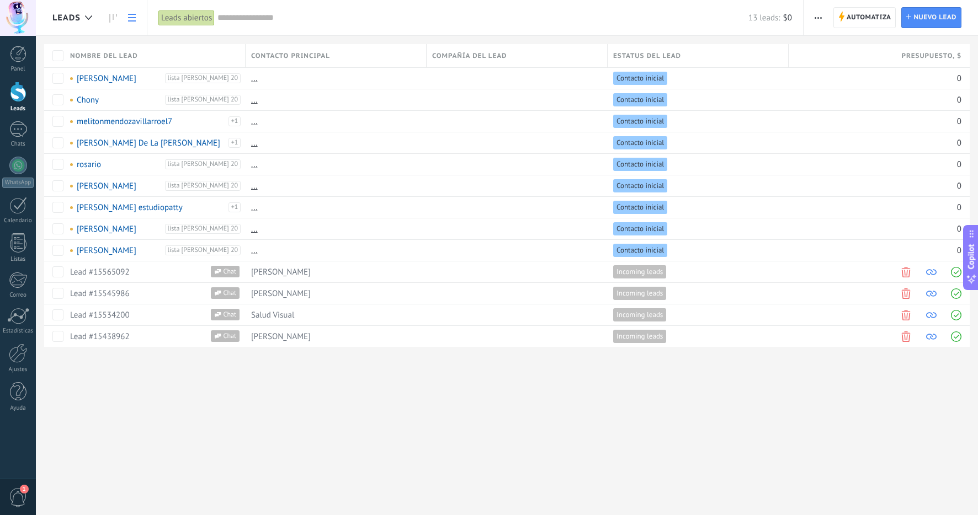
click at [60, 378] on div "Leads Automatiza Nueva difusión Editar embudo Imprimir Ajustes de la lista Impo…" at bounding box center [507, 191] width 942 height 383
click at [17, 52] on div at bounding box center [18, 54] width 17 height 17
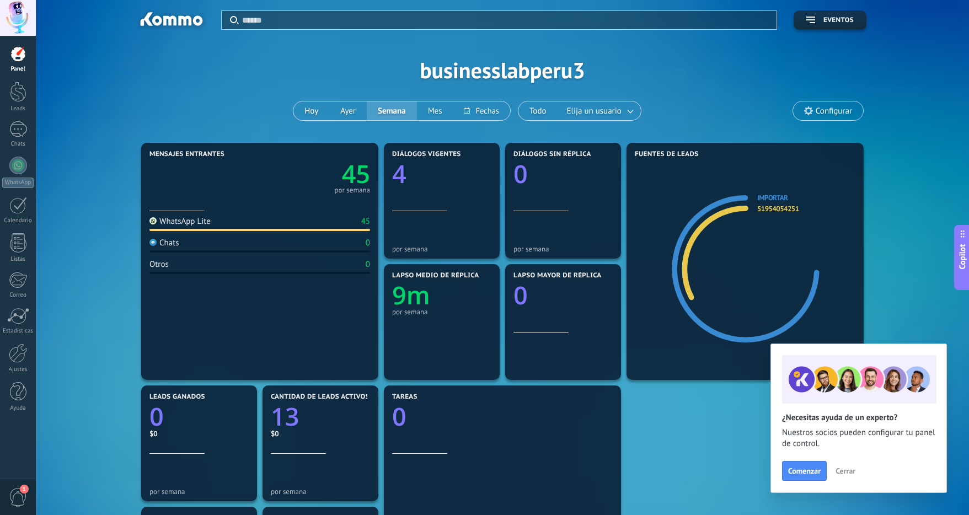
click at [961, 263] on span "Copilot" at bounding box center [962, 256] width 11 height 25
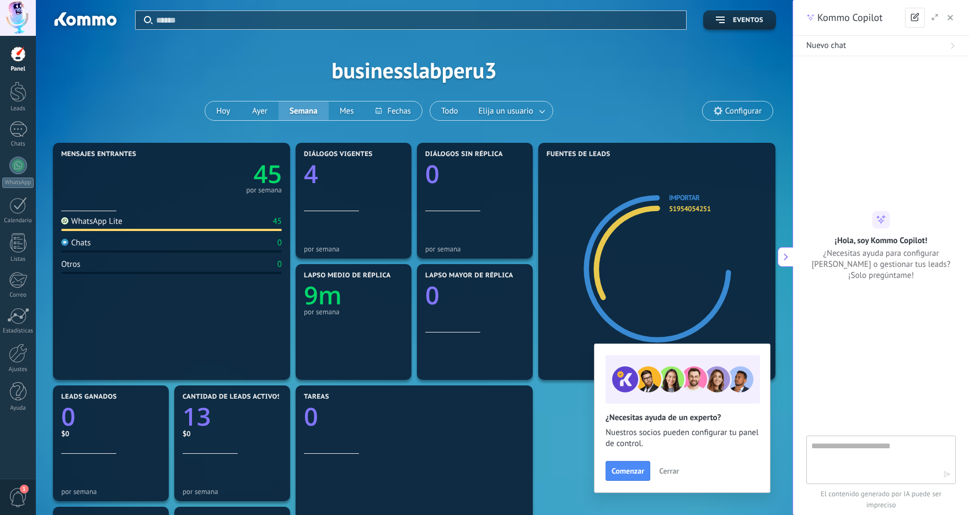
click at [866, 453] on textarea at bounding box center [878, 460] width 132 height 40
click at [921, 469] on textarea "**********" at bounding box center [878, 460] width 132 height 40
type textarea "**********"
click at [948, 475] on icon "button" at bounding box center [947, 475] width 8 height 8
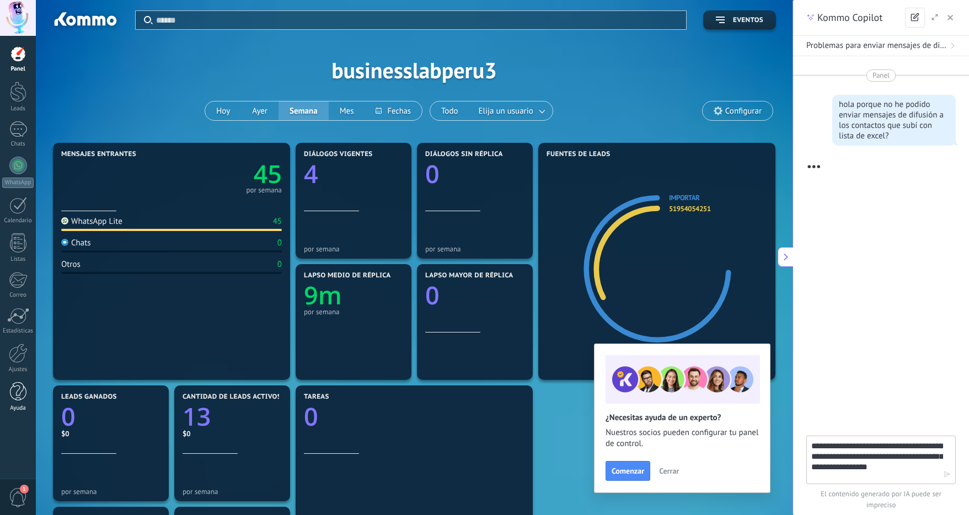
click at [18, 395] on div at bounding box center [18, 391] width 17 height 19
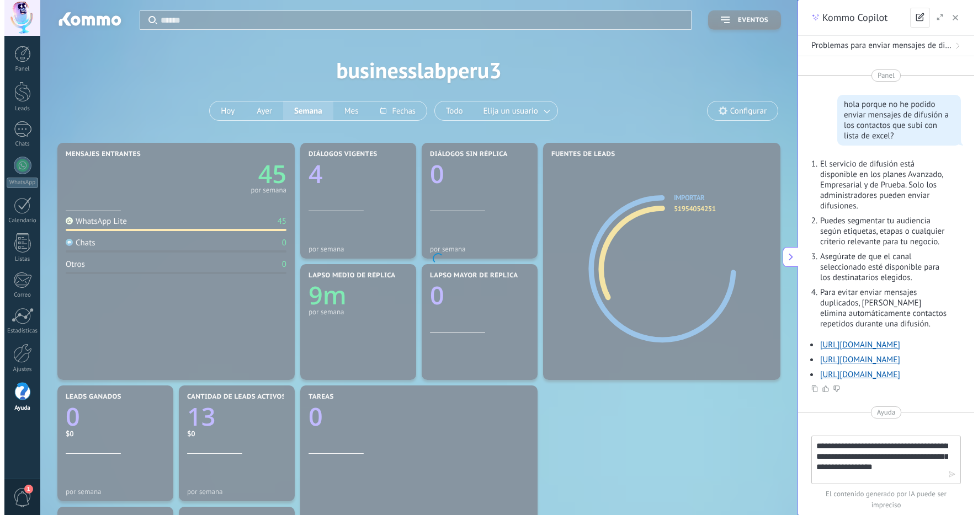
scroll to position [126, 0]
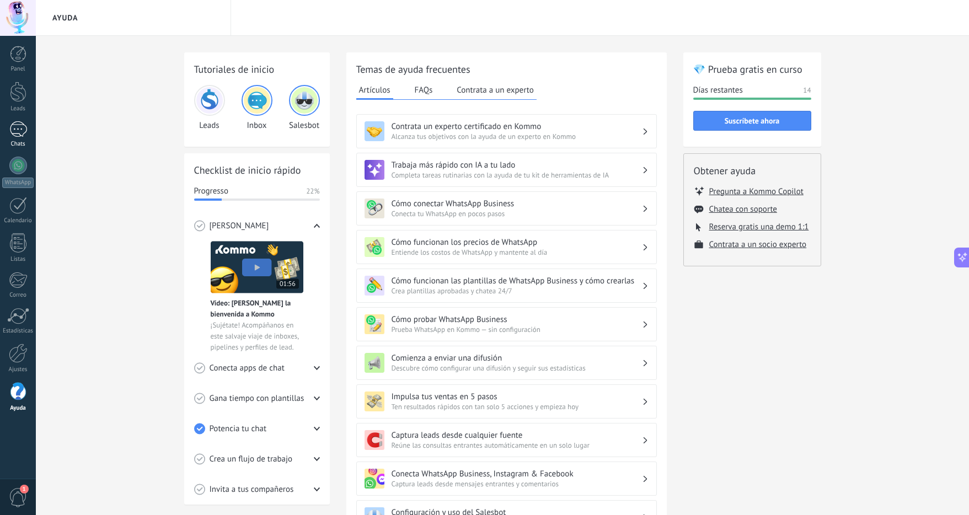
scroll to position [126, 0]
click at [961, 259] on icon at bounding box center [963, 258] width 12 height 12
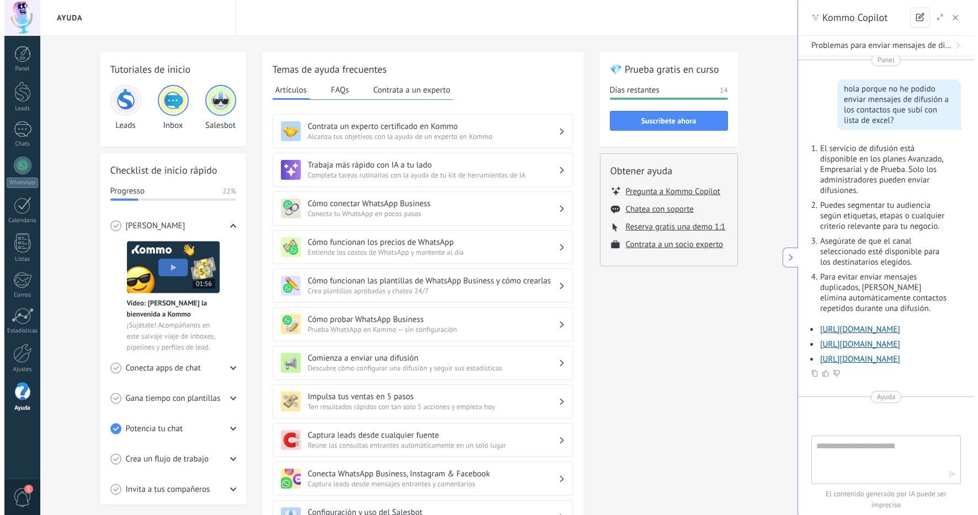
scroll to position [0, 0]
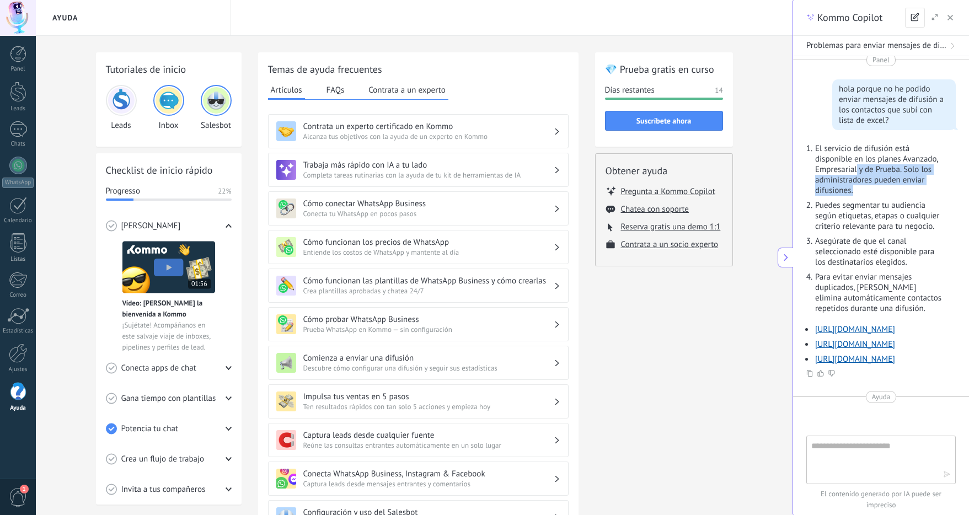
drag, startPoint x: 858, startPoint y: 169, endPoint x: 889, endPoint y: 188, distance: 36.9
click at [889, 188] on p "El servicio de difusión está disponible en los planes Avanzado, Empresarial y d…" at bounding box center [878, 169] width 127 height 52
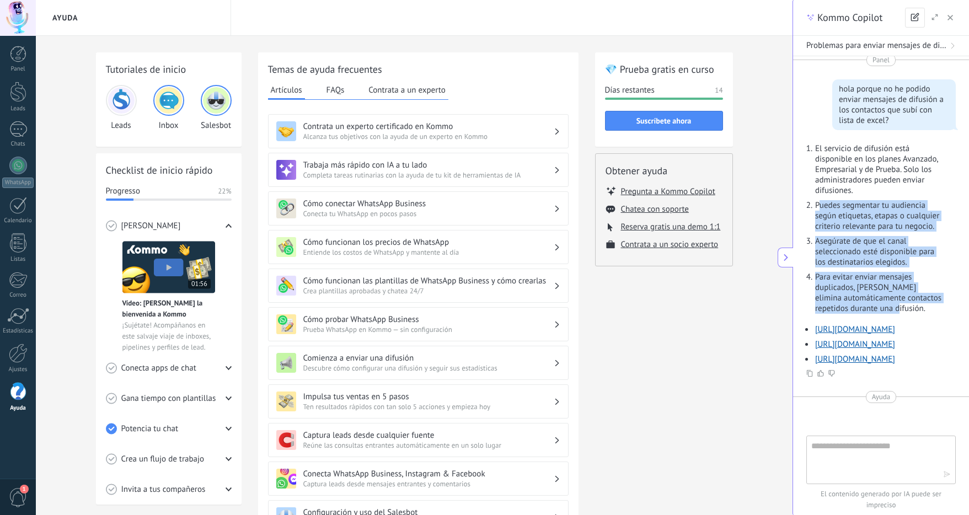
drag, startPoint x: 818, startPoint y: 208, endPoint x: 927, endPoint y: 317, distance: 154.1
click at [927, 314] on ol "El servicio de difusión está disponible en los planes Avanzado, Empresarial y d…" at bounding box center [875, 228] width 136 height 170
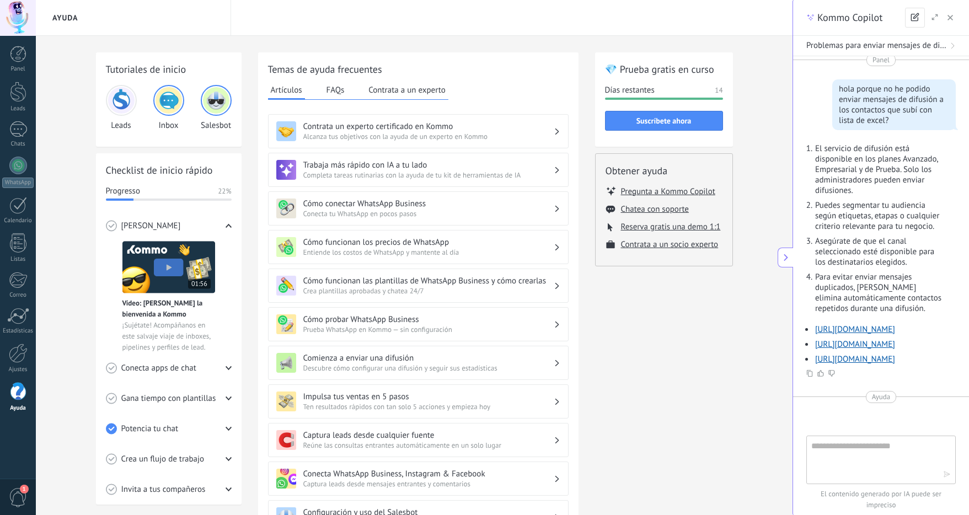
click at [705, 357] on div "💎 Prueba gratis en curso Días restantes 14 Suscríbete ahora Obtener ayuda Pregu…" at bounding box center [664, 360] width 138 height 617
click at [21, 100] on div at bounding box center [18, 92] width 17 height 20
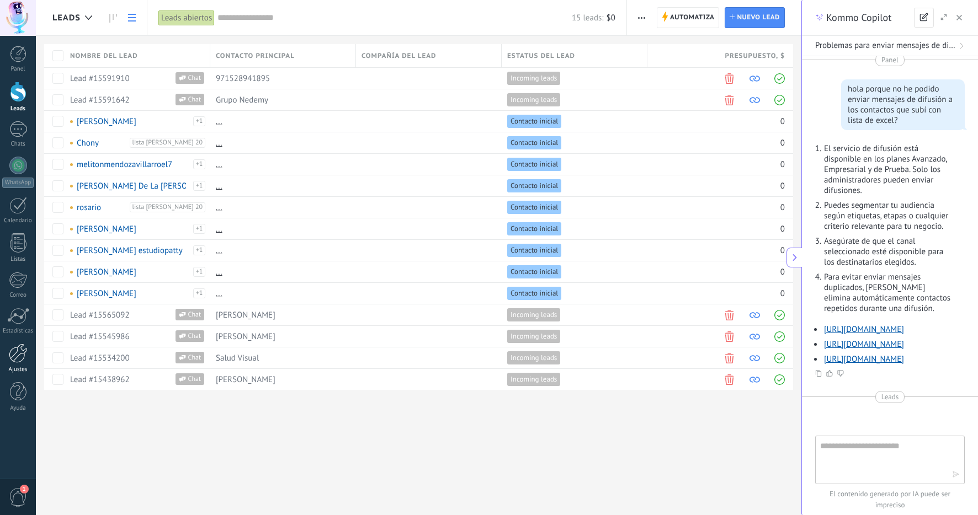
click at [18, 356] on div at bounding box center [18, 353] width 19 height 19
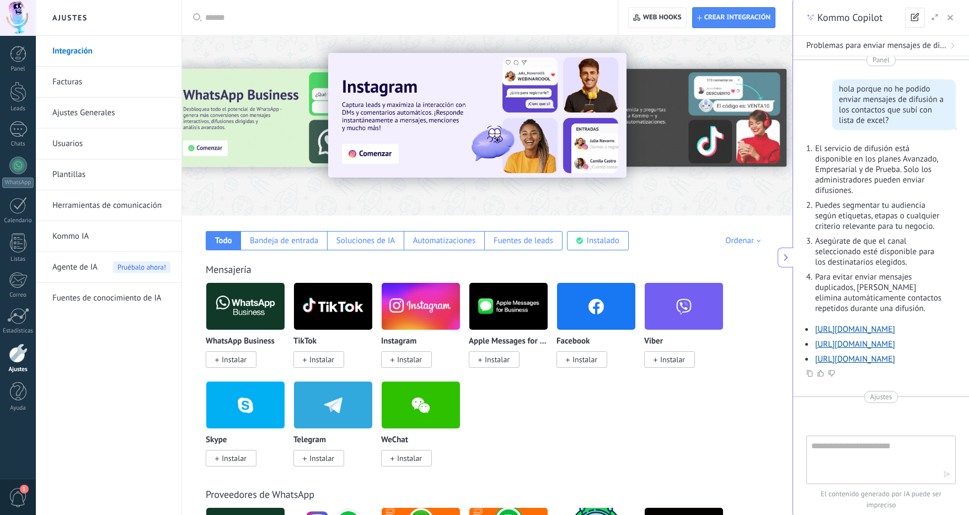
click at [110, 202] on link "Herramientas de comunicación" at bounding box center [111, 205] width 118 height 31
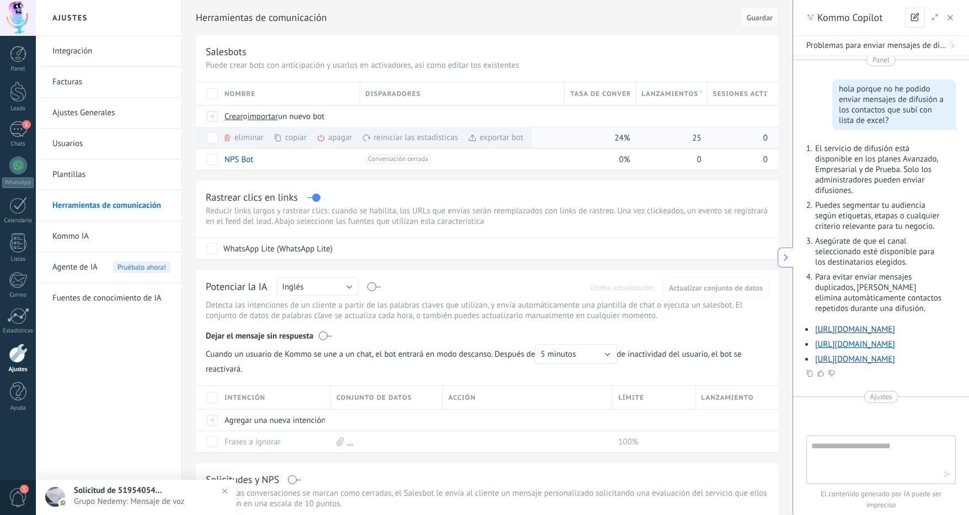
click at [332, 139] on div "apagar màs" at bounding box center [353, 138] width 73 height 22
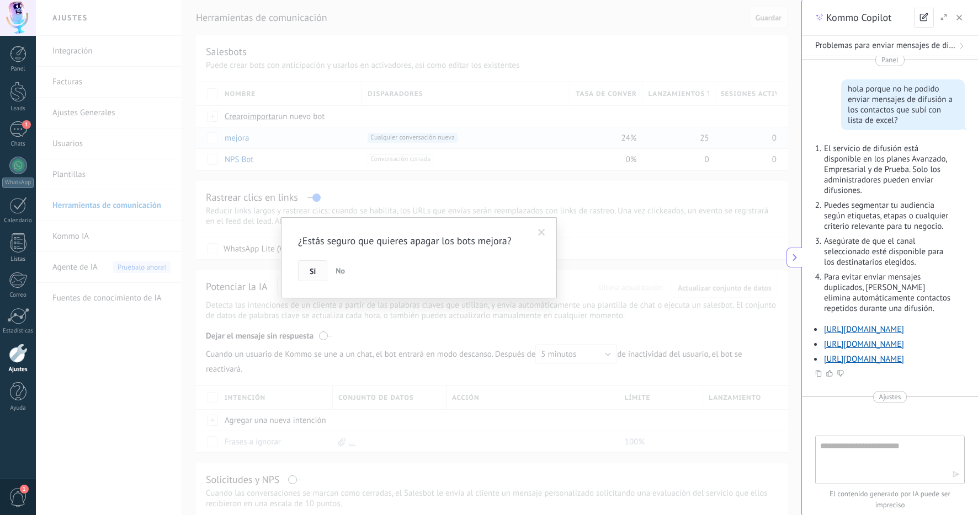
click at [313, 273] on span "Si" at bounding box center [313, 272] width 6 height 8
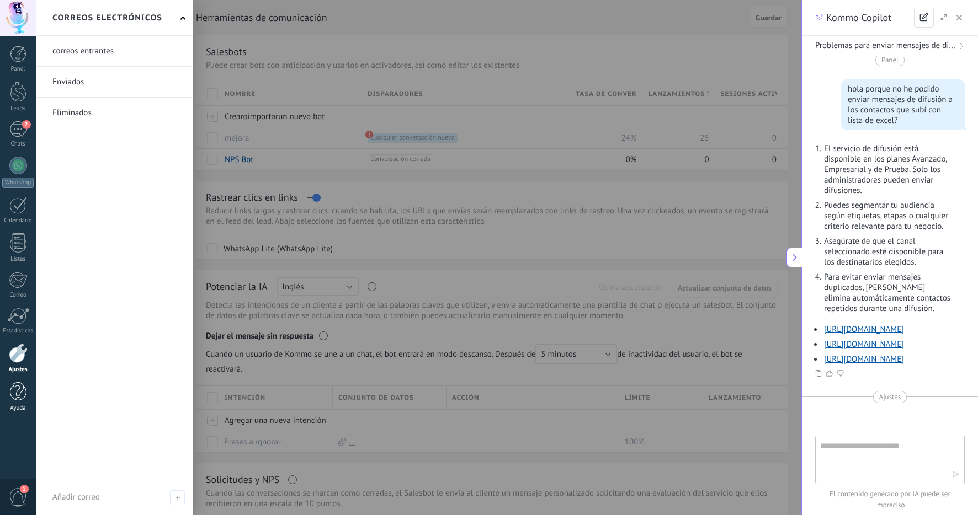
click at [14, 397] on div at bounding box center [18, 391] width 17 height 19
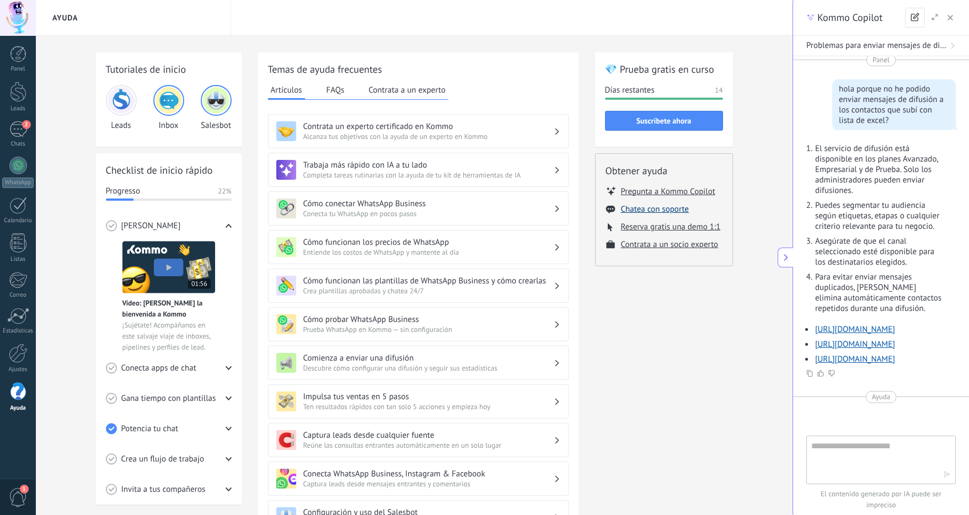
click at [676, 210] on button "Chatea con soporte" at bounding box center [655, 209] width 68 height 10
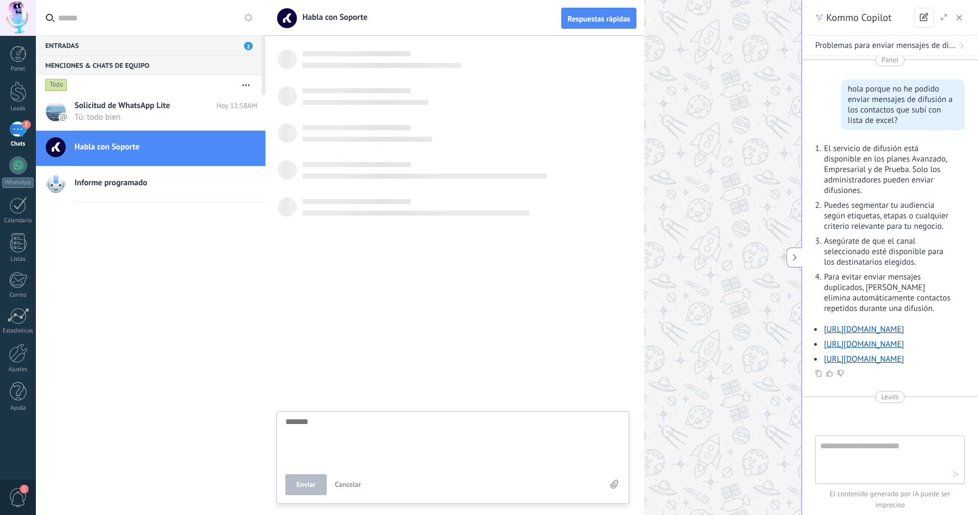
scroll to position [10, 0]
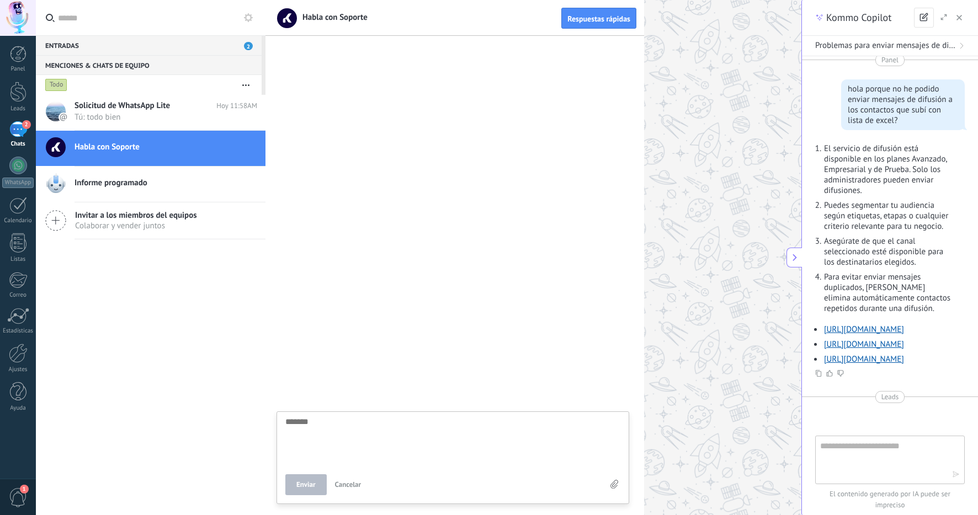
click at [388, 444] on textarea at bounding box center [452, 440] width 335 height 45
type textarea "*"
type textarea "**"
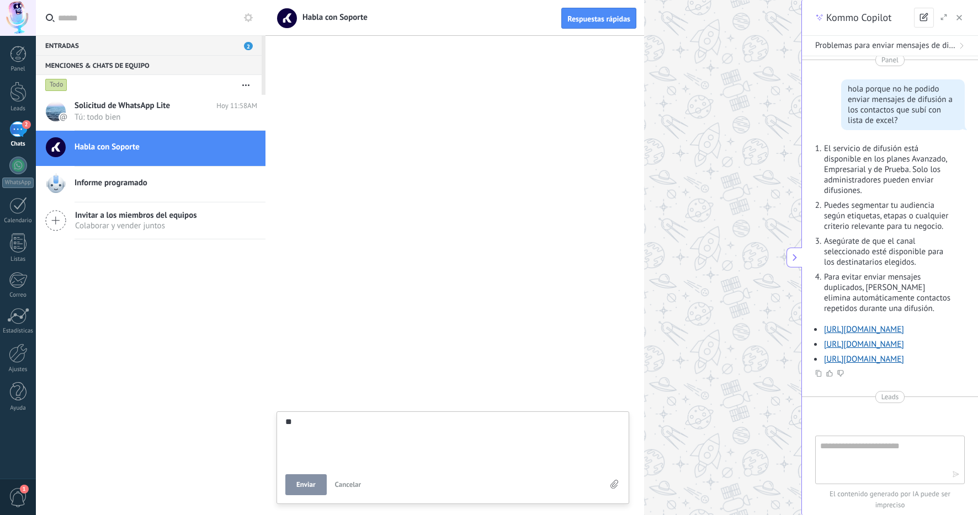
type textarea "***"
type textarea "****"
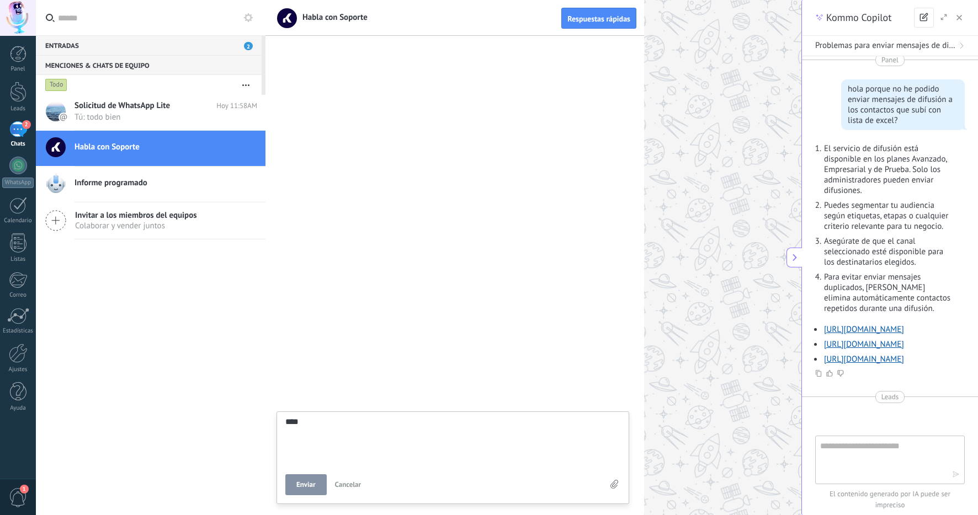
type textarea "****"
type textarea "******"
type textarea "*******"
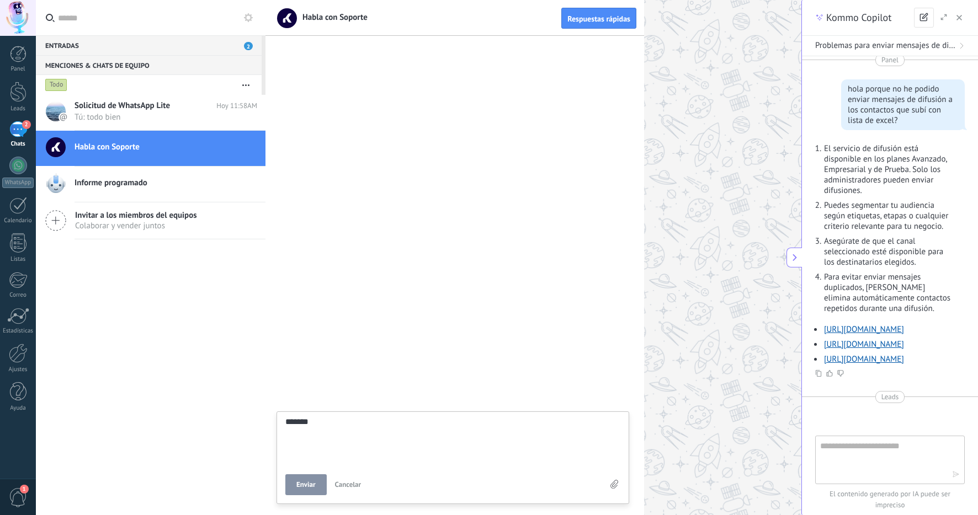
type textarea "********"
type textarea "*********"
type textarea "**********"
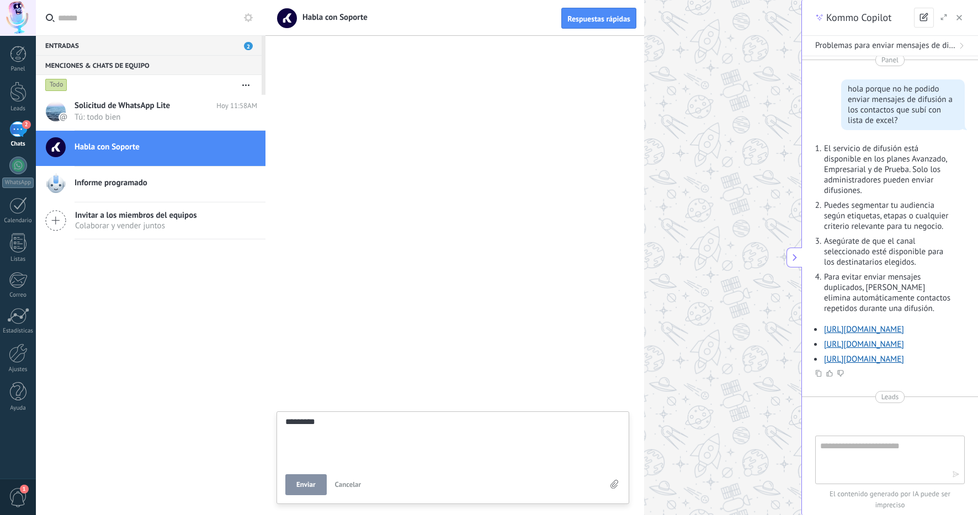
type textarea "**********"
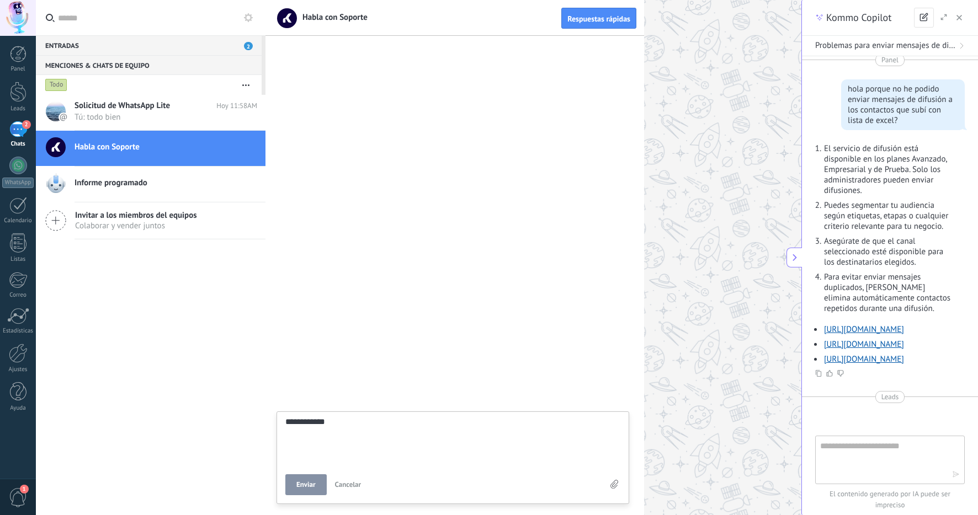
type textarea "**********"
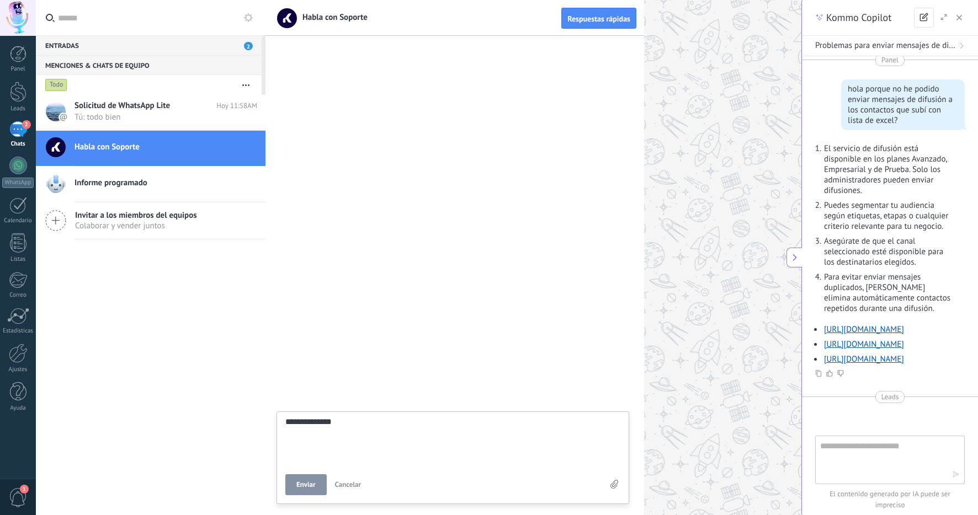
type textarea "**********"
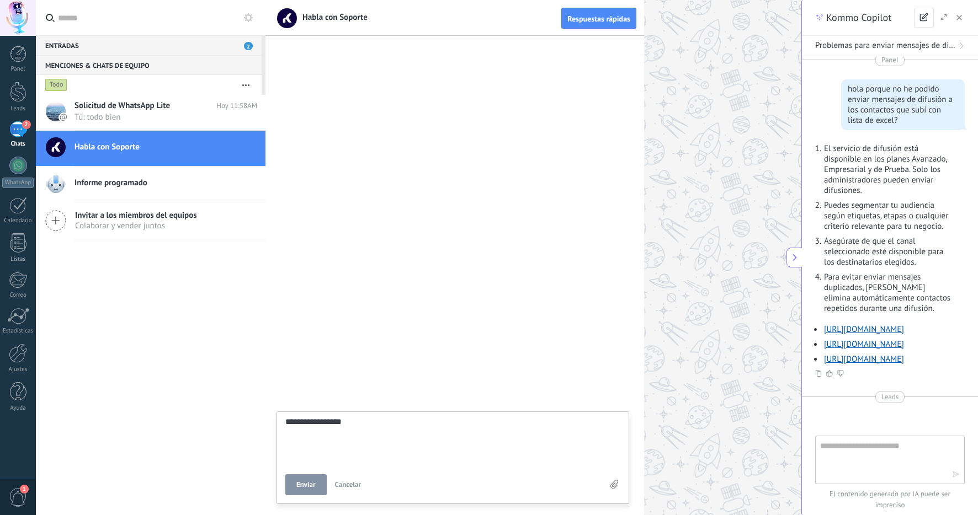
type textarea "**********"
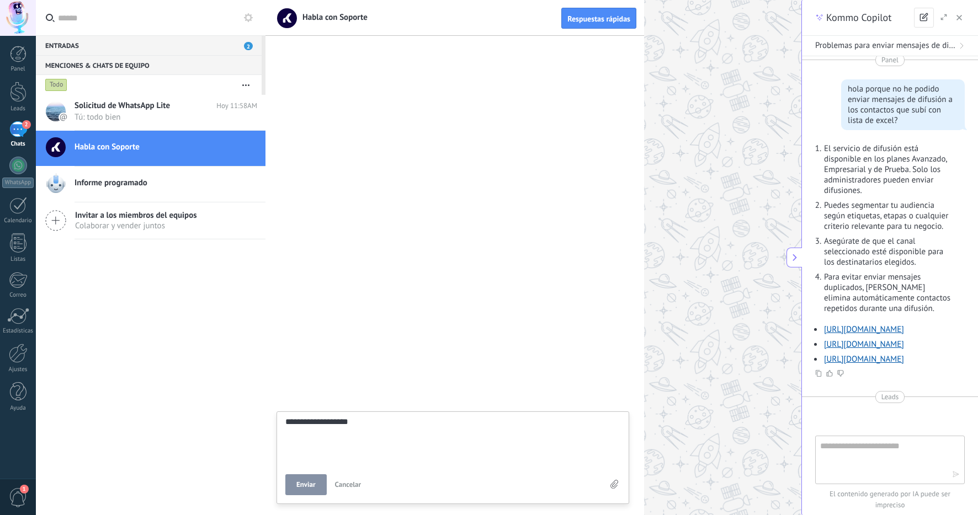
click at [310, 484] on span "Enviar" at bounding box center [305, 485] width 19 height 8
type textarea "*******"
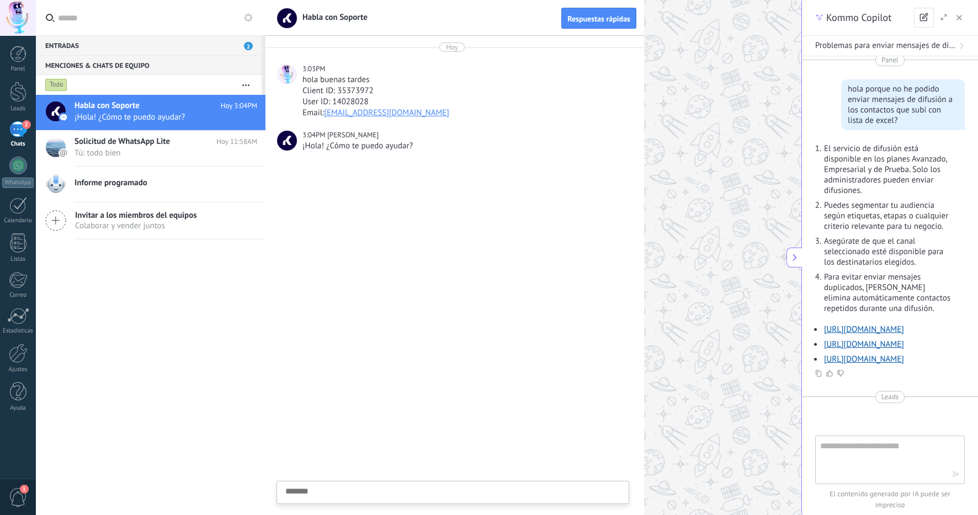
click at [355, 487] on textarea at bounding box center [452, 509] width 335 height 45
click at [415, 441] on textarea at bounding box center [452, 440] width 335 height 45
type textarea "*"
type textarea "**"
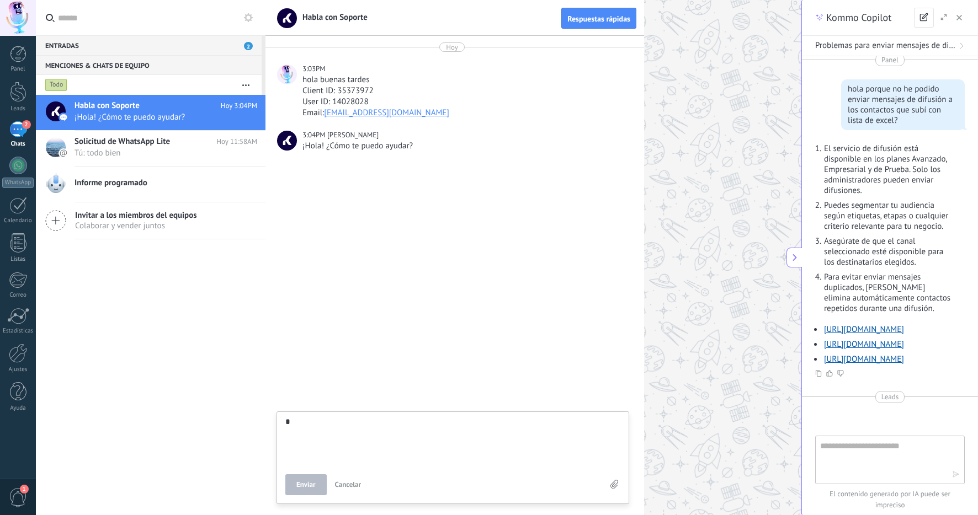
type textarea "**"
type textarea "***"
type textarea "****"
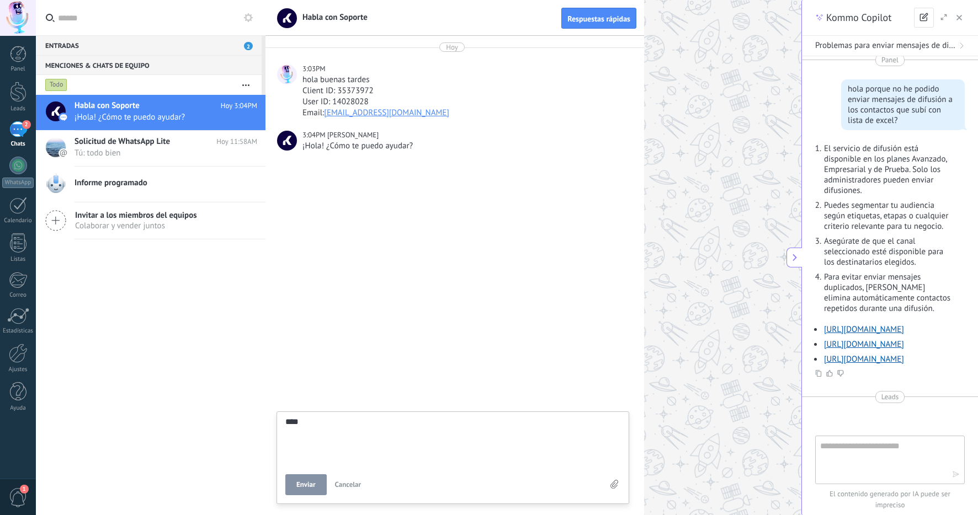
type textarea "*****"
type textarea "*******"
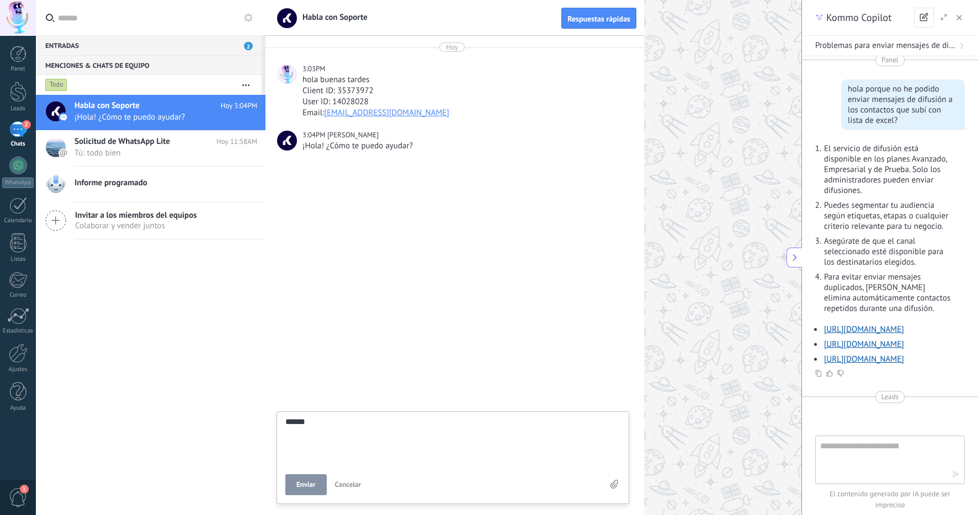
type textarea "*******"
type textarea "********"
type textarea "*********"
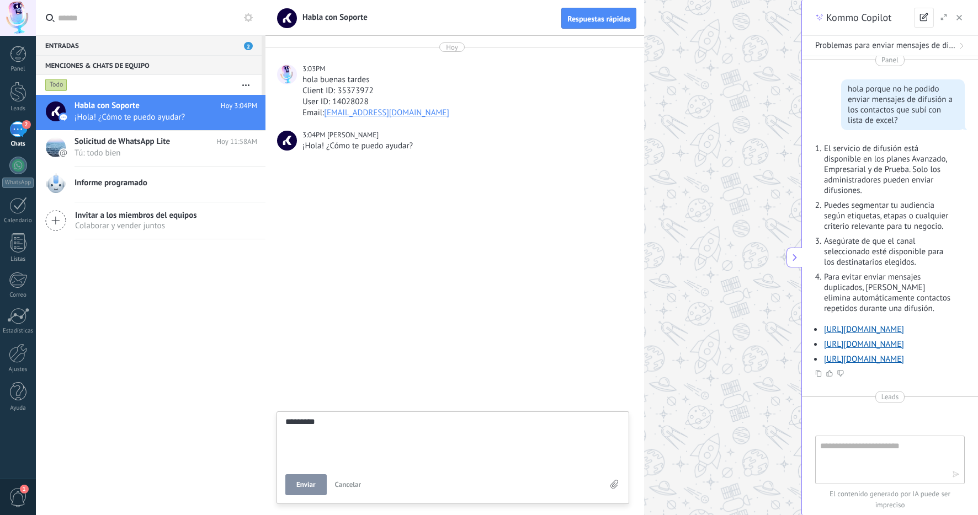
type textarea "**********"
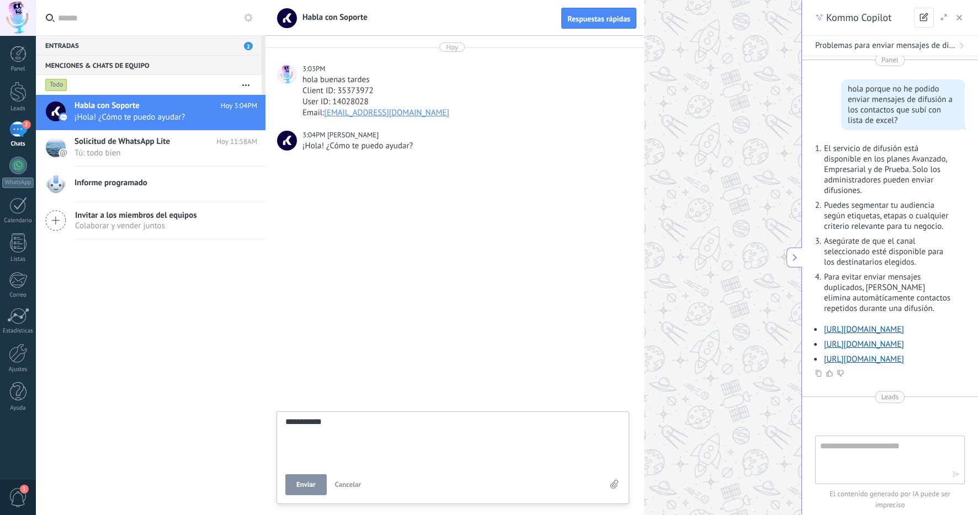
type textarea "**********"
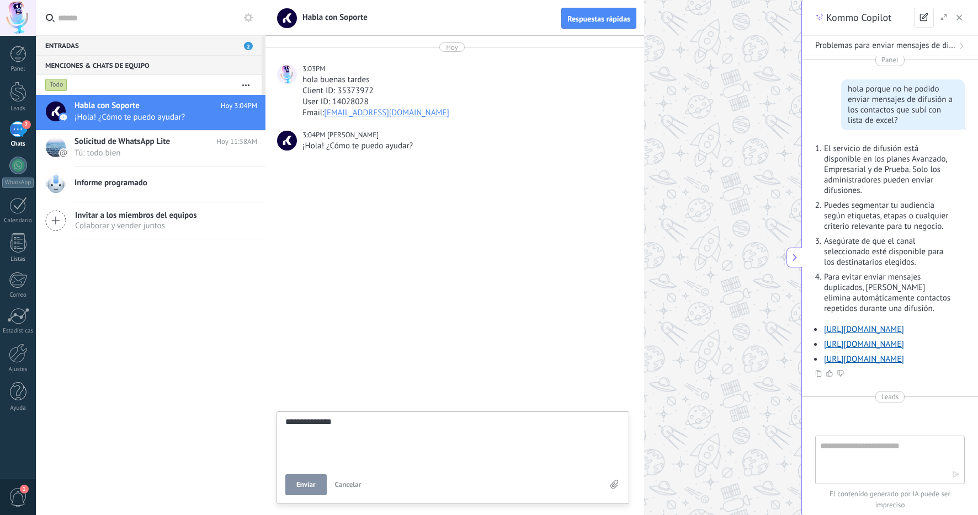
type textarea "**********"
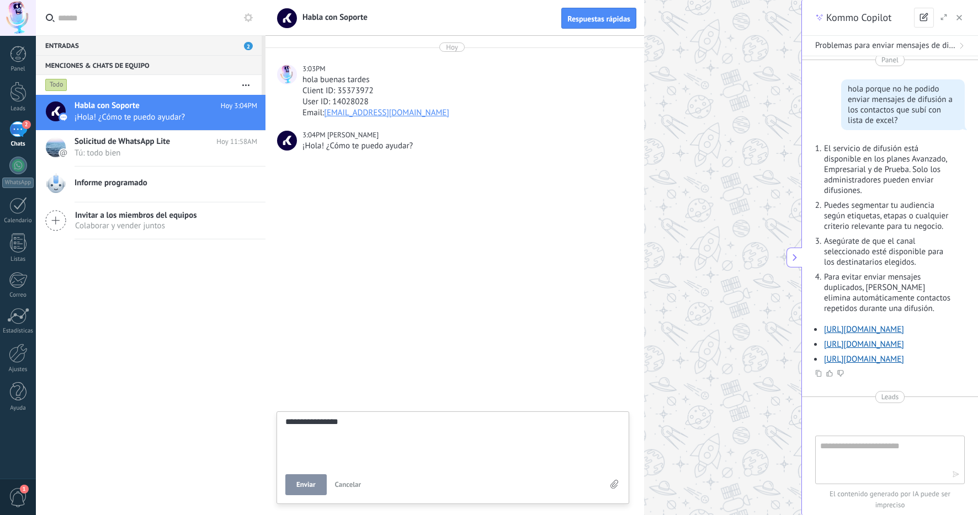
type textarea "**********"
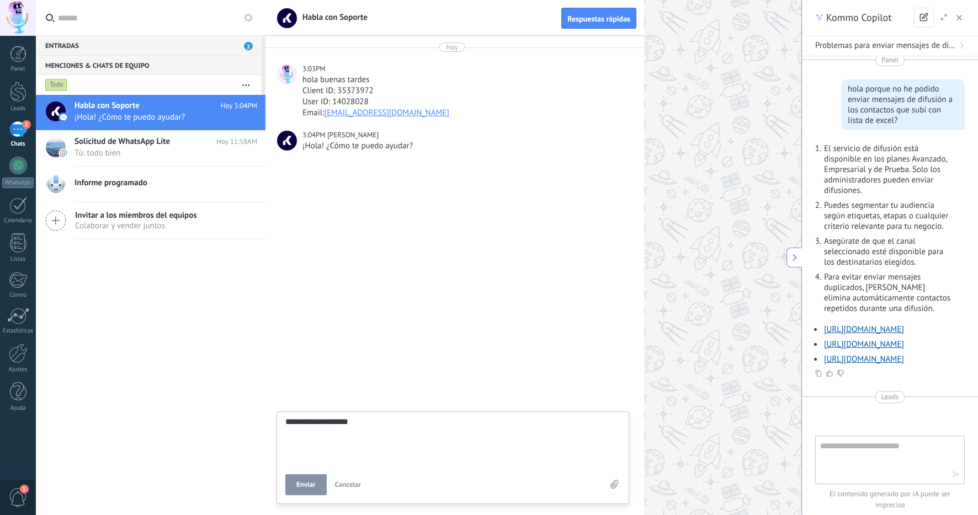
type textarea "**********"
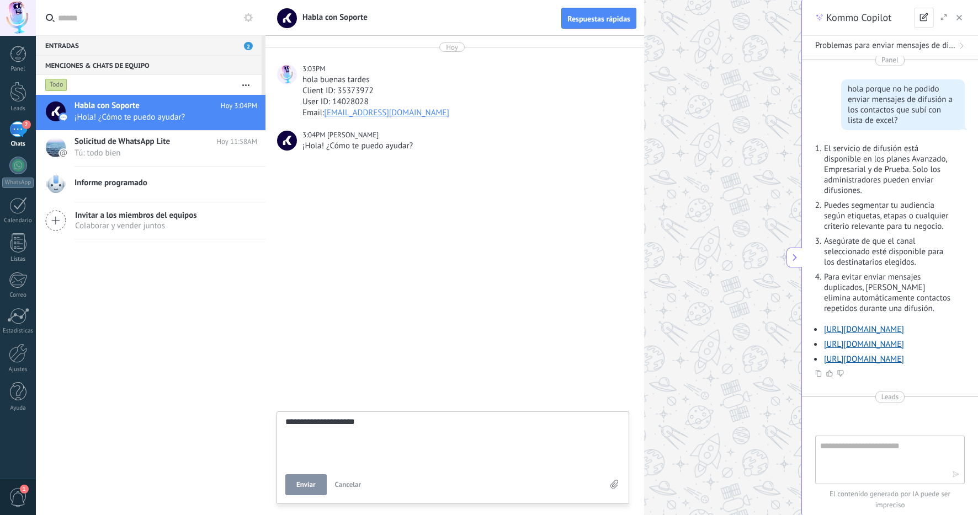
type textarea "**********"
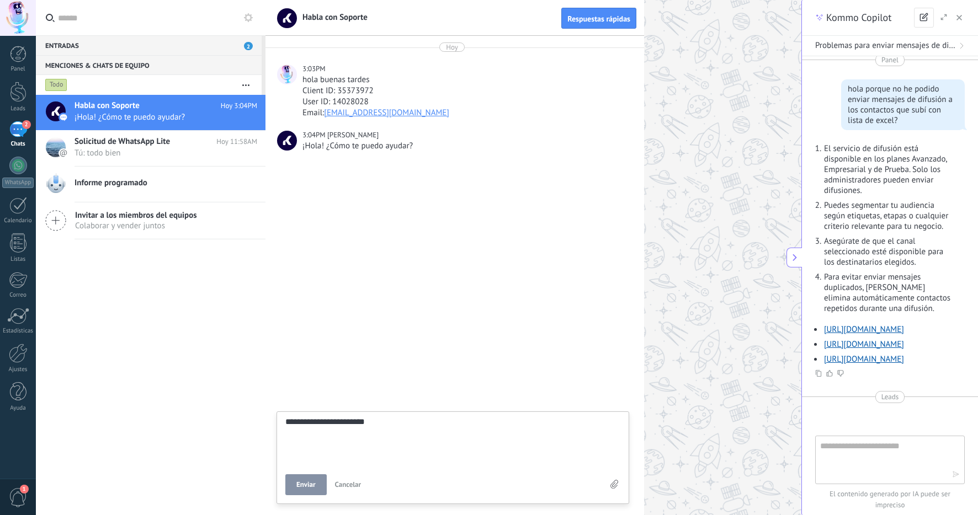
type textarea "**********"
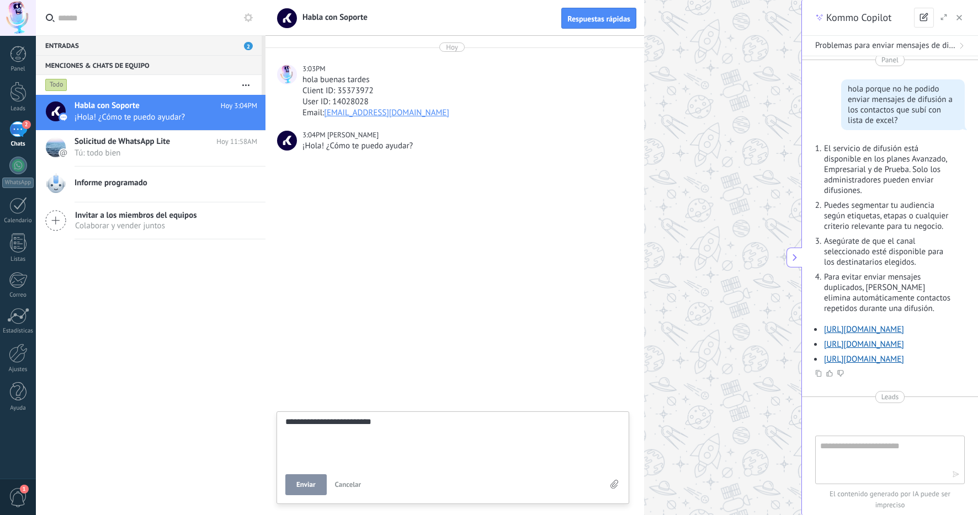
type textarea "**********"
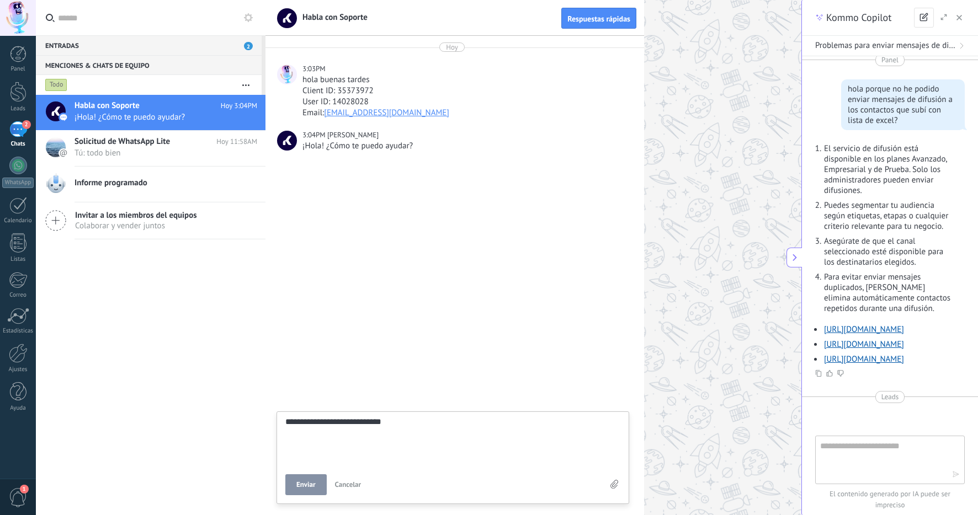
type textarea "**********"
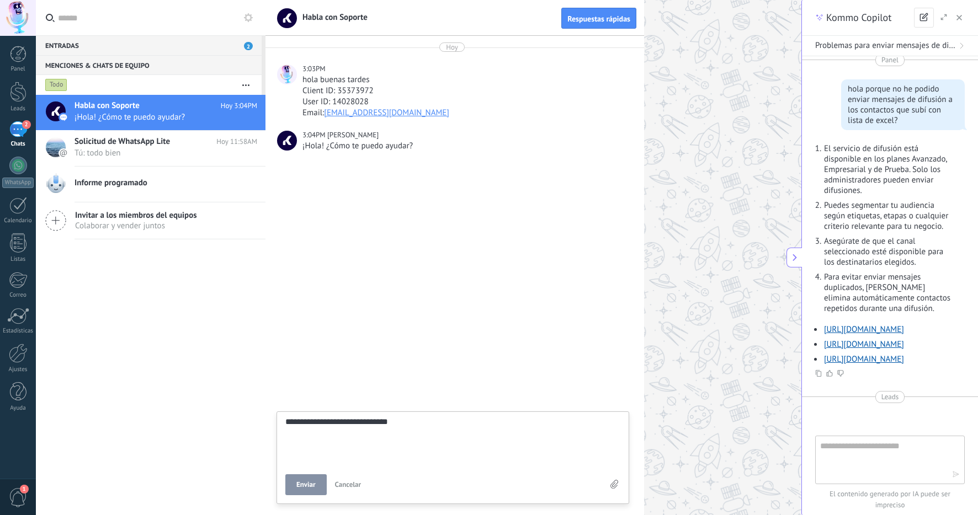
type textarea "**********"
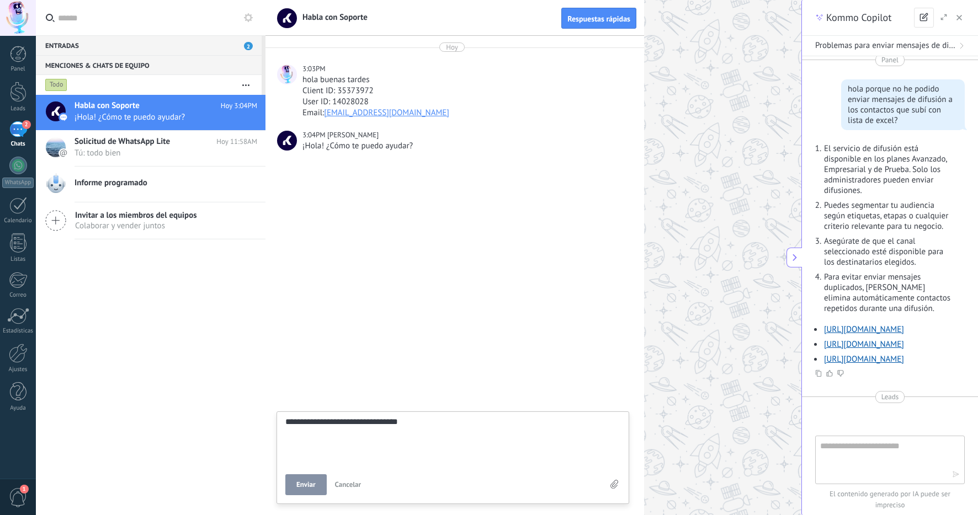
type textarea "**********"
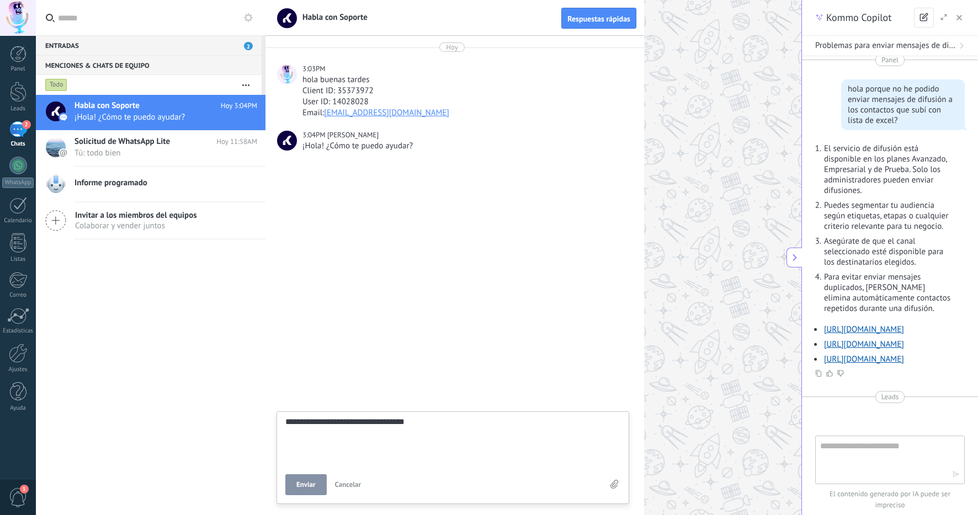
type textarea "**********"
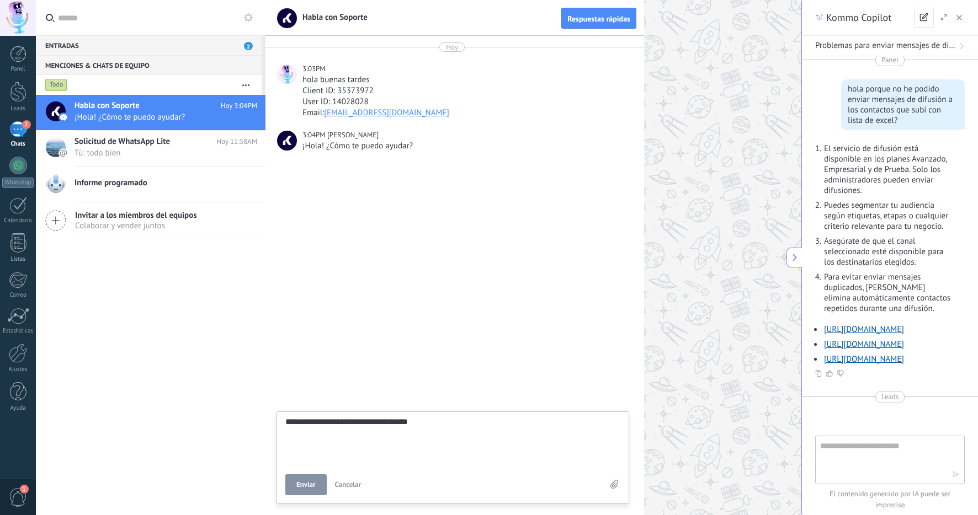
type textarea "**********"
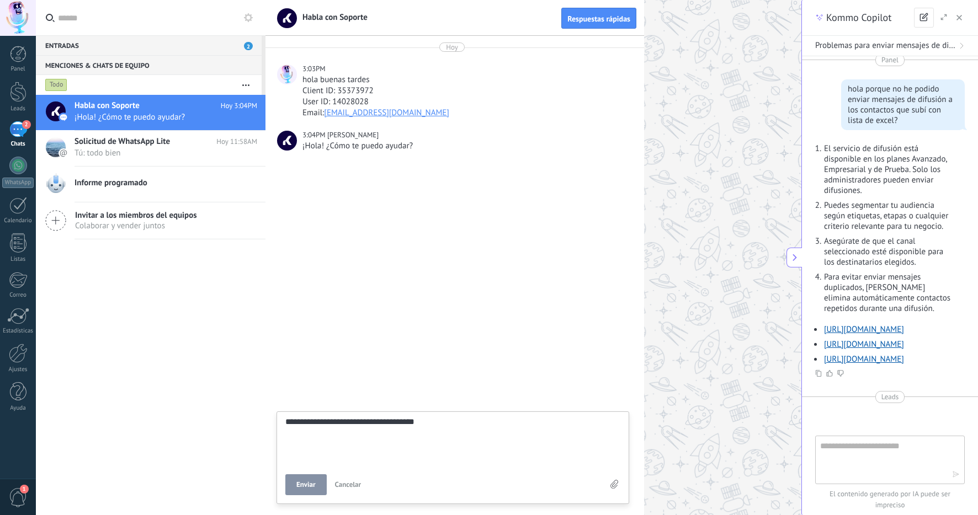
type textarea "**********"
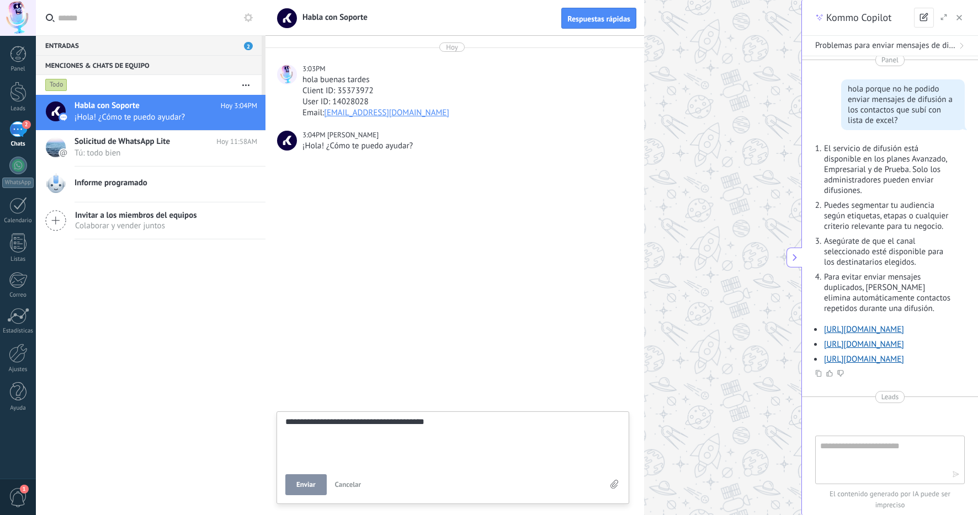
type textarea "**********"
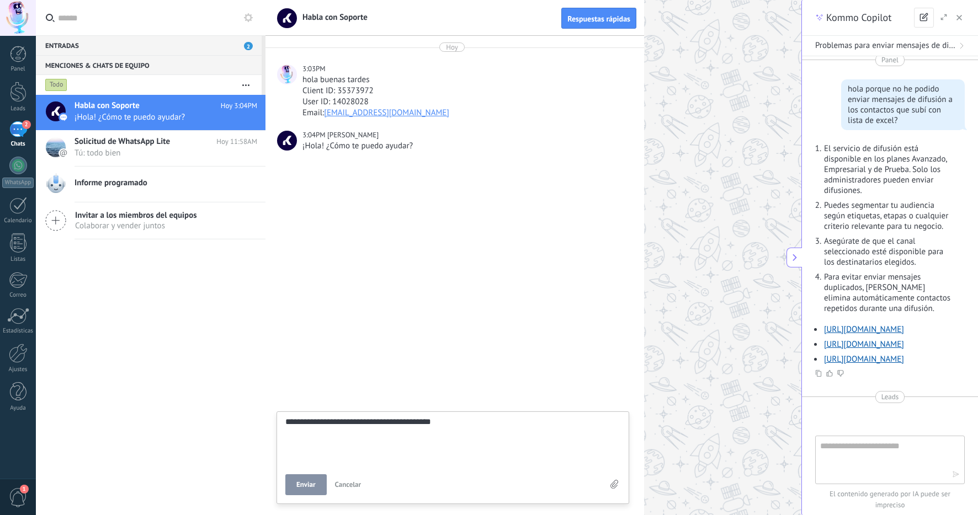
type textarea "**********"
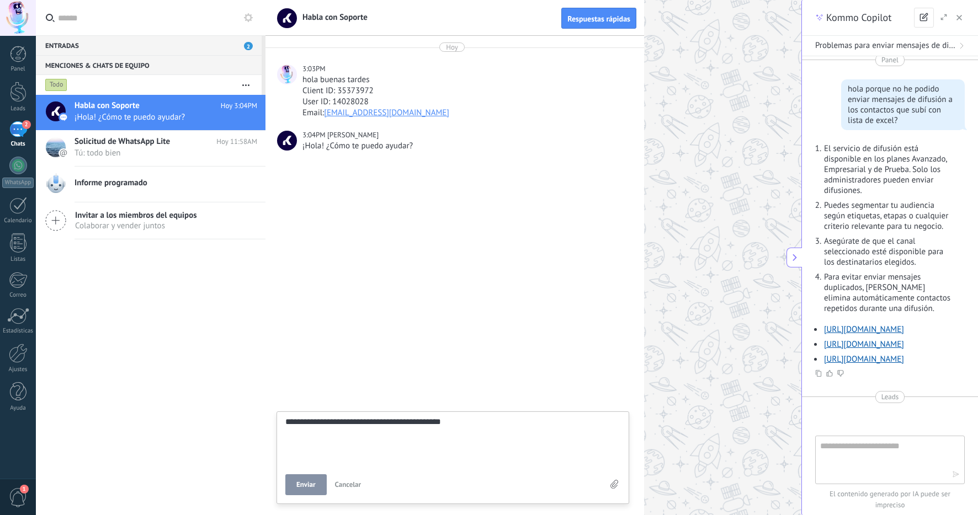
type textarea "**********"
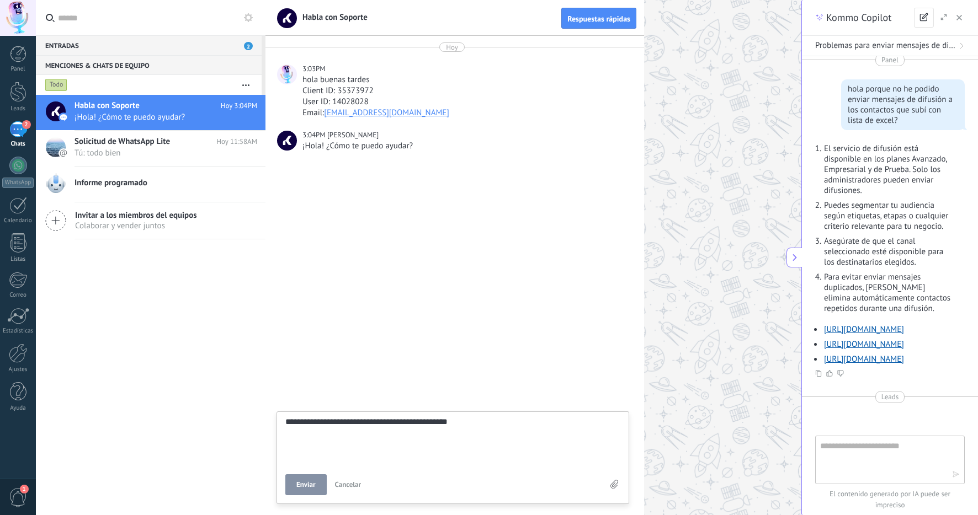
type textarea "**********"
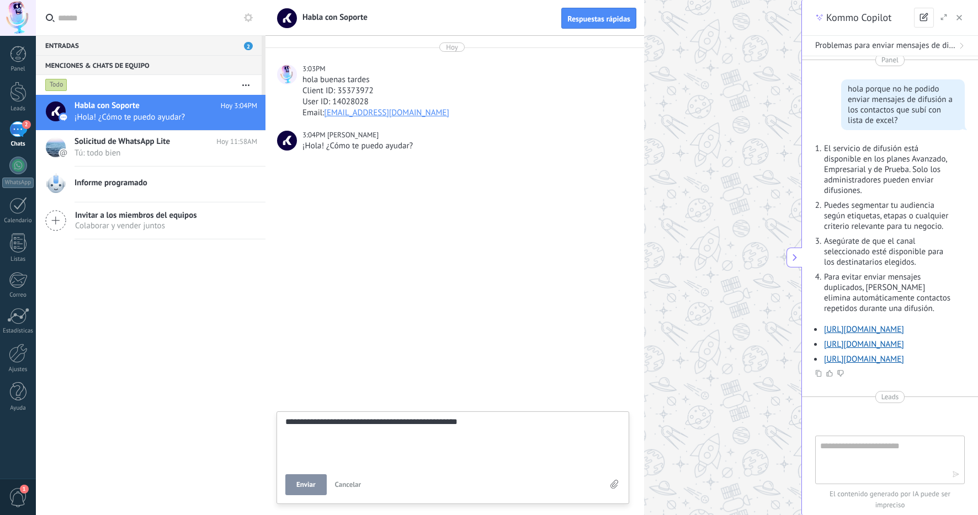
type textarea "**********"
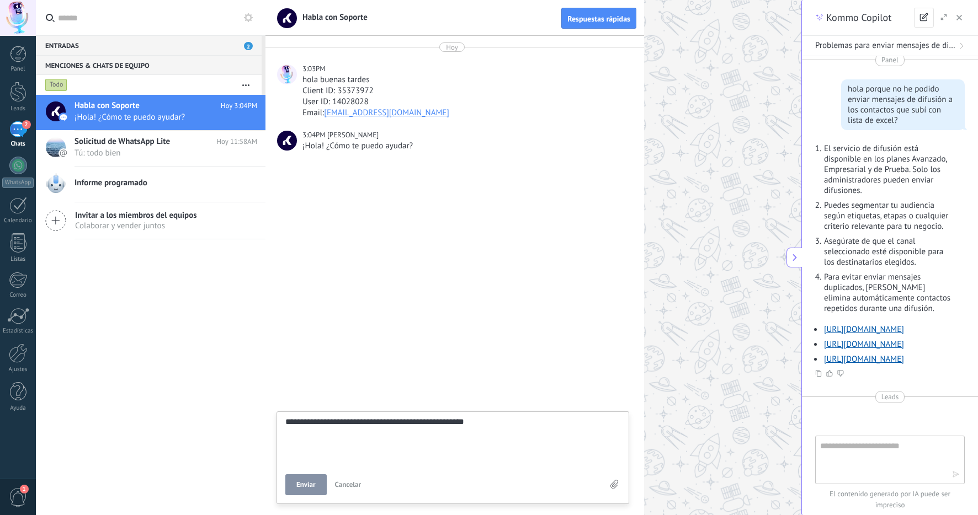
type textarea "**********"
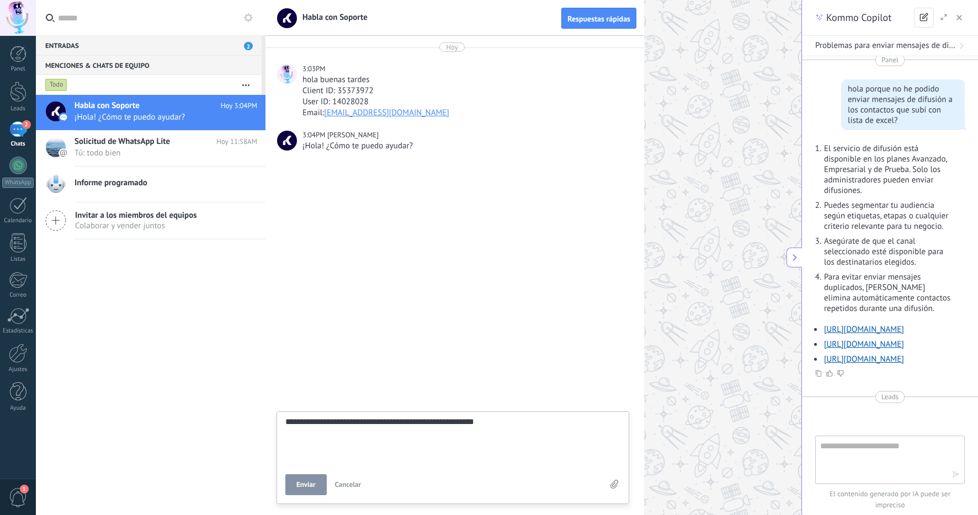
type textarea "**********"
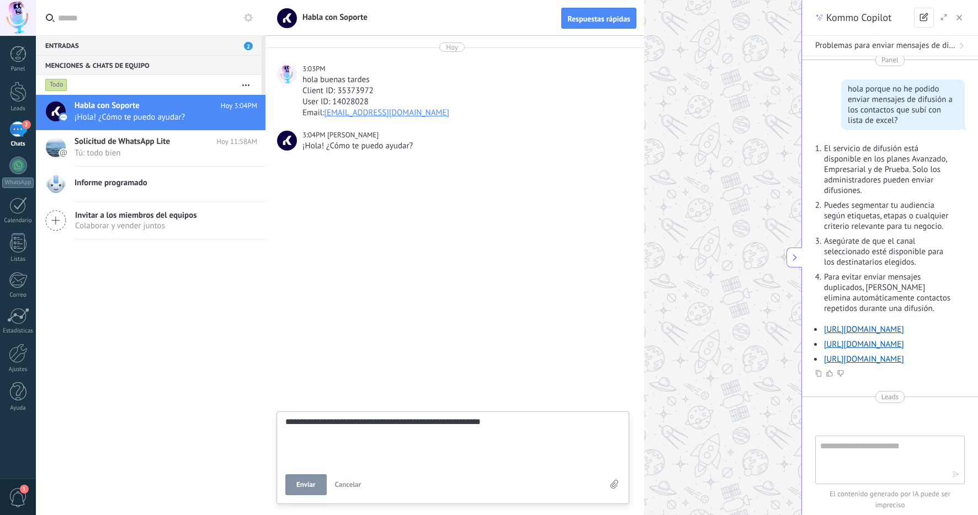
type textarea "**********"
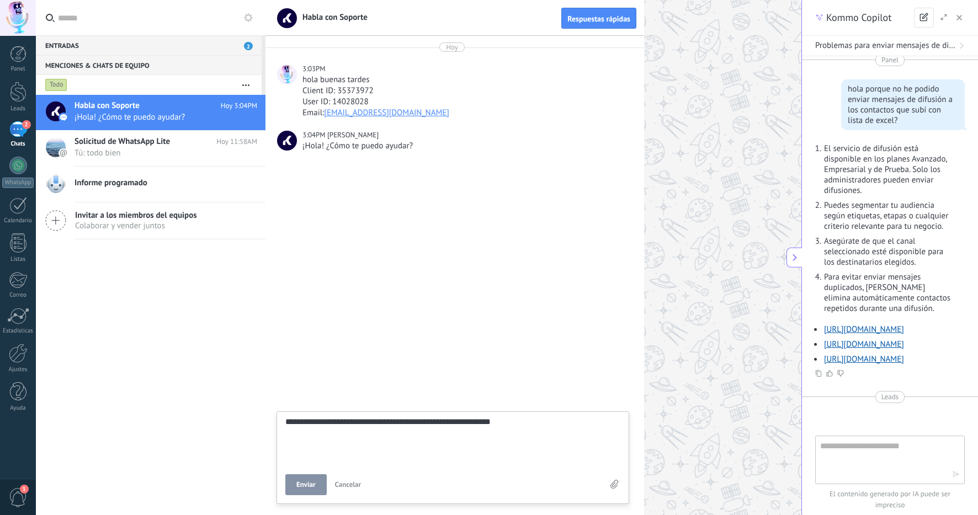
type textarea "**********"
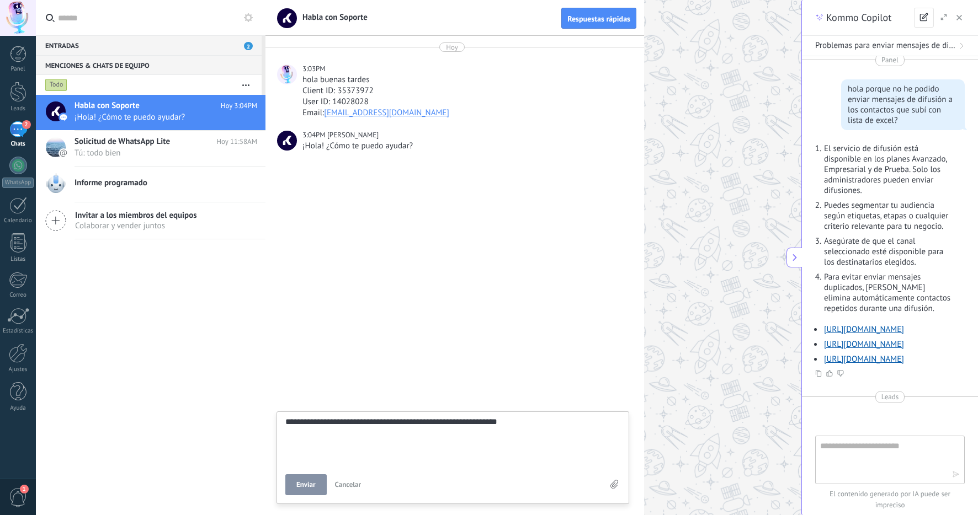
type textarea "**********"
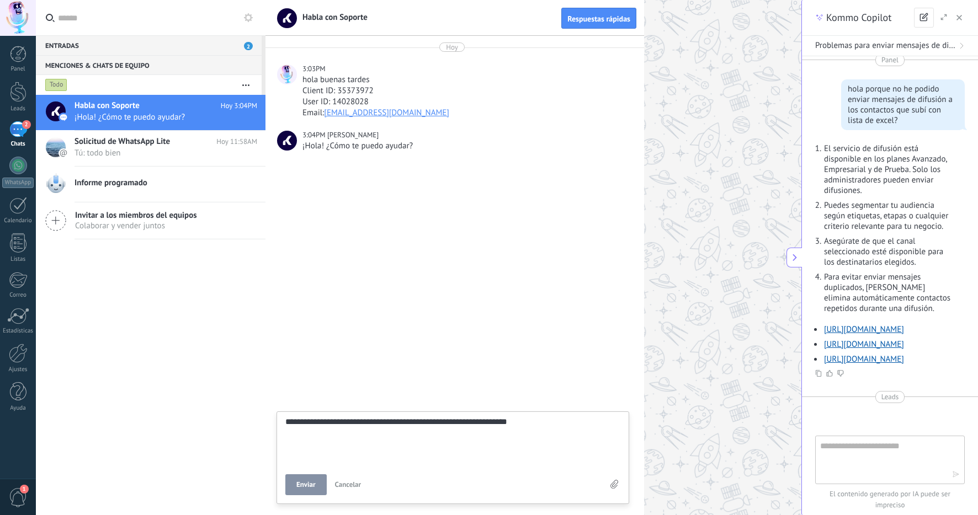
type textarea "**********"
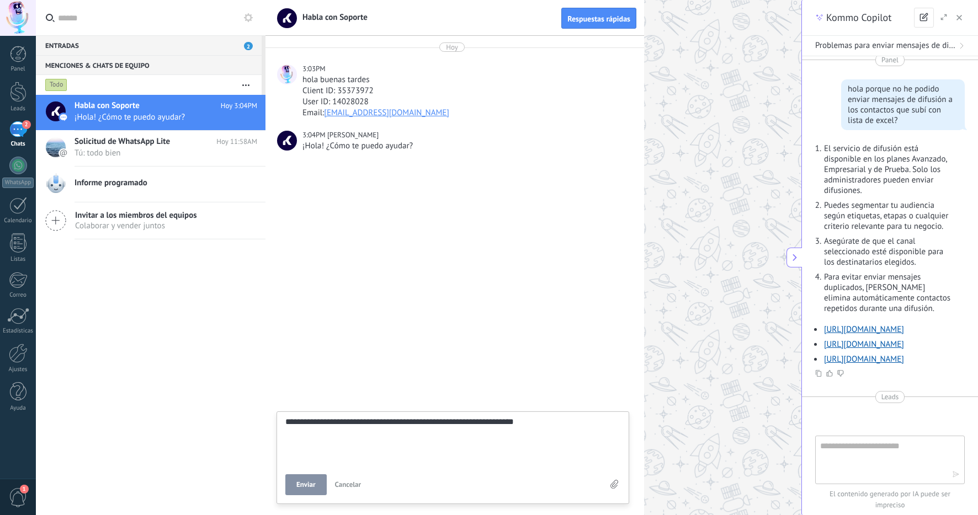
type textarea "**********"
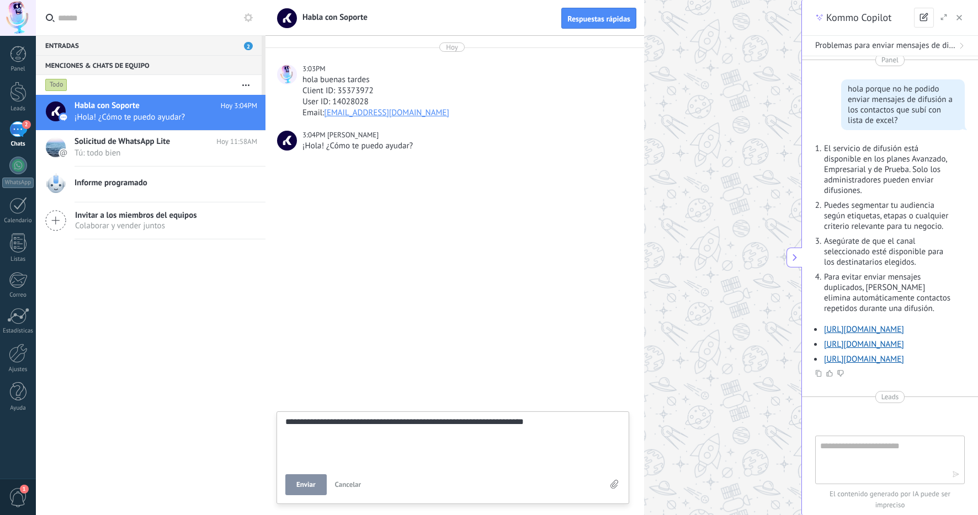
type textarea "**********"
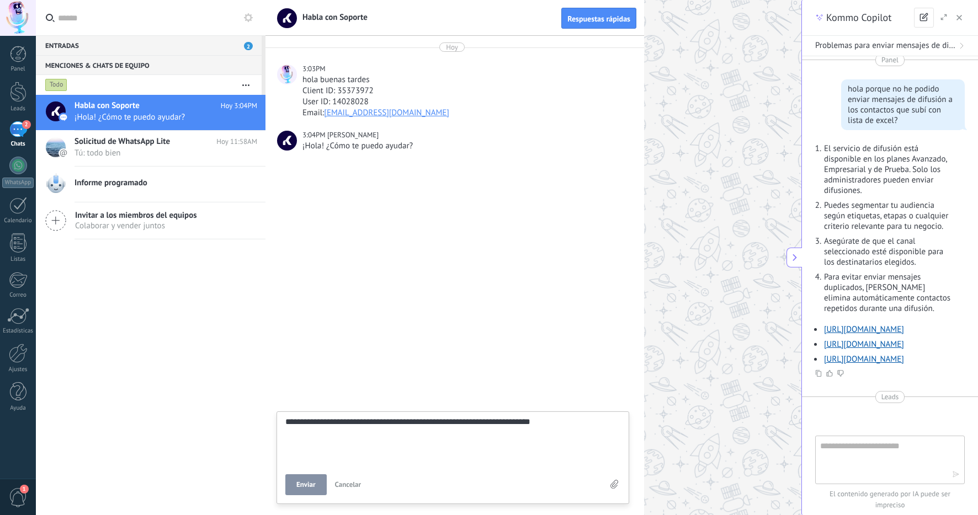
type textarea "**********"
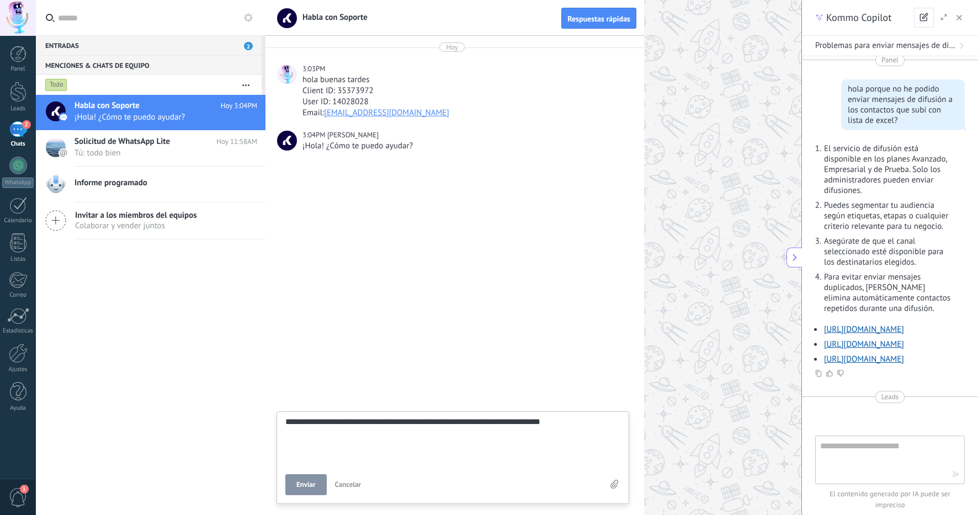
type textarea "**********"
click at [313, 482] on span "Enviar" at bounding box center [305, 485] width 19 height 8
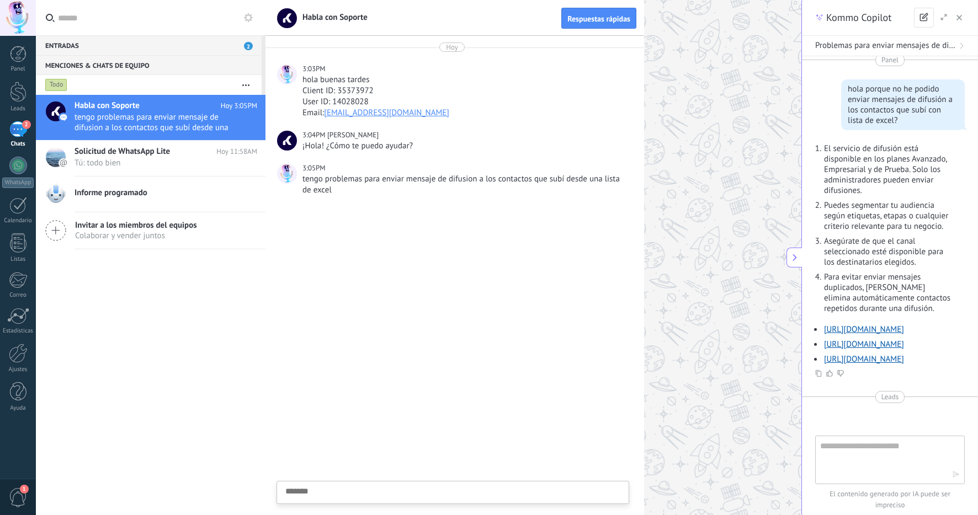
click at [441, 492] on textarea at bounding box center [452, 509] width 335 height 45
click at [483, 431] on textarea at bounding box center [452, 440] width 335 height 45
click at [307, 479] on button "Enviar" at bounding box center [305, 484] width 41 height 21
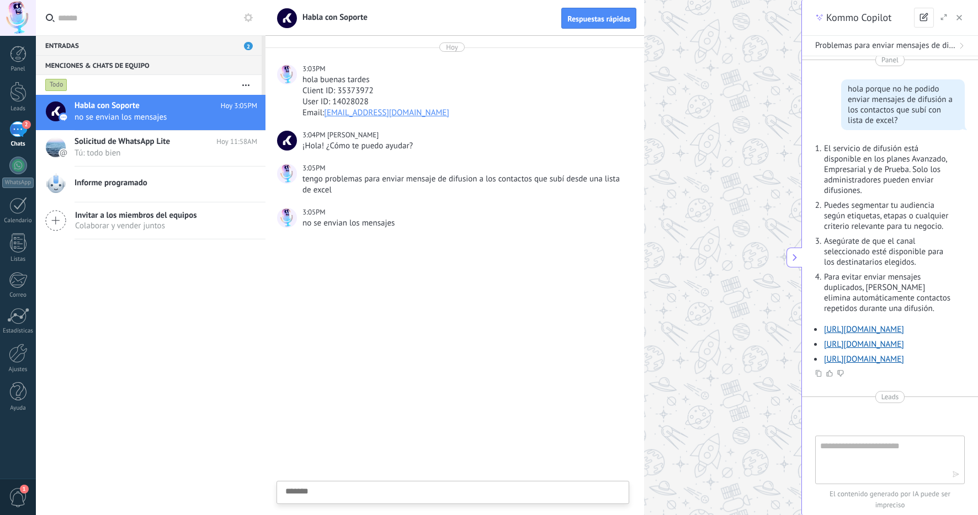
click at [421, 492] on textarea at bounding box center [452, 509] width 335 height 45
click at [614, 485] on icon at bounding box center [614, 484] width 8 height 9
click at [0, 0] on input "file" at bounding box center [0, 0] width 0 height 0
click at [372, 490] on textarea at bounding box center [452, 509] width 335 height 45
click at [377, 434] on textarea at bounding box center [452, 440] width 335 height 45
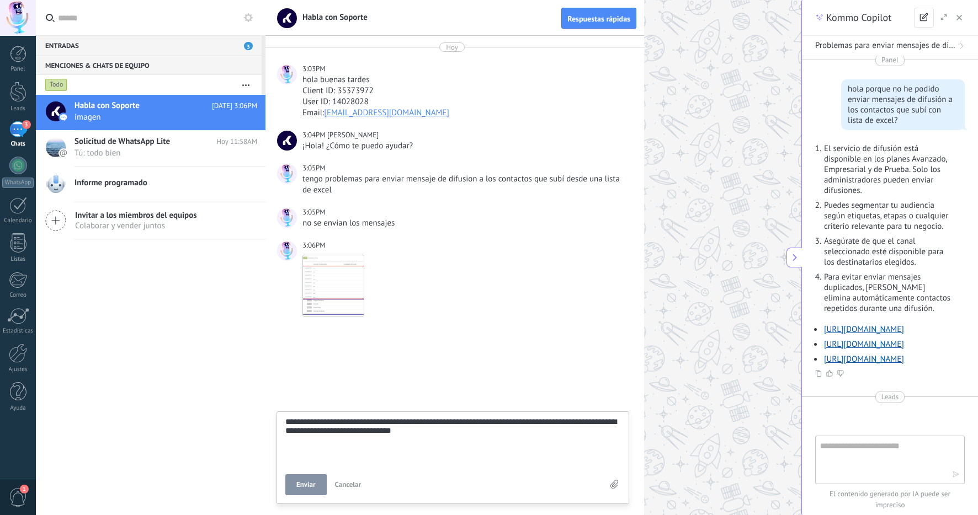
scroll to position [21, 0]
click at [310, 490] on button "Enviar" at bounding box center [305, 484] width 41 height 21
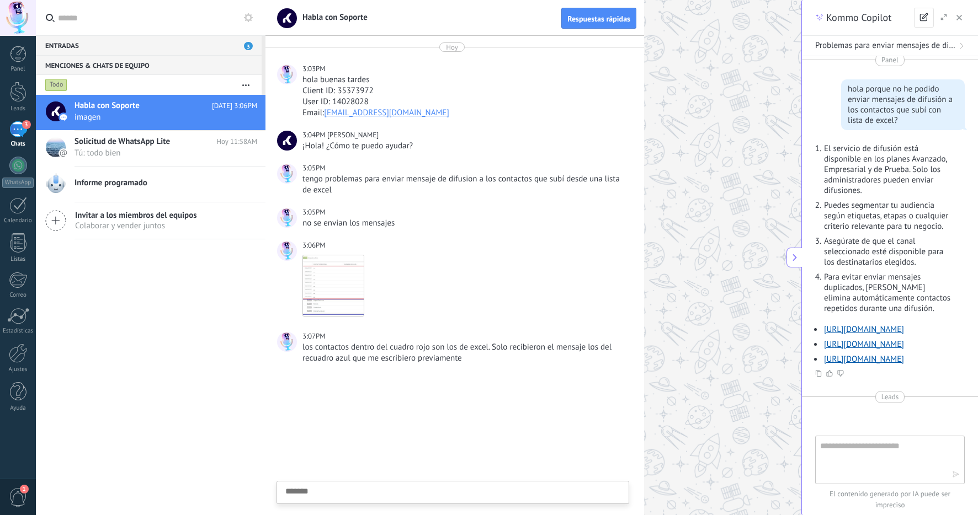
scroll to position [10, 0]
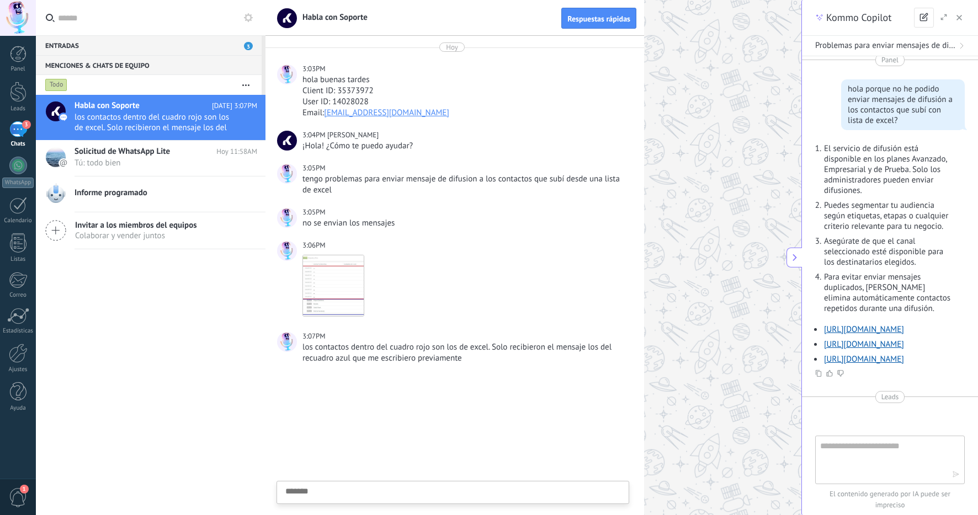
click at [433, 492] on textarea at bounding box center [452, 509] width 335 height 45
click at [428, 431] on textarea at bounding box center [452, 440] width 335 height 45
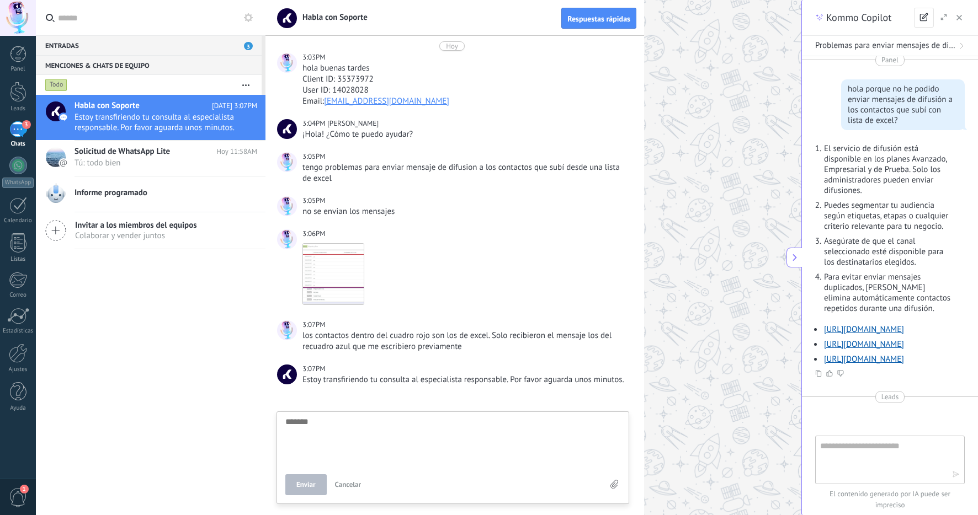
click at [437, 443] on textarea at bounding box center [452, 440] width 335 height 45
click at [313, 486] on span "Enviar" at bounding box center [305, 485] width 19 height 8
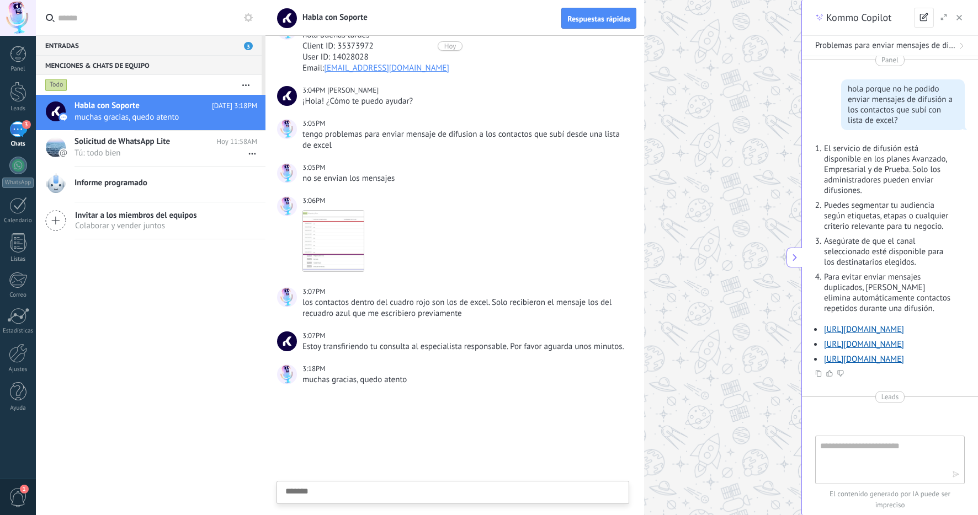
click at [408, 488] on textarea at bounding box center [452, 509] width 335 height 45
